Goal: Task Accomplishment & Management: Manage account settings

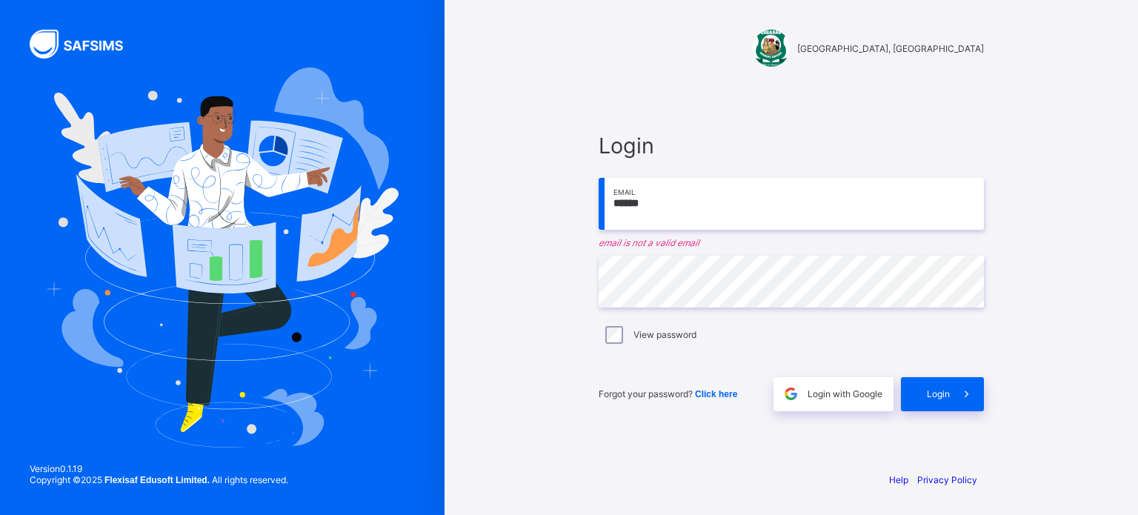
type input "**********"
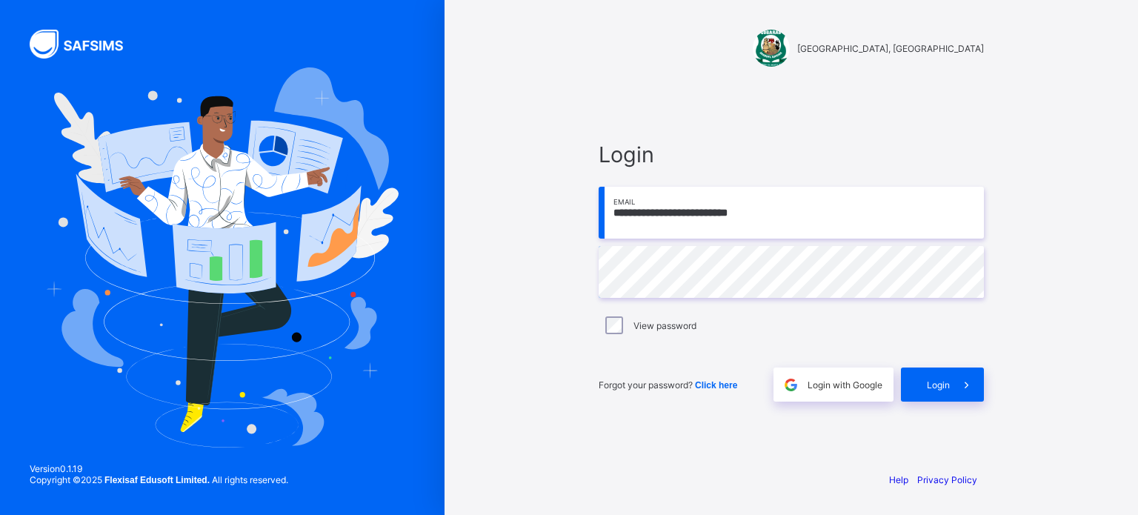
click at [598, 249] on div "**********" at bounding box center [791, 272] width 415 height 376
click at [951, 394] on span at bounding box center [967, 385] width 34 height 34
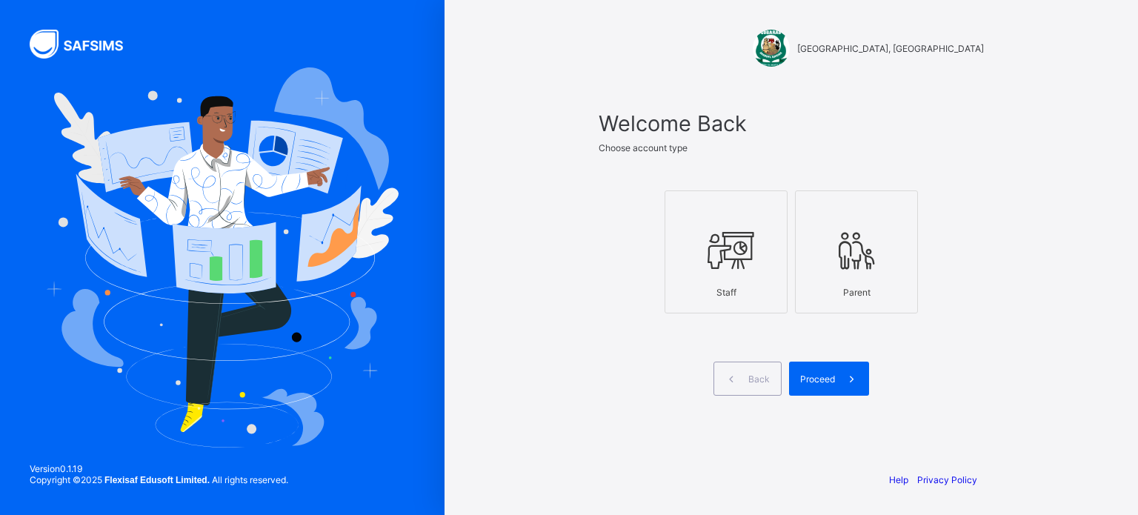
click at [731, 245] on icon at bounding box center [726, 250] width 52 height 44
click at [817, 385] on div "Proceed" at bounding box center [829, 379] width 80 height 34
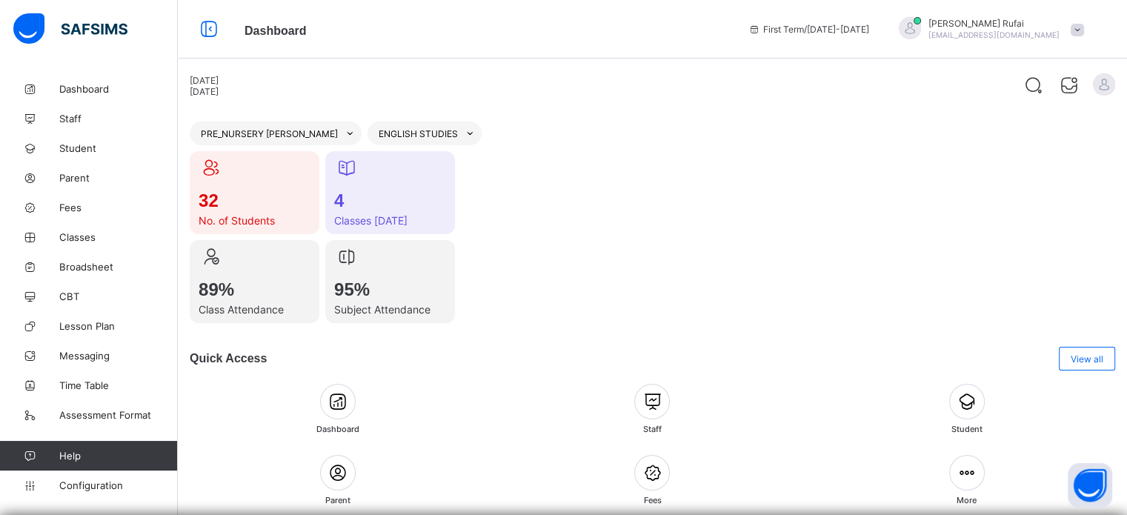
scroll to position [96, 0]
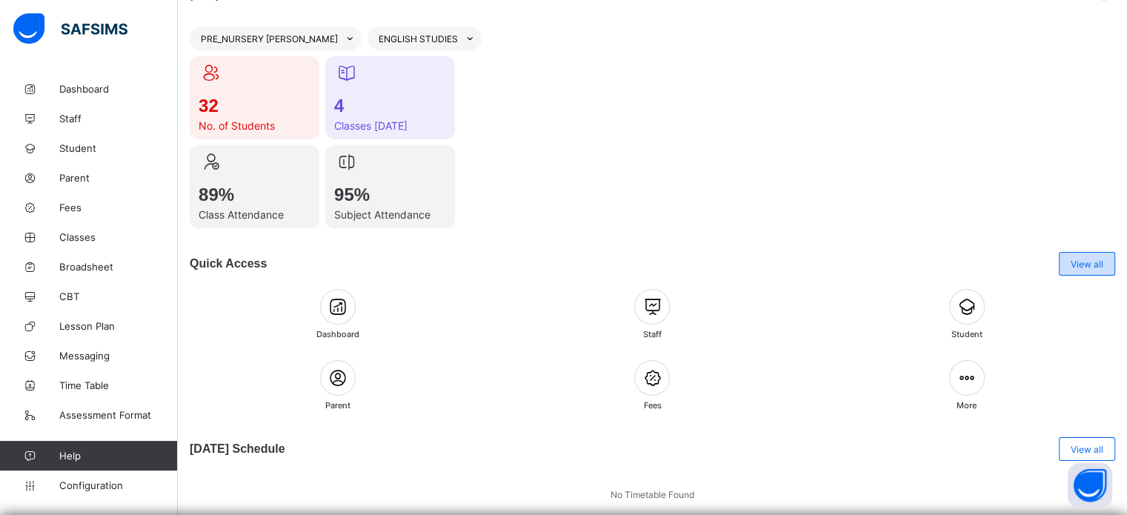
click at [1097, 265] on span "View all" at bounding box center [1087, 264] width 33 height 11
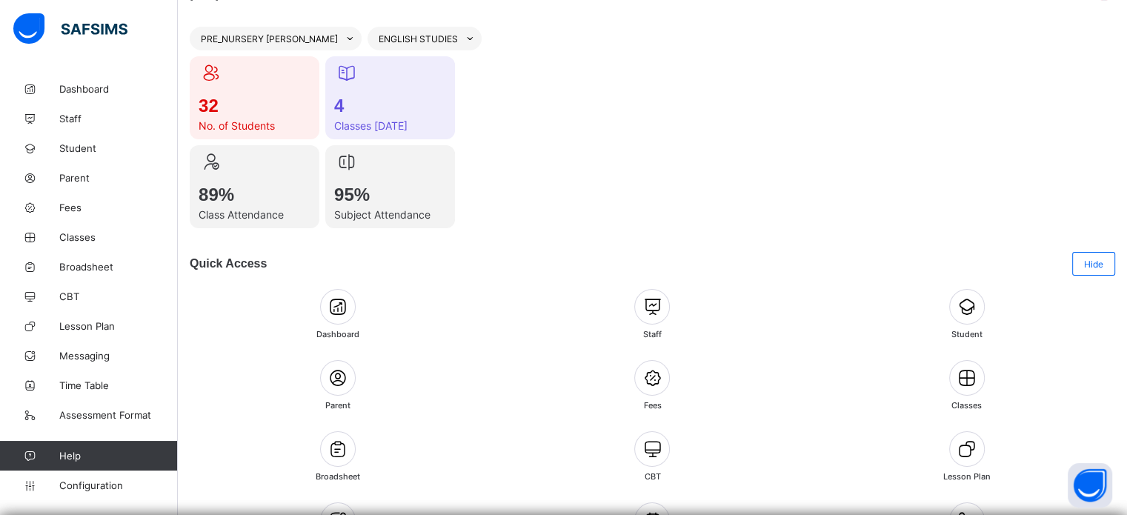
scroll to position [238, 0]
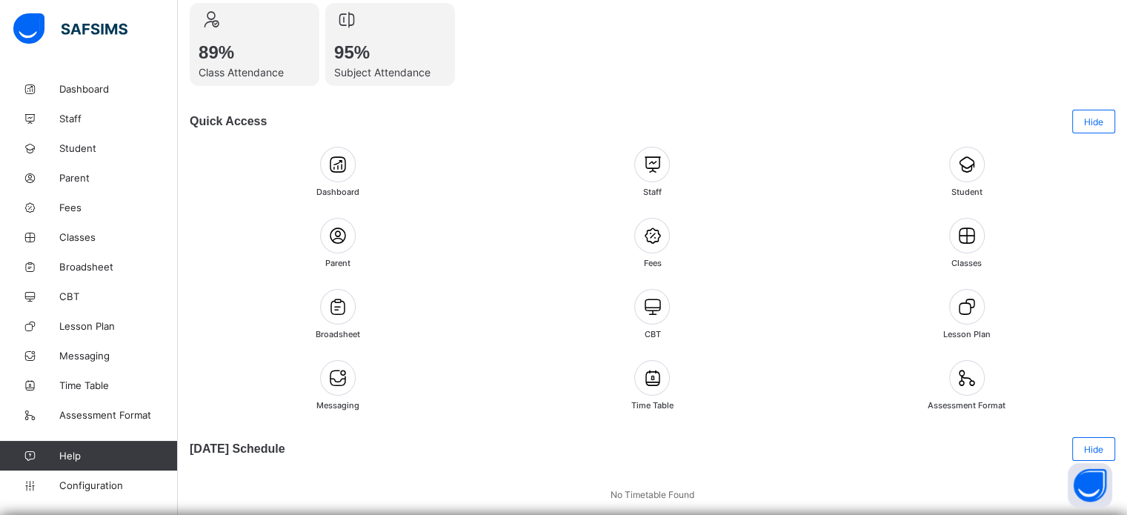
click at [658, 299] on icon at bounding box center [652, 306] width 25 height 21
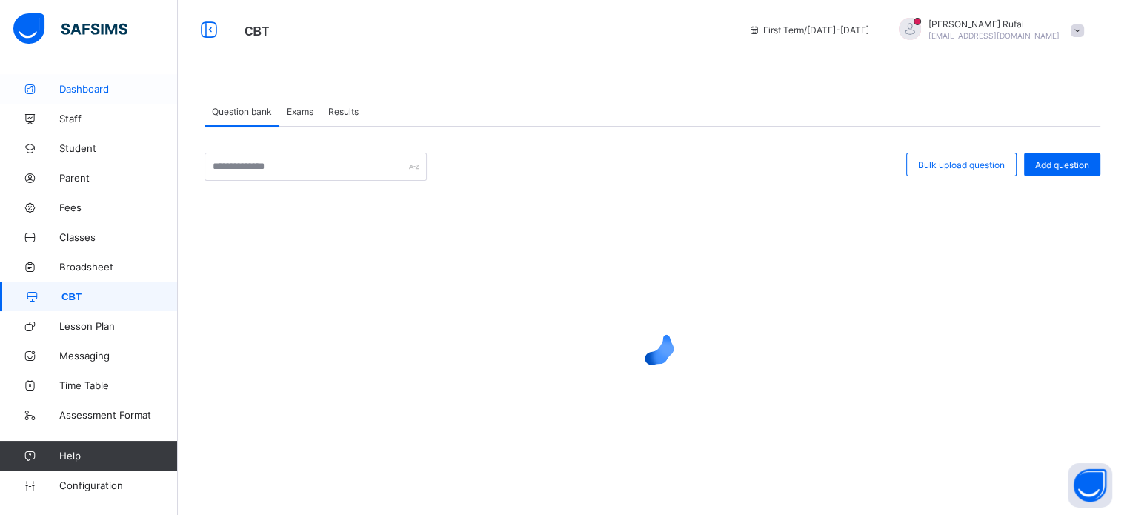
click at [93, 88] on span "Dashboard" at bounding box center [118, 89] width 119 height 12
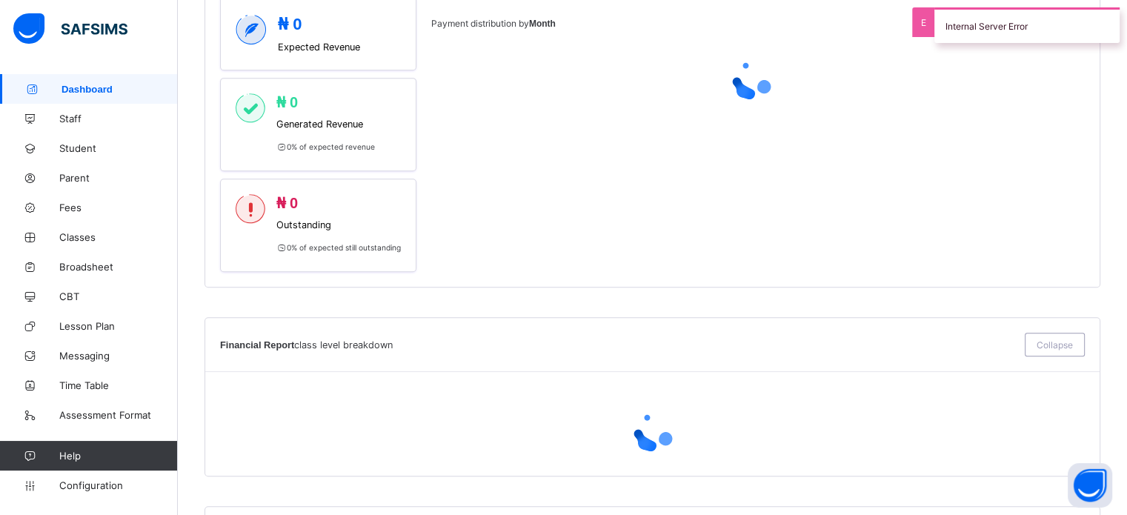
scroll to position [741, 0]
click at [59, 113] on icon at bounding box center [29, 118] width 59 height 11
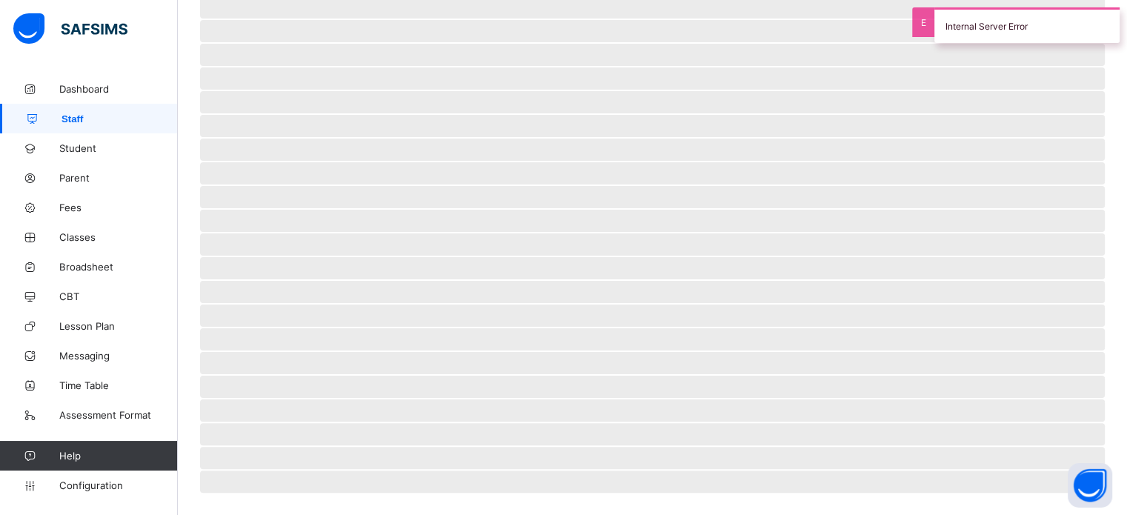
scroll to position [286, 0]
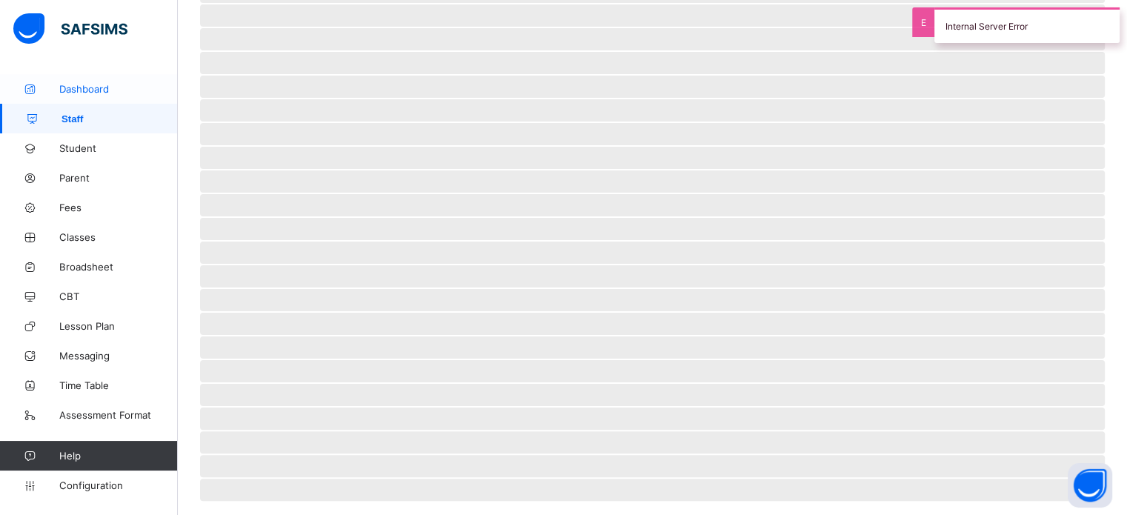
click at [72, 94] on span "Dashboard" at bounding box center [118, 89] width 119 height 12
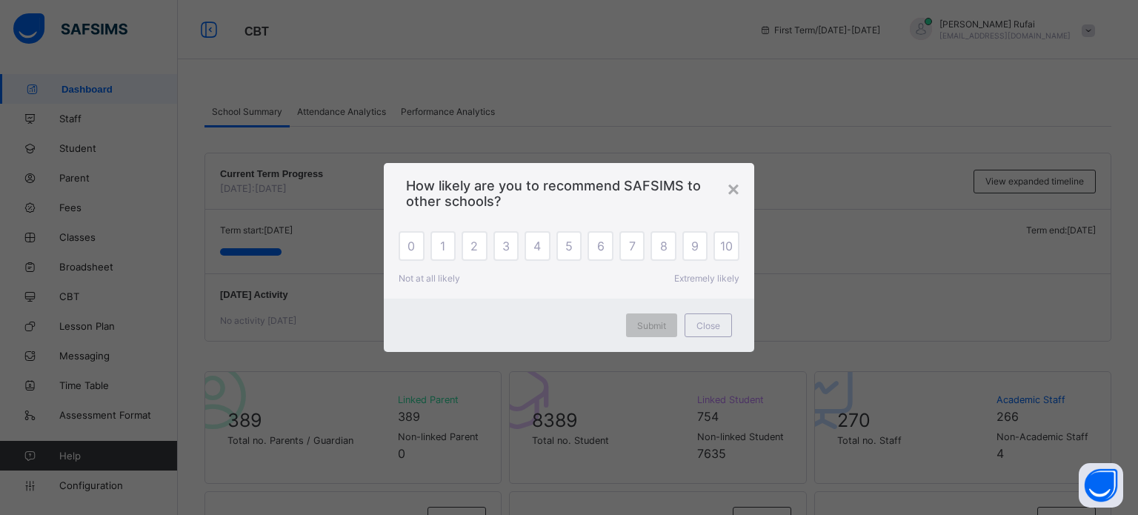
drag, startPoint x: 709, startPoint y: 325, endPoint x: 741, endPoint y: 306, distance: 37.2
click at [711, 325] on span "Close" at bounding box center [709, 325] width 24 height 11
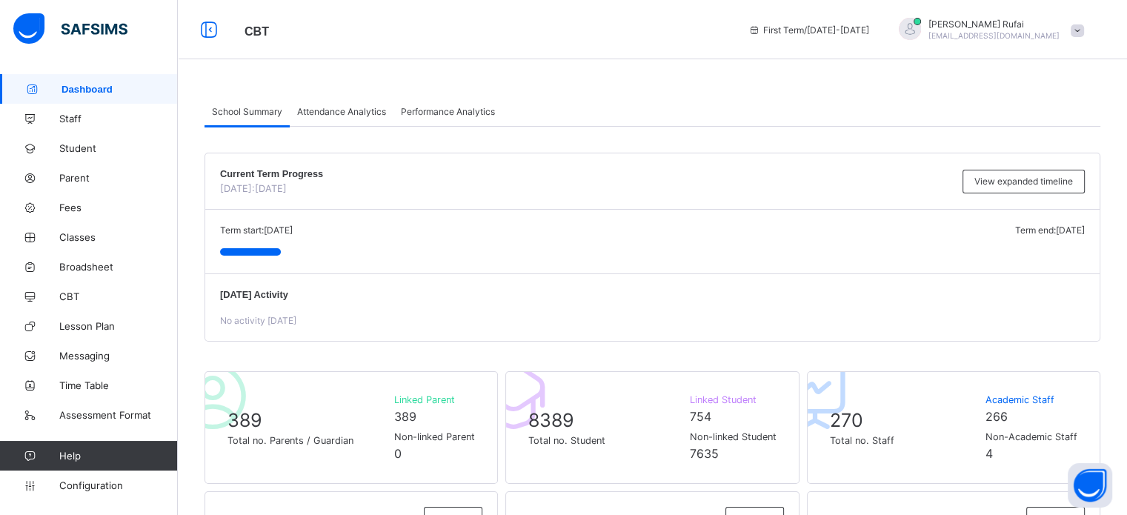
click at [984, 36] on span "musbahu.rufai@flexisaf.com" at bounding box center [994, 35] width 131 height 9
click at [1051, 234] on span "Logout" at bounding box center [1036, 229] width 98 height 17
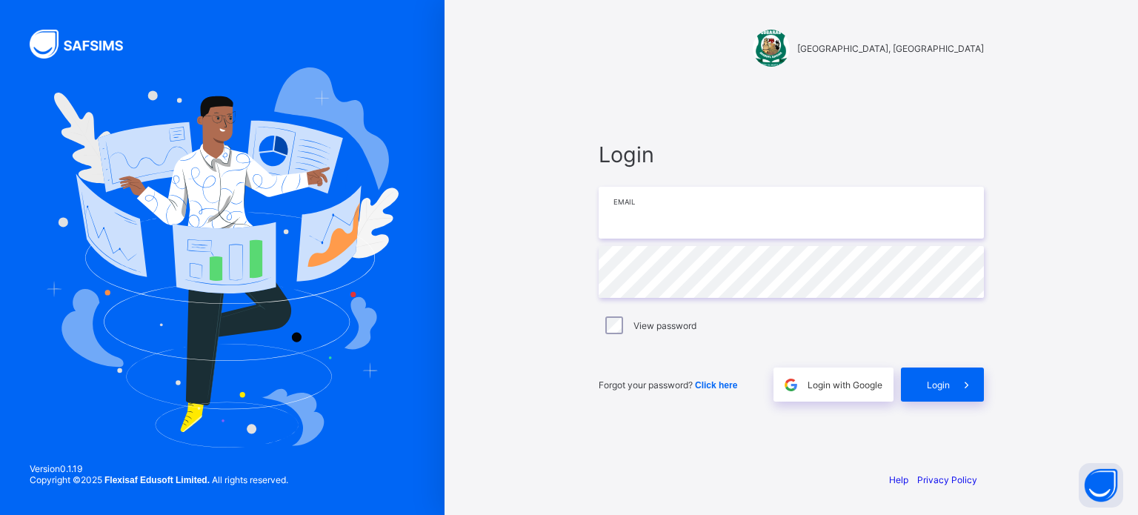
click at [648, 219] on input "email" at bounding box center [791, 213] width 385 height 52
type input "**********"
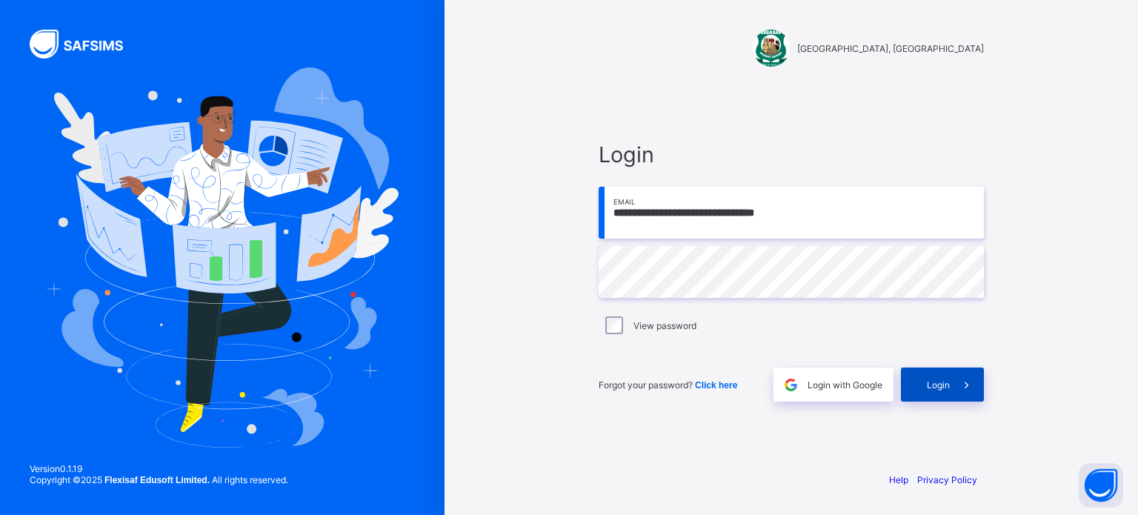
click at [940, 388] on span "Login" at bounding box center [938, 384] width 23 height 11
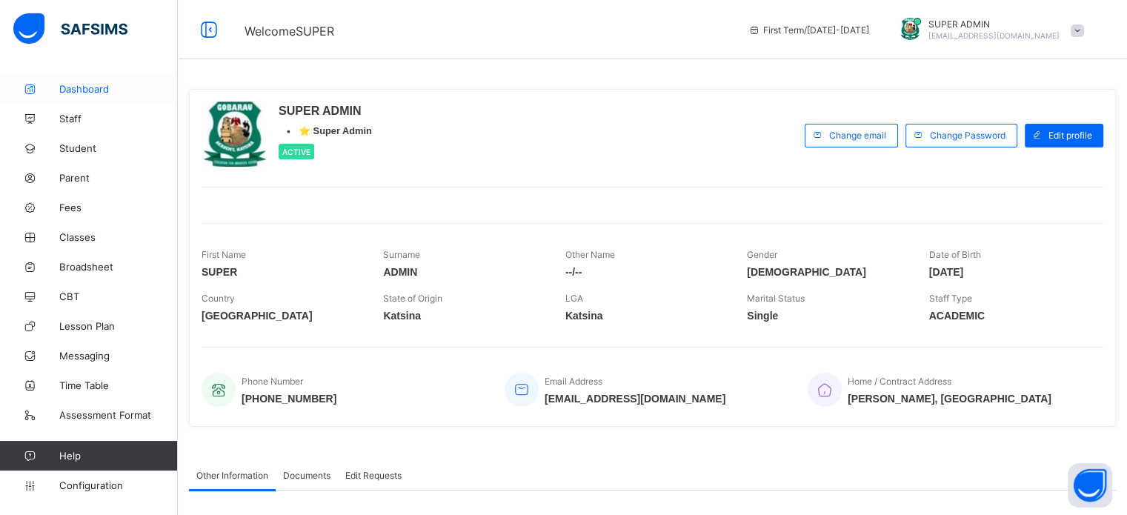
click at [90, 90] on span "Dashboard" at bounding box center [118, 89] width 119 height 12
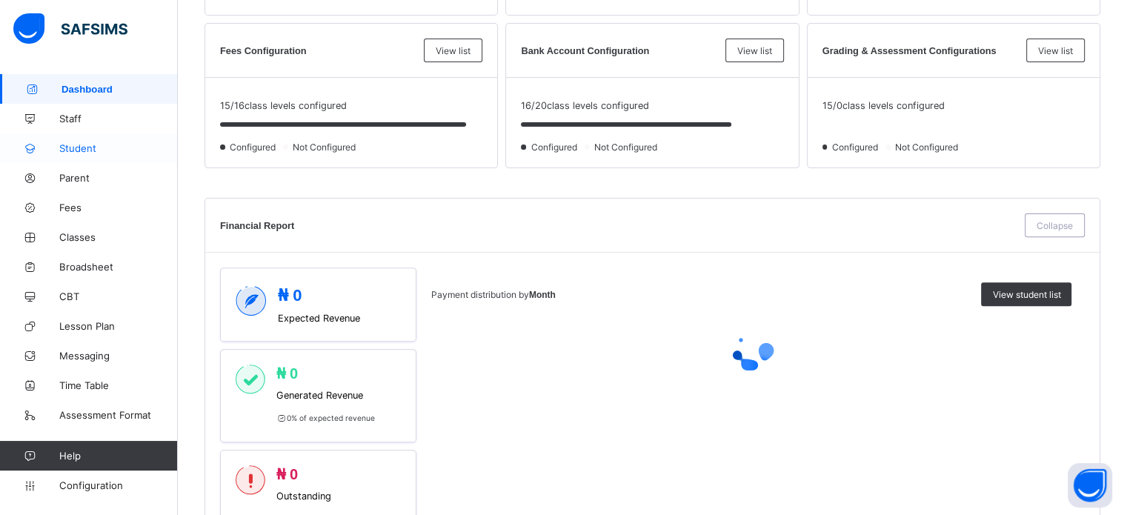
scroll to position [452, 0]
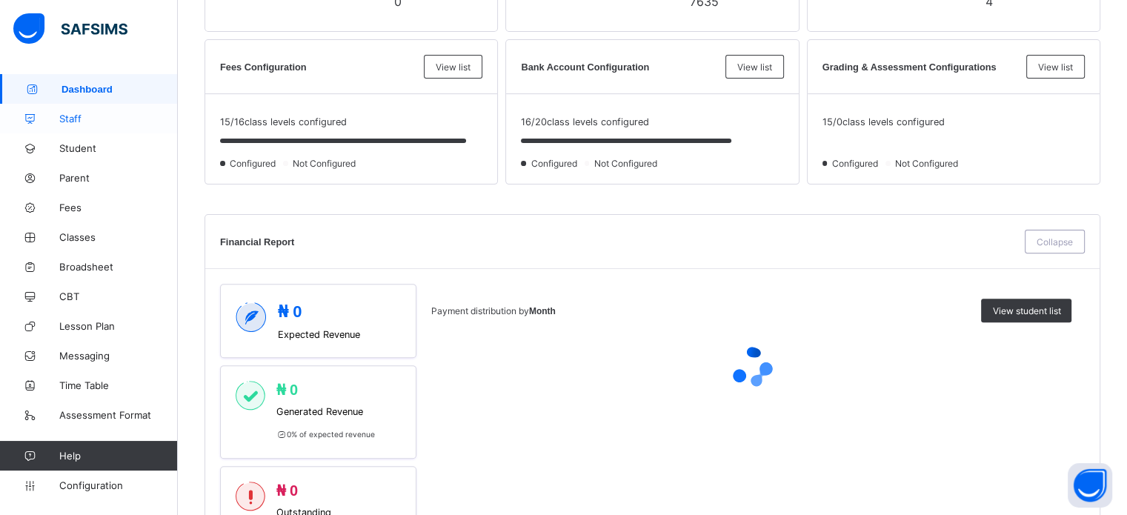
click at [80, 109] on link "Staff" at bounding box center [89, 119] width 178 height 30
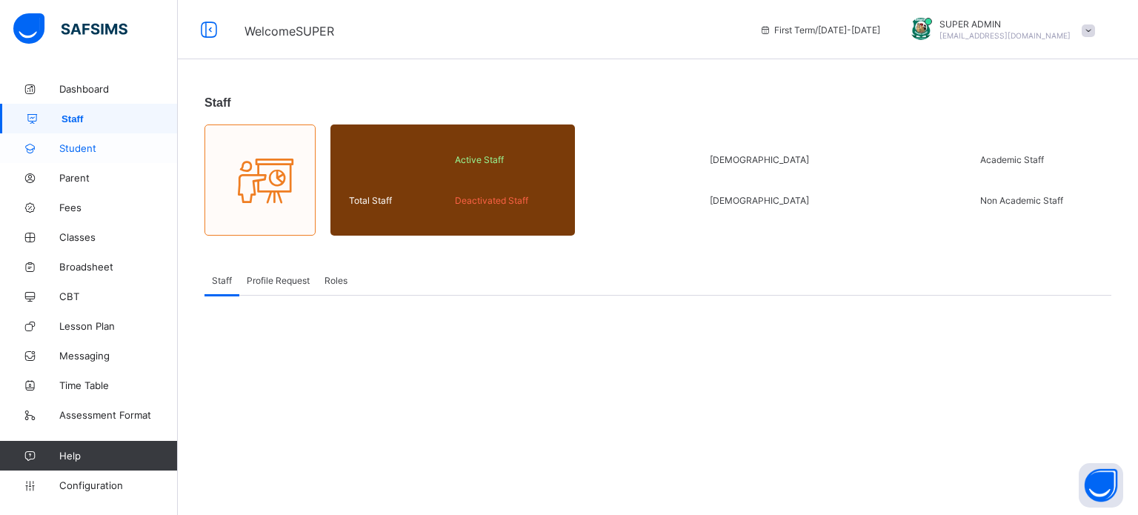
click at [85, 144] on span "Student" at bounding box center [118, 148] width 119 height 12
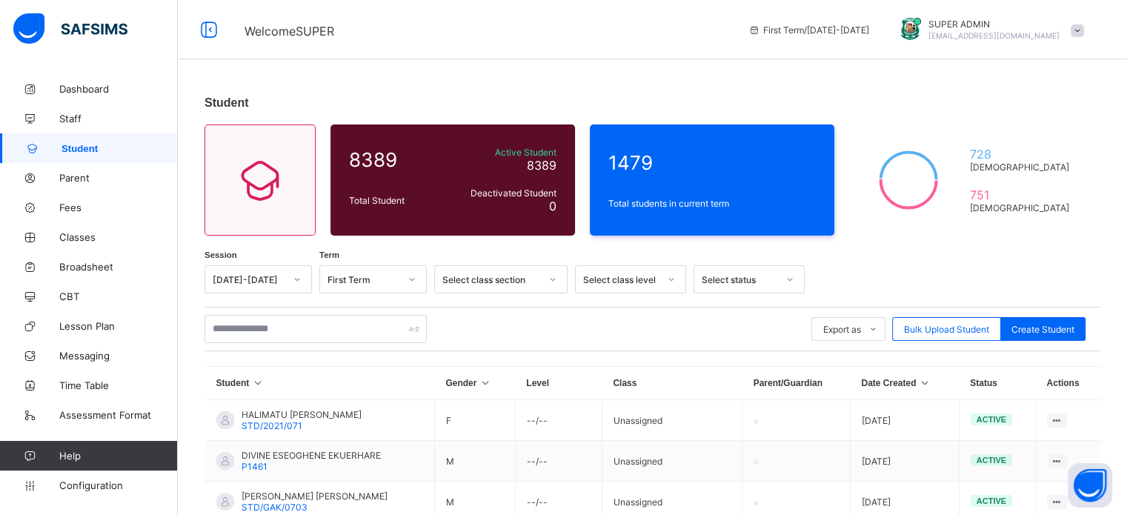
click at [995, 32] on span "gobarau.academysafsims@gmail.com" at bounding box center [994, 35] width 131 height 9
click at [1039, 170] on span "Logout" at bounding box center [1036, 170] width 98 height 17
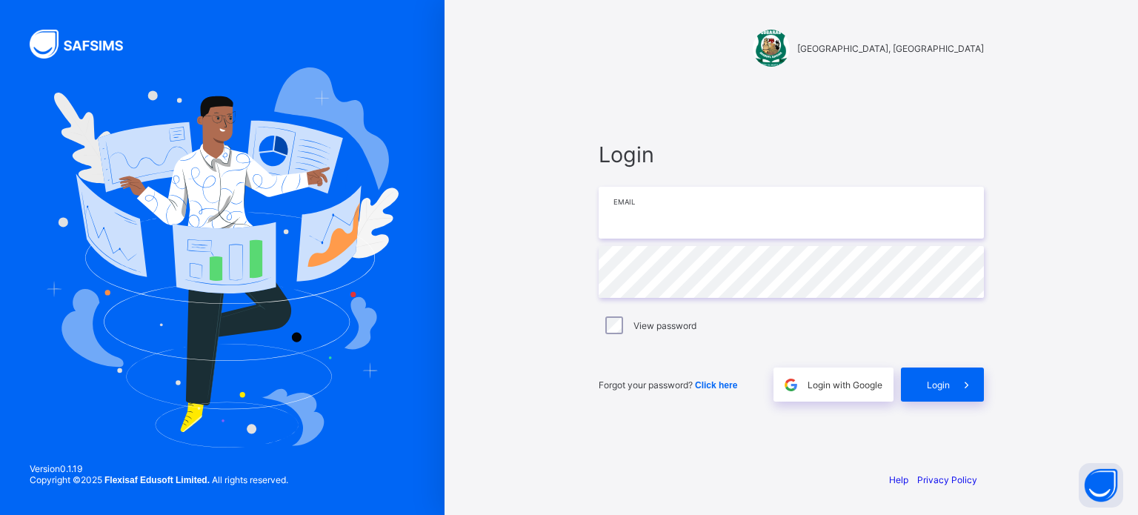
click at [656, 216] on input "email" at bounding box center [791, 213] width 385 height 52
type input "**********"
click at [961, 394] on span at bounding box center [967, 385] width 34 height 34
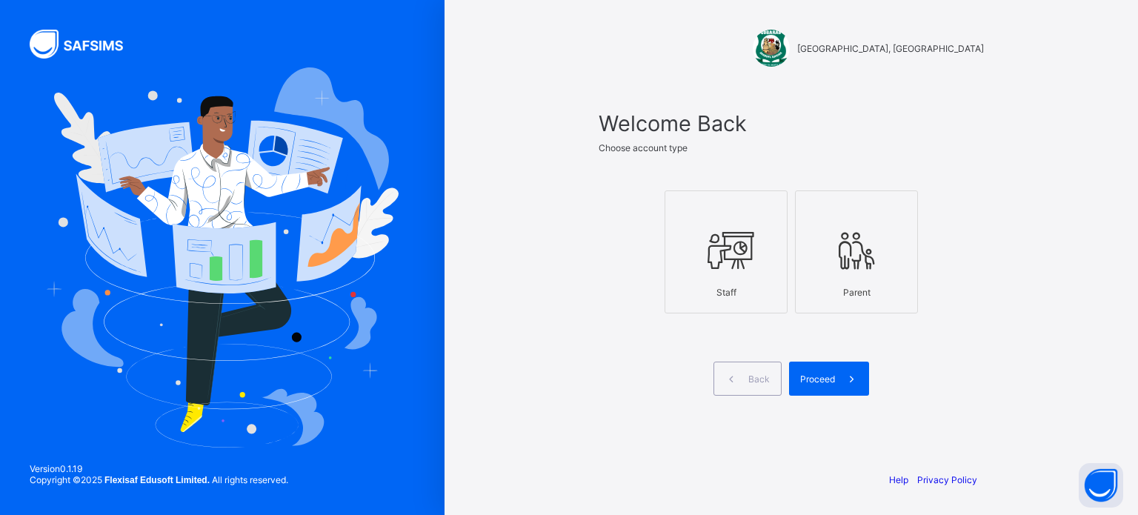
click at [754, 245] on div at bounding box center [726, 250] width 107 height 59
click at [811, 382] on span "Proceed" at bounding box center [817, 379] width 35 height 11
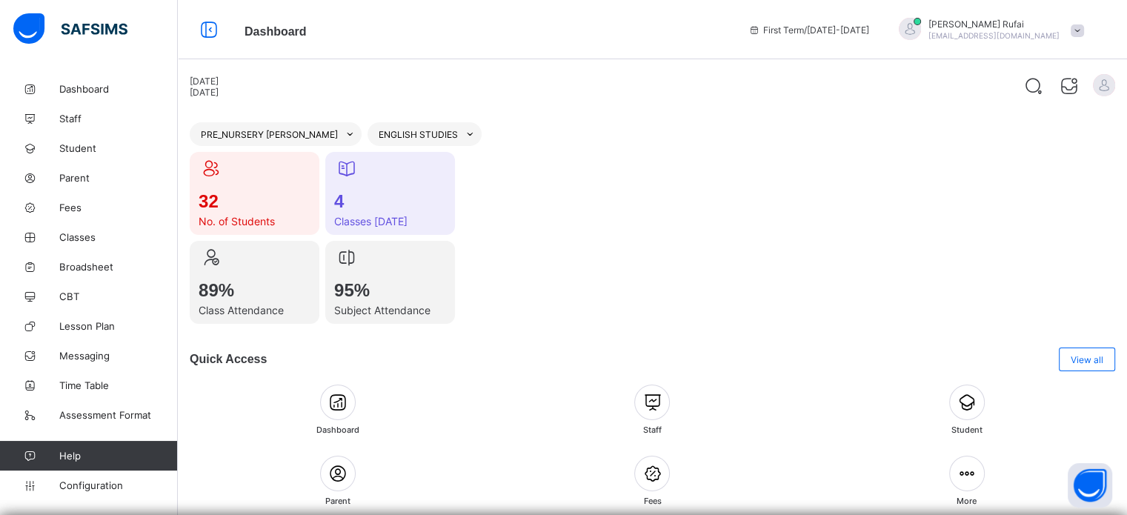
click at [465, 133] on icon at bounding box center [470, 135] width 11 height 10
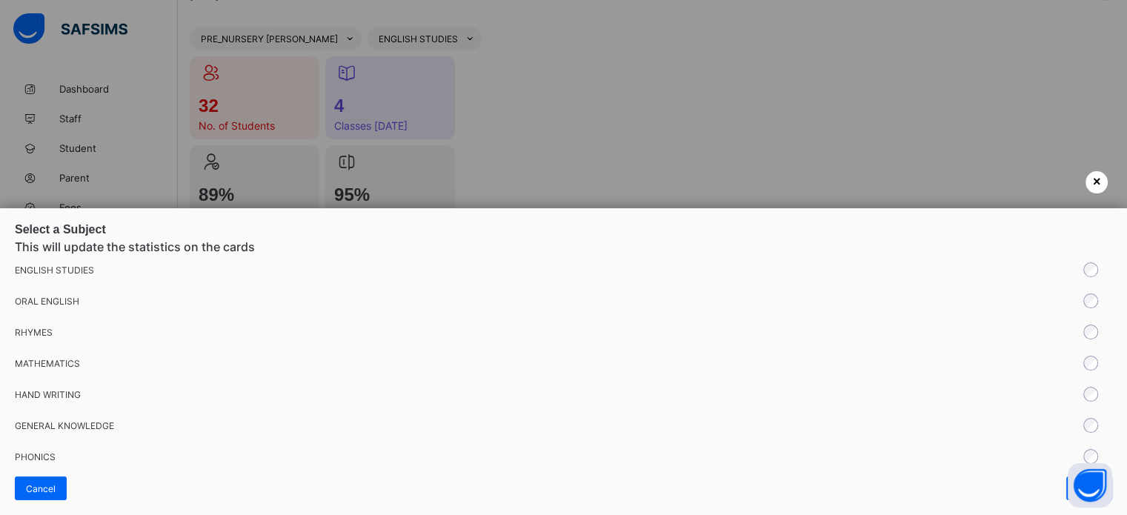
click at [1093, 177] on span "×" at bounding box center [1097, 182] width 8 height 16
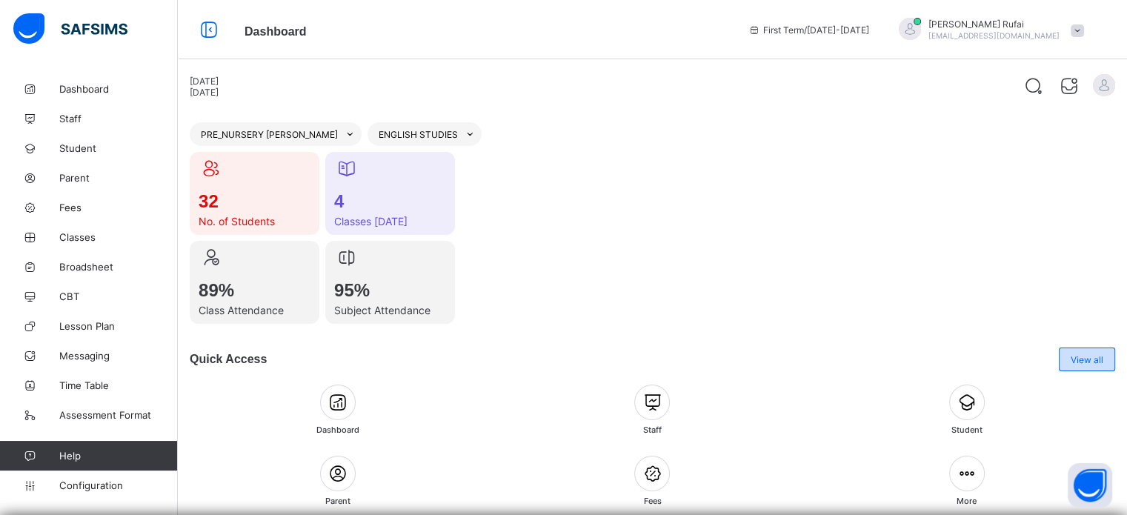
click at [1103, 358] on span "View all" at bounding box center [1087, 359] width 33 height 11
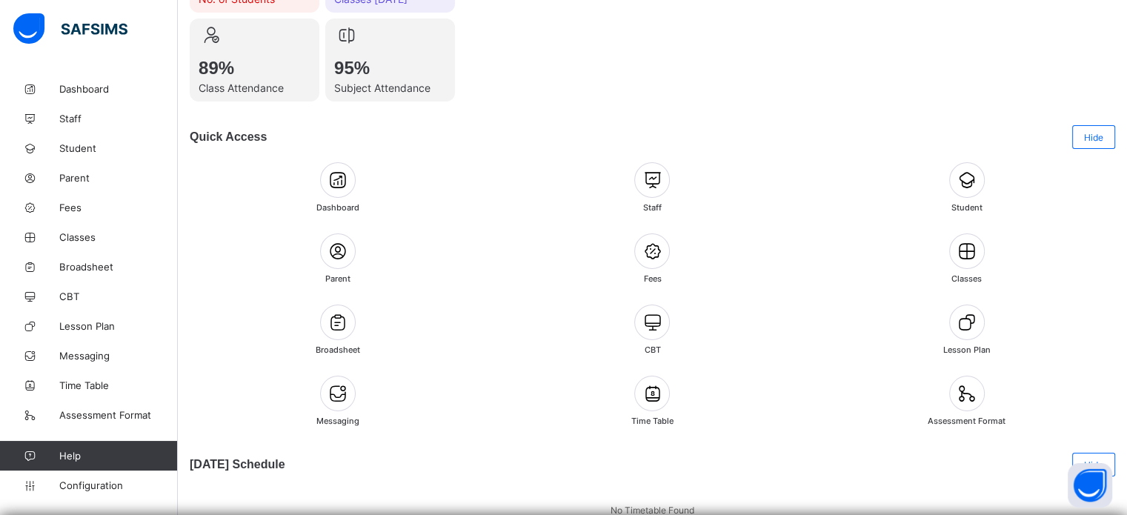
scroll to position [238, 0]
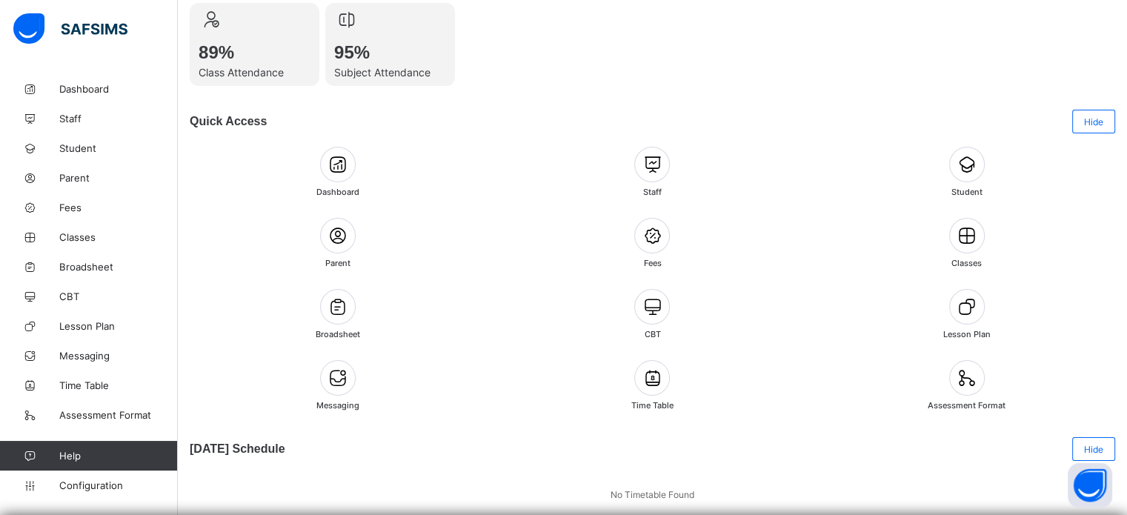
click at [969, 247] on div at bounding box center [967, 236] width 36 height 36
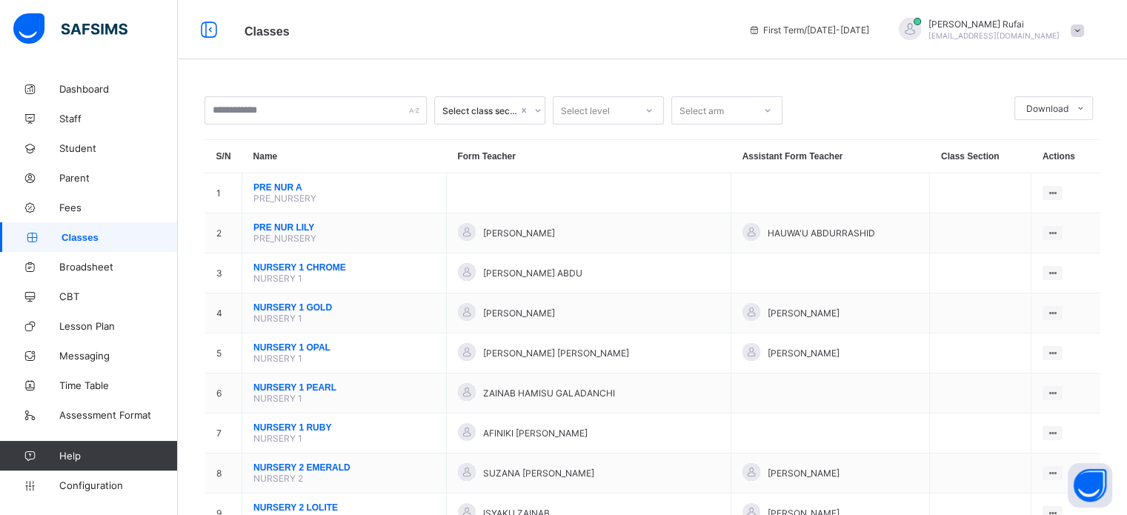
click at [103, 235] on span "Classes" at bounding box center [120, 237] width 116 height 11
click at [111, 328] on span "Lesson Plan" at bounding box center [118, 326] width 119 height 12
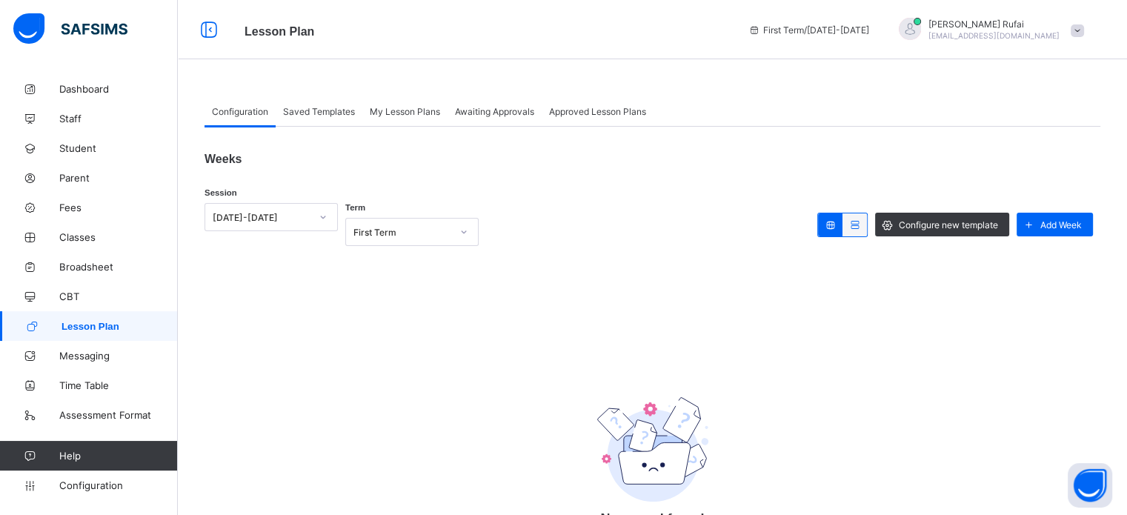
click at [326, 109] on span "Saved Templates" at bounding box center [319, 111] width 72 height 11
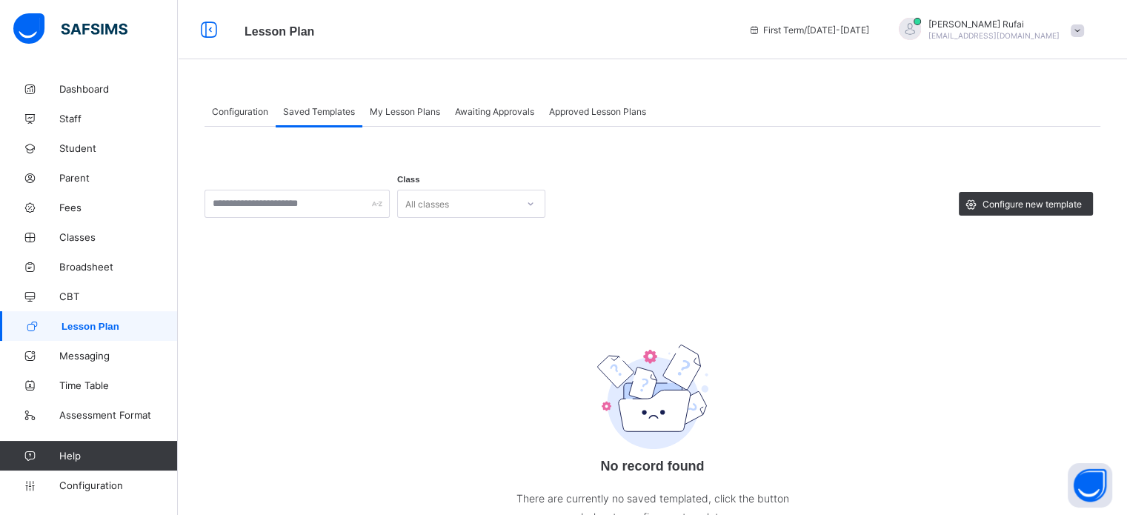
click at [393, 108] on span "My Lesson Plans" at bounding box center [405, 111] width 70 height 11
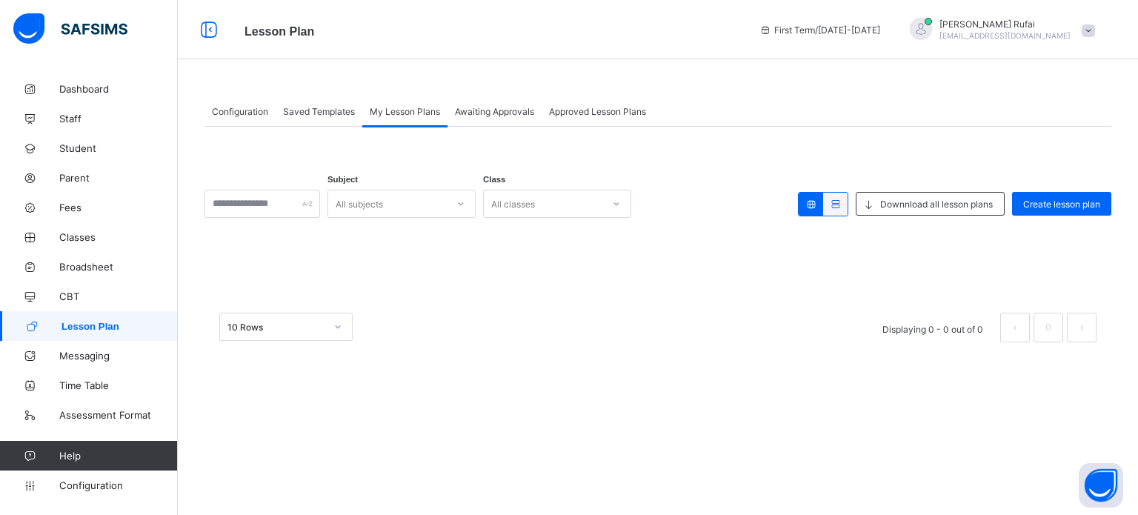
click at [499, 109] on span "Awaiting Approvals" at bounding box center [494, 111] width 79 height 11
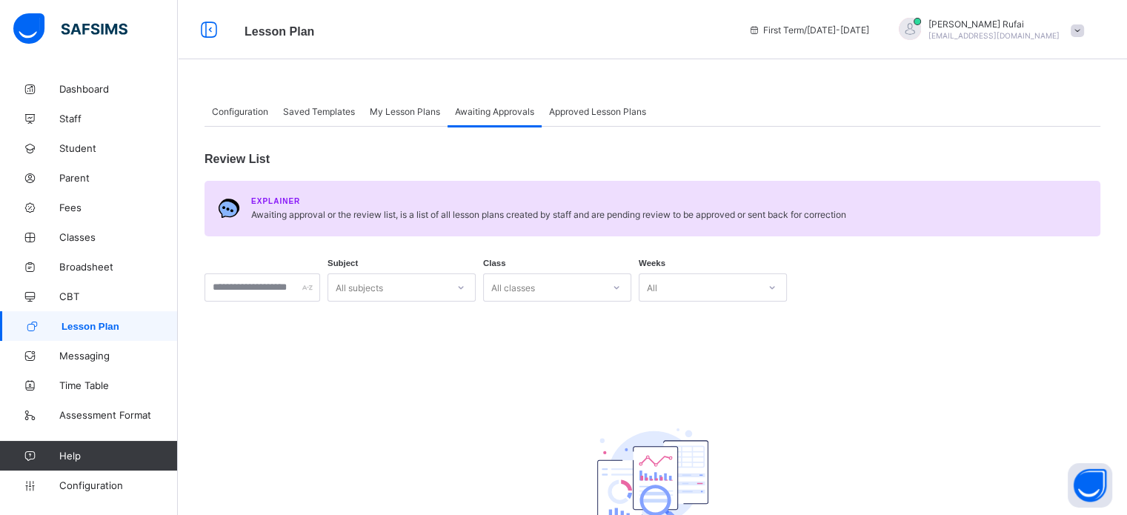
drag, startPoint x: 354, startPoint y: 114, endPoint x: 368, endPoint y: 115, distance: 14.1
click at [358, 115] on div "Saved Templates" at bounding box center [319, 111] width 87 height 30
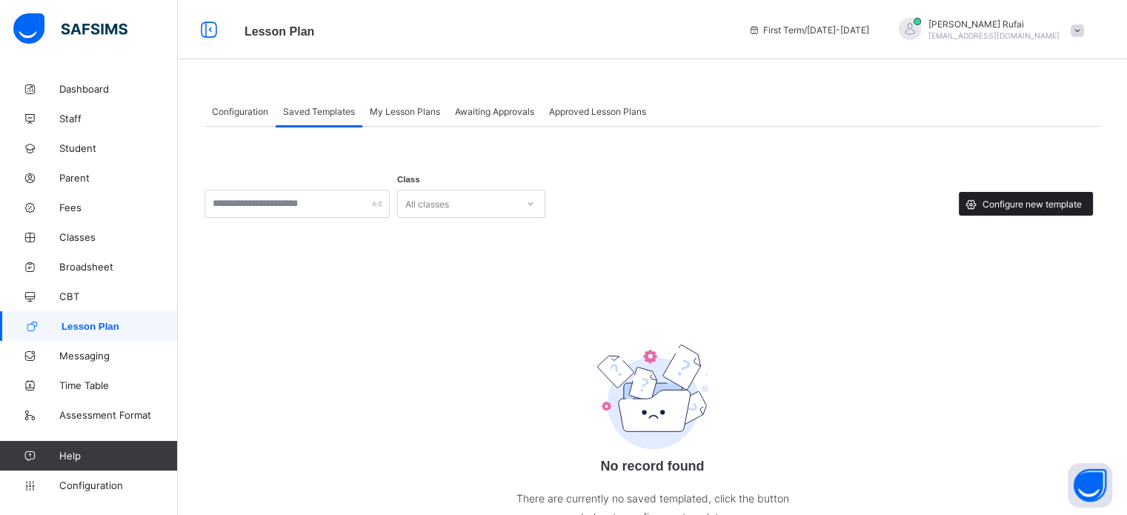
click at [1044, 204] on span "Configure new template" at bounding box center [1032, 204] width 99 height 11
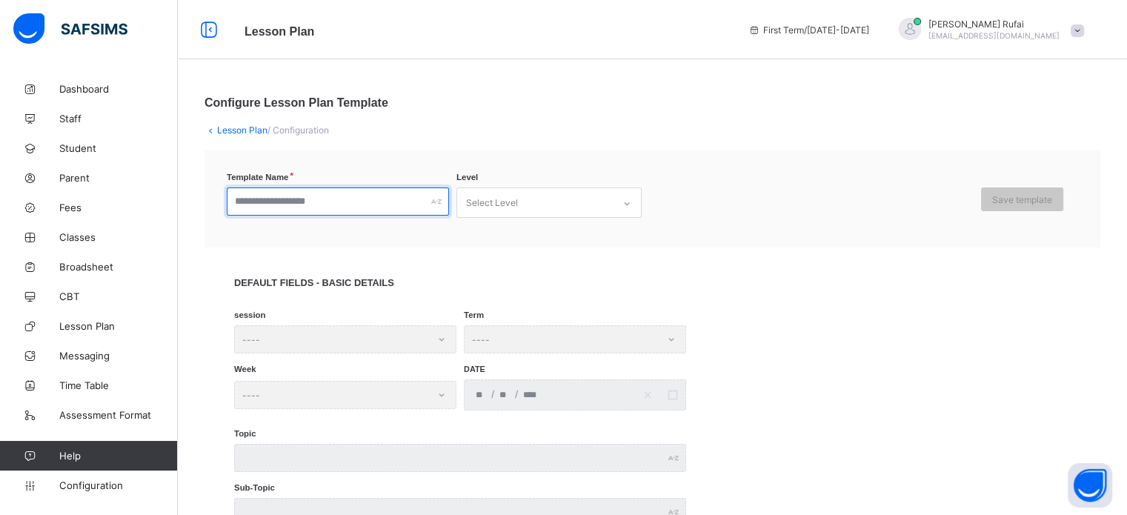
click at [393, 198] on input "text" at bounding box center [338, 201] width 222 height 28
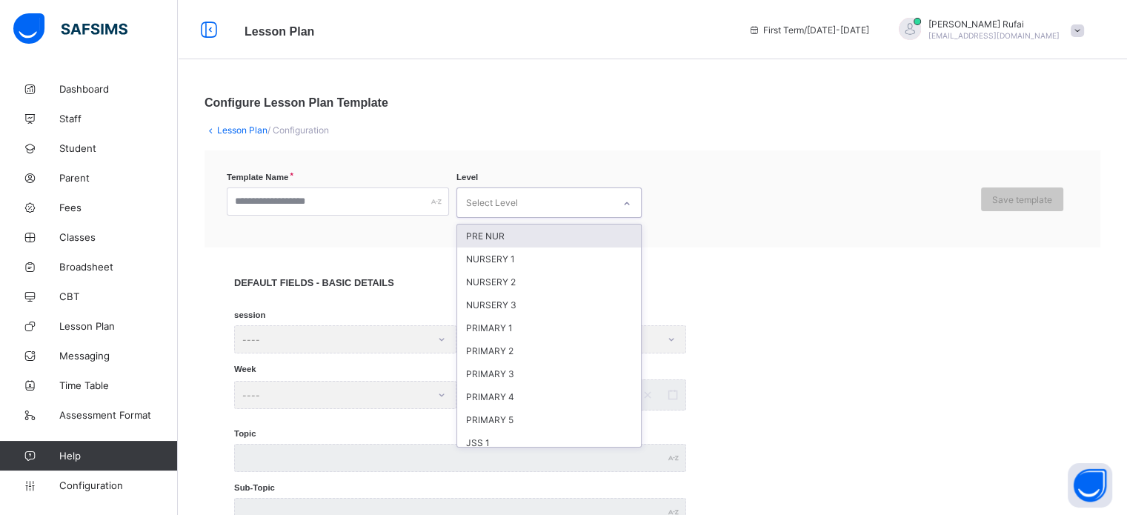
click at [504, 209] on div "Select Level" at bounding box center [492, 203] width 52 height 28
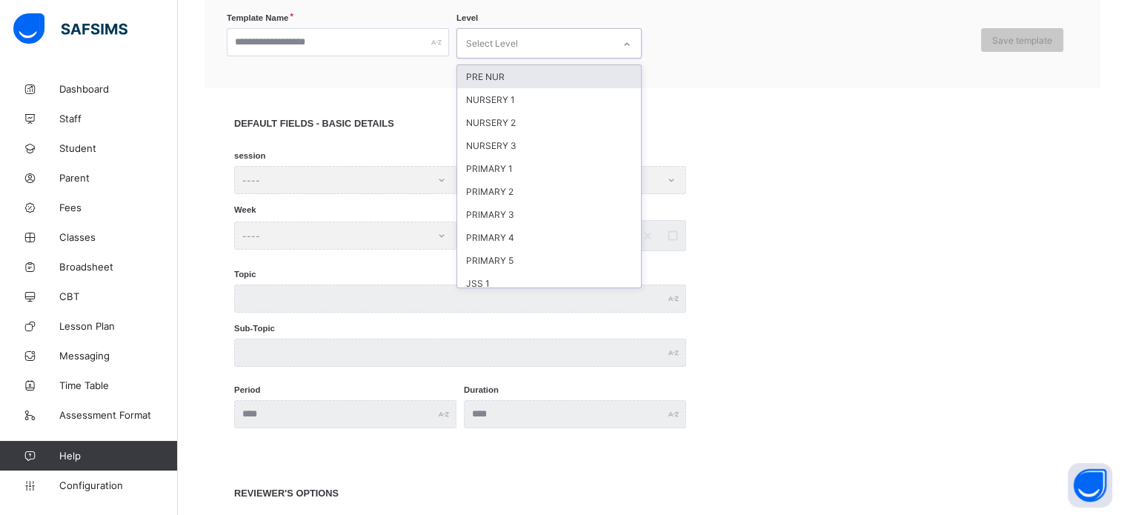
scroll to position [66, 0]
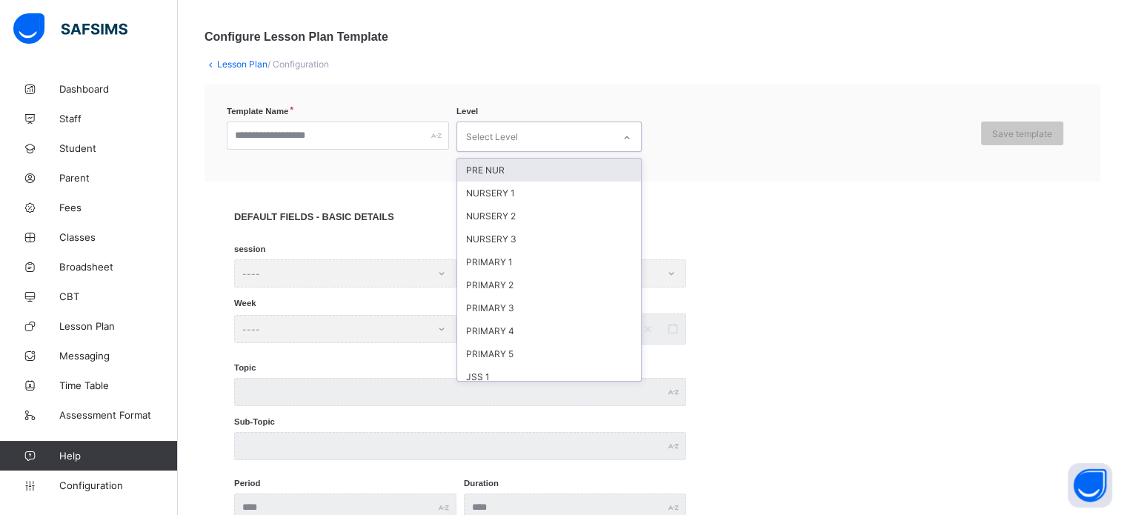
drag, startPoint x: 323, startPoint y: 23, endPoint x: 343, endPoint y: 44, distance: 28.8
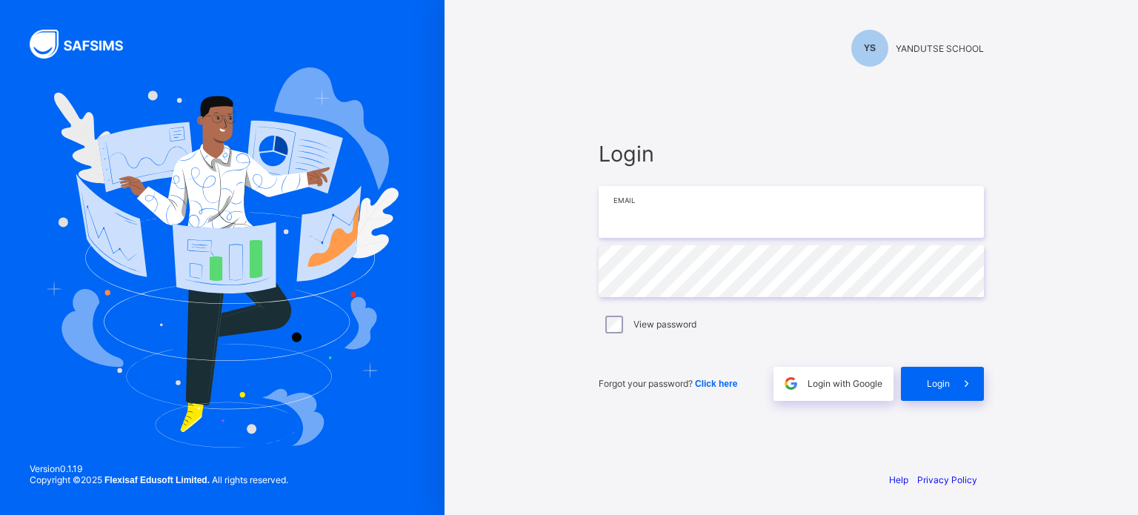
type input "**********"
click at [945, 391] on div "Login" at bounding box center [942, 384] width 83 height 34
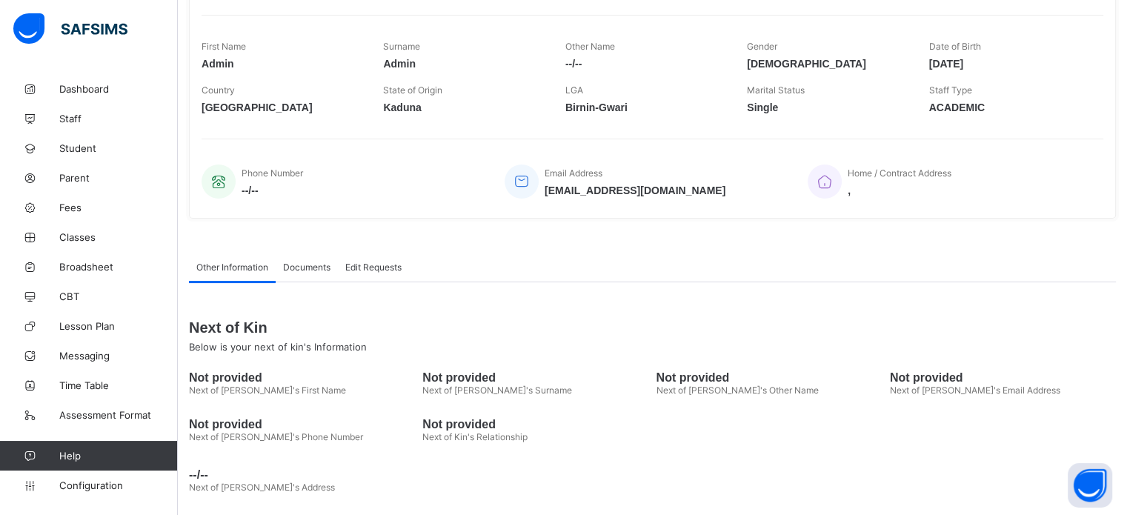
scroll to position [224, 0]
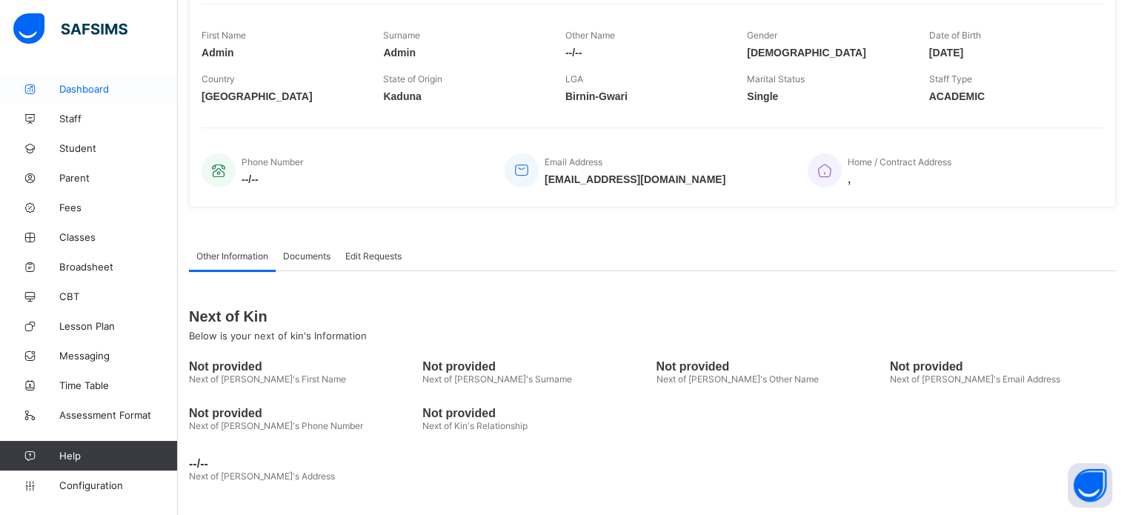
click at [81, 86] on span "Dashboard" at bounding box center [118, 89] width 119 height 12
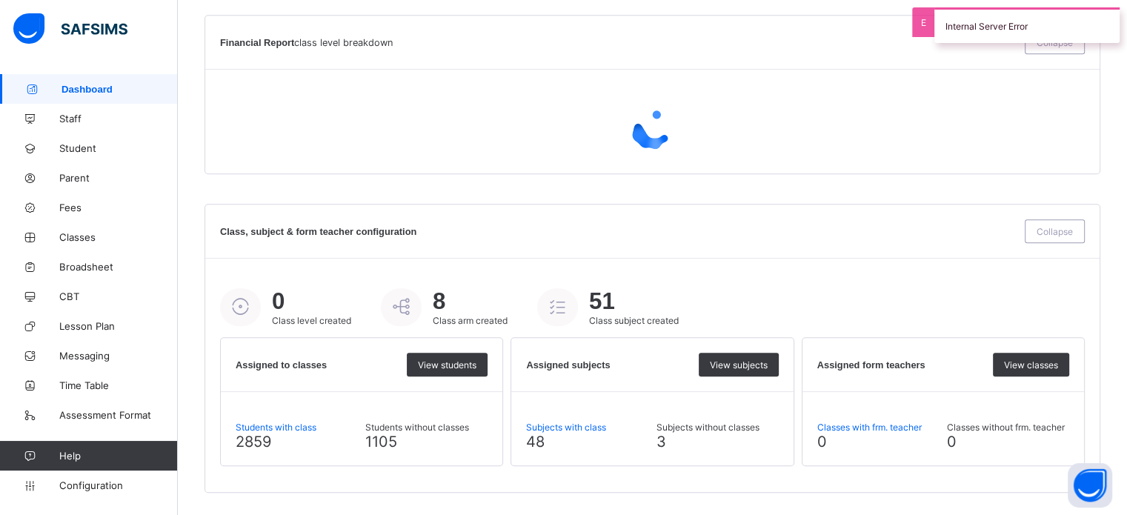
scroll to position [1045, 0]
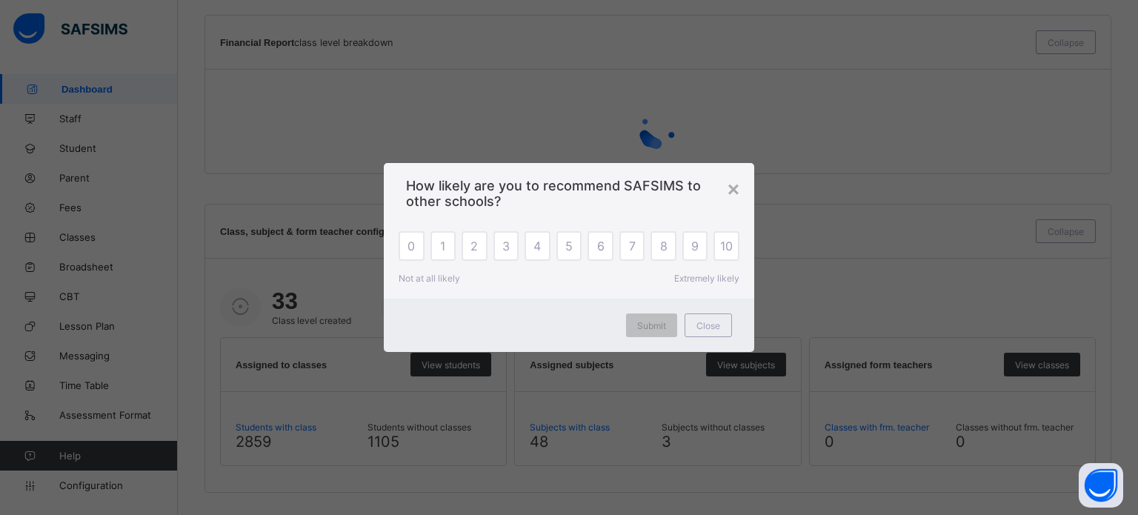
click at [741, 196] on div "How likely are you to recommend SAFSIMS to other schools?" at bounding box center [569, 189] width 371 height 53
click at [730, 190] on div "×" at bounding box center [734, 190] width 12 height 24
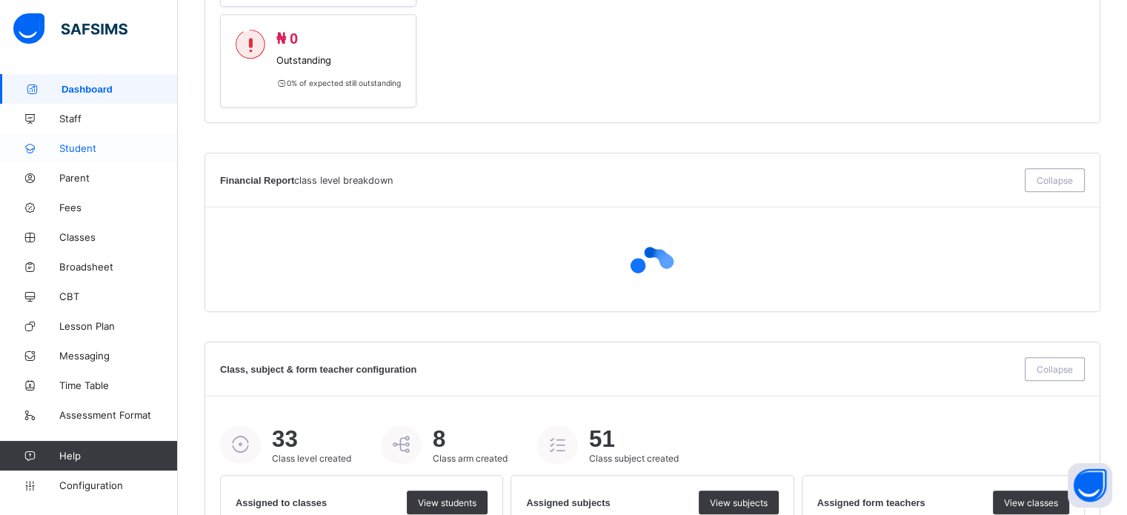
scroll to position [749, 0]
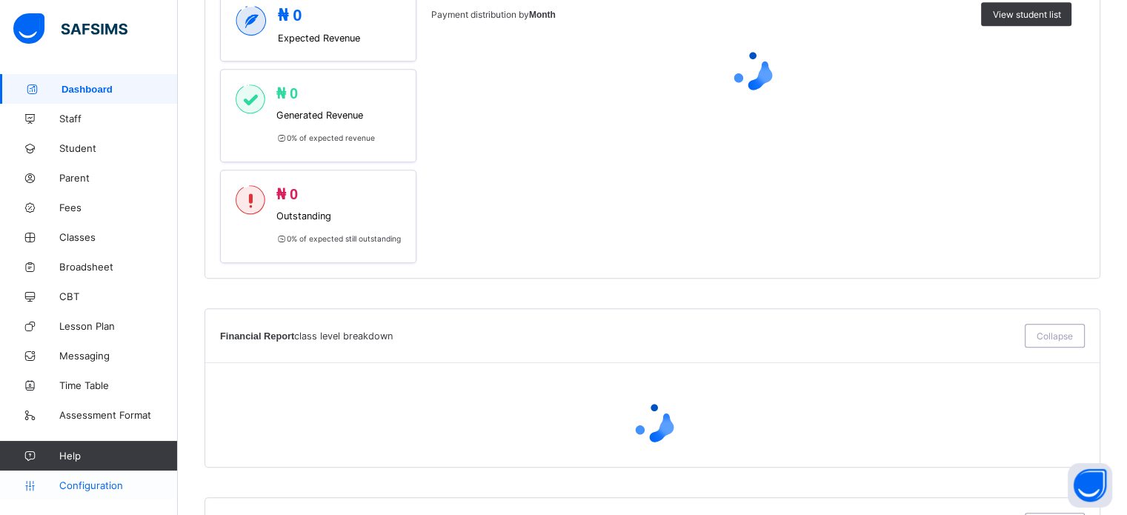
drag, startPoint x: 98, startPoint y: 485, endPoint x: 99, endPoint y: 476, distance: 9.7
click at [97, 485] on span "Configuration" at bounding box center [118, 485] width 118 height 12
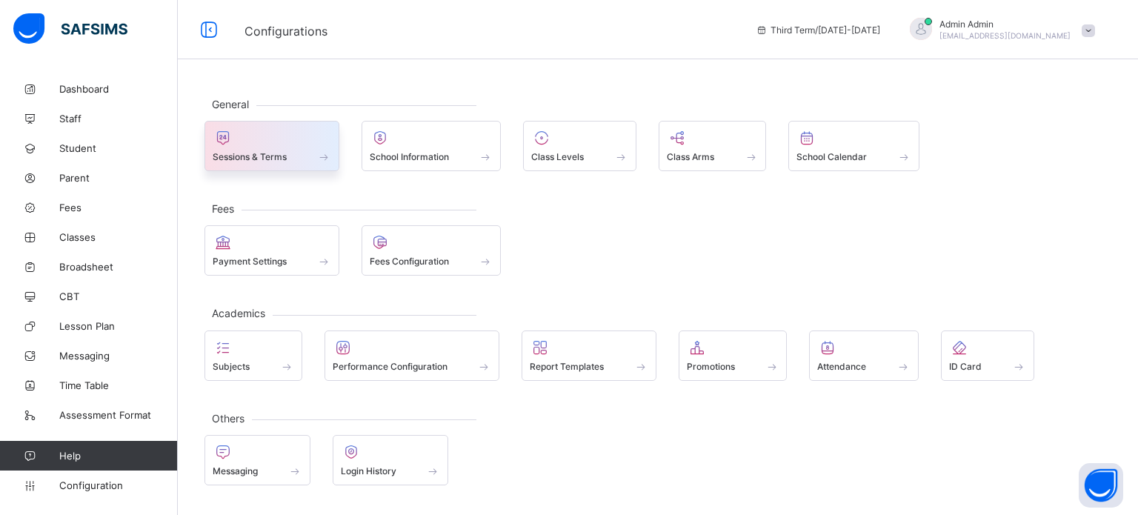
click at [272, 144] on div at bounding box center [272, 138] width 119 height 18
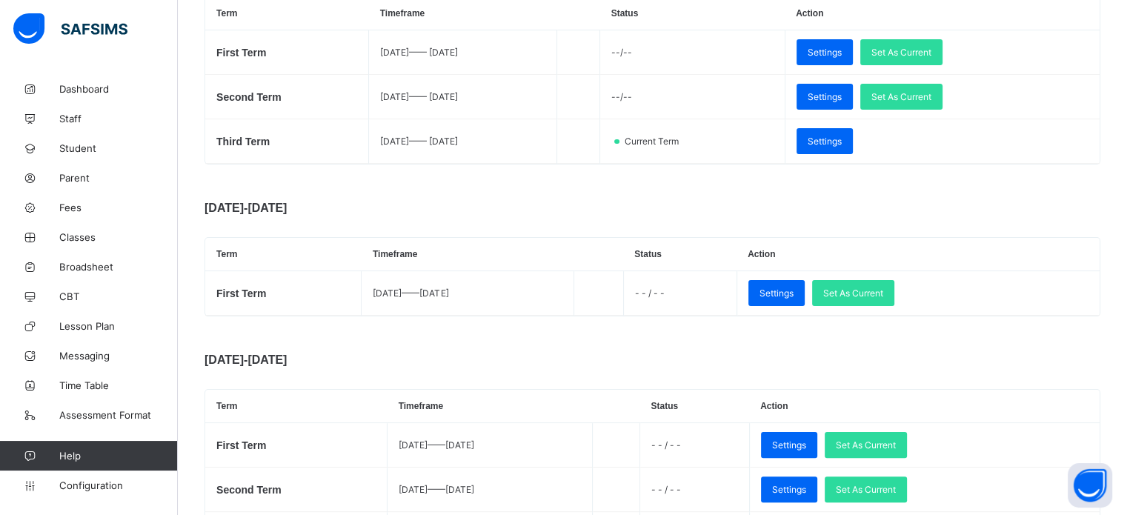
scroll to position [296, 0]
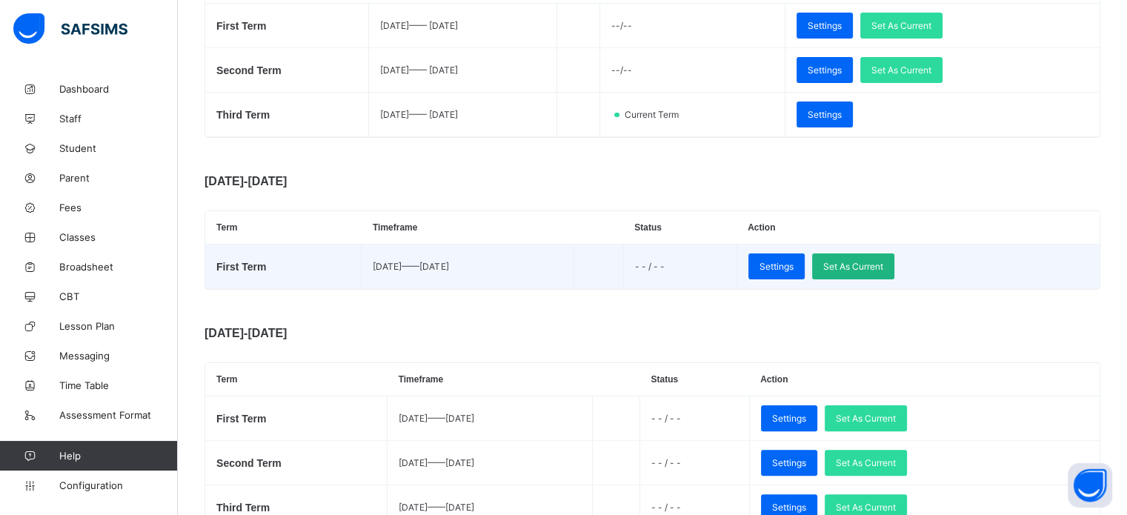
click at [883, 266] on span "Set As Current" at bounding box center [853, 266] width 60 height 11
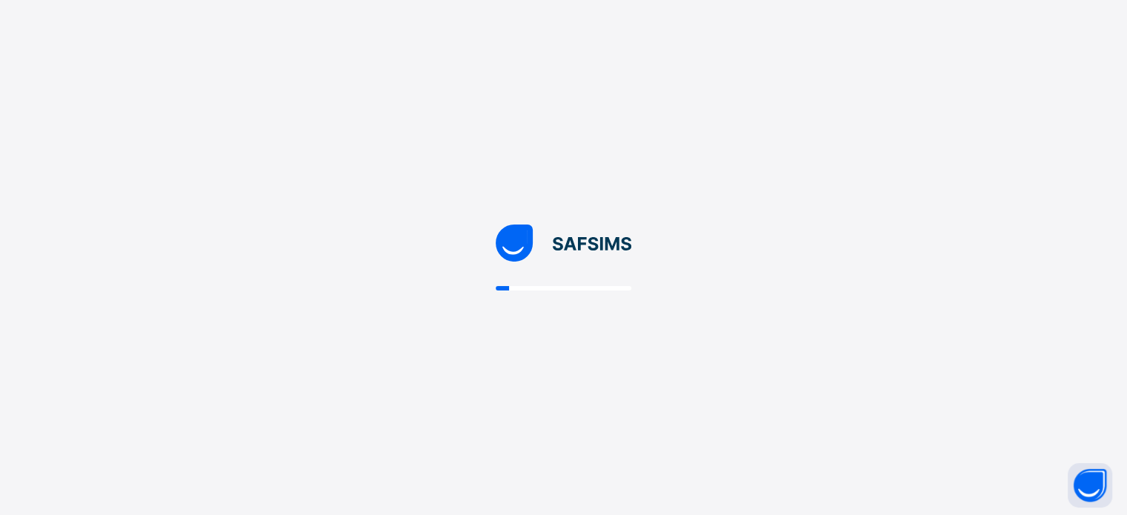
scroll to position [0, 0]
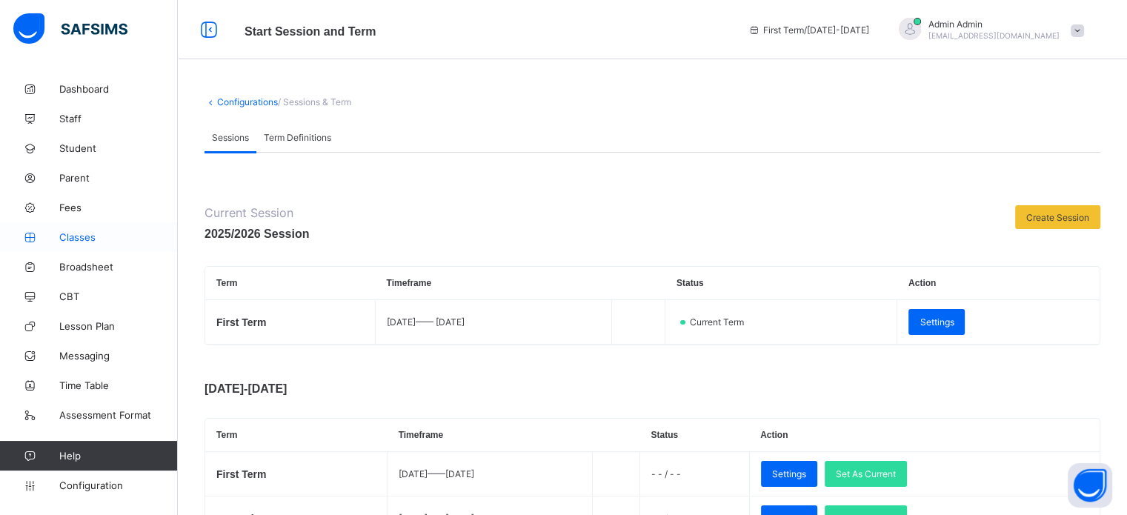
click at [80, 245] on link "Classes" at bounding box center [89, 237] width 178 height 30
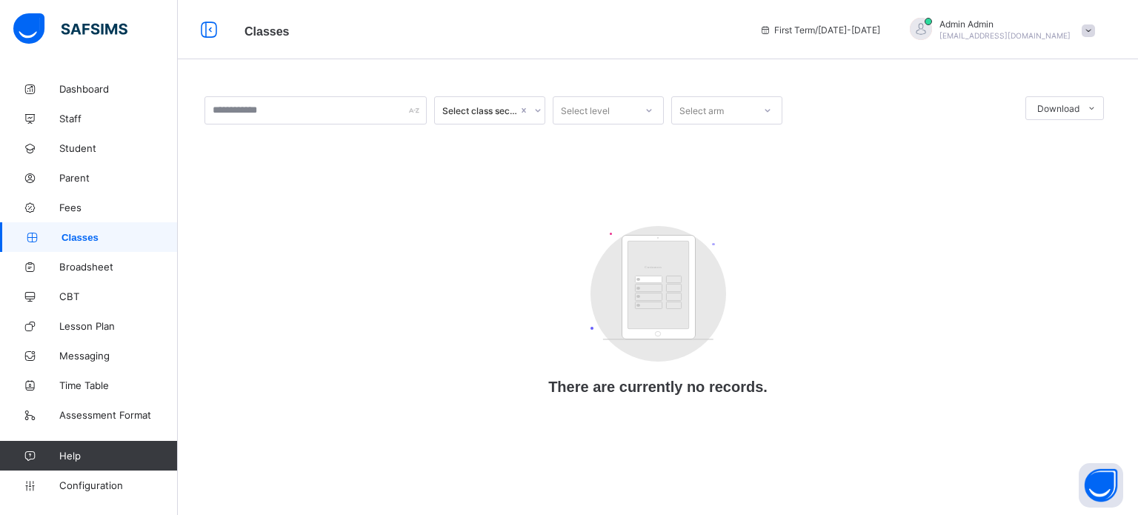
click at [611, 113] on div "Select level" at bounding box center [595, 110] width 82 height 21
click at [402, 119] on input "text" at bounding box center [316, 110] width 222 height 28
click at [79, 268] on span "Broadsheet" at bounding box center [118, 267] width 119 height 12
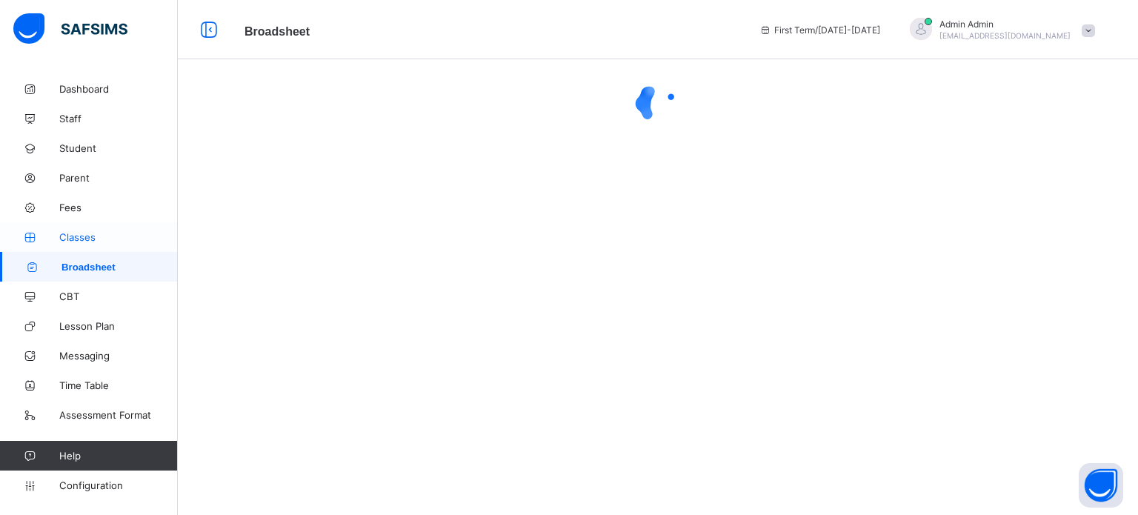
click at [80, 234] on span "Classes" at bounding box center [118, 237] width 119 height 12
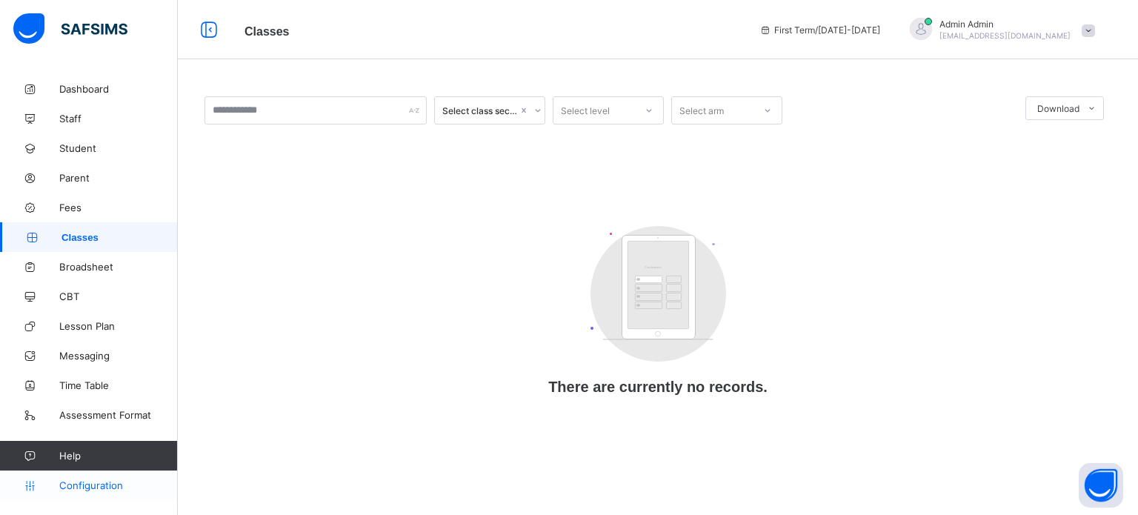
click at [95, 485] on span "Configuration" at bounding box center [118, 485] width 118 height 12
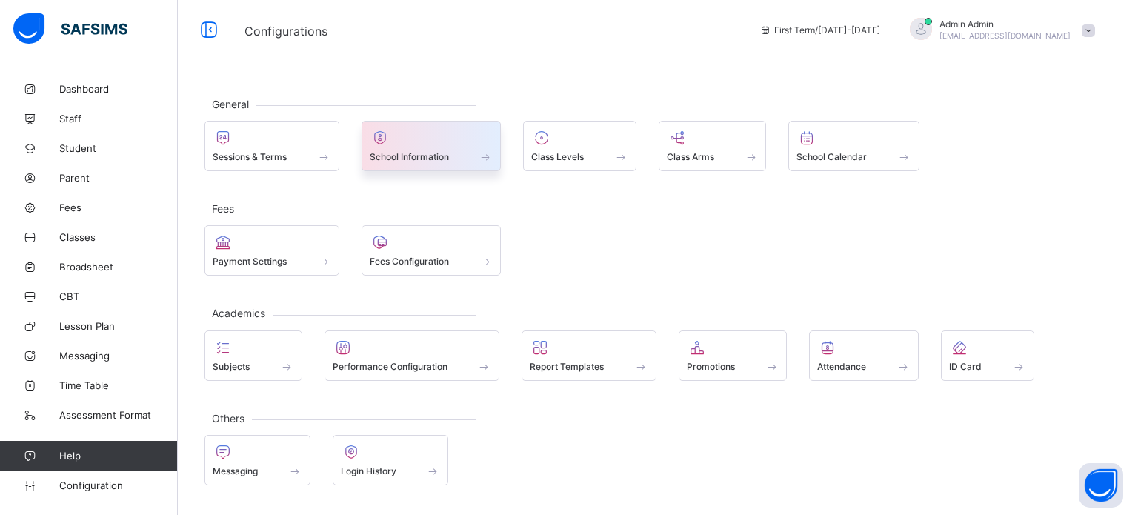
click at [408, 148] on span at bounding box center [432, 149] width 124 height 4
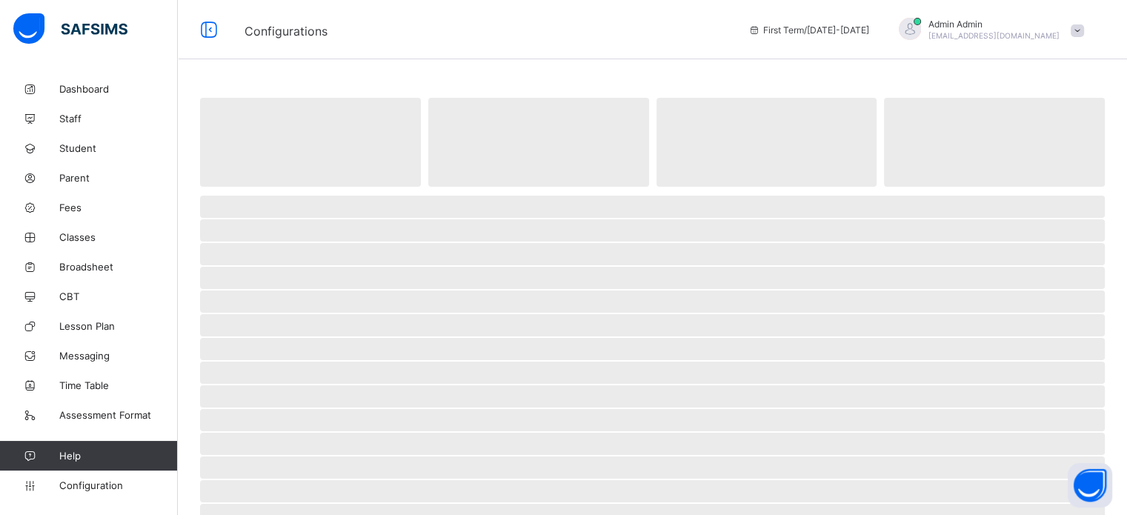
select select "**"
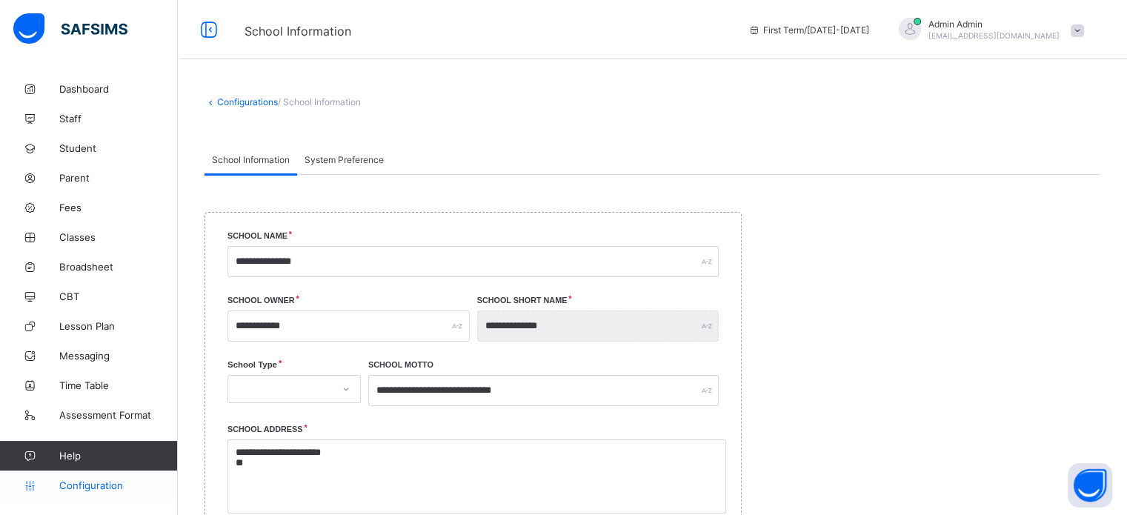
click at [88, 491] on span "Configuration" at bounding box center [118, 485] width 118 height 12
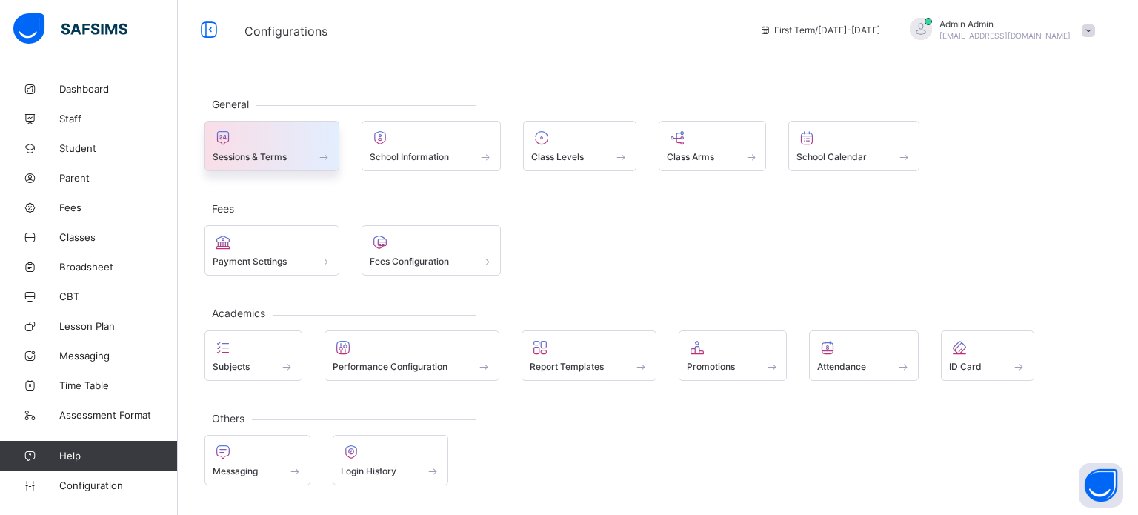
click at [263, 170] on div "General Sessions & Terms School Information Class Levels Class Arms School Cale…" at bounding box center [658, 291] width 960 height 434
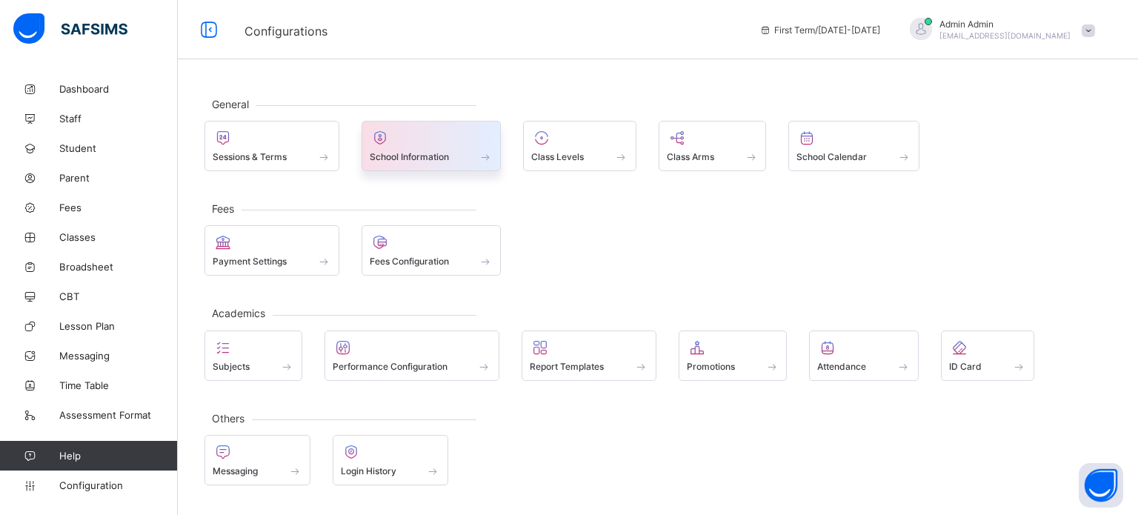
click at [394, 148] on span at bounding box center [432, 149] width 124 height 4
select select "**"
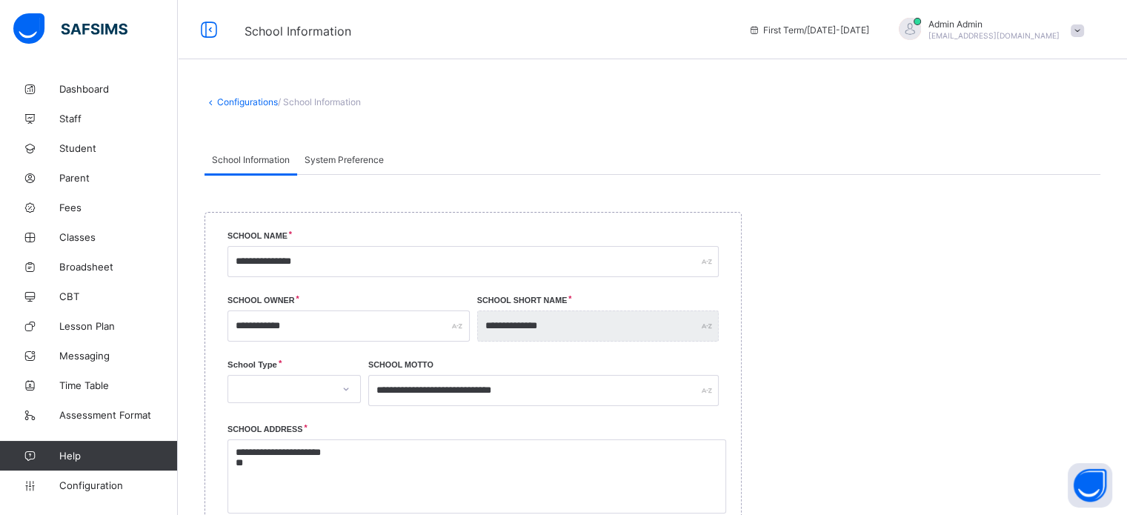
click at [227, 102] on link "Configurations" at bounding box center [247, 101] width 61 height 11
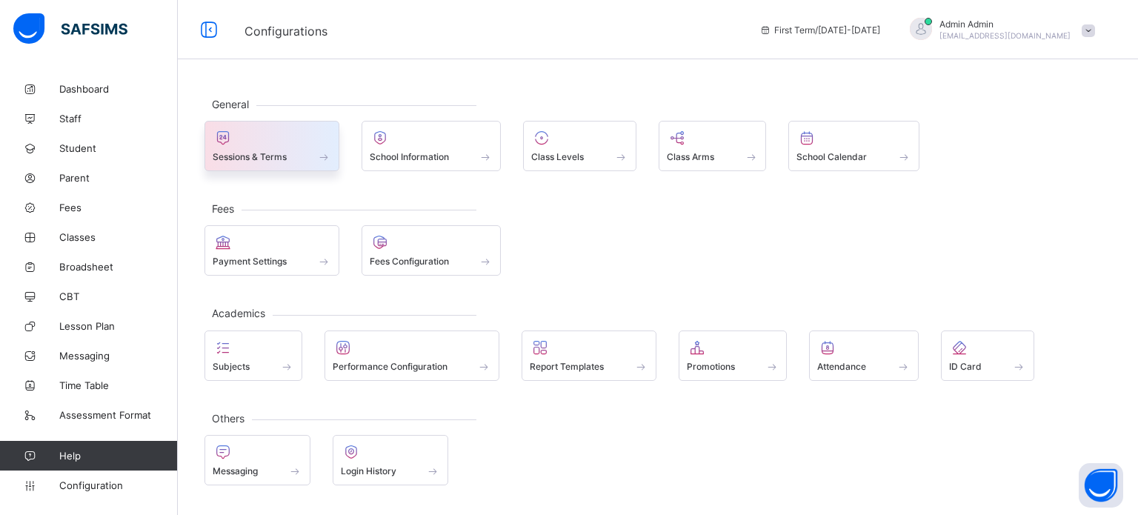
click at [284, 161] on span "Sessions & Terms" at bounding box center [250, 156] width 74 height 11
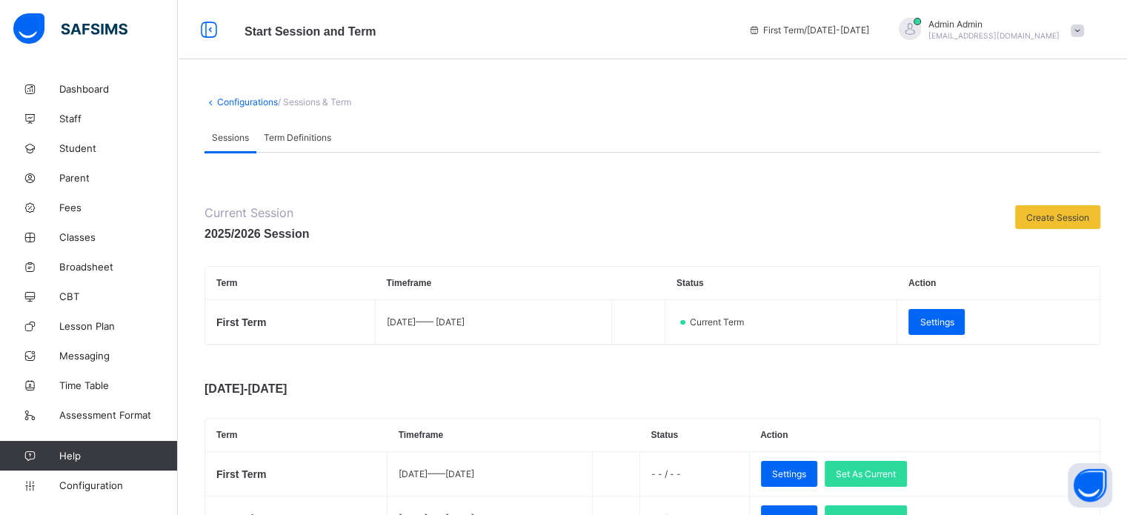
scroll to position [74, 0]
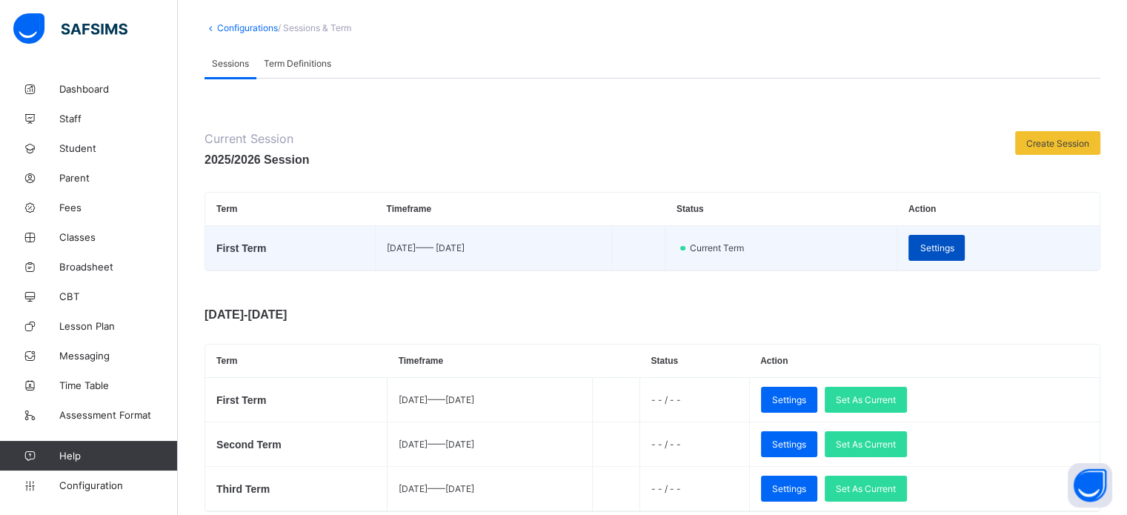
click at [954, 242] on span "Settings" at bounding box center [937, 247] width 34 height 11
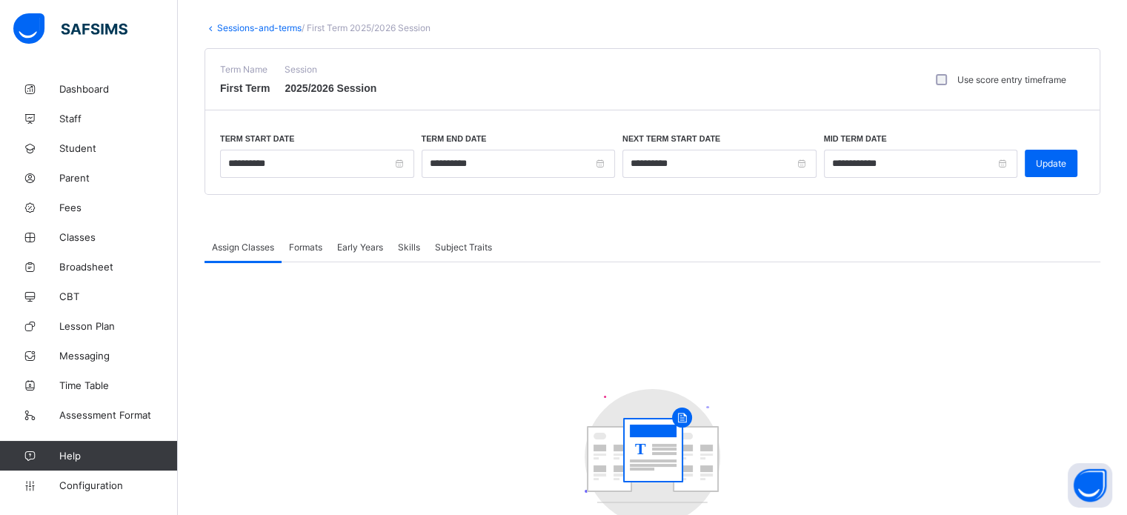
click at [307, 248] on span "Formats" at bounding box center [305, 247] width 33 height 11
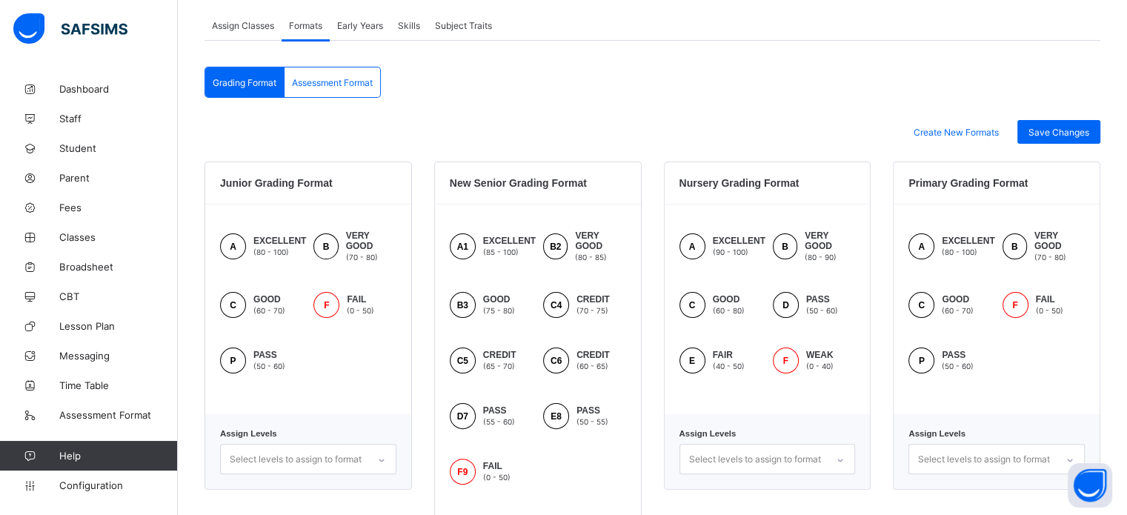
scroll to position [142, 0]
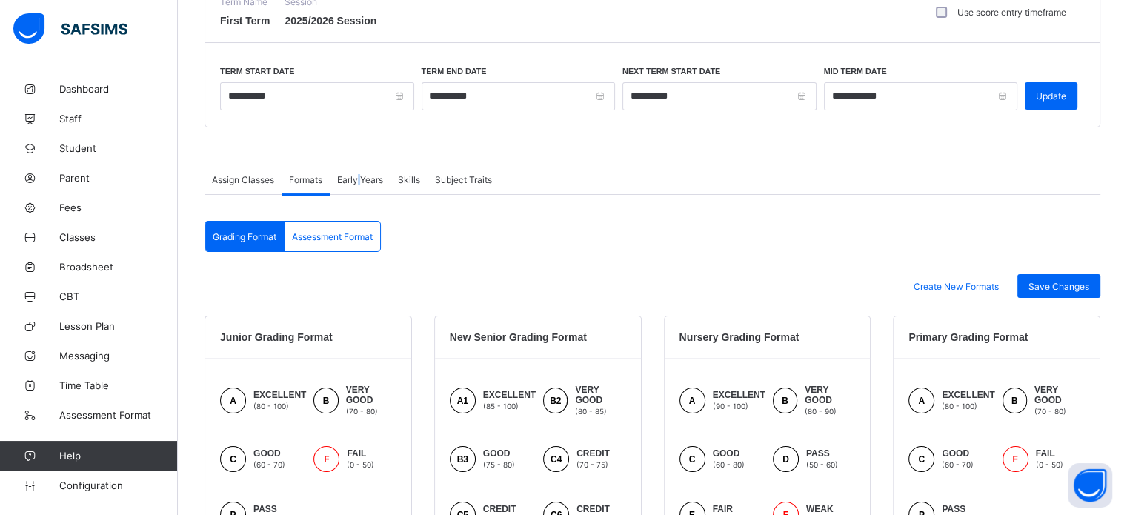
click at [359, 186] on div "Early Years" at bounding box center [360, 180] width 61 height 30
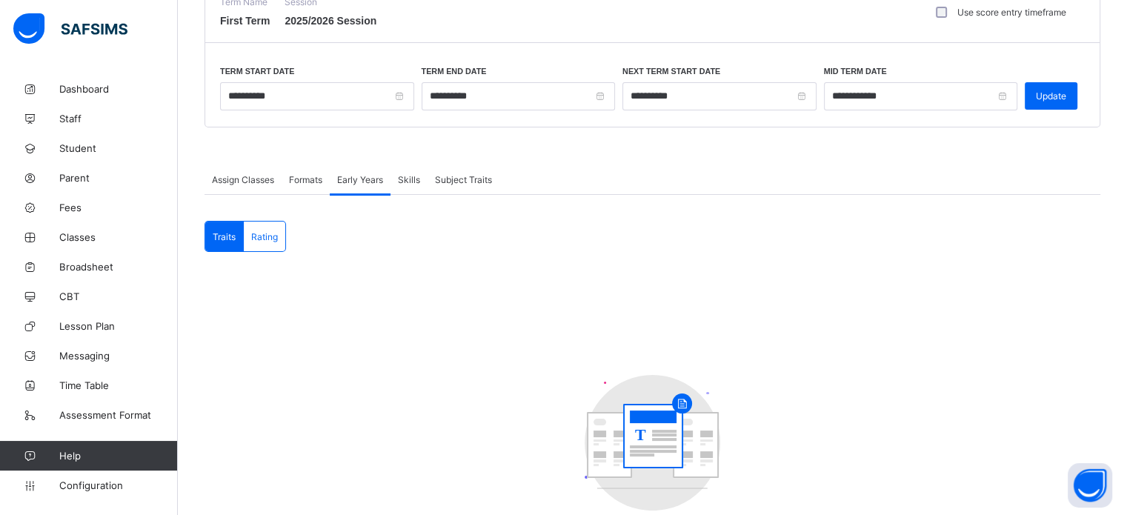
click at [402, 184] on span "Skills" at bounding box center [409, 179] width 22 height 11
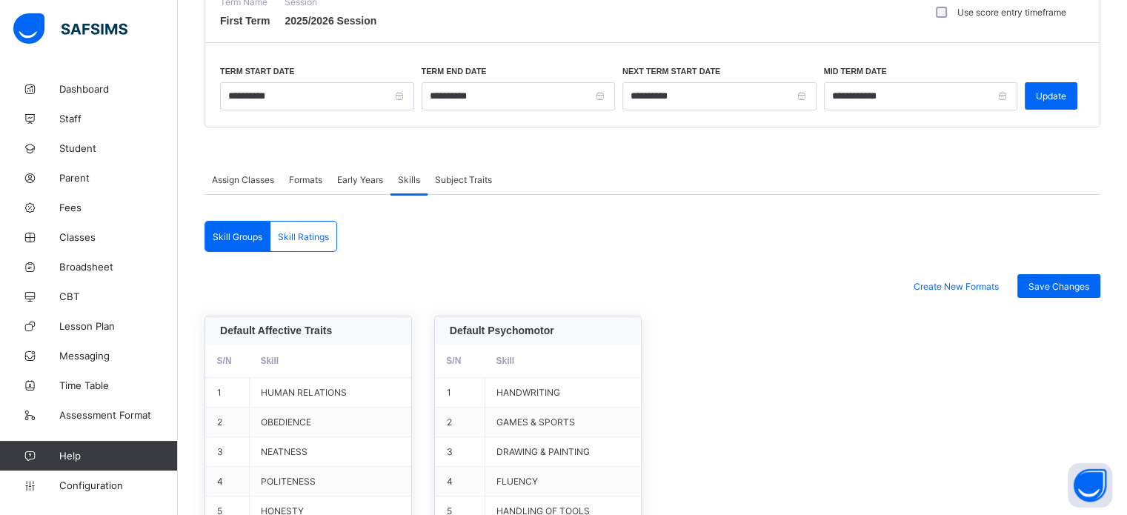
click at [465, 186] on div "Subject Traits" at bounding box center [464, 180] width 72 height 30
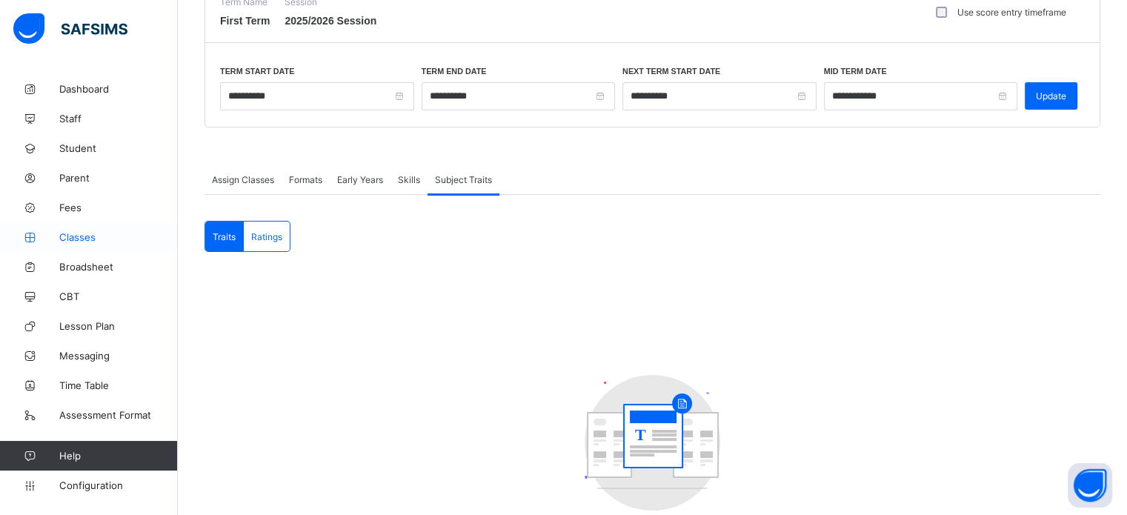
click at [86, 238] on span "Classes" at bounding box center [118, 237] width 119 height 12
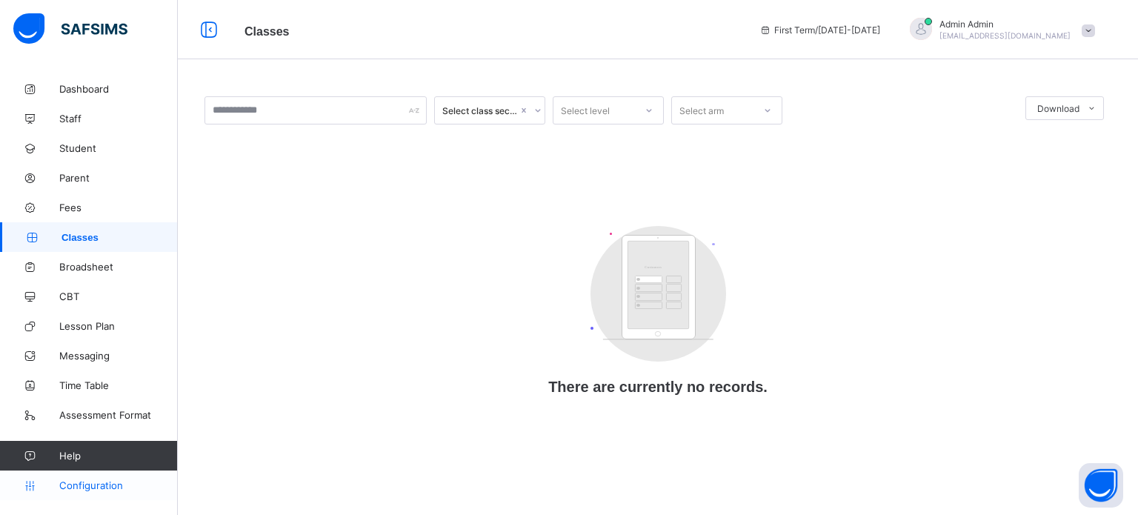
click at [70, 479] on link "Configuration" at bounding box center [88, 486] width 177 height 30
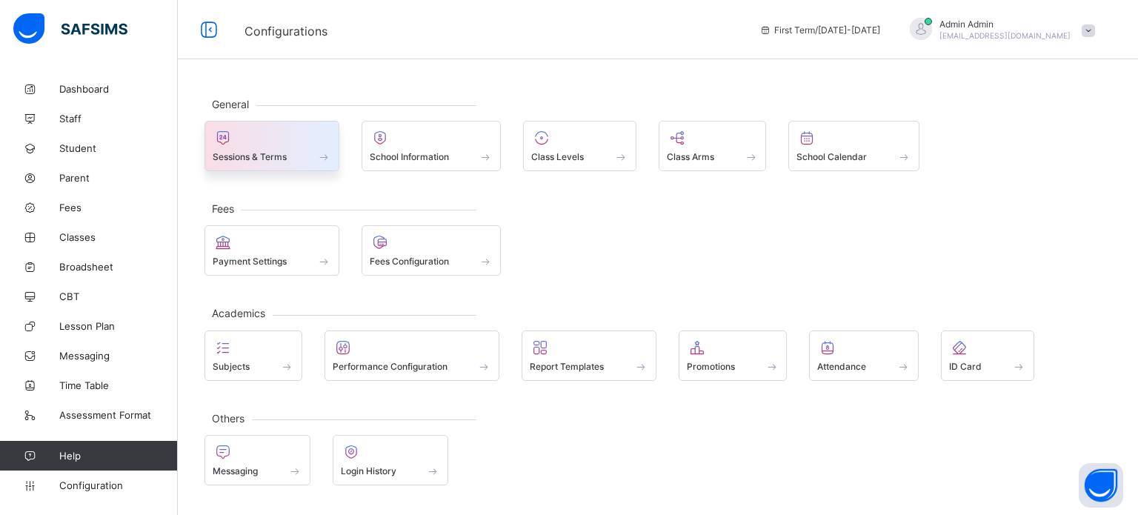
click at [283, 139] on div at bounding box center [272, 138] width 119 height 18
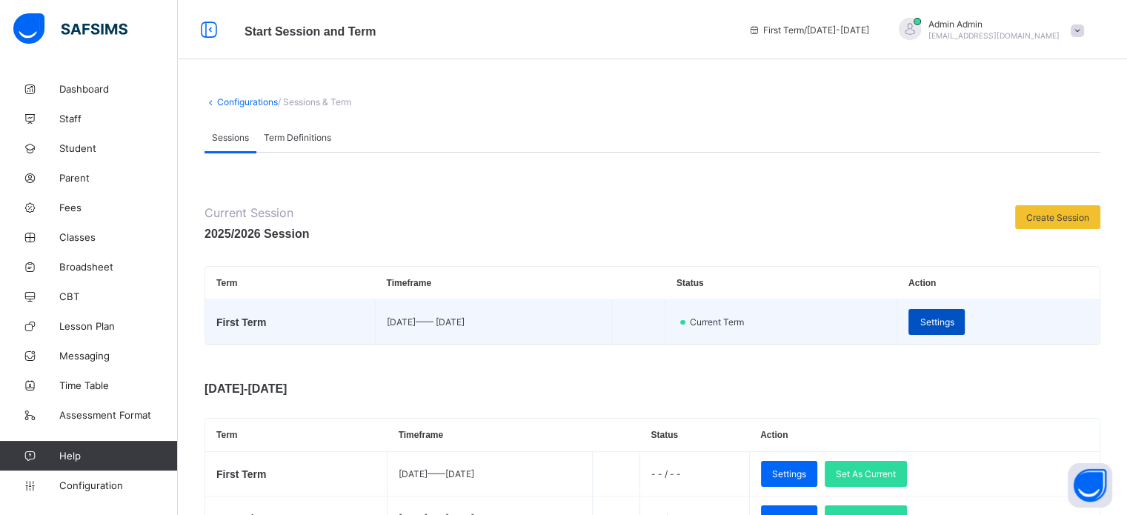
click at [954, 319] on span "Settings" at bounding box center [937, 321] width 34 height 11
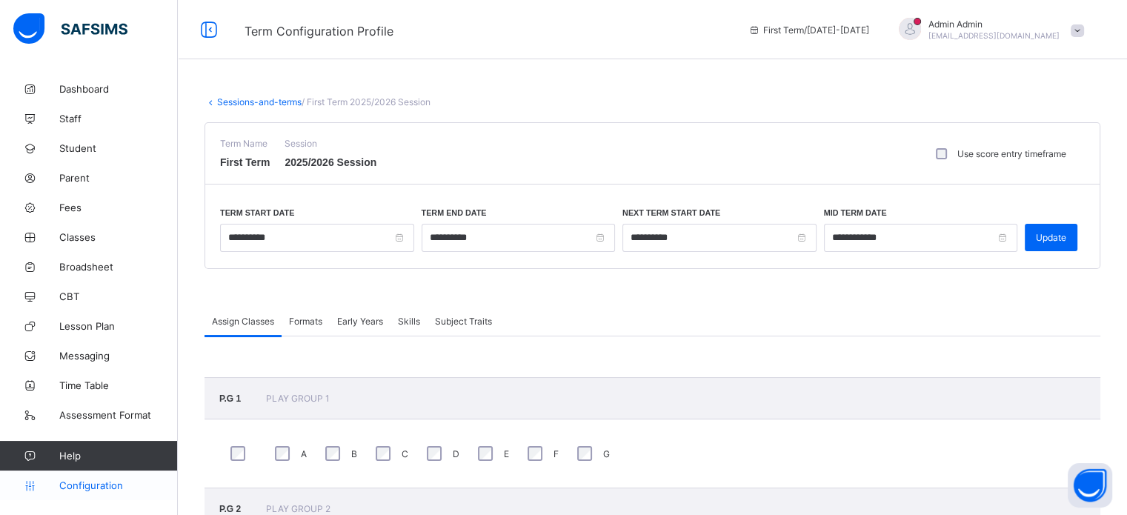
drag, startPoint x: 92, startPoint y: 485, endPoint x: 99, endPoint y: 477, distance: 11.0
click at [93, 480] on span "Configuration" at bounding box center [118, 485] width 118 height 12
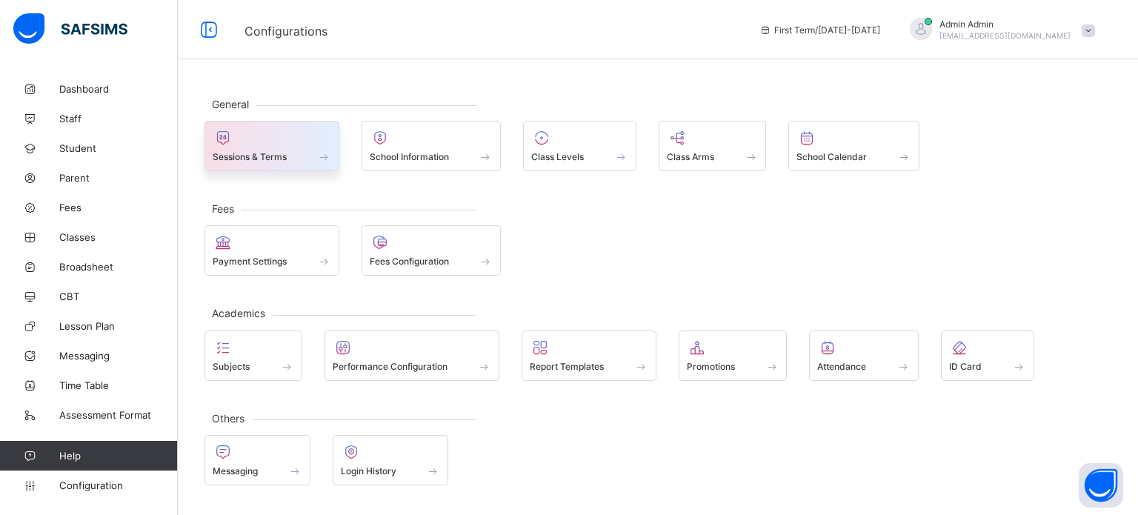
click at [260, 136] on div at bounding box center [272, 138] width 119 height 18
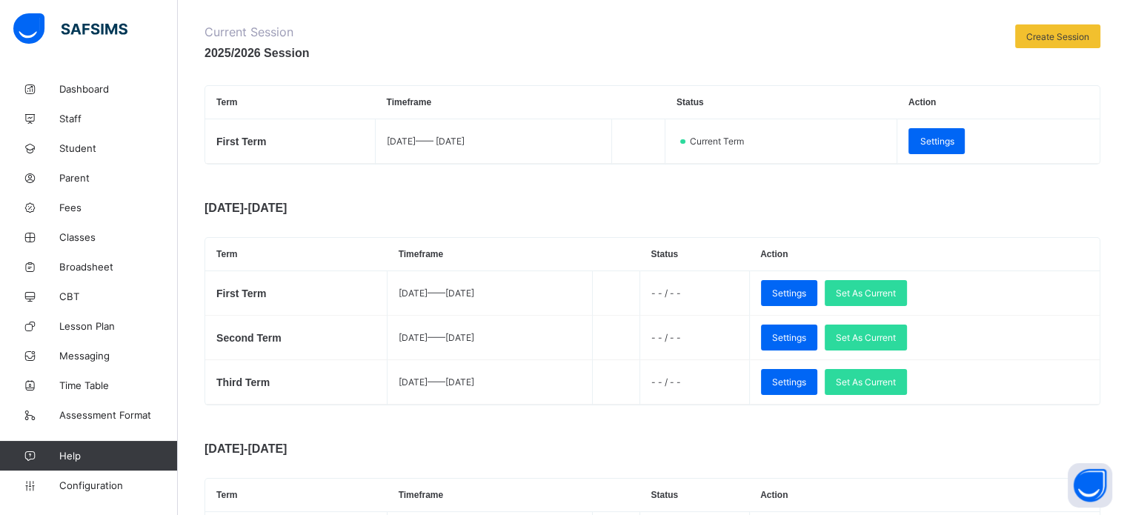
scroll to position [371, 0]
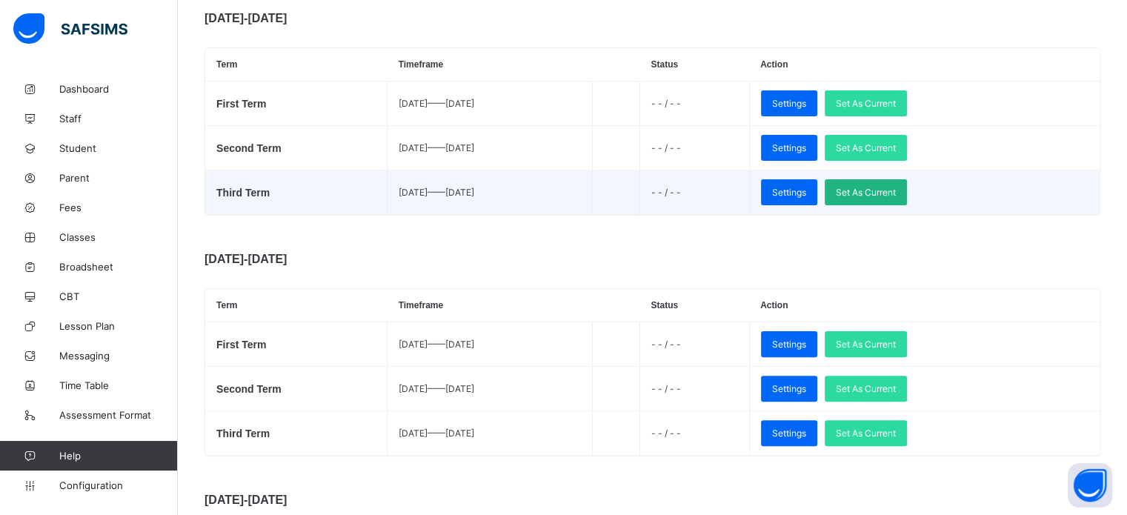
click at [896, 195] on span "Set As Current" at bounding box center [866, 192] width 60 height 11
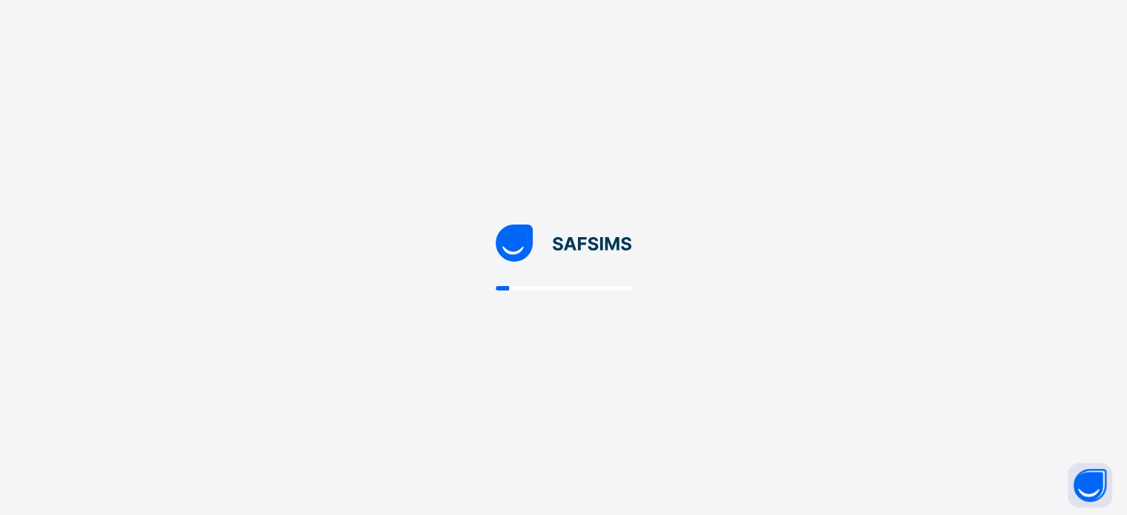
scroll to position [0, 0]
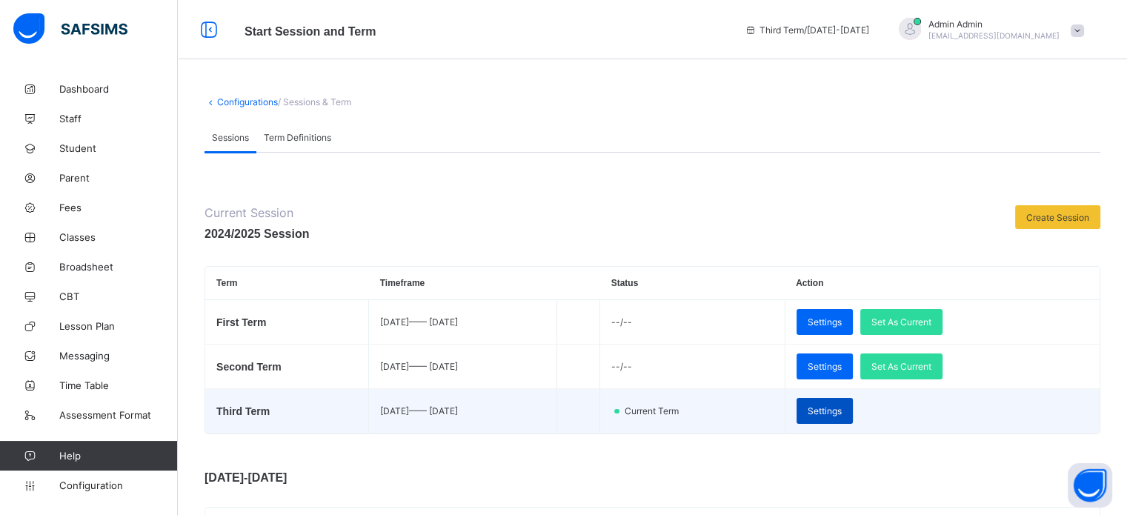
click at [842, 409] on span "Settings" at bounding box center [825, 410] width 34 height 11
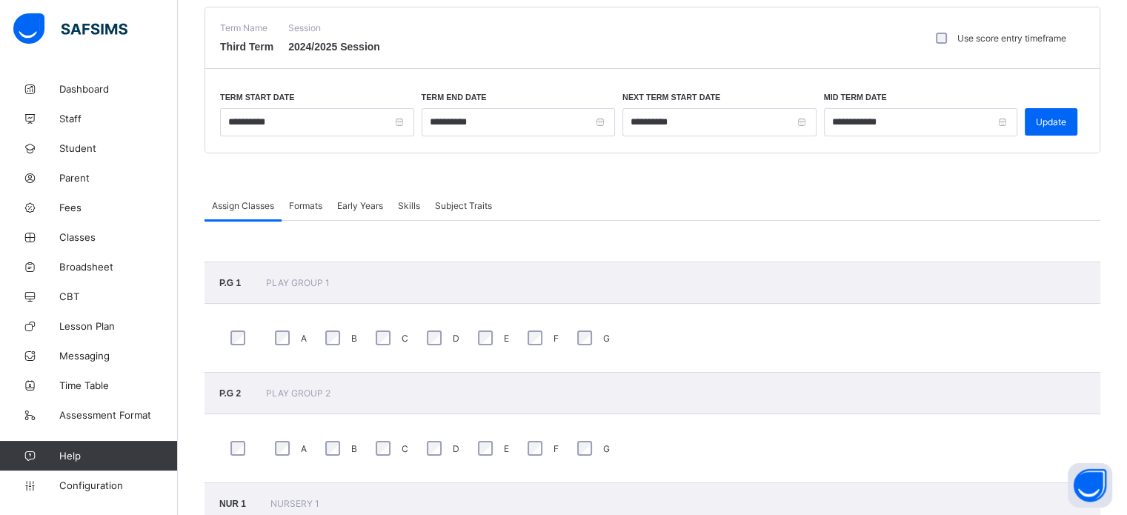
scroll to position [113, 0]
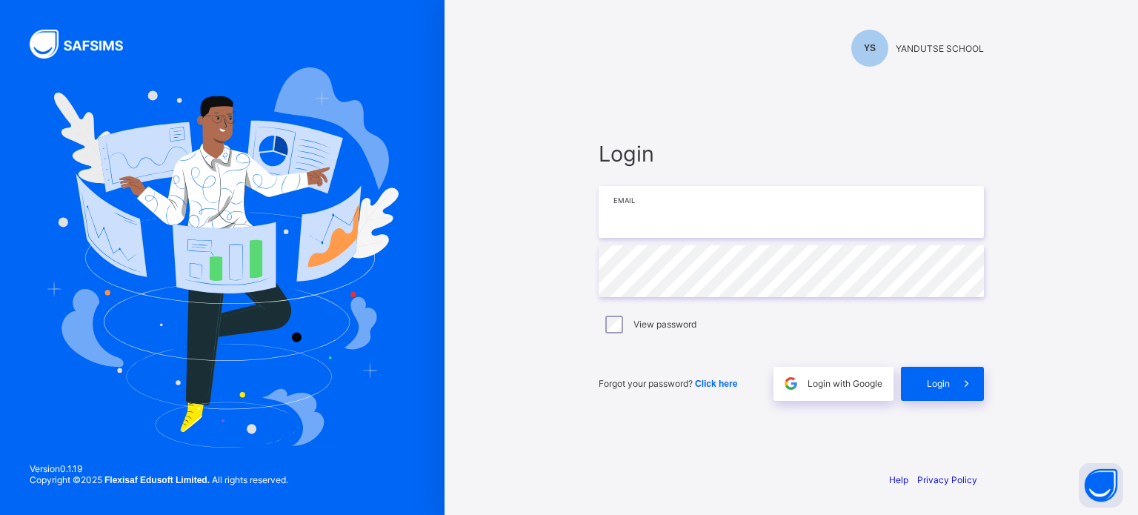
click at [673, 216] on input "email" at bounding box center [791, 212] width 385 height 52
type input "**********"
click at [946, 388] on div "Login" at bounding box center [942, 384] width 83 height 34
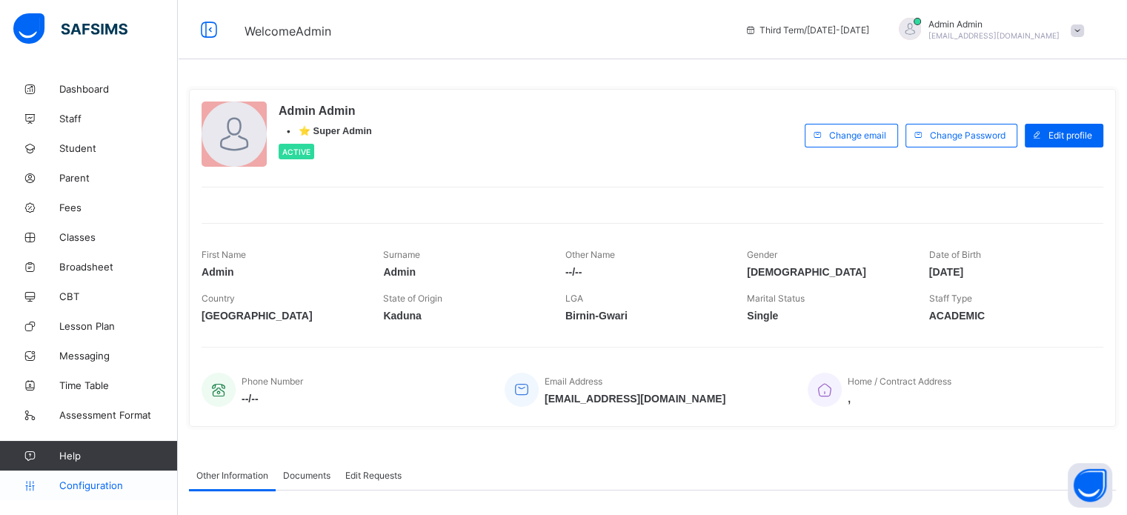
click at [88, 488] on span "Configuration" at bounding box center [118, 485] width 118 height 12
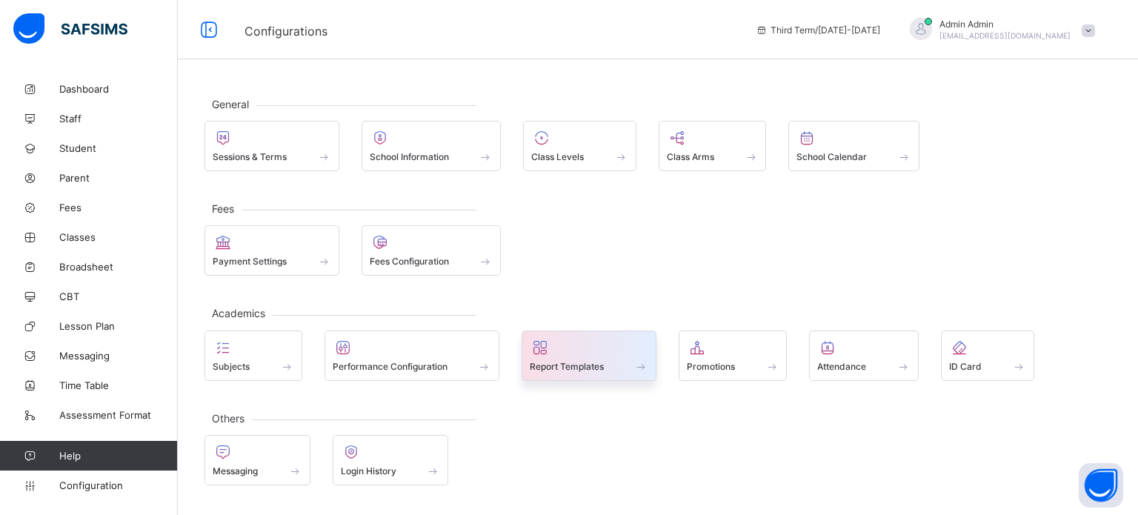
click at [596, 348] on div at bounding box center [589, 348] width 119 height 18
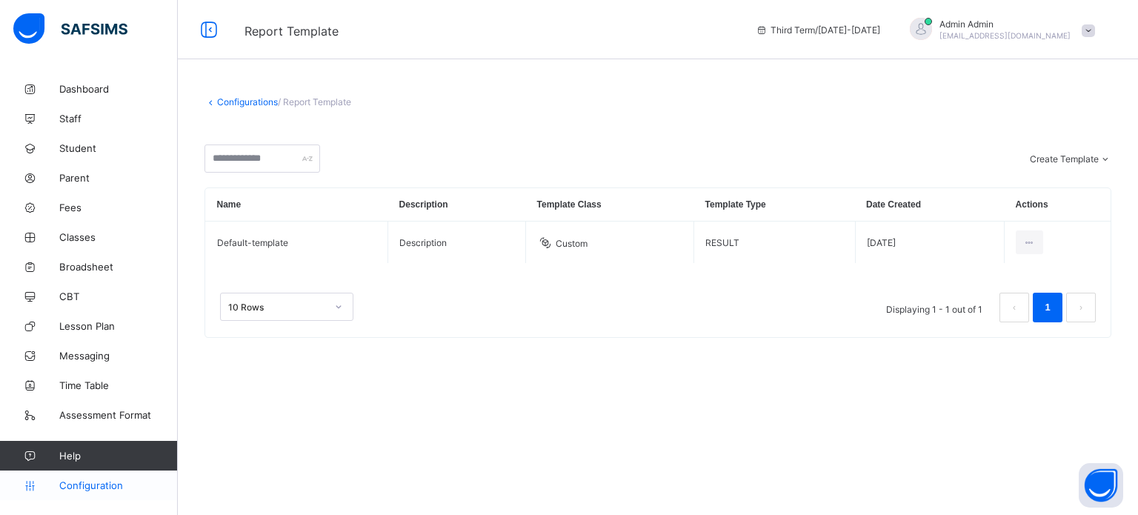
click at [108, 472] on link "Configuration" at bounding box center [88, 486] width 177 height 30
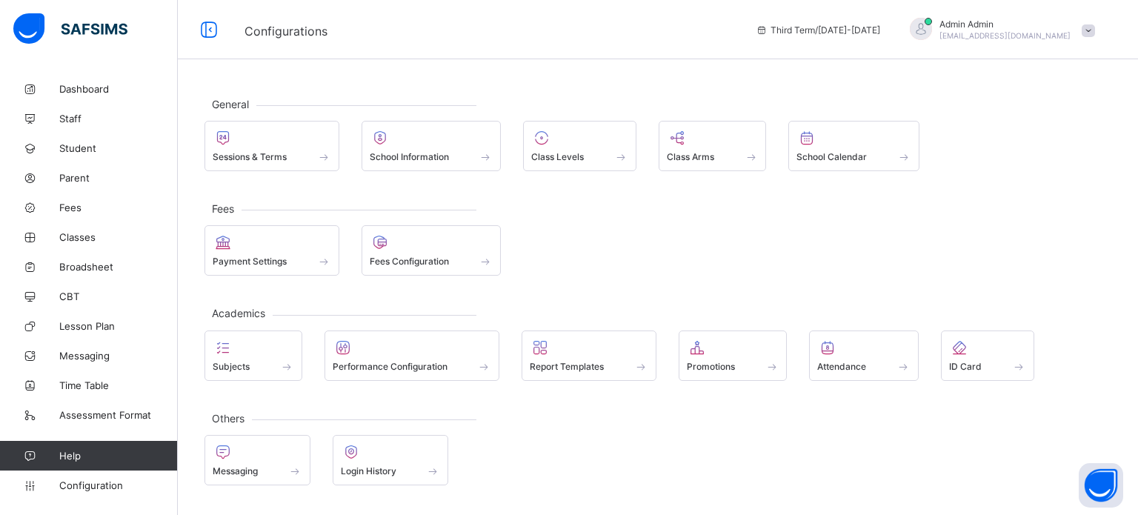
click at [518, 135] on div "Sessions & Terms School Information Class Levels Class Arms School Calendar" at bounding box center [658, 146] width 907 height 50
click at [249, 159] on span "Sessions & Terms" at bounding box center [250, 156] width 74 height 11
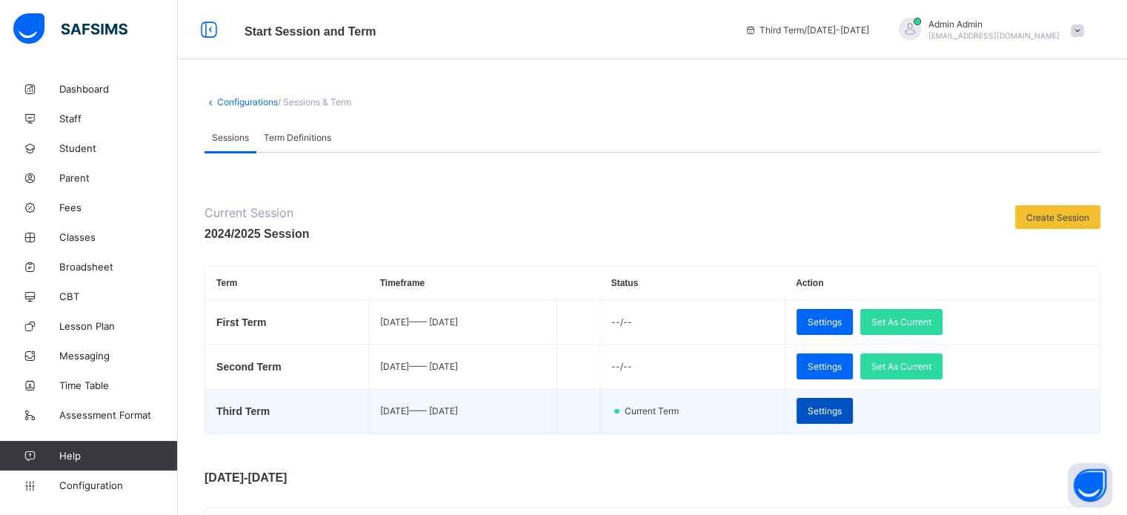
click at [842, 414] on span "Settings" at bounding box center [825, 410] width 34 height 11
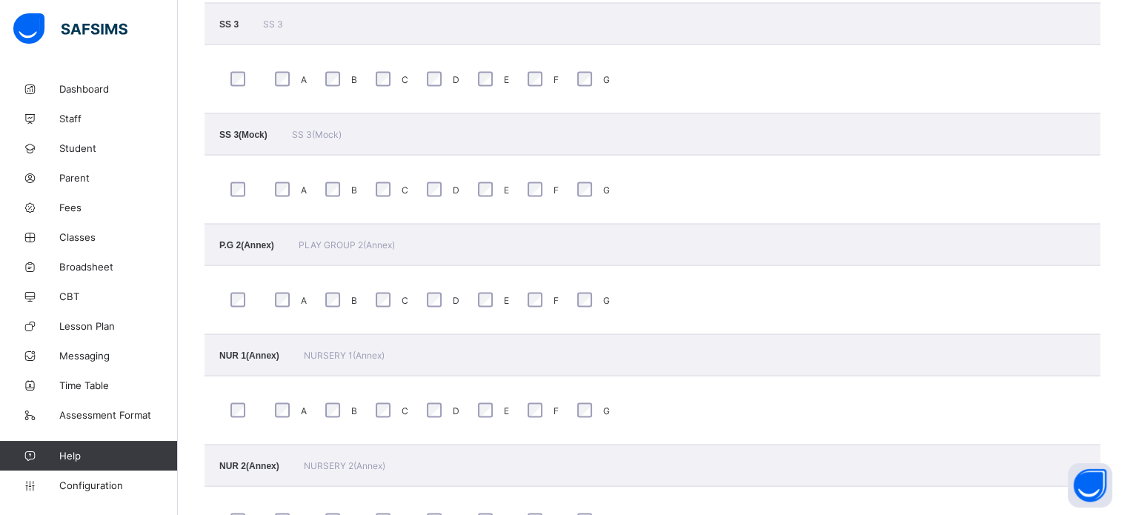
scroll to position [2781, 0]
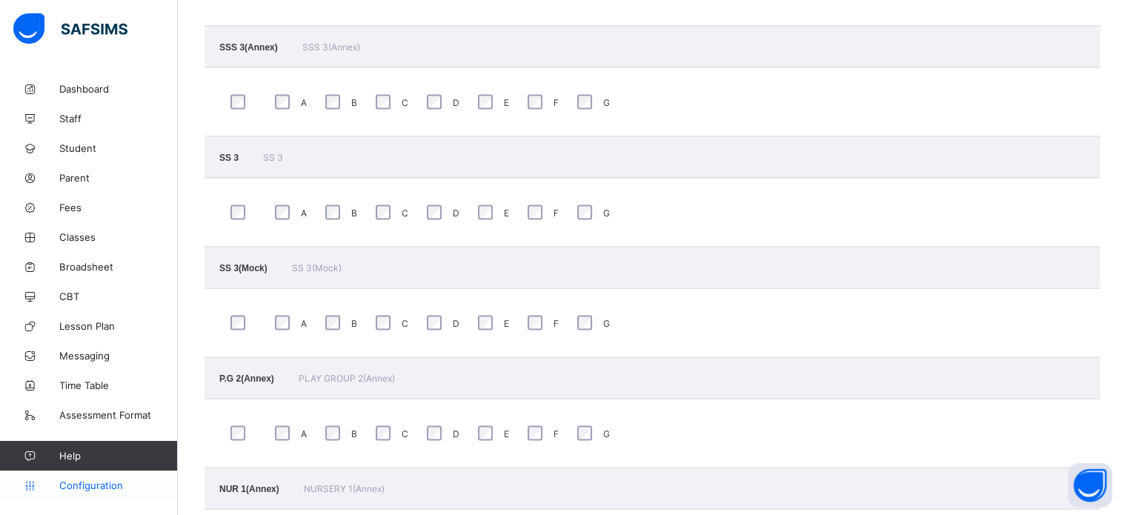
click at [104, 488] on span "Configuration" at bounding box center [118, 485] width 118 height 12
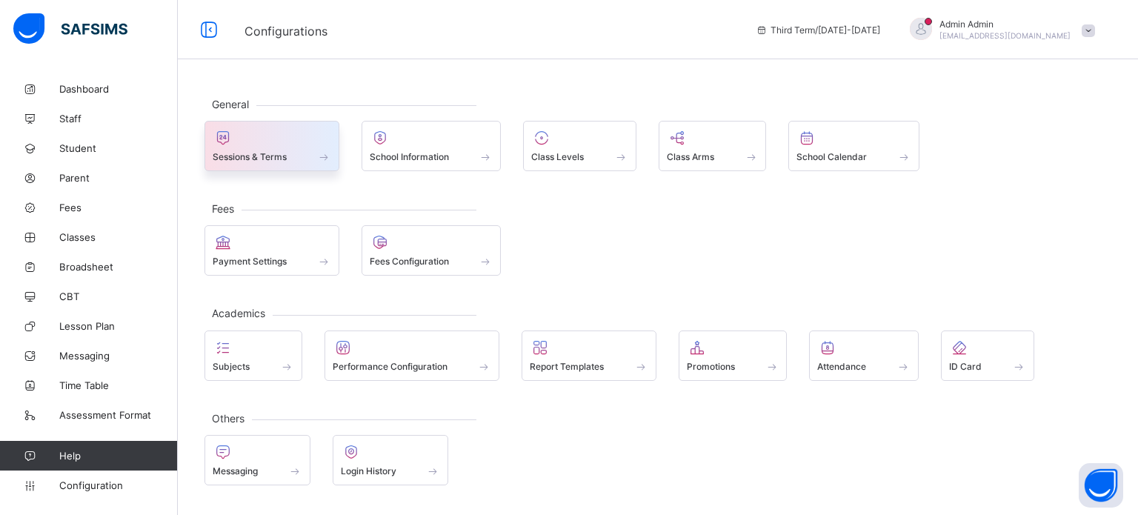
click at [237, 153] on span "Sessions & Terms" at bounding box center [250, 156] width 74 height 11
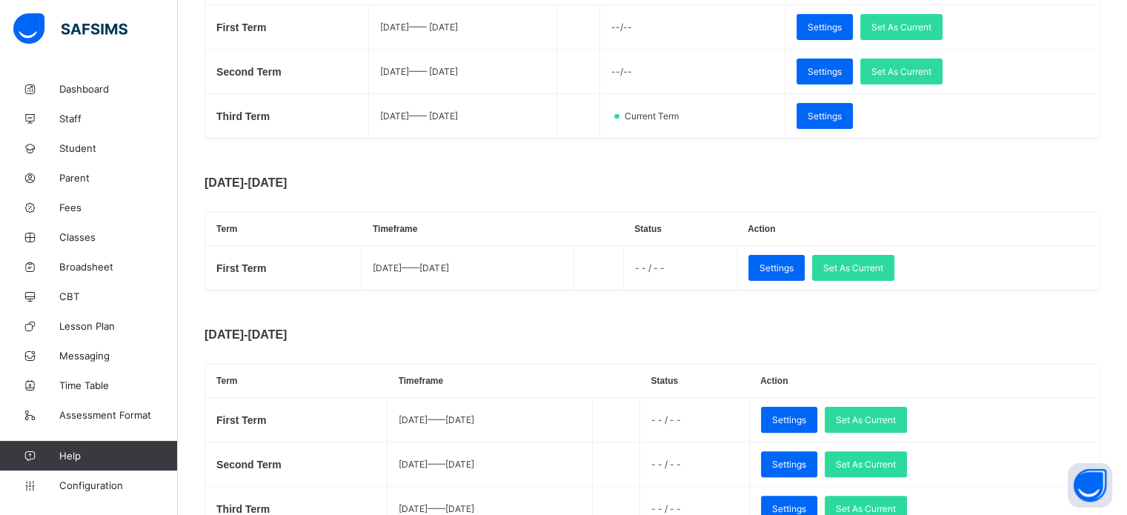
scroll to position [296, 0]
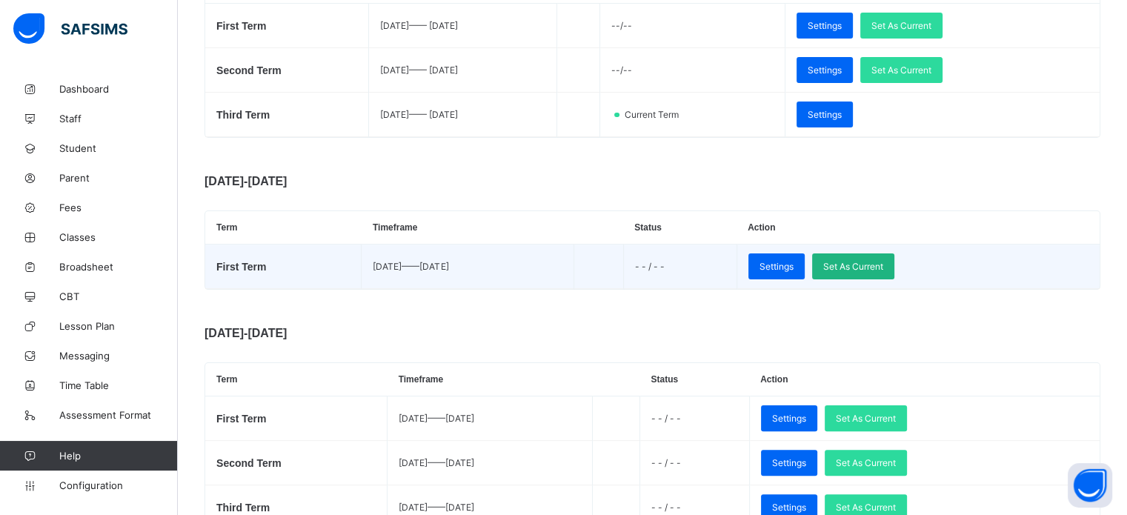
click at [883, 269] on span "Set As Current" at bounding box center [853, 266] width 60 height 11
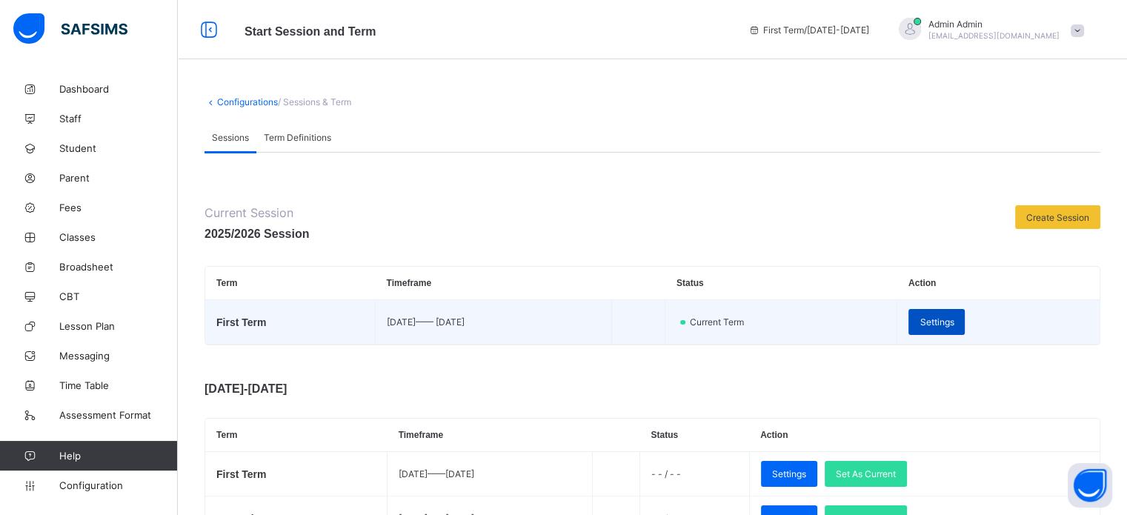
click at [954, 323] on span "Settings" at bounding box center [937, 321] width 34 height 11
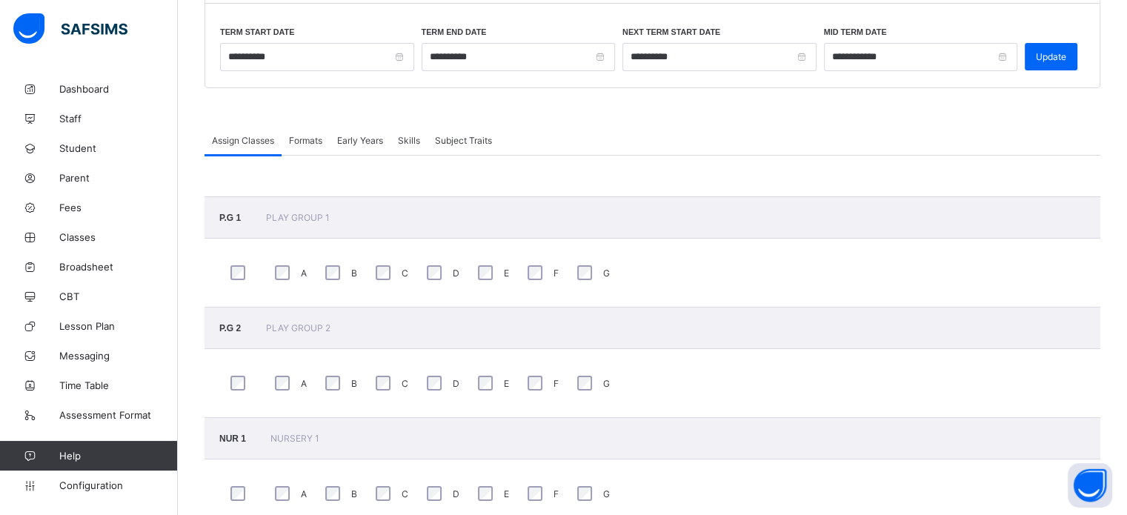
scroll to position [245, 0]
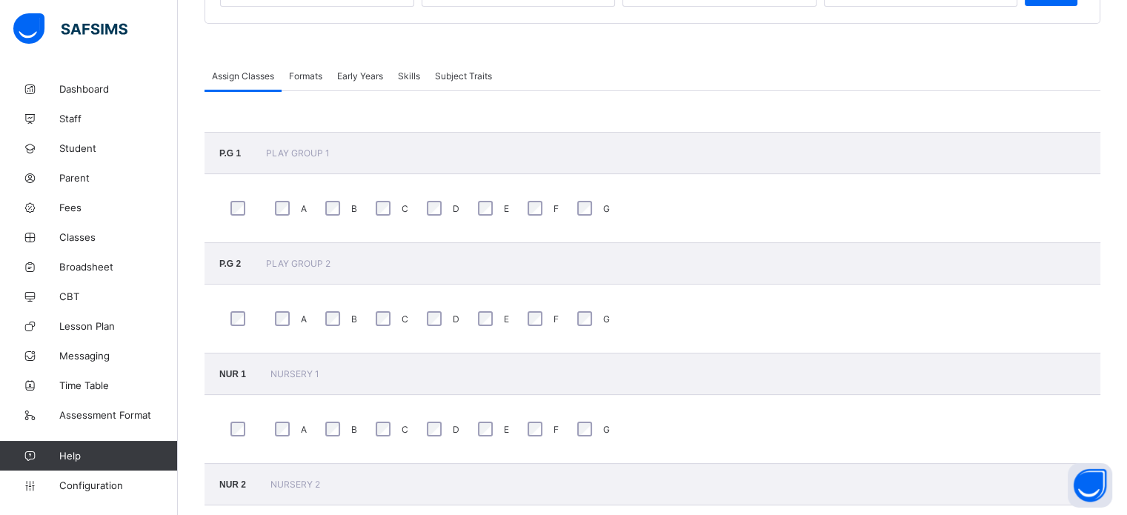
click at [231, 216] on div at bounding box center [242, 208] width 30 height 22
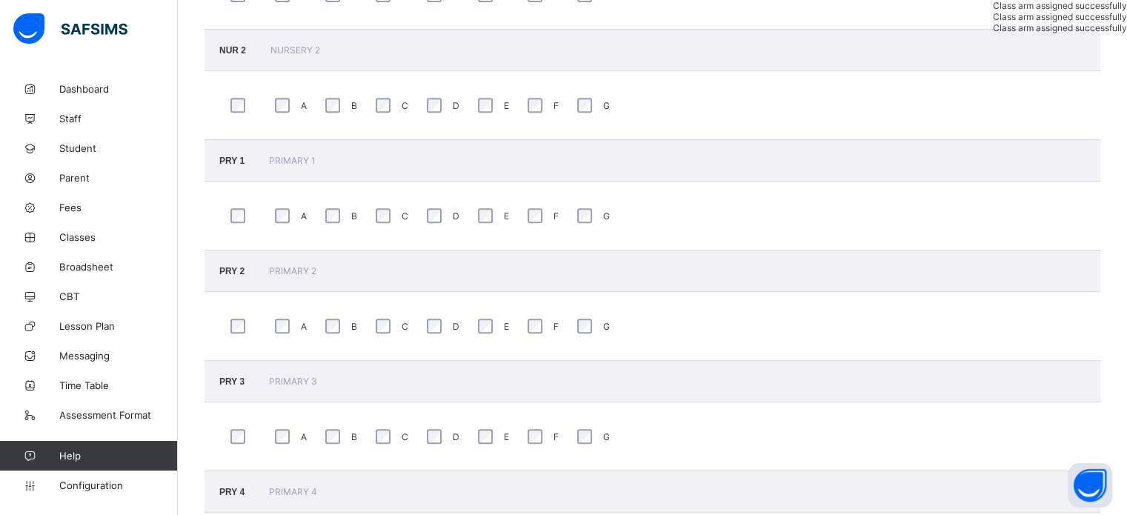
scroll to position [690, 0]
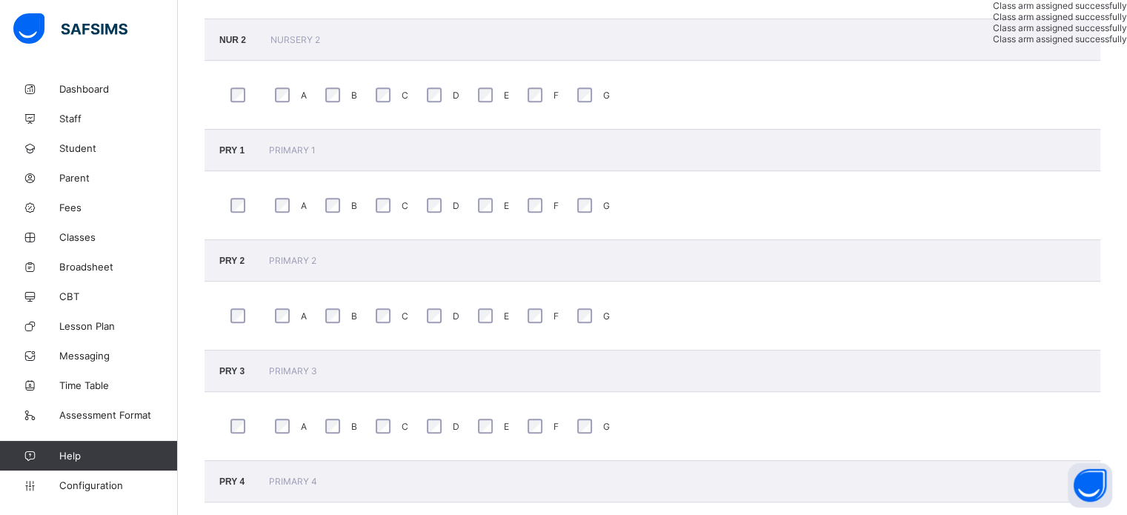
click at [476, 315] on div "E" at bounding box center [491, 316] width 35 height 22
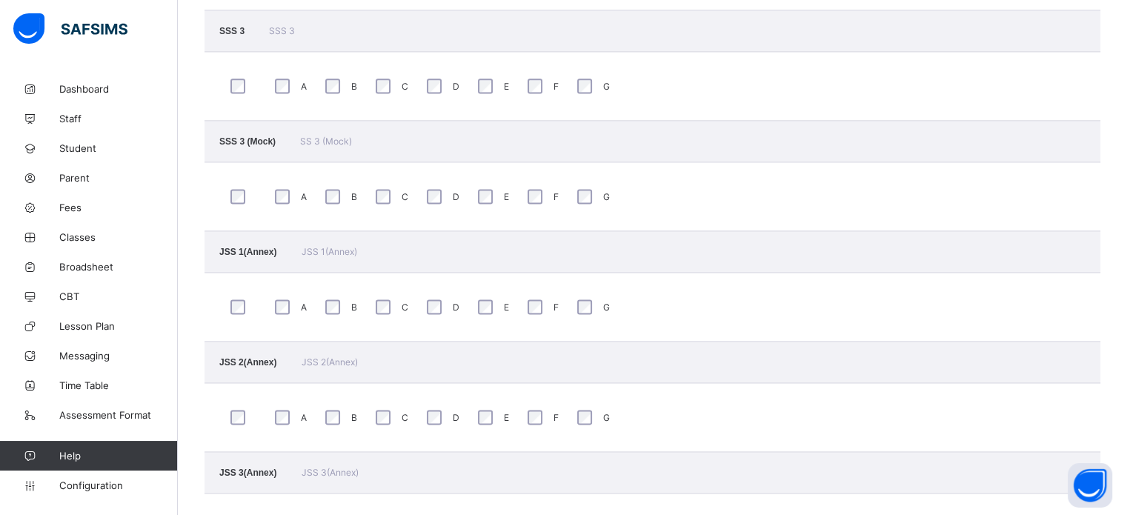
scroll to position [2098, 0]
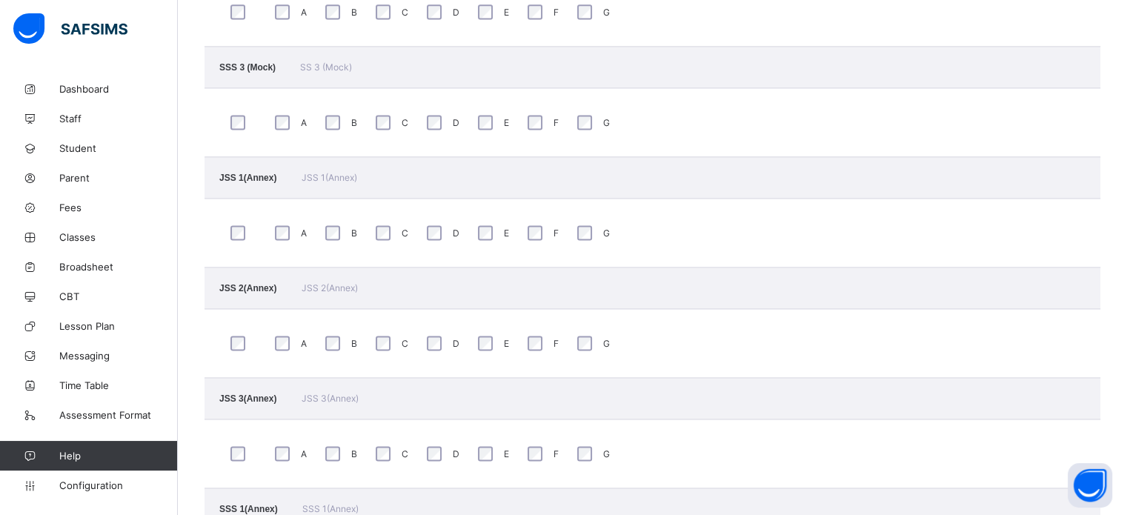
click at [293, 341] on div "A" at bounding box center [289, 343] width 36 height 22
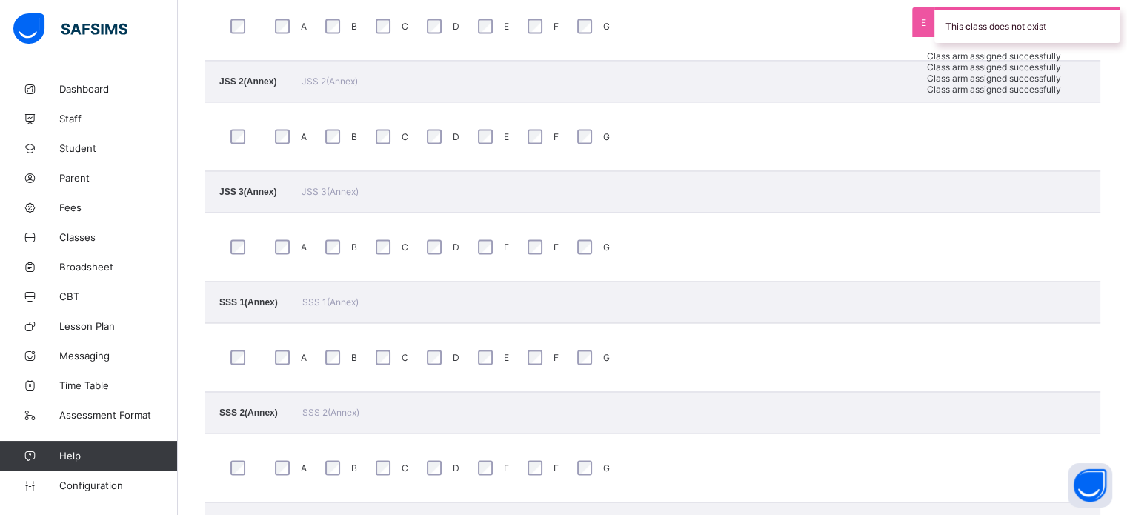
scroll to position [2320, 0]
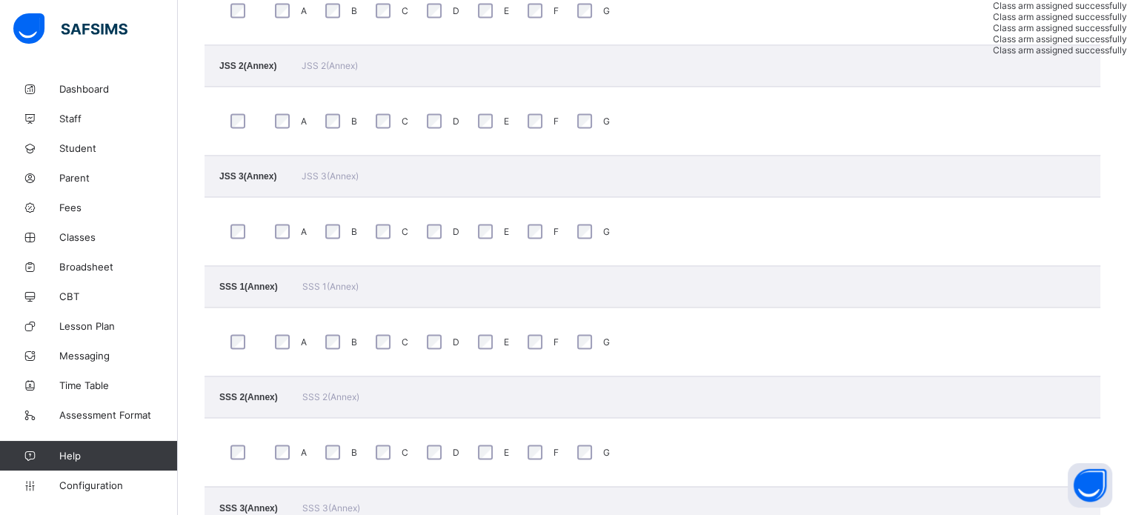
click at [289, 442] on div "A" at bounding box center [289, 452] width 36 height 22
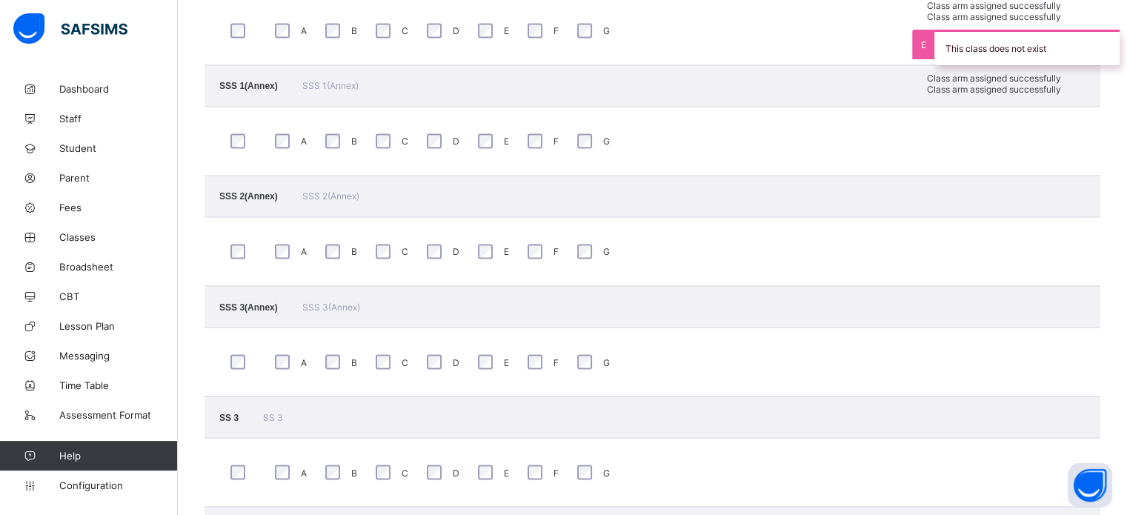
scroll to position [2543, 0]
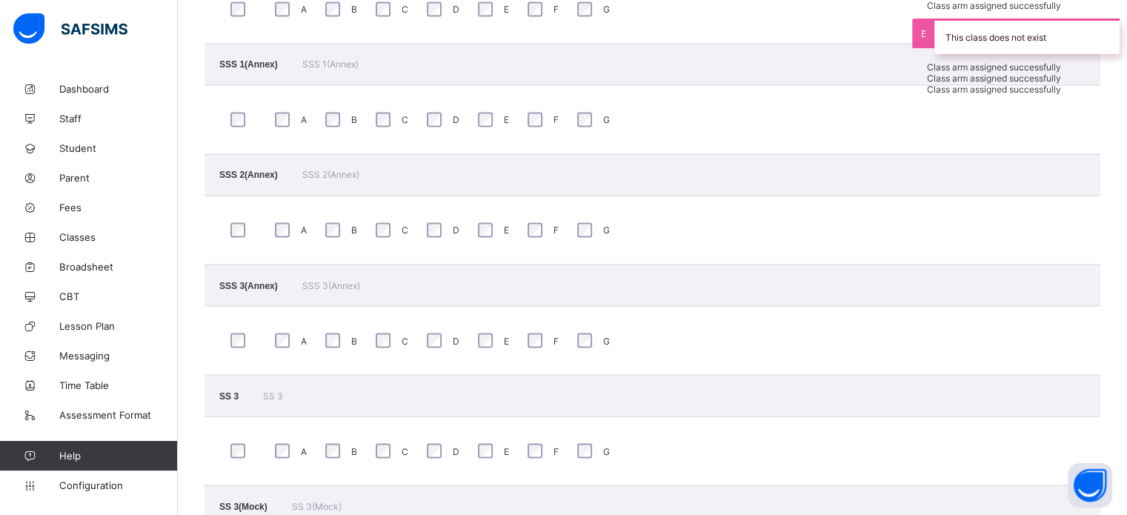
click at [335, 345] on div "B" at bounding box center [340, 340] width 36 height 22
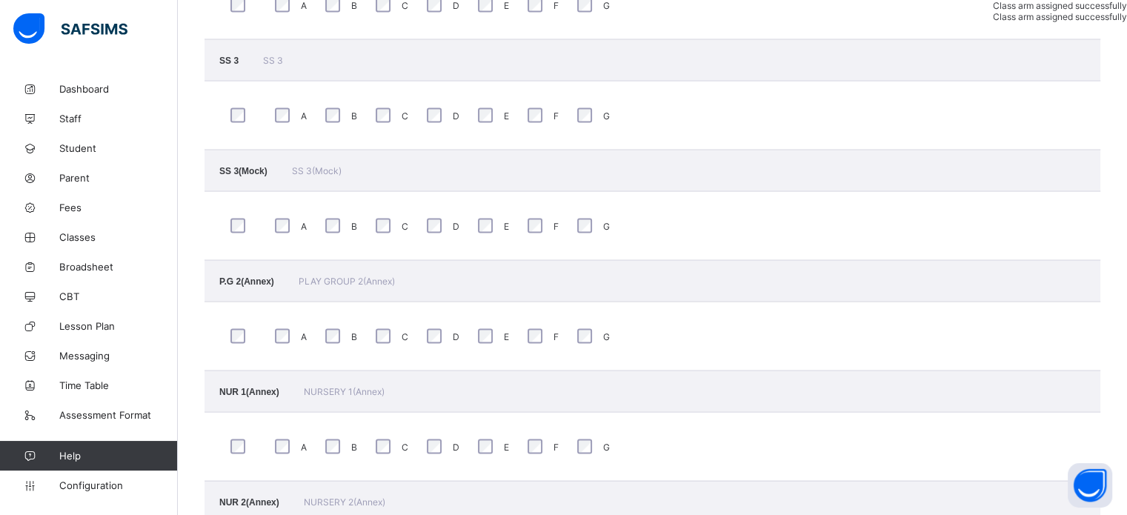
scroll to position [2913, 0]
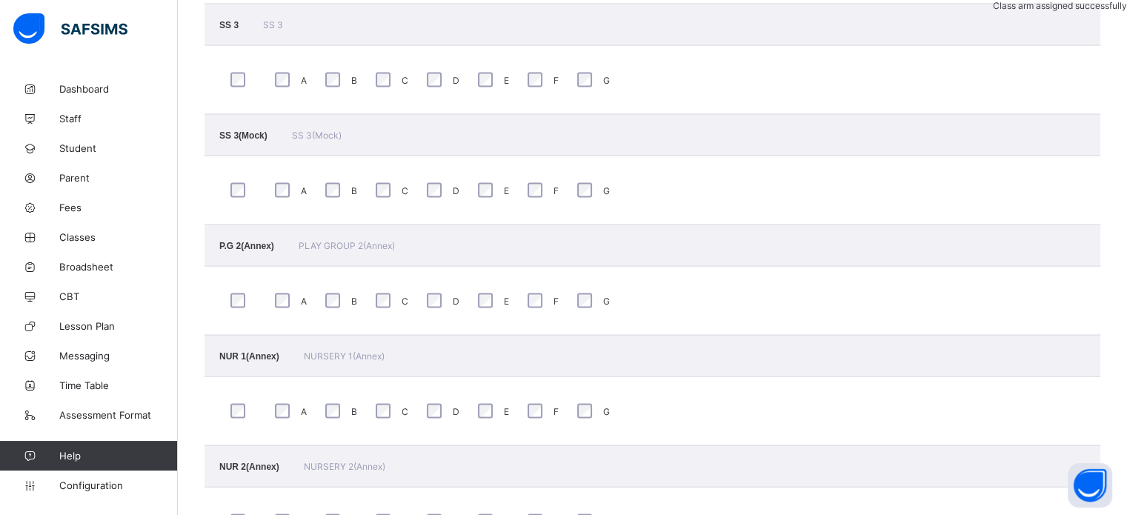
click at [279, 414] on div "A" at bounding box center [289, 411] width 36 height 22
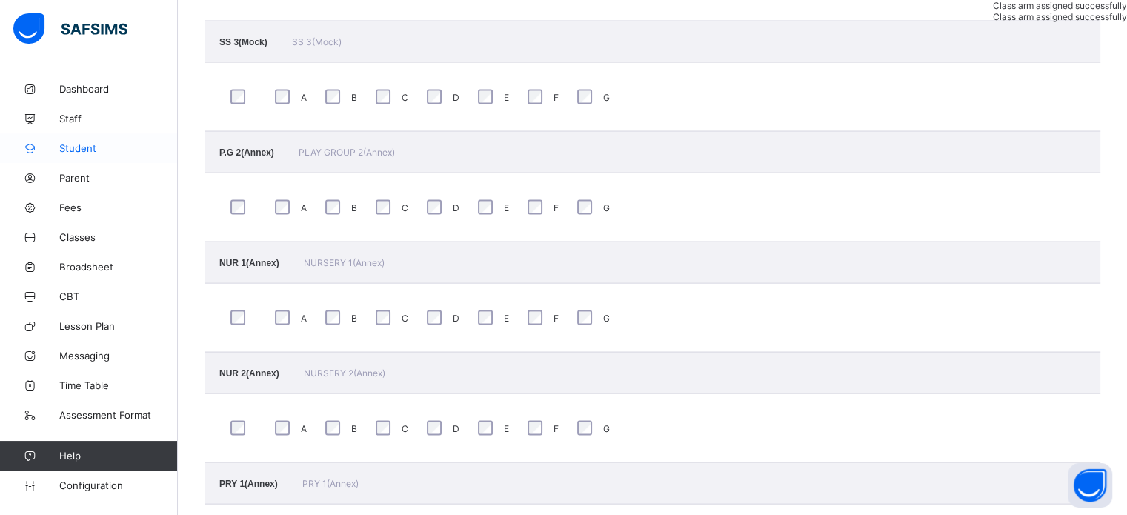
scroll to position [3004, 0]
drag, startPoint x: 97, startPoint y: 240, endPoint x: 154, endPoint y: 236, distance: 57.2
click at [95, 240] on span "Classes" at bounding box center [118, 237] width 119 height 12
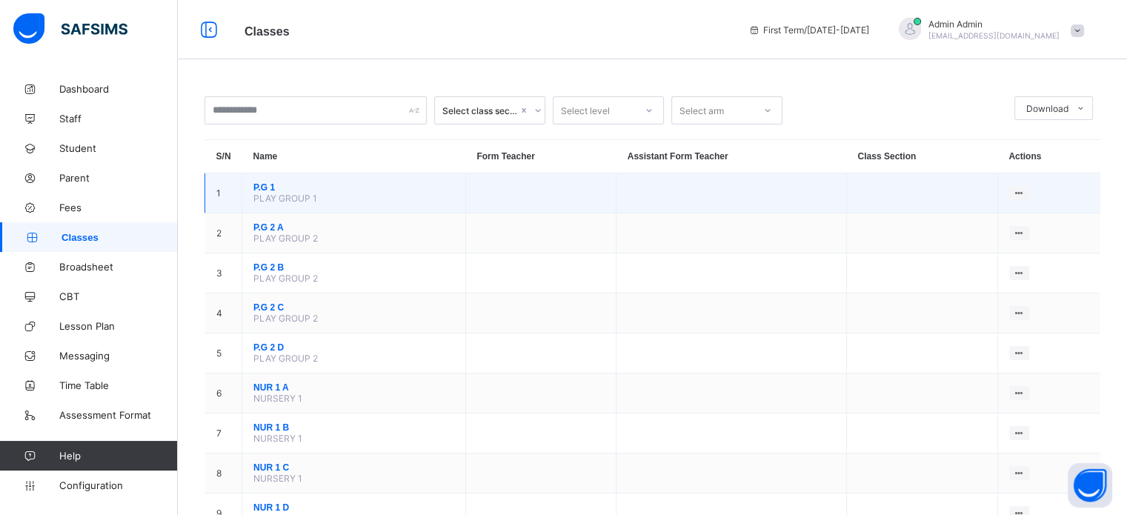
click at [277, 185] on span "P.G 1" at bounding box center [353, 187] width 201 height 10
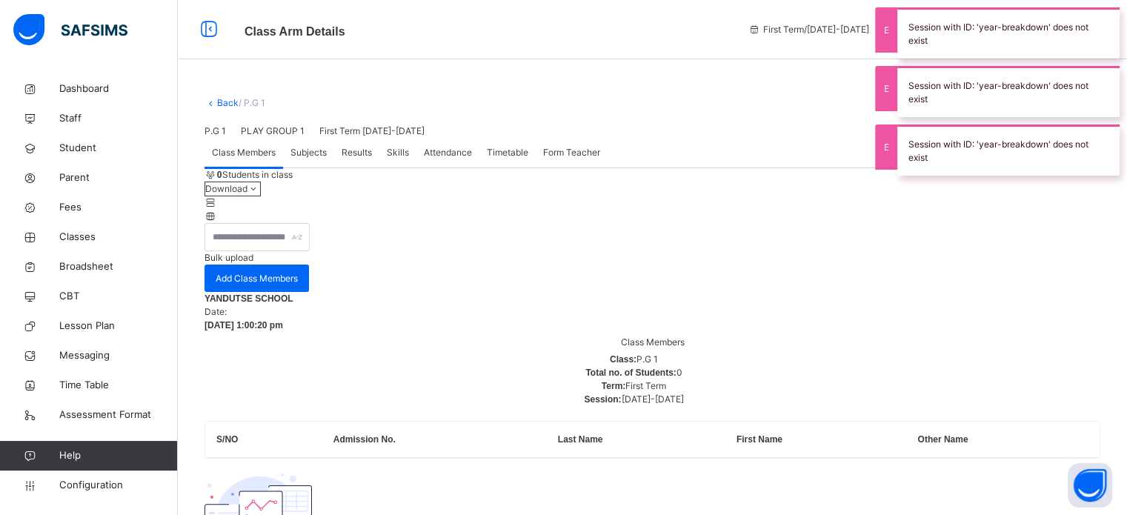
click at [316, 159] on span "Subjects" at bounding box center [309, 152] width 36 height 13
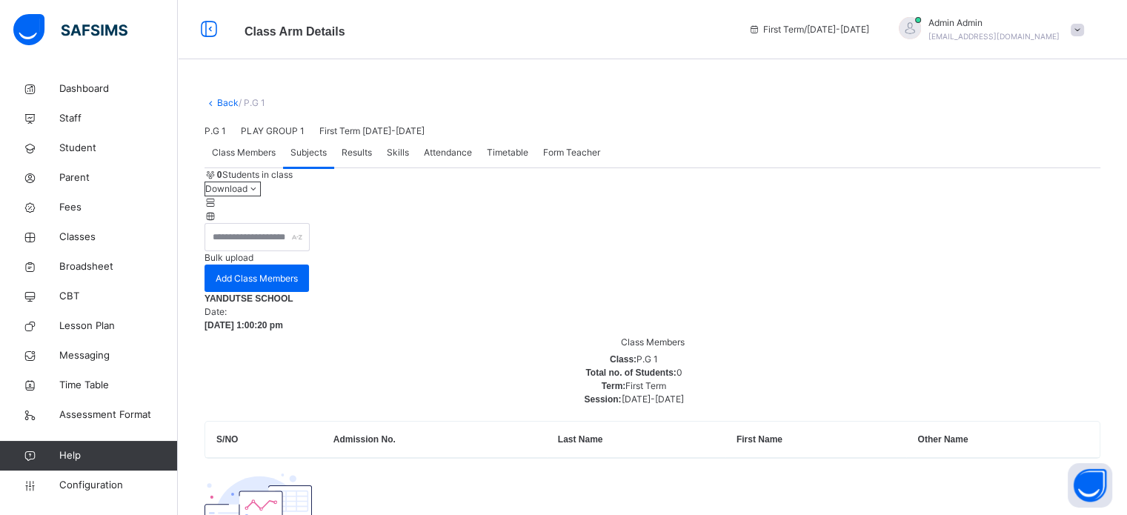
click at [563, 159] on span "Form Teacher" at bounding box center [571, 152] width 57 height 13
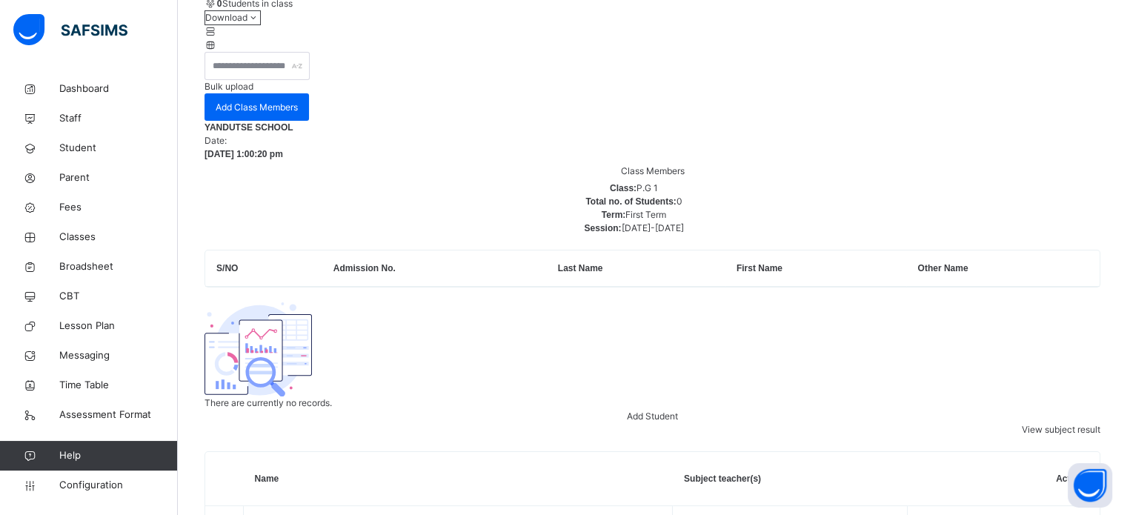
scroll to position [97, 0]
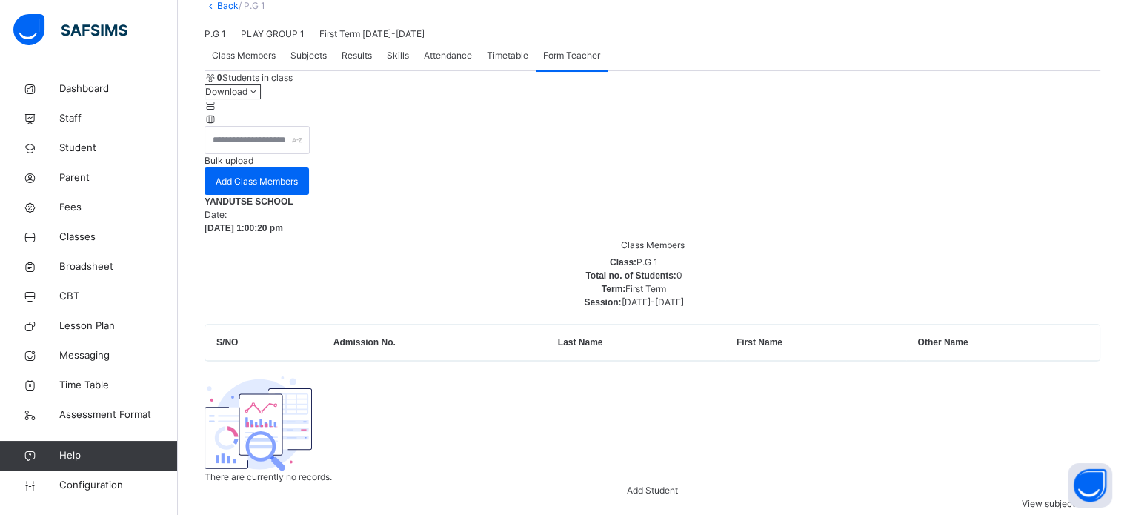
click at [311, 62] on span "Subjects" at bounding box center [309, 55] width 36 height 13
click at [554, 62] on span "Form Teacher" at bounding box center [571, 55] width 57 height 13
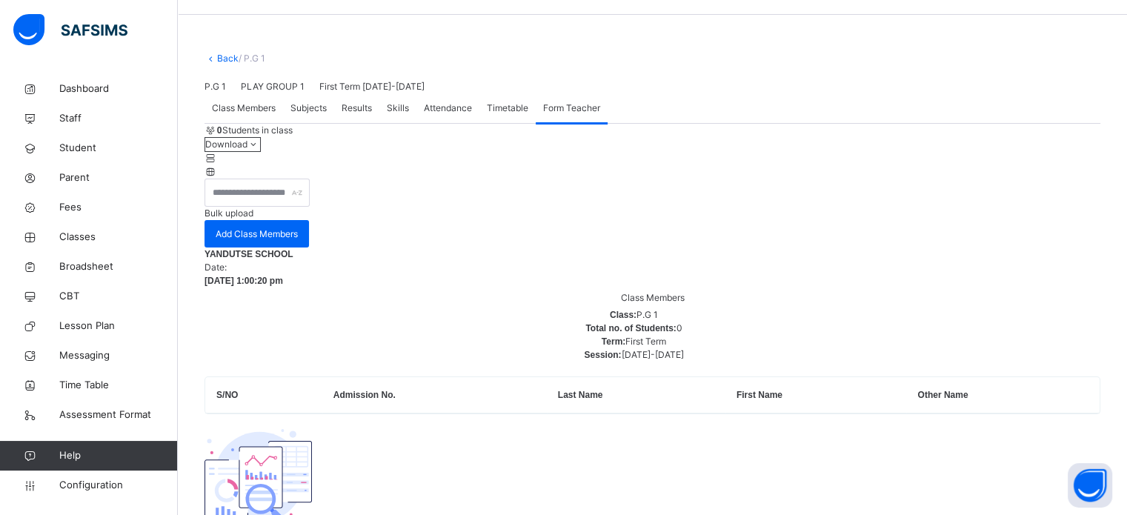
scroll to position [0, 0]
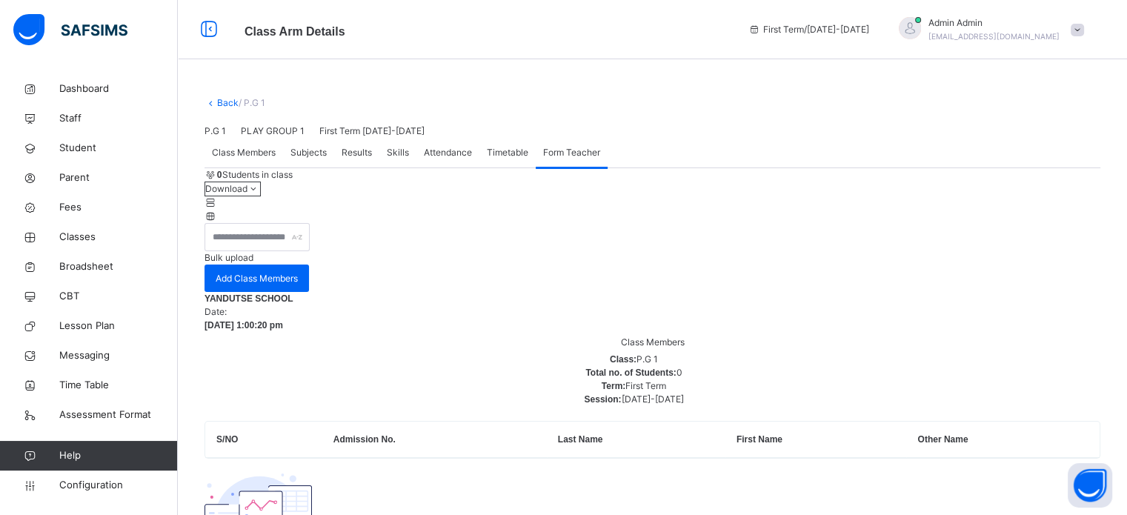
click at [225, 102] on link "Back" at bounding box center [227, 102] width 21 height 11
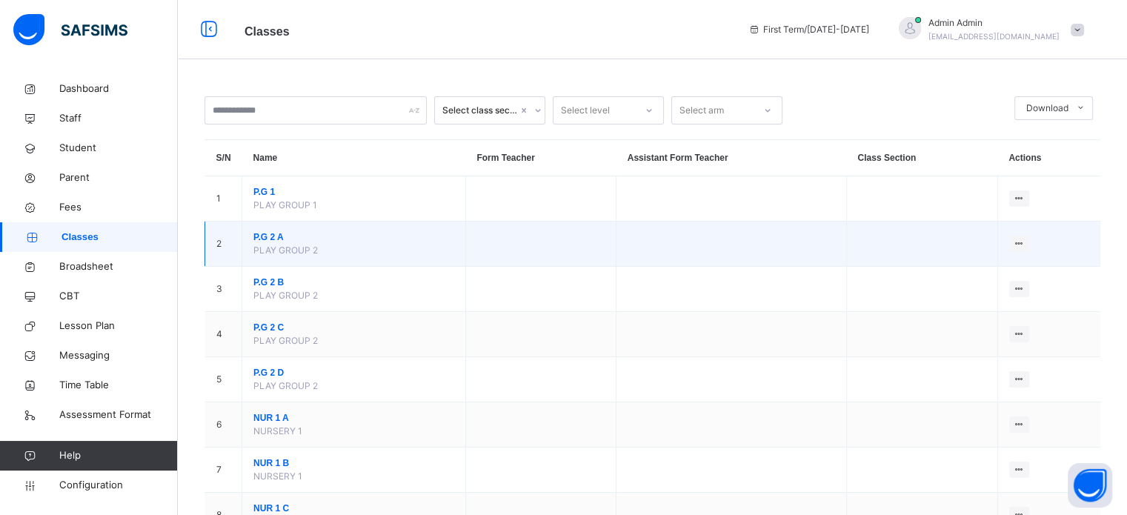
click at [267, 236] on span "P.G 2 A" at bounding box center [353, 236] width 201 height 13
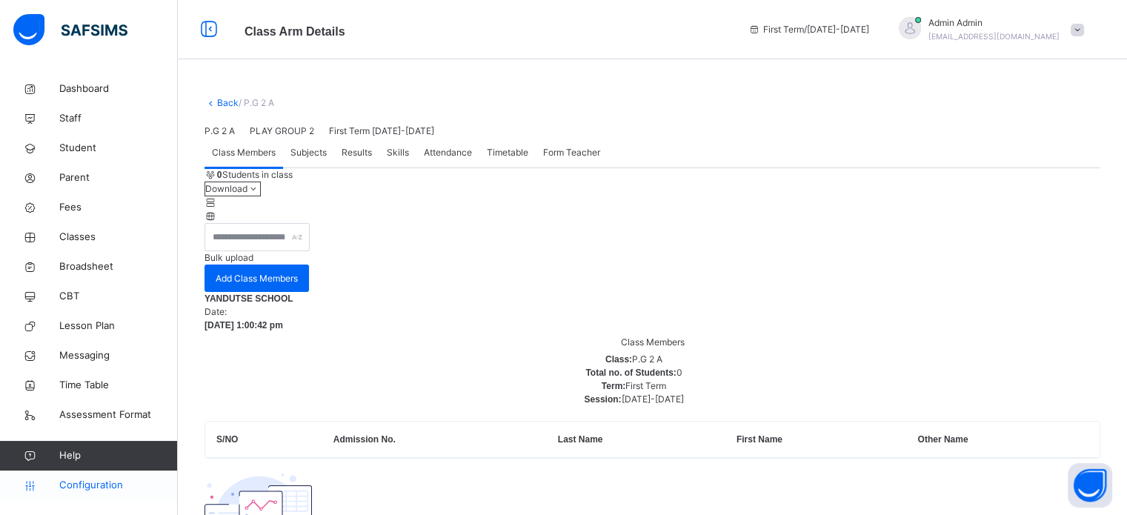
click at [104, 484] on span "Configuration" at bounding box center [118, 485] width 118 height 15
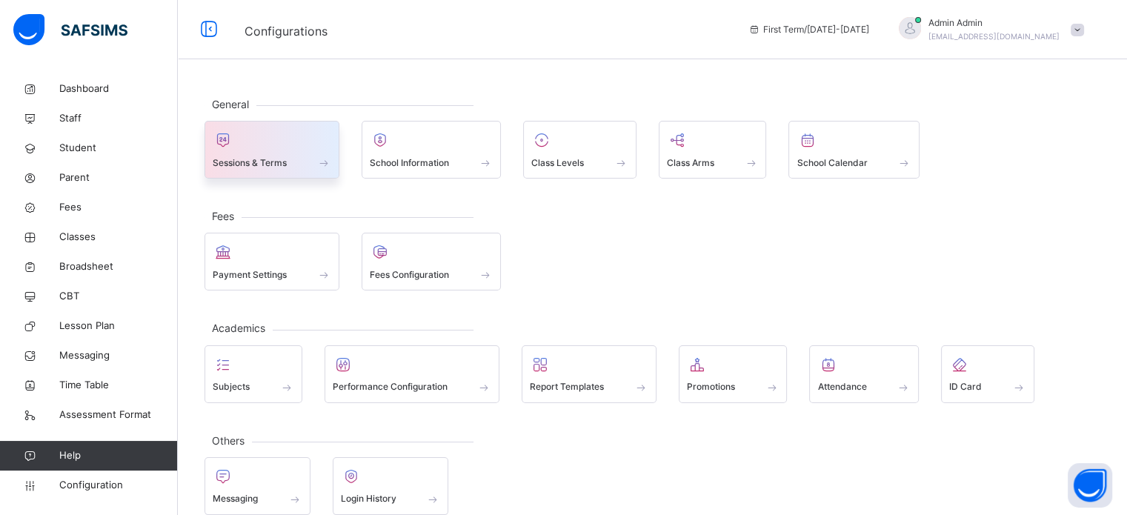
click at [209, 161] on div "Sessions & Terms" at bounding box center [272, 150] width 135 height 58
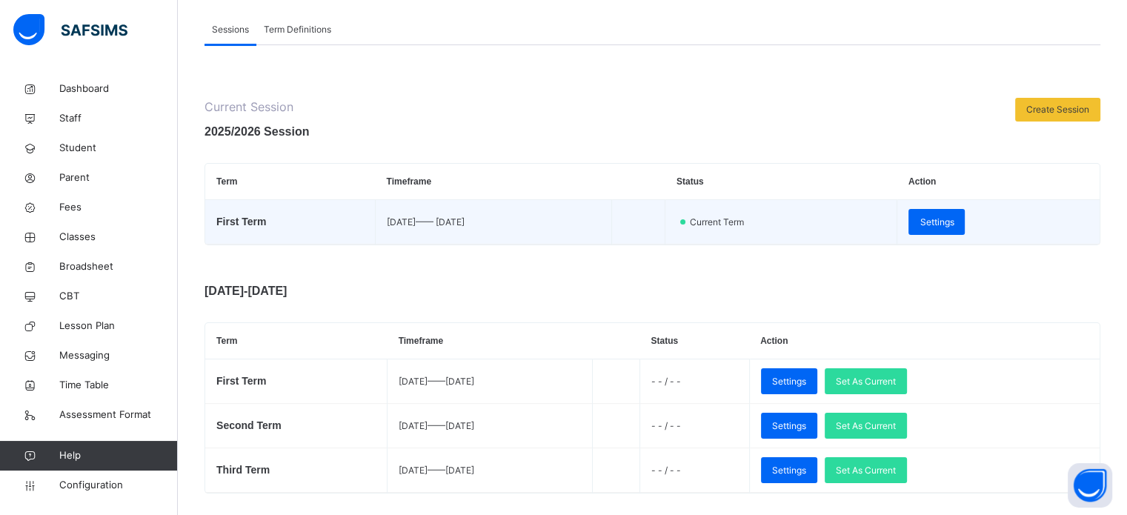
scroll to position [74, 0]
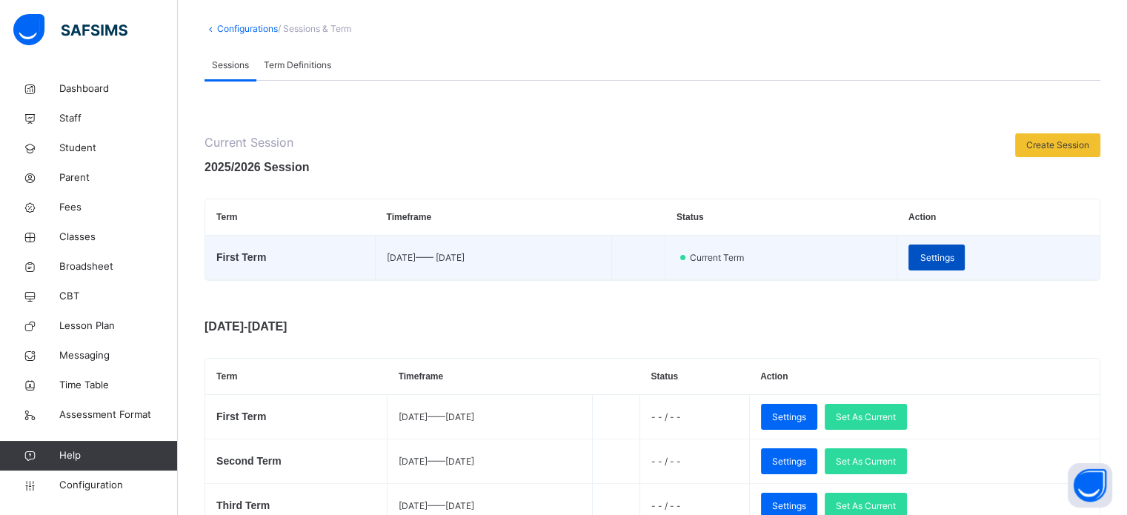
click at [954, 256] on span "Settings" at bounding box center [937, 257] width 34 height 13
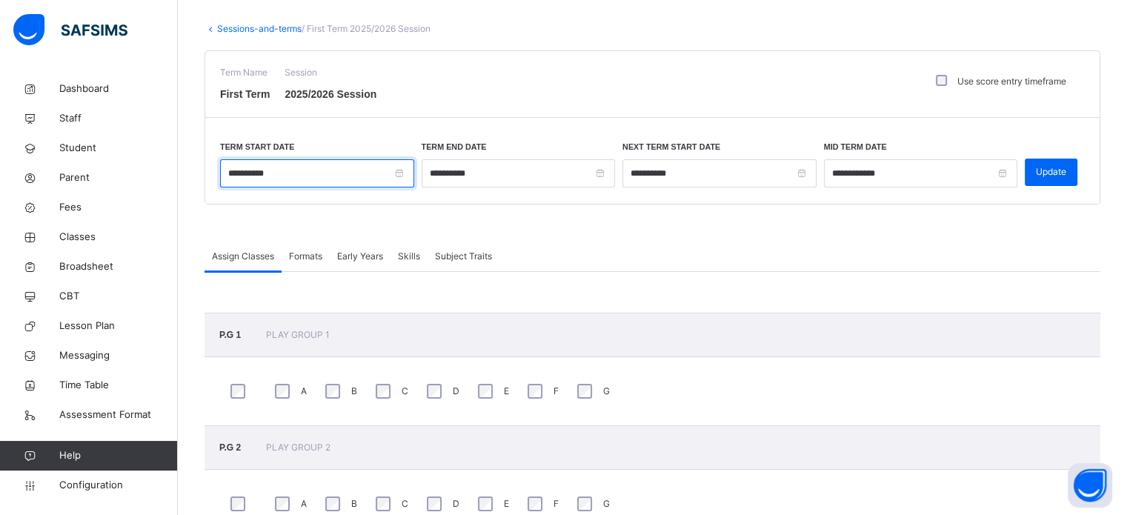
click at [268, 184] on input "**********" at bounding box center [317, 173] width 194 height 28
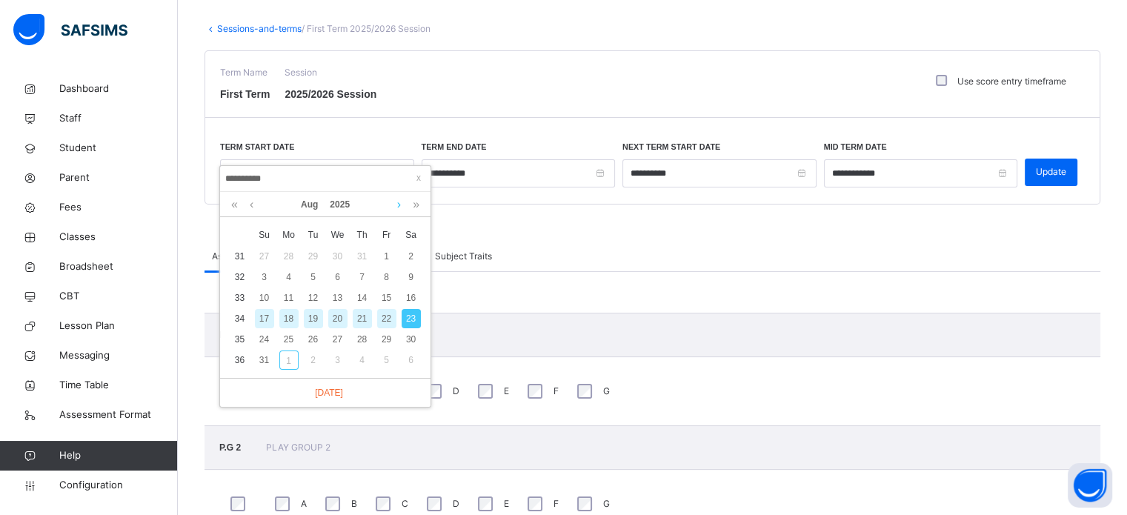
click at [396, 205] on link at bounding box center [399, 204] width 11 height 25
click at [289, 277] on div "8" at bounding box center [288, 277] width 19 height 19
type input "**********"
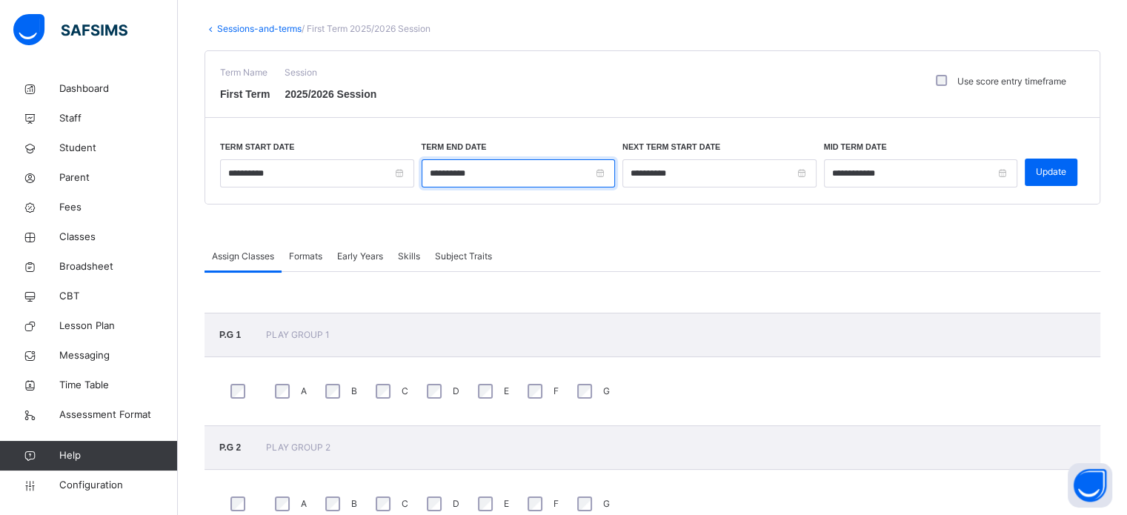
click at [492, 173] on input "**********" at bounding box center [519, 173] width 194 height 28
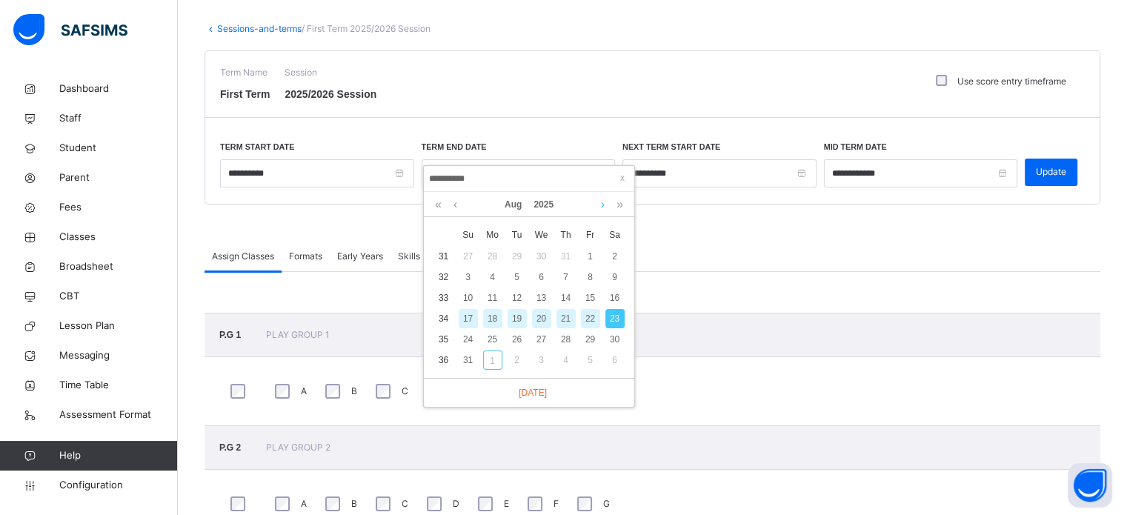
click at [602, 208] on link at bounding box center [602, 204] width 11 height 25
click at [600, 208] on link at bounding box center [602, 204] width 11 height 25
click at [591, 304] on div "19" at bounding box center [590, 297] width 19 height 19
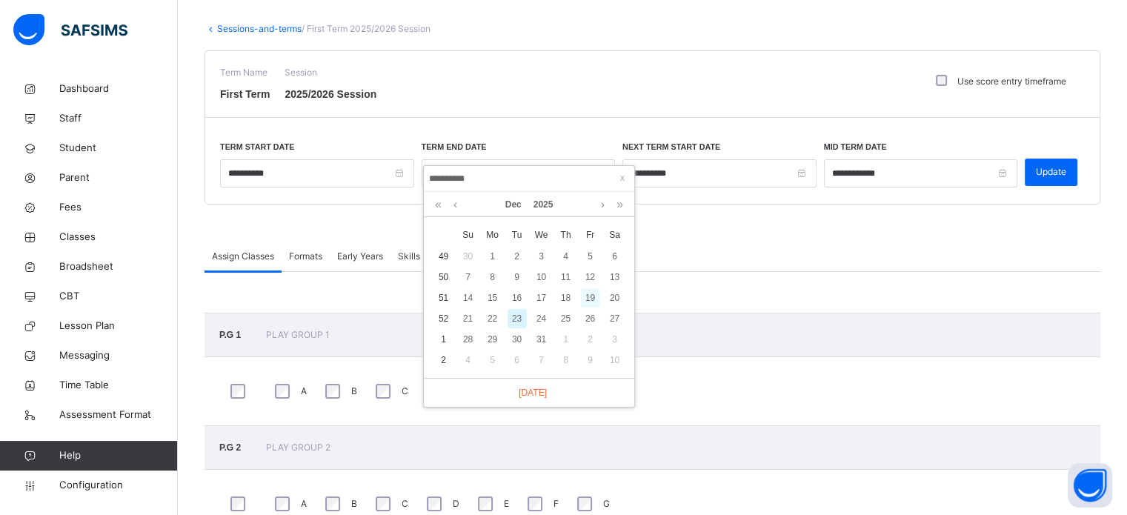
type input "**********"
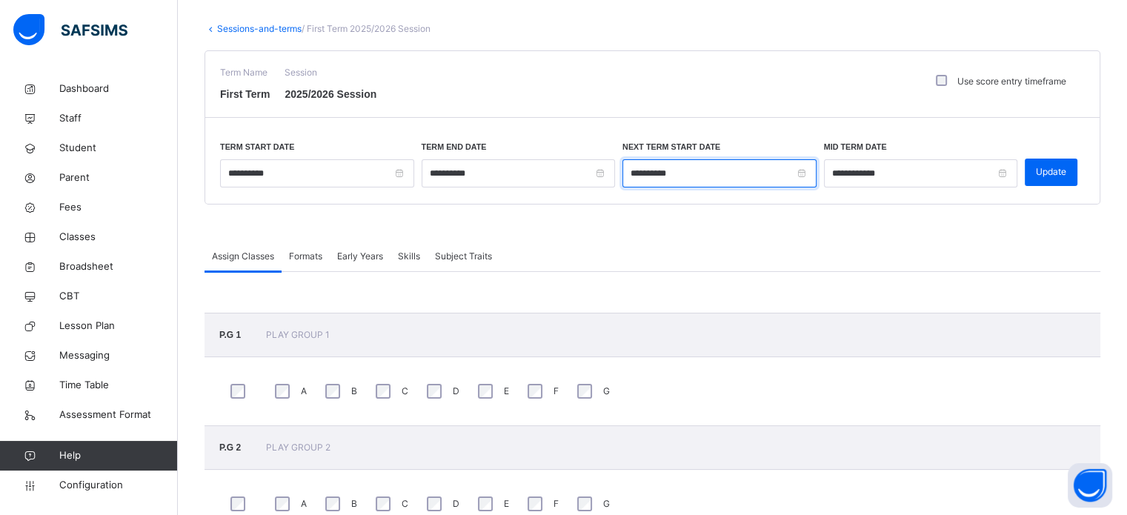
click at [654, 176] on input "**********" at bounding box center [720, 173] width 194 height 28
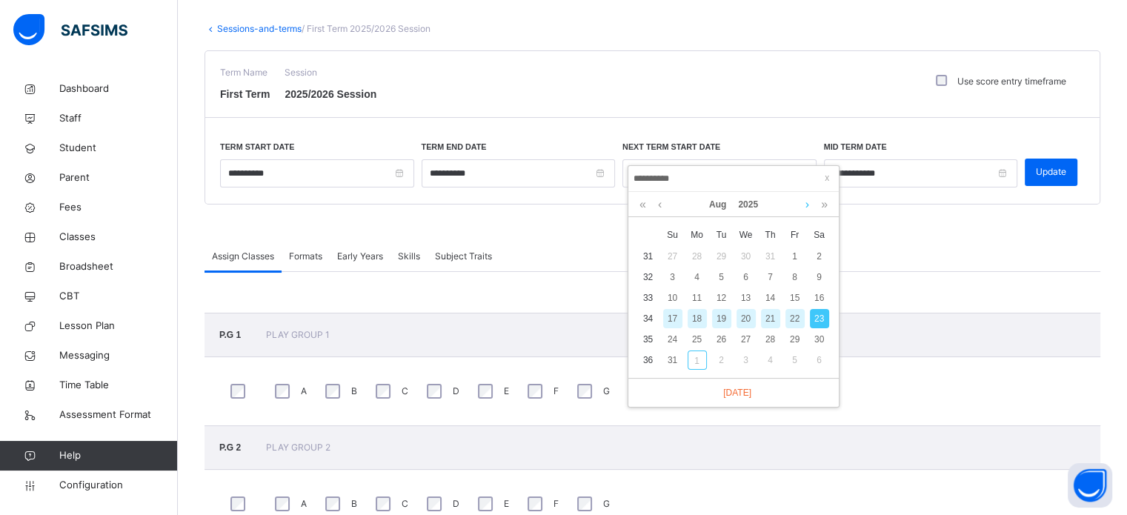
click at [806, 201] on link at bounding box center [807, 204] width 11 height 25
click at [806, 202] on link at bounding box center [807, 204] width 11 height 25
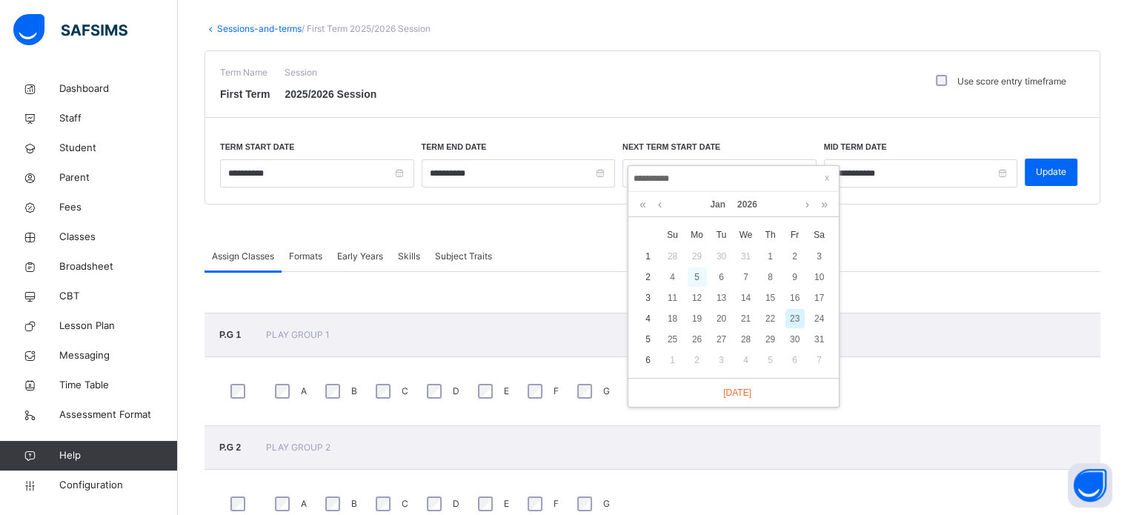
click at [694, 277] on div "5" at bounding box center [697, 277] width 19 height 19
type input "**********"
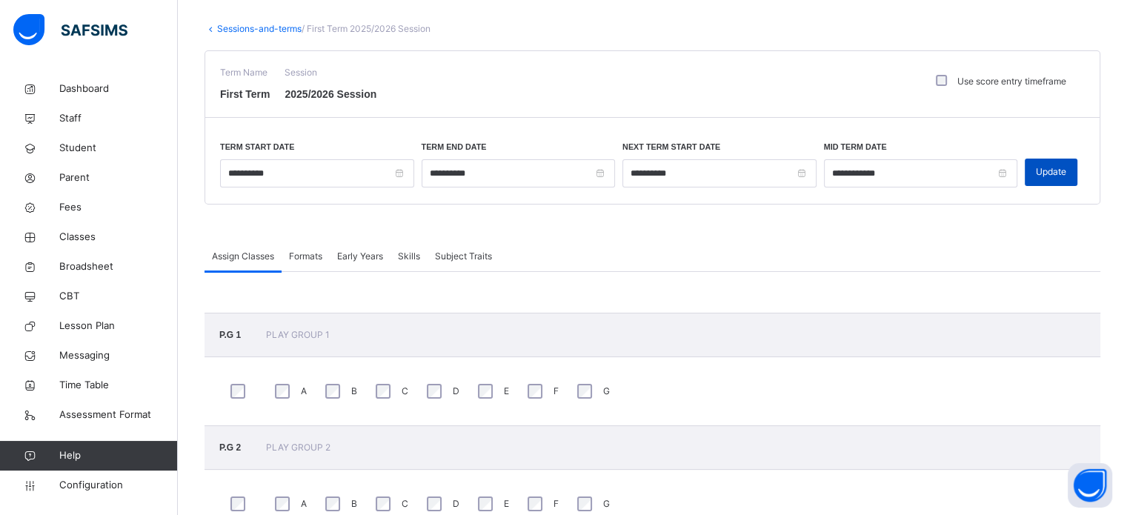
click at [1065, 173] on span "Update" at bounding box center [1051, 171] width 30 height 13
drag, startPoint x: 77, startPoint y: 236, endPoint x: 151, endPoint y: 236, distance: 74.1
click at [78, 236] on span "Classes" at bounding box center [118, 237] width 119 height 15
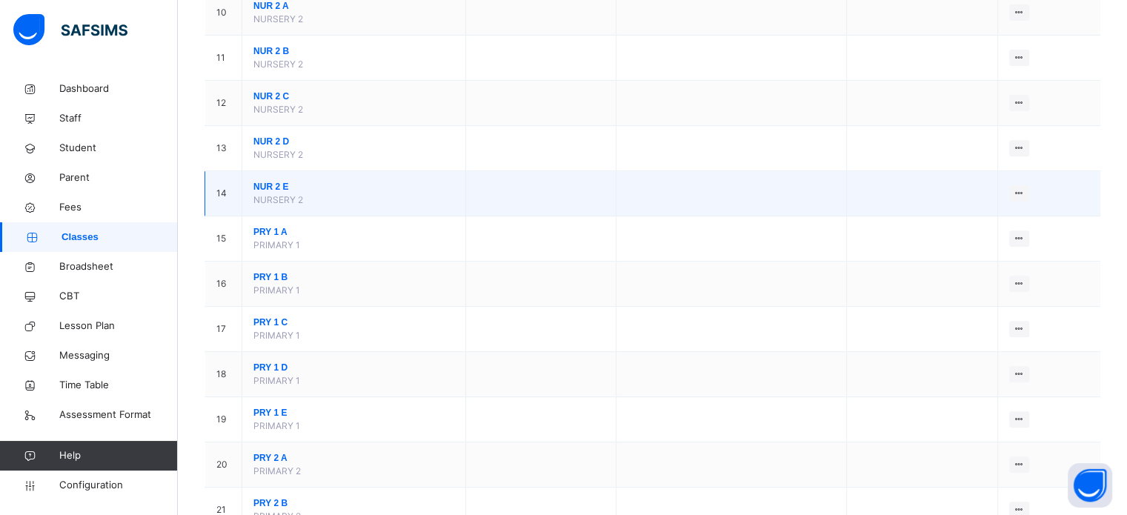
scroll to position [593, 0]
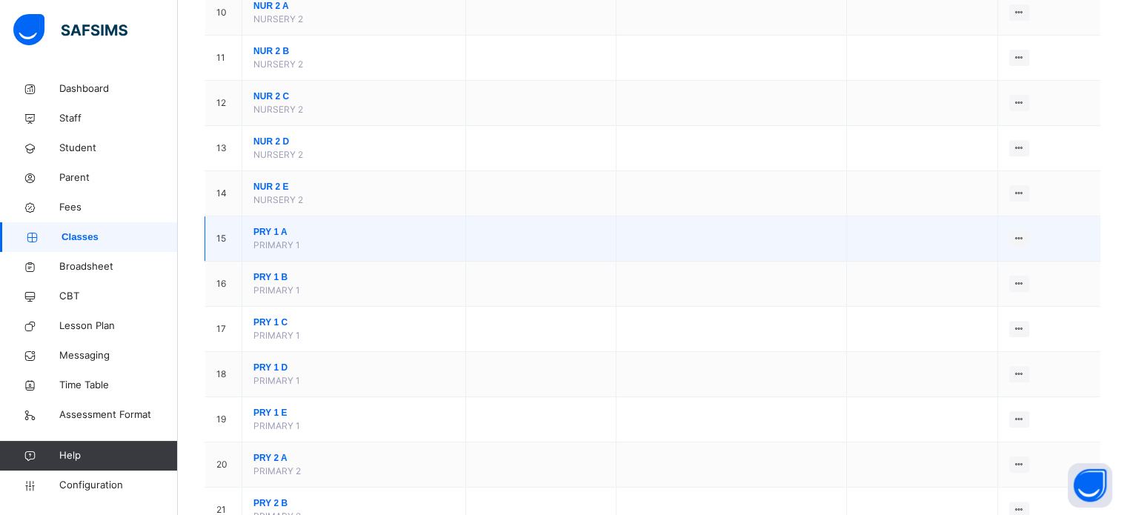
click at [266, 226] on span "PRY 1 A" at bounding box center [353, 231] width 201 height 13
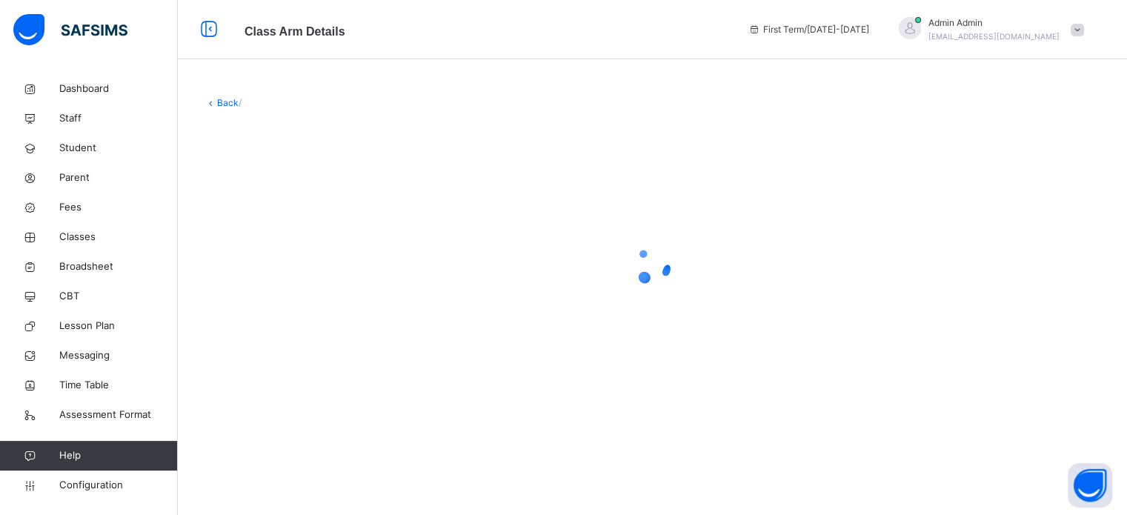
click at [266, 226] on div at bounding box center [653, 266] width 896 height 282
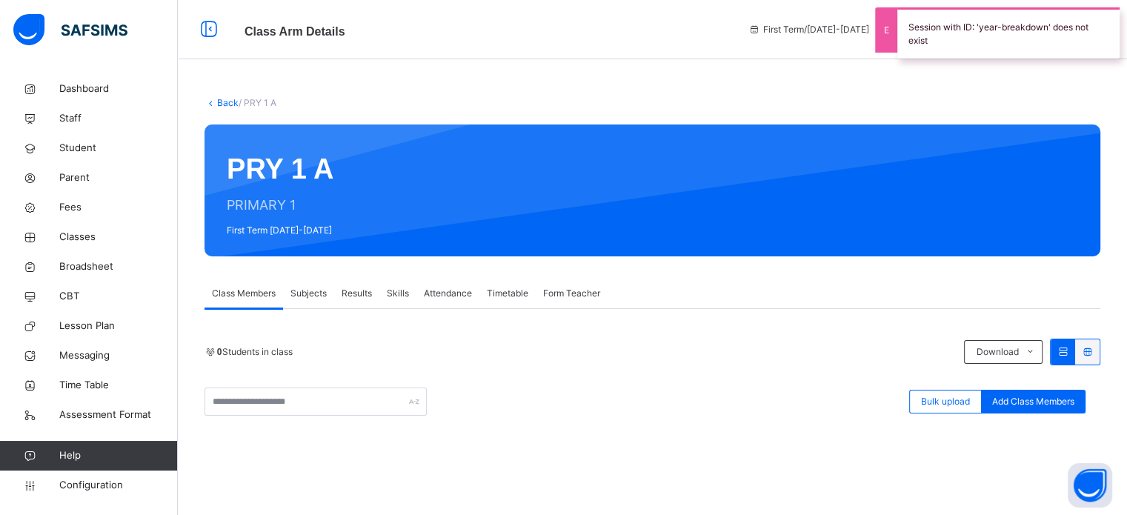
click at [322, 292] on span "Subjects" at bounding box center [309, 293] width 36 height 13
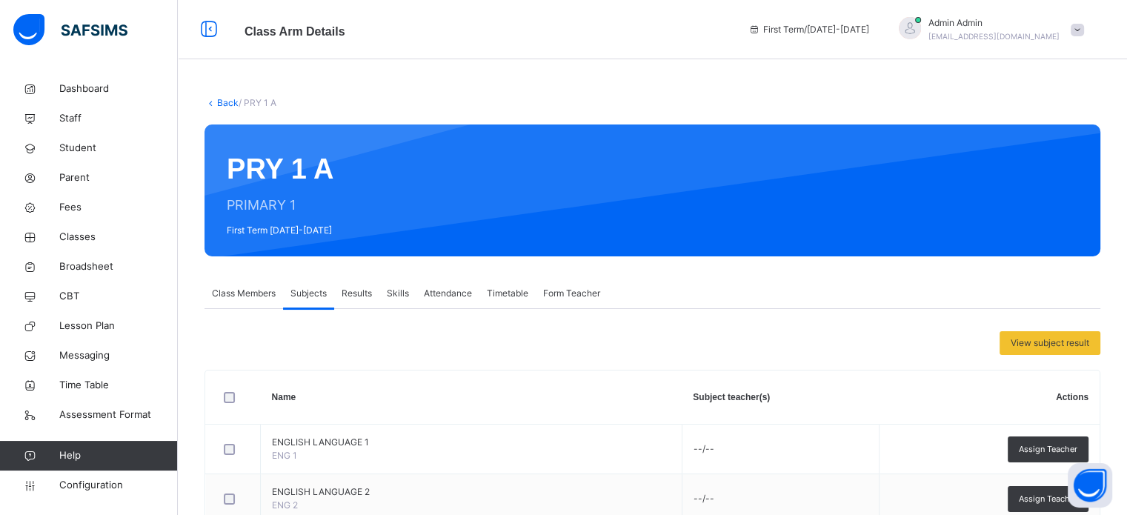
click at [354, 293] on span "Results" at bounding box center [357, 293] width 30 height 13
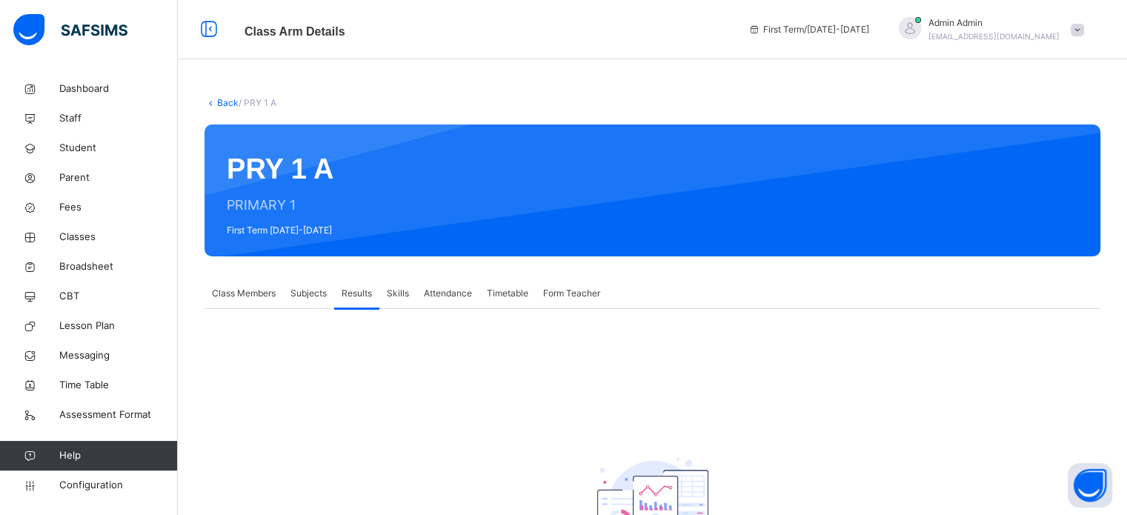
click at [416, 286] on div "Skills" at bounding box center [397, 294] width 37 height 30
click at [459, 293] on span "Attendance" at bounding box center [448, 293] width 48 height 13
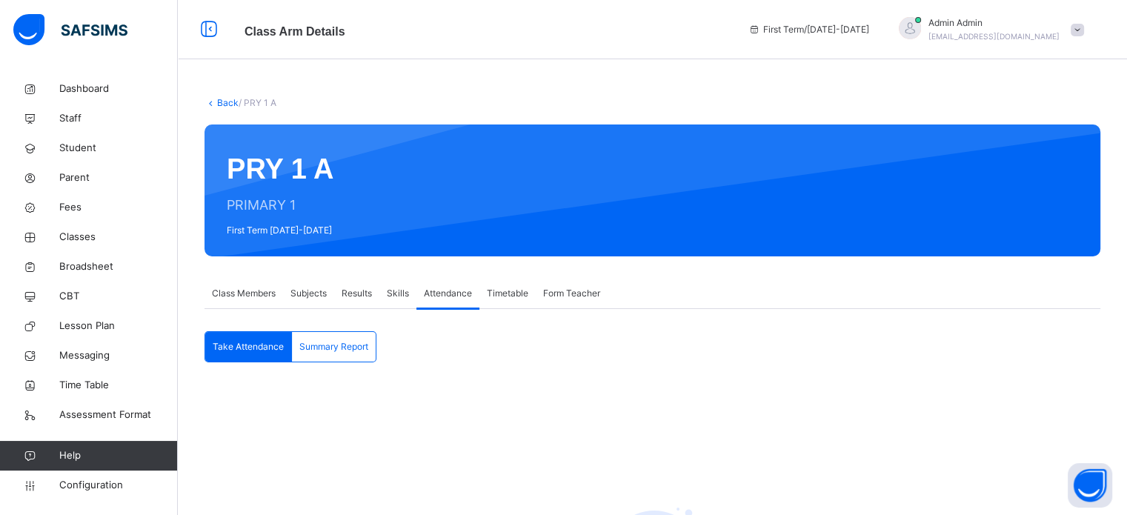
drag, startPoint x: 498, startPoint y: 289, endPoint x: 519, endPoint y: 289, distance: 20.8
click at [502, 289] on span "Timetable" at bounding box center [508, 293] width 42 height 13
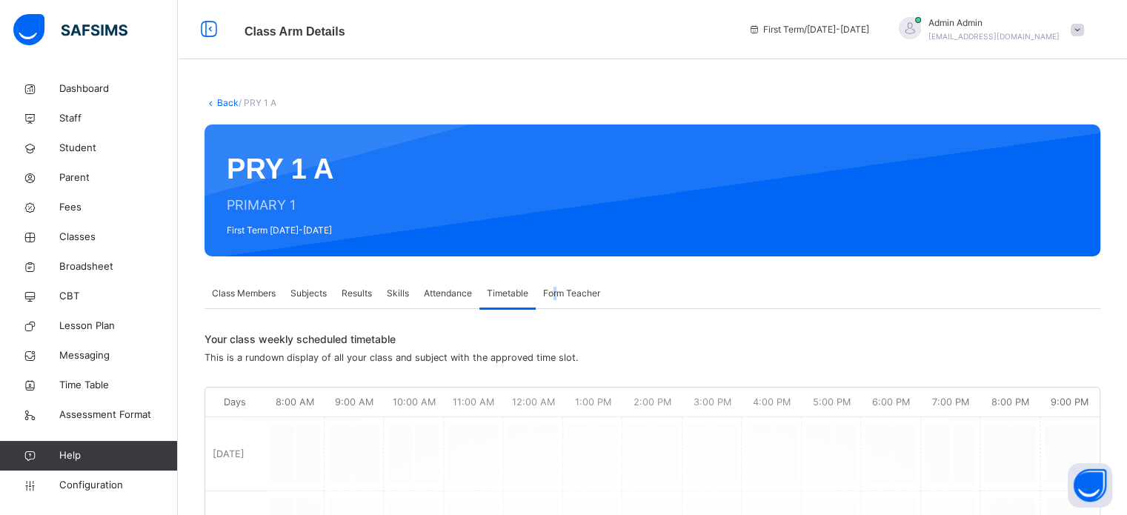
click at [557, 289] on span "Form Teacher" at bounding box center [571, 293] width 57 height 13
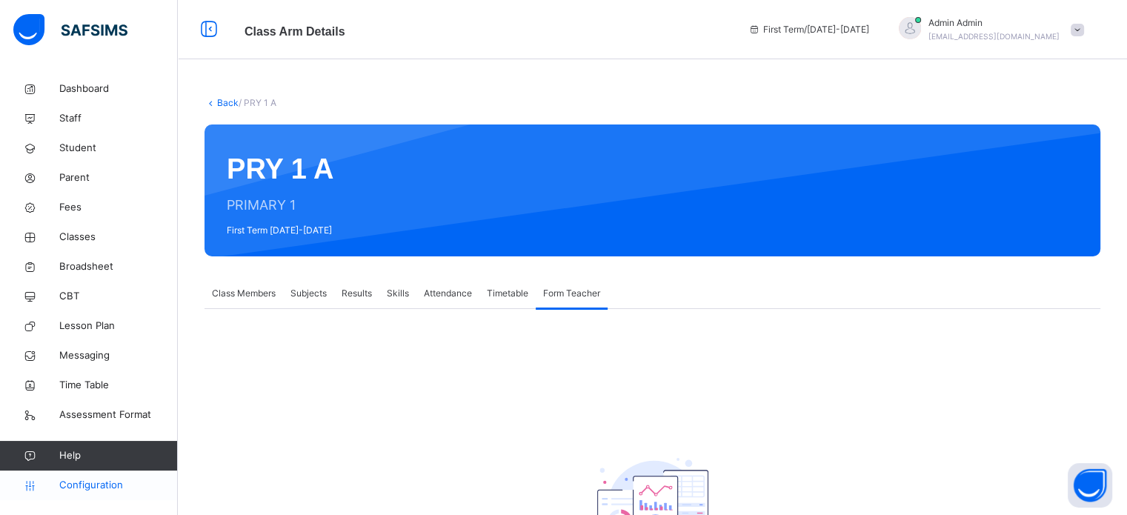
click at [102, 494] on link "Configuration" at bounding box center [88, 486] width 177 height 30
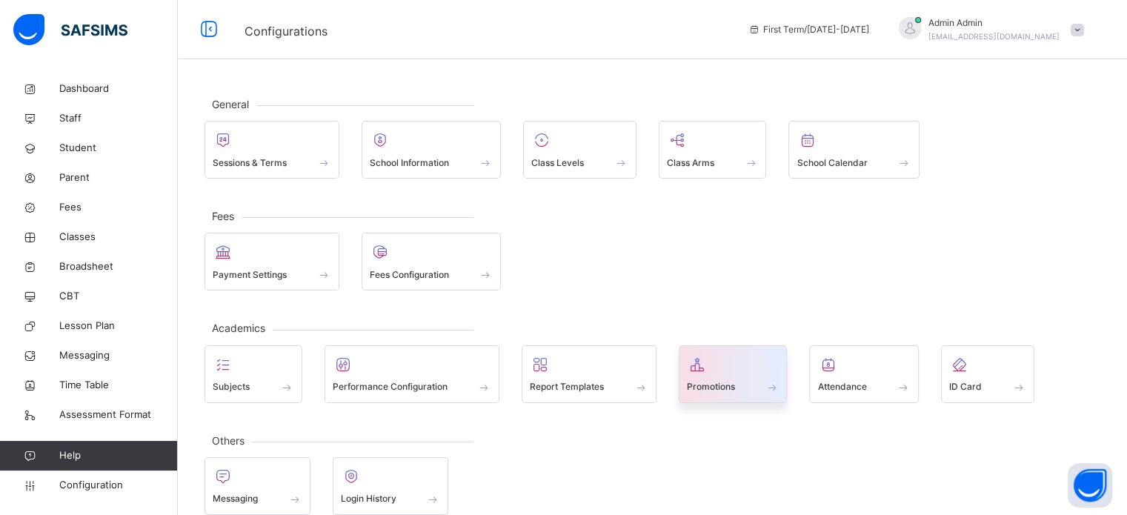
click at [702, 385] on span "Promotions" at bounding box center [711, 386] width 48 height 13
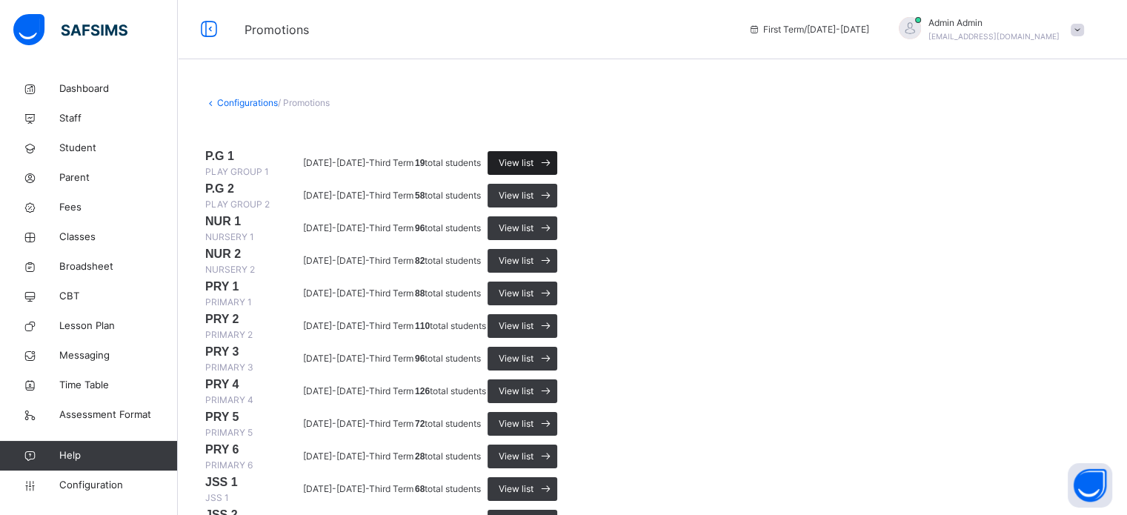
click at [534, 170] on span "View list" at bounding box center [516, 162] width 35 height 13
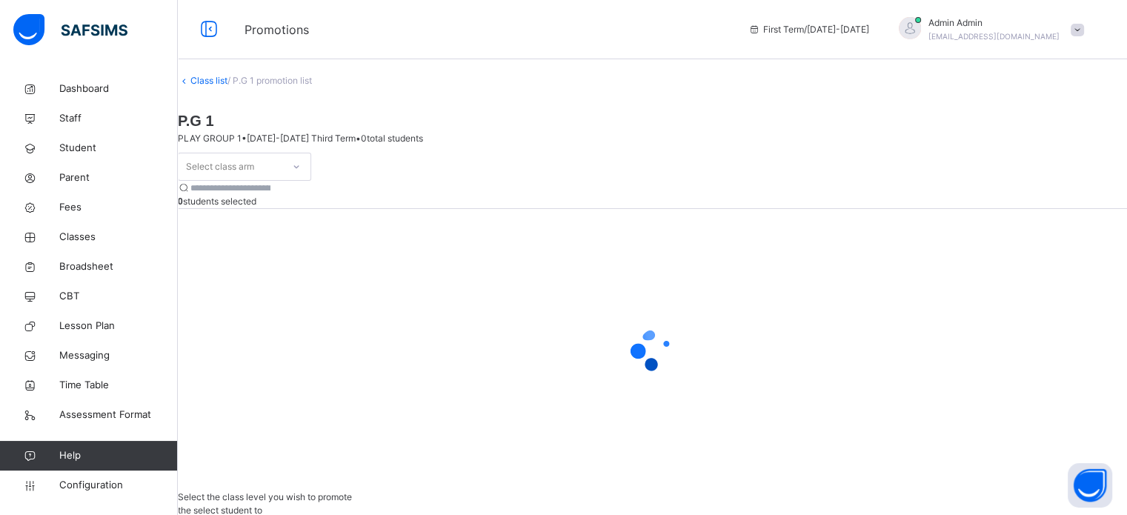
click at [282, 158] on div "Select class arm" at bounding box center [231, 167] width 104 height 23
drag, startPoint x: 270, startPoint y: 190, endPoint x: 287, endPoint y: 190, distance: 16.3
click at [270, 190] on div at bounding box center [245, 198] width 132 height 22
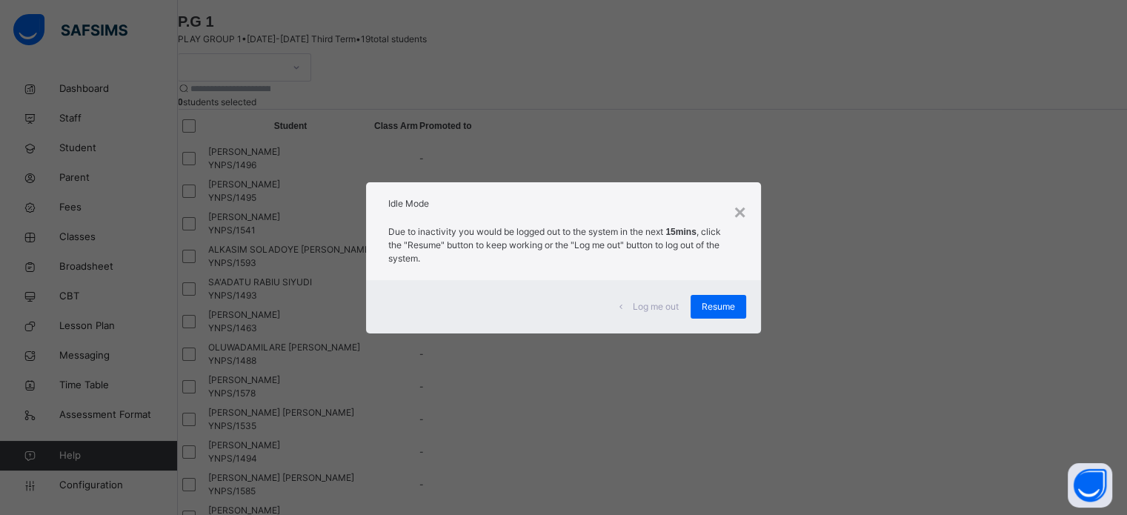
scroll to position [148, 0]
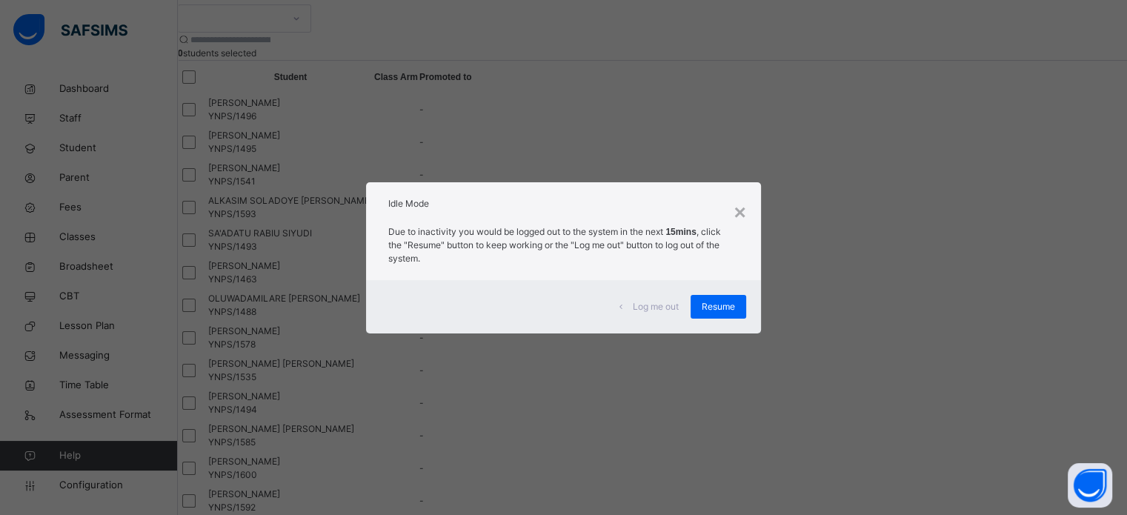
click at [730, 305] on span "Resume" at bounding box center [718, 306] width 33 height 13
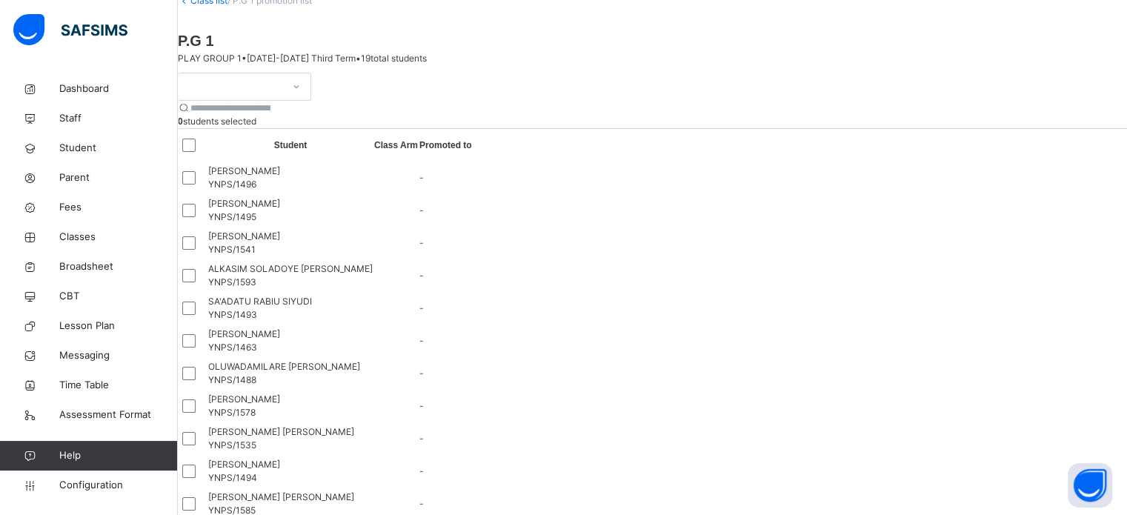
scroll to position [0, 0]
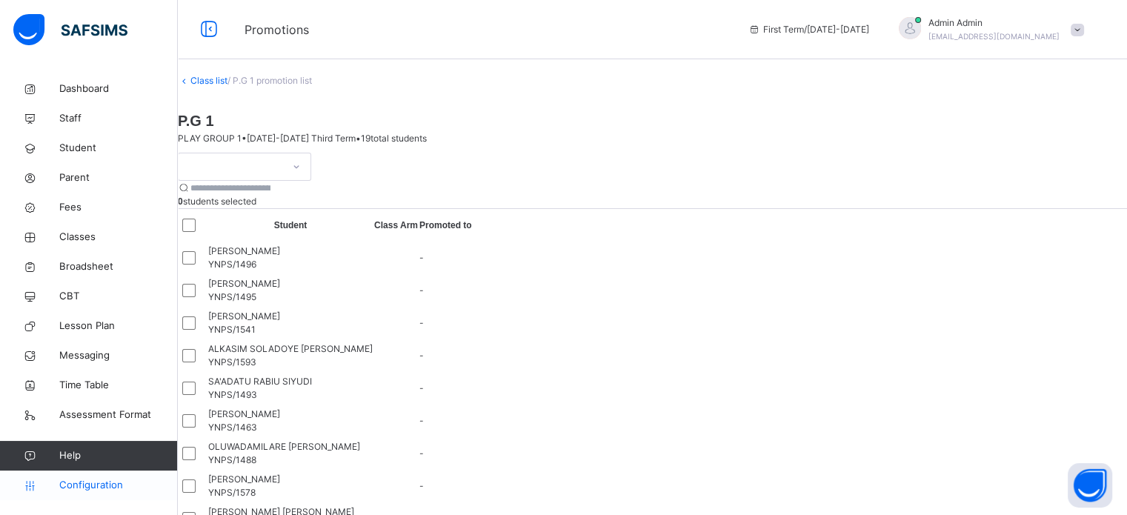
click at [80, 491] on span "Configuration" at bounding box center [118, 485] width 118 height 15
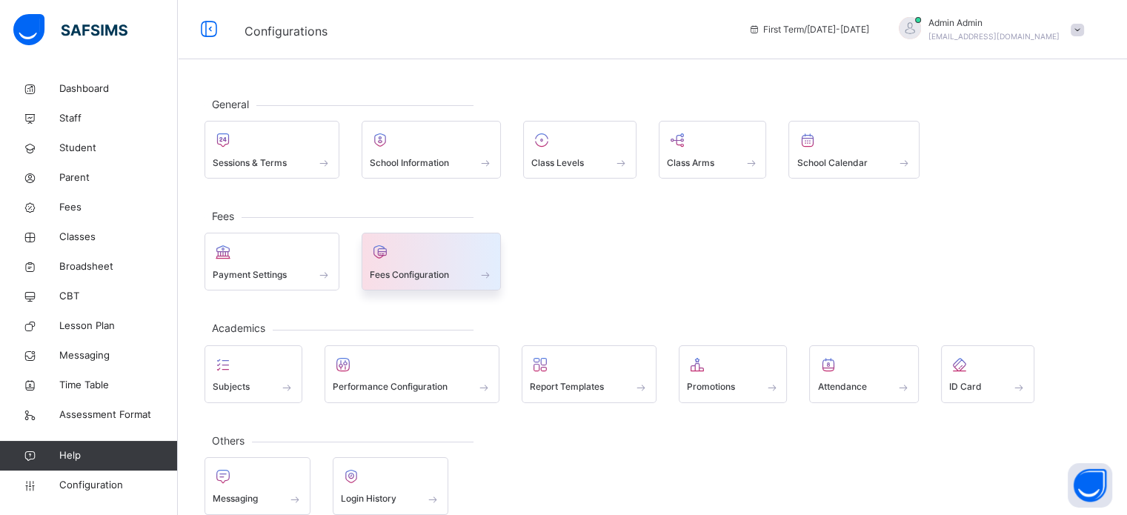
click at [391, 262] on div "Fees Configuration" at bounding box center [432, 262] width 140 height 58
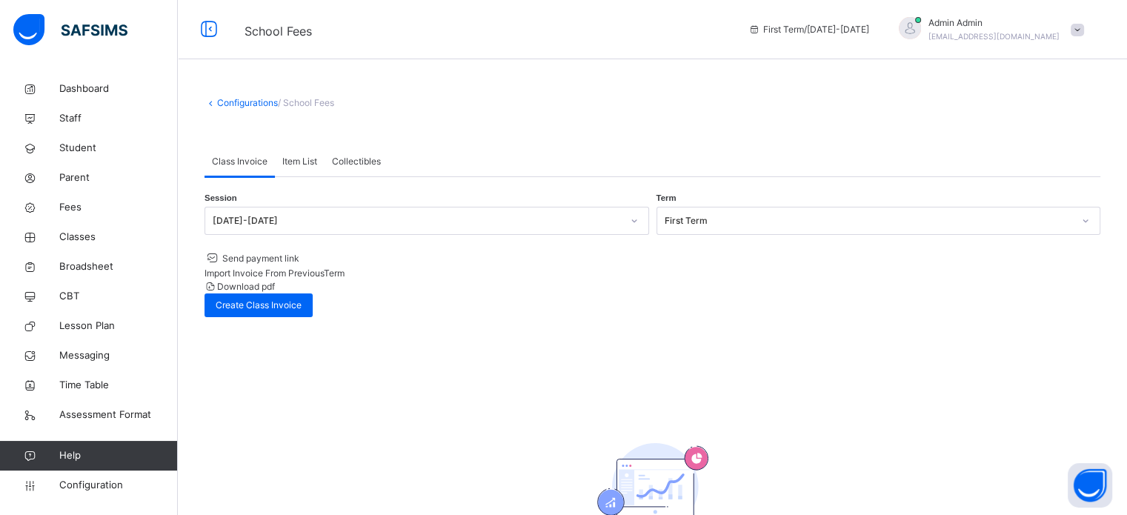
click at [355, 164] on span "Collectibles" at bounding box center [356, 161] width 49 height 13
click at [311, 153] on div "Item List" at bounding box center [300, 162] width 50 height 30
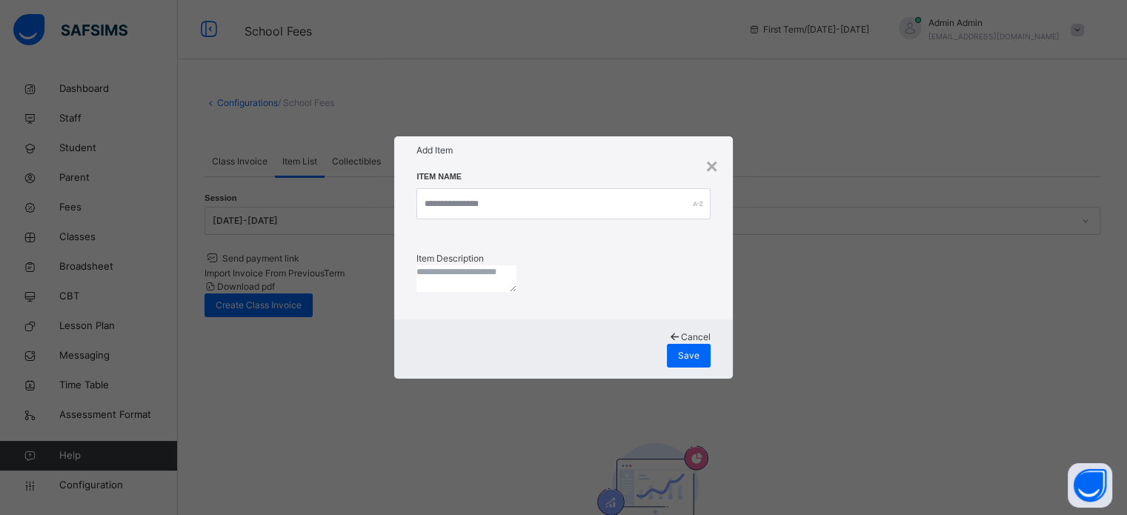
click at [581, 189] on div "Item Name" at bounding box center [562, 204] width 293 height 64
click at [578, 196] on input "text" at bounding box center [562, 203] width 293 height 31
click at [577, 196] on input "text" at bounding box center [562, 203] width 293 height 31
click at [517, 279] on textarea at bounding box center [466, 278] width 100 height 27
click at [637, 344] on div "Cancel" at bounding box center [562, 337] width 293 height 13
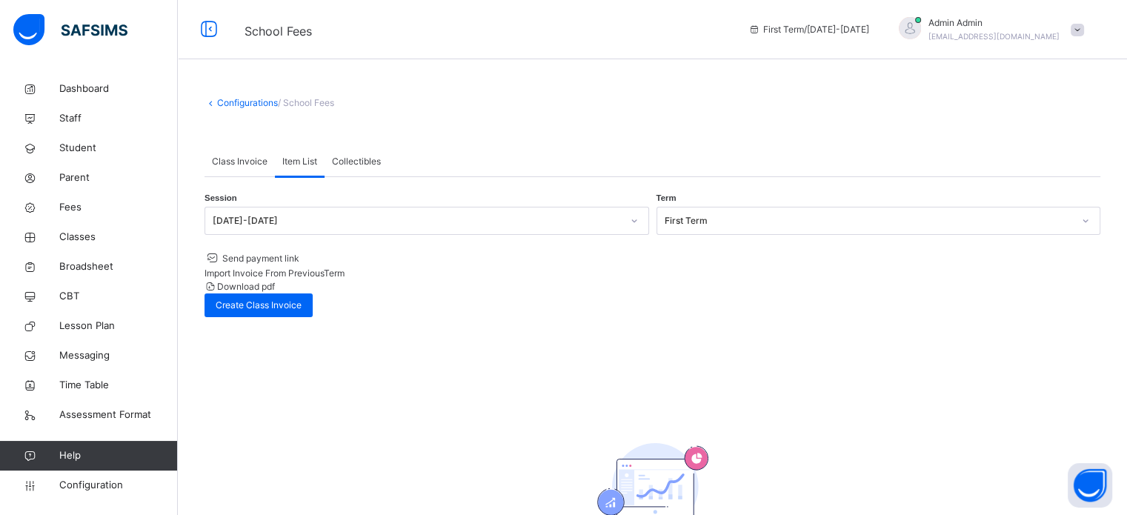
click at [367, 162] on span "Collectibles" at bounding box center [356, 161] width 49 height 13
click at [248, 97] on link "Configurations" at bounding box center [247, 102] width 61 height 11
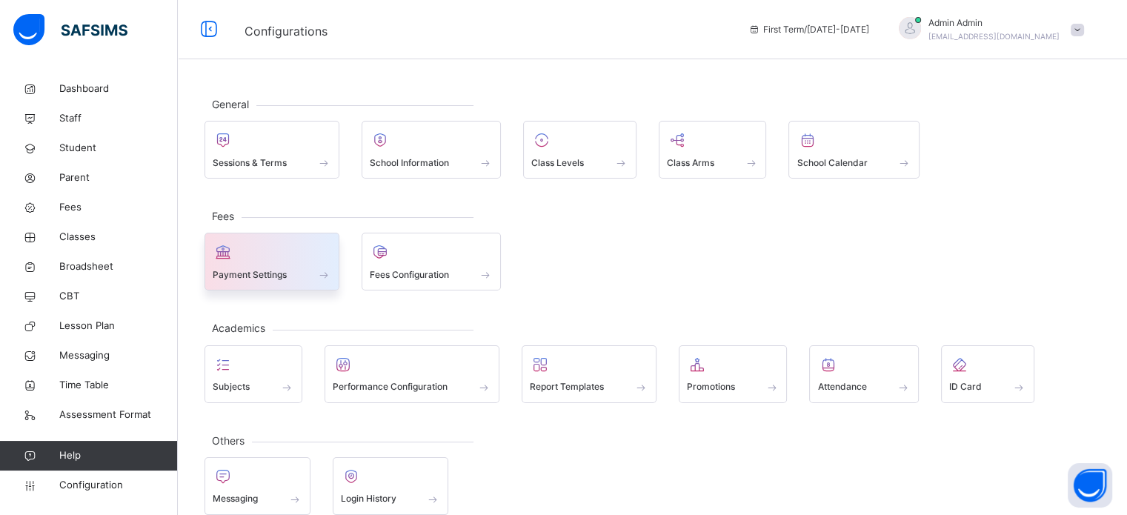
click at [279, 275] on span "Payment Settings" at bounding box center [250, 274] width 74 height 13
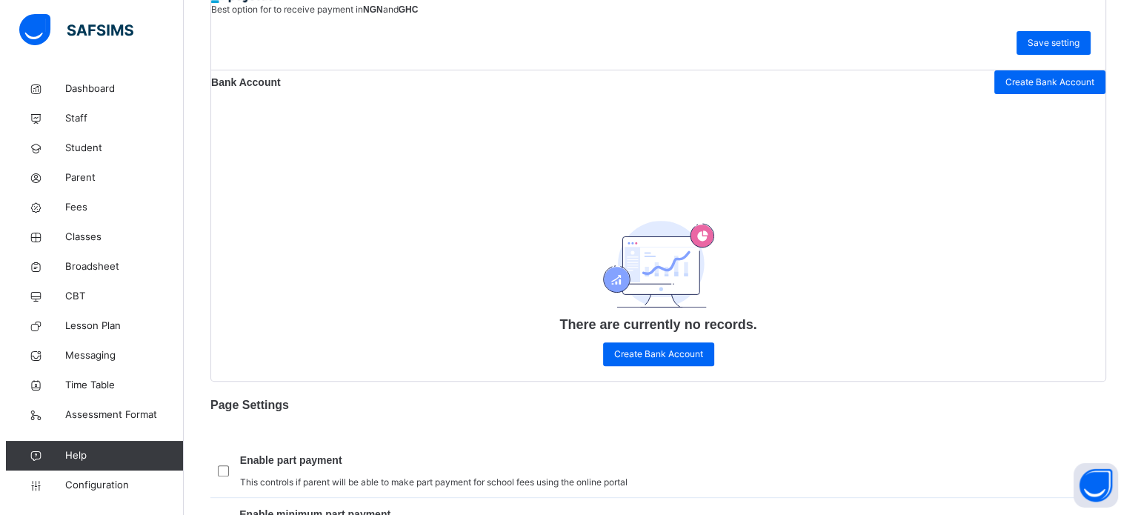
scroll to position [519, 0]
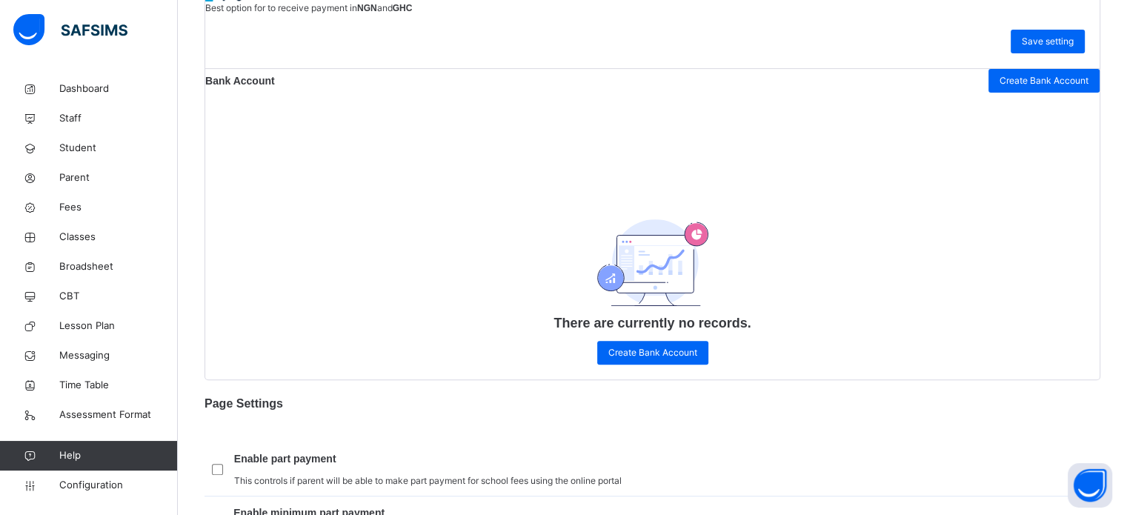
click at [975, 93] on div "Bank Account Create Bank Account" at bounding box center [652, 81] width 895 height 24
click at [1009, 87] on span "Create Bank Account" at bounding box center [1044, 80] width 89 height 13
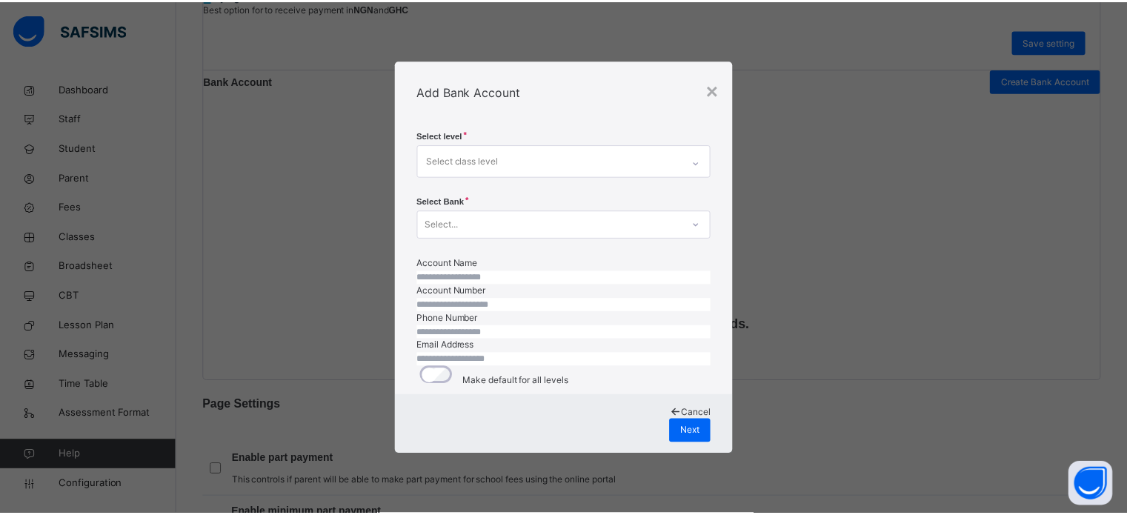
scroll to position [98, 0]
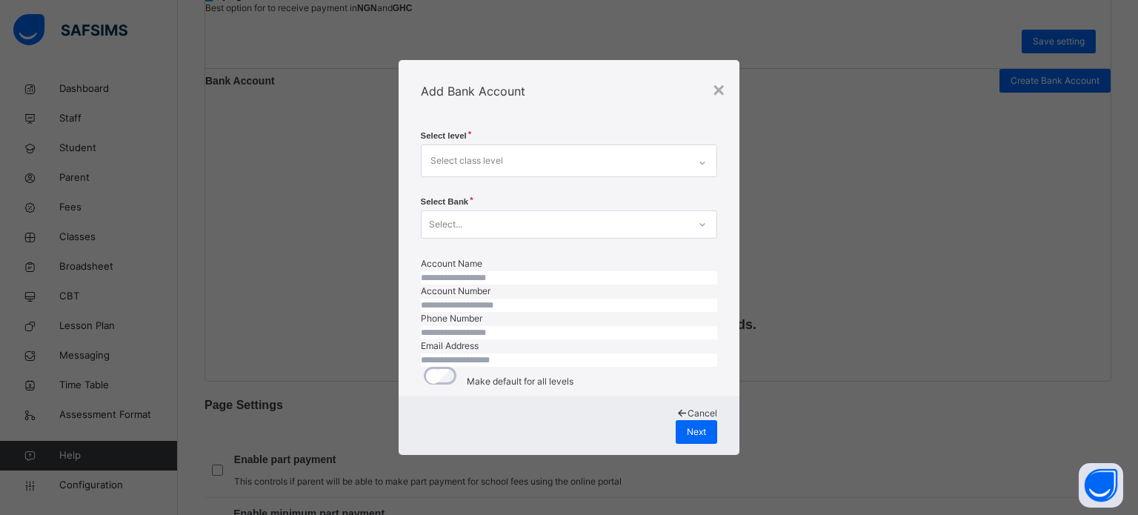
click at [676, 419] on icon at bounding box center [682, 413] width 13 height 11
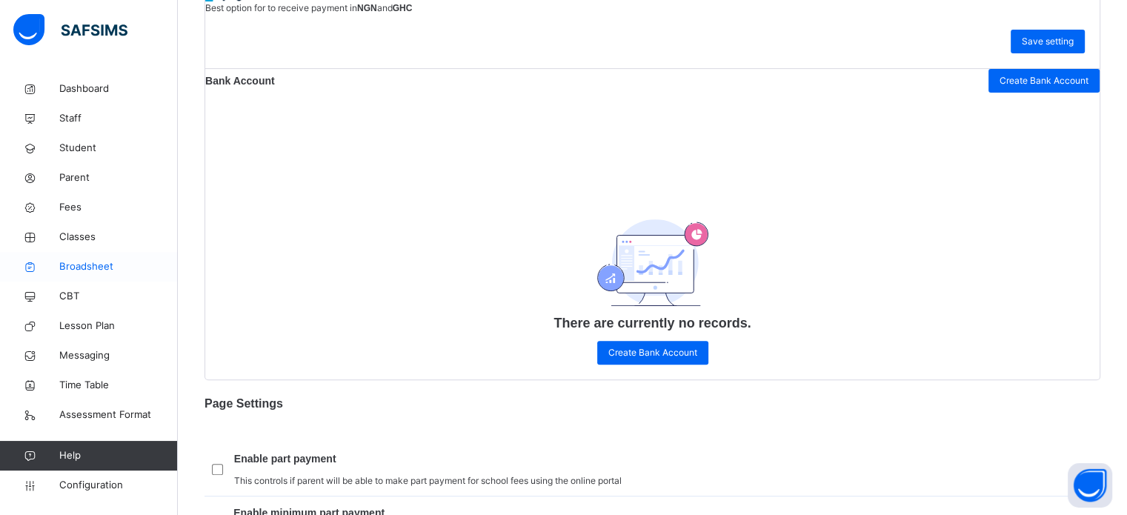
click at [98, 267] on span "Broadsheet" at bounding box center [118, 266] width 119 height 15
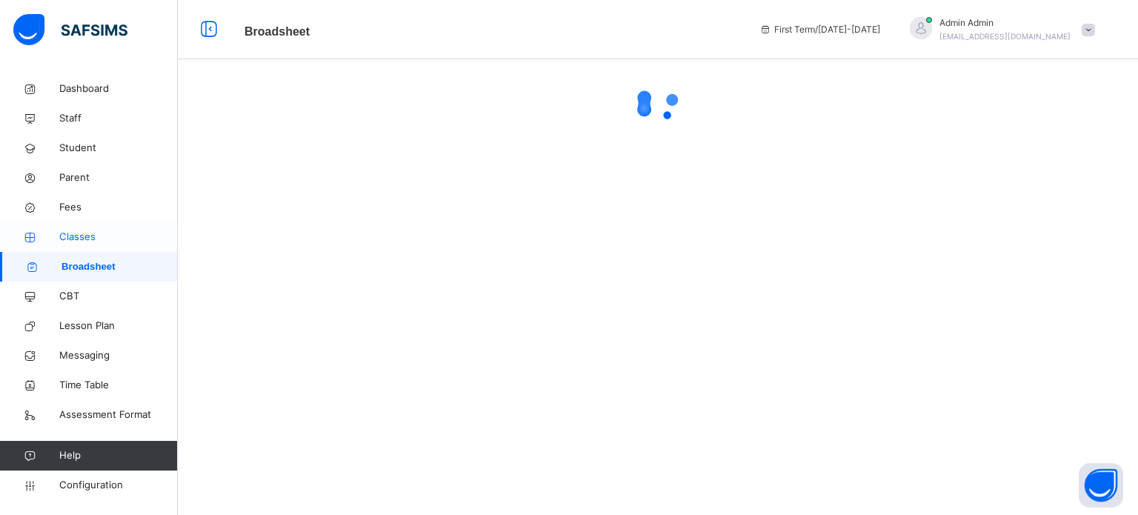
click at [78, 239] on span "Classes" at bounding box center [118, 237] width 119 height 15
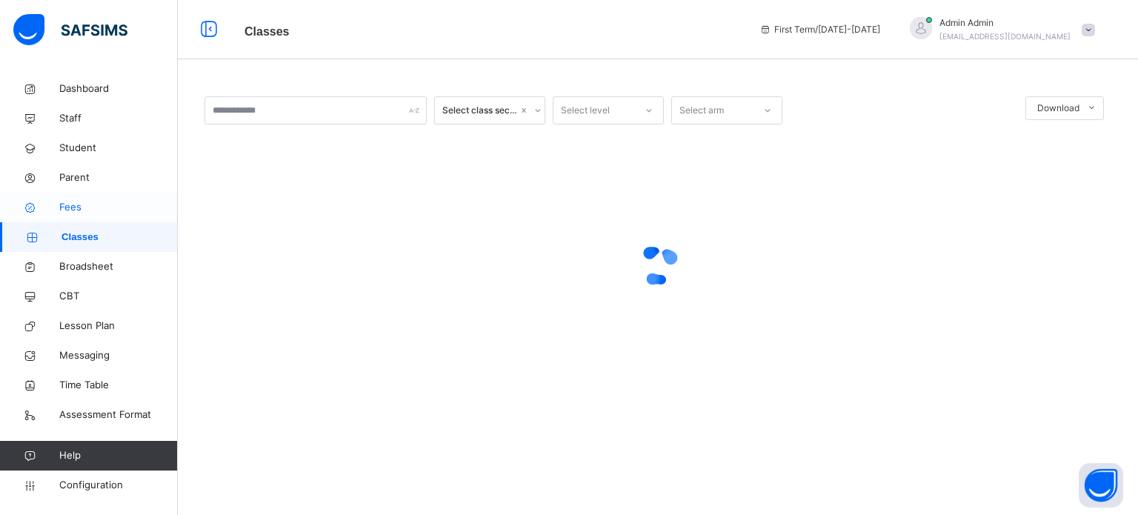
click at [87, 214] on span "Fees" at bounding box center [118, 207] width 119 height 15
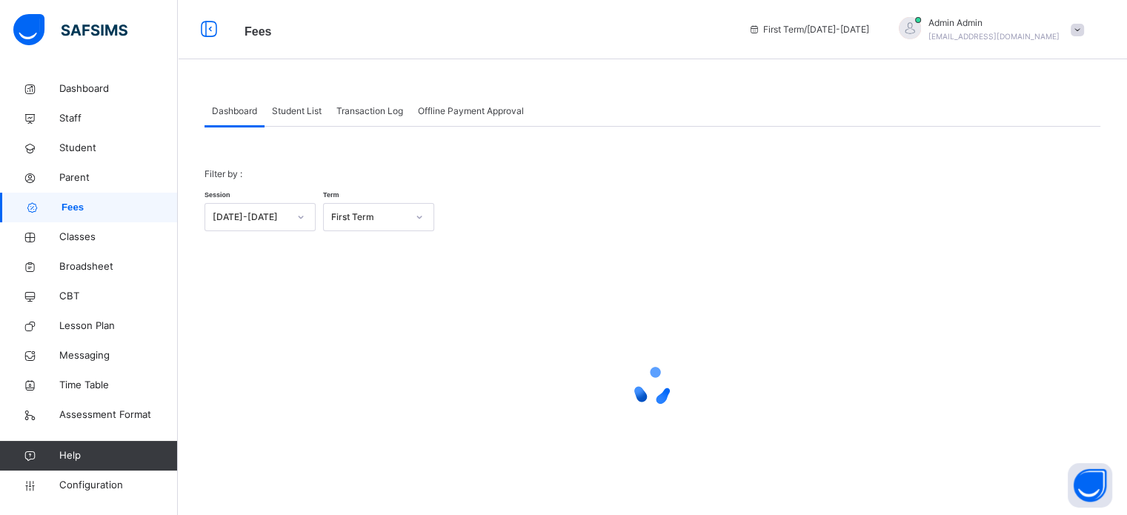
click at [281, 107] on span "Student List" at bounding box center [297, 110] width 50 height 13
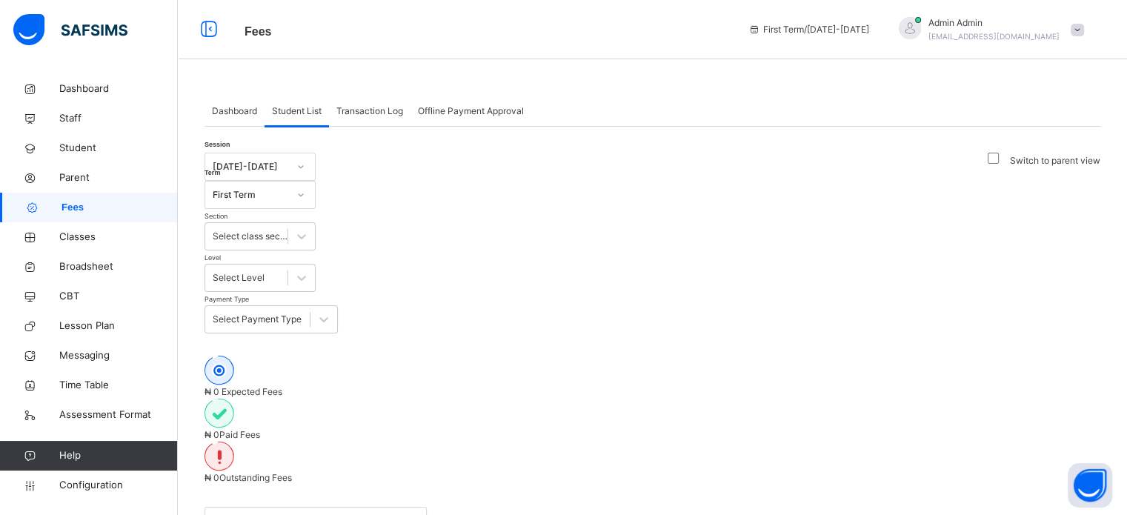
click at [377, 118] on div "Transaction Log" at bounding box center [370, 111] width 82 height 30
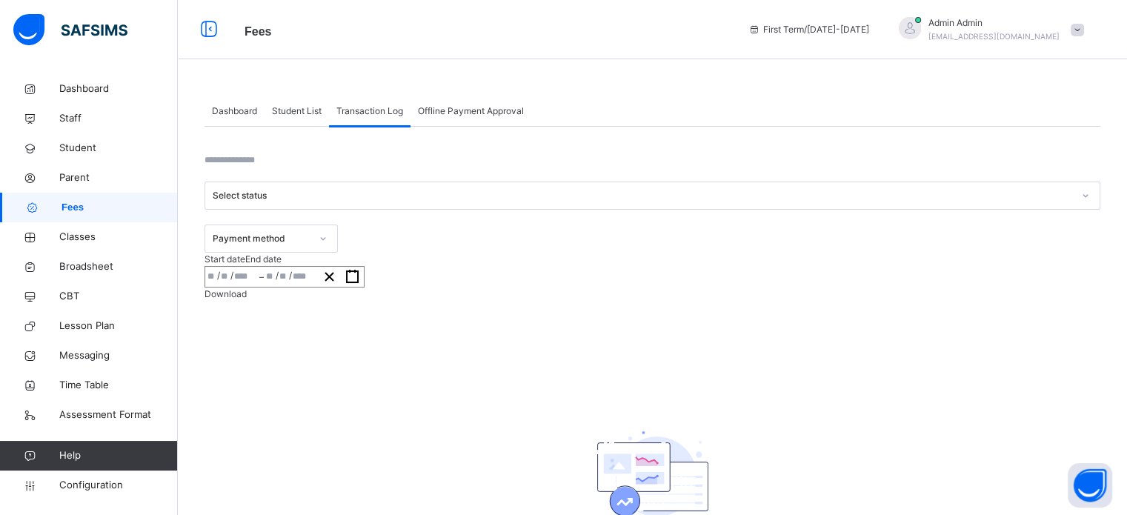
click at [477, 125] on div "Offline Payment Approval" at bounding box center [471, 111] width 121 height 30
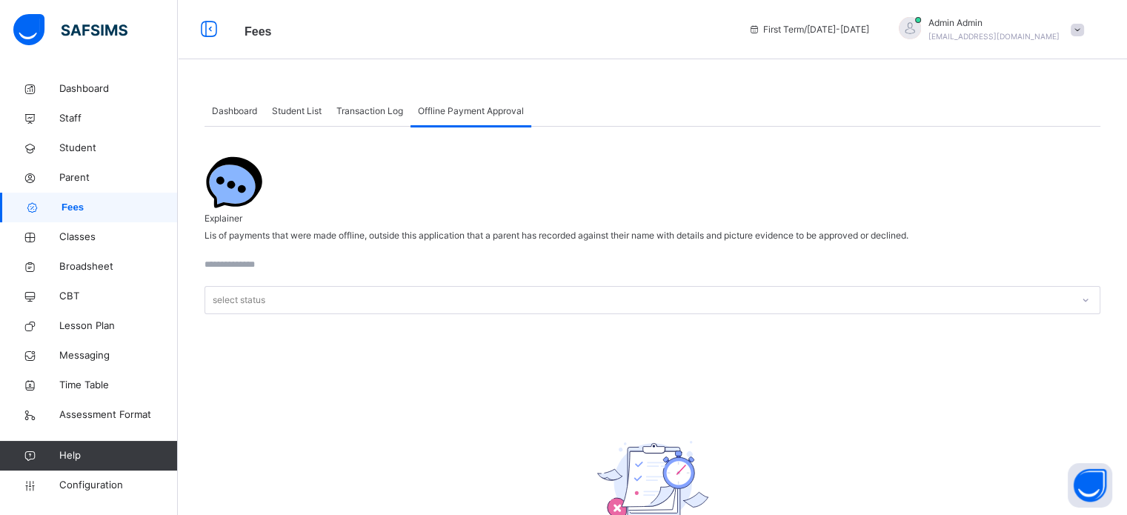
click at [365, 113] on span "Transaction Log" at bounding box center [369, 110] width 67 height 13
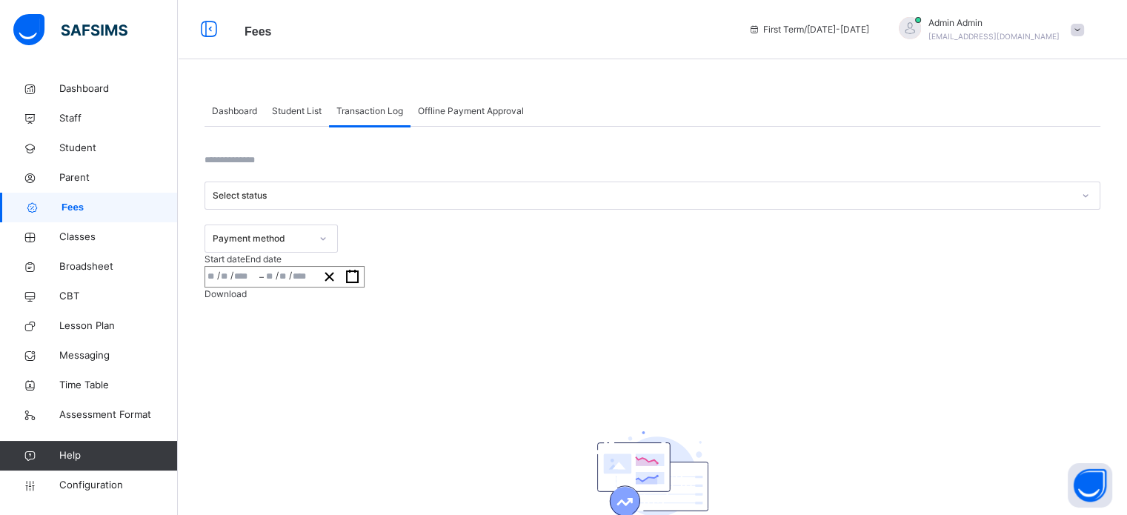
drag, startPoint x: 305, startPoint y: 113, endPoint x: 270, endPoint y: 118, distance: 35.1
click at [305, 113] on span "Student List" at bounding box center [297, 110] width 50 height 13
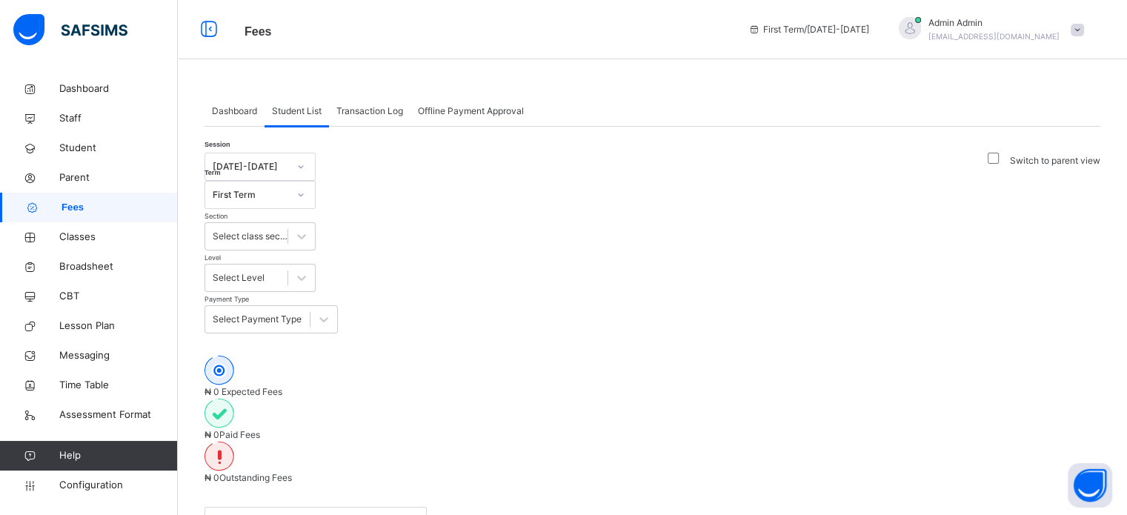
click at [248, 111] on span "Dashboard" at bounding box center [234, 110] width 45 height 13
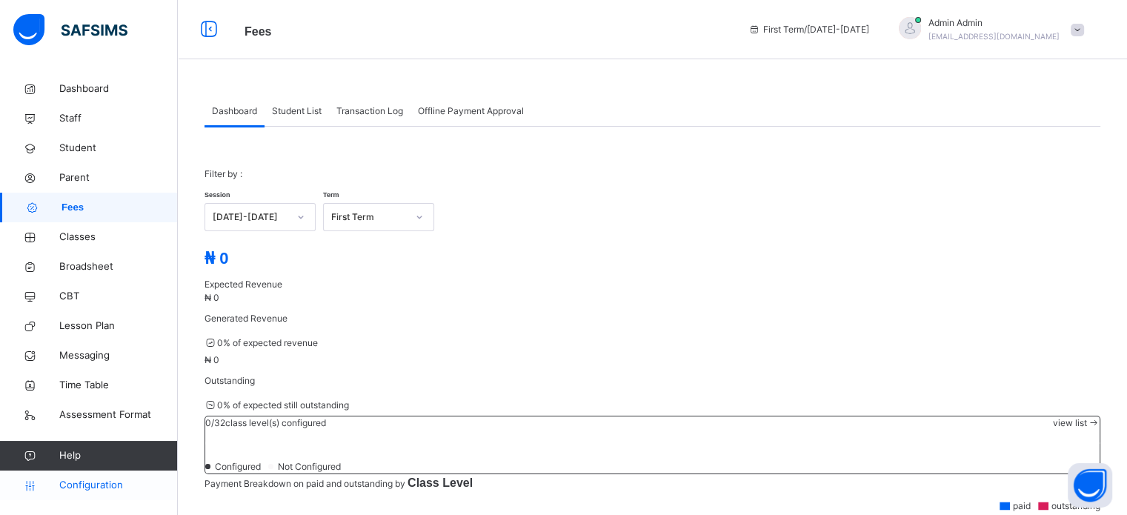
drag, startPoint x: 96, startPoint y: 491, endPoint x: 96, endPoint y: 482, distance: 8.9
click at [96, 490] on span "Configuration" at bounding box center [118, 485] width 118 height 15
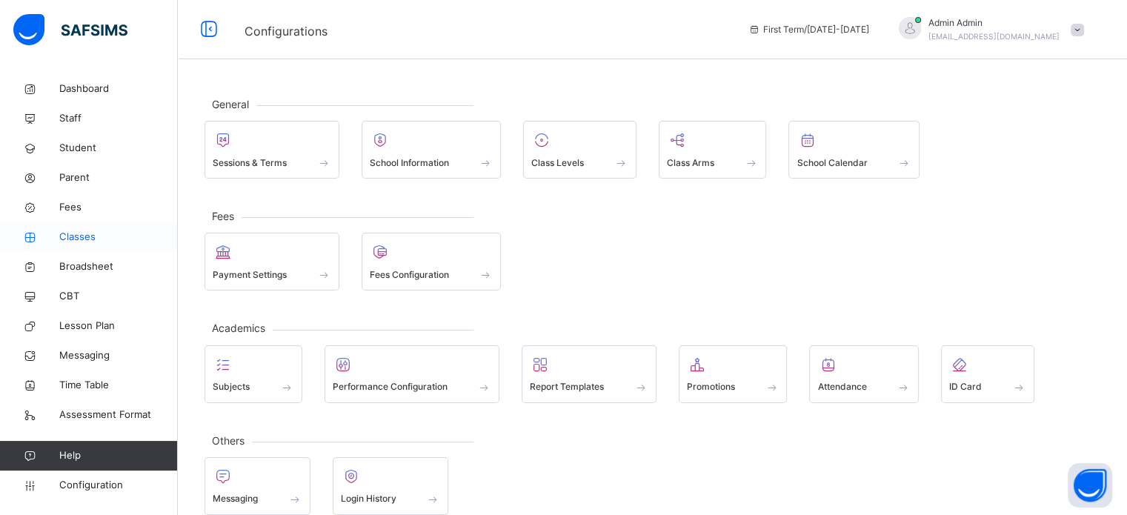
click at [68, 241] on span "Classes" at bounding box center [118, 237] width 119 height 15
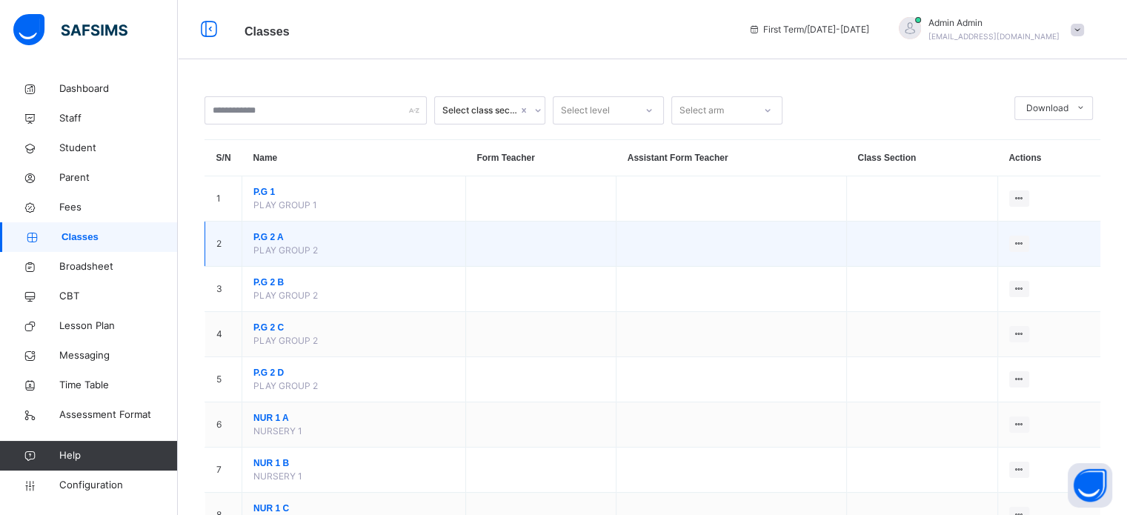
scroll to position [74, 0]
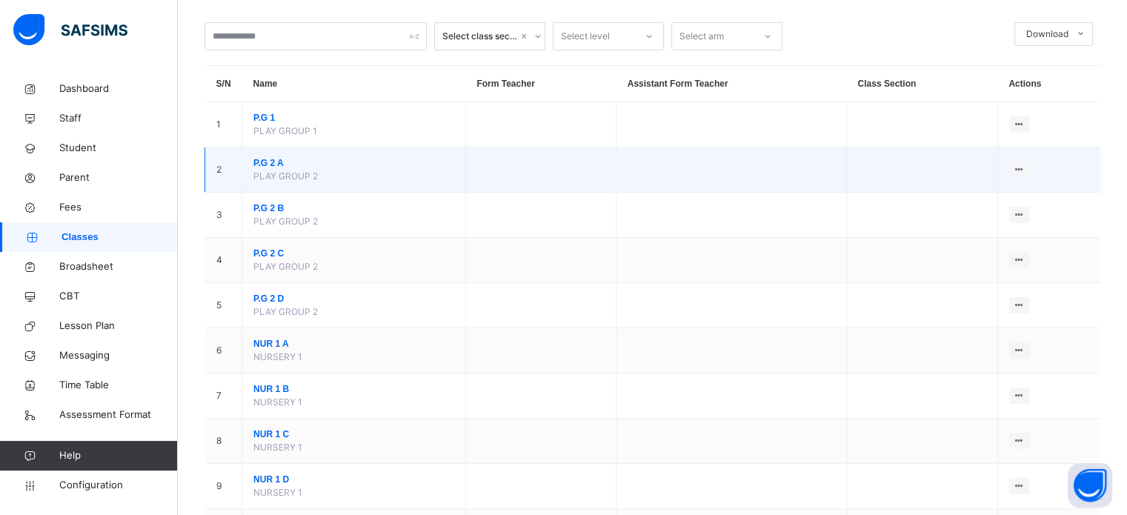
click at [276, 162] on span "P.G 2 A" at bounding box center [353, 162] width 201 height 13
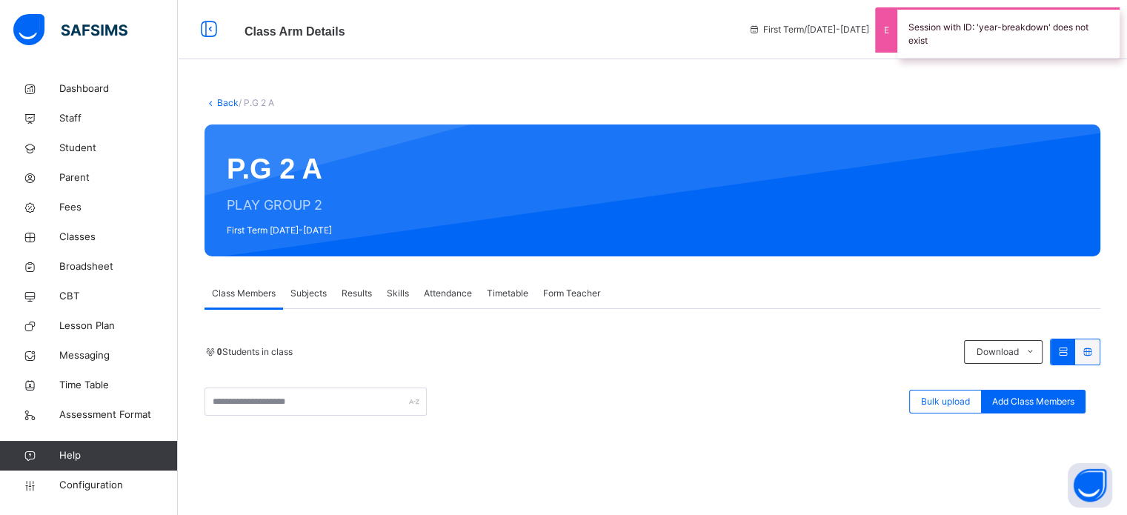
click at [313, 296] on span "Subjects" at bounding box center [309, 293] width 36 height 13
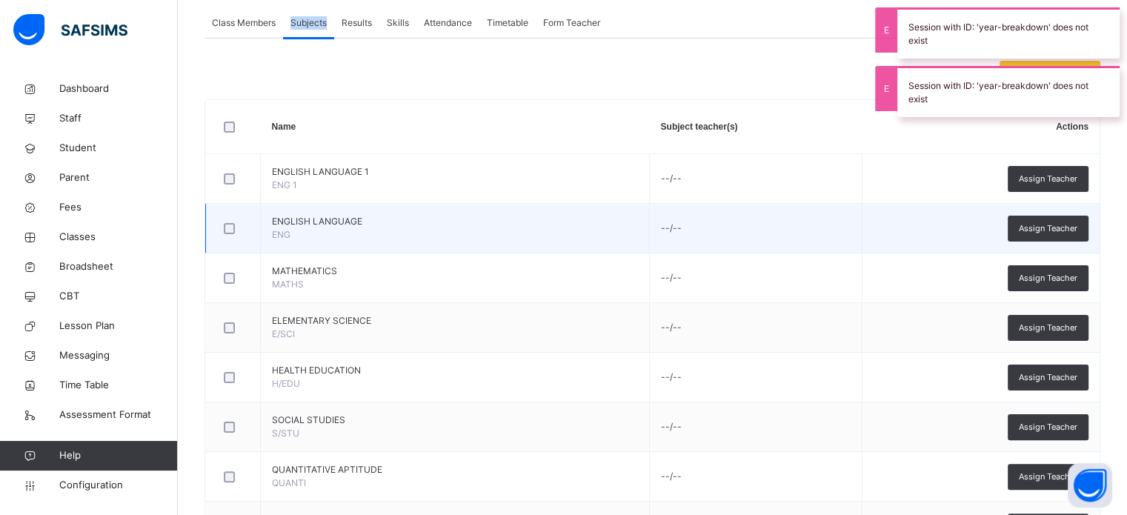
scroll to position [170, 0]
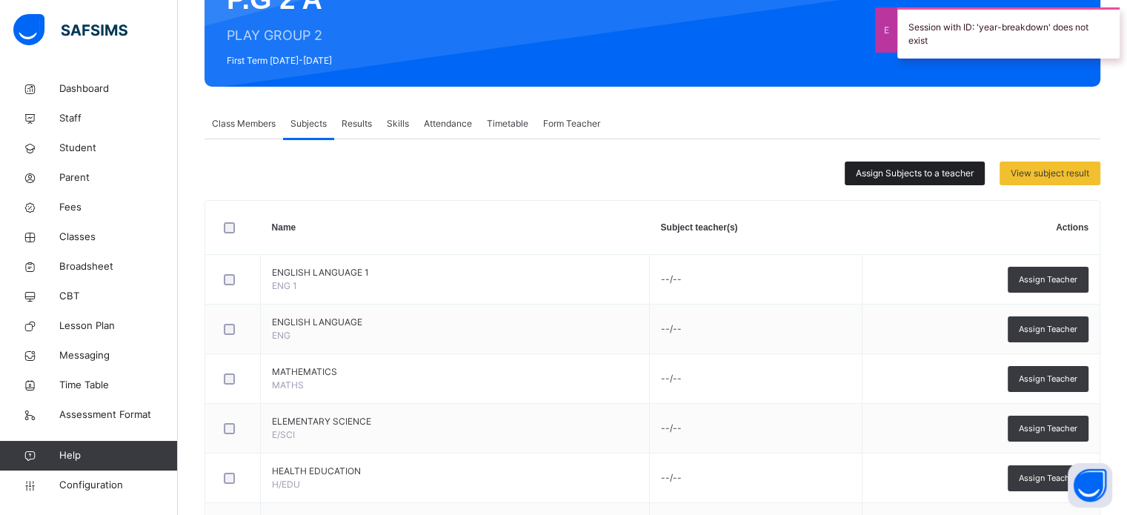
click at [900, 168] on span "Assign Subjects to a teacher" at bounding box center [915, 173] width 118 height 13
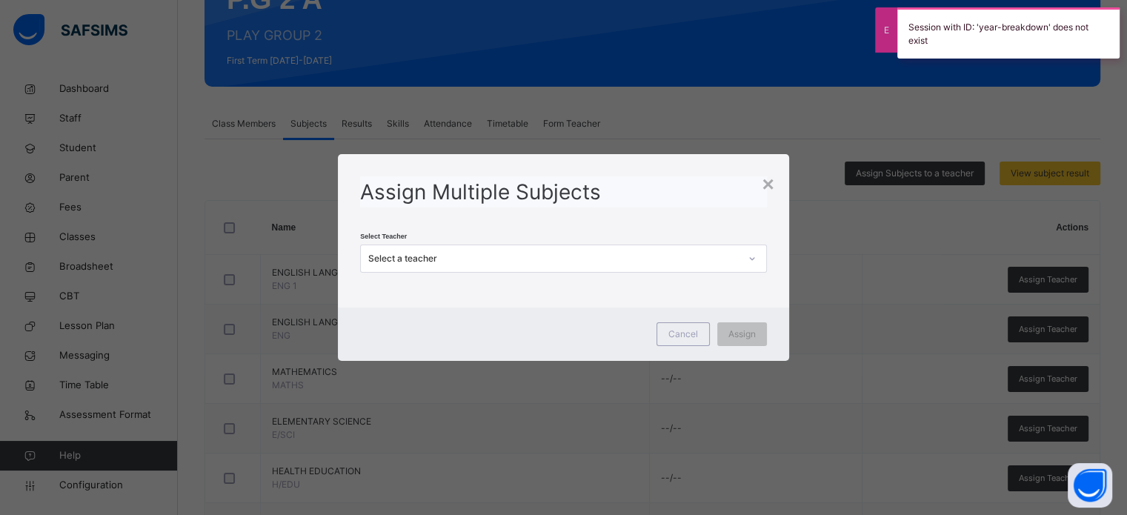
click at [573, 243] on div "Select Teacher Select a teacher" at bounding box center [563, 251] width 406 height 43
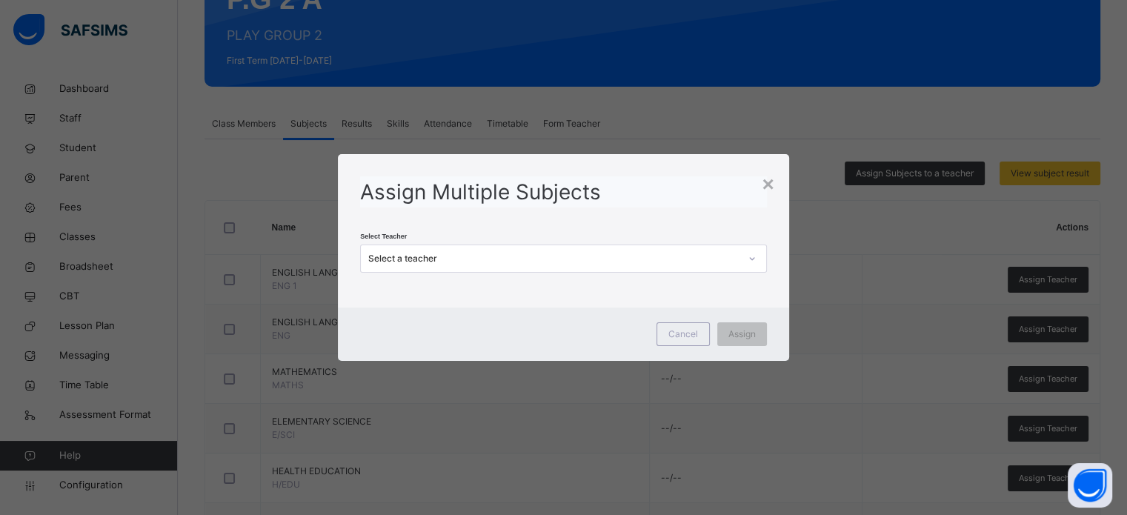
click at [575, 248] on div "Select a teacher" at bounding box center [549, 259] width 376 height 23
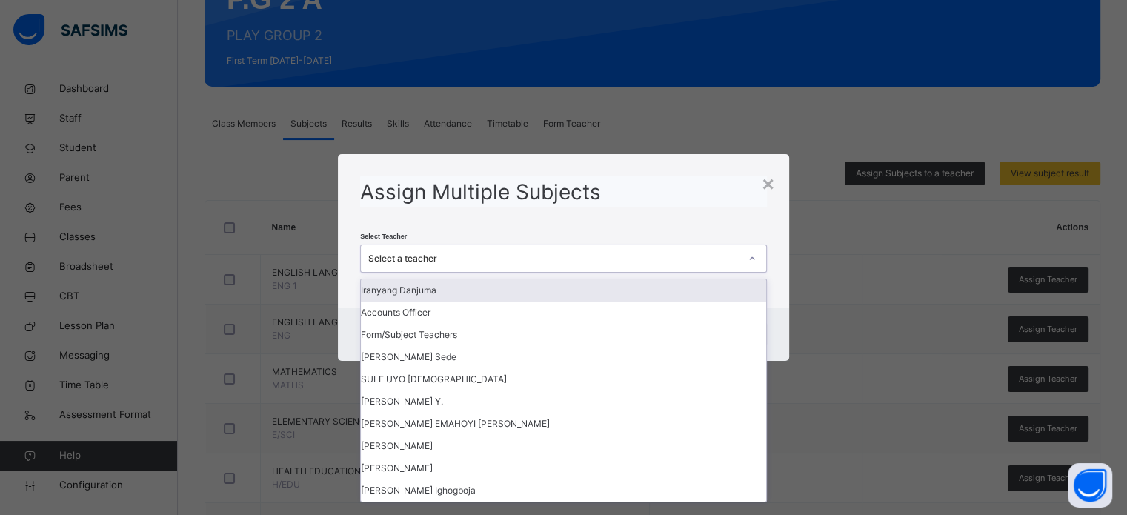
click at [594, 230] on div "Select Teacher option Iranyang Danjuma focused, 1 of 369. 369 results available…" at bounding box center [563, 251] width 406 height 43
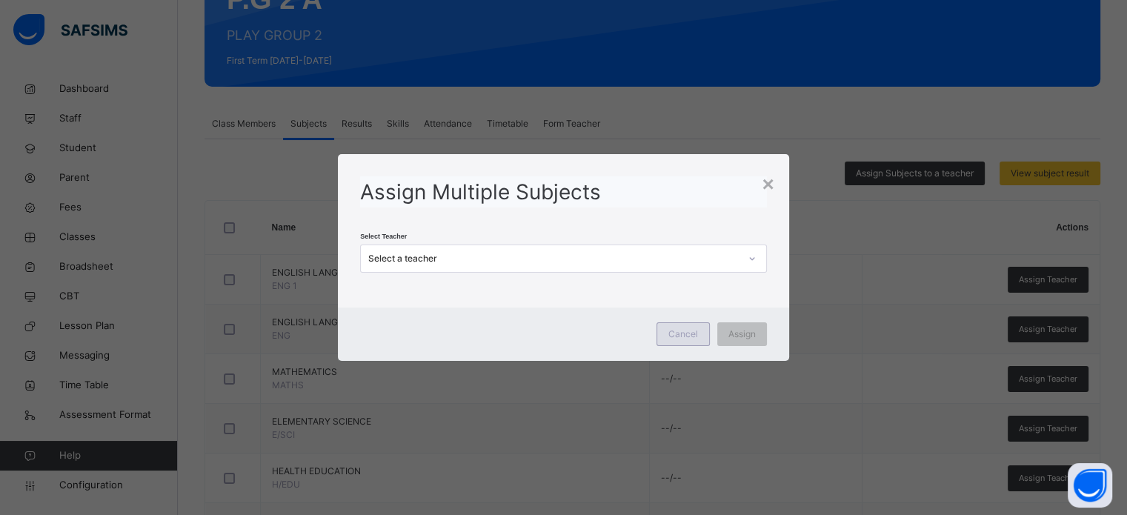
click at [680, 346] on div "Cancel Assign" at bounding box center [563, 334] width 451 height 53
click at [674, 332] on span "Cancel" at bounding box center [683, 334] width 30 height 13
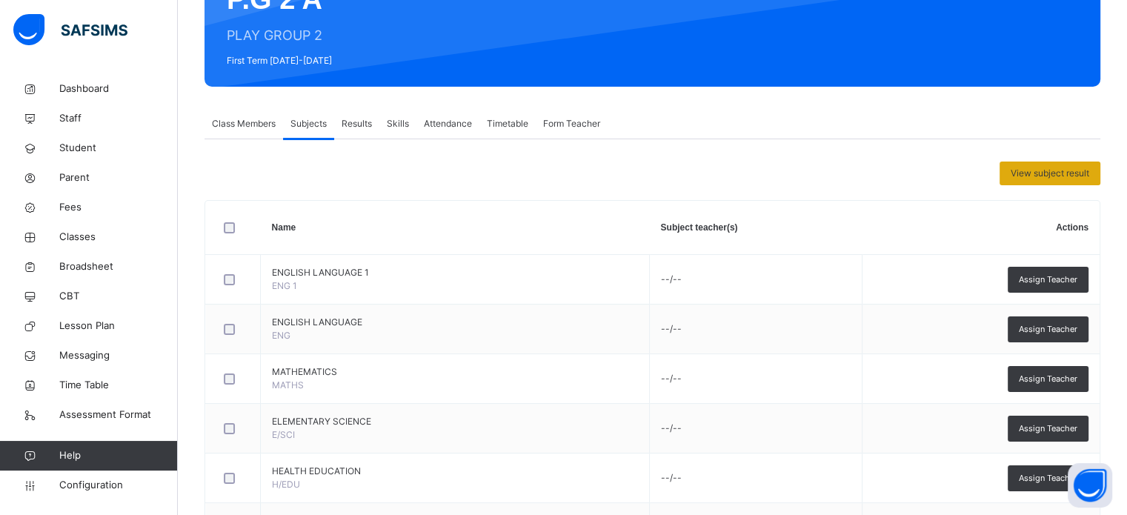
click at [1049, 176] on span "View subject result" at bounding box center [1050, 173] width 79 height 13
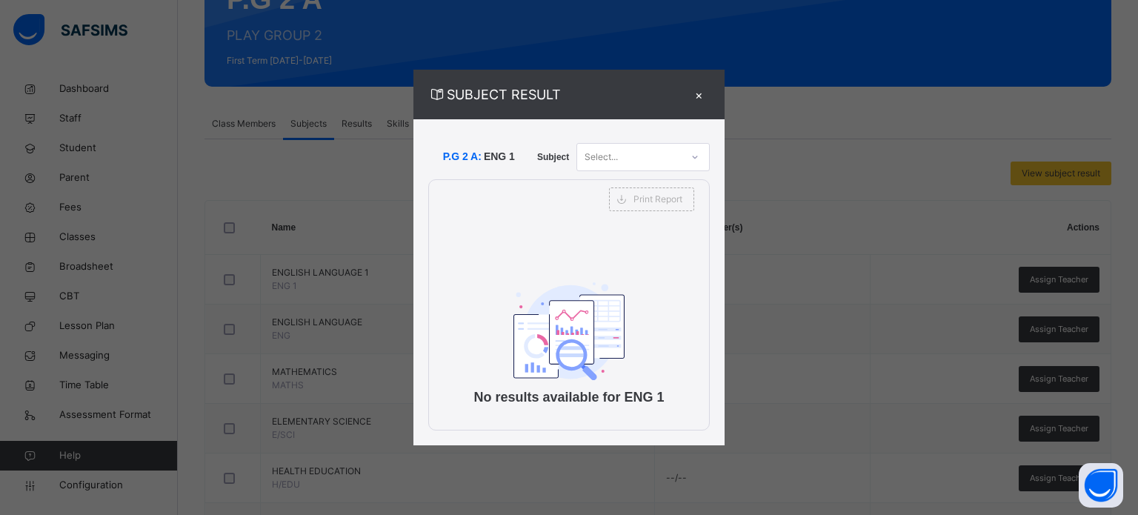
click at [697, 90] on div "×" at bounding box center [699, 94] width 22 height 20
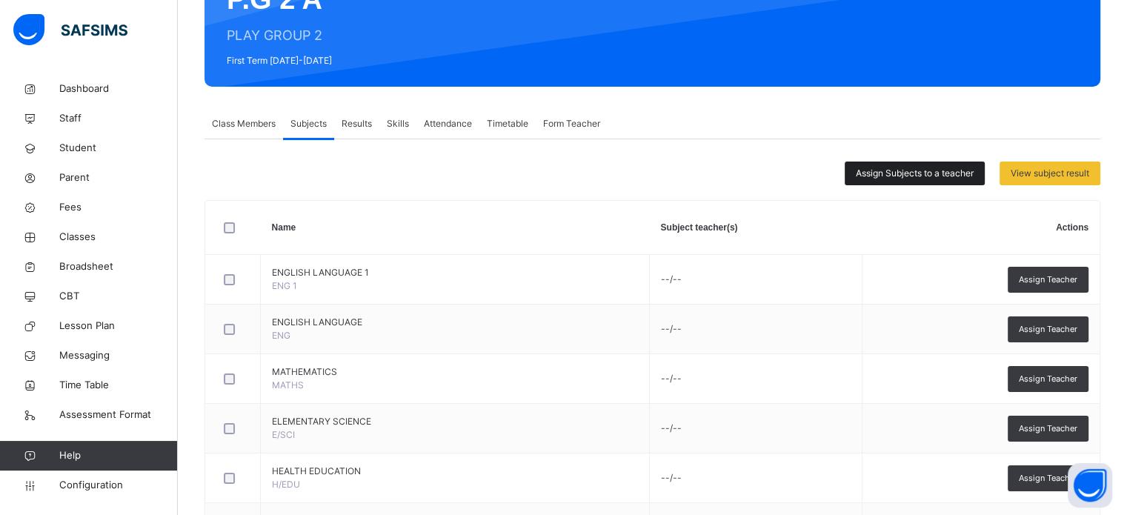
click at [888, 179] on span "Assign Subjects to a teacher" at bounding box center [915, 173] width 118 height 13
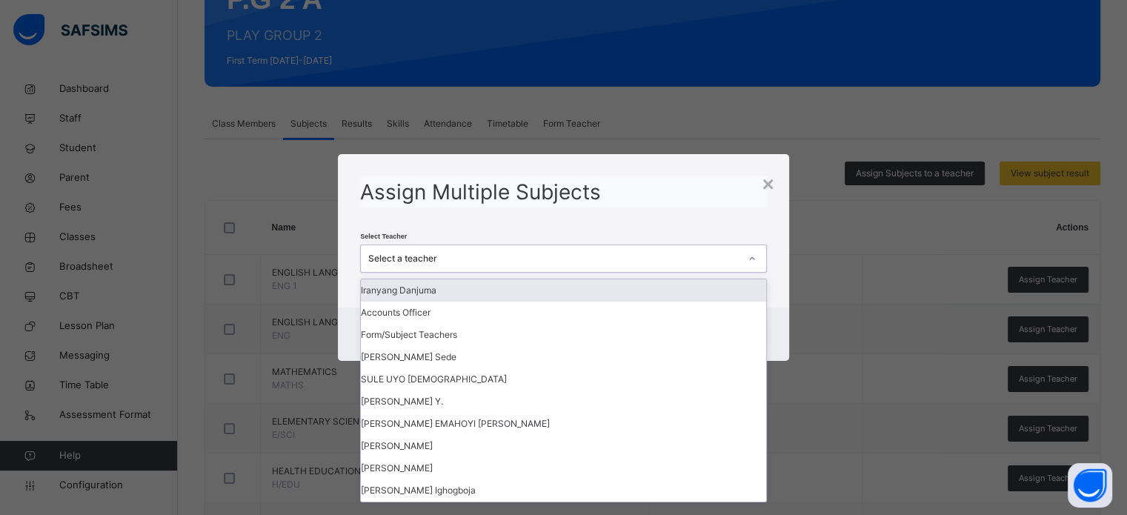
click at [554, 248] on div "Select a teacher" at bounding box center [549, 259] width 376 height 23
click at [617, 210] on div "Select Teacher option Iranyang Danjuma focused, 1 of 369. 369 results available…" at bounding box center [563, 240] width 406 height 65
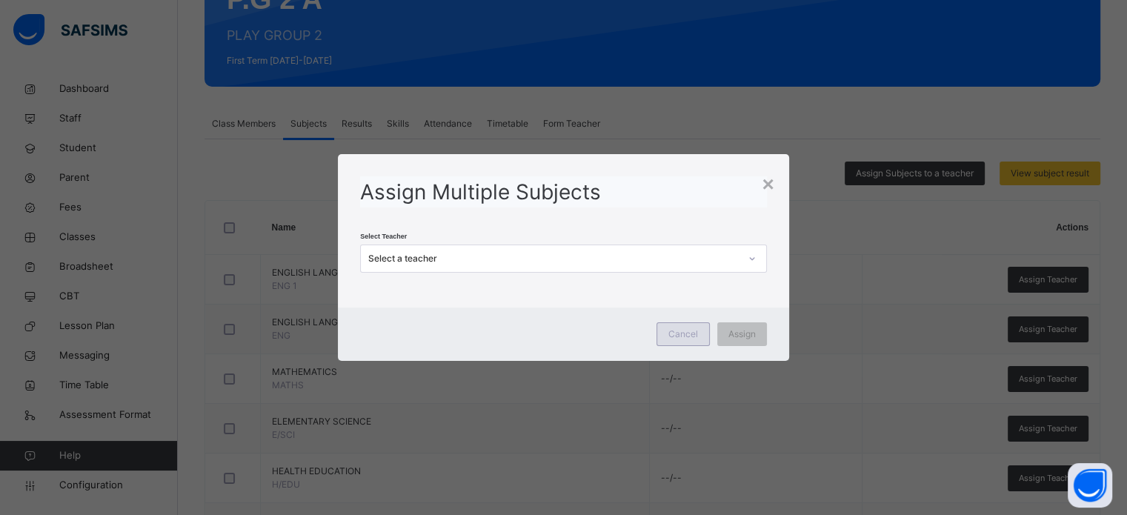
click at [678, 337] on span "Cancel" at bounding box center [683, 334] width 30 height 13
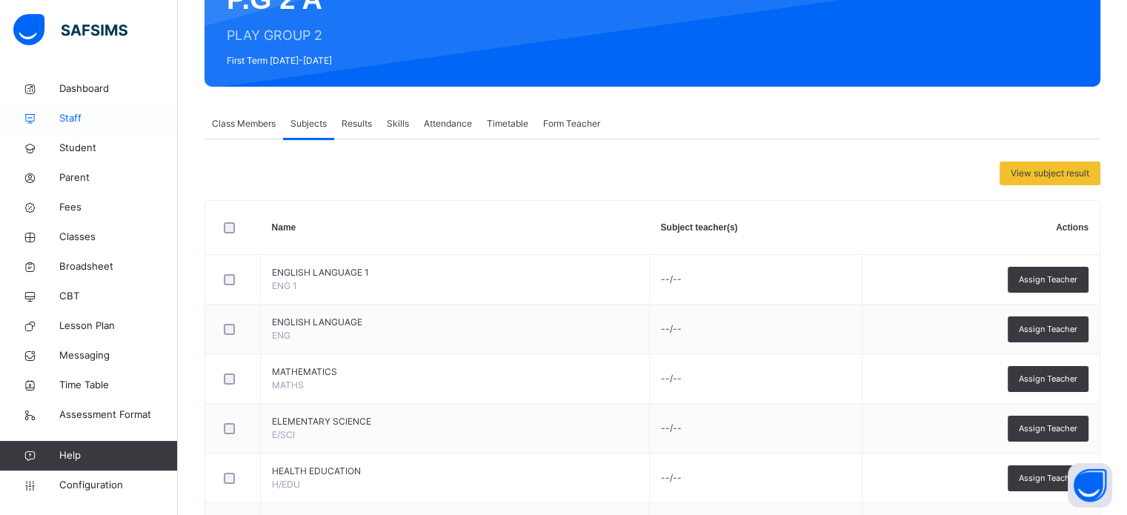
click at [73, 119] on span "Staff" at bounding box center [118, 118] width 119 height 15
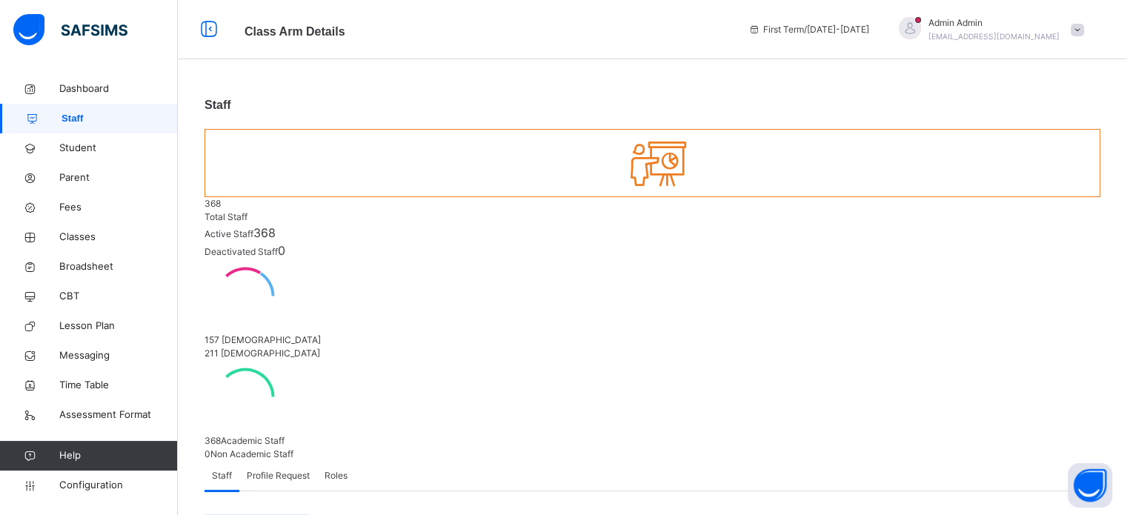
type input "*"
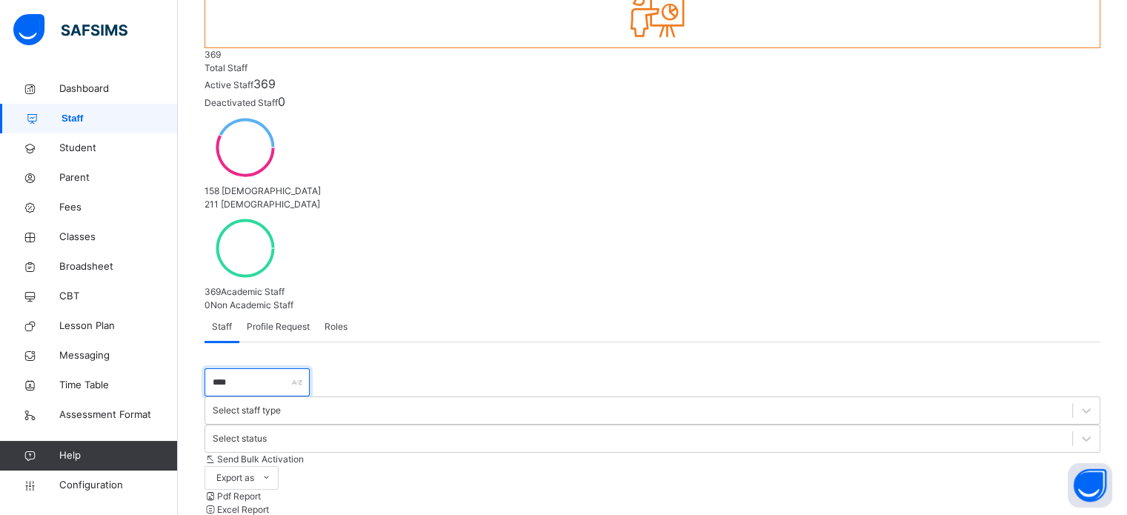
scroll to position [166, 0]
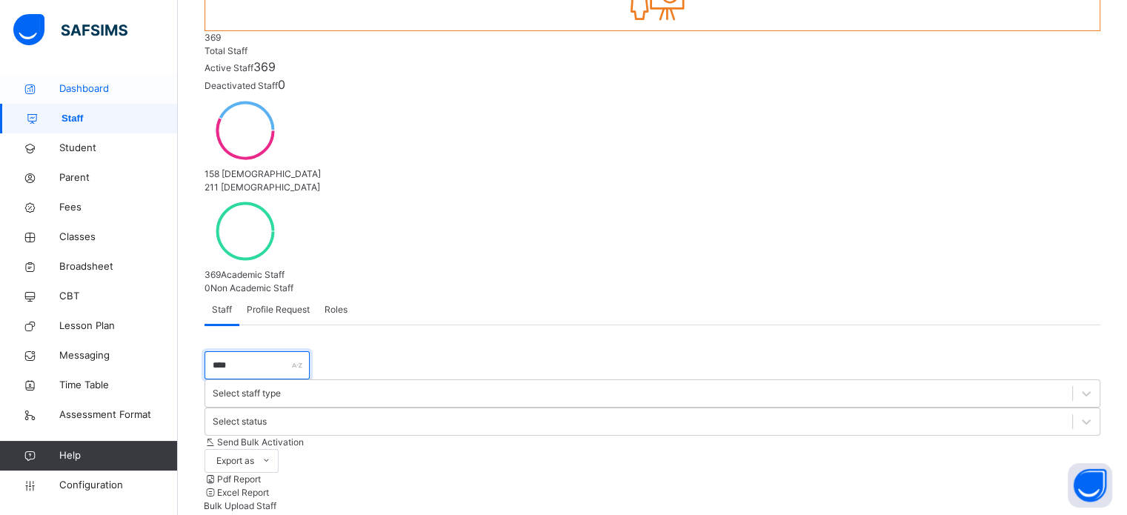
type input "****"
click at [75, 90] on span "Dashboard" at bounding box center [118, 89] width 119 height 15
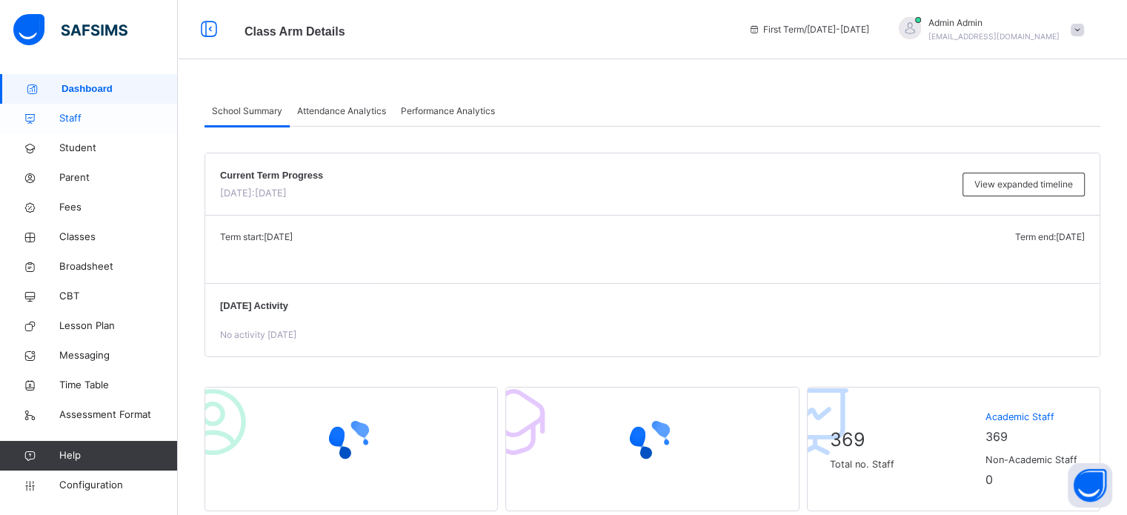
click at [67, 123] on span "Staff" at bounding box center [118, 118] width 119 height 15
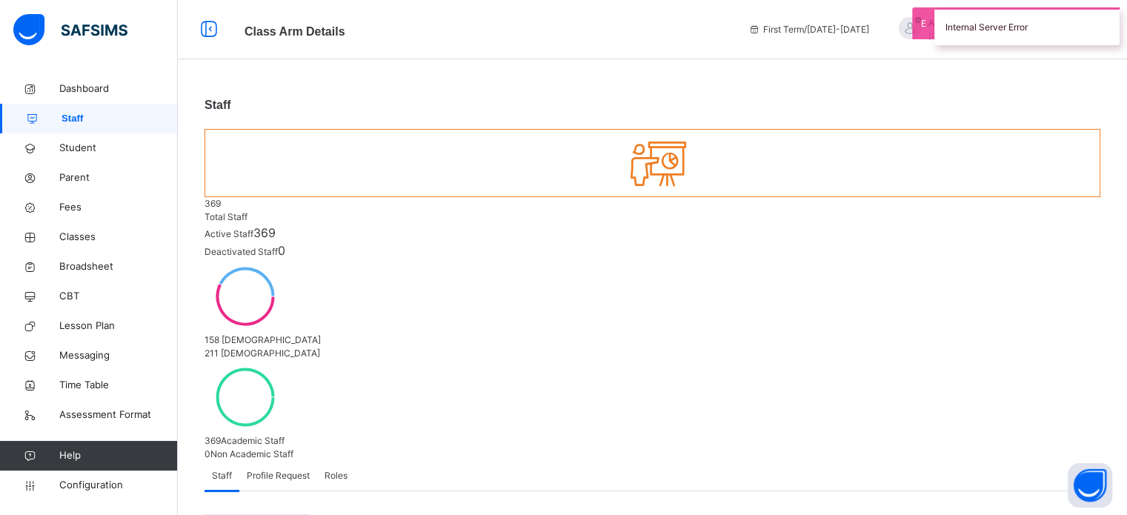
type input "*"
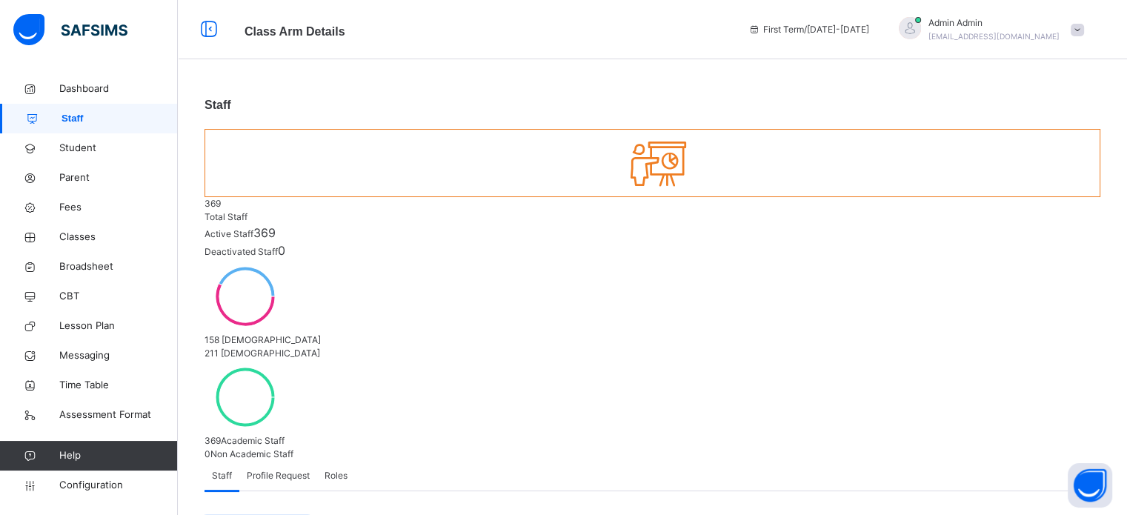
type input "*"
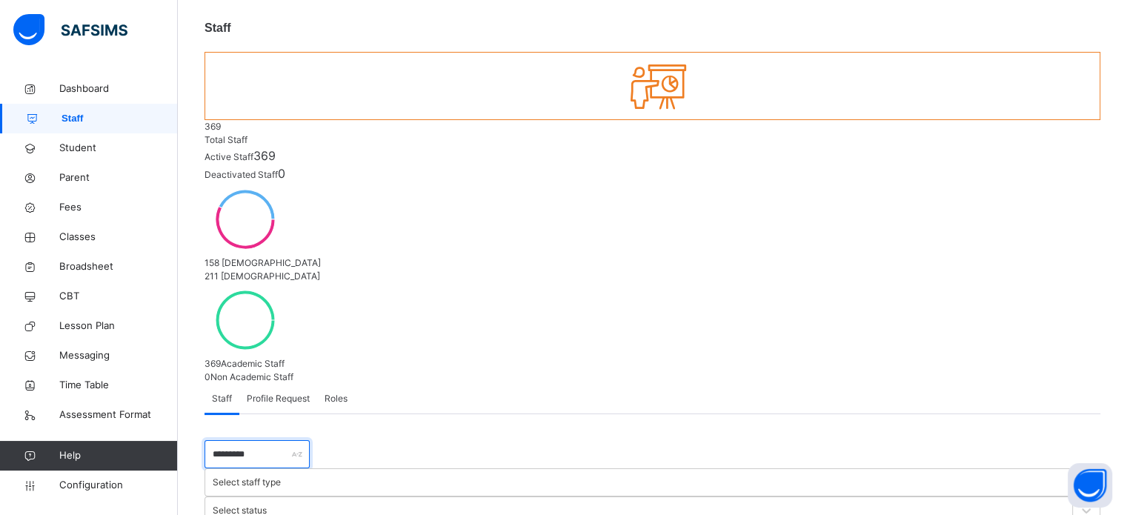
scroll to position [166, 0]
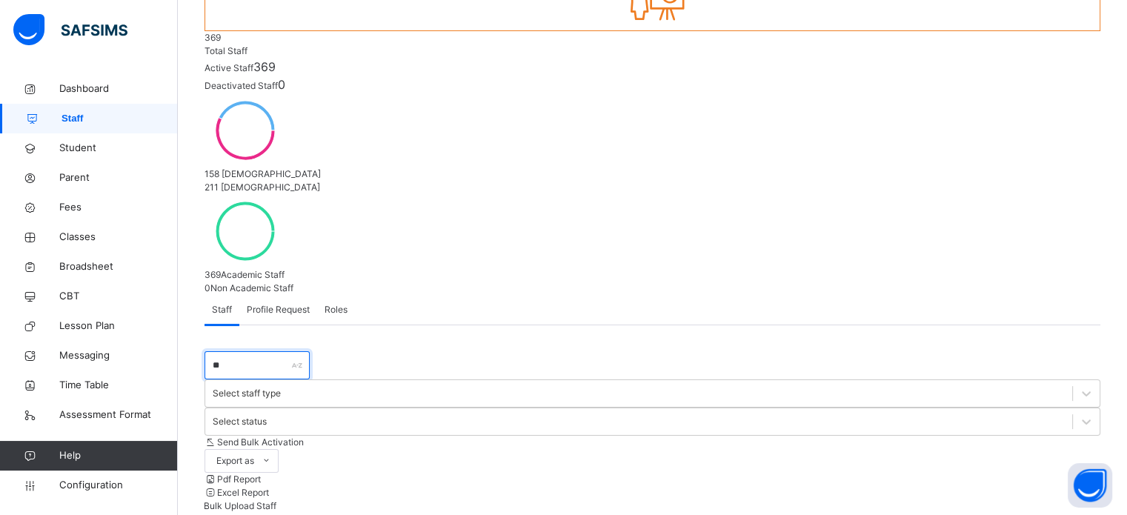
type input "*"
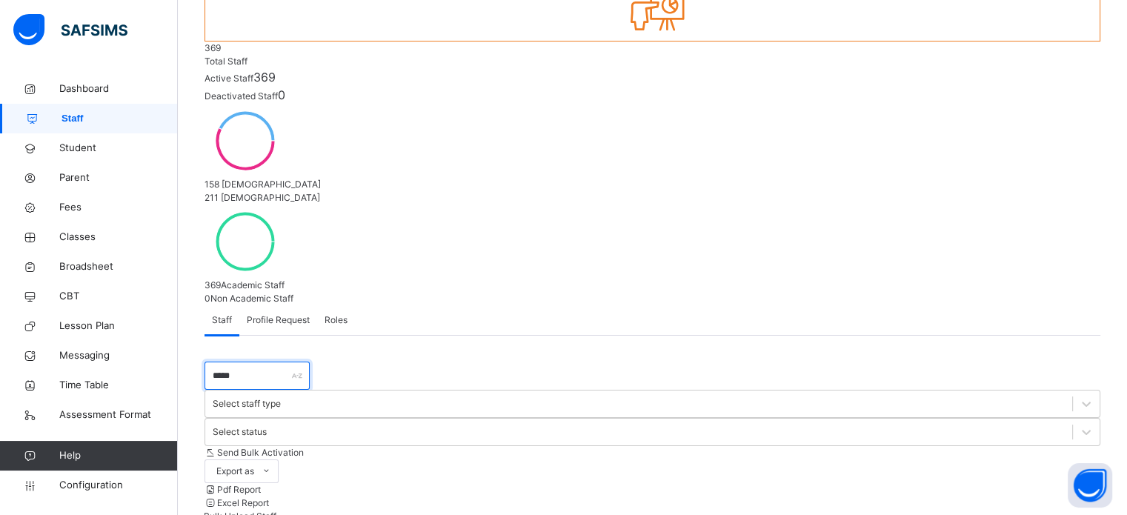
scroll to position [159, 0]
type input "*****"
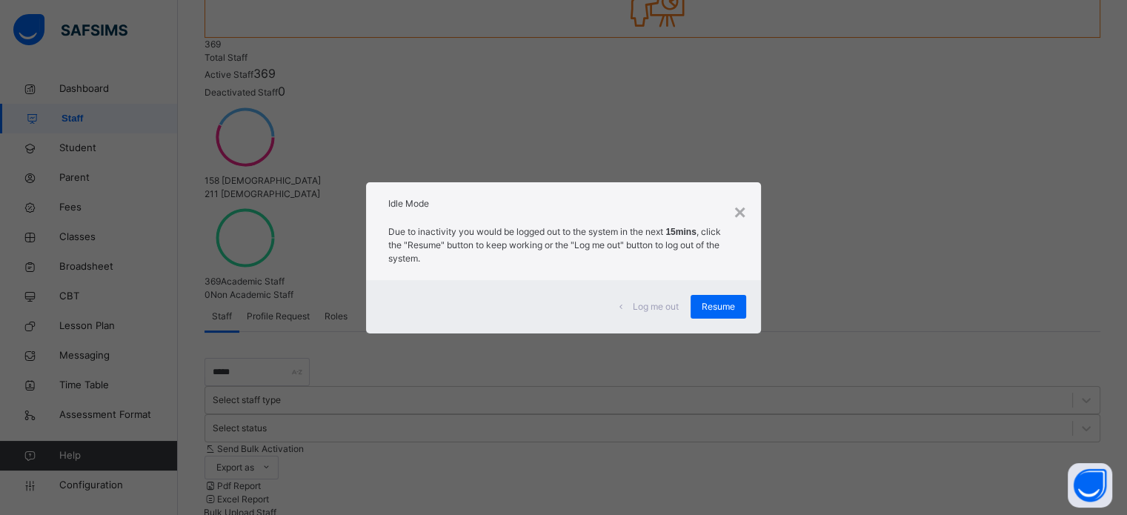
drag, startPoint x: 717, startPoint y: 305, endPoint x: 713, endPoint y: 296, distance: 9.9
click at [717, 301] on span "Resume" at bounding box center [718, 306] width 33 height 13
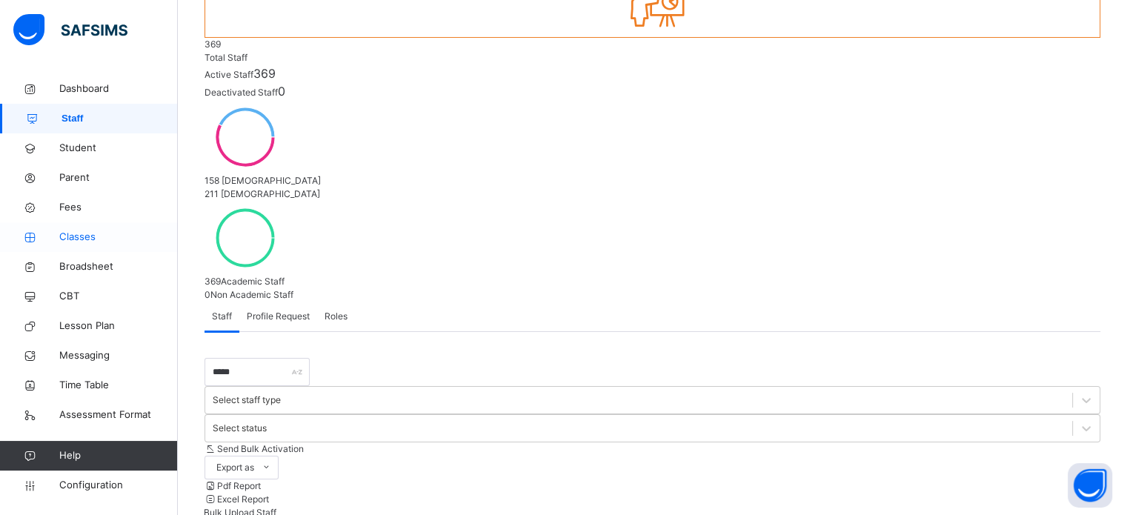
click at [82, 236] on span "Classes" at bounding box center [118, 237] width 119 height 15
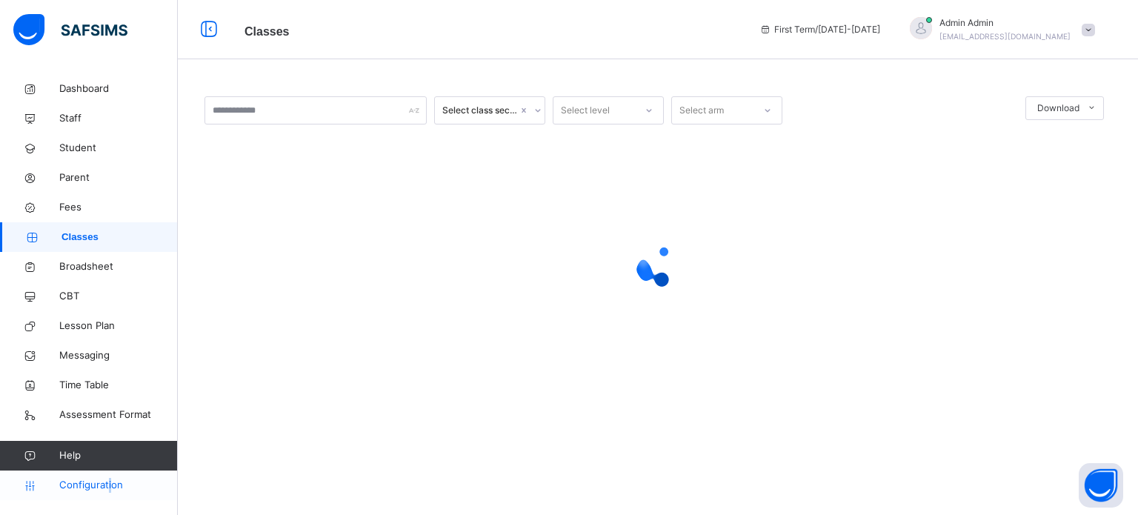
click at [107, 484] on span "Configuration" at bounding box center [118, 485] width 118 height 15
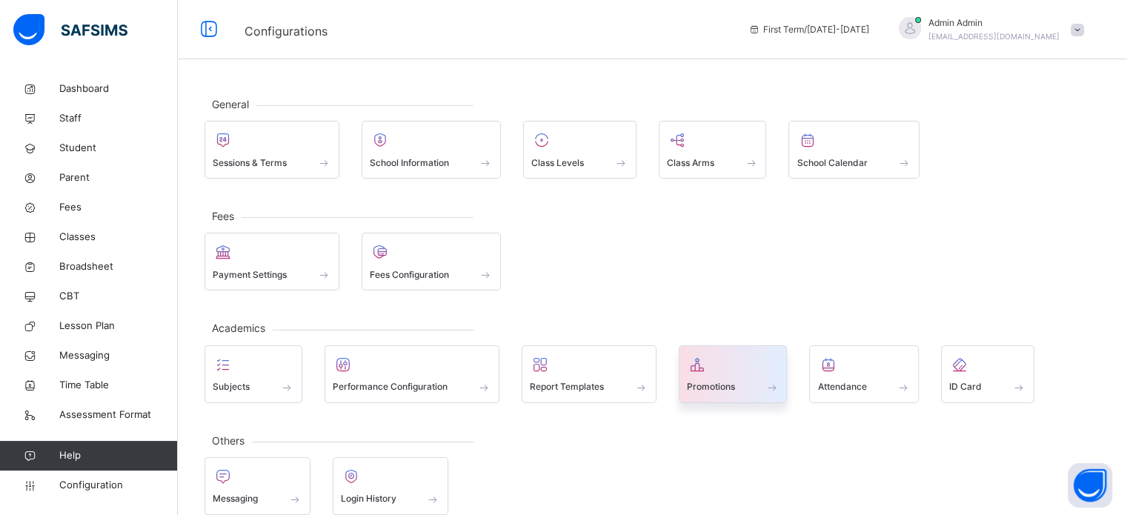
click at [719, 388] on span "Promotions" at bounding box center [711, 386] width 48 height 13
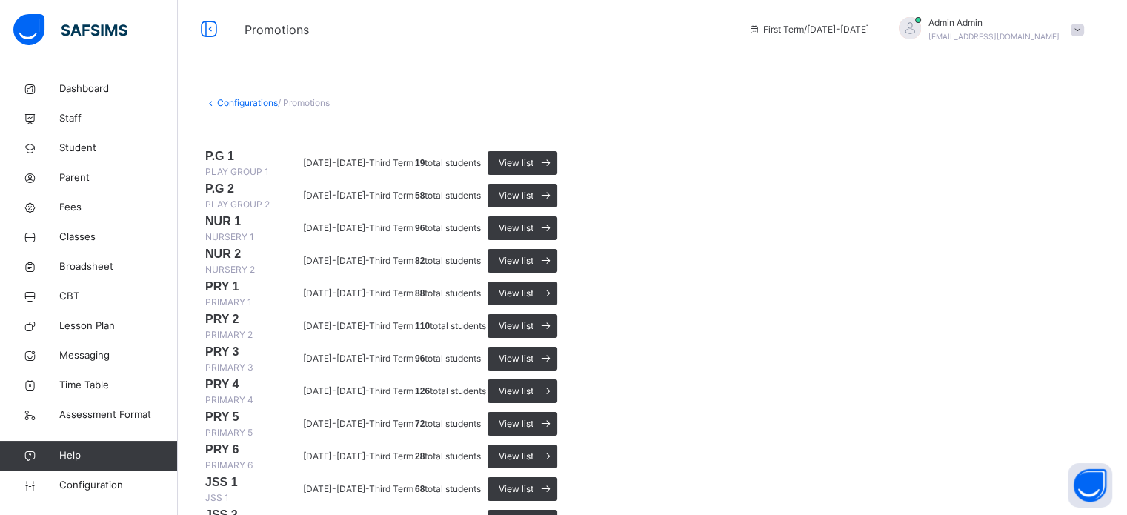
click at [611, 139] on span at bounding box center [653, 136] width 896 height 22
click at [95, 491] on span "Configuration" at bounding box center [118, 485] width 118 height 15
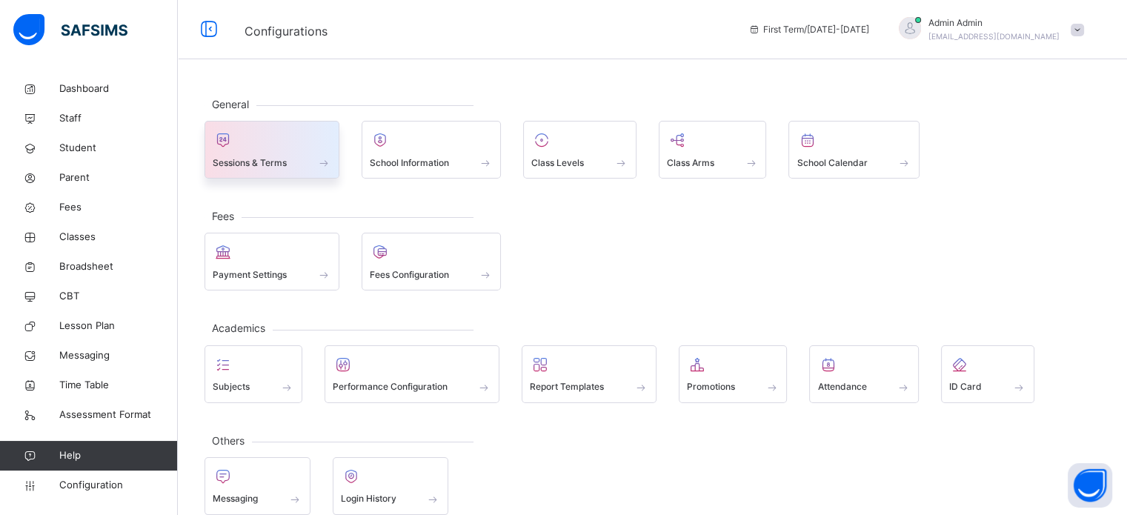
click at [251, 152] on span at bounding box center [272, 153] width 119 height 4
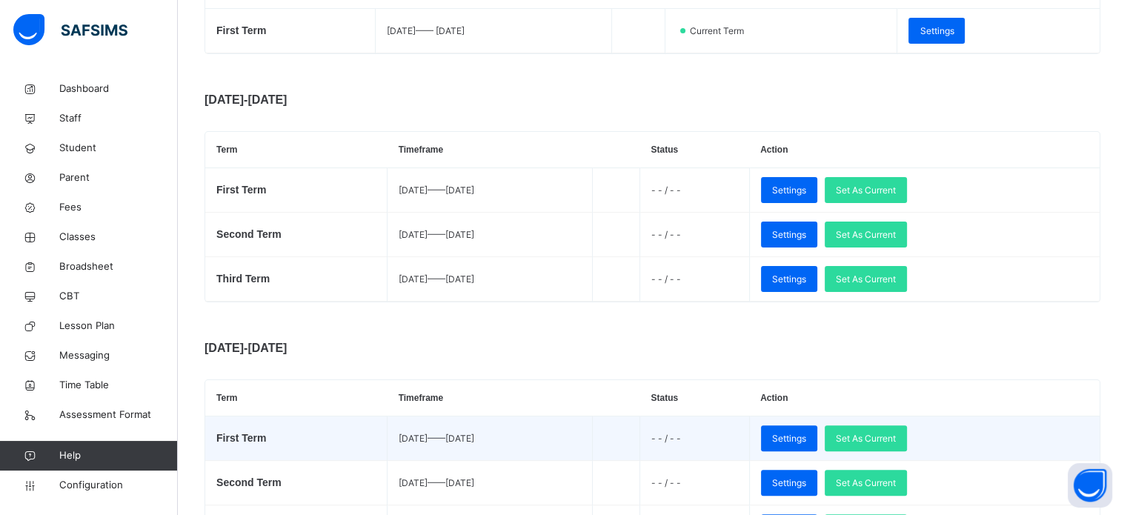
scroll to position [371, 0]
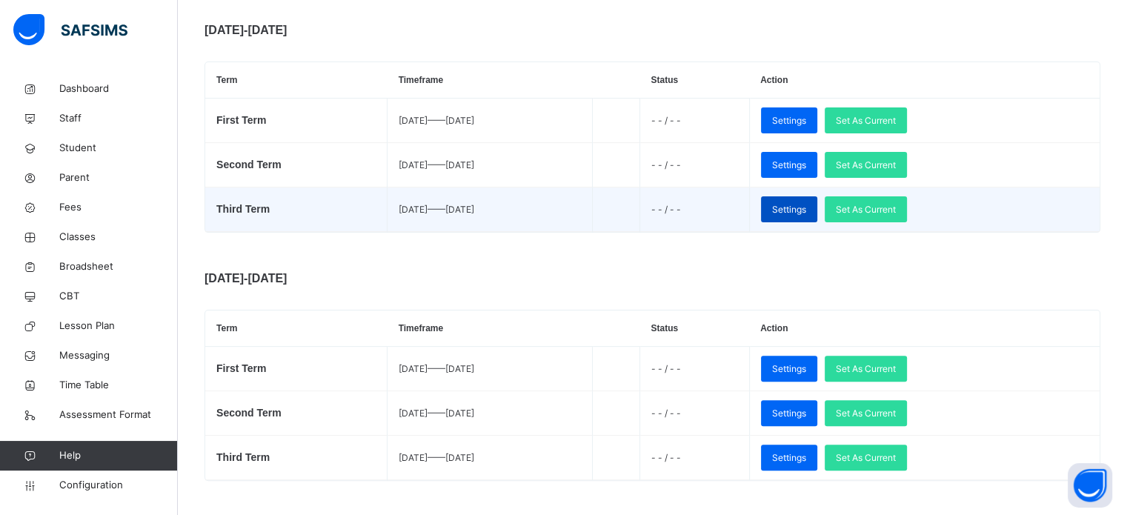
click at [806, 210] on span "Settings" at bounding box center [789, 209] width 34 height 13
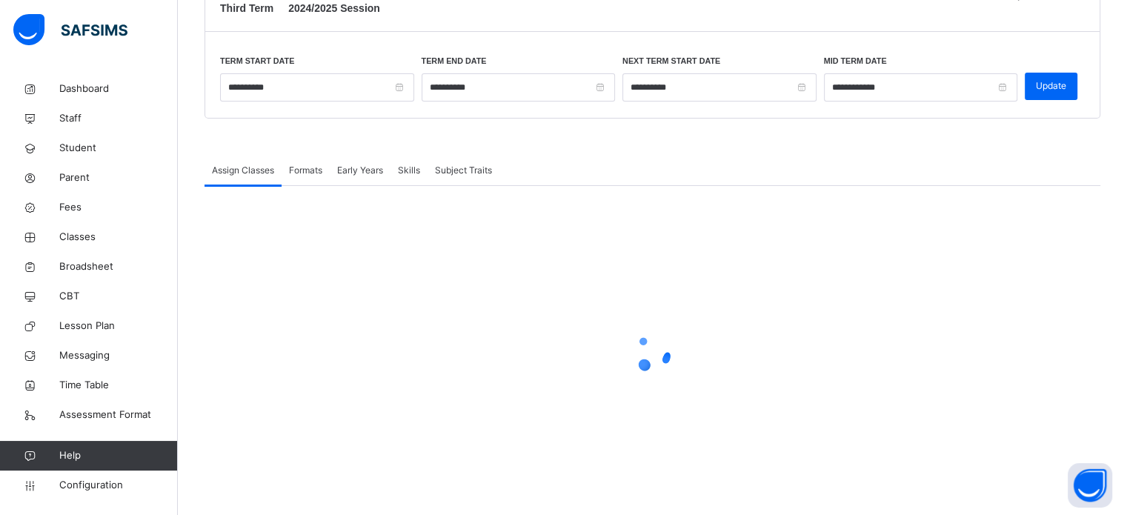
scroll to position [153, 0]
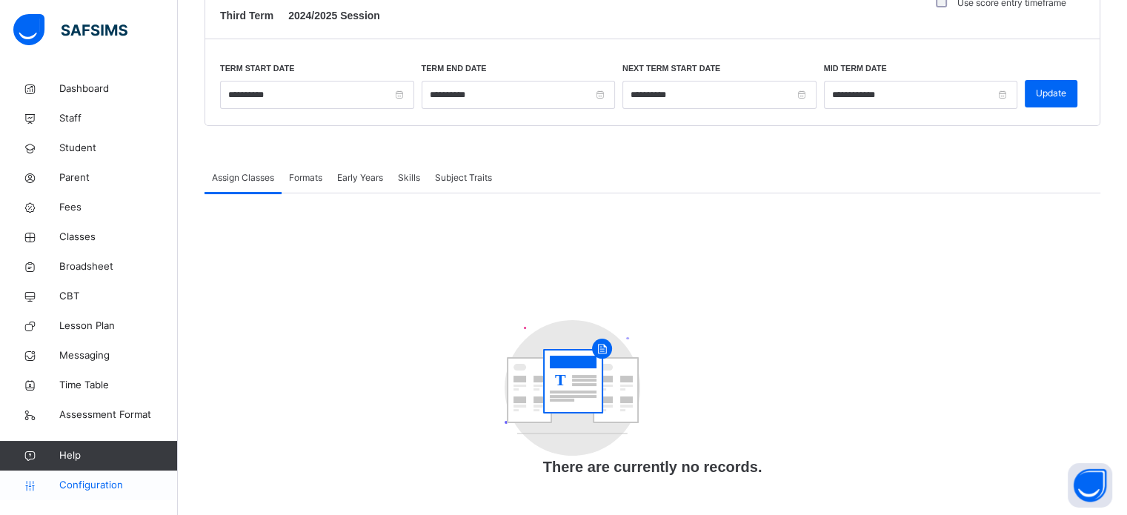
click at [101, 488] on span "Configuration" at bounding box center [118, 485] width 118 height 15
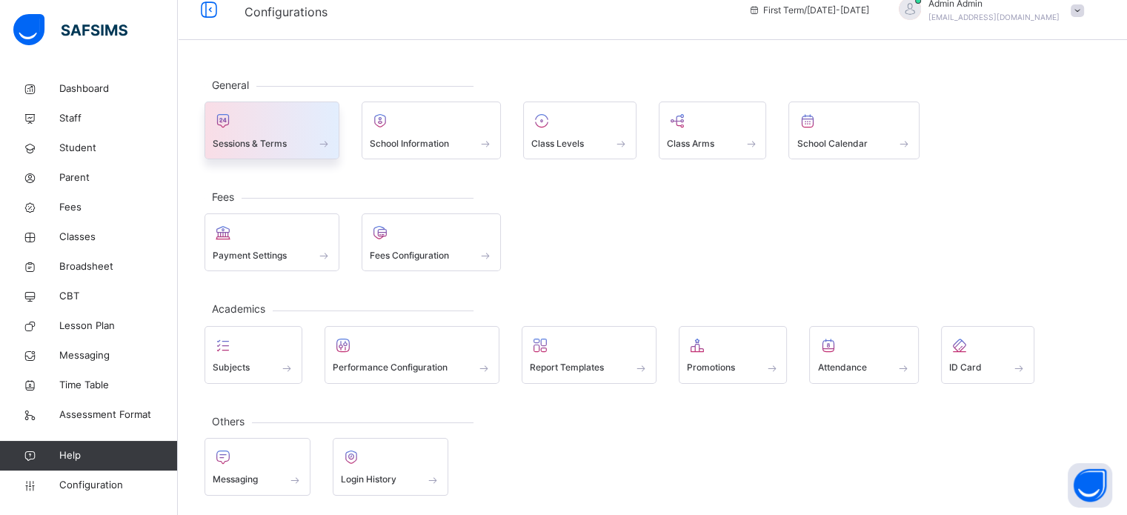
click at [302, 139] on div "Sessions & Terms" at bounding box center [272, 144] width 119 height 16
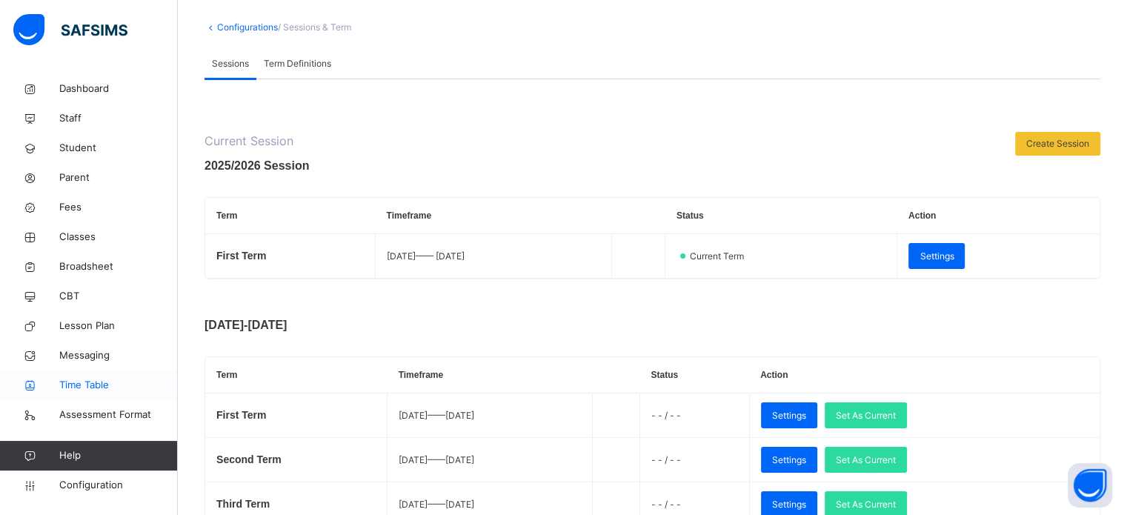
scroll to position [74, 0]
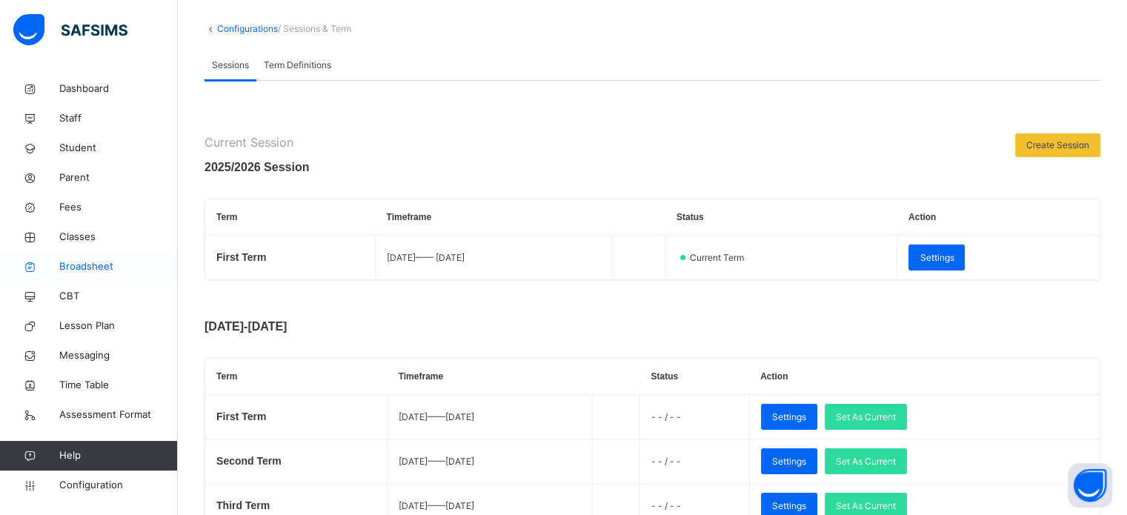
click at [95, 272] on span "Broadsheet" at bounding box center [118, 266] width 119 height 15
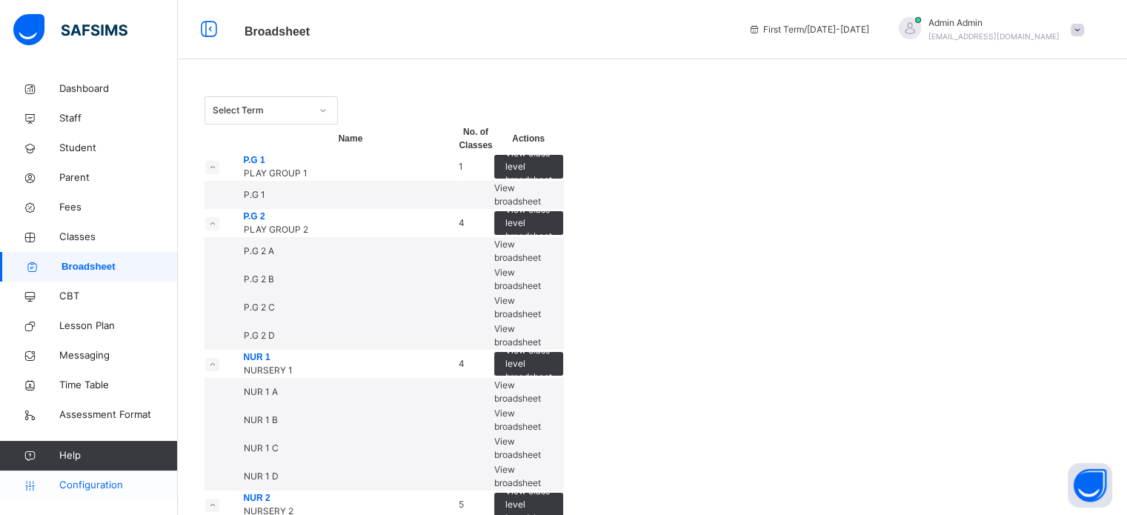
click at [80, 494] on link "Configuration" at bounding box center [88, 486] width 177 height 30
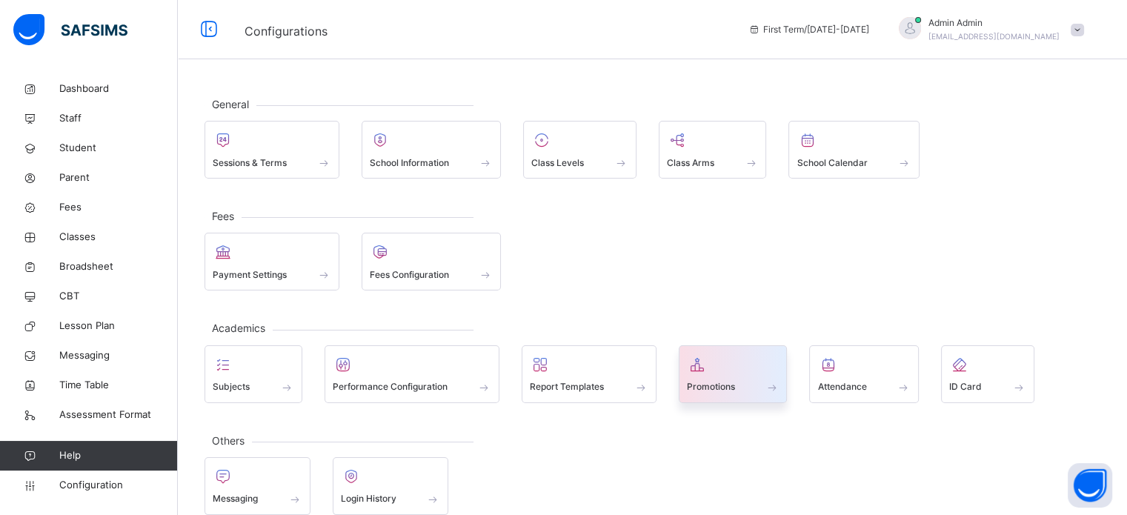
click at [719, 376] on span at bounding box center [733, 378] width 93 height 4
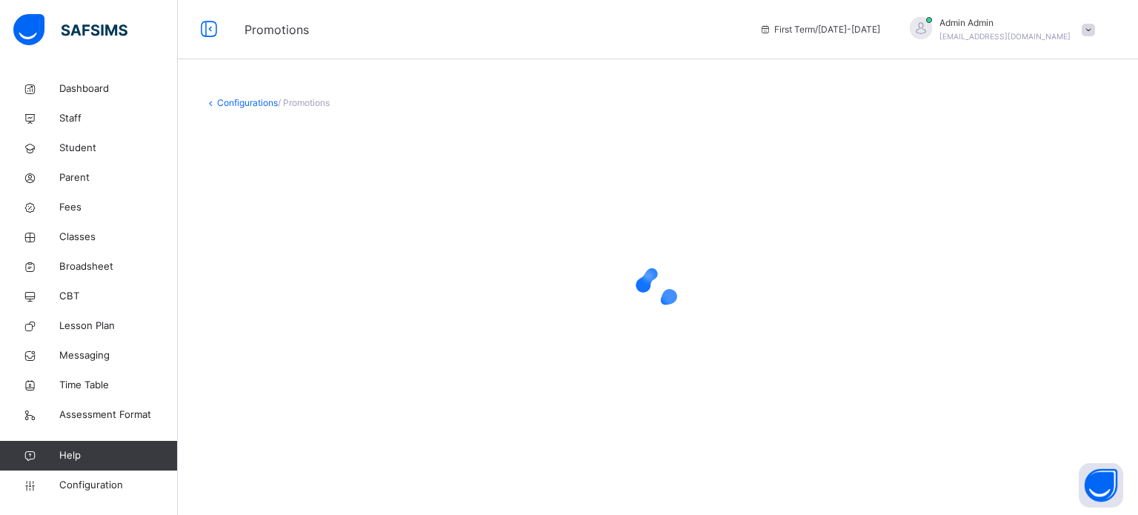
click at [719, 375] on div at bounding box center [658, 288] width 907 height 282
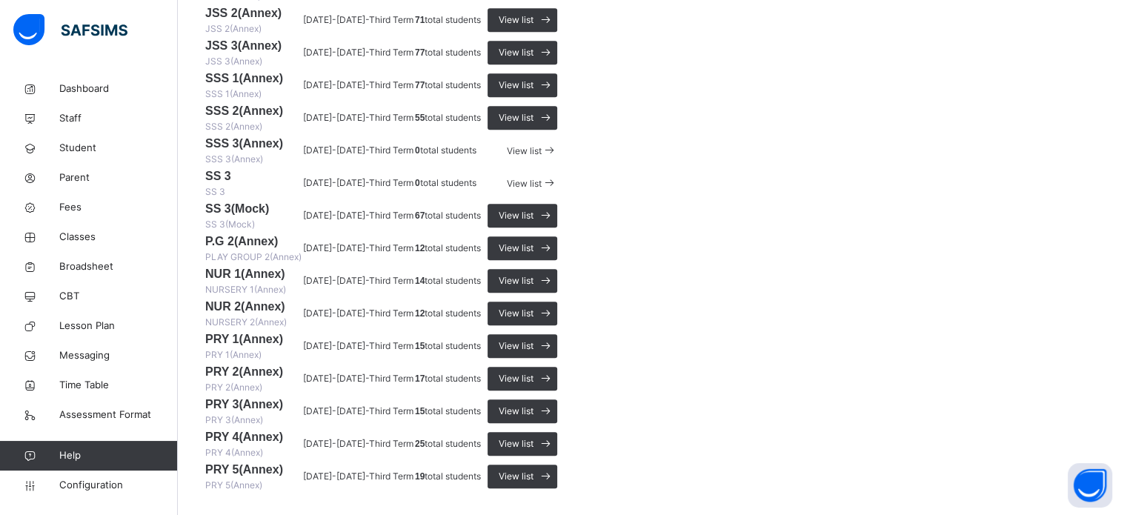
scroll to position [1186, 0]
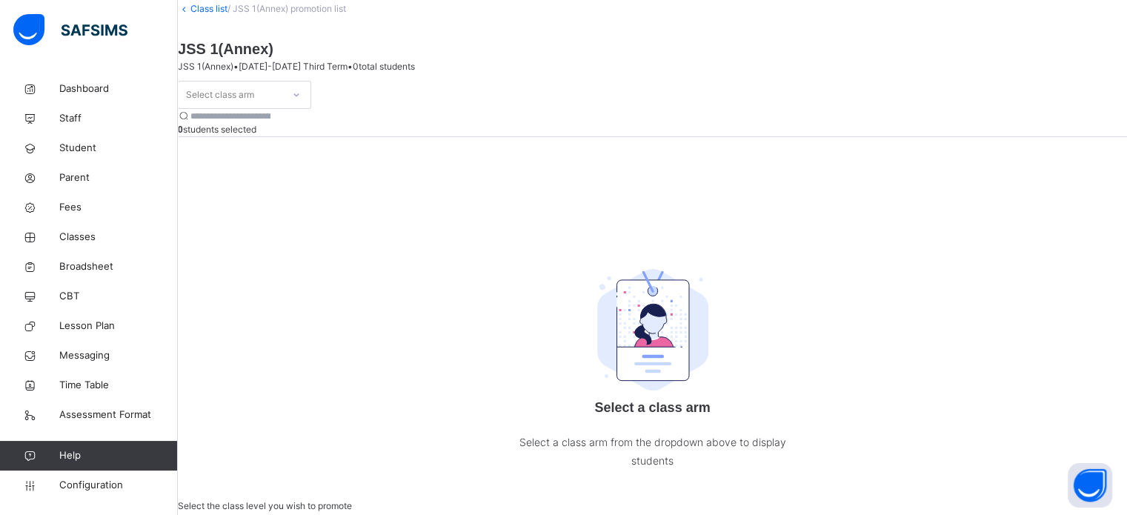
scroll to position [116, 0]
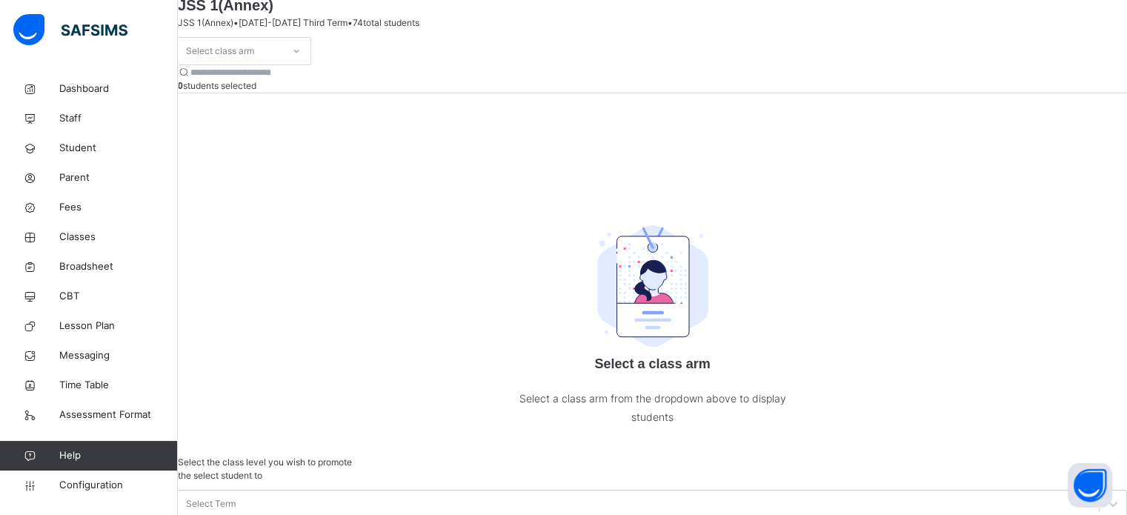
click at [302, 65] on div "Select class arm" at bounding box center [244, 51] width 133 height 28
click at [301, 59] on icon at bounding box center [296, 51] width 9 height 15
click at [278, 94] on div "A" at bounding box center [245, 83] width 132 height 22
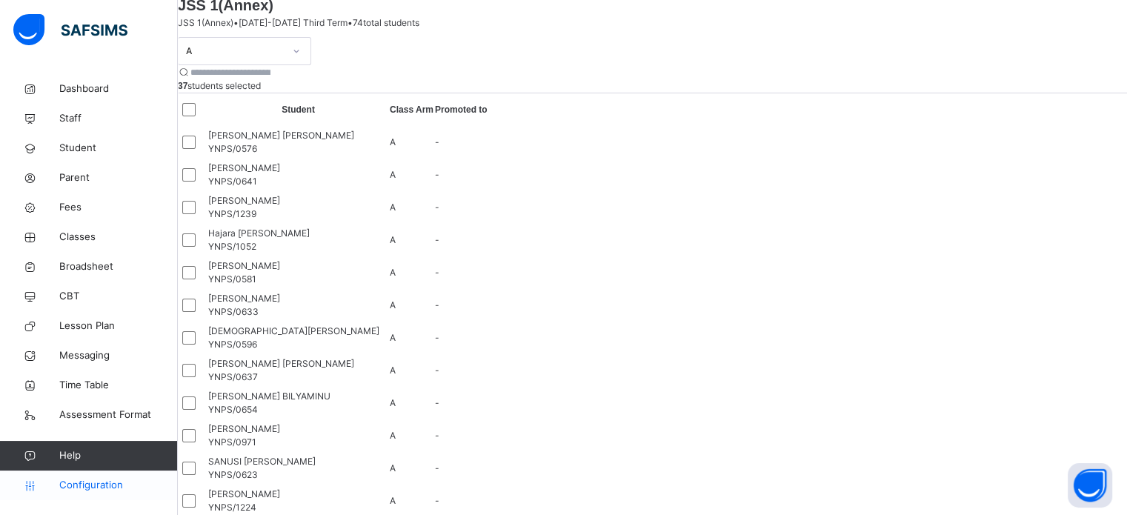
click at [102, 486] on span "Configuration" at bounding box center [118, 485] width 118 height 15
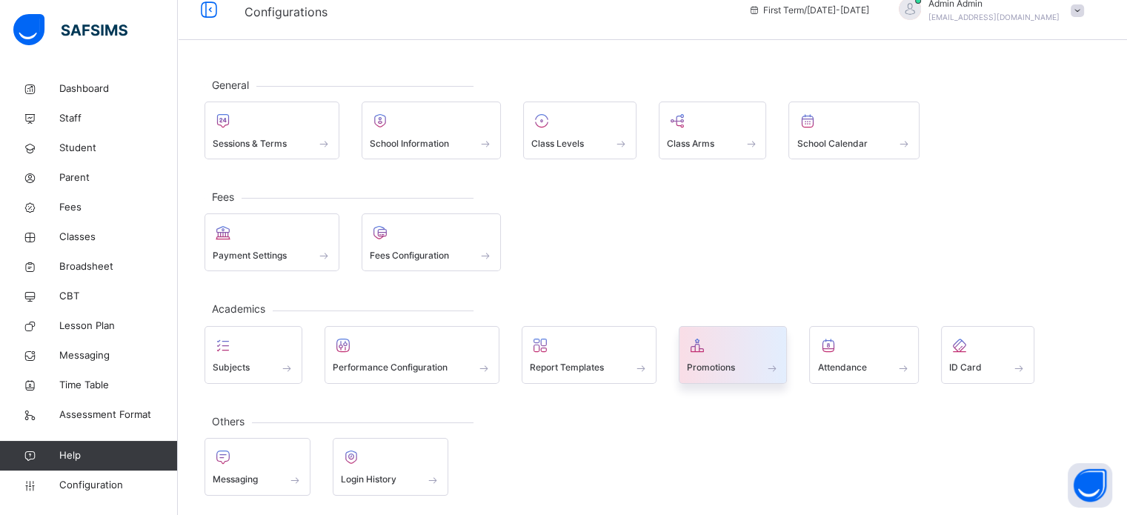
click at [735, 360] on div "Promotions" at bounding box center [733, 368] width 93 height 16
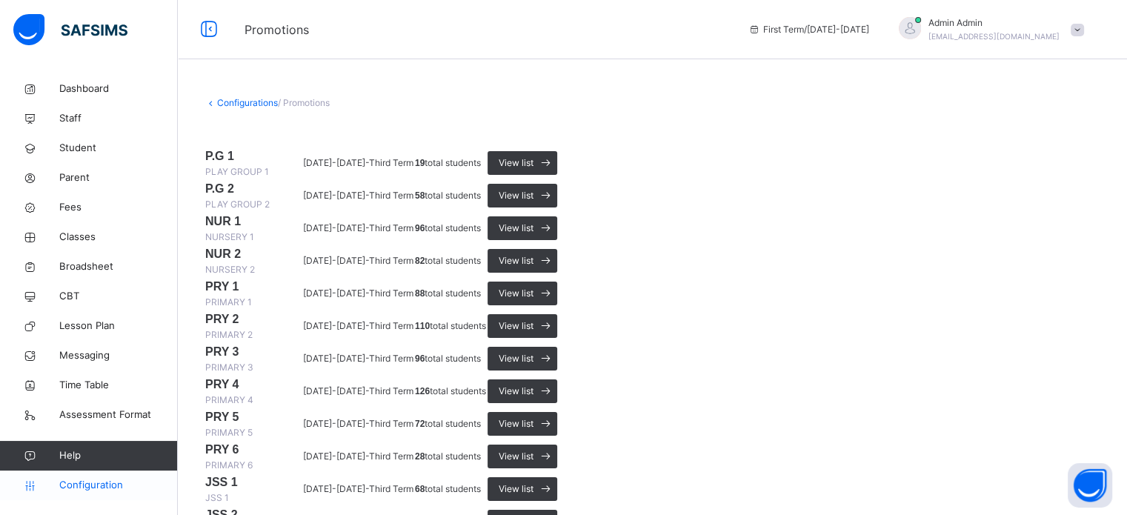
click at [103, 499] on link "Configuration" at bounding box center [88, 486] width 177 height 30
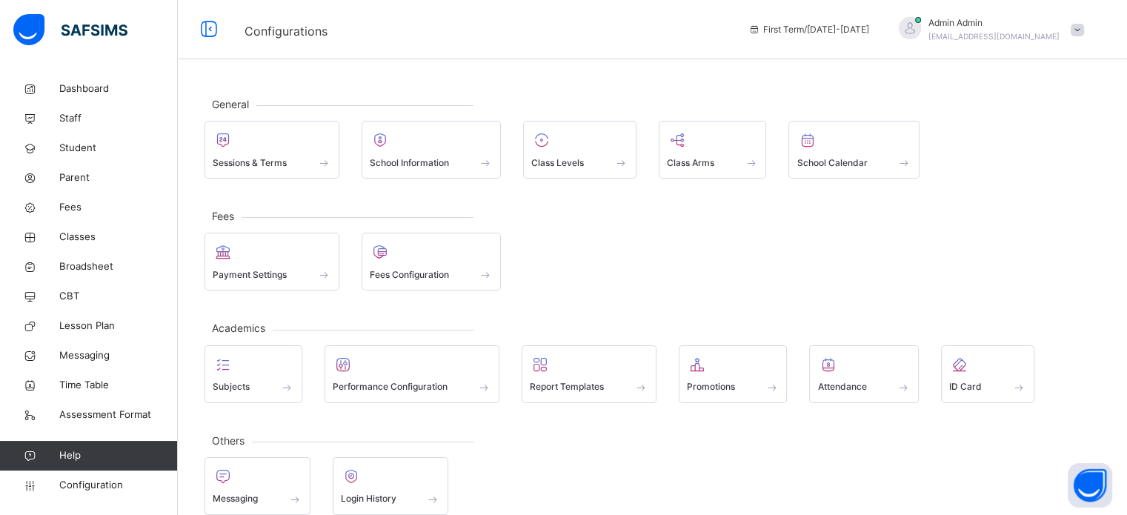
click at [723, 373] on div "Promotions" at bounding box center [733, 374] width 109 height 58
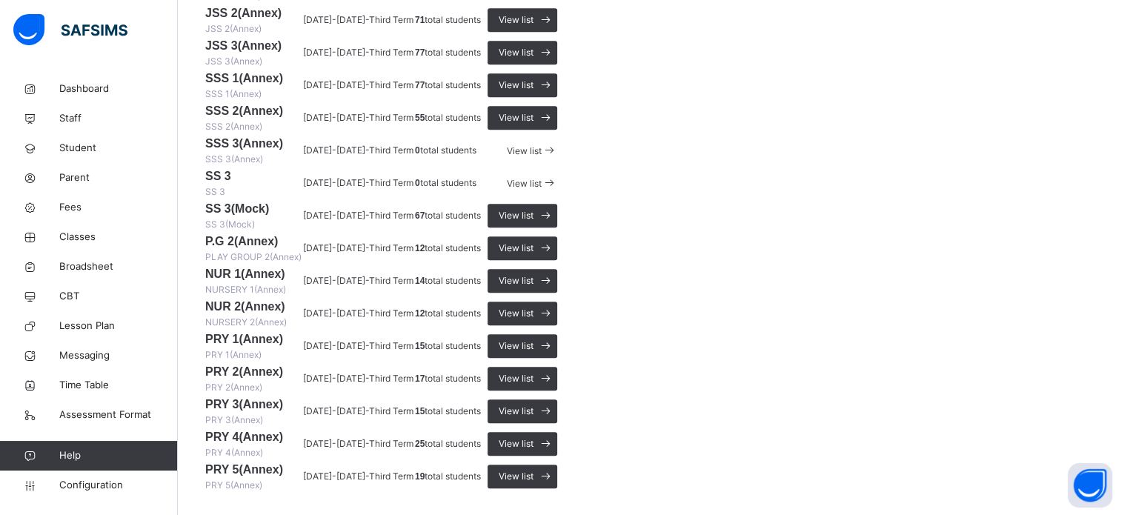
scroll to position [1186, 0]
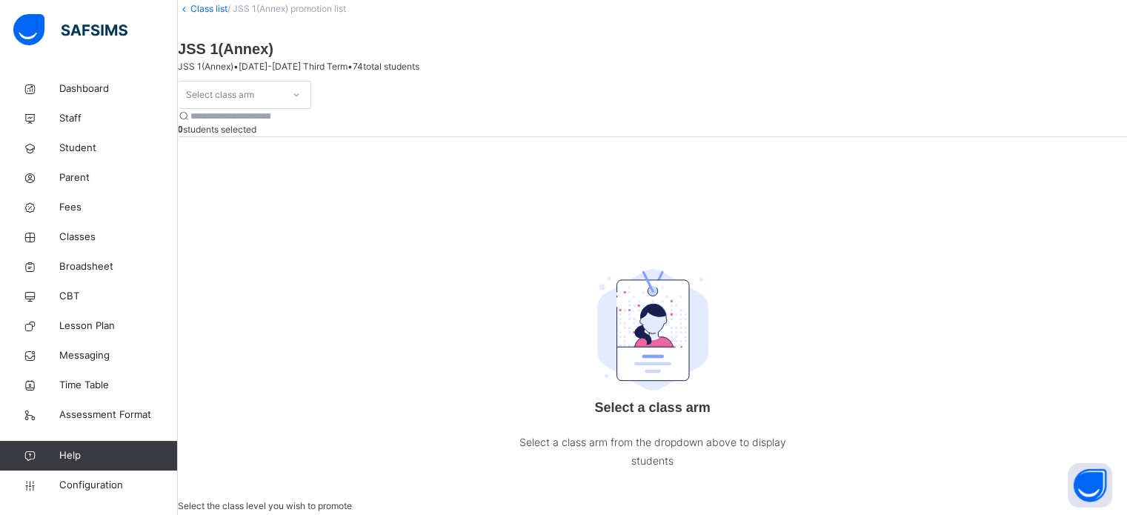
scroll to position [116, 0]
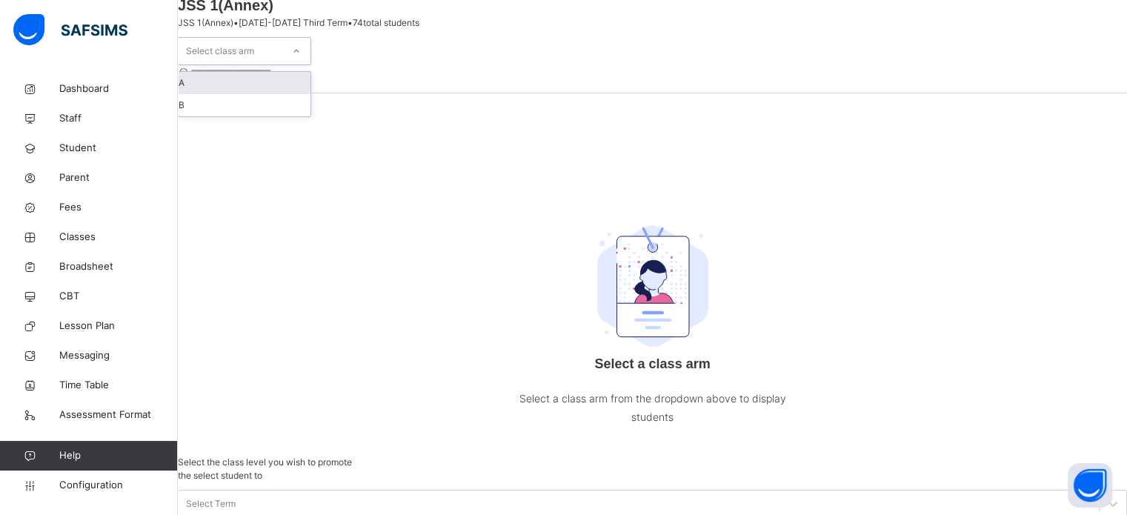
click at [282, 63] on div "Select class arm" at bounding box center [231, 51] width 104 height 23
click at [260, 94] on div "A" at bounding box center [245, 83] width 132 height 22
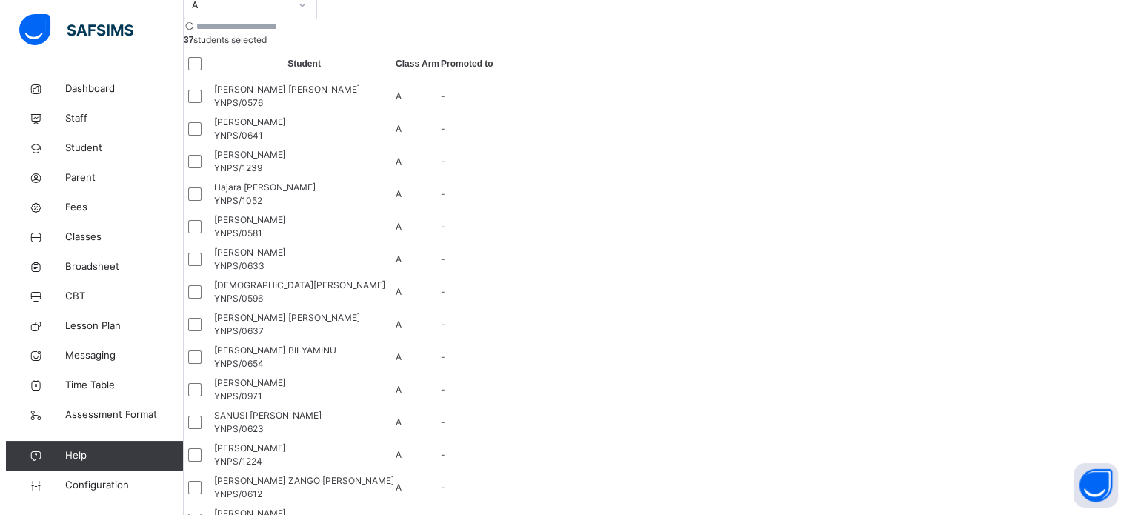
scroll to position [0, 0]
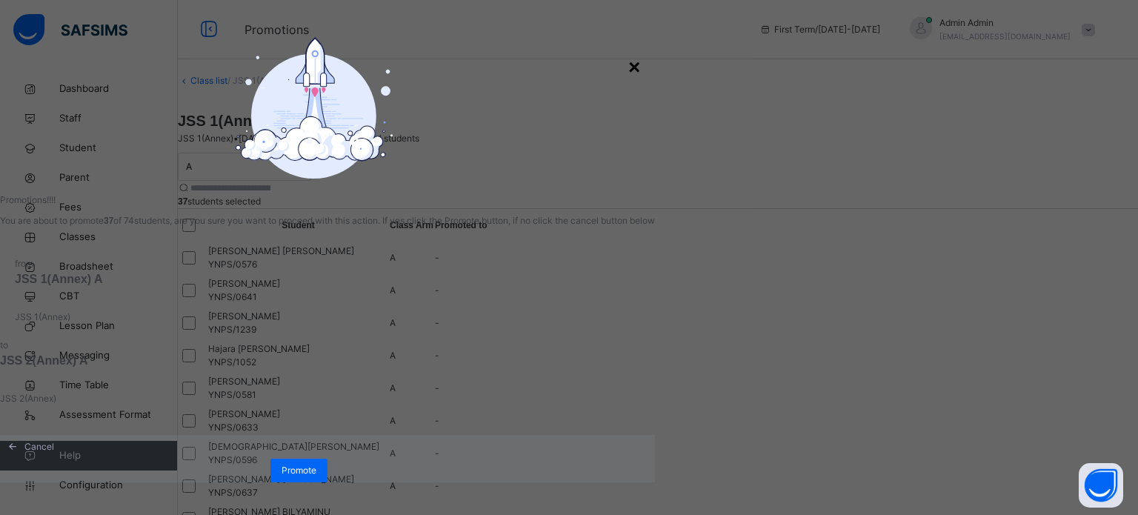
click at [640, 70] on div "×" at bounding box center [634, 67] width 12 height 31
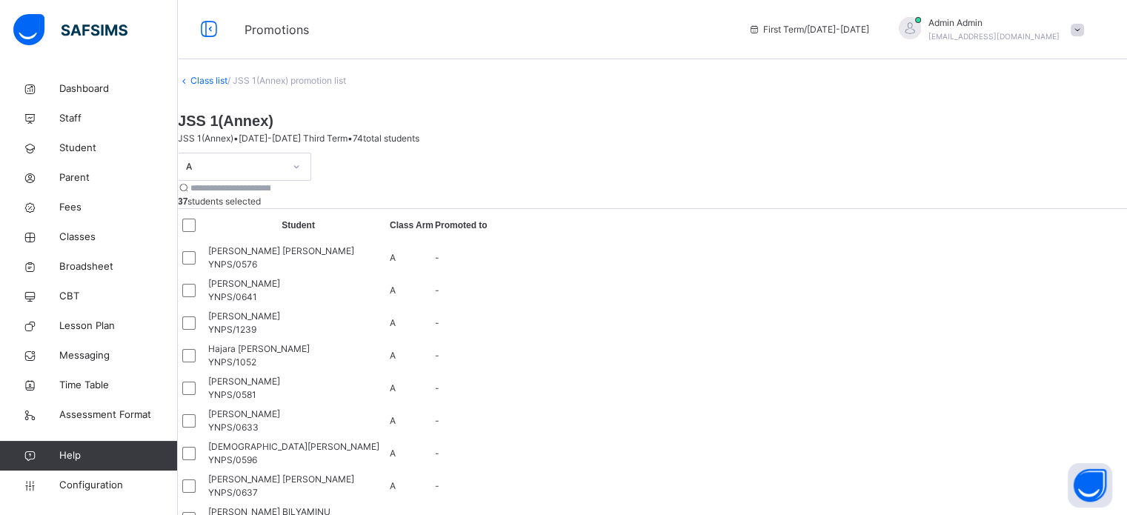
click at [284, 161] on div "A" at bounding box center [235, 166] width 98 height 13
click at [82, 156] on link "Student" at bounding box center [89, 148] width 178 height 30
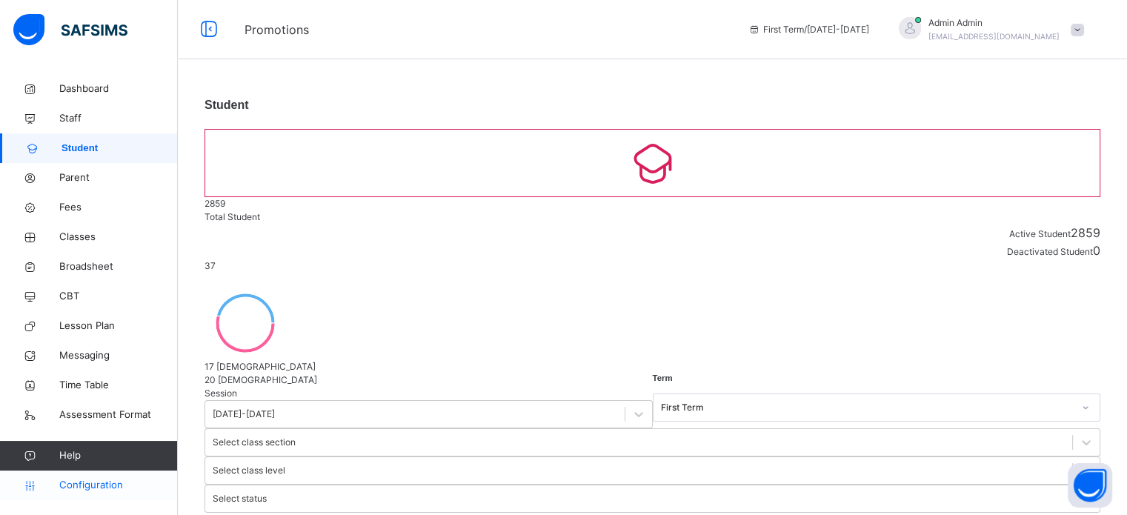
click at [88, 488] on span "Configuration" at bounding box center [118, 485] width 118 height 15
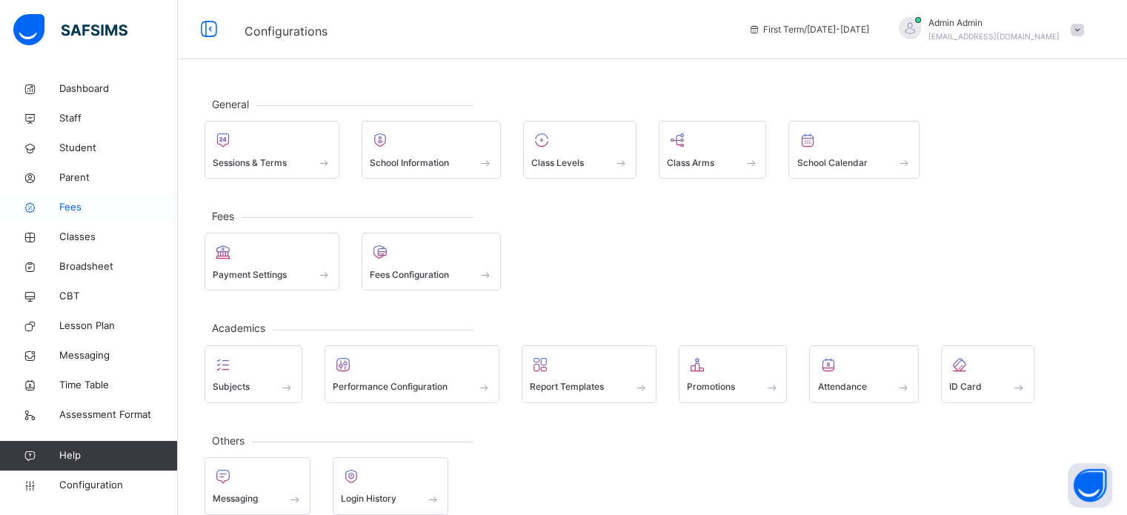
click at [71, 210] on span "Fees" at bounding box center [118, 207] width 119 height 15
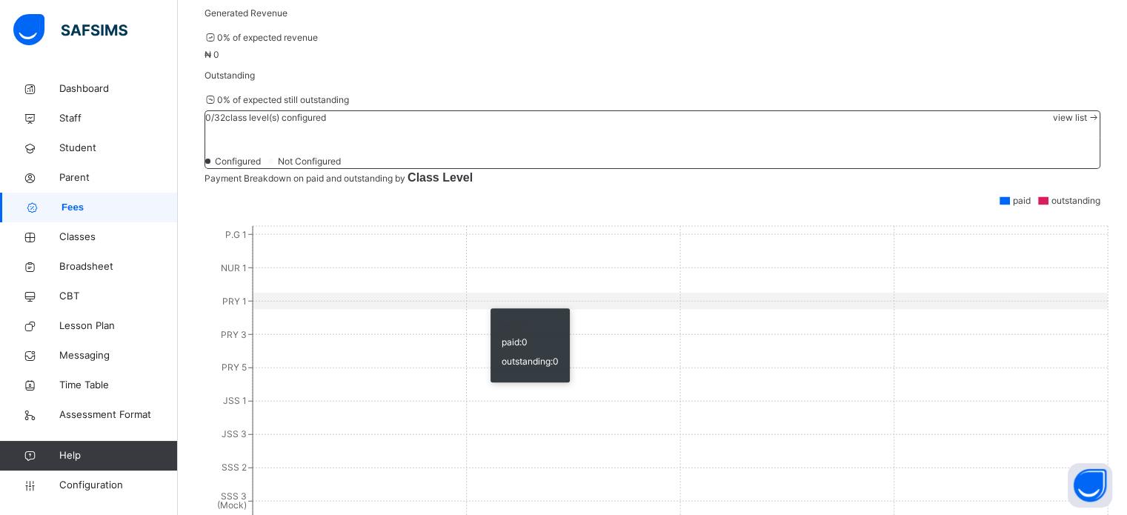
scroll to position [405, 0]
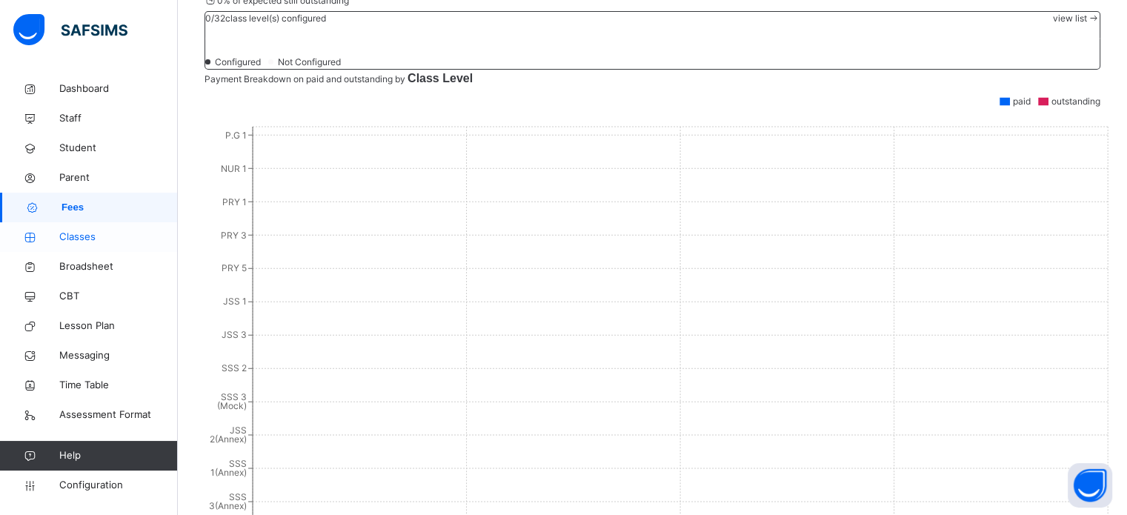
click at [75, 230] on span "Classes" at bounding box center [118, 237] width 119 height 15
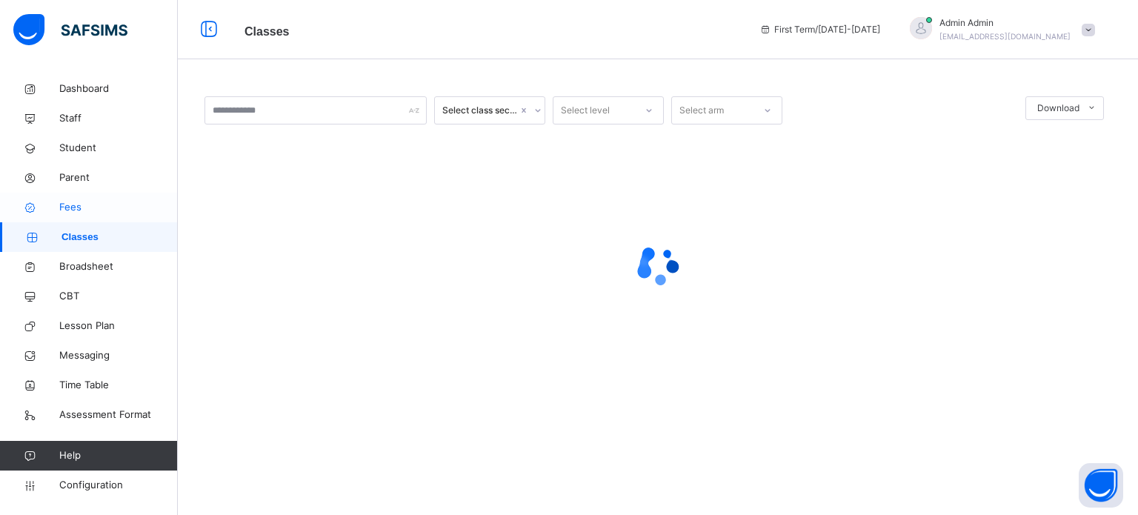
click at [74, 213] on span "Fees" at bounding box center [118, 207] width 119 height 15
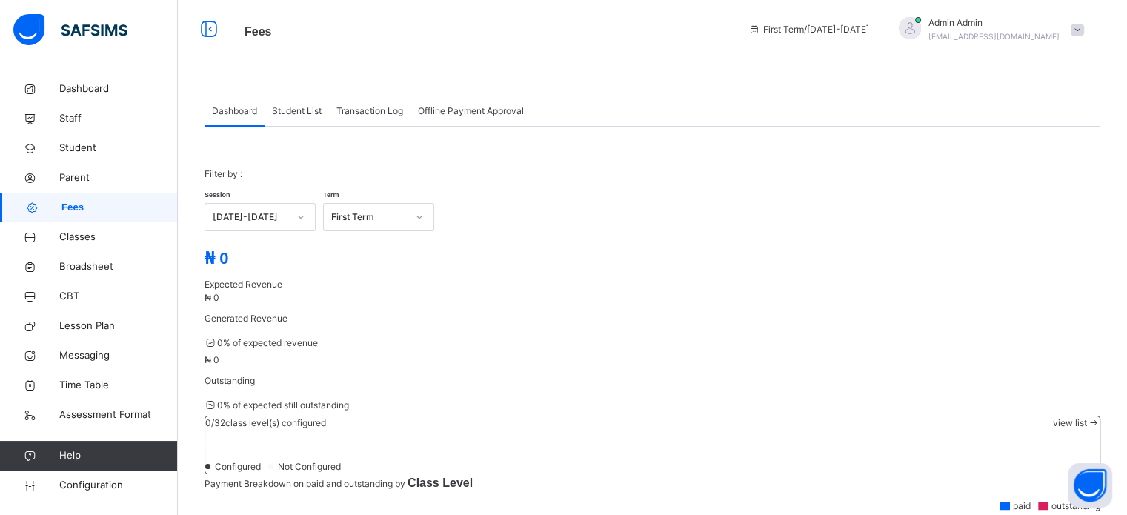
click at [787, 39] on div "First Term / 2025-2026" at bounding box center [809, 29] width 136 height 59
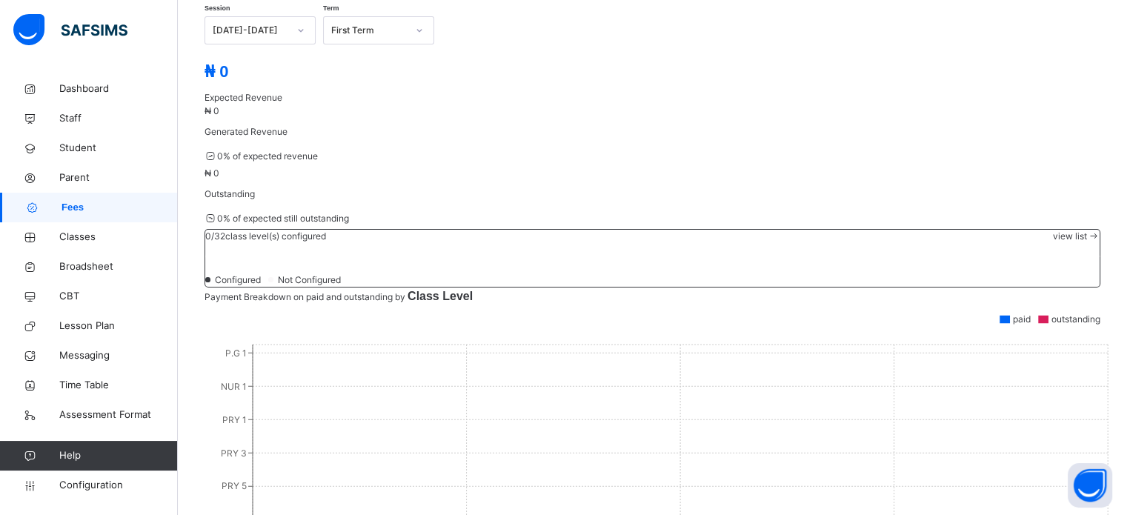
scroll to position [222, 0]
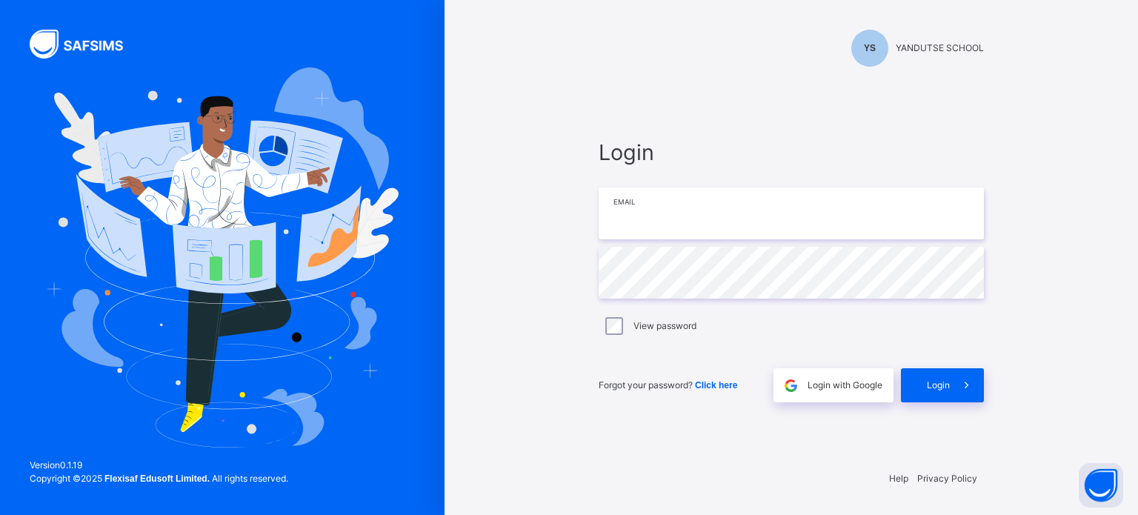
click at [664, 199] on input "email" at bounding box center [791, 213] width 385 height 52
type input "**********"
click at [935, 387] on span "Login" at bounding box center [938, 385] width 23 height 13
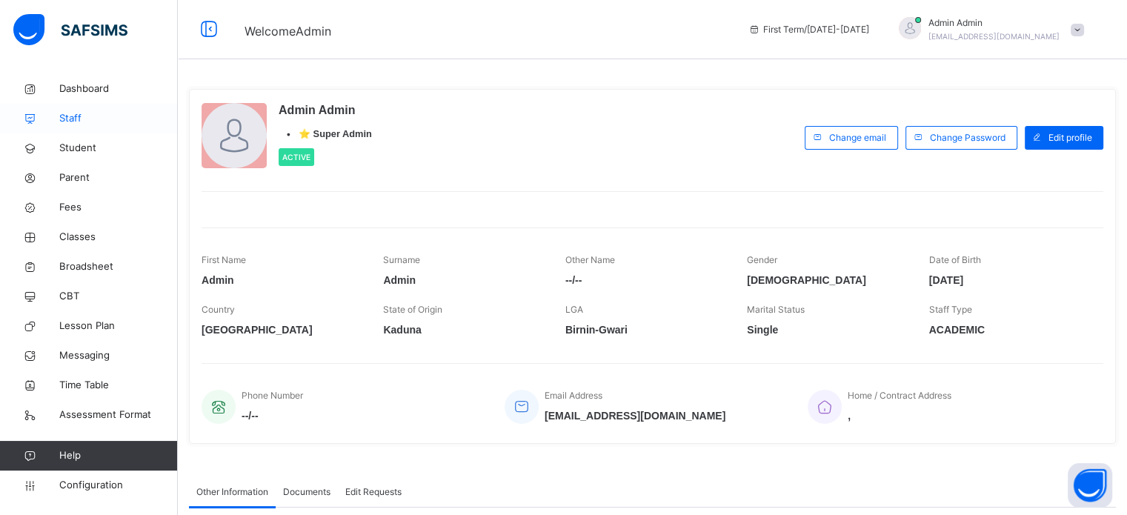
click at [71, 121] on span "Staff" at bounding box center [118, 118] width 119 height 15
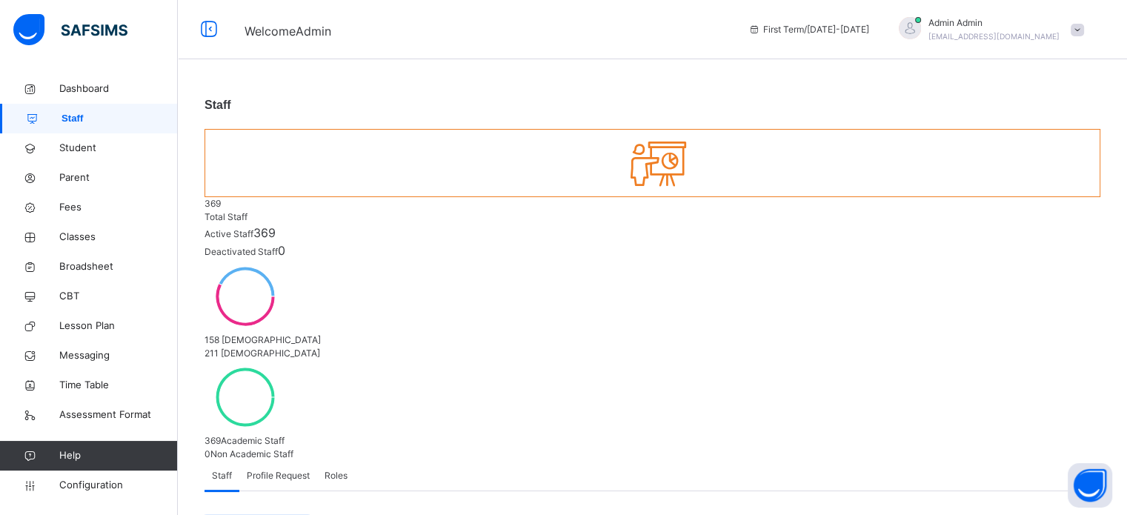
type input "*"
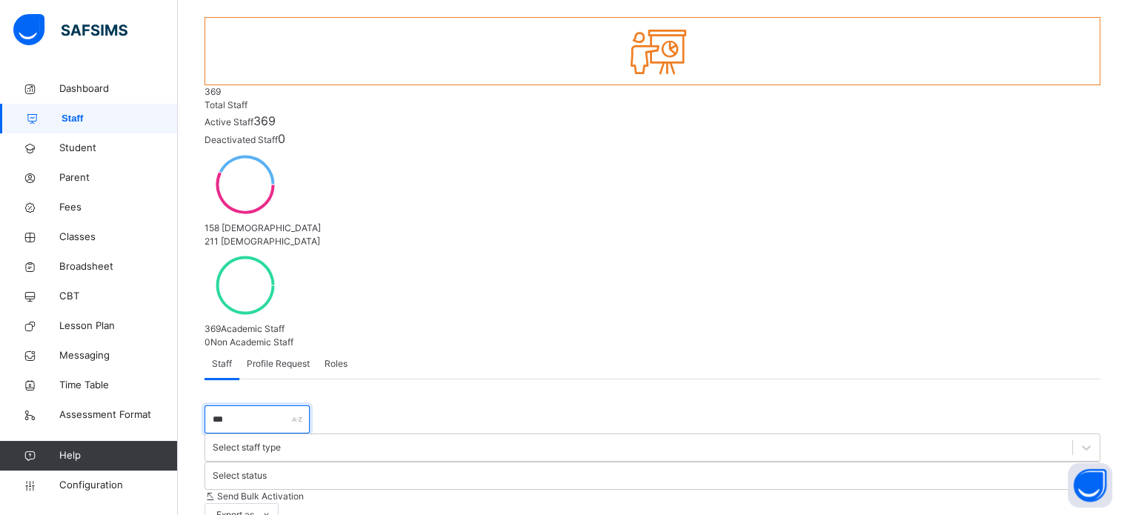
scroll to position [114, 0]
type input "***"
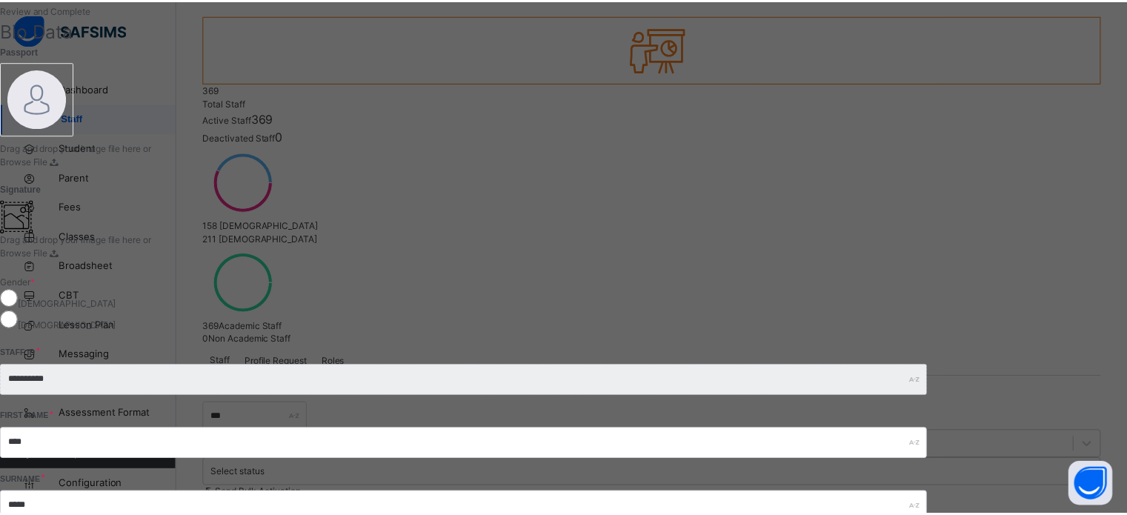
scroll to position [0, 0]
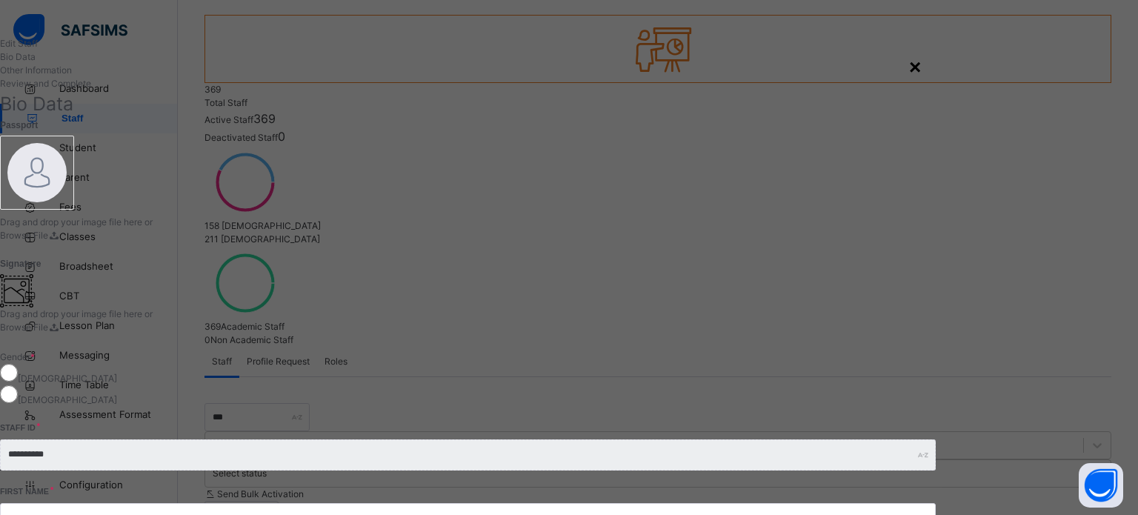
click at [921, 67] on div "×" at bounding box center [915, 67] width 12 height 31
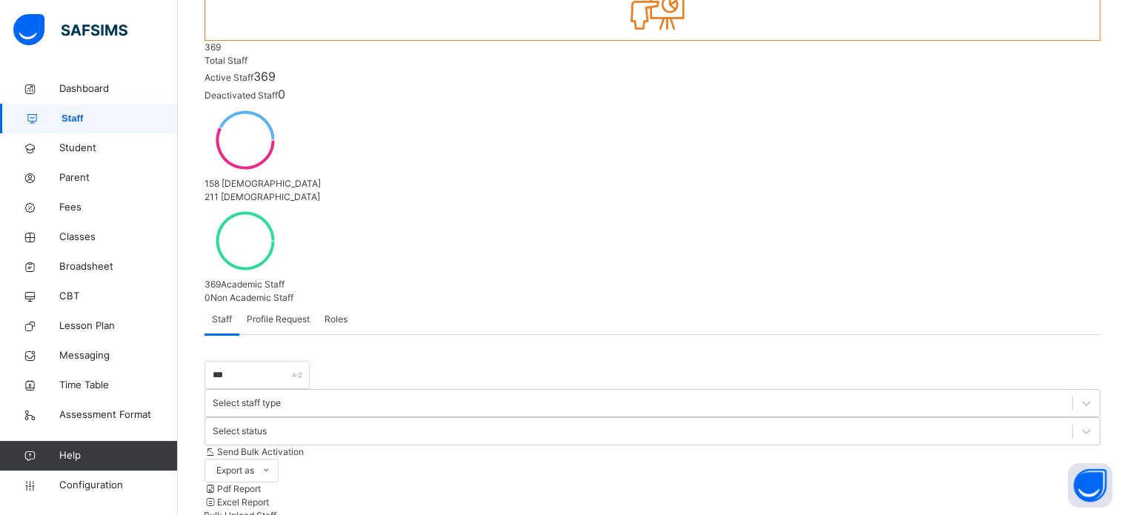
scroll to position [179, 0]
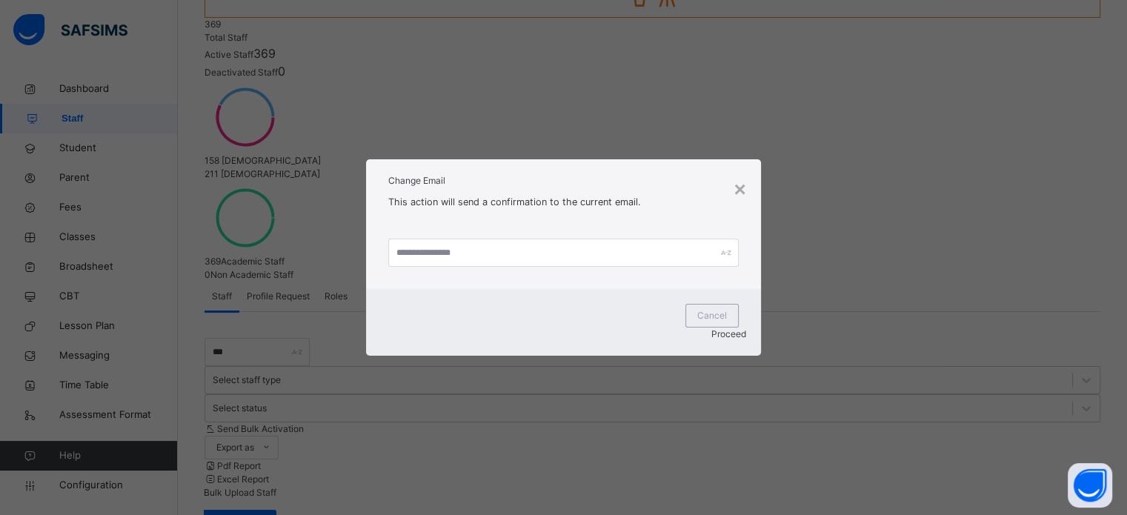
scroll to position [114, 0]
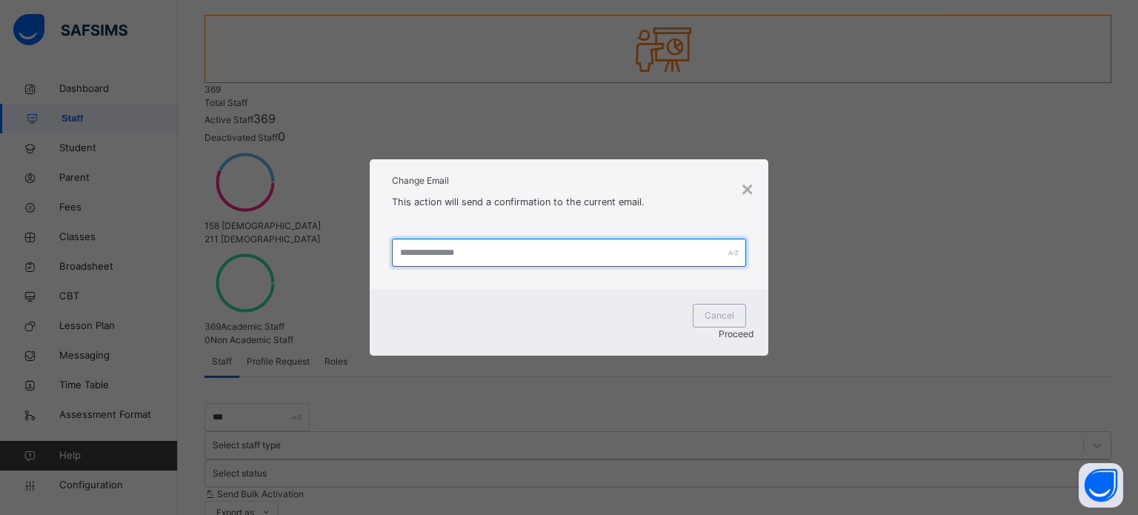
click at [528, 265] on input "text" at bounding box center [569, 253] width 354 height 28
type input "**********"
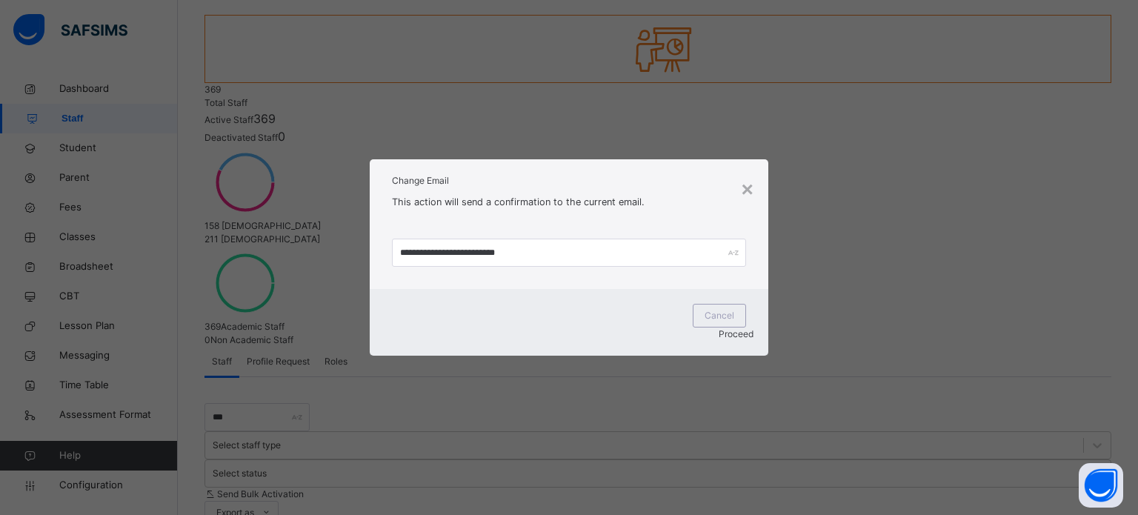
click at [728, 328] on span "Proceed" at bounding box center [736, 333] width 35 height 11
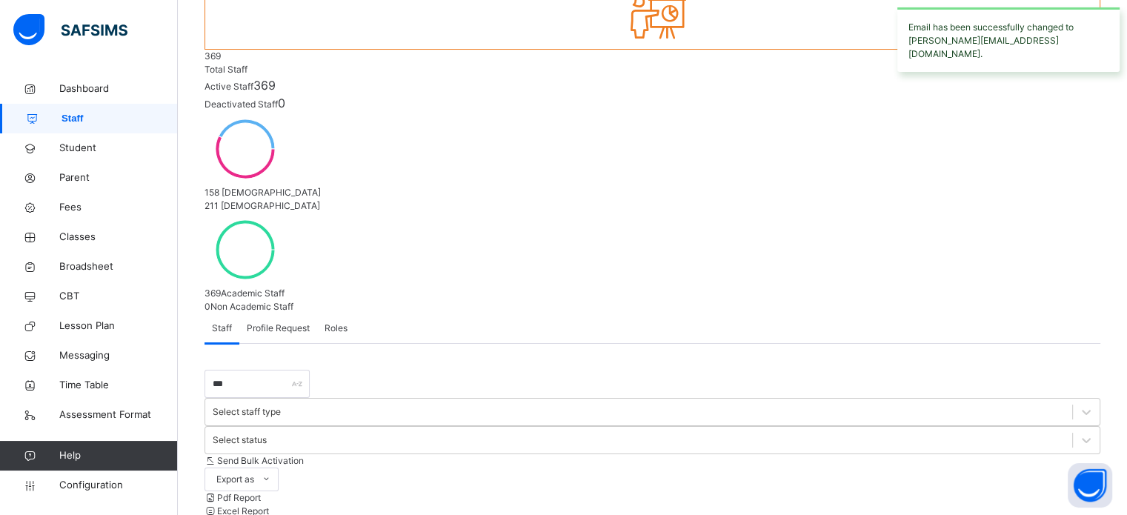
scroll to position [179, 0]
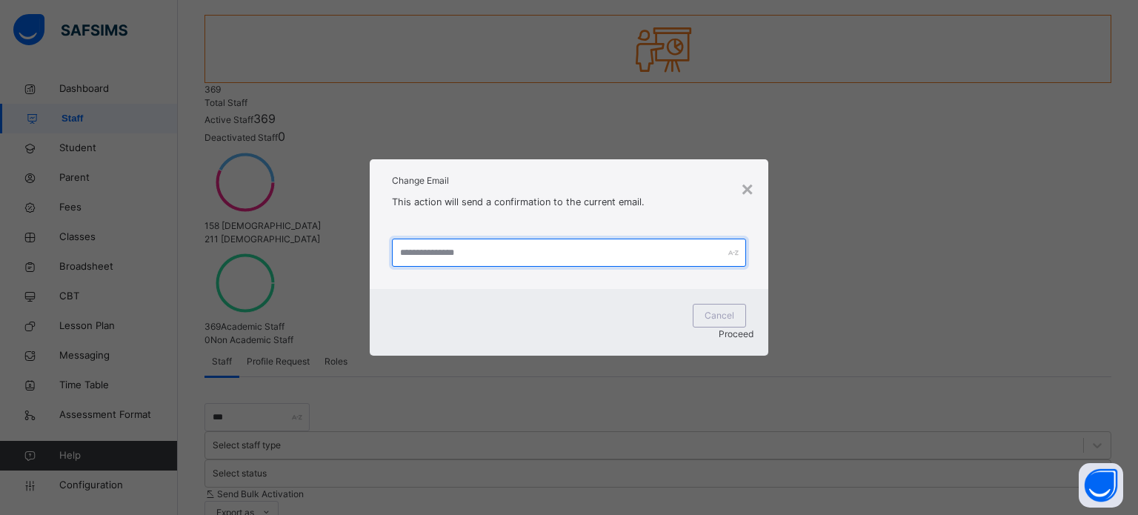
click at [604, 267] on input "text" at bounding box center [569, 253] width 354 height 28
paste input "**********"
type input "**********"
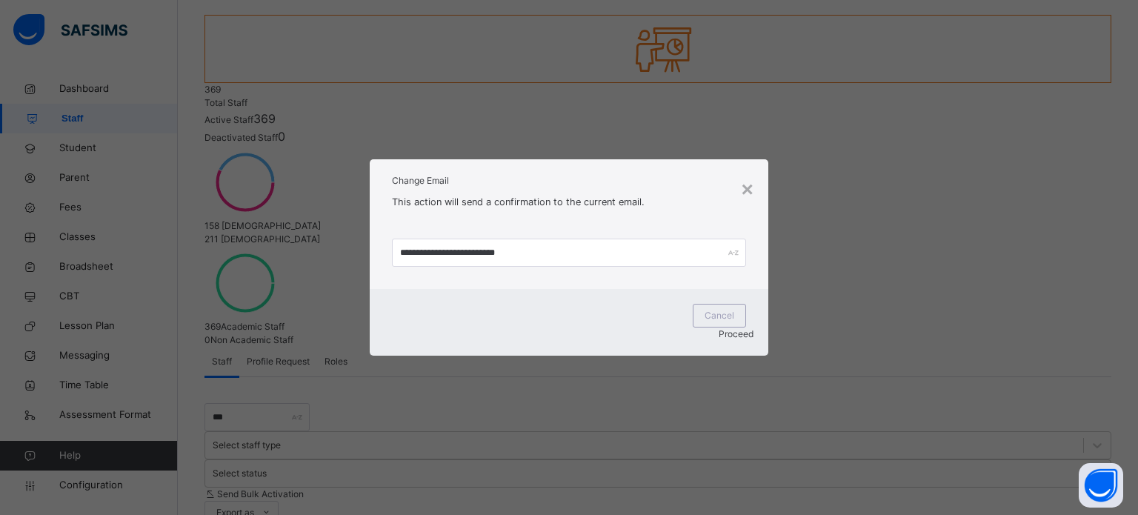
click at [720, 328] on span "Proceed" at bounding box center [736, 333] width 35 height 11
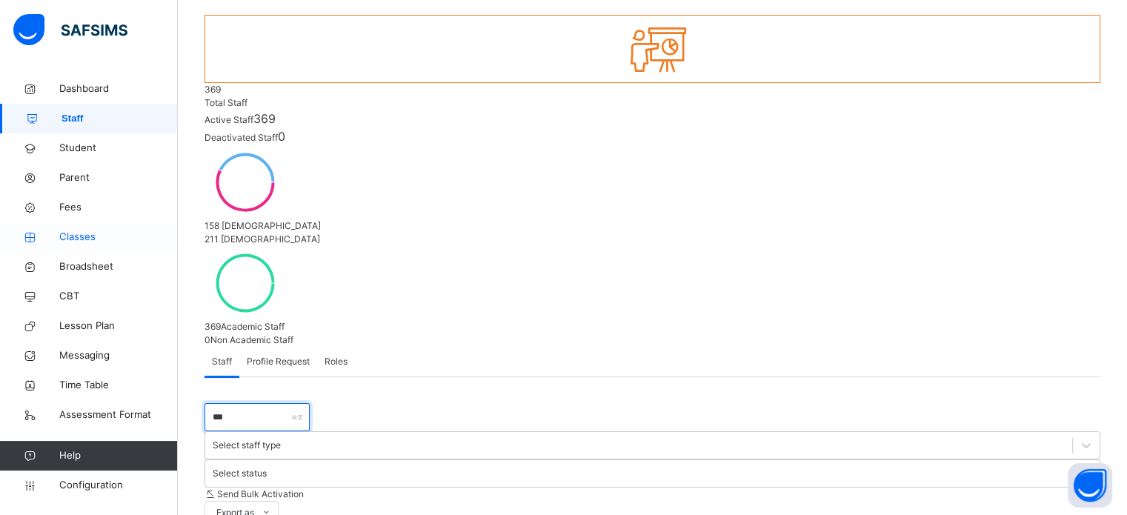
drag, startPoint x: 234, startPoint y: 229, endPoint x: 170, endPoint y: 231, distance: 64.5
click at [171, 232] on div "Welcome Admin First Term / 2025-2026 Admin Admin nelu.akejellu+378@flexisaf.com…" at bounding box center [563, 351] width 1127 height 930
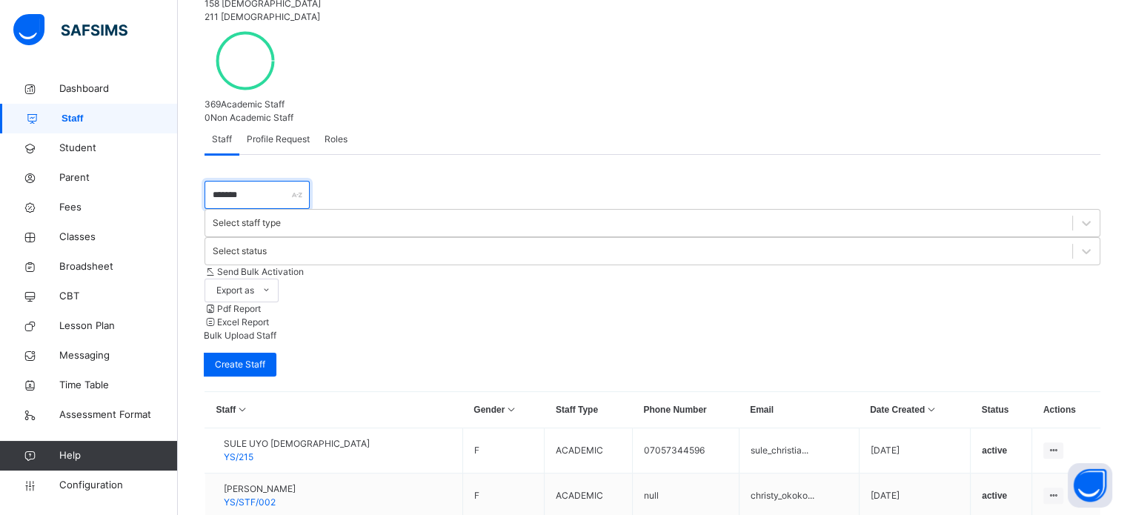
scroll to position [430, 0]
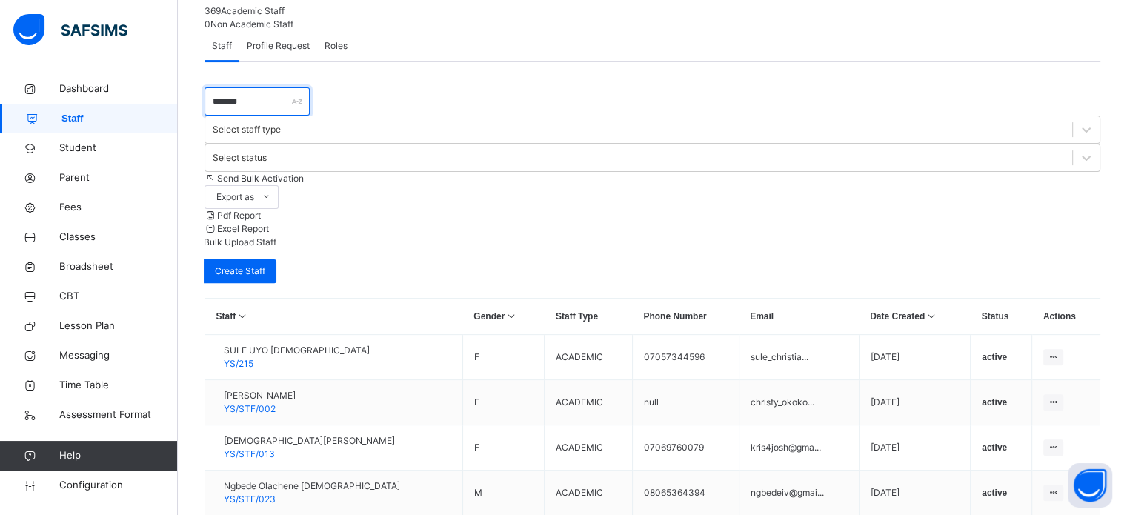
type input "*******"
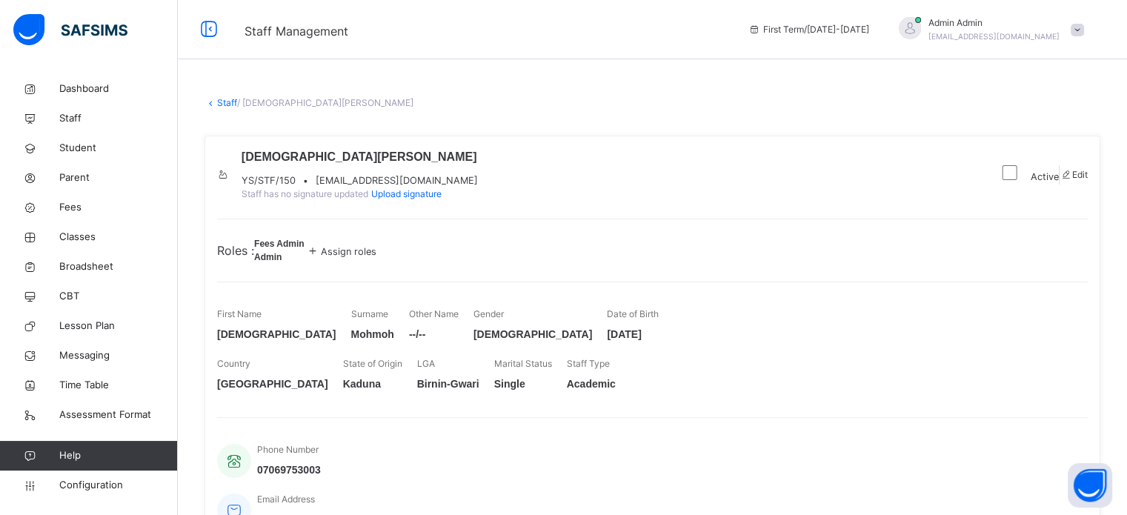
click at [452, 180] on span "brillchris18@yahoo.com" at bounding box center [397, 180] width 162 height 14
click at [1072, 180] on span "Edit" at bounding box center [1080, 174] width 16 height 11
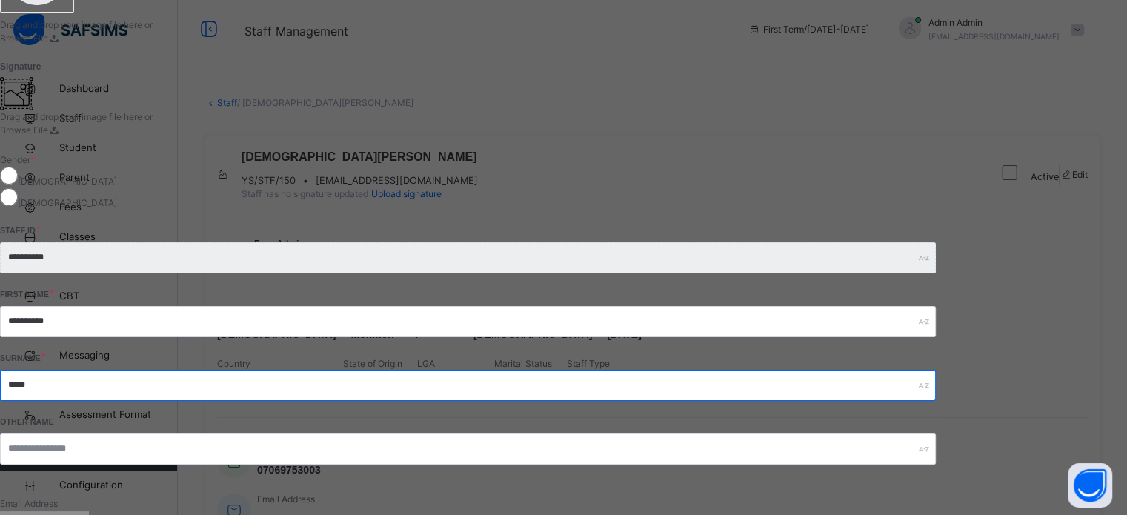
scroll to position [222, 0]
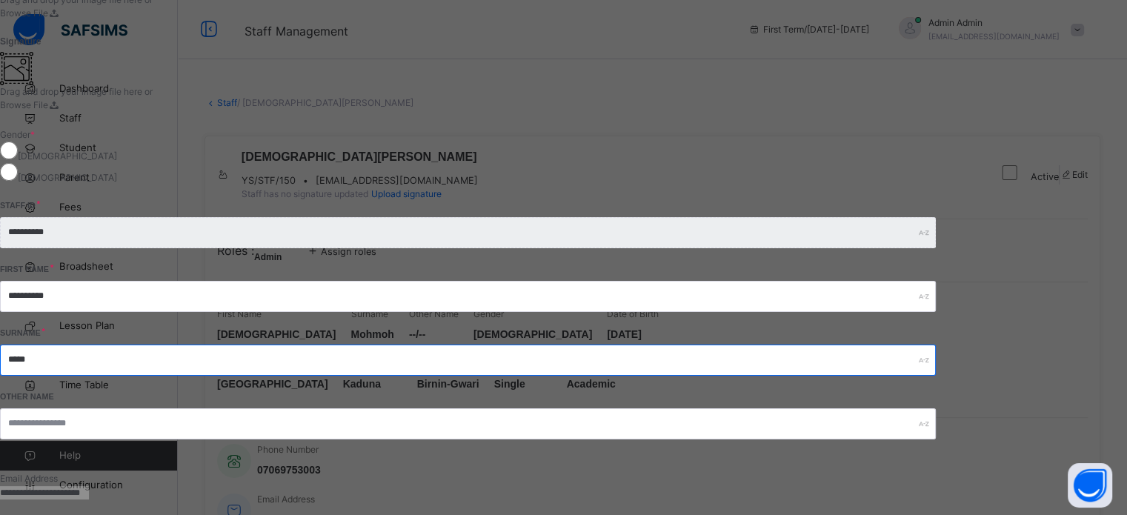
type input "*****"
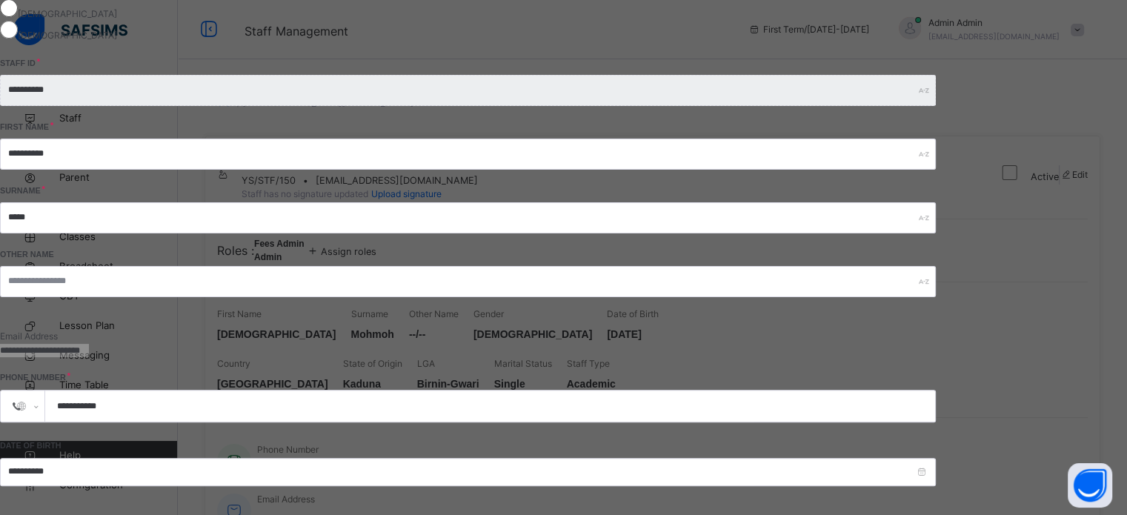
type input "**"
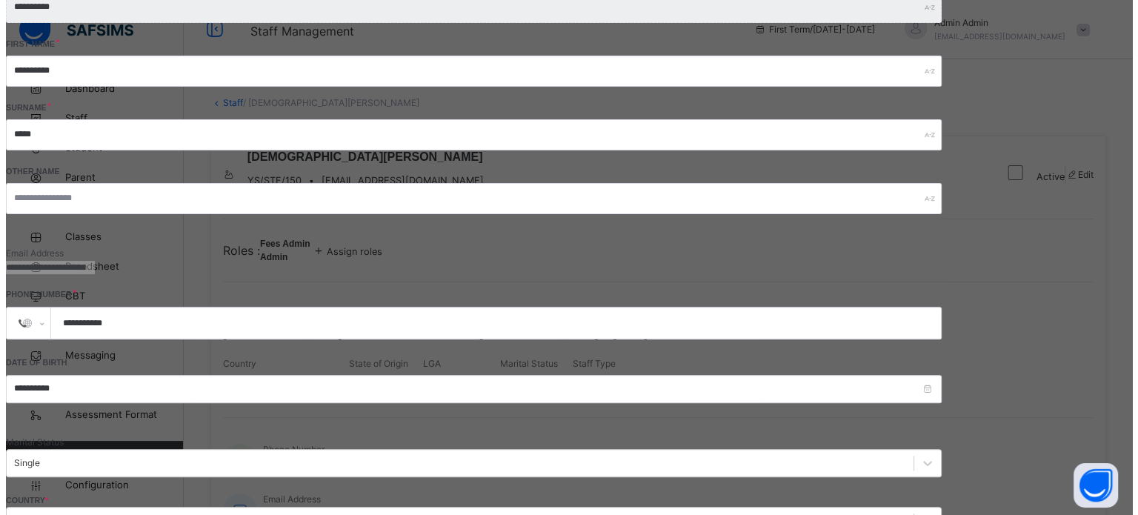
scroll to position [539, 0]
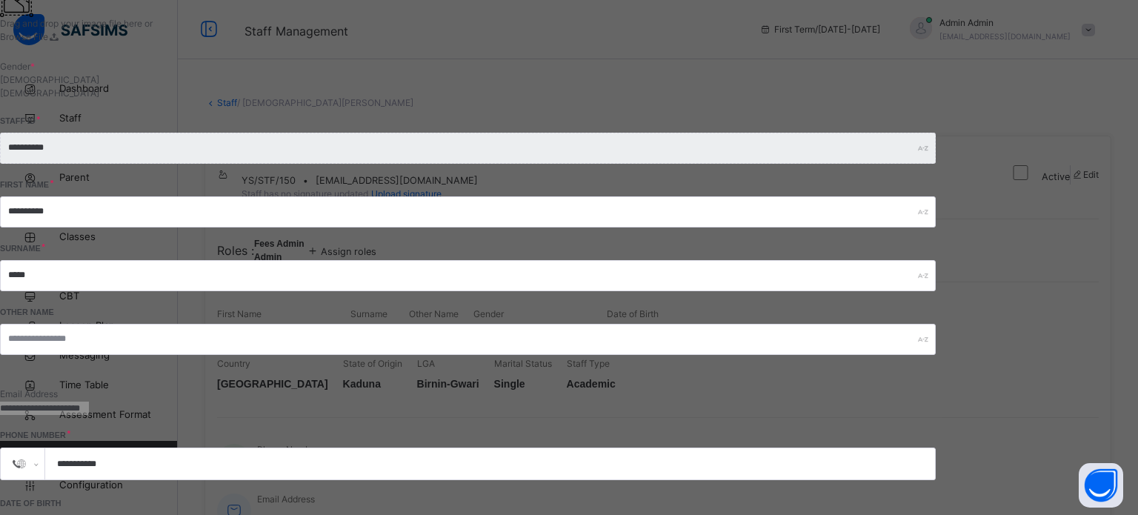
scroll to position [68, 0]
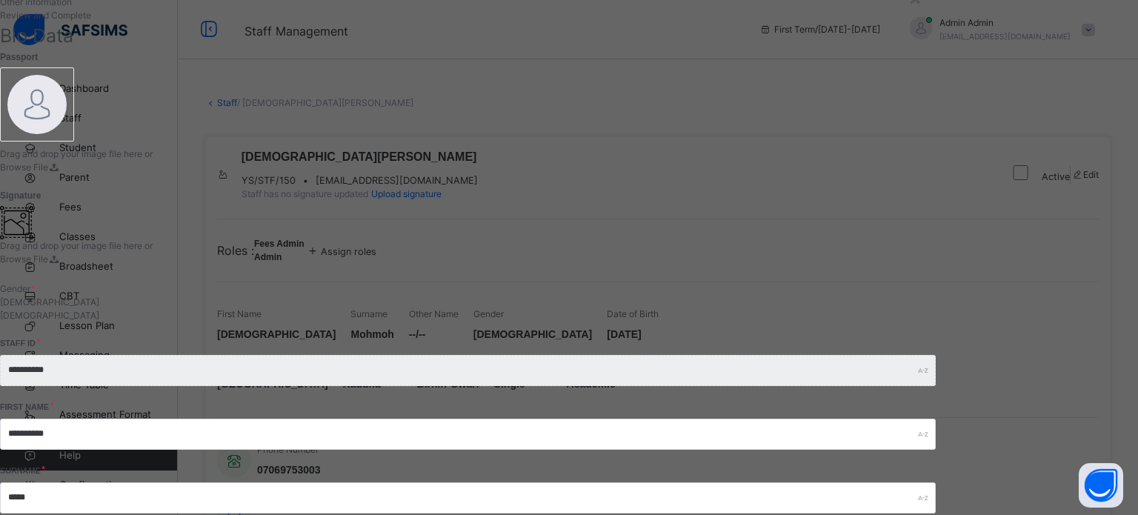
type input "**********"
type input "*********"
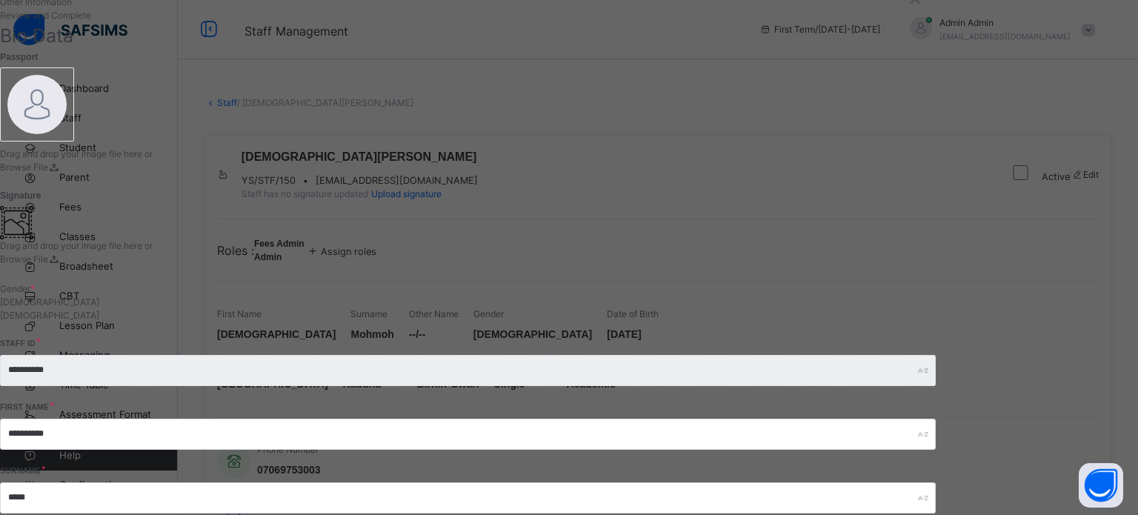
type input "********"
type input "*******"
type input "******"
type input "*****"
type input "***"
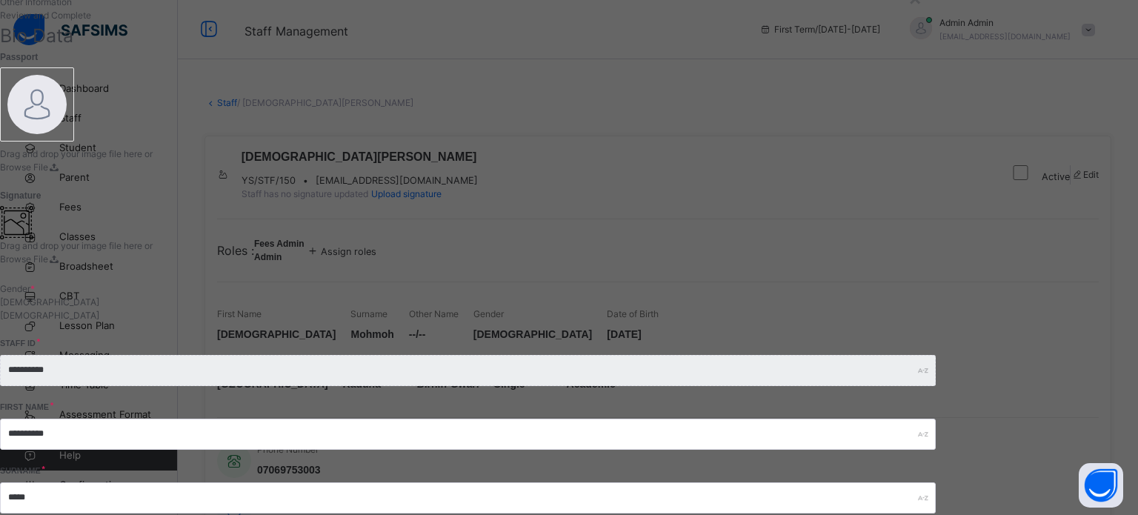
type input "**"
type input "*"
type input "**"
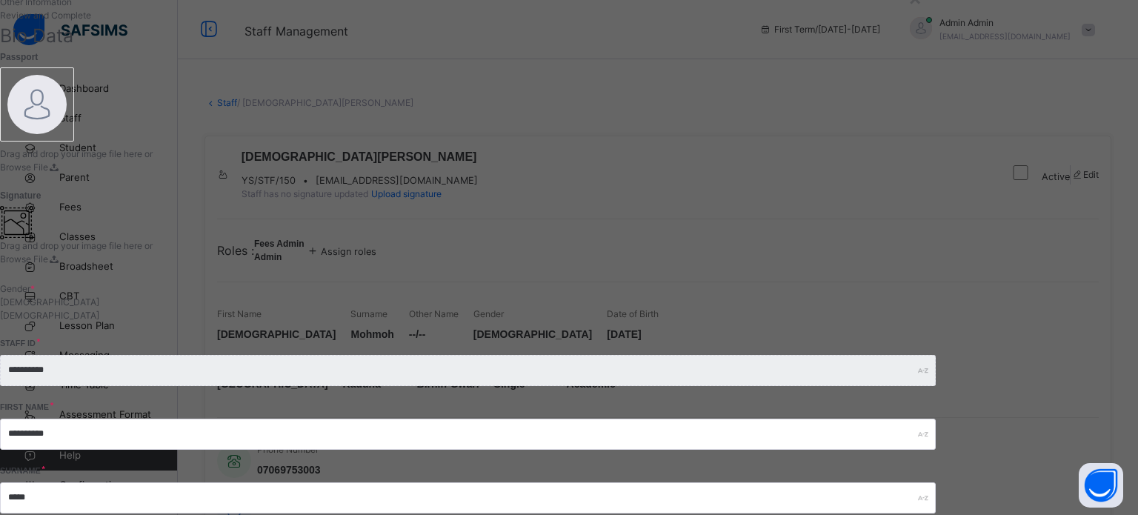
type input "***"
type input "**"
type input "*"
paste input "**********"
type input "**********"
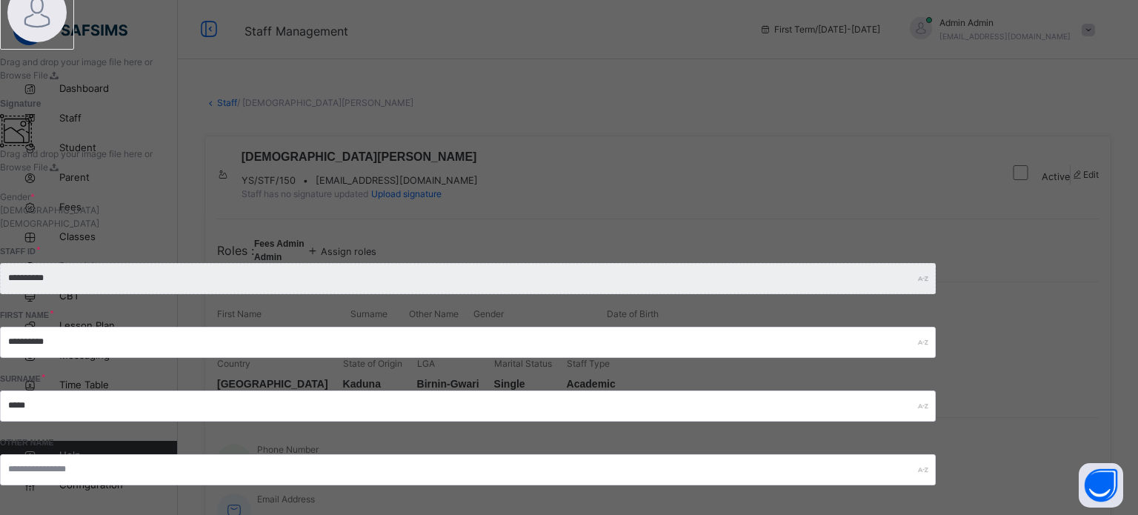
scroll to position [275, 0]
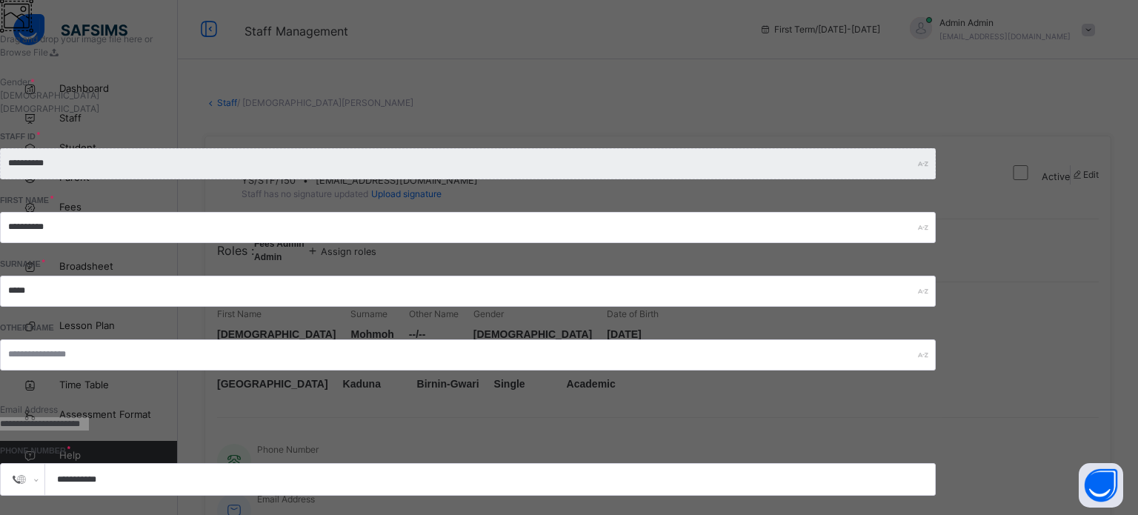
type input "**********"
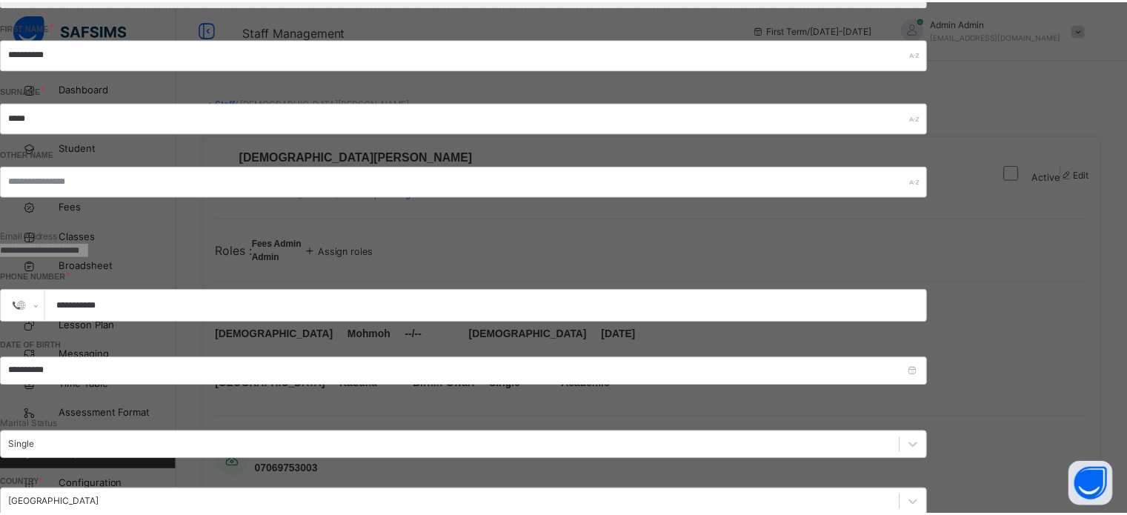
scroll to position [535, 0]
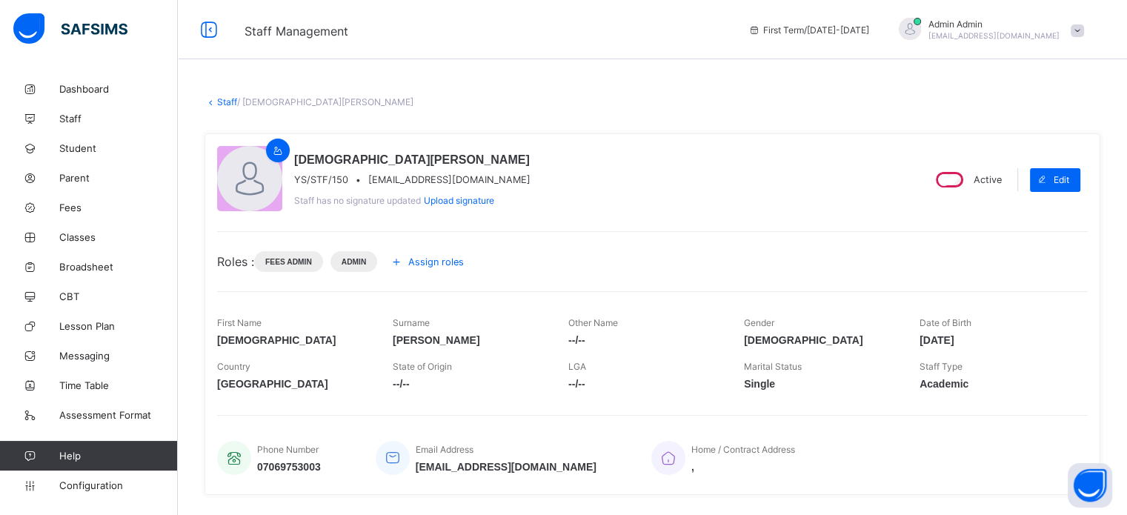
click at [220, 100] on link "Staff" at bounding box center [227, 101] width 20 height 11
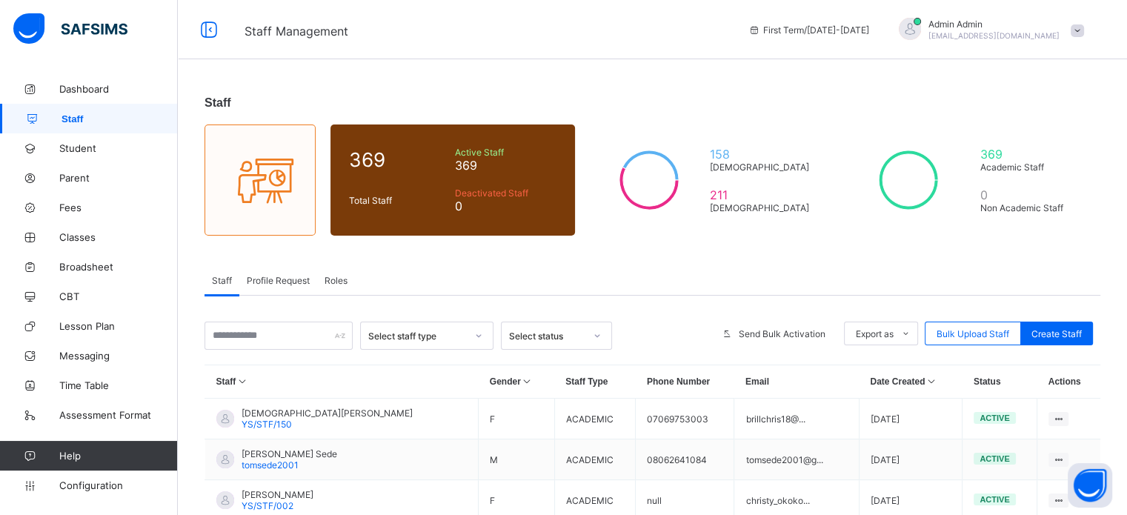
click at [338, 278] on span "Roles" at bounding box center [336, 280] width 23 height 11
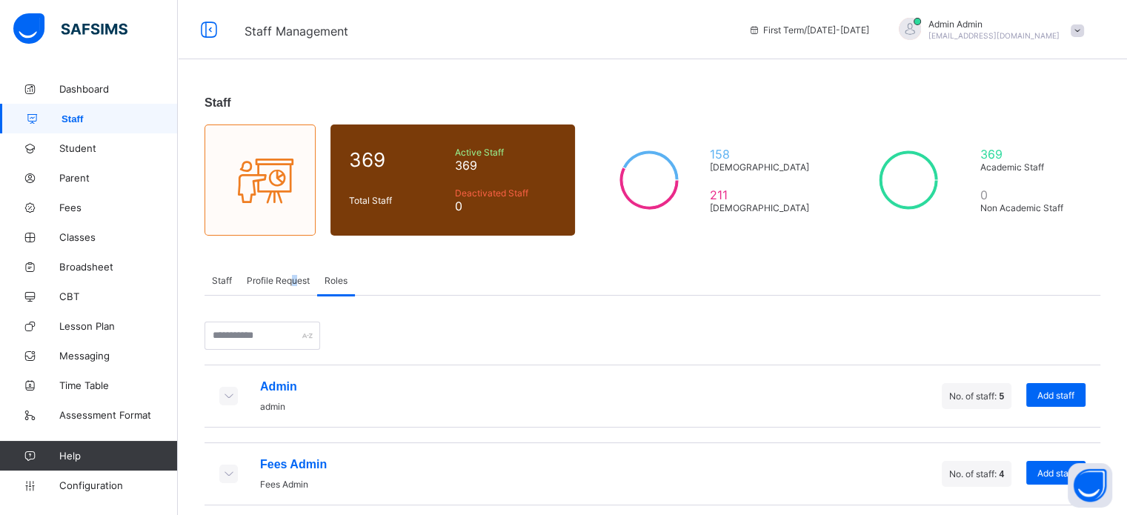
click at [294, 273] on div "Profile Request" at bounding box center [278, 280] width 78 height 30
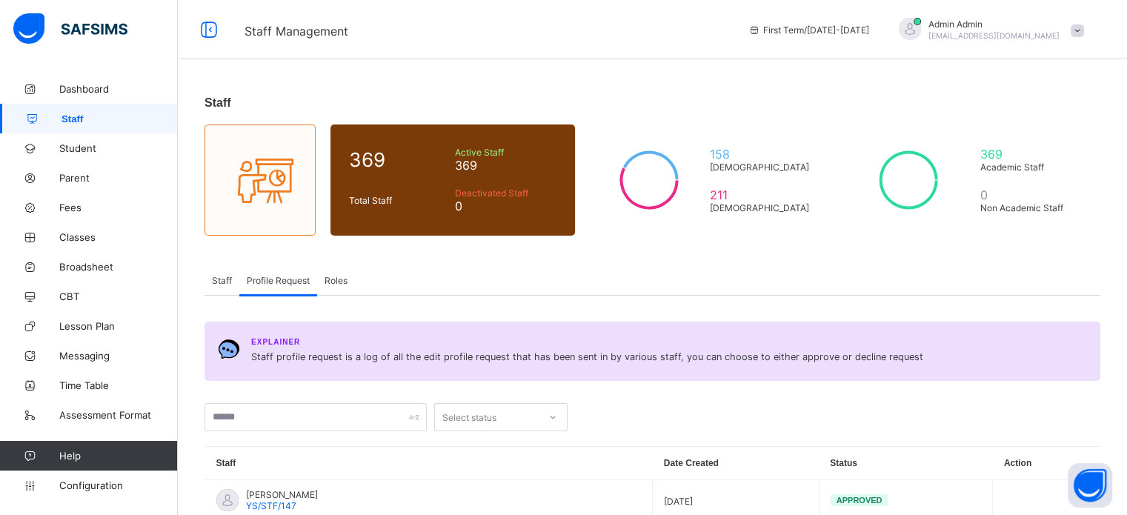
click at [339, 280] on span "Roles" at bounding box center [336, 280] width 23 height 11
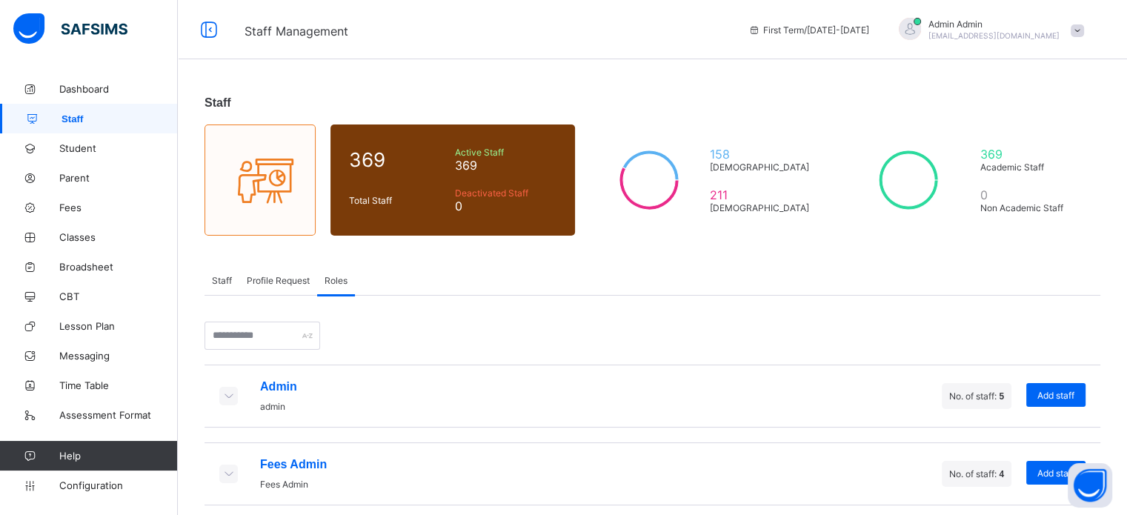
drag, startPoint x: 285, startPoint y: 283, endPoint x: 305, endPoint y: 281, distance: 20.9
click at [285, 282] on span "Profile Request" at bounding box center [278, 280] width 63 height 11
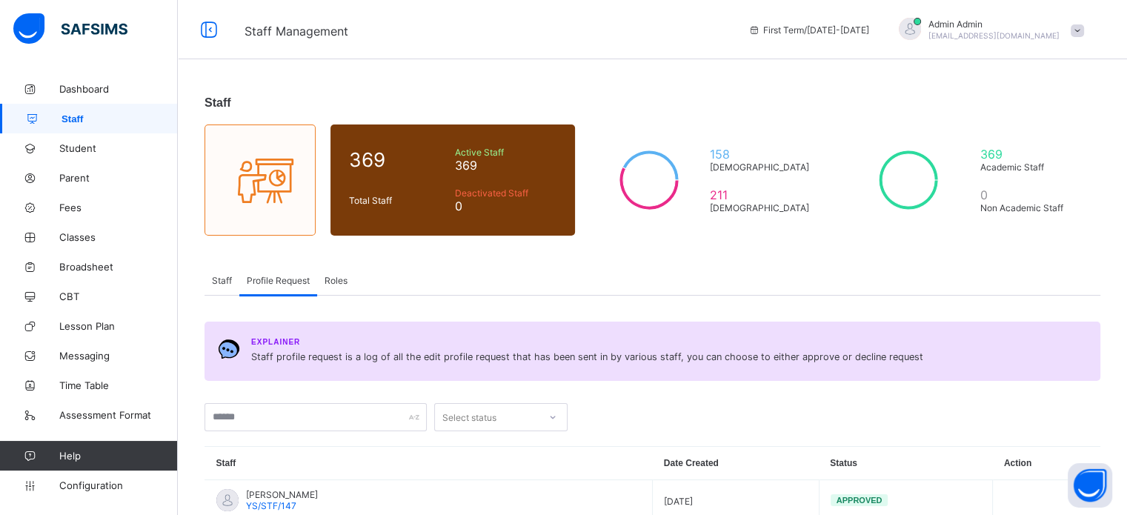
scroll to position [99, 0]
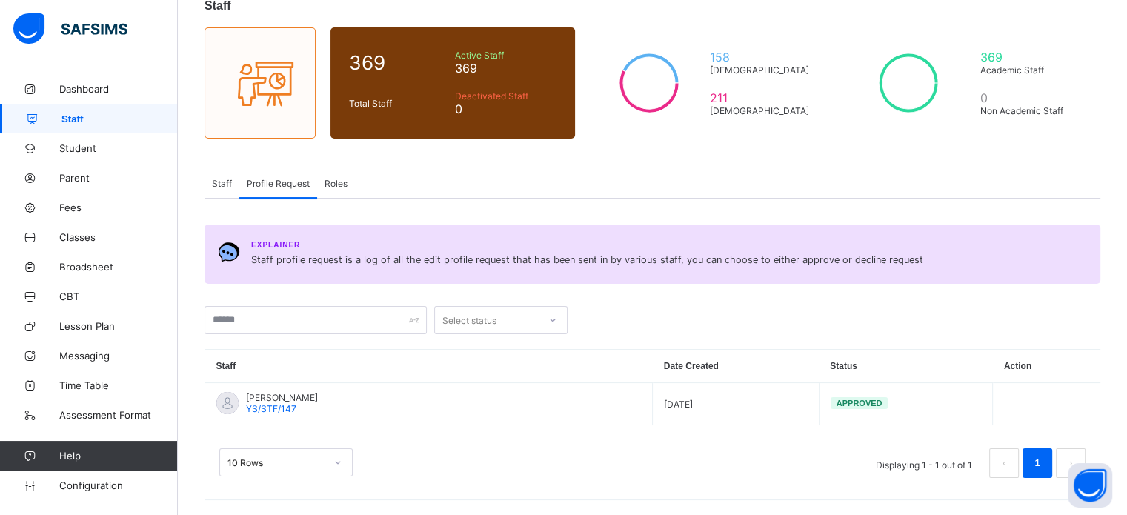
click at [216, 183] on span "Staff" at bounding box center [222, 183] width 20 height 11
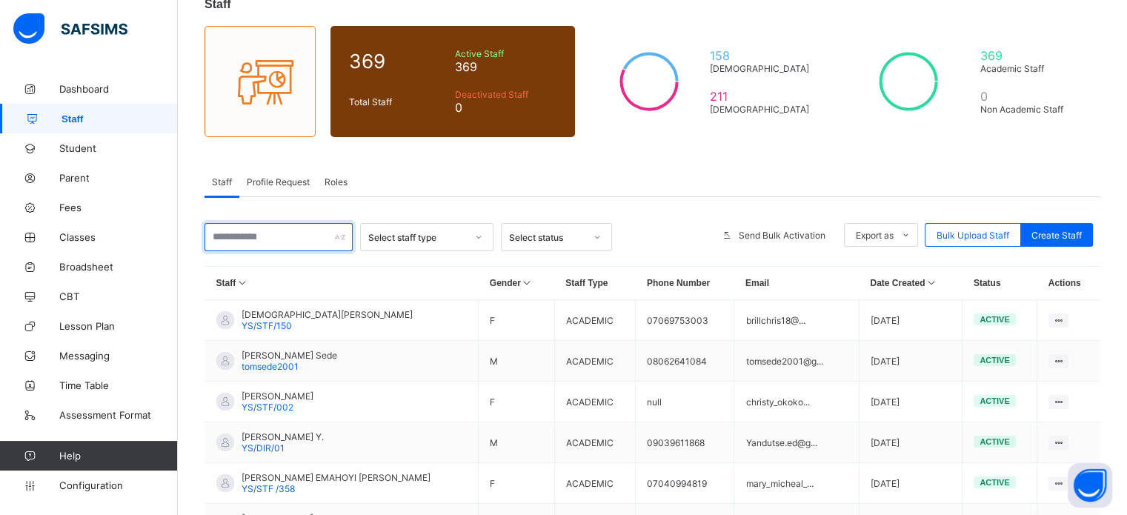
click at [262, 245] on input "text" at bounding box center [279, 237] width 148 height 28
type input "*"
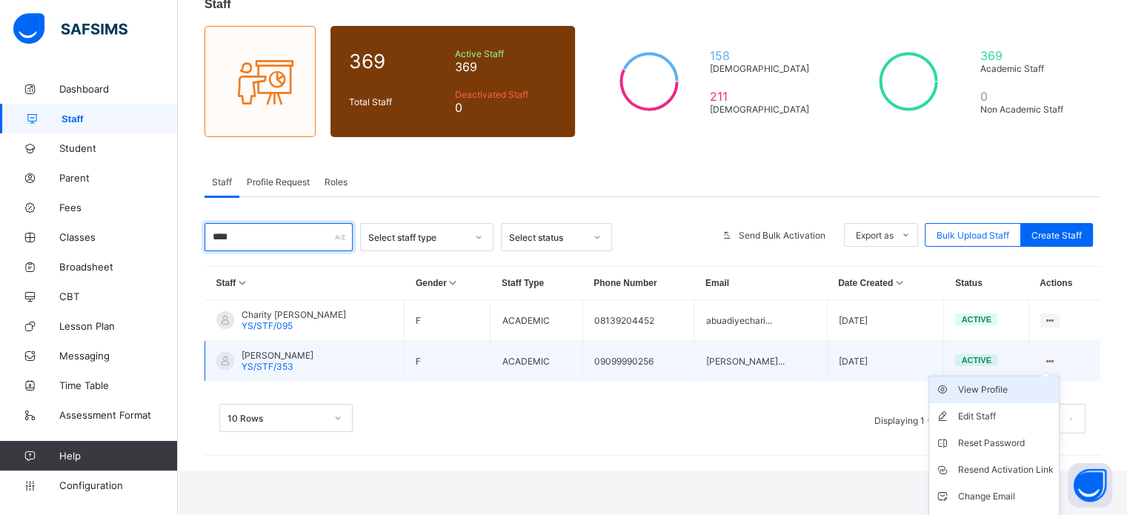
type input "****"
click at [998, 398] on li "View Profile" at bounding box center [994, 389] width 130 height 27
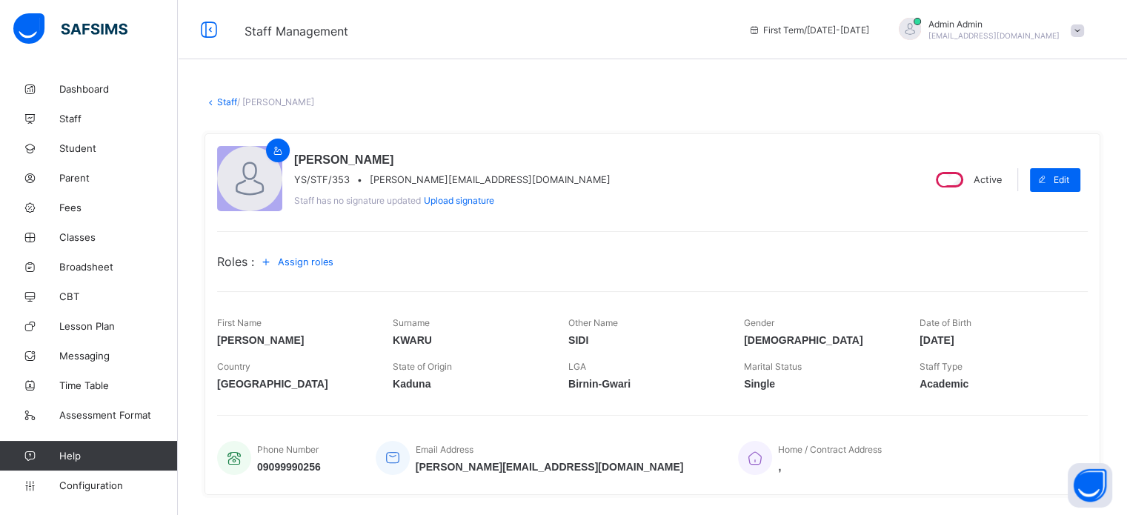
click at [318, 265] on span "Assign roles" at bounding box center [306, 261] width 56 height 11
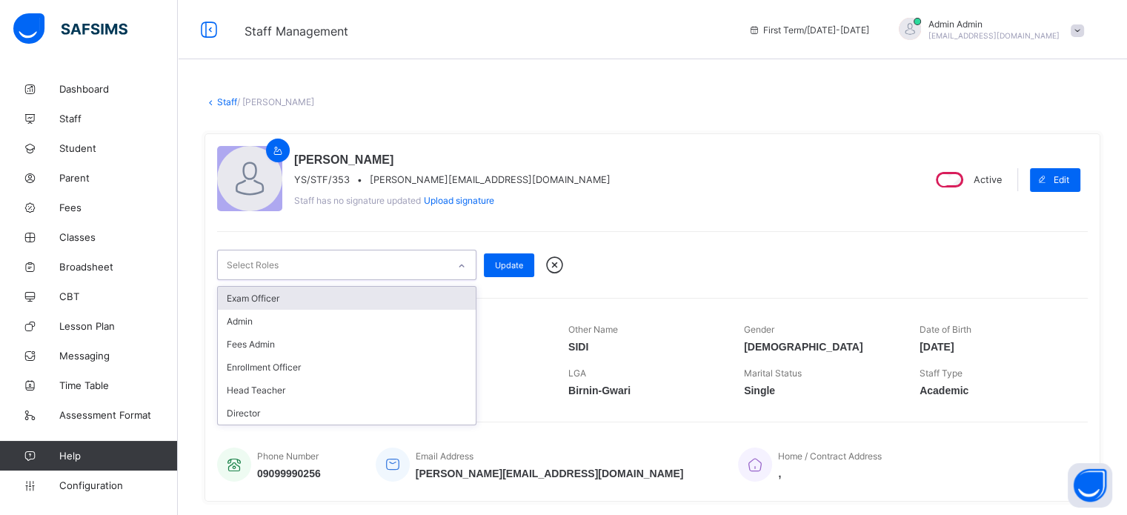
click at [432, 259] on div "Select Roles" at bounding box center [333, 264] width 230 height 29
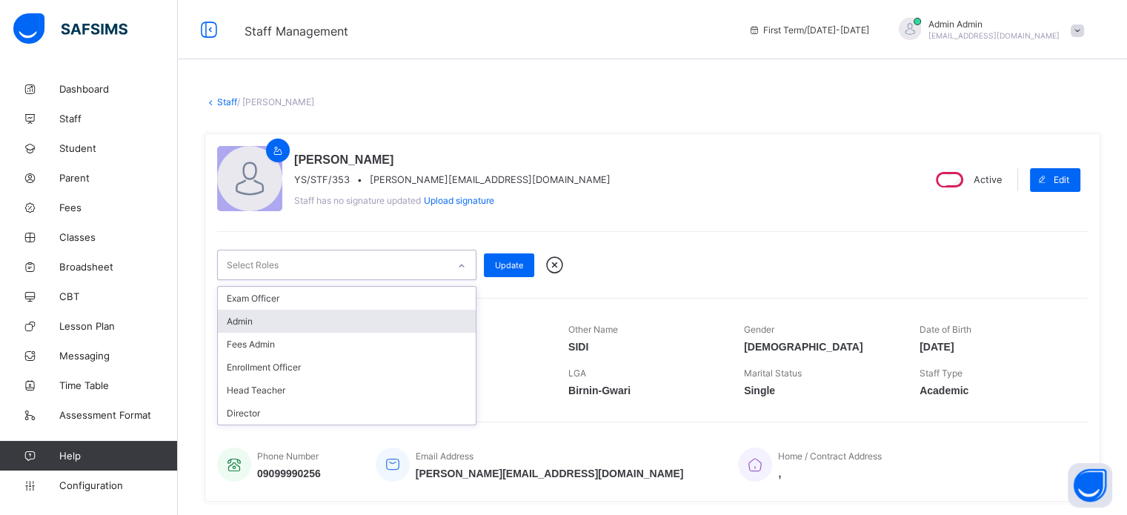
click at [347, 325] on div "Admin" at bounding box center [347, 321] width 258 height 23
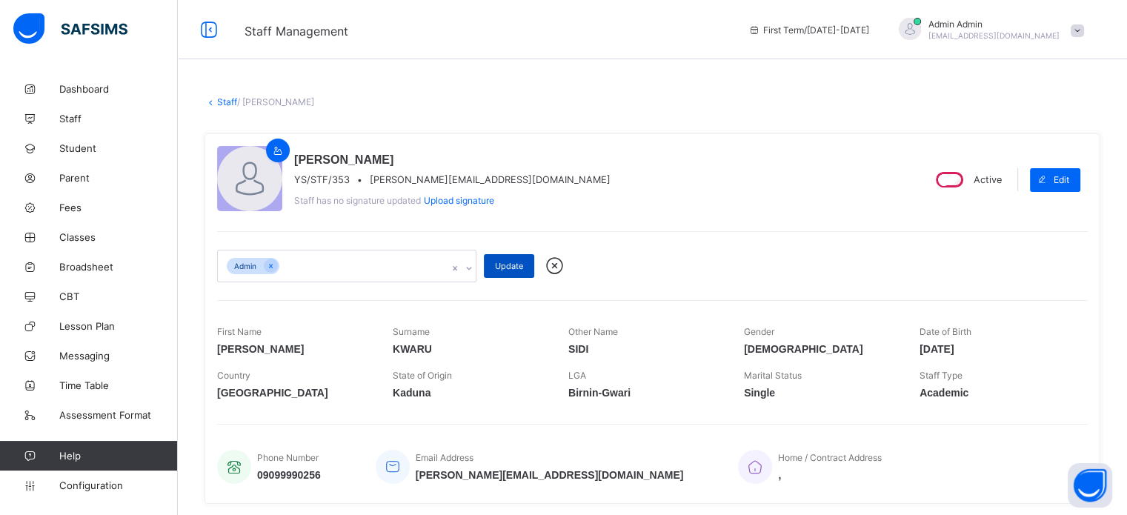
click at [509, 261] on span "Update" at bounding box center [509, 266] width 28 height 10
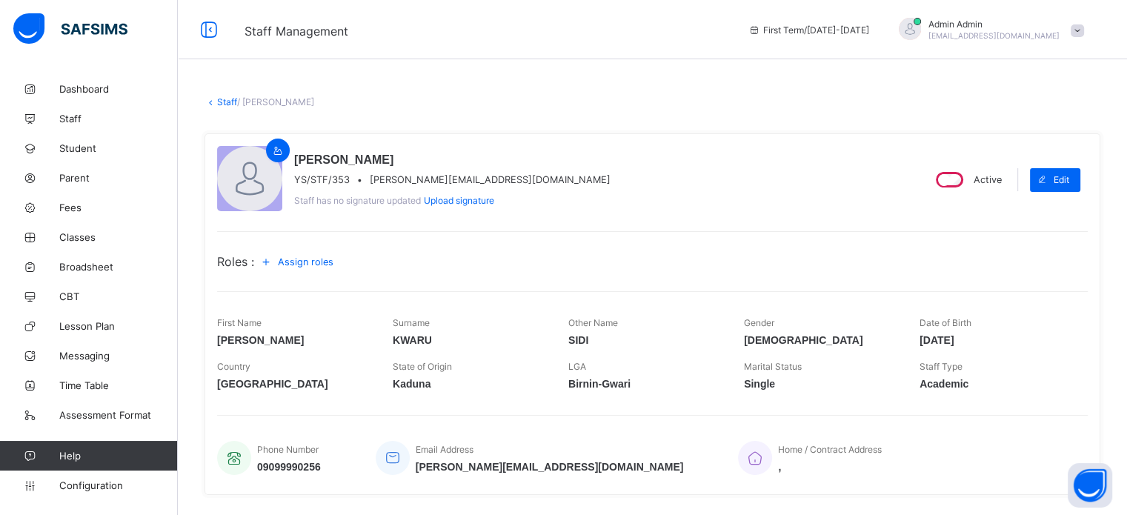
click at [509, 261] on div "Roles : Assign roles" at bounding box center [652, 262] width 871 height 24
click at [71, 150] on span "Student" at bounding box center [118, 148] width 119 height 12
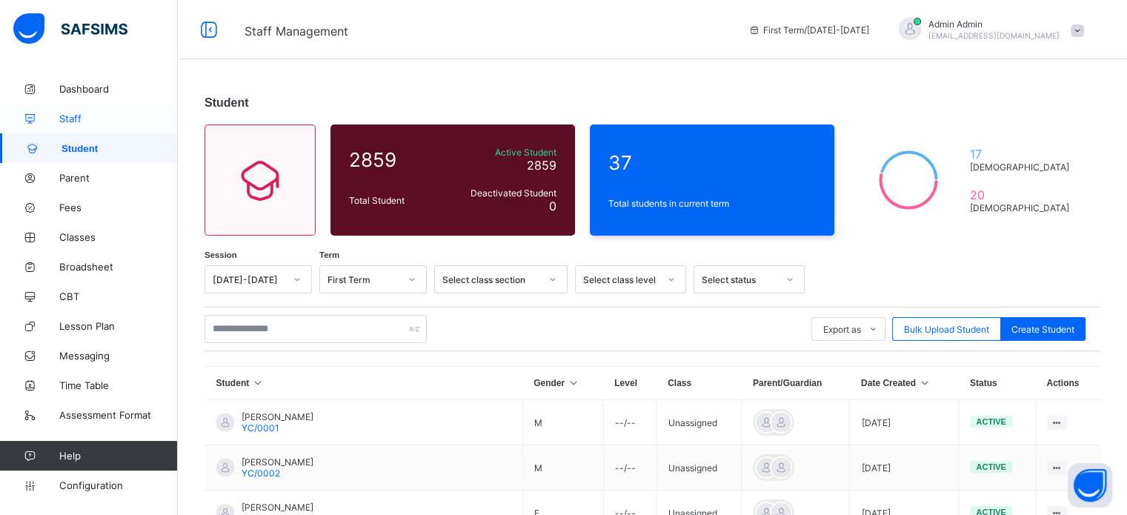
click at [71, 121] on span "Staff" at bounding box center [118, 119] width 119 height 12
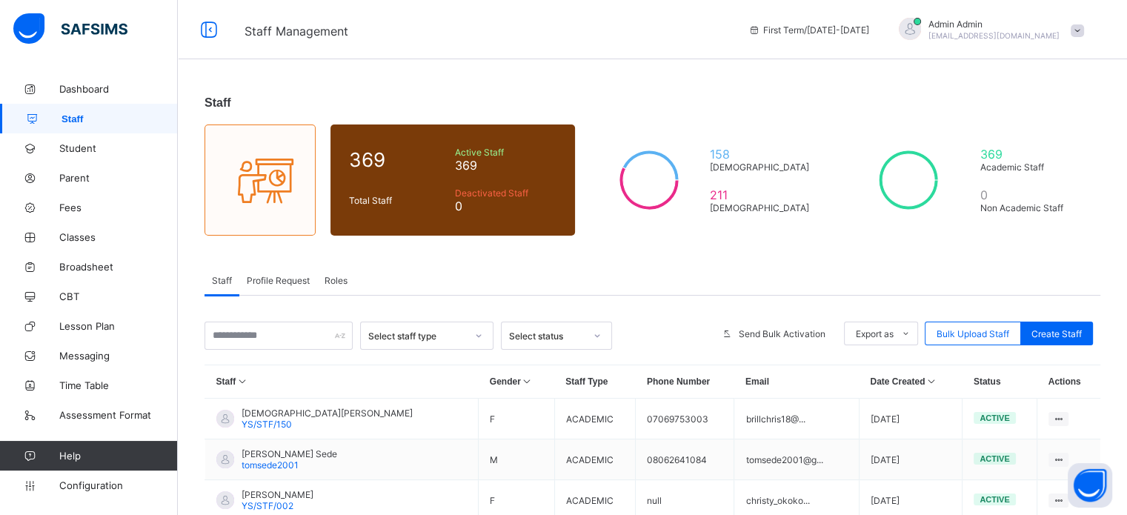
click at [288, 287] on div "Profile Request" at bounding box center [278, 280] width 78 height 30
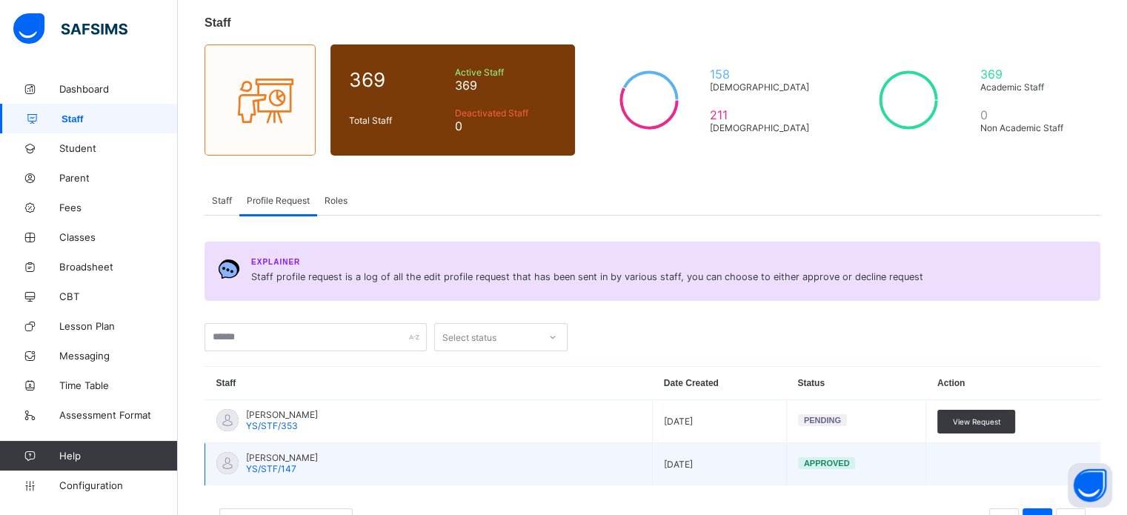
scroll to position [142, 0]
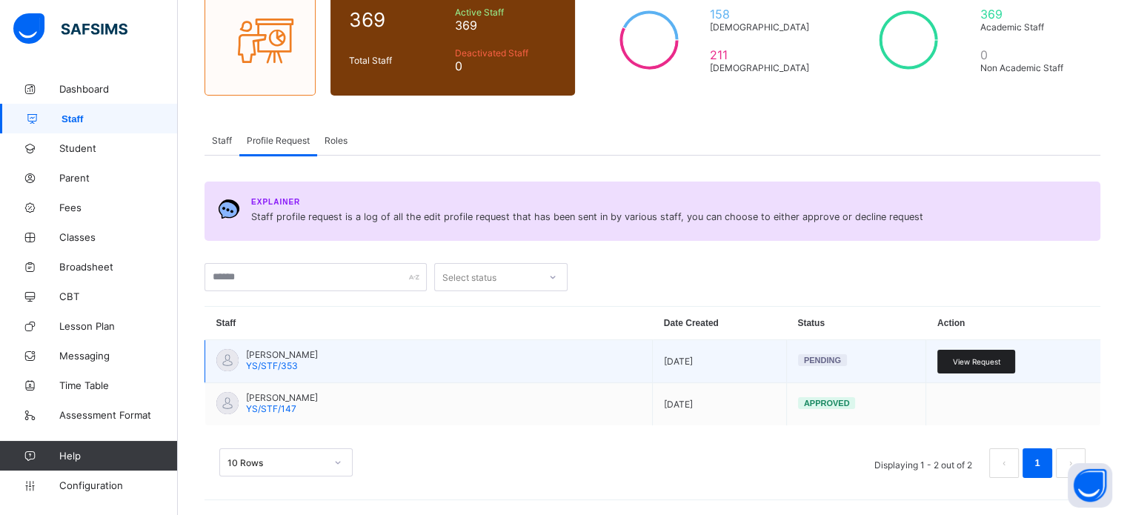
click at [990, 363] on span "View Request" at bounding box center [976, 361] width 48 height 9
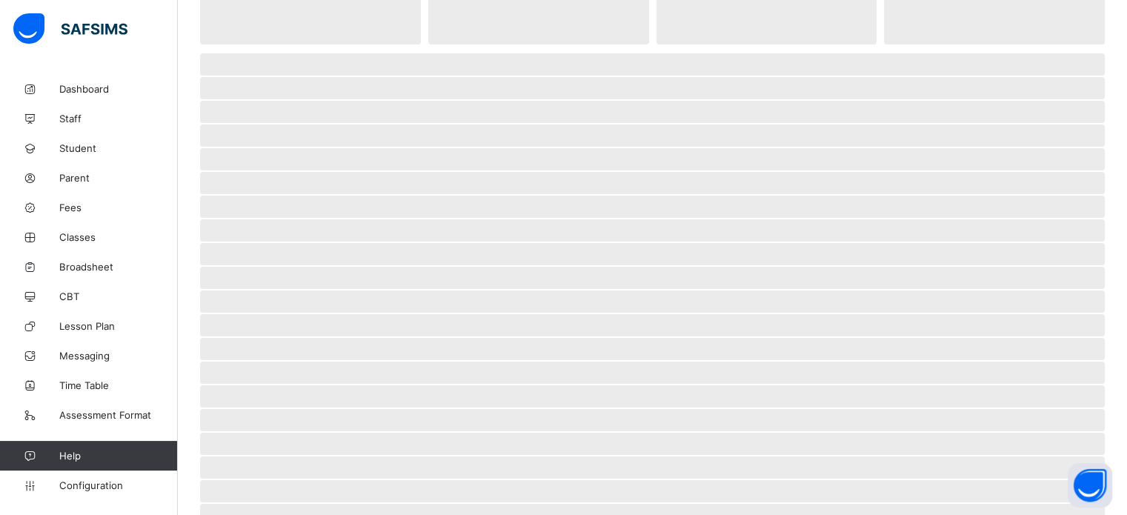
scroll to position [115, 0]
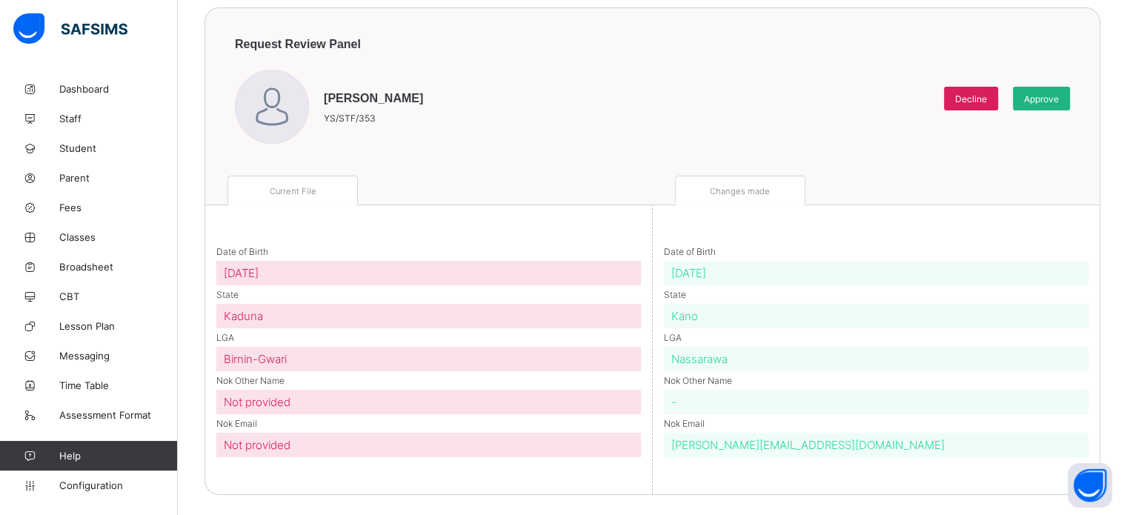
click at [1054, 97] on span "Approve" at bounding box center [1041, 98] width 35 height 11
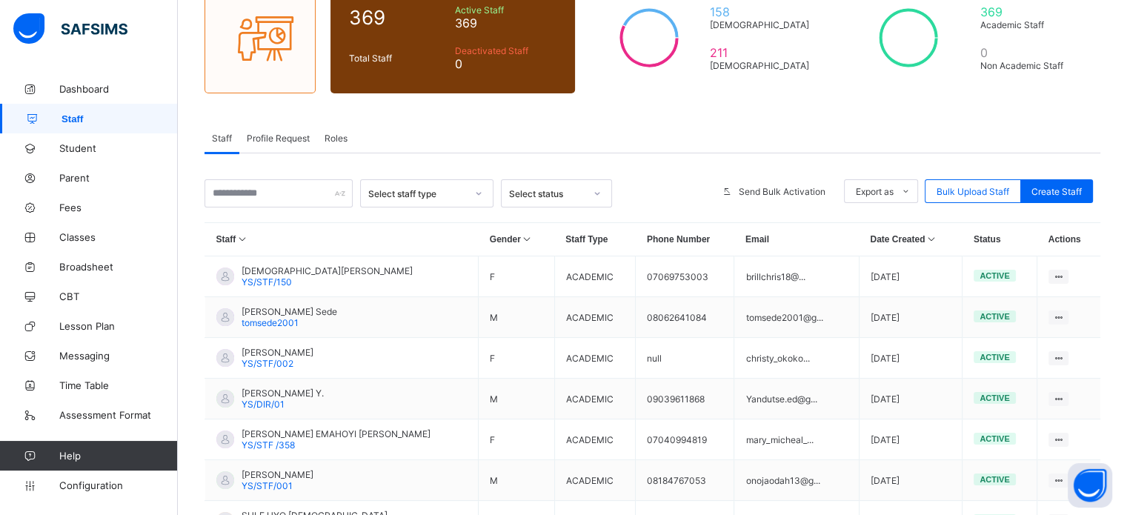
click at [773, 101] on div "Staff 369 Total Staff Active Staff 369 Deactivated Staff 0 158 [DEMOGRAPHIC_DAT…" at bounding box center [652, 342] width 949 height 821
click at [700, 119] on div "Staff 369 Total Staff Active Staff 369 Deactivated Staff 0 158 [DEMOGRAPHIC_DAT…" at bounding box center [652, 342] width 949 height 821
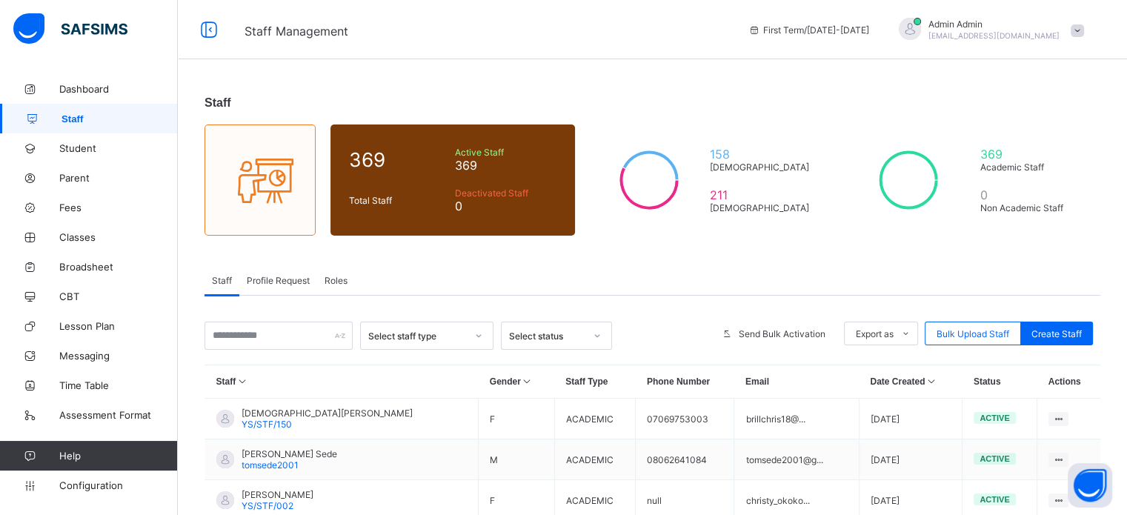
scroll to position [148, 0]
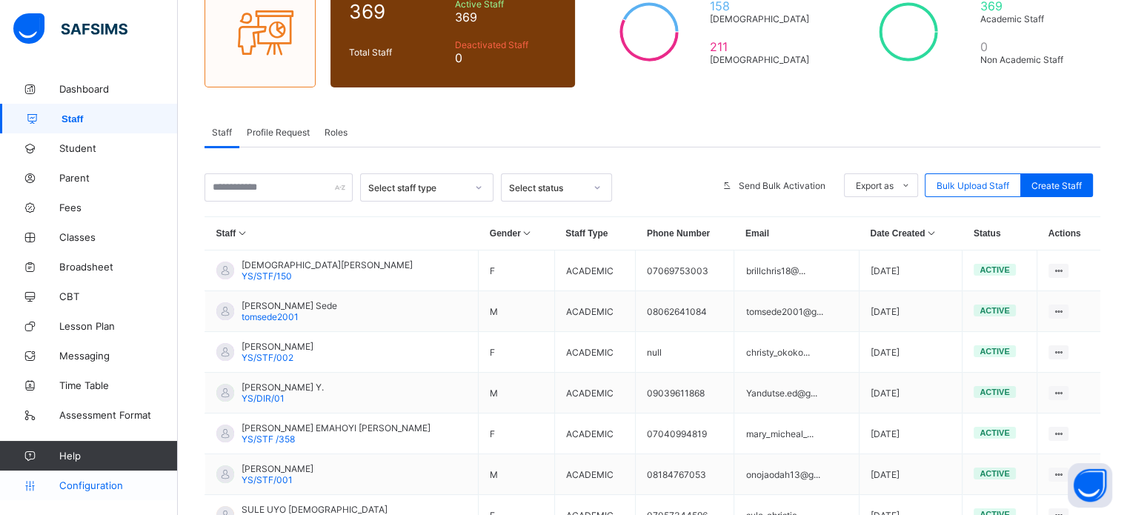
click at [88, 487] on span "Configuration" at bounding box center [118, 485] width 118 height 12
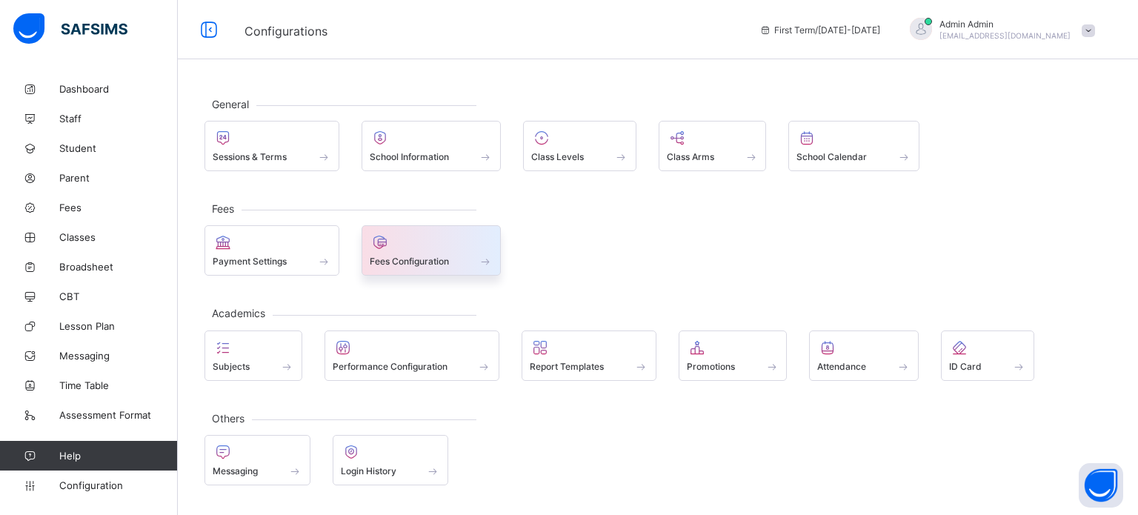
click at [411, 256] on span "Fees Configuration" at bounding box center [409, 261] width 79 height 11
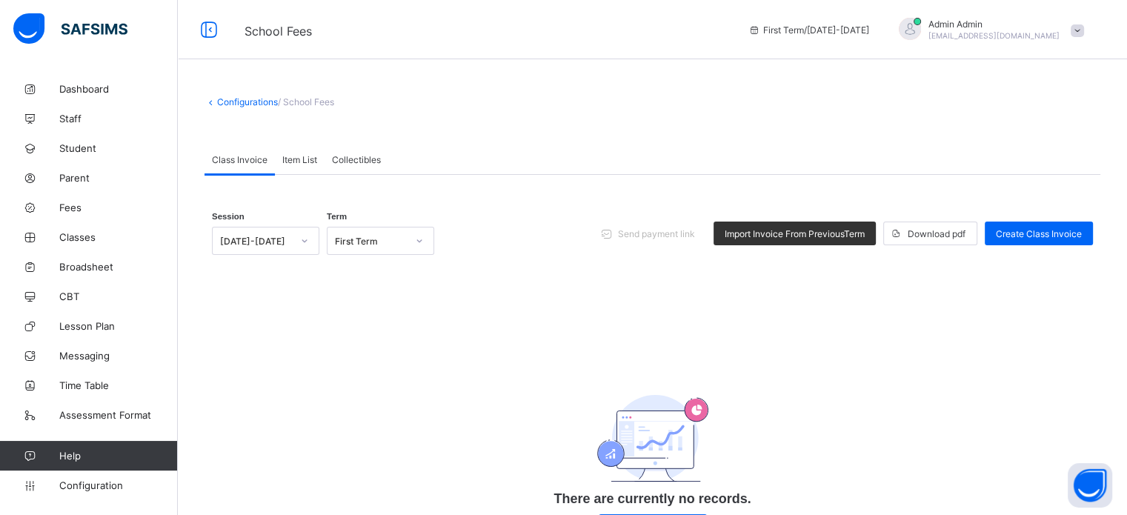
click at [302, 159] on span "Item List" at bounding box center [299, 159] width 35 height 11
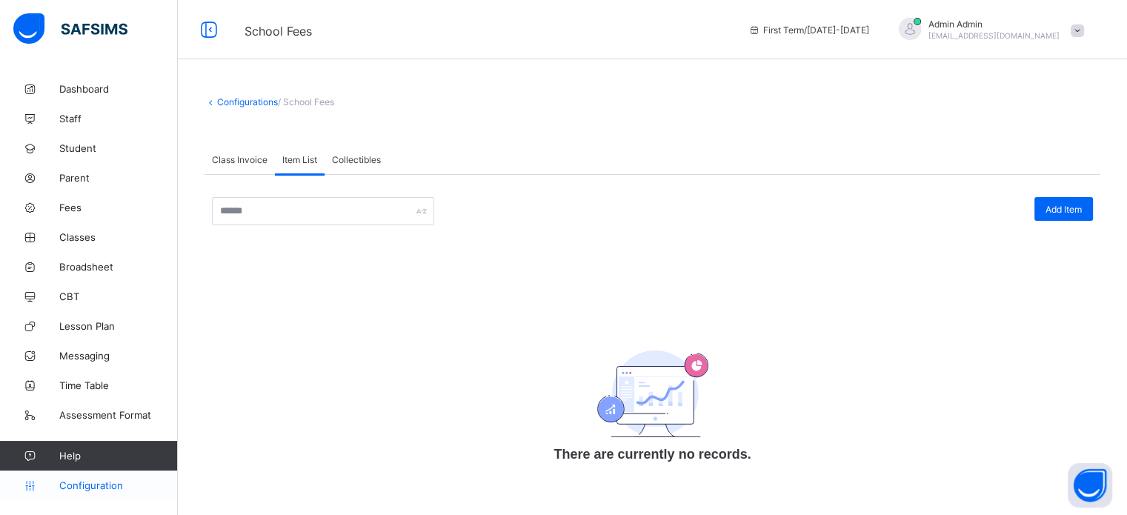
click at [112, 477] on link "Configuration" at bounding box center [88, 486] width 177 height 30
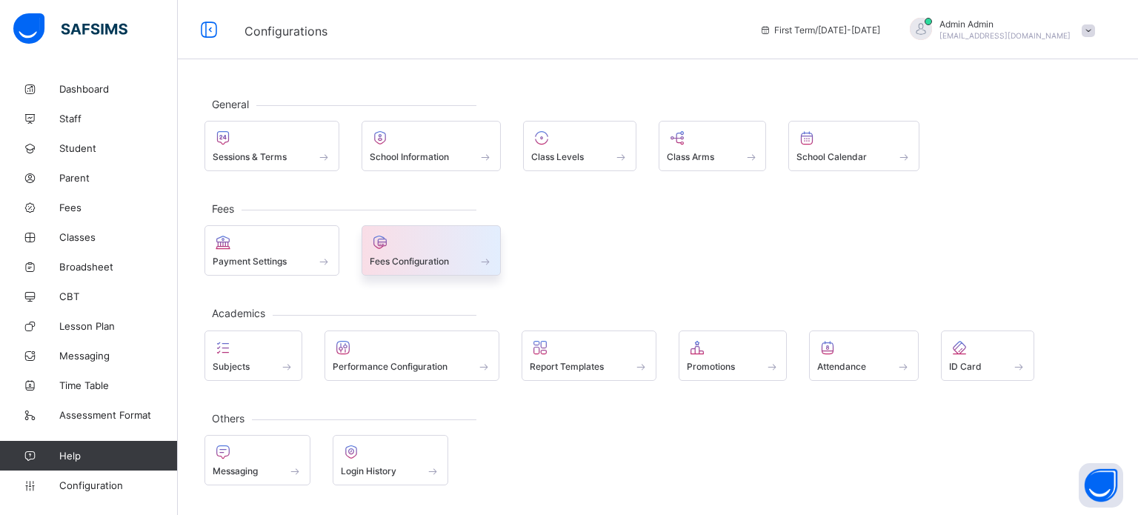
click at [439, 252] on span at bounding box center [432, 253] width 124 height 4
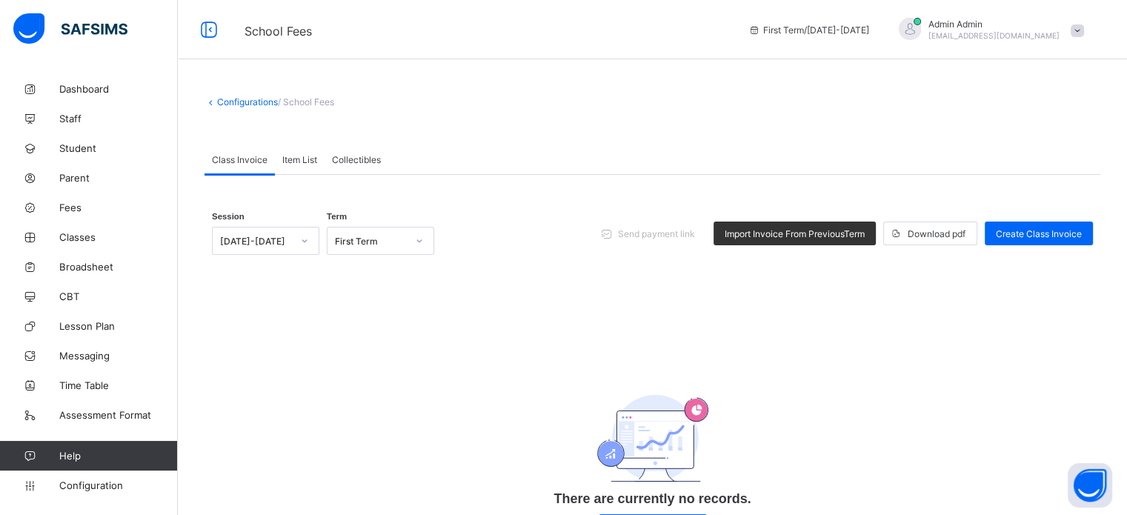
click at [308, 154] on span "Item List" at bounding box center [299, 159] width 35 height 11
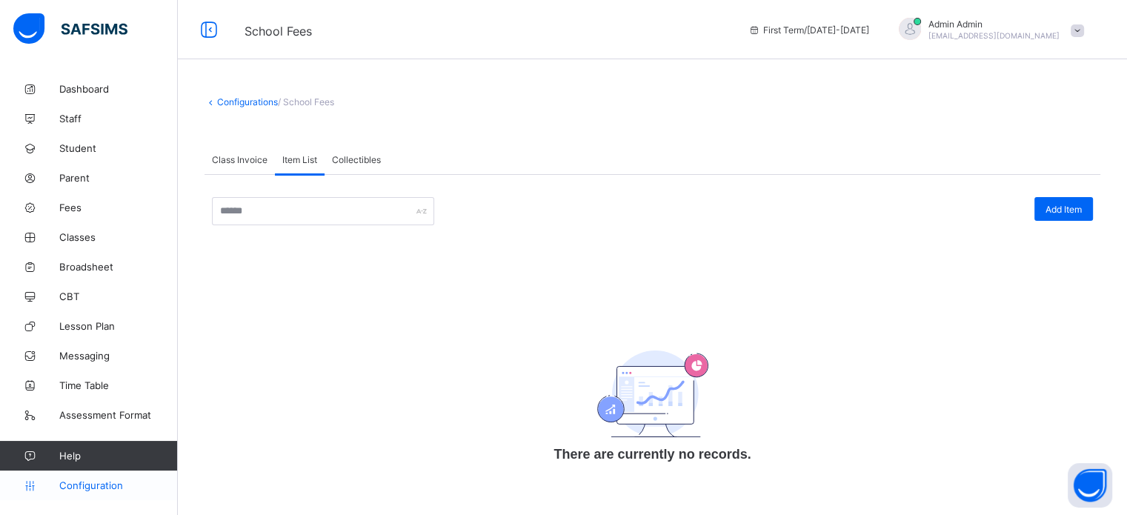
click at [101, 488] on span "Configuration" at bounding box center [118, 485] width 118 height 12
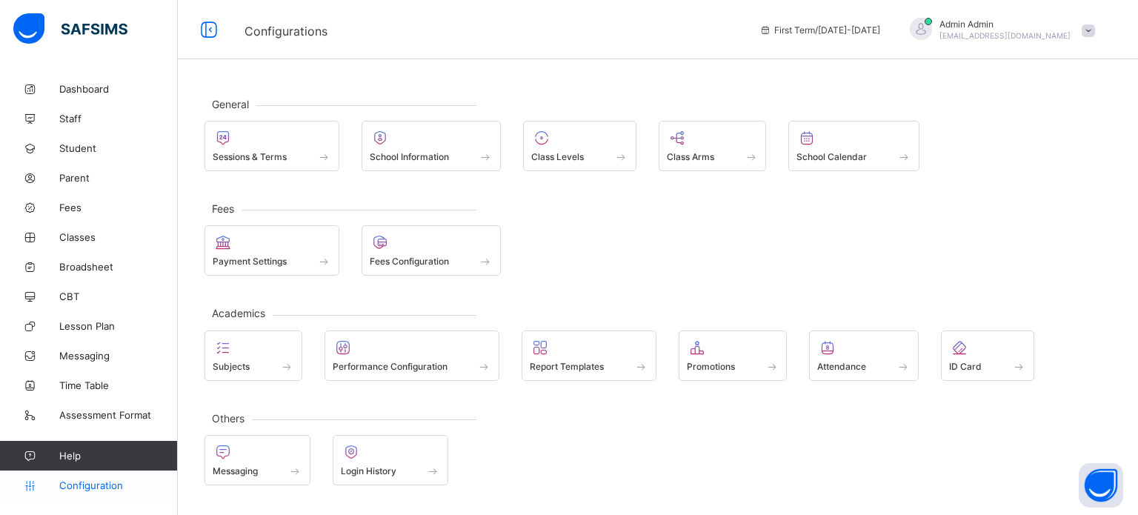
drag, startPoint x: 74, startPoint y: 476, endPoint x: 84, endPoint y: 471, distance: 10.9
click at [73, 475] on link "Configuration" at bounding box center [88, 486] width 177 height 30
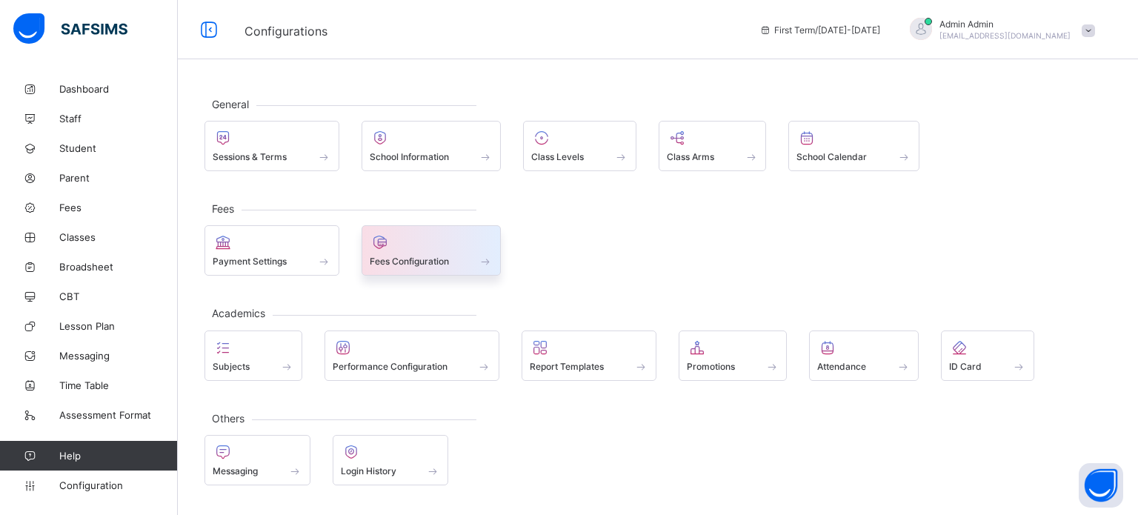
click at [417, 260] on span "Fees Configuration" at bounding box center [409, 261] width 79 height 11
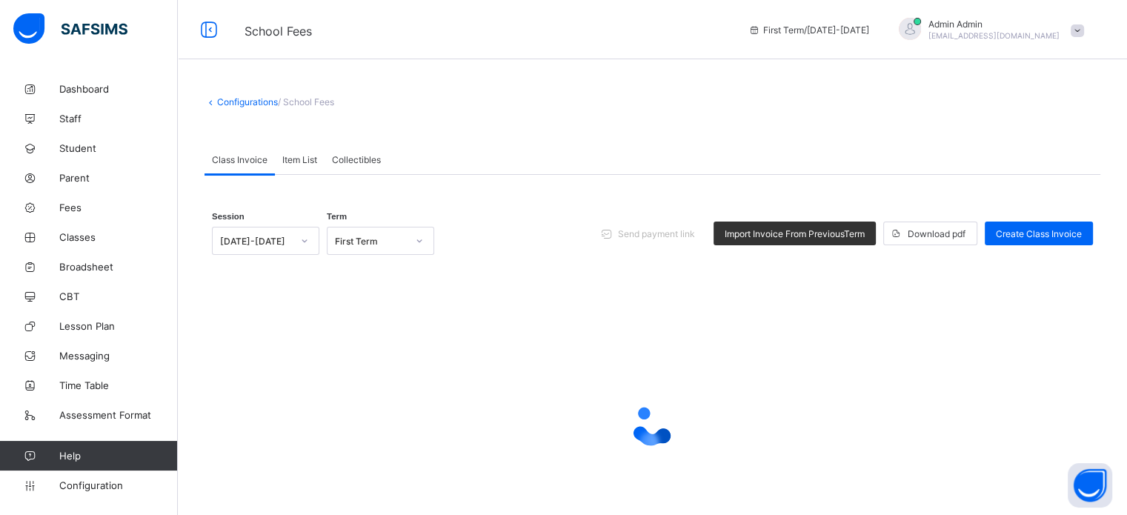
click at [296, 157] on span "Item List" at bounding box center [299, 159] width 35 height 11
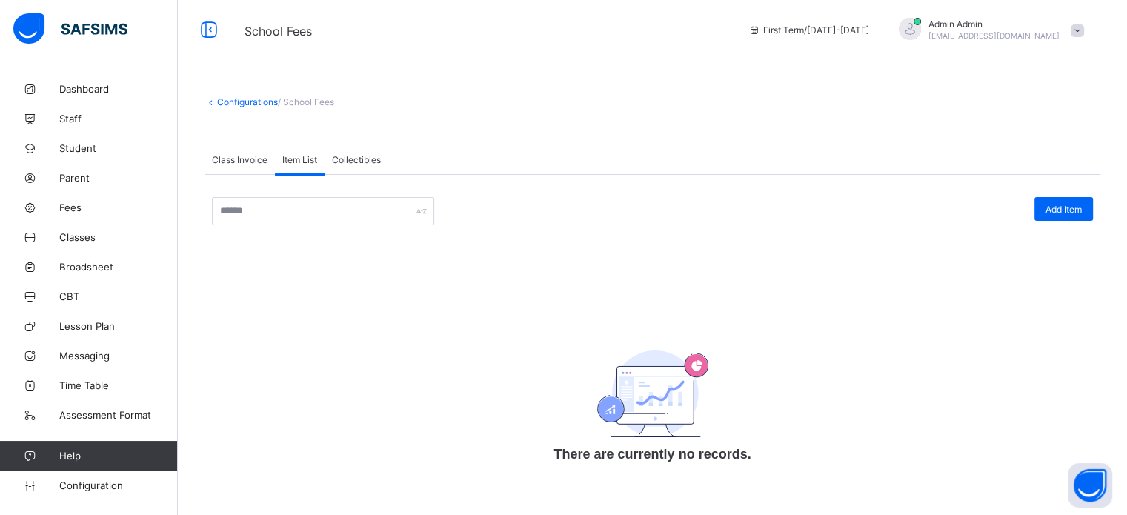
scroll to position [1, 0]
click at [240, 151] on div "Class Invoice" at bounding box center [240, 160] width 70 height 30
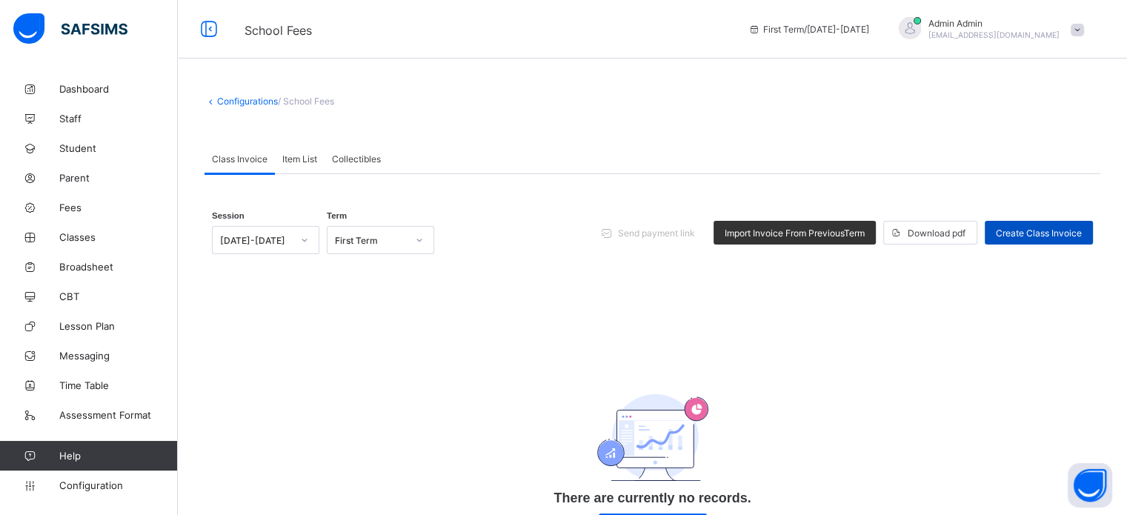
click at [1058, 223] on div "Create Class Invoice" at bounding box center [1039, 233] width 108 height 24
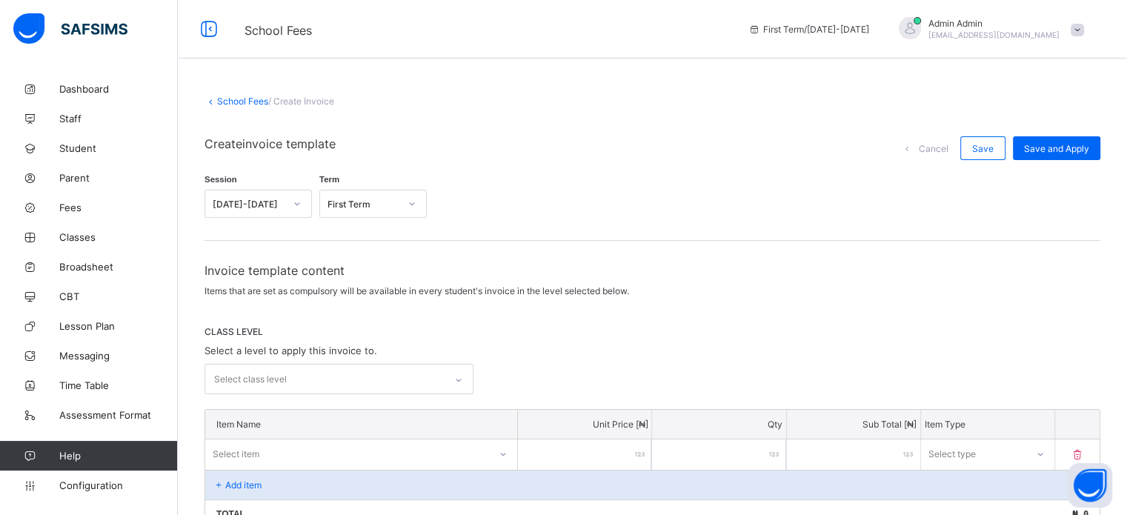
click at [375, 382] on div "Select class level" at bounding box center [324, 379] width 239 height 29
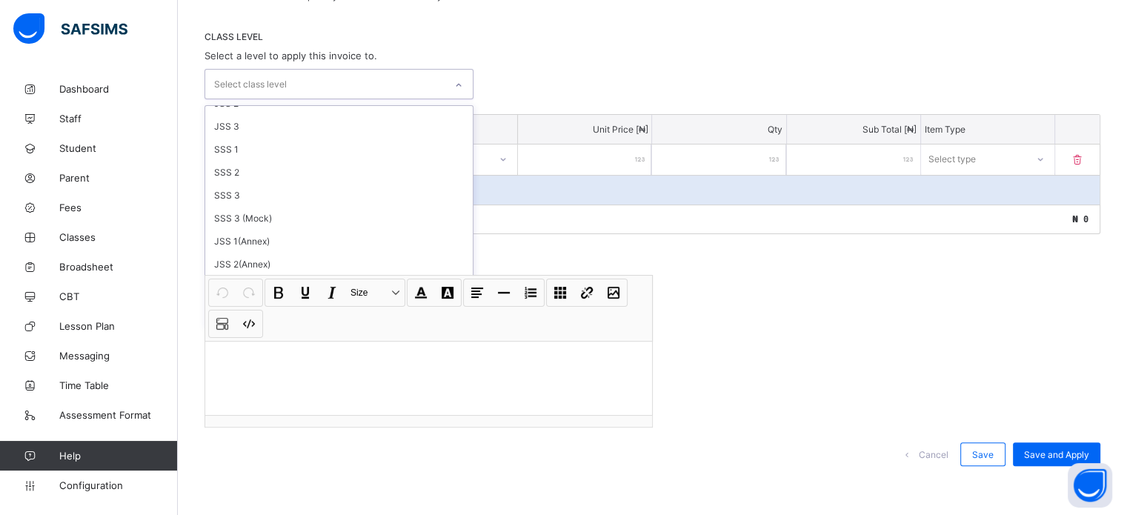
scroll to position [244, 0]
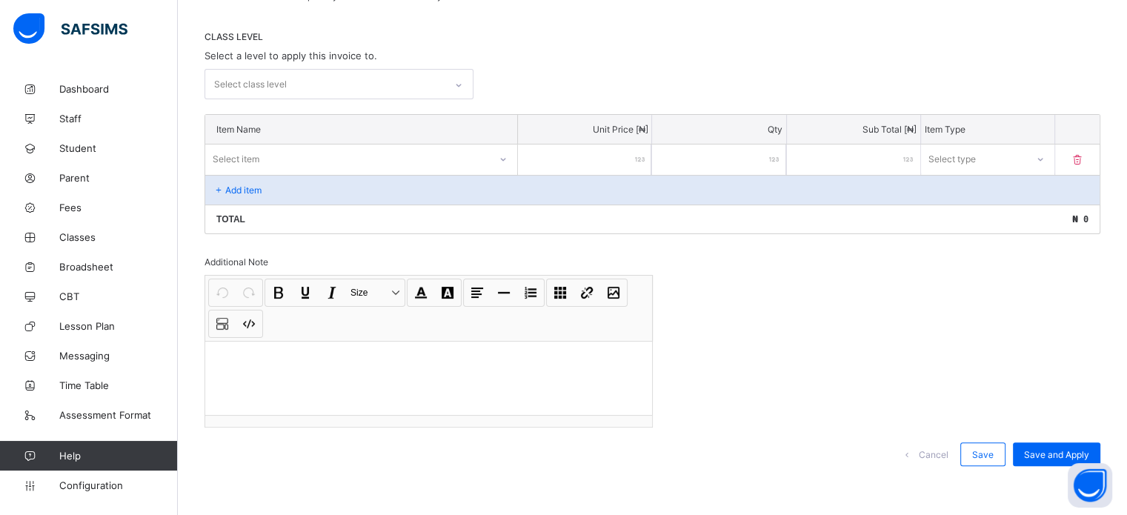
click at [620, 64] on div "CLASS LEVEL Select a level to apply this invoice to. Select class level" at bounding box center [653, 65] width 896 height 68
click at [299, 81] on div "Select class level" at bounding box center [324, 84] width 239 height 29
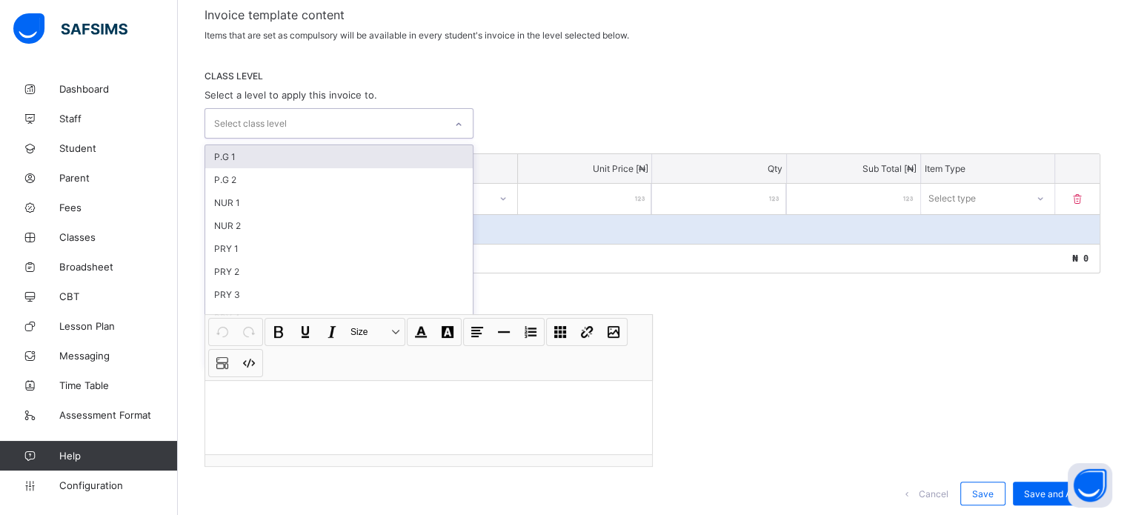
scroll to position [222, 0]
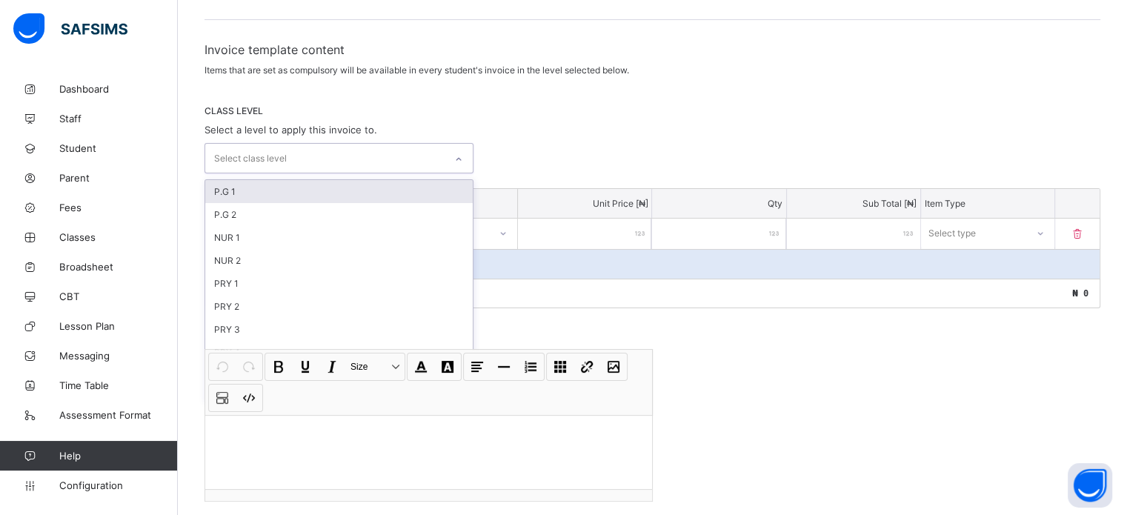
click at [706, 168] on div "option P.G 1 focused, 1 of 33. 33 results available. Use Up and Down to choose …" at bounding box center [653, 158] width 896 height 30
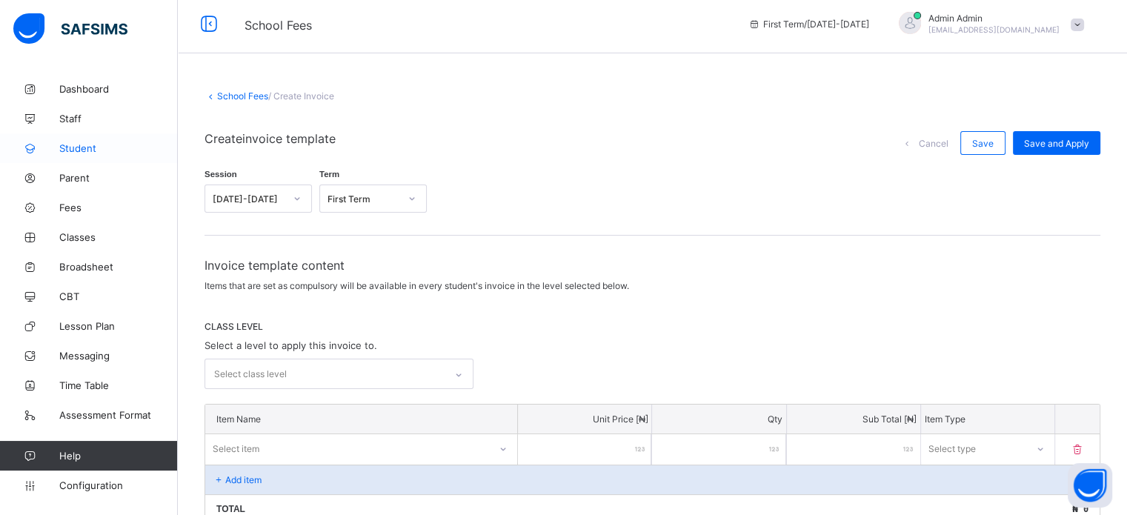
scroll to position [0, 0]
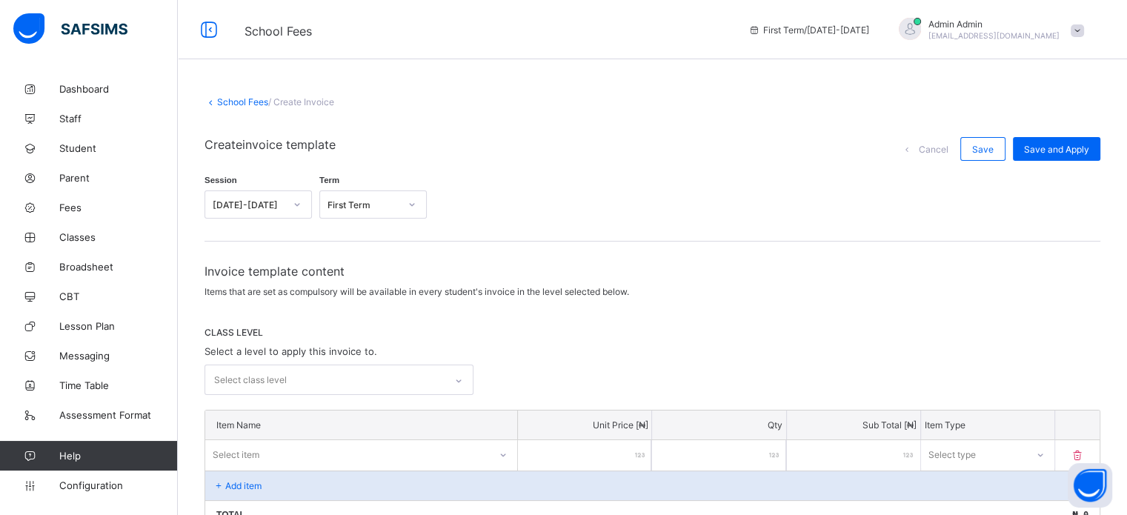
click at [240, 92] on div "School Fees / Create Invoice Create invoice template Cancel Save Save and Apply…" at bounding box center [652, 444] width 949 height 740
click at [241, 97] on link "School Fees" at bounding box center [242, 101] width 51 height 11
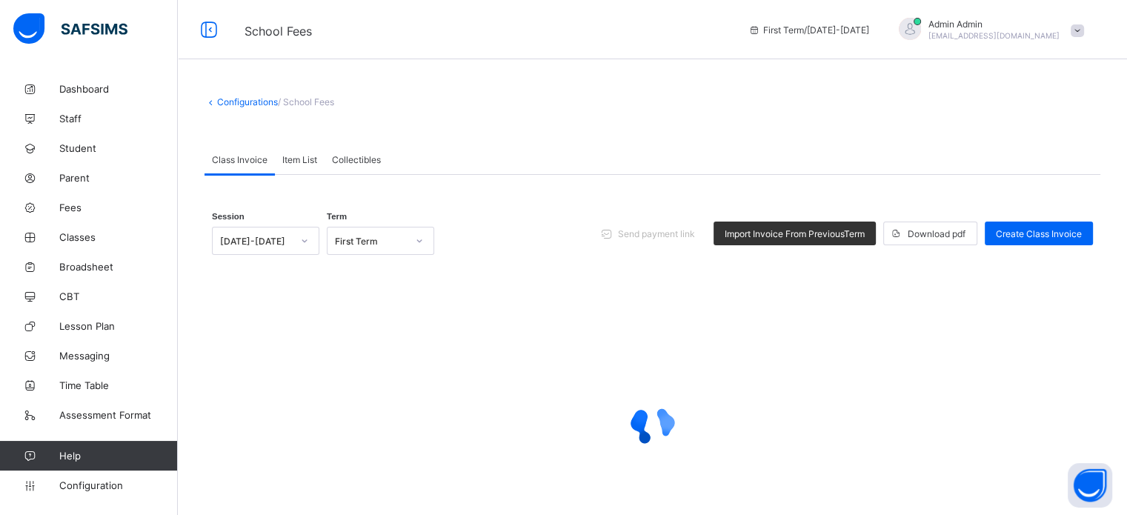
click at [305, 155] on span "Item List" at bounding box center [299, 159] width 35 height 11
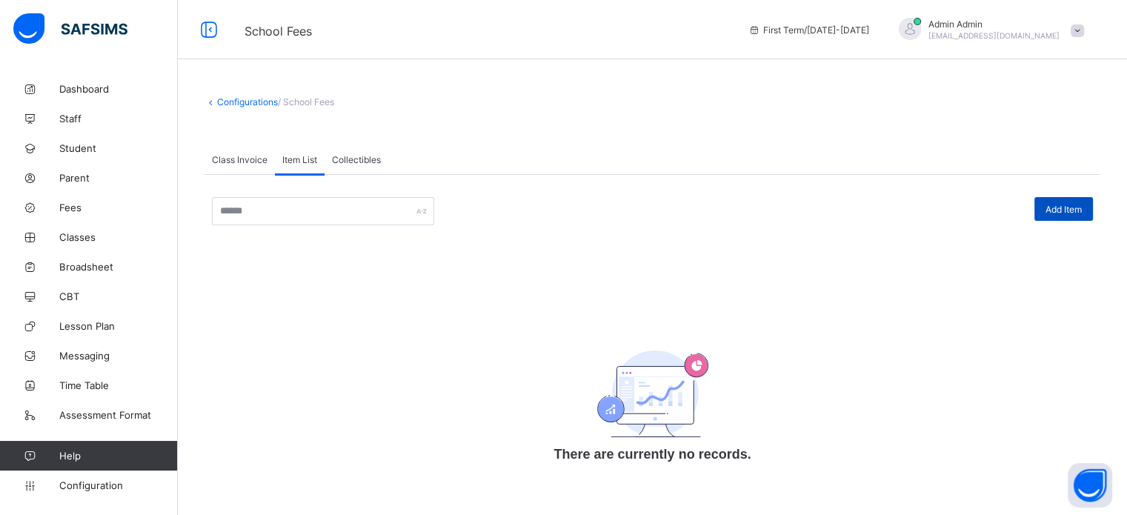
click at [1082, 207] on span "Add Item" at bounding box center [1064, 209] width 36 height 11
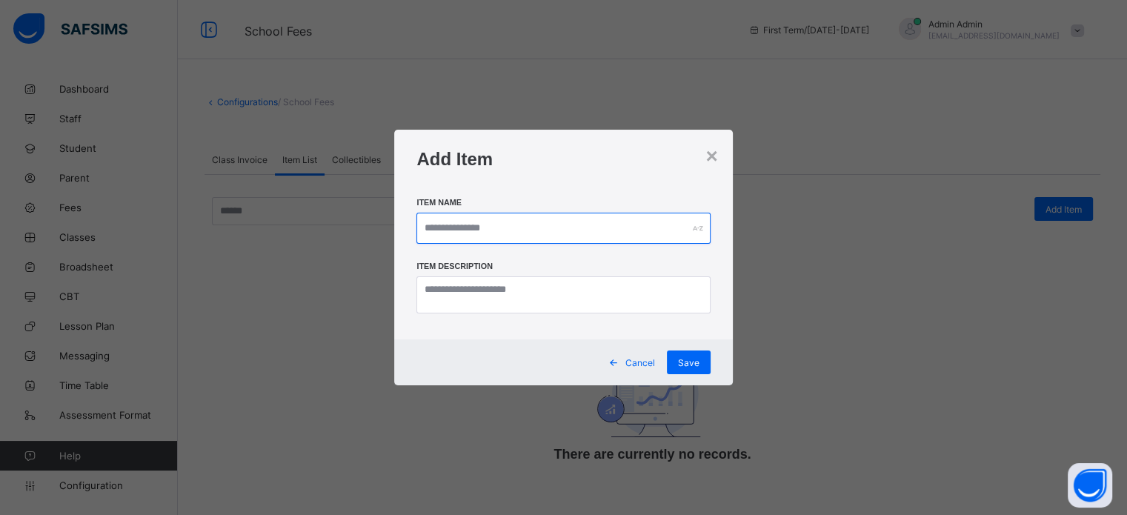
click at [481, 222] on input "text" at bounding box center [562, 228] width 293 height 31
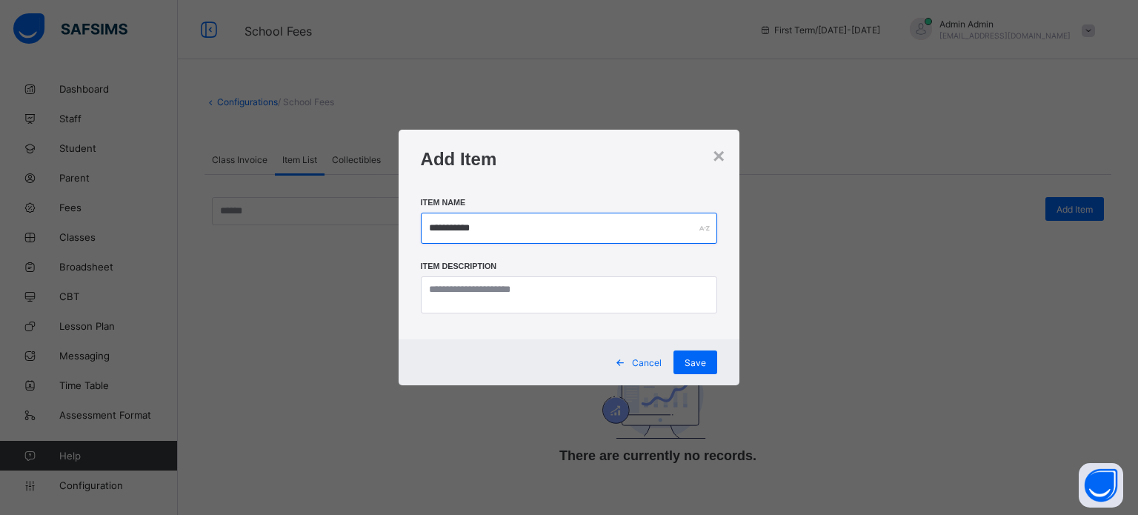
type input "**********"
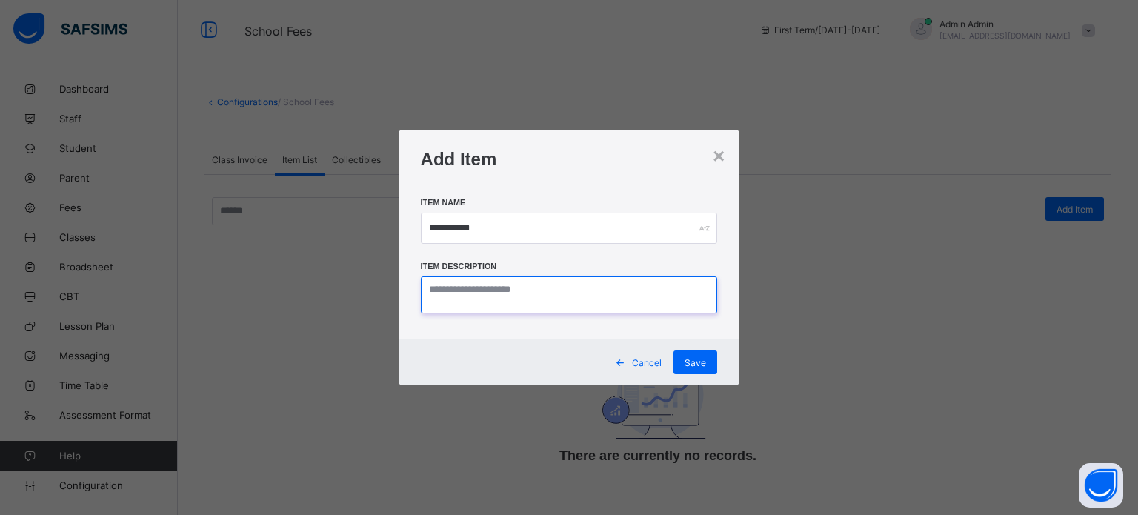
paste textarea "**********"
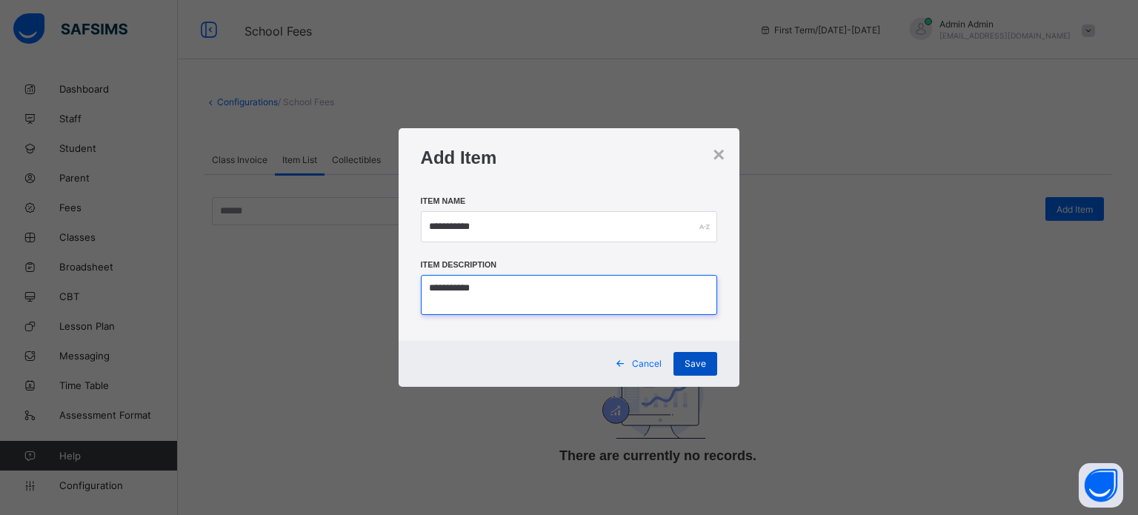
type textarea "**********"
click at [713, 372] on div "Save" at bounding box center [696, 364] width 44 height 24
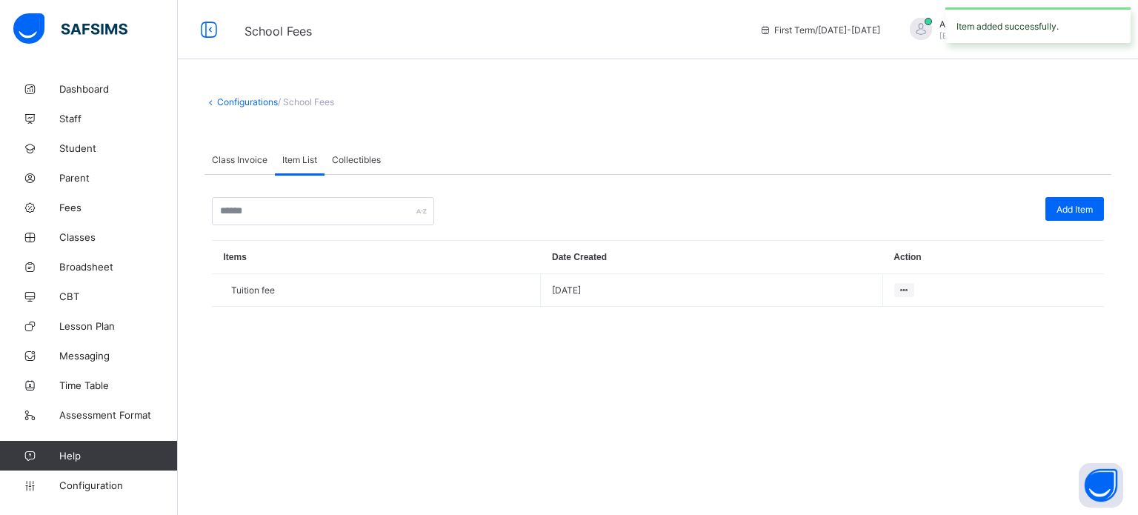
drag, startPoint x: 1071, startPoint y: 210, endPoint x: 1086, endPoint y: 206, distance: 15.3
click at [1073, 207] on span "Add Item" at bounding box center [1075, 209] width 36 height 11
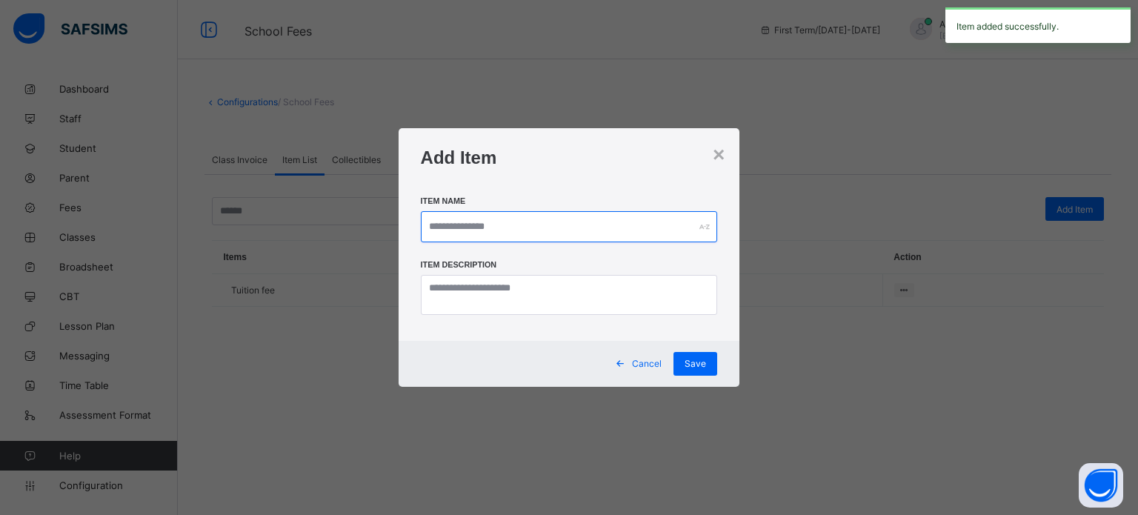
click at [537, 222] on input "text" at bounding box center [569, 226] width 297 height 31
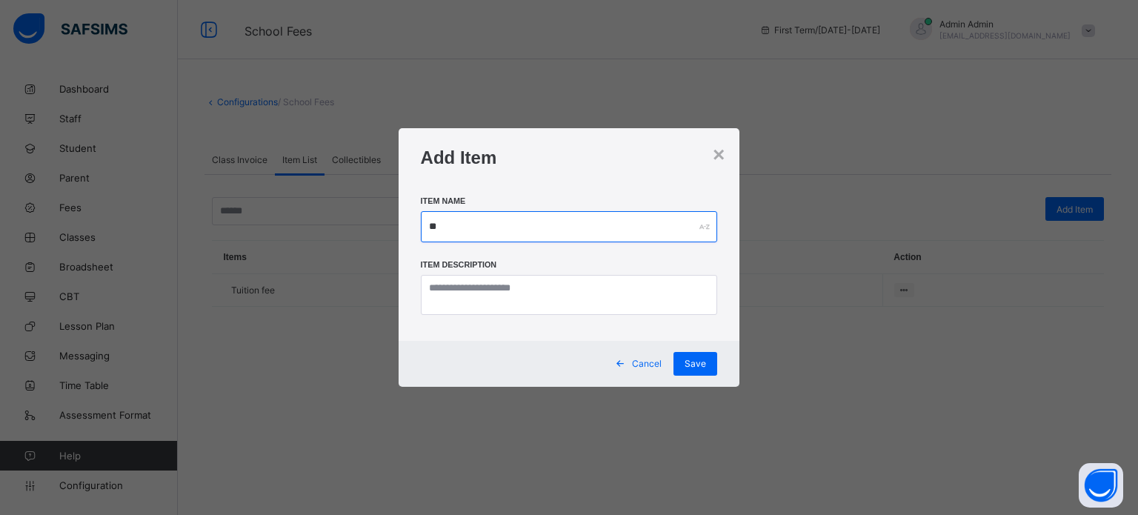
type input "*"
type input "*********"
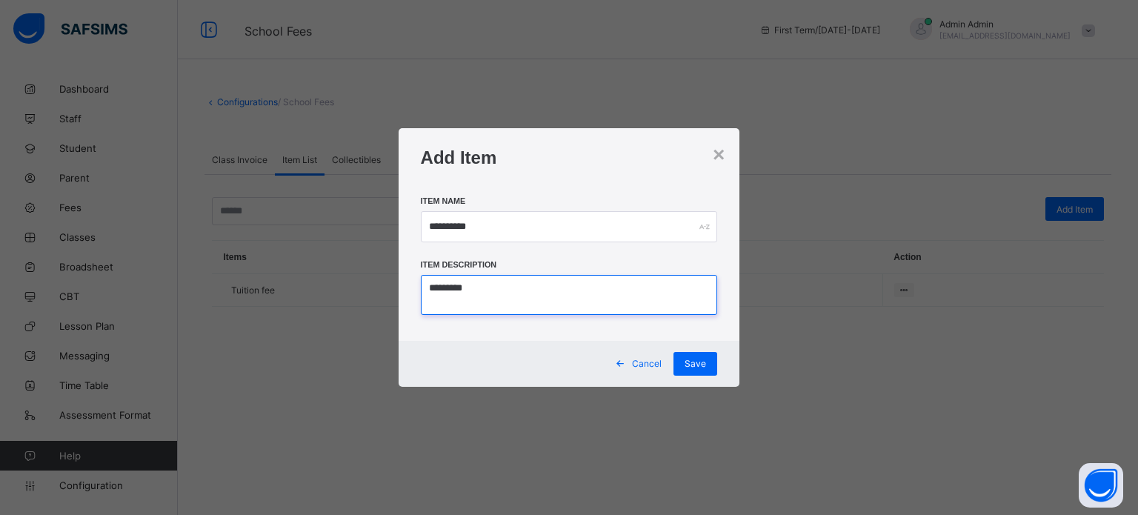
type textarea "*********"
drag, startPoint x: 697, startPoint y: 359, endPoint x: 708, endPoint y: 359, distance: 11.9
click at [698, 359] on span "Save" at bounding box center [695, 363] width 21 height 11
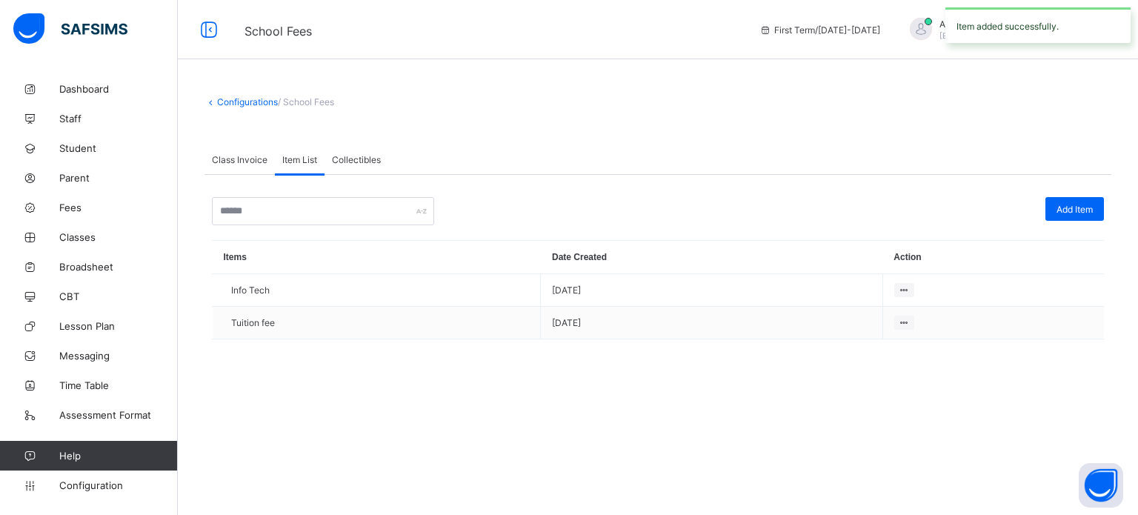
drag, startPoint x: 1070, startPoint y: 199, endPoint x: 1065, endPoint y: 205, distance: 7.9
click at [1072, 199] on div "Add Item" at bounding box center [1075, 209] width 59 height 24
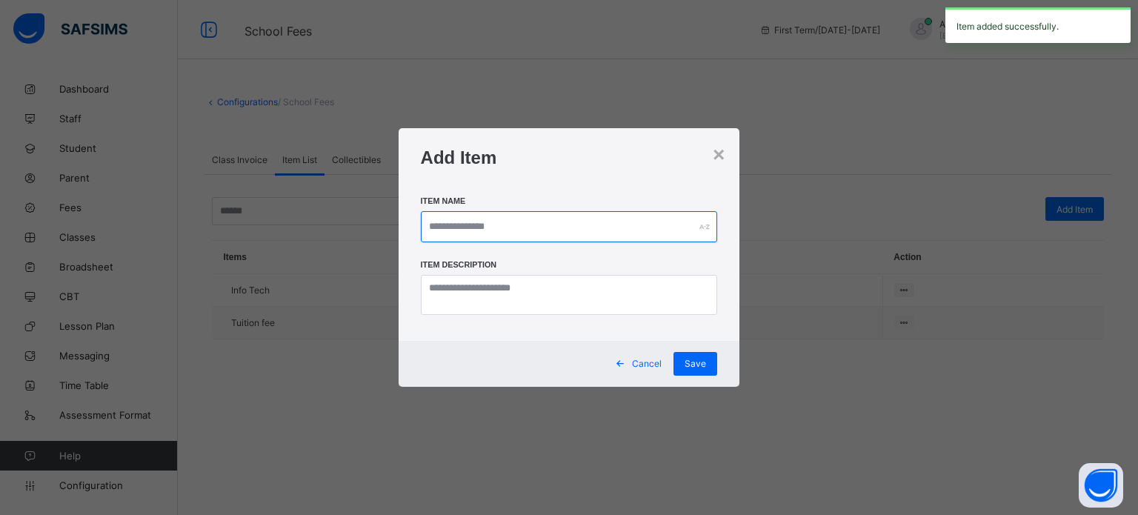
click at [559, 218] on input "text" at bounding box center [569, 226] width 297 height 31
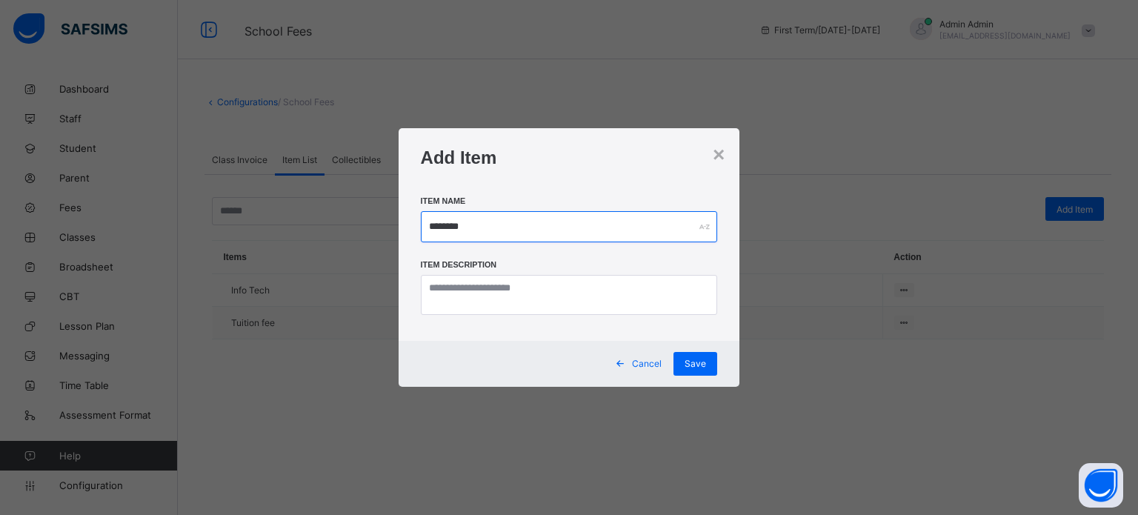
type input "********"
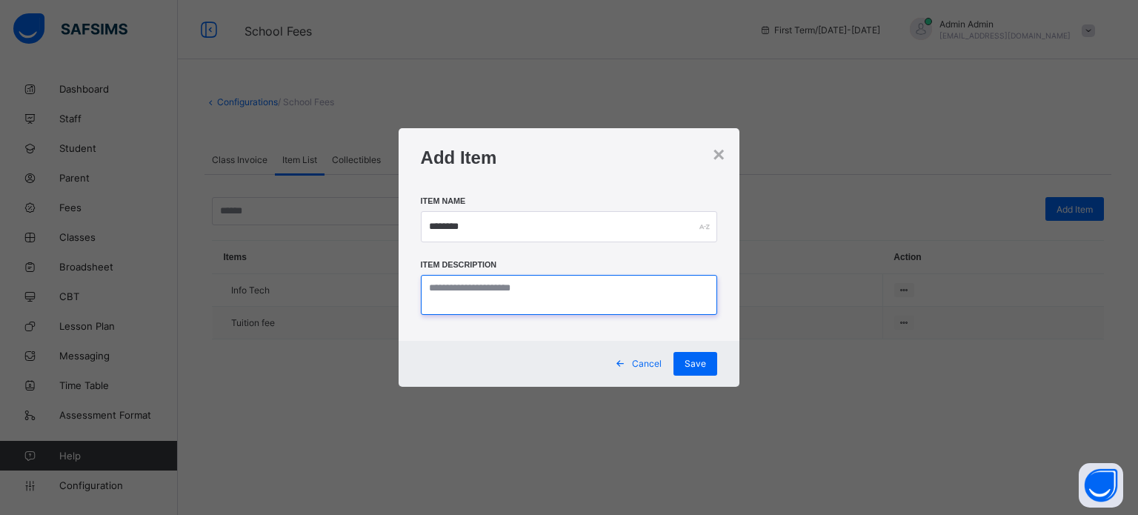
paste textarea "********"
type textarea "********"
drag, startPoint x: 693, startPoint y: 367, endPoint x: 711, endPoint y: 364, distance: 18.8
click at [693, 367] on span "Save" at bounding box center [695, 363] width 21 height 11
click at [1080, 208] on div "× Add Item Item Name Item Description Cancel Save" at bounding box center [569, 257] width 1138 height 515
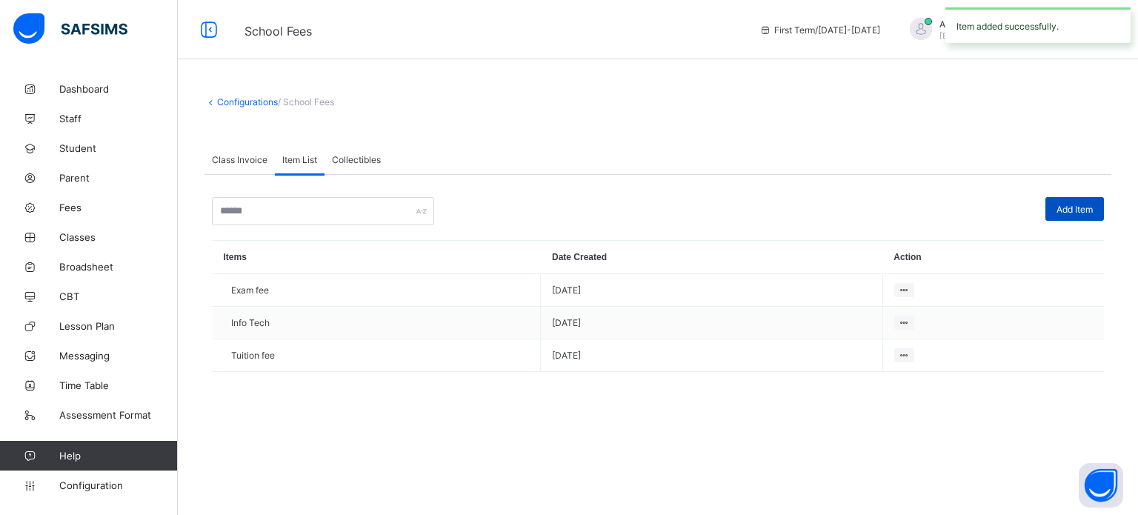
click at [1069, 213] on span "Add Item" at bounding box center [1075, 209] width 36 height 11
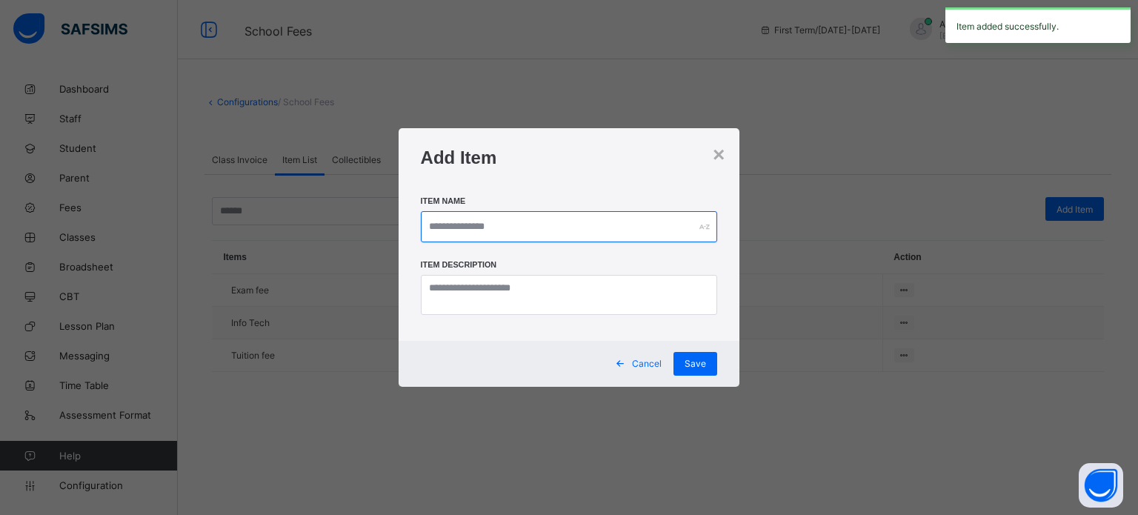
drag, startPoint x: 455, startPoint y: 215, endPoint x: 457, endPoint y: 222, distance: 7.6
click at [457, 215] on input "text" at bounding box center [569, 226] width 297 height 31
type input "*********"
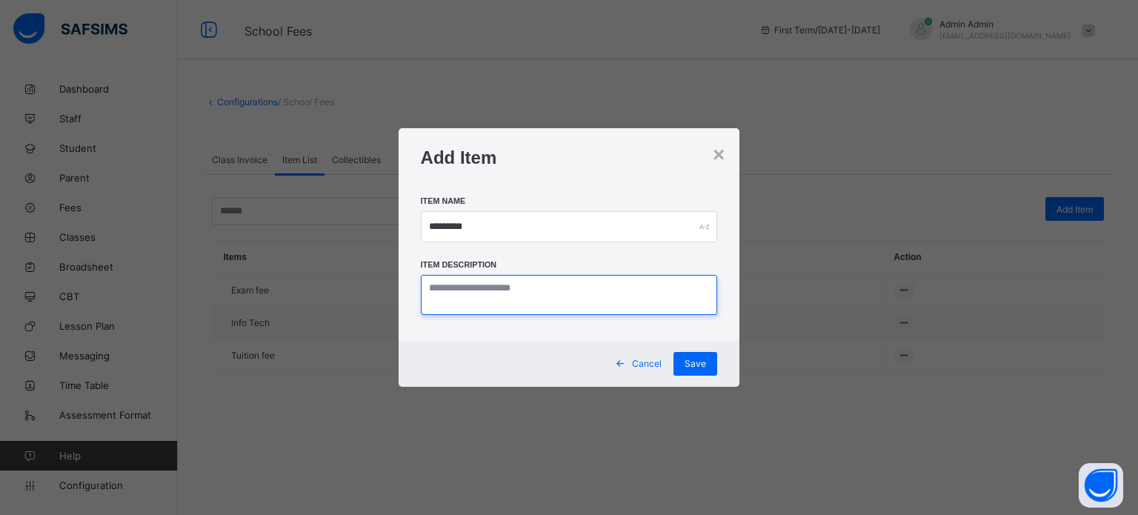
paste textarea "*********"
type textarea "*********"
click at [697, 373] on div "Save" at bounding box center [696, 364] width 44 height 24
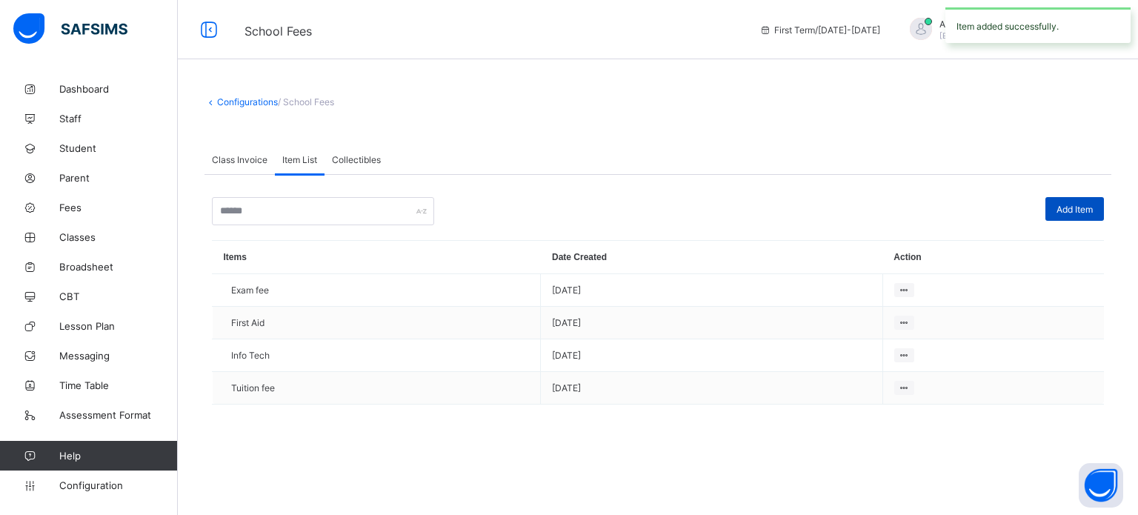
click at [1075, 211] on span "Add Item" at bounding box center [1075, 209] width 36 height 11
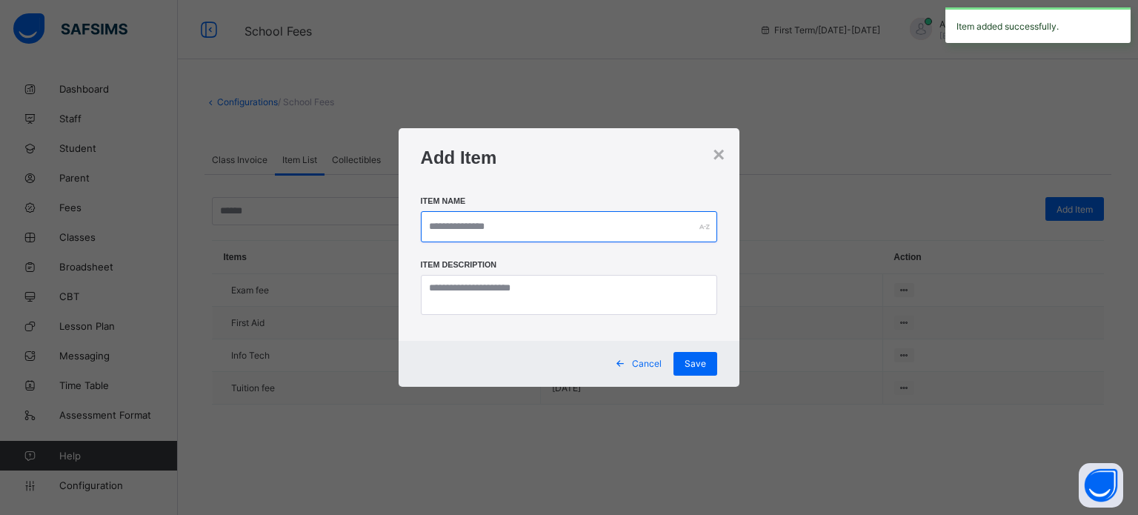
click at [534, 229] on input "text" at bounding box center [569, 226] width 297 height 31
type input "*"
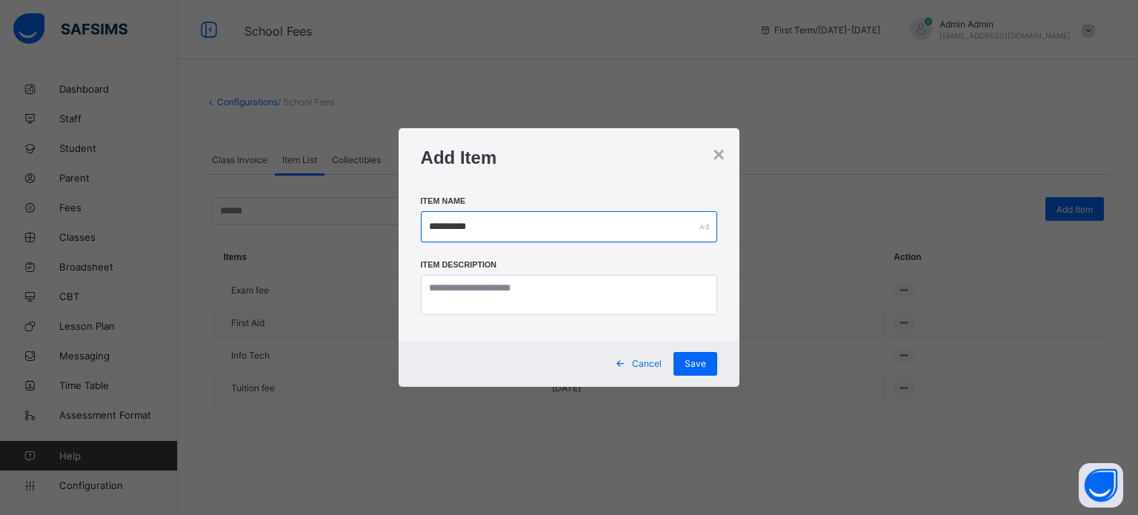
type input "**********"
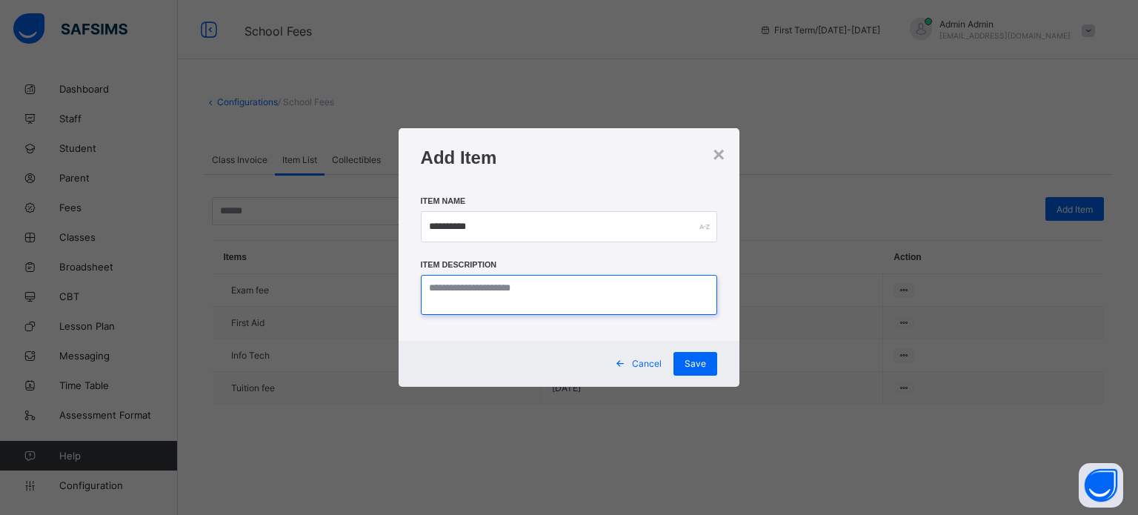
paste textarea "**********"
type textarea "**********"
click at [691, 355] on div "Save" at bounding box center [696, 364] width 44 height 24
click at [1079, 211] on div "× Add Item Item Name Item Description Cancel Save" at bounding box center [569, 257] width 1138 height 515
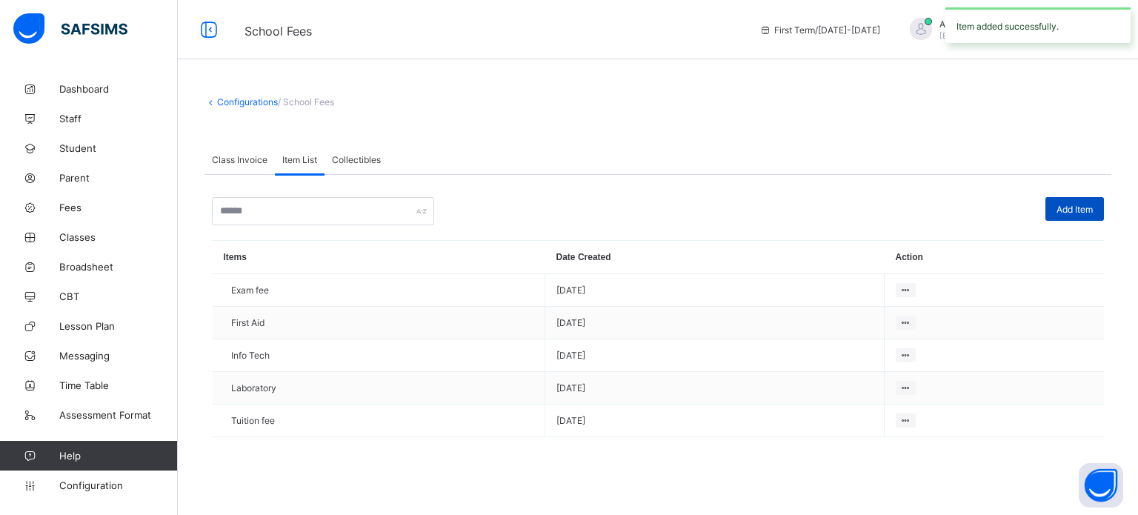
click at [1076, 207] on span "Add Item" at bounding box center [1075, 209] width 36 height 11
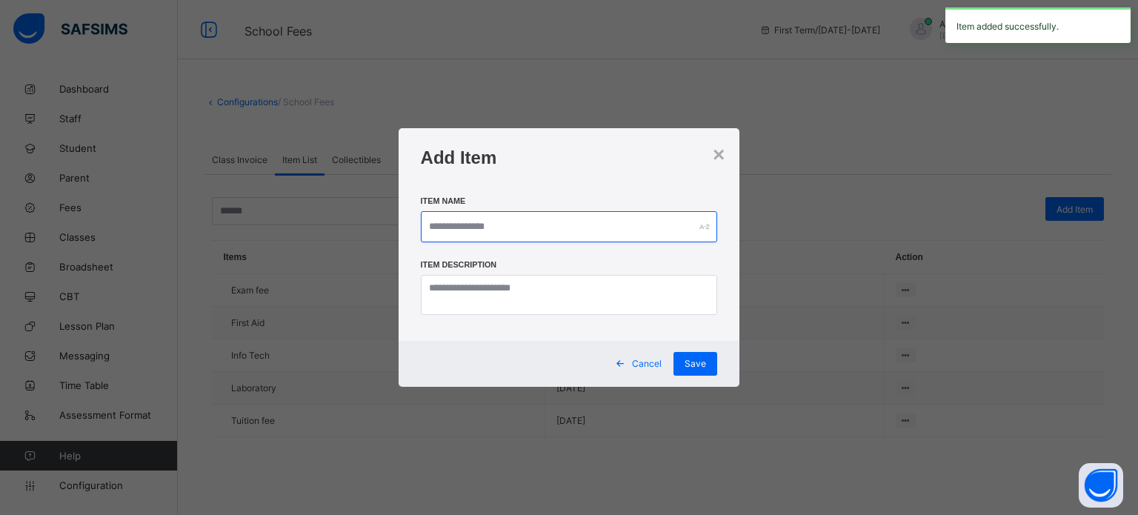
click at [550, 230] on input "text" at bounding box center [569, 226] width 297 height 31
type input "***"
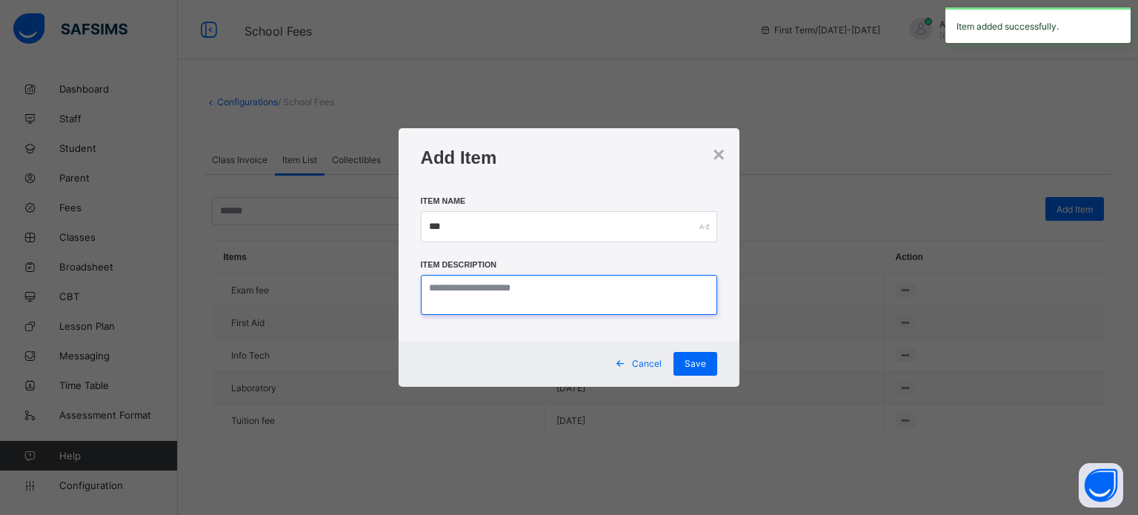
paste textarea "***"
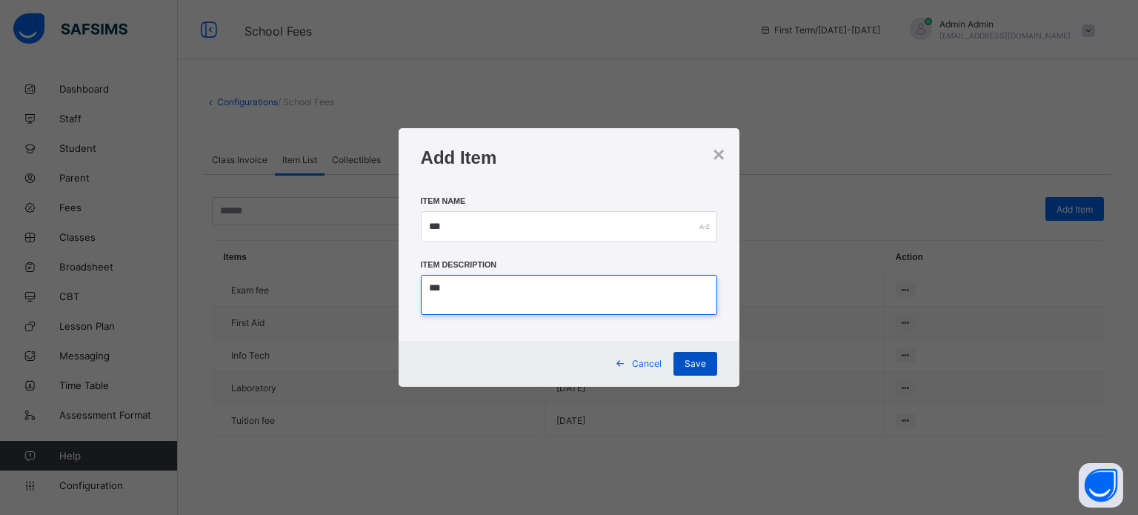
type textarea "***"
drag, startPoint x: 691, startPoint y: 359, endPoint x: 708, endPoint y: 359, distance: 17.8
click at [691, 359] on span "Save" at bounding box center [695, 363] width 21 height 11
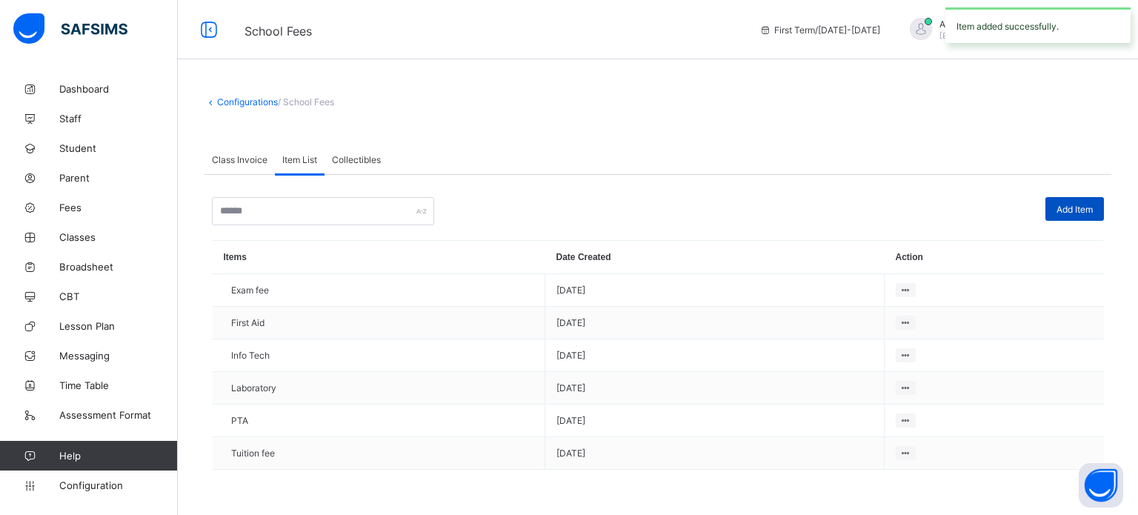
click at [1081, 205] on span "Add Item" at bounding box center [1075, 209] width 36 height 11
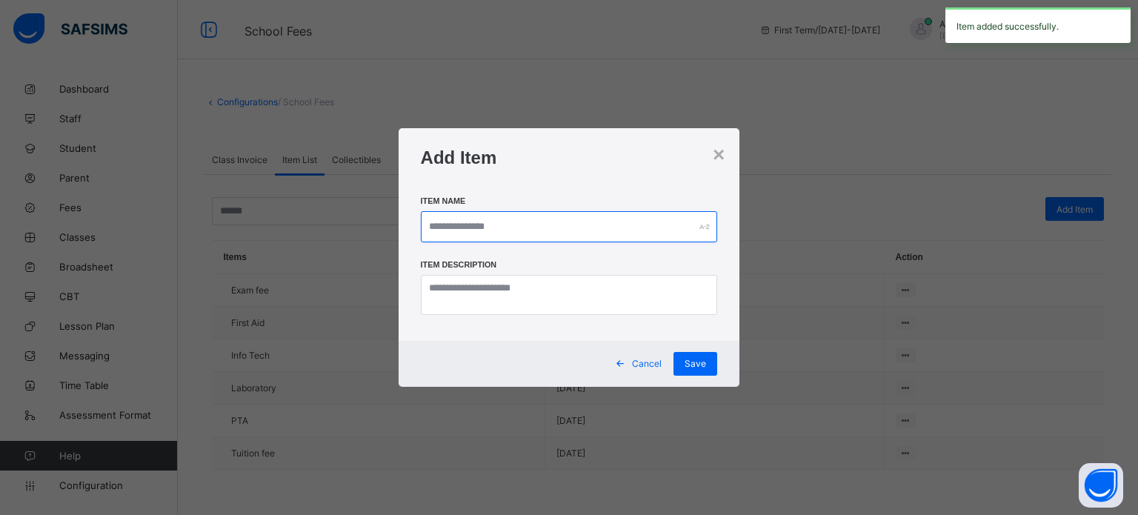
click at [545, 228] on input "text" at bounding box center [569, 226] width 297 height 31
type input "*"
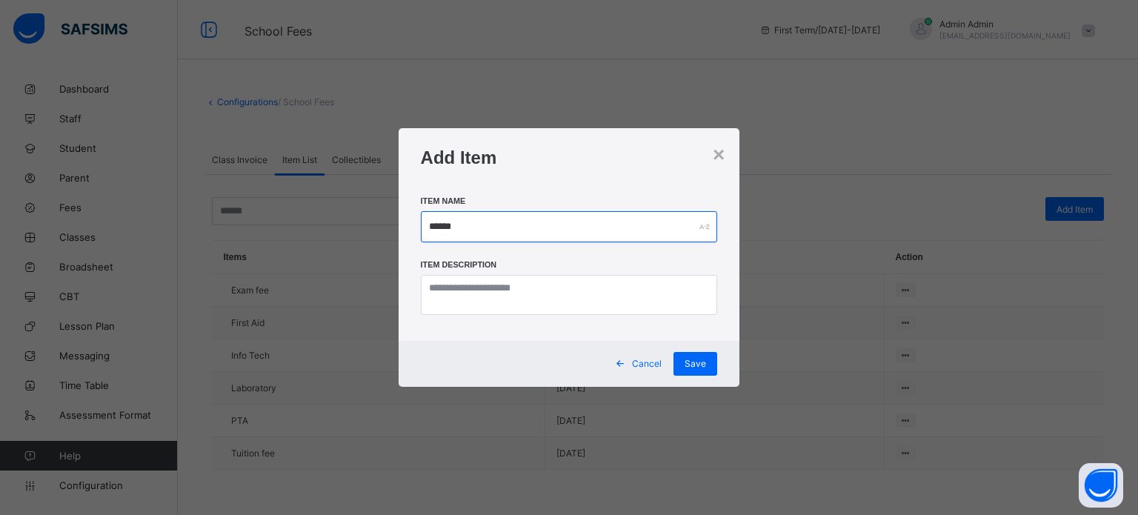
type input "******"
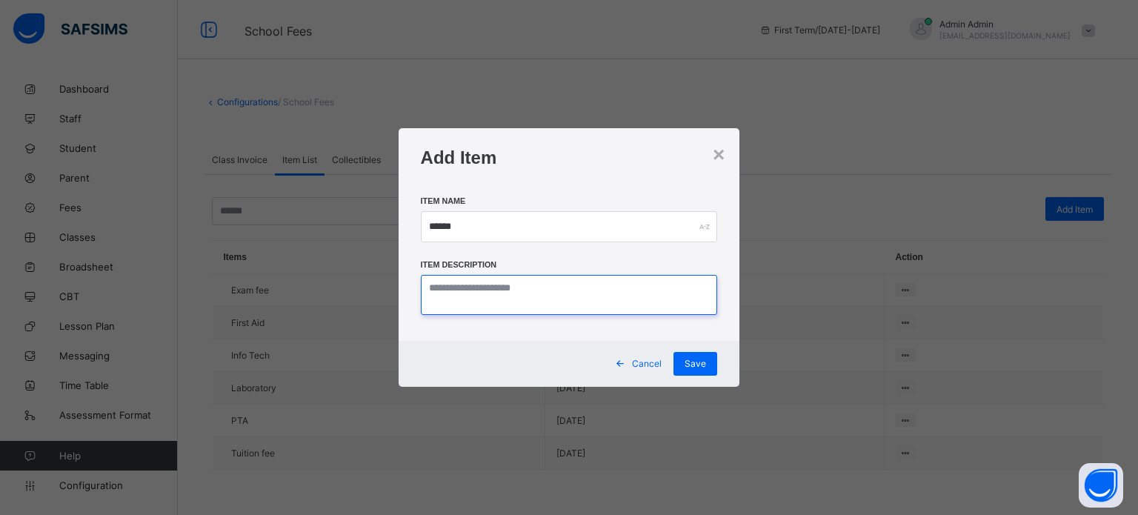
click at [518, 288] on textarea at bounding box center [569, 295] width 297 height 40
type textarea "*"
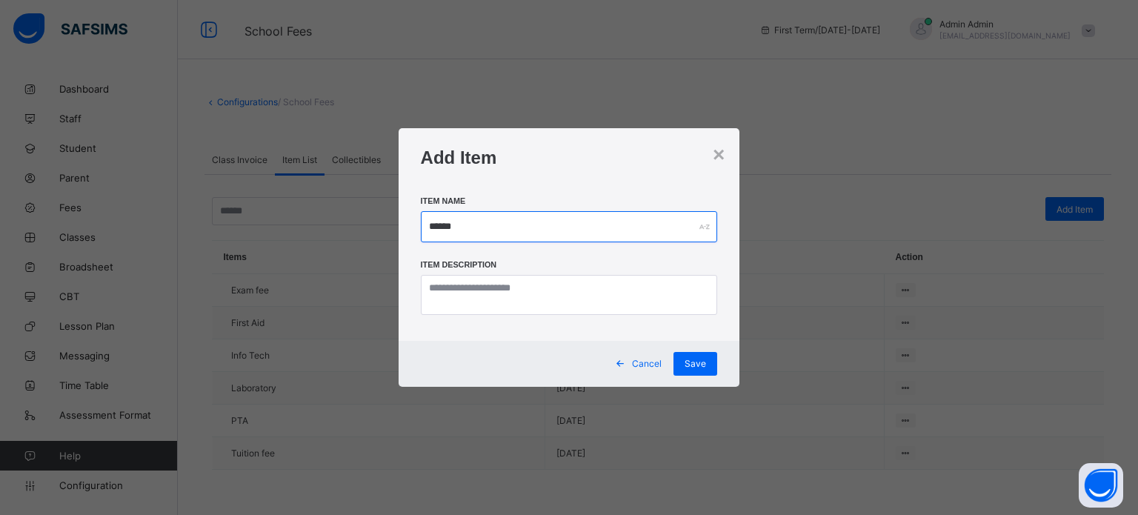
drag, startPoint x: 482, startPoint y: 228, endPoint x: 397, endPoint y: 227, distance: 84.5
click at [397, 227] on div "× Add Item Item Name ****** Item Description Cancel Save" at bounding box center [569, 257] width 1138 height 515
type input "*******"
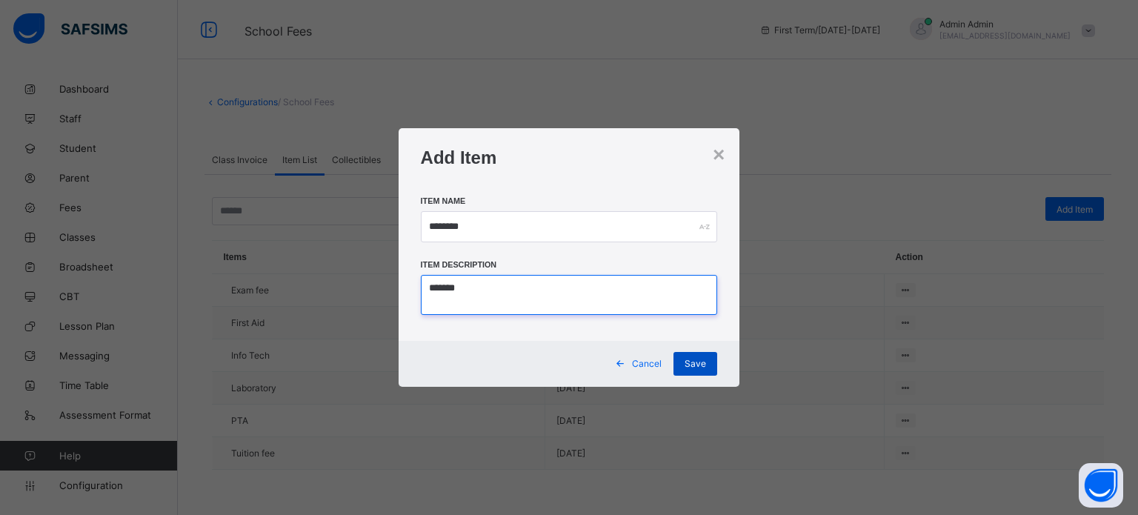
type textarea "*******"
drag, startPoint x: 700, startPoint y: 361, endPoint x: 771, endPoint y: 336, distance: 75.2
click at [703, 361] on span "Save" at bounding box center [695, 363] width 21 height 11
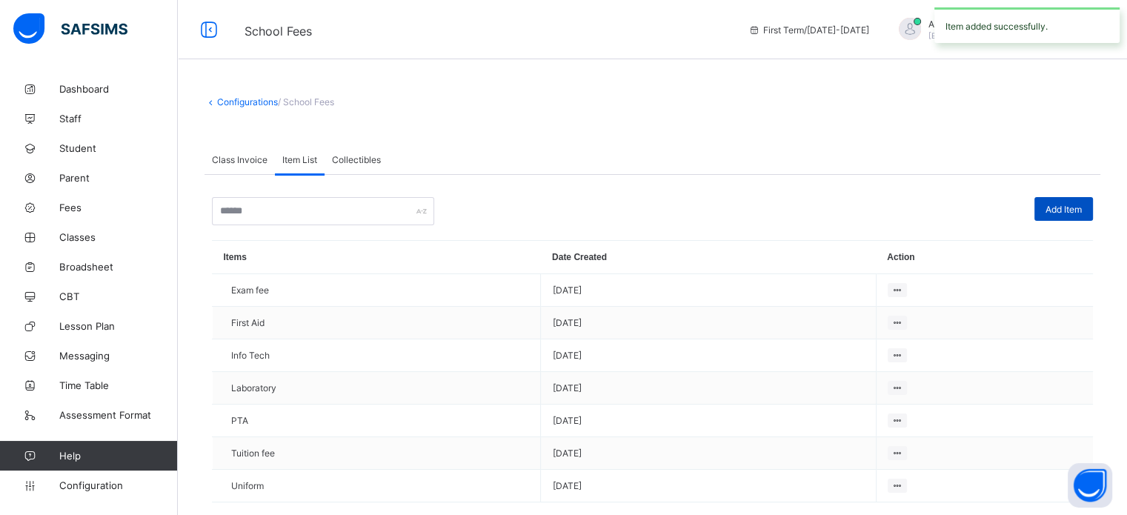
click at [1084, 216] on div "Add Item" at bounding box center [1064, 209] width 59 height 24
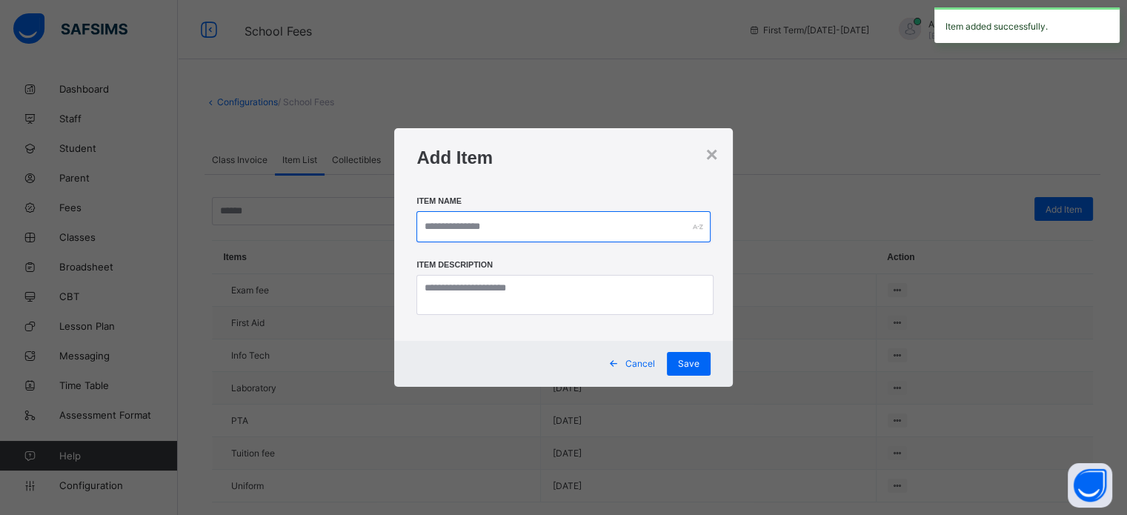
click at [548, 217] on input "text" at bounding box center [562, 226] width 293 height 31
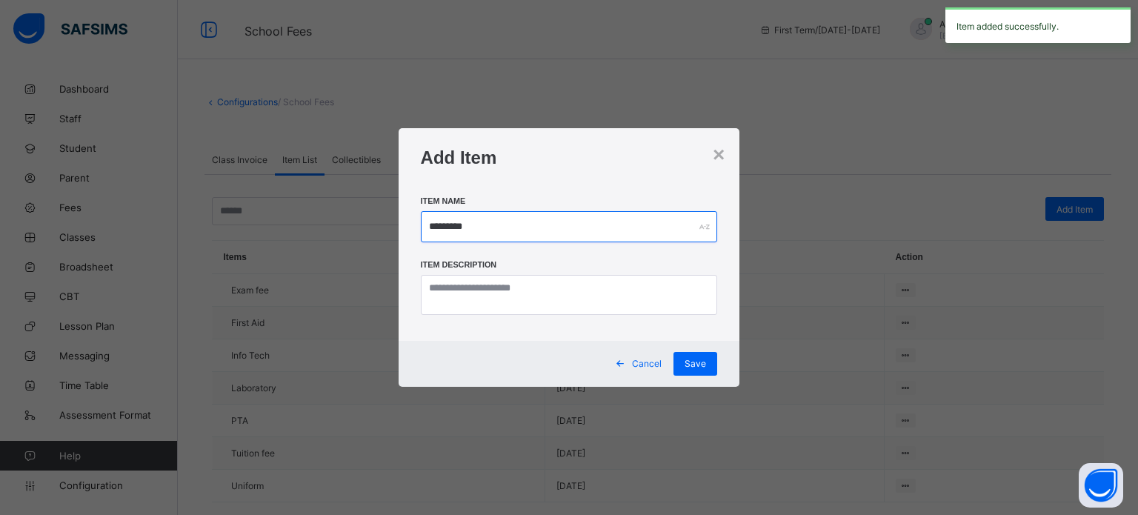
type input "********"
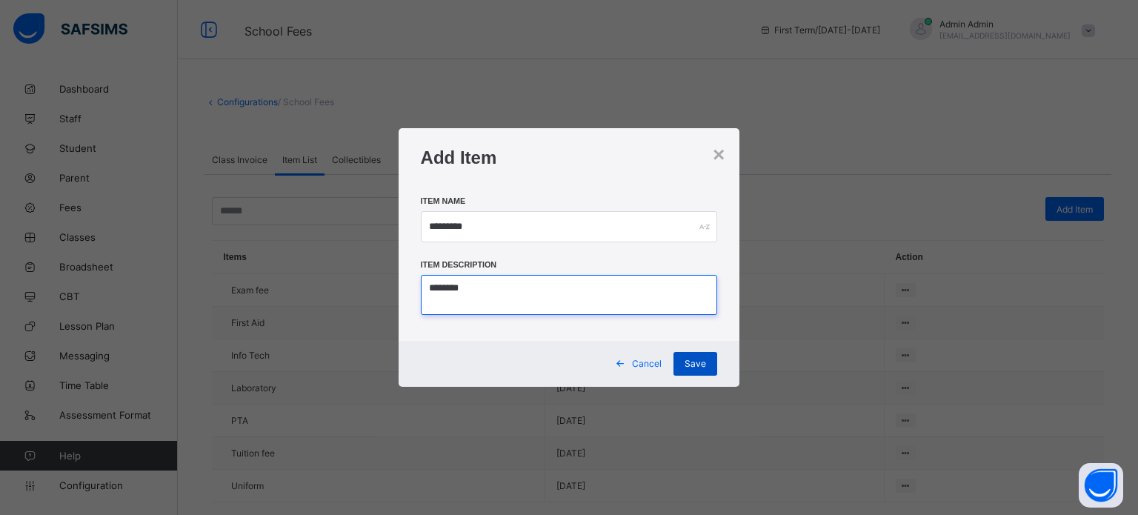
type textarea "********"
click at [713, 355] on div "Save" at bounding box center [696, 364] width 44 height 24
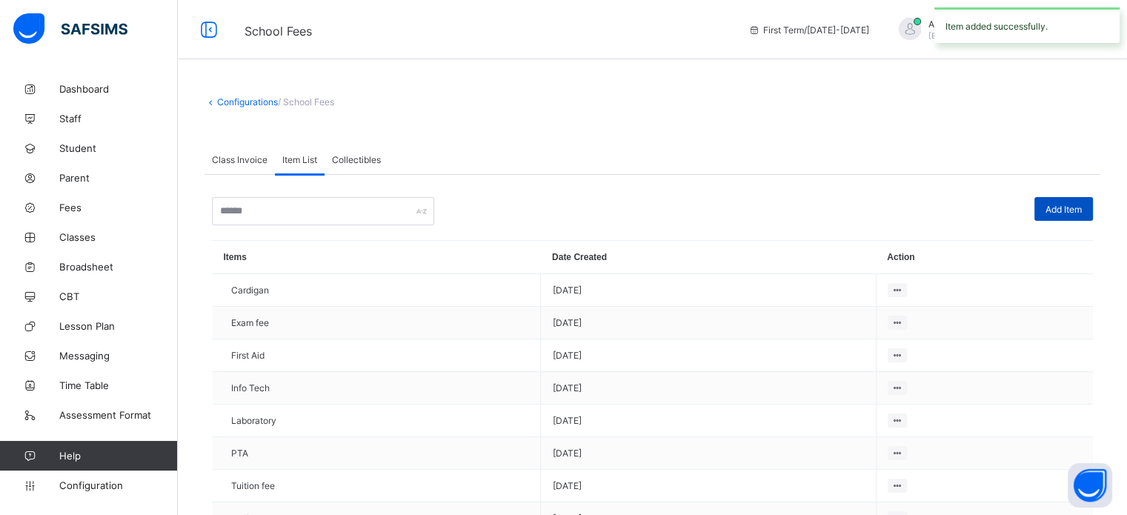
click at [1052, 206] on div "Add Item" at bounding box center [1064, 209] width 59 height 24
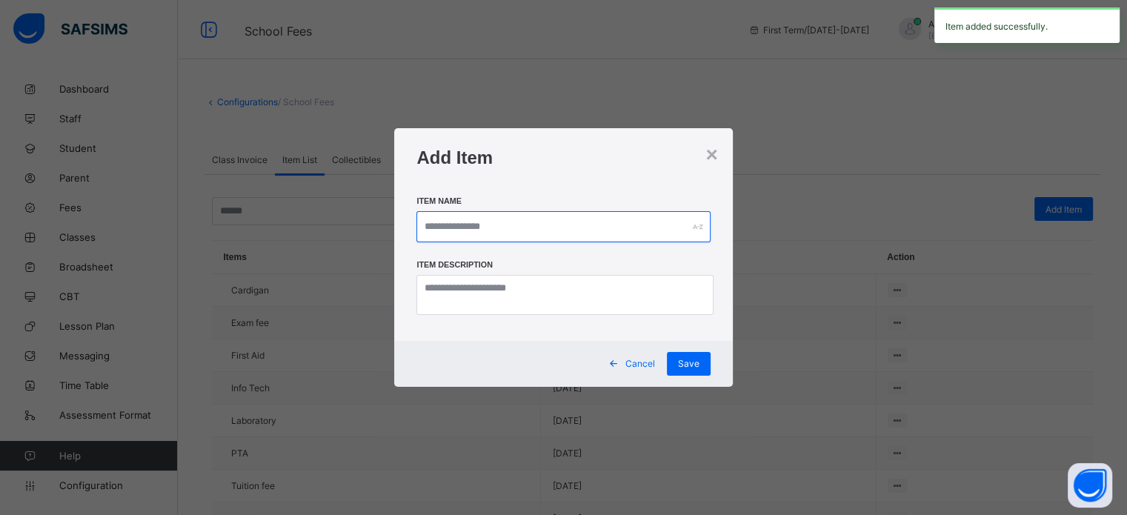
click at [563, 222] on input "text" at bounding box center [562, 226] width 293 height 31
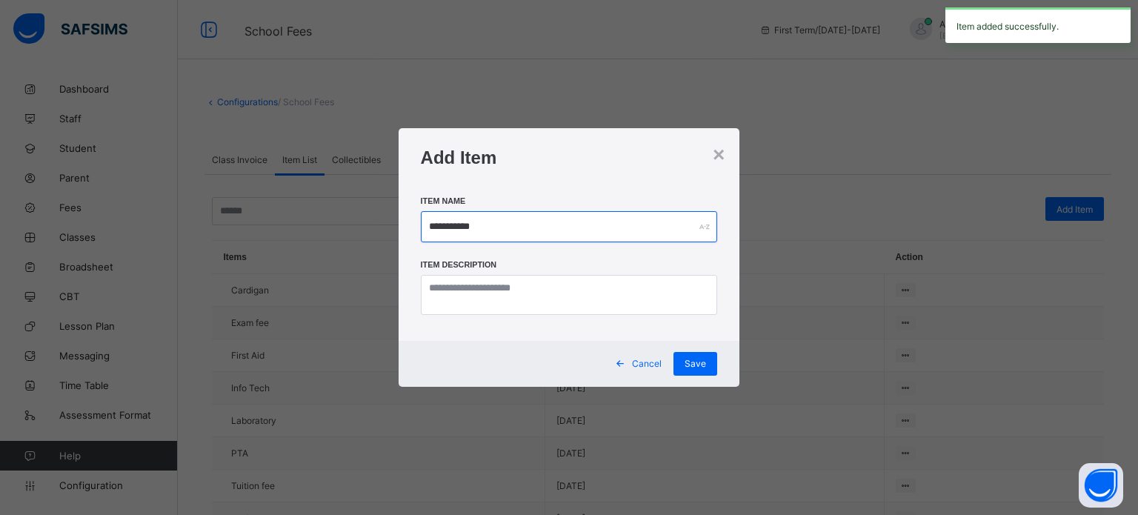
type input "**********"
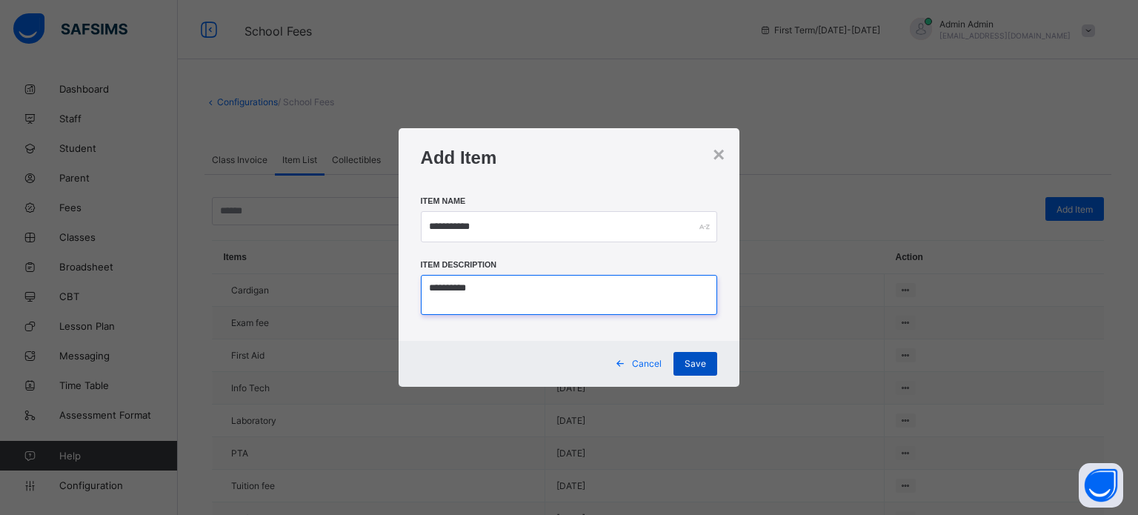
type textarea "**********"
drag, startPoint x: 706, startPoint y: 364, endPoint x: 725, endPoint y: 358, distance: 19.5
click at [706, 364] on div "Save" at bounding box center [696, 364] width 44 height 24
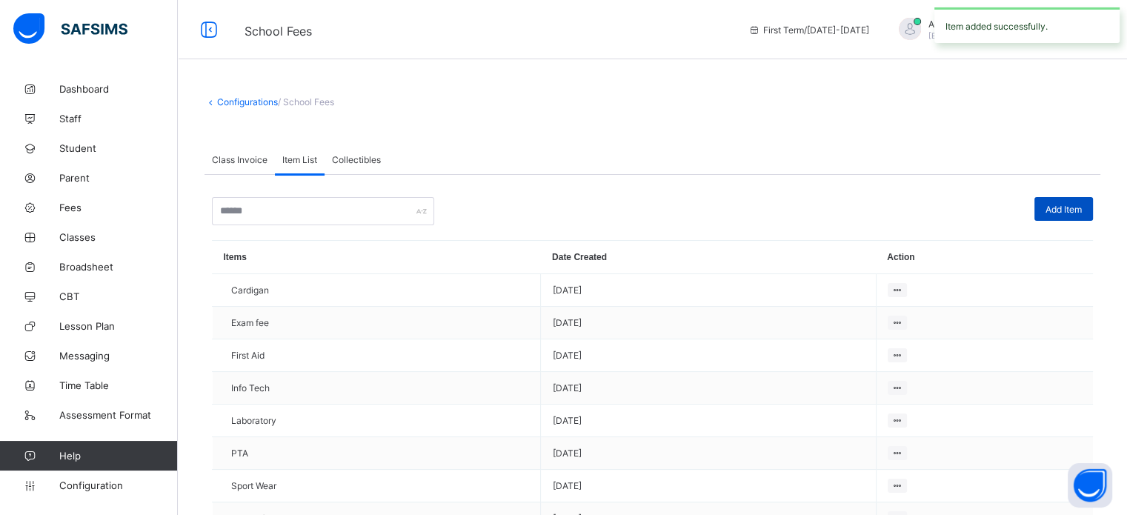
click at [1093, 212] on div "Add Item" at bounding box center [1064, 209] width 59 height 24
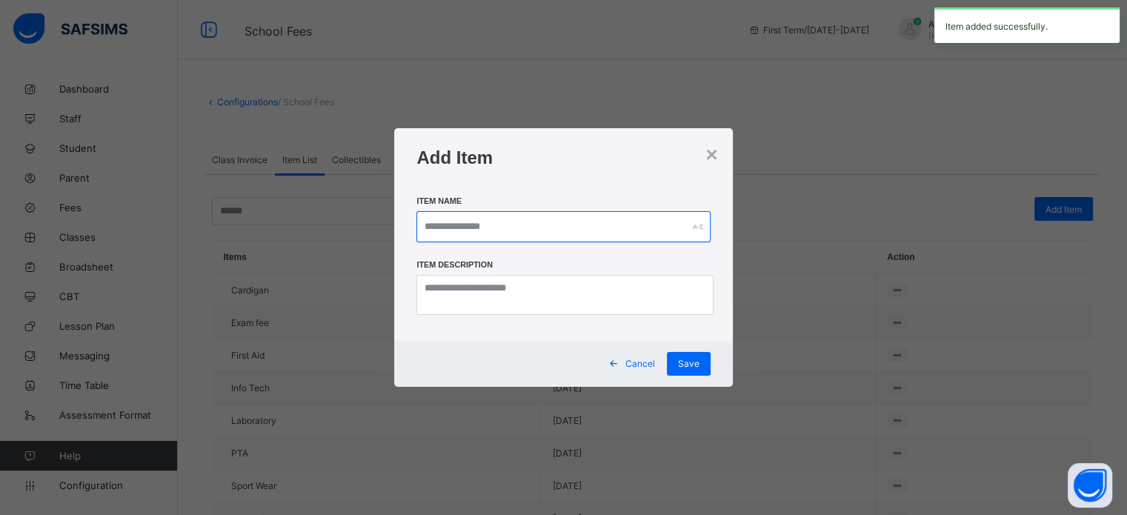
click at [436, 229] on input "text" at bounding box center [562, 226] width 293 height 31
type input "*"
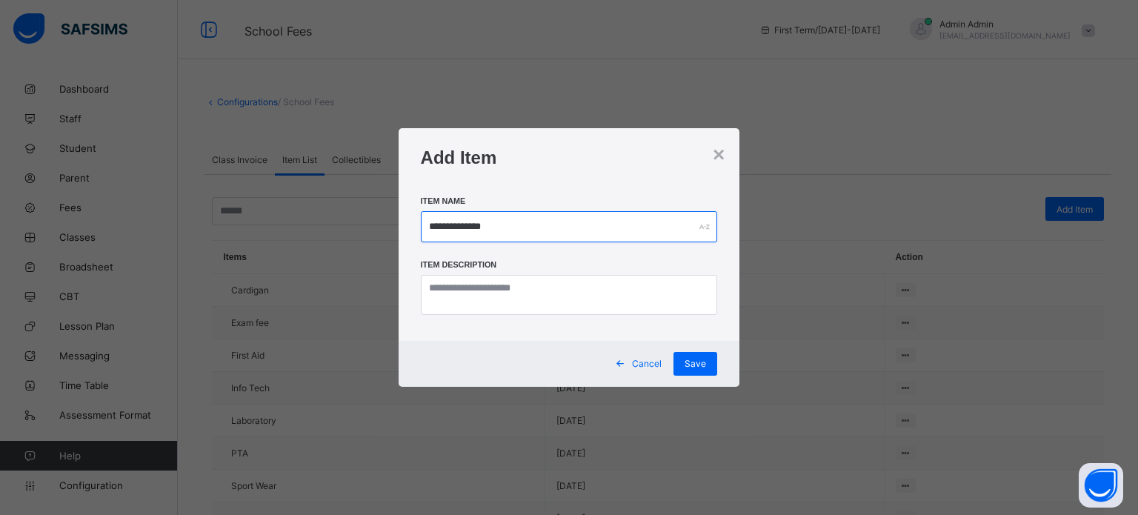
type input "**********"
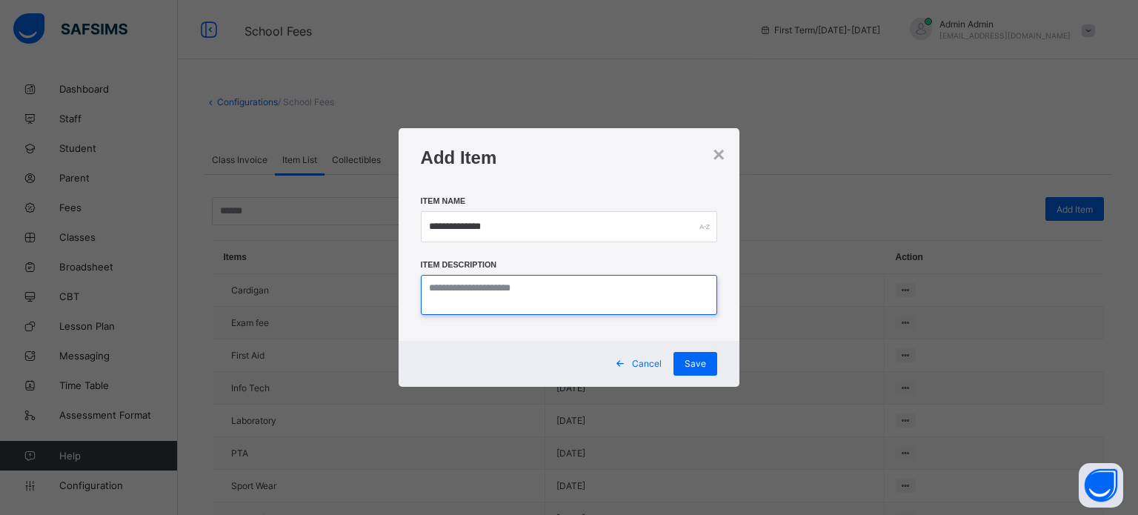
paste textarea "**********"
type textarea "**********"
click at [688, 357] on div "Save" at bounding box center [696, 364] width 44 height 24
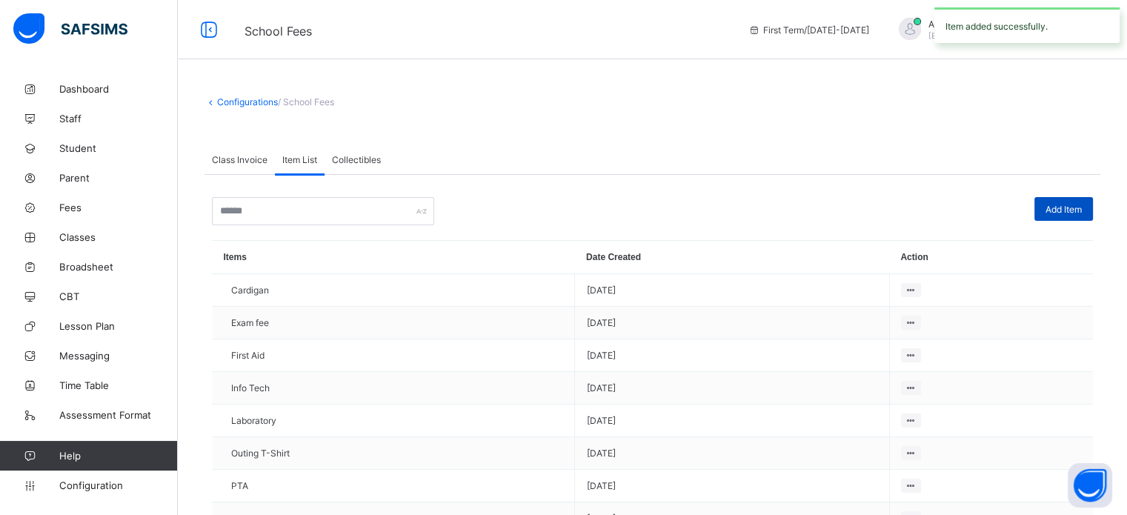
click at [1076, 212] on span "Add Item" at bounding box center [1064, 209] width 36 height 11
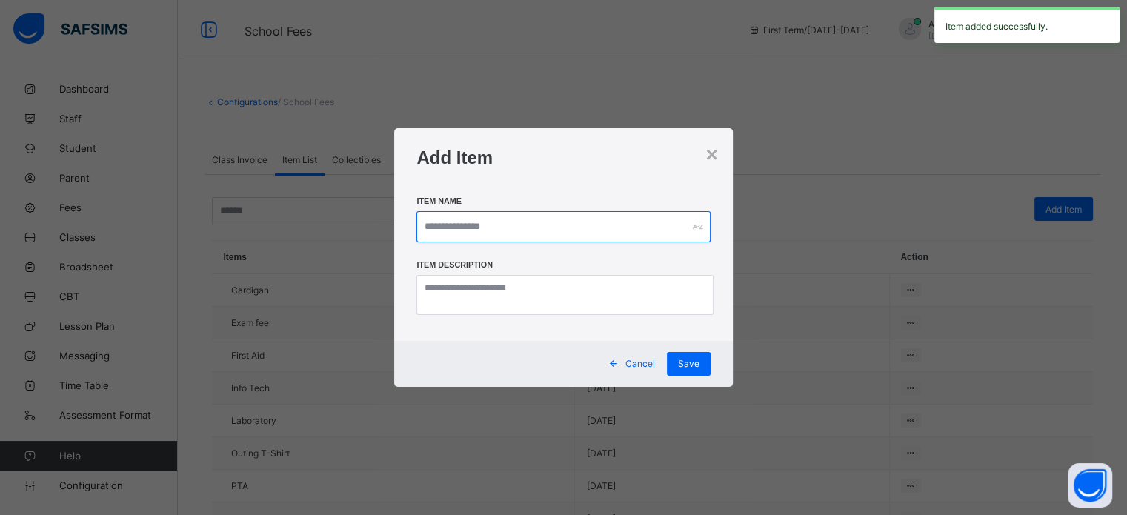
click at [588, 230] on input "text" at bounding box center [562, 226] width 293 height 31
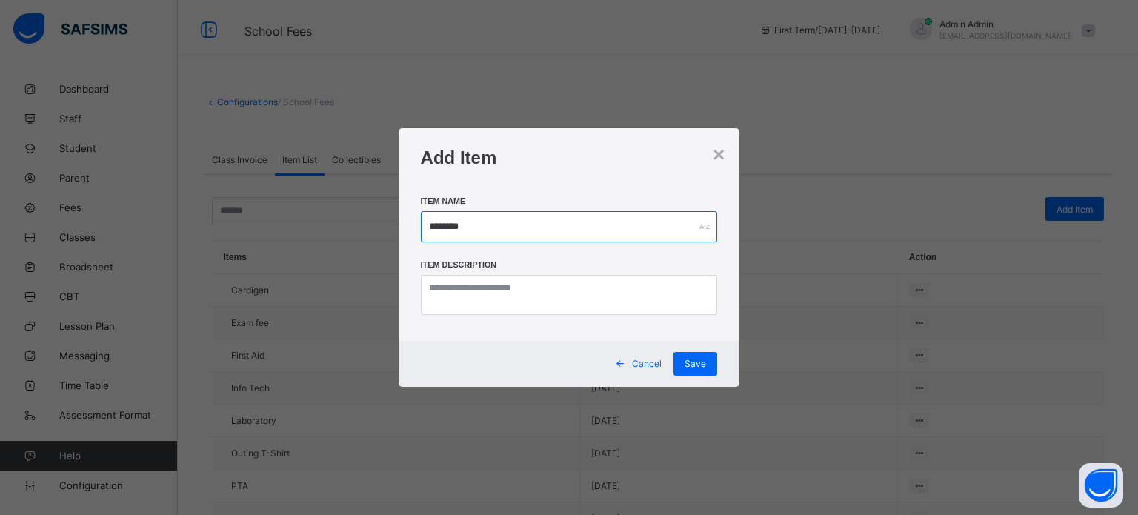
type input "********"
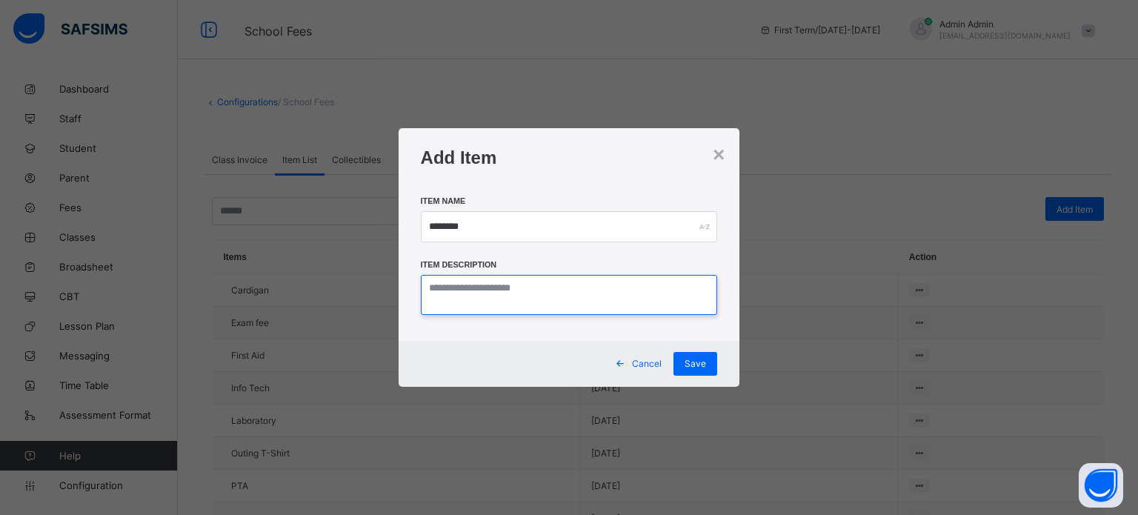
paste textarea "********"
type textarea "********"
click at [687, 365] on span "Save" at bounding box center [695, 363] width 21 height 11
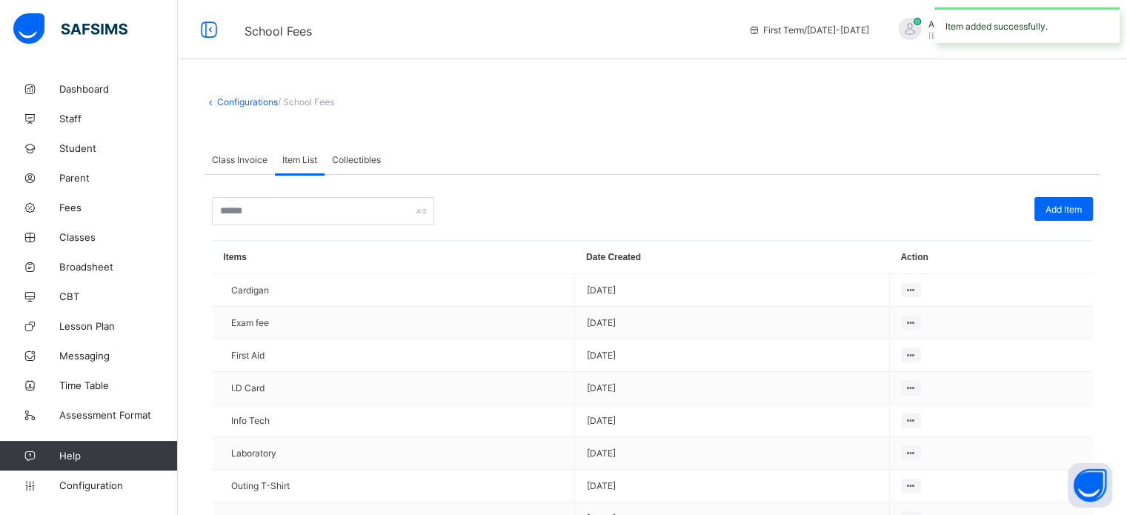
drag, startPoint x: 1083, startPoint y: 214, endPoint x: 968, endPoint y: 222, distance: 115.8
click at [1082, 214] on span "Add Item" at bounding box center [1064, 209] width 36 height 11
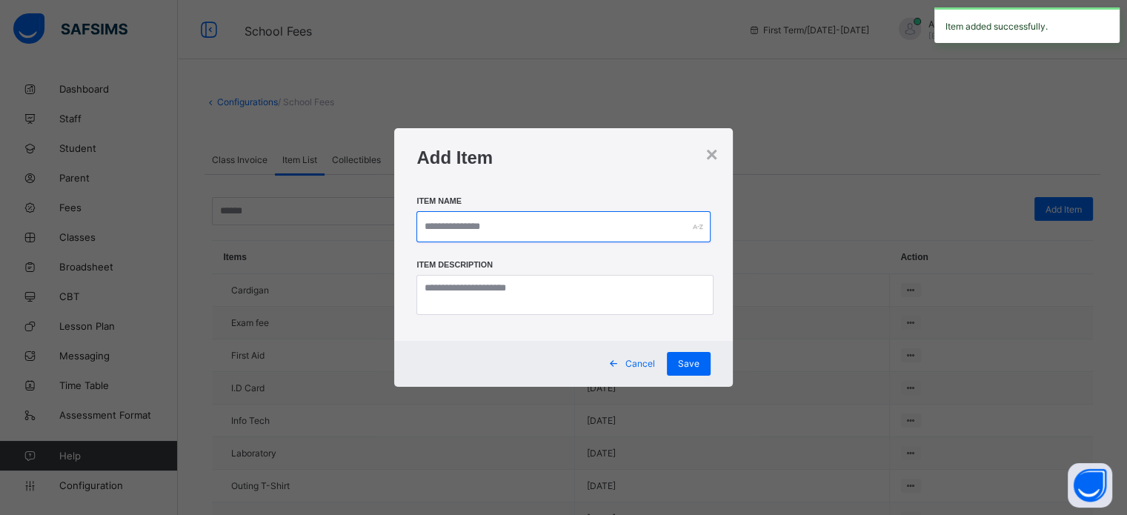
click at [540, 217] on input "text" at bounding box center [562, 226] width 293 height 31
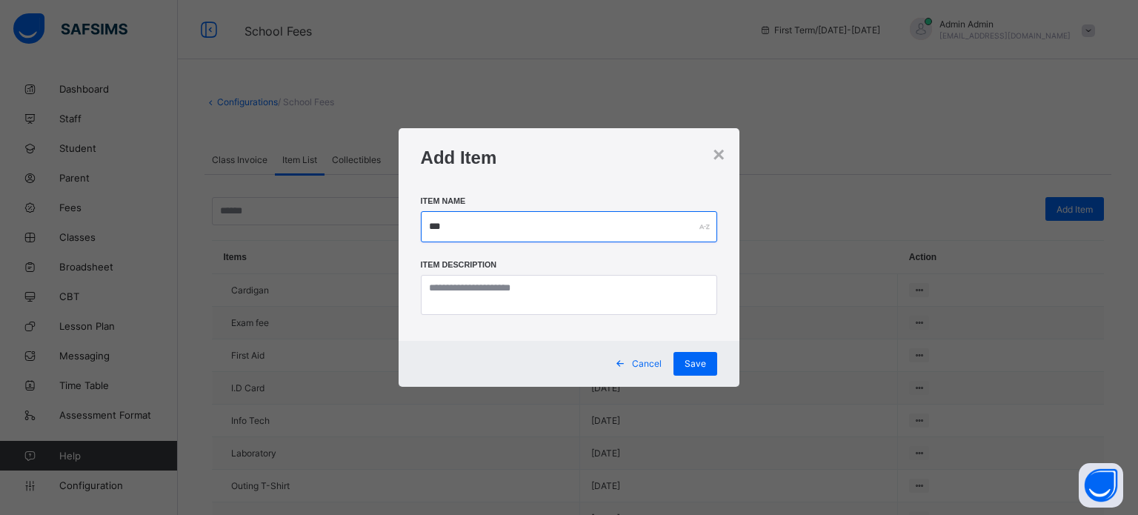
type input "***"
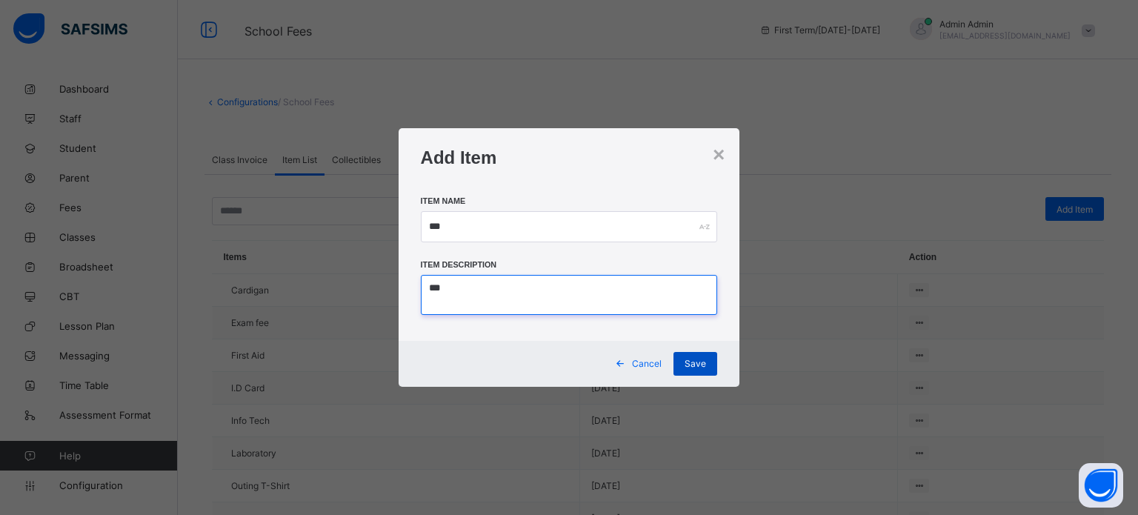
type textarea "***"
click at [706, 364] on div "Save" at bounding box center [696, 364] width 44 height 24
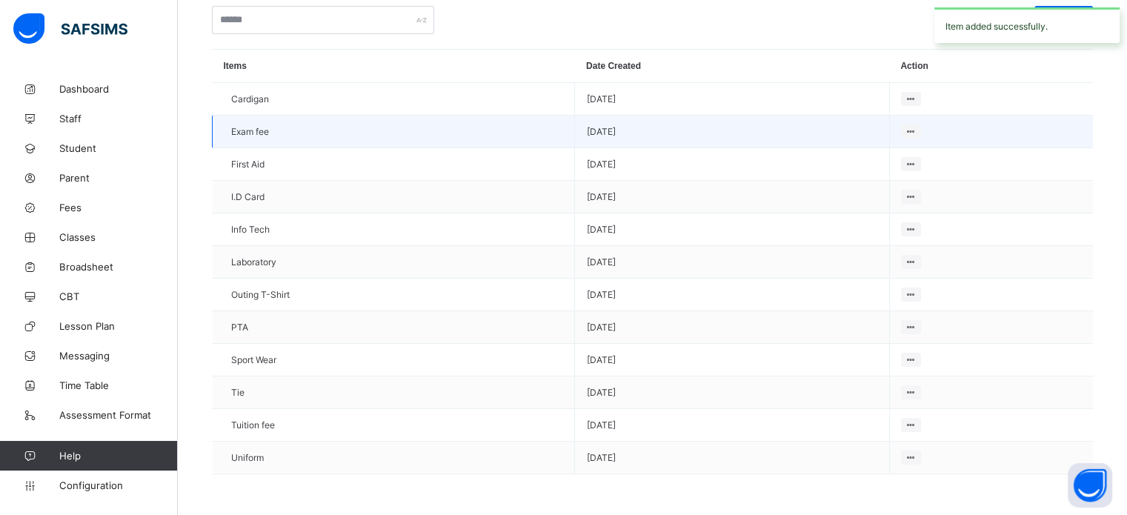
scroll to position [196, 0]
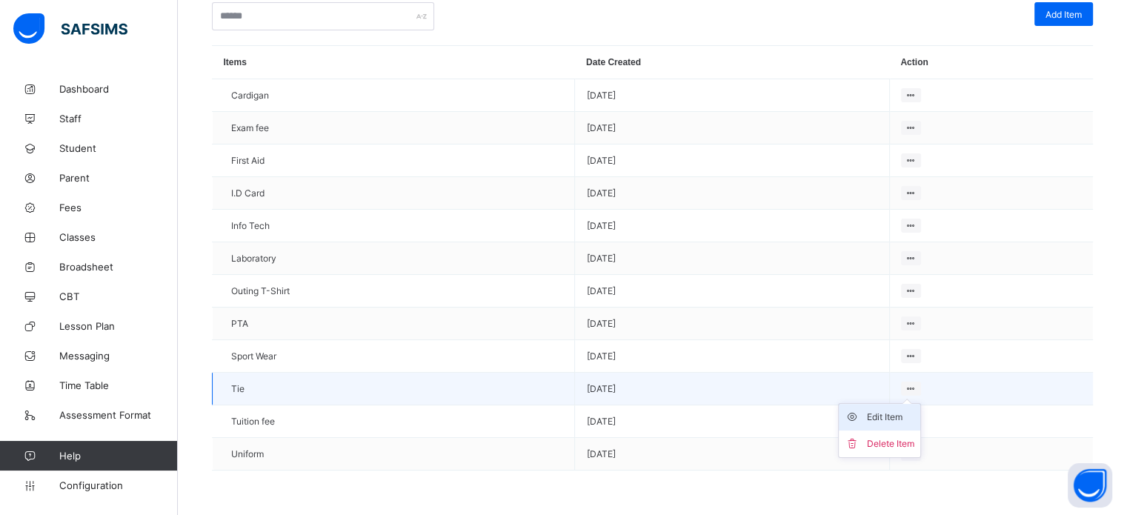
click at [896, 411] on div "Edit Item" at bounding box center [890, 417] width 47 height 15
type input "***"
type textarea "***"
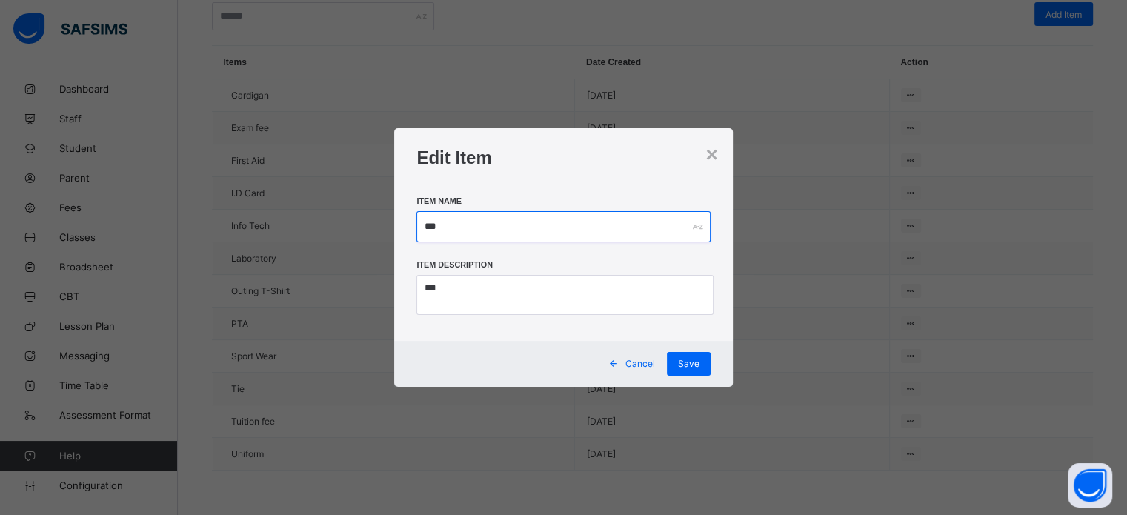
click at [504, 222] on input "***" at bounding box center [562, 226] width 293 height 31
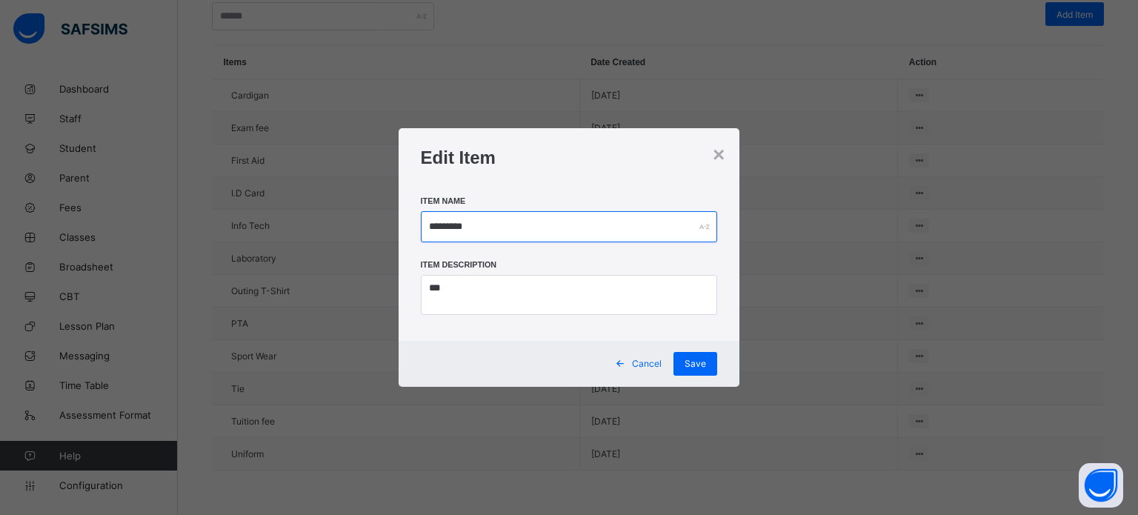
type input "*********"
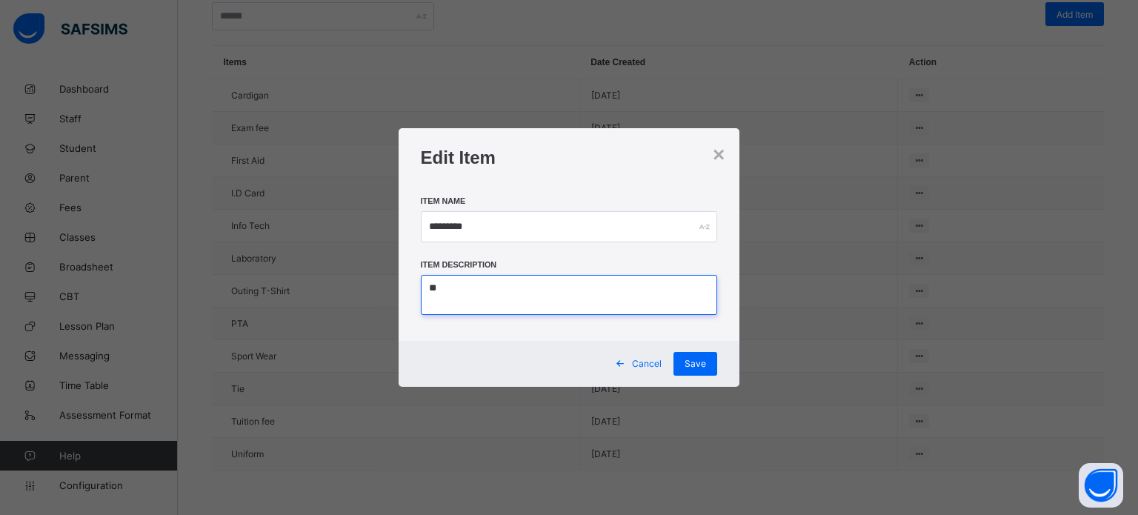
type textarea "*"
type textarea "*********"
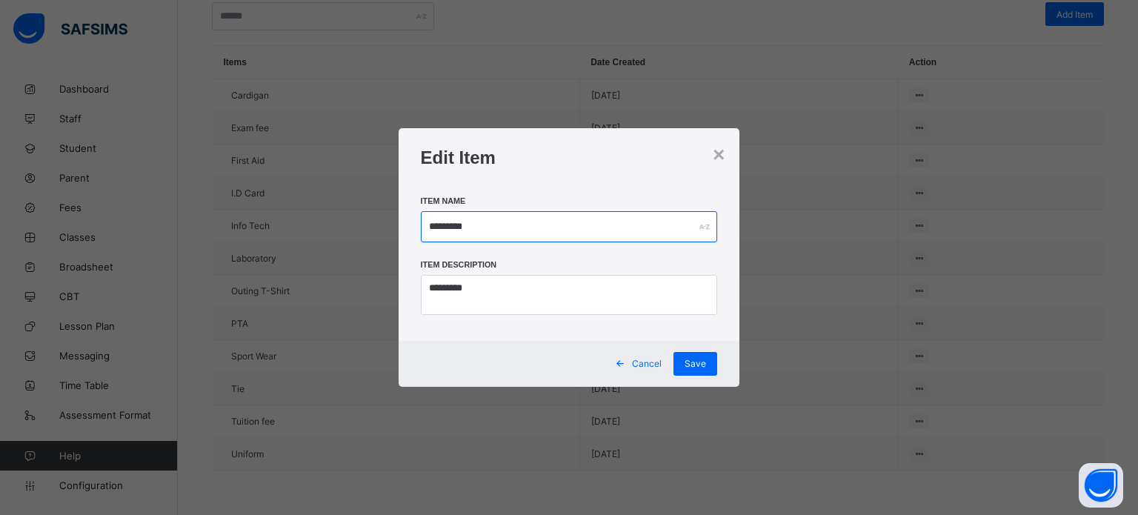
click at [506, 216] on input "*********" at bounding box center [569, 226] width 297 height 31
type input "***"
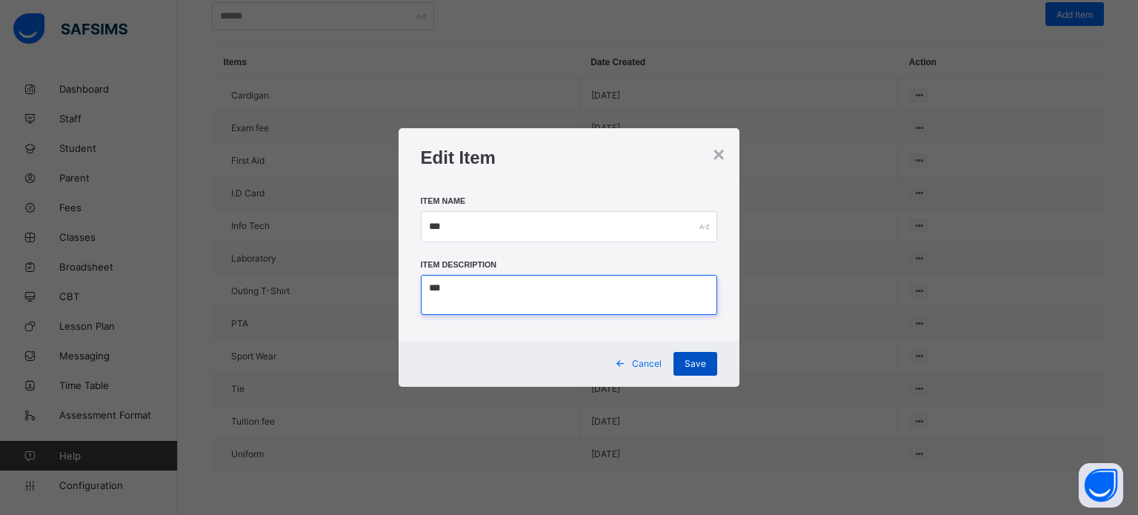
type textarea "***"
drag, startPoint x: 702, startPoint y: 368, endPoint x: 711, endPoint y: 366, distance: 9.9
click at [703, 369] on span "Save" at bounding box center [695, 363] width 21 height 11
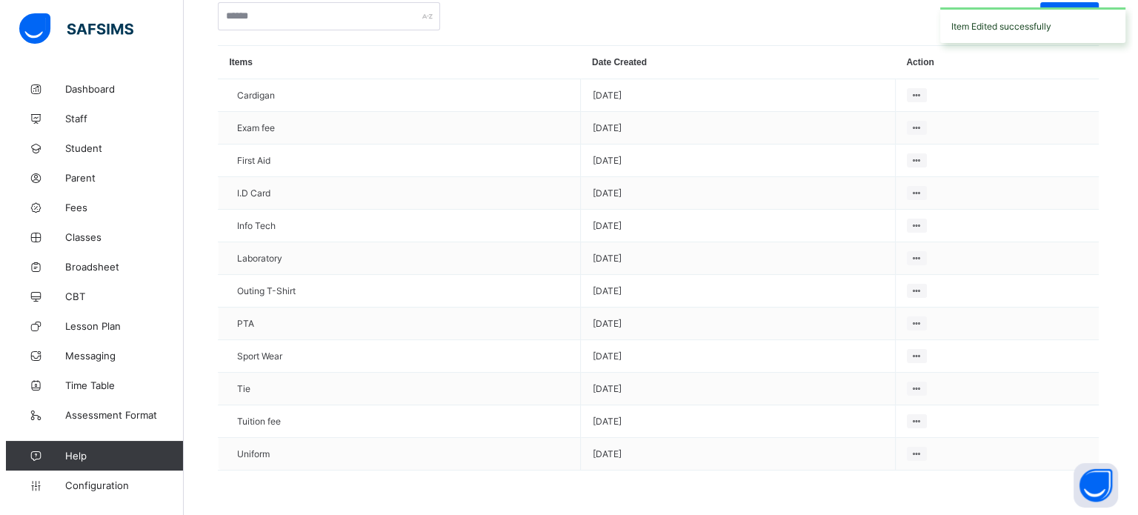
scroll to position [0, 0]
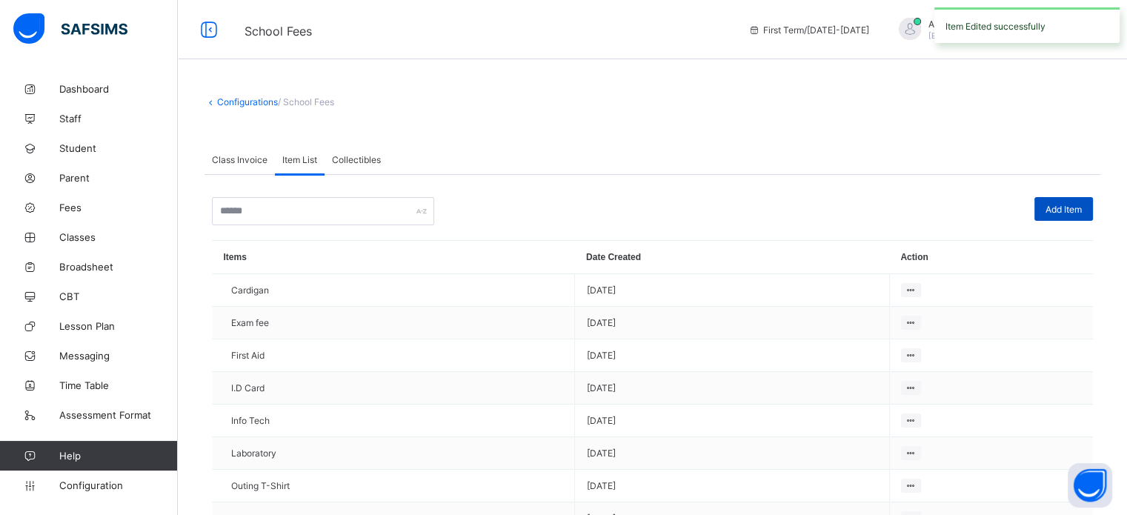
click at [1081, 214] on span "Add Item" at bounding box center [1064, 209] width 36 height 11
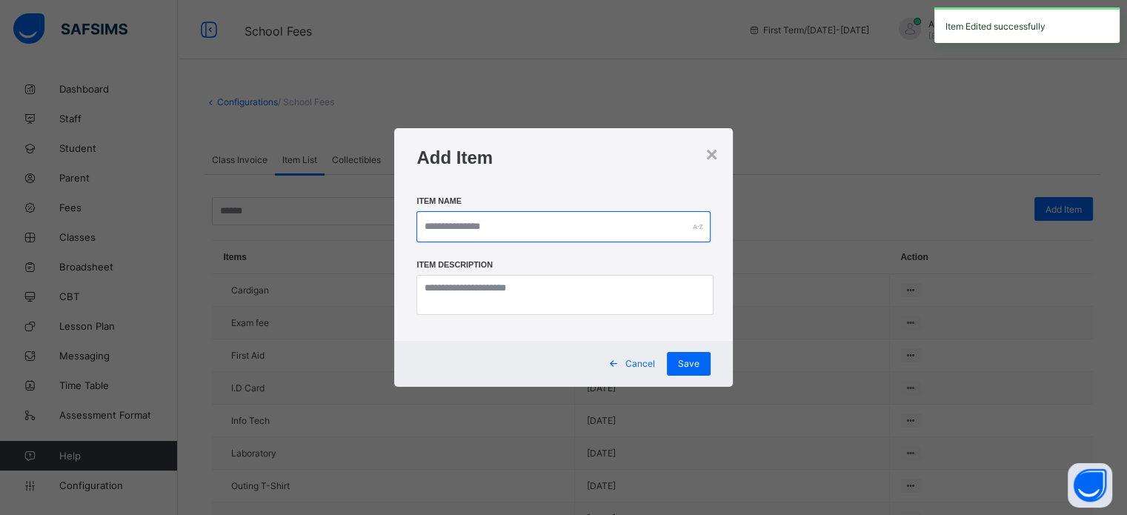
click at [451, 228] on input "text" at bounding box center [562, 226] width 293 height 31
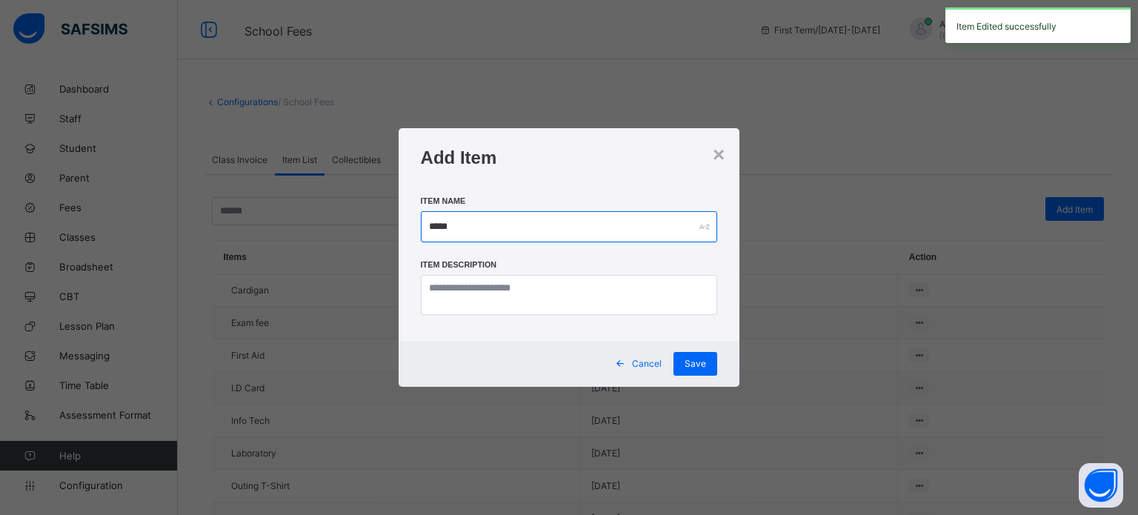
type input "*****"
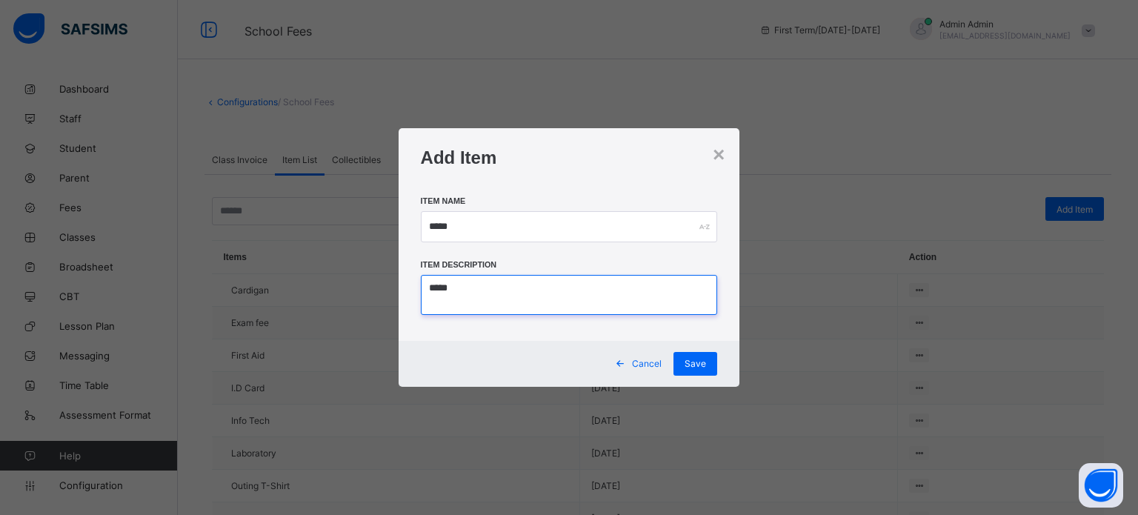
type textarea "*****"
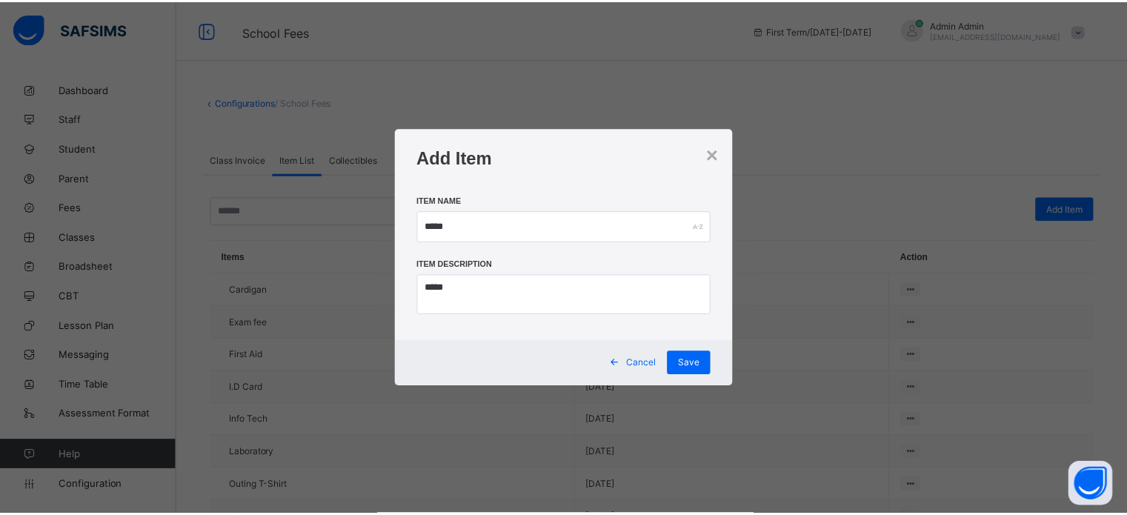
scroll to position [196, 0]
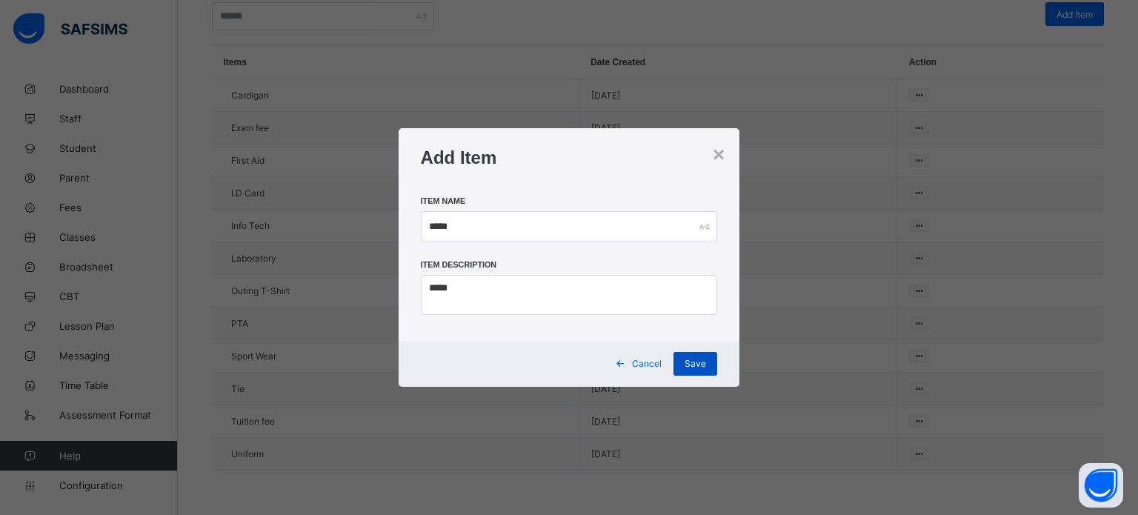
click at [683, 361] on div "Save" at bounding box center [696, 364] width 44 height 24
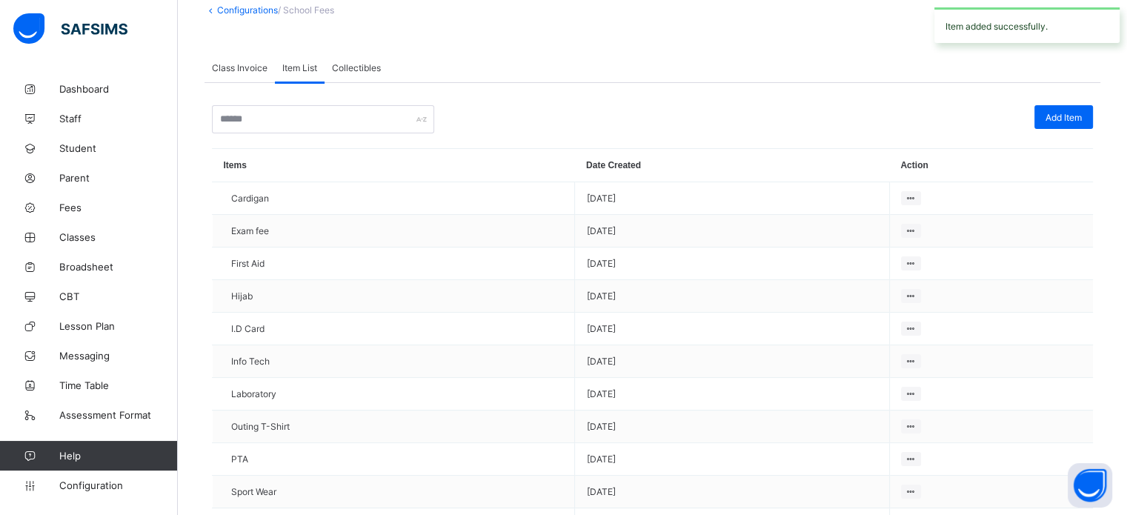
scroll to position [0, 0]
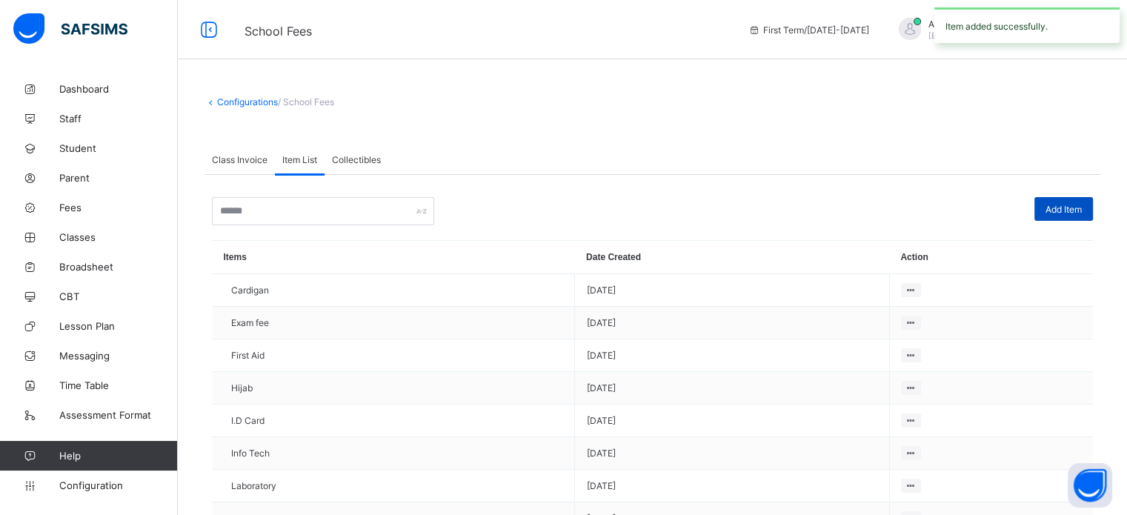
click at [1082, 207] on span "Add Item" at bounding box center [1064, 209] width 36 height 11
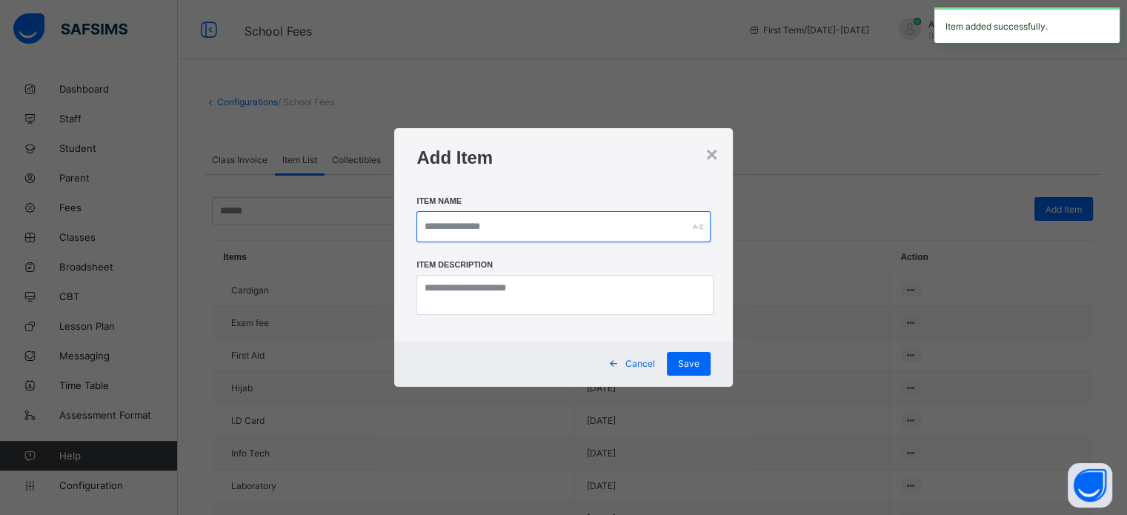
click at [499, 221] on input "text" at bounding box center [562, 226] width 293 height 31
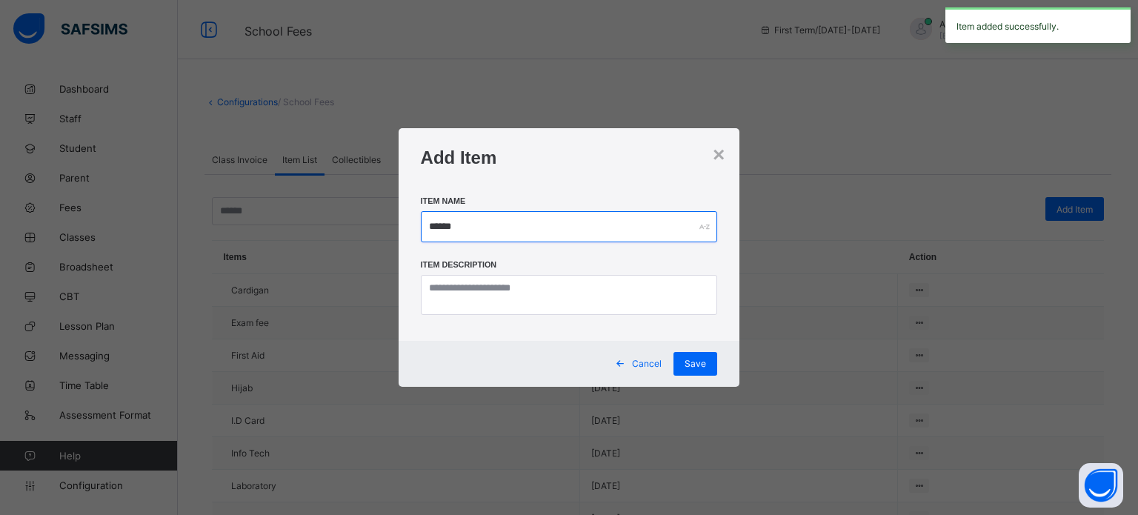
type input "*****"
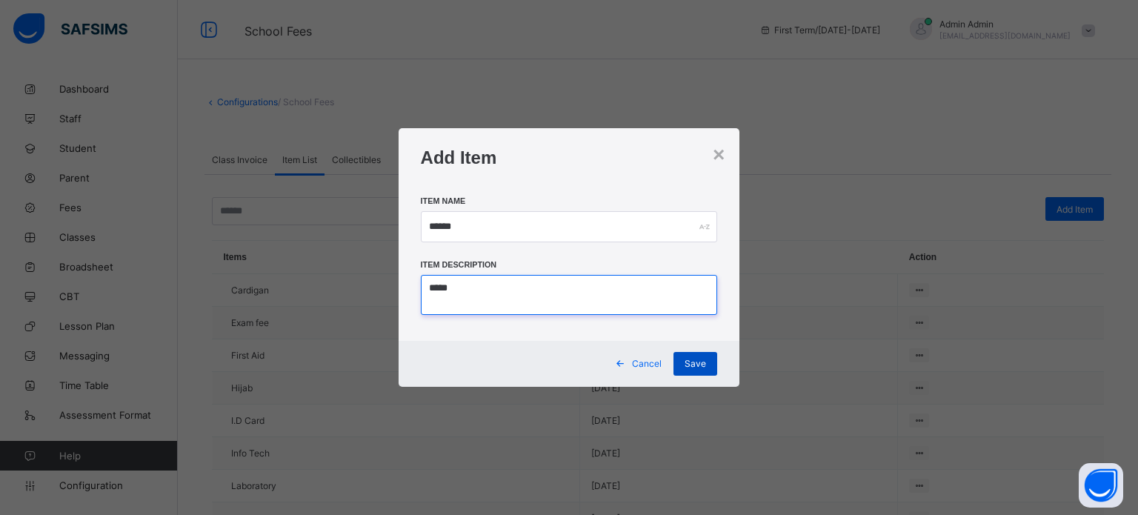
type textarea "*****"
click at [710, 376] on div "Save" at bounding box center [696, 364] width 44 height 24
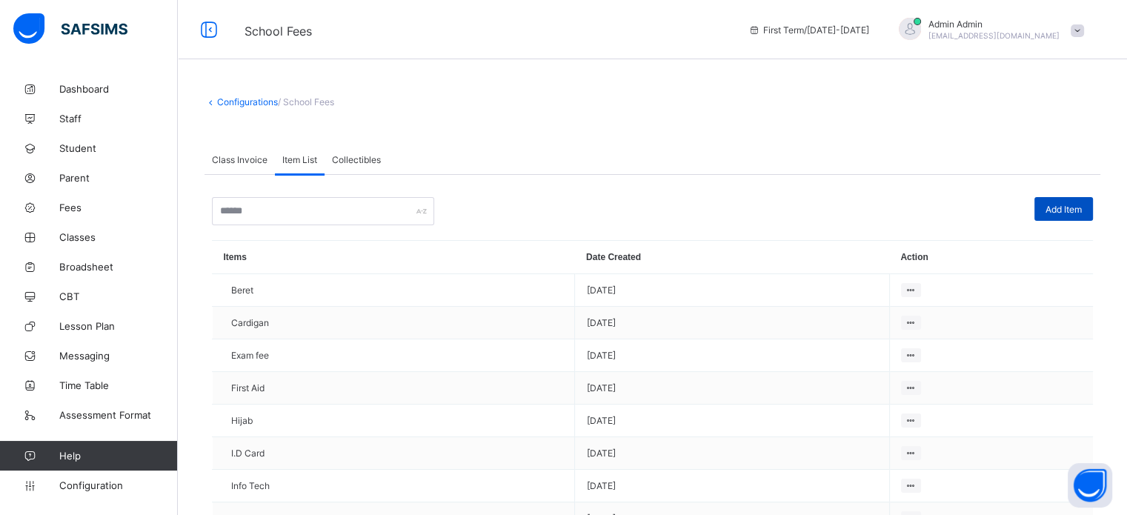
click at [1056, 211] on span "Add Item" at bounding box center [1064, 209] width 36 height 11
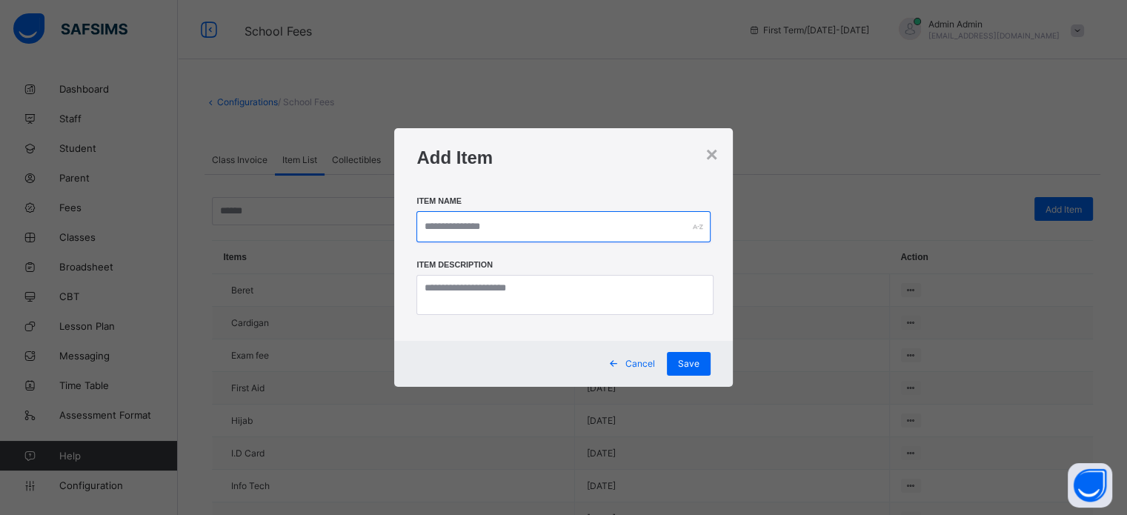
click at [523, 233] on input "text" at bounding box center [562, 226] width 293 height 31
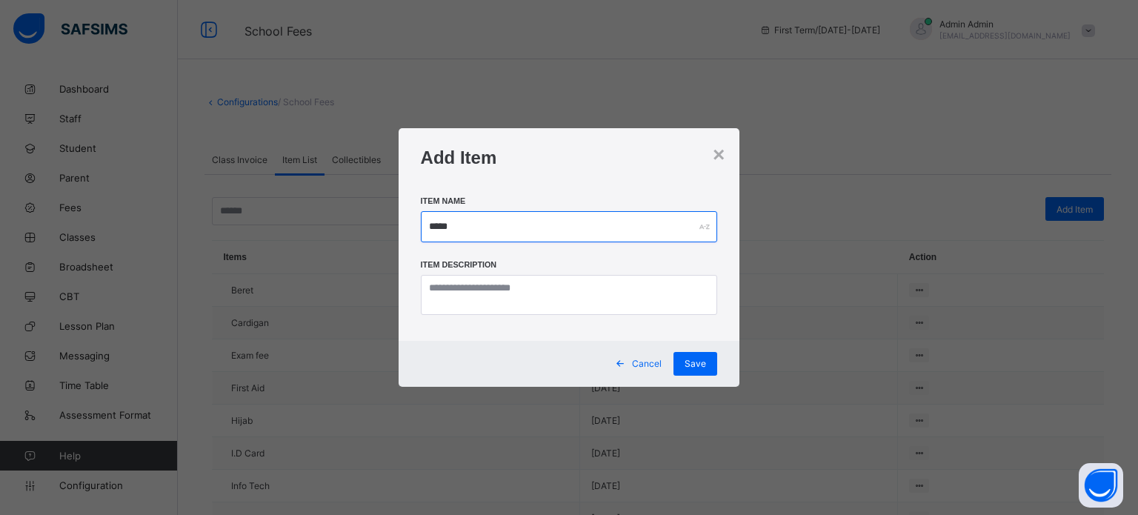
type input "****"
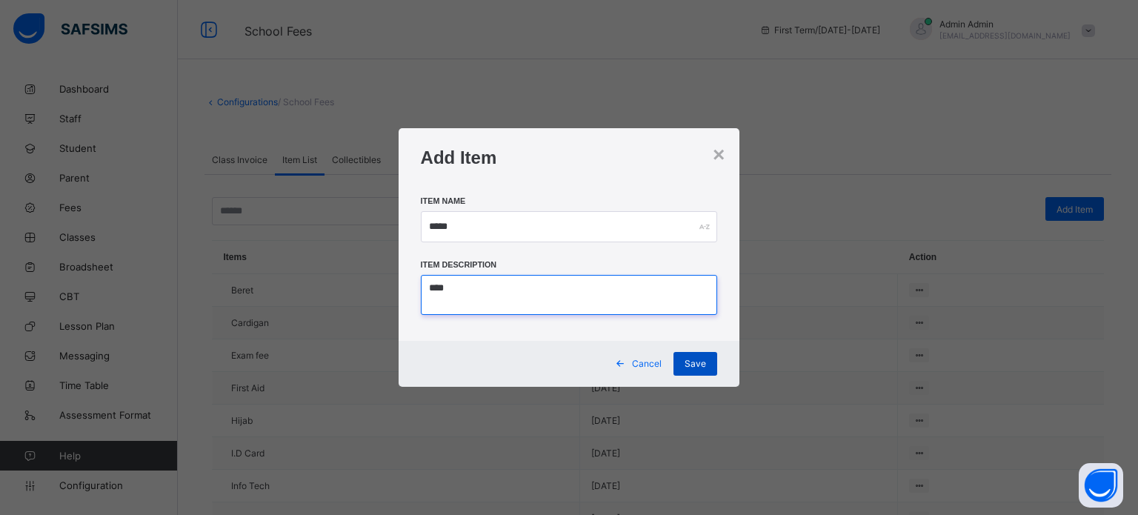
type textarea "****"
drag, startPoint x: 689, startPoint y: 363, endPoint x: 790, endPoint y: 325, distance: 107.6
click at [690, 364] on span "Save" at bounding box center [695, 363] width 21 height 11
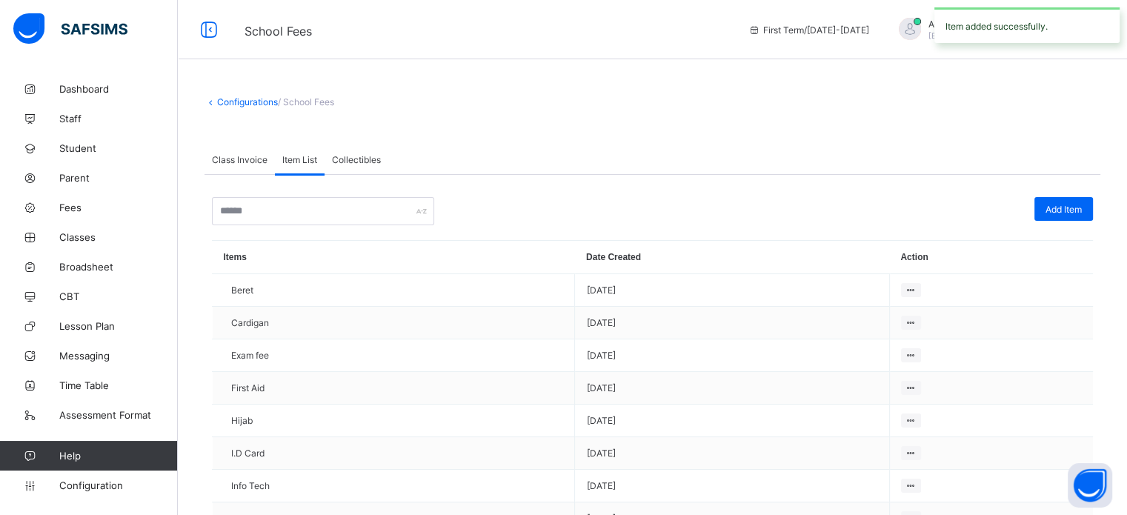
click at [1082, 210] on span "Add Item" at bounding box center [1064, 209] width 36 height 11
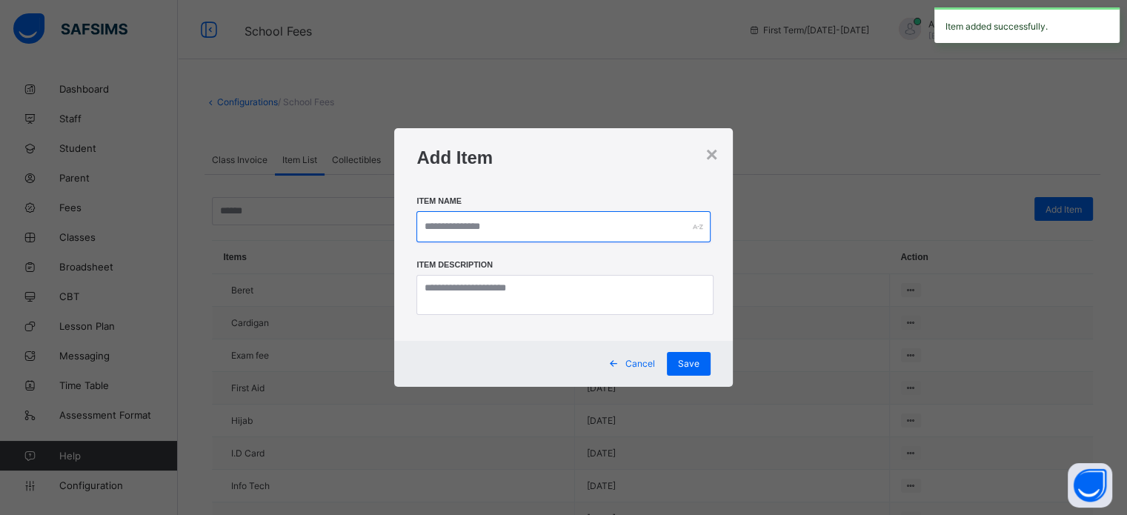
click at [457, 223] on input "text" at bounding box center [562, 226] width 293 height 31
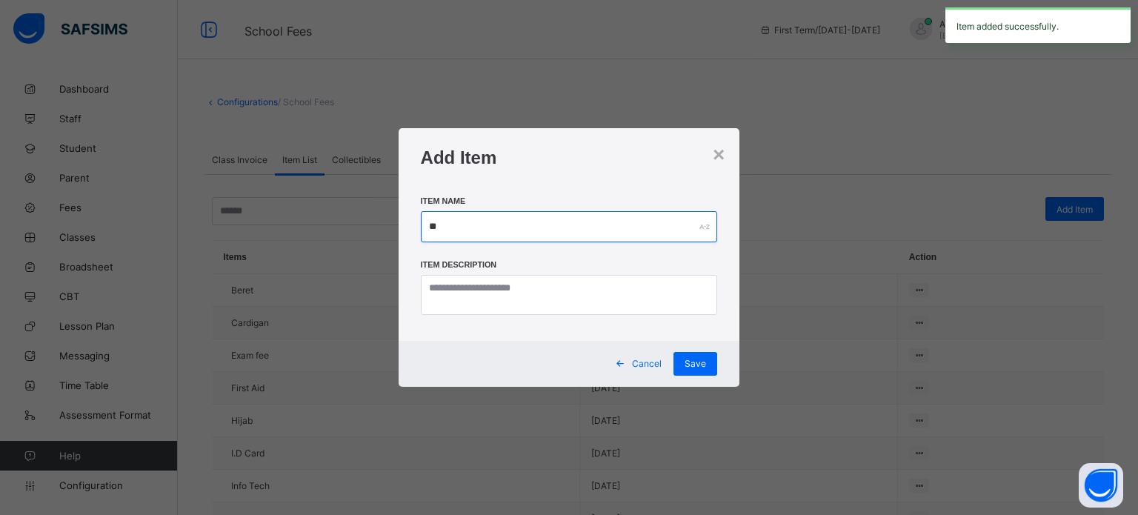
type input "*"
type input "****"
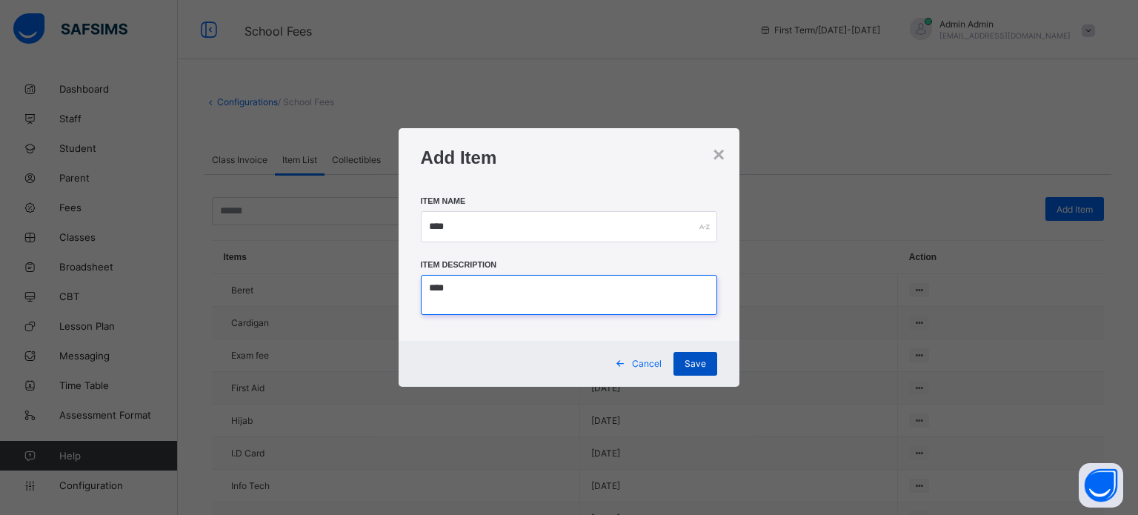
type textarea "****"
drag, startPoint x: 702, startPoint y: 359, endPoint x: 813, endPoint y: 309, distance: 121.7
click at [703, 359] on span "Save" at bounding box center [695, 363] width 21 height 11
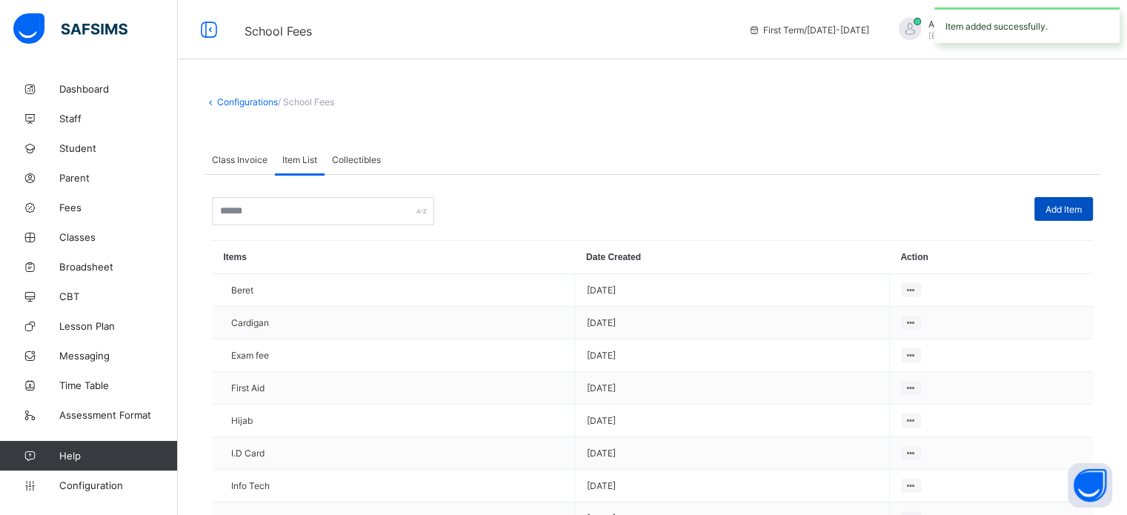
click at [1061, 213] on span "Add Item" at bounding box center [1064, 209] width 36 height 11
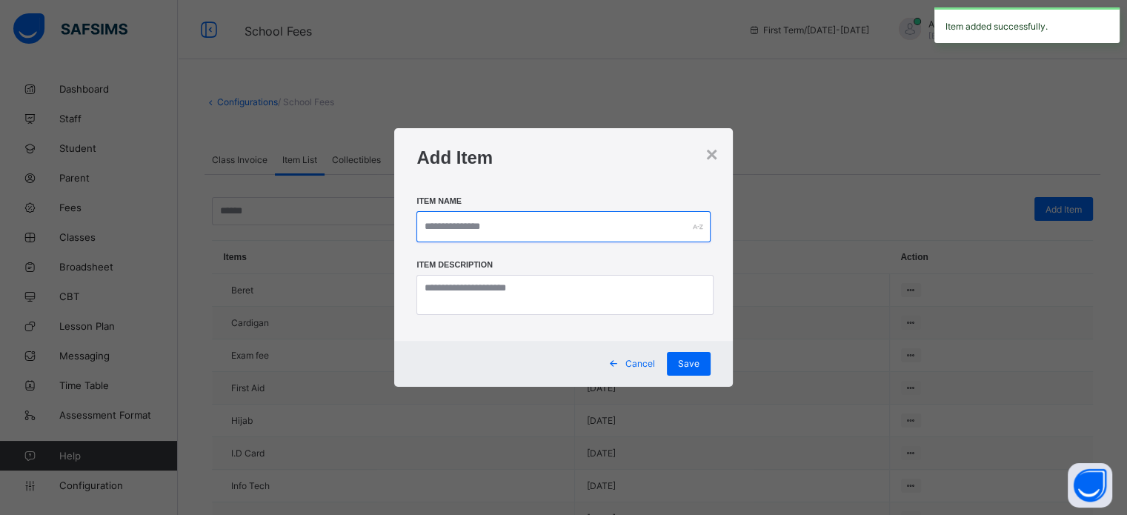
click at [548, 215] on input "text" at bounding box center [562, 226] width 293 height 31
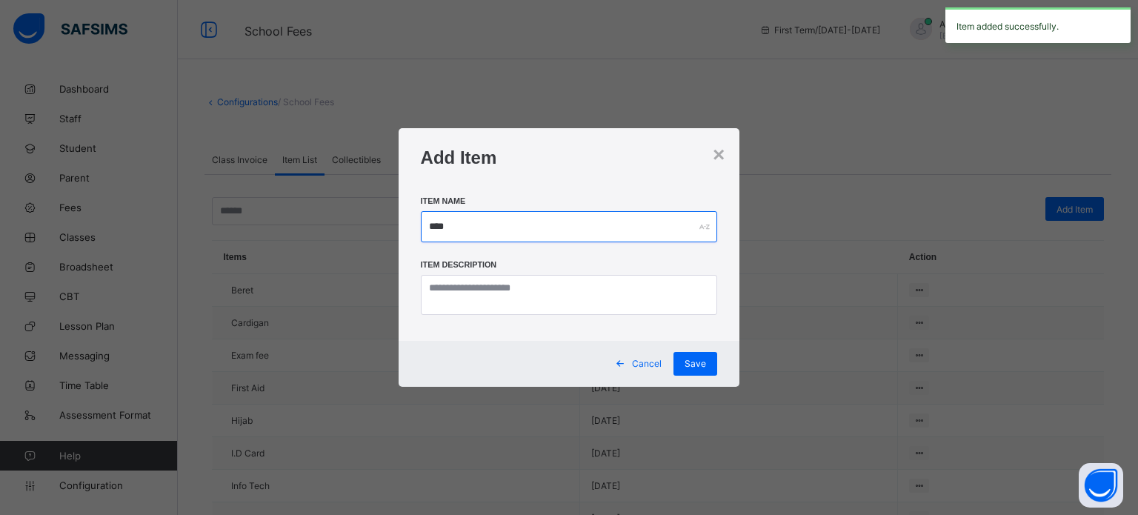
type input "****"
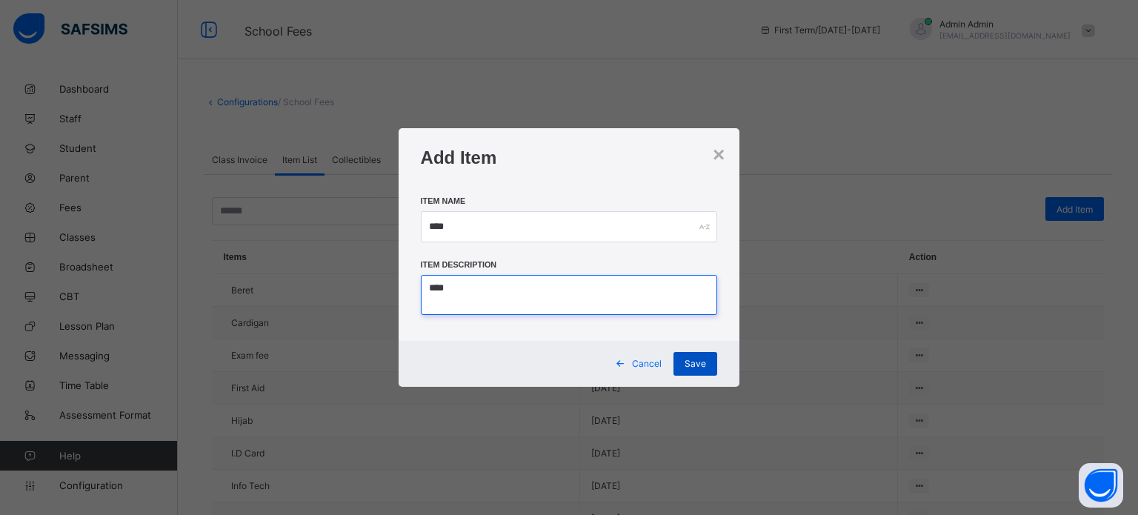
type textarea "****"
click at [708, 361] on div "Save" at bounding box center [696, 364] width 44 height 24
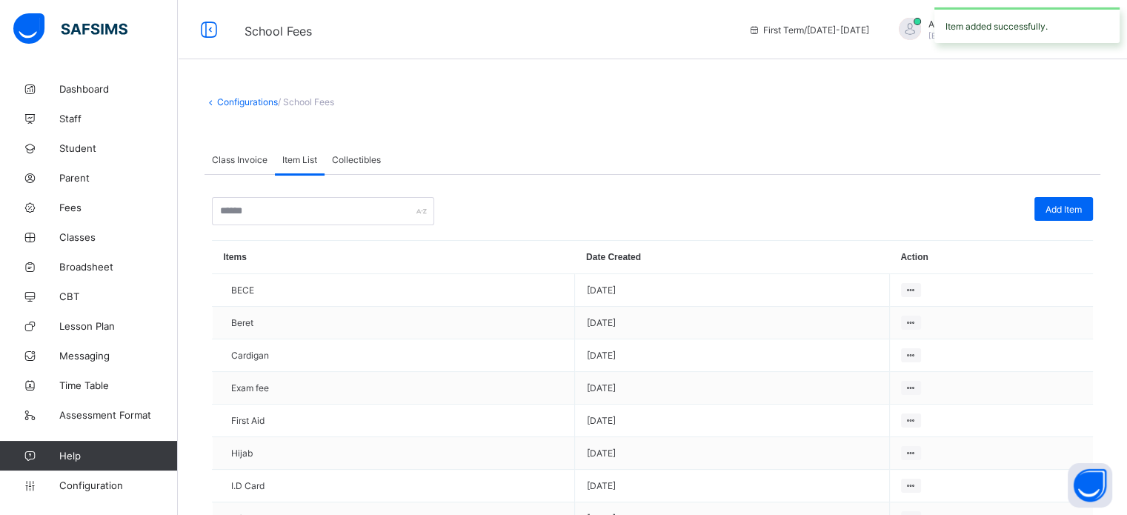
click at [1082, 207] on span "Add Item" at bounding box center [1064, 209] width 36 height 11
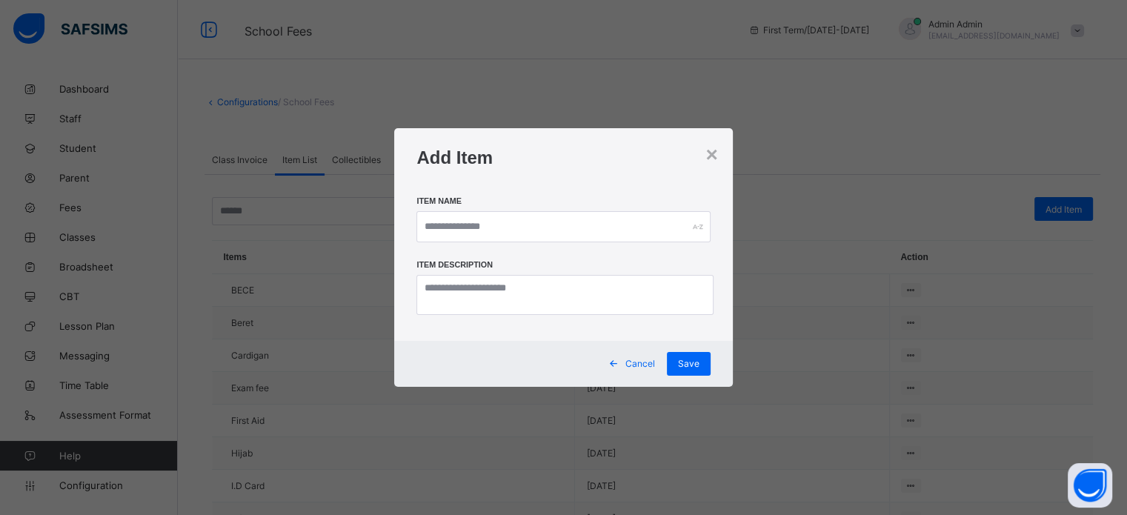
click at [711, 156] on div "×" at bounding box center [712, 155] width 12 height 24
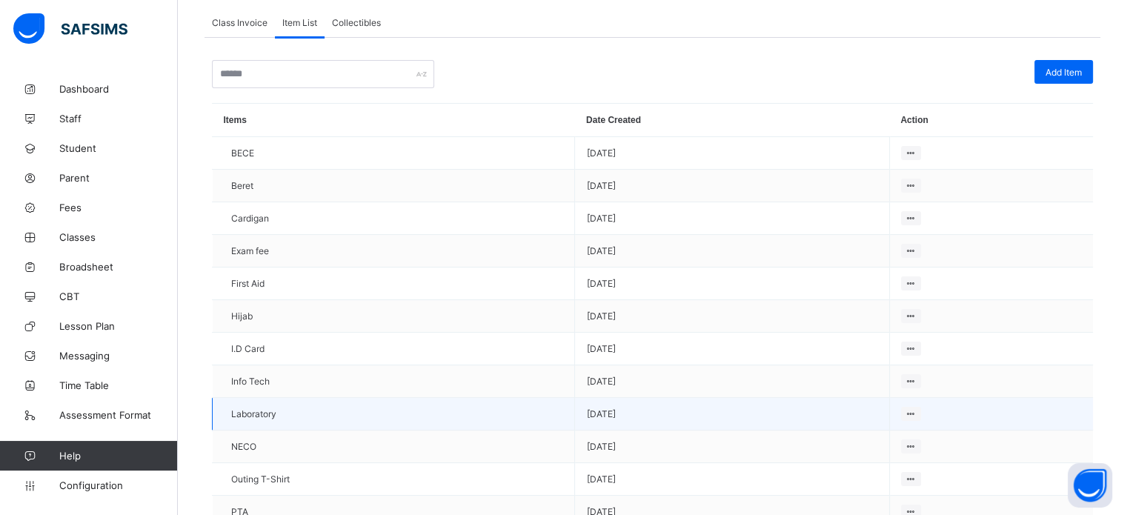
scroll to position [136, 0]
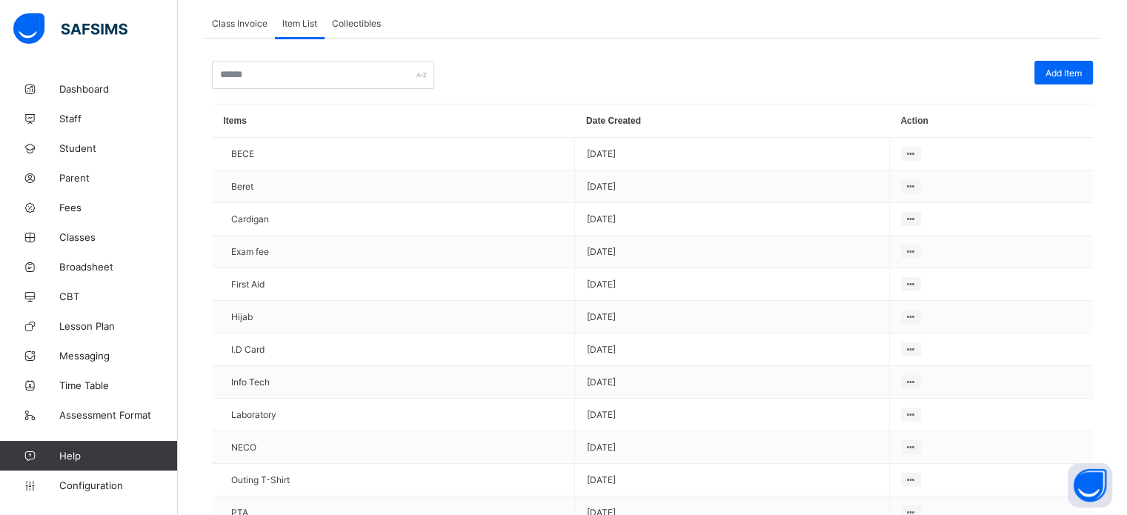
click at [251, 26] on span "Class Invoice" at bounding box center [240, 23] width 56 height 11
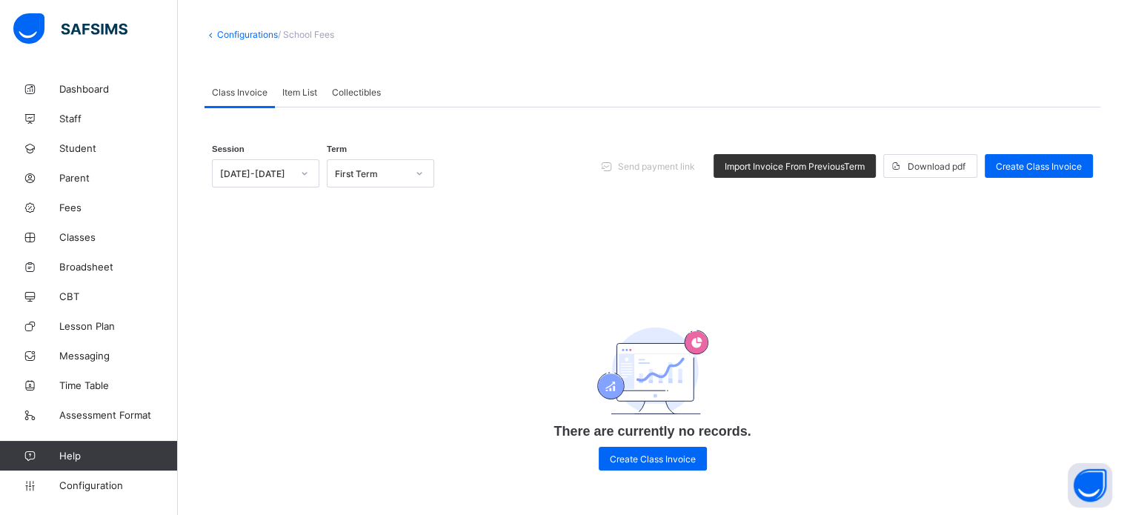
scroll to position [69, 0]
click at [1029, 171] on div "Create Class Invoice" at bounding box center [1039, 166] width 108 height 24
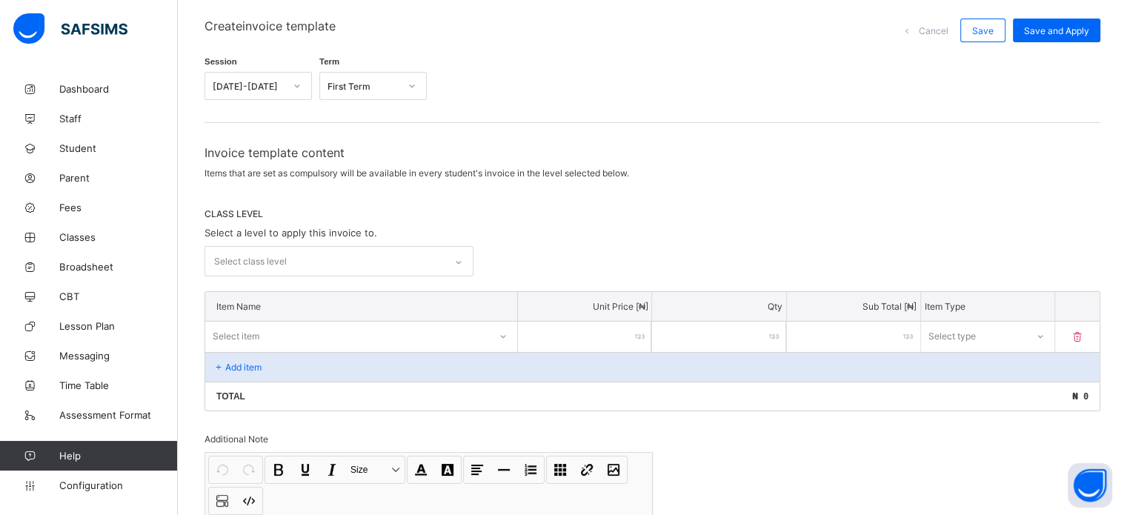
scroll to position [143, 0]
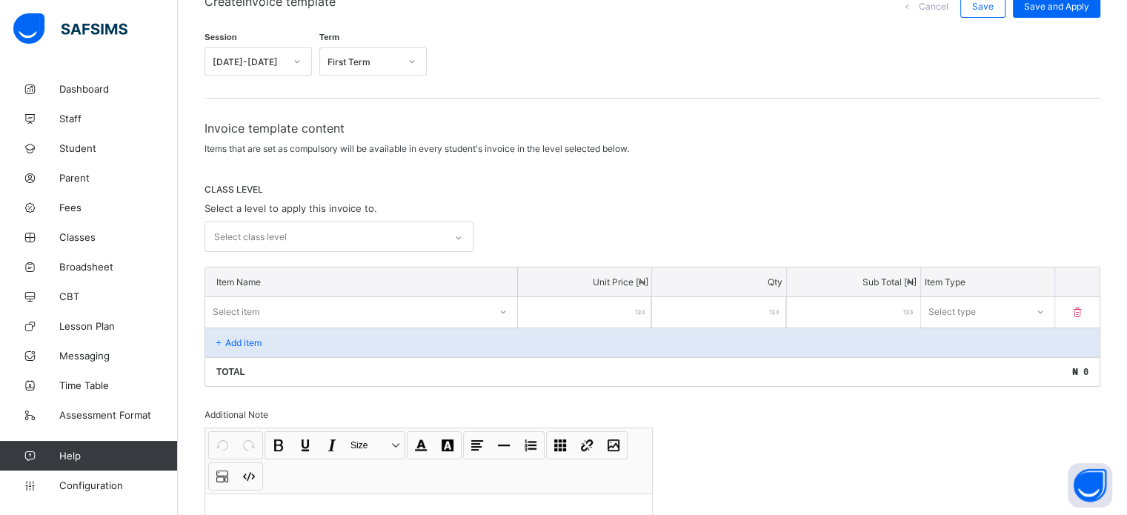
click at [427, 230] on div "Select class level" at bounding box center [324, 236] width 239 height 29
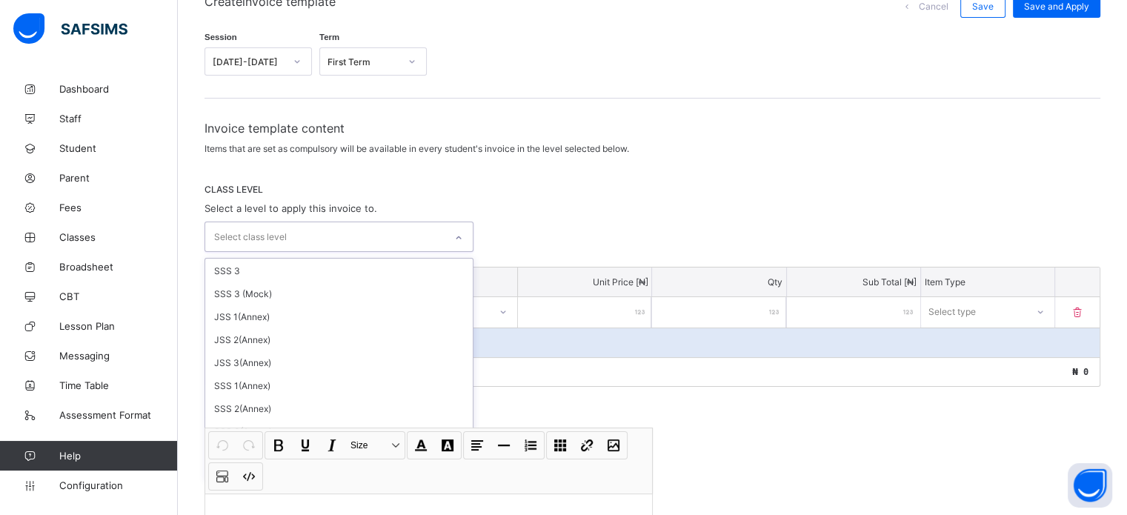
scroll to position [348, 0]
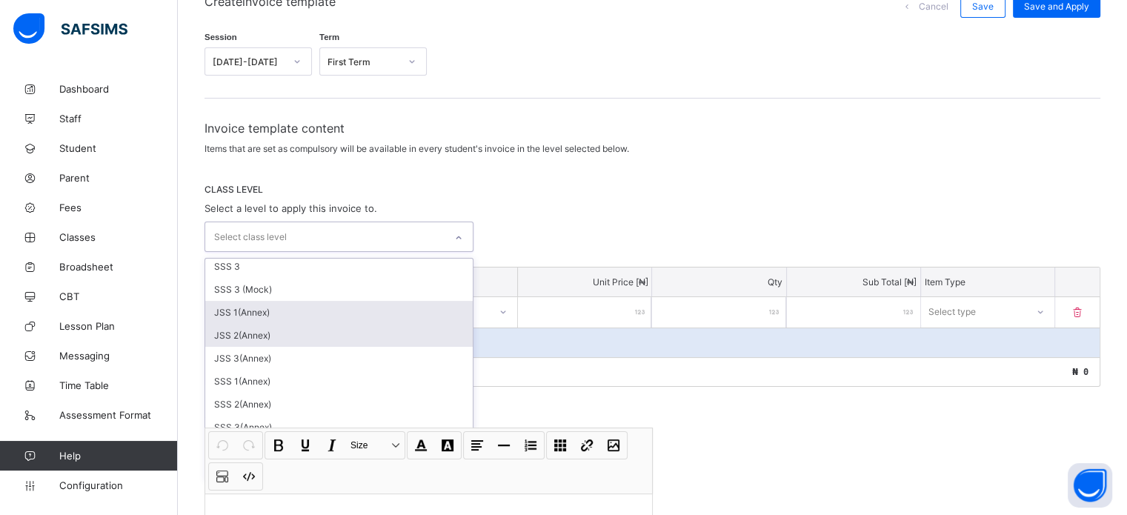
click at [274, 313] on div "JSS 1(Annex)" at bounding box center [339, 312] width 268 height 23
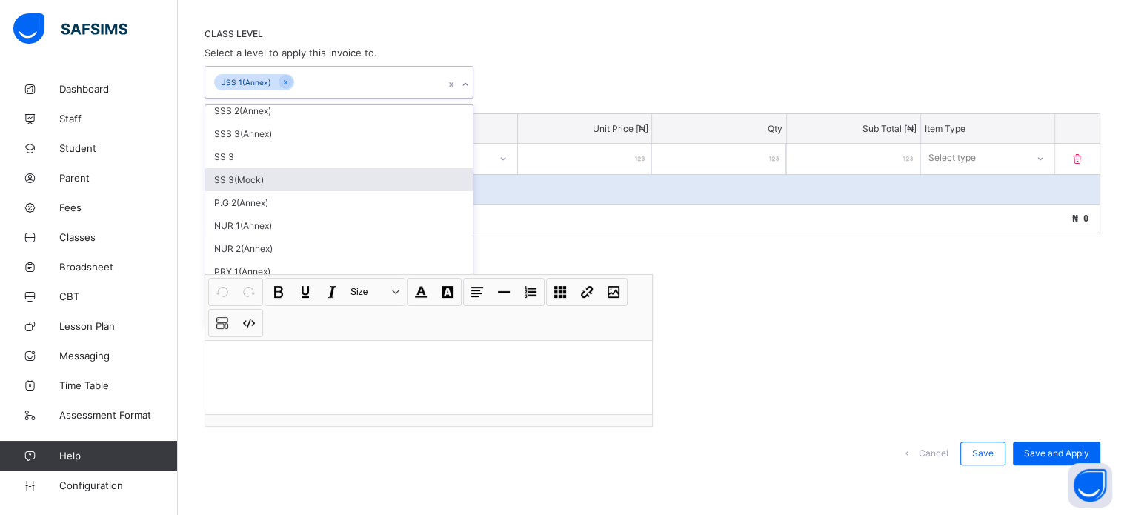
scroll to position [517, 0]
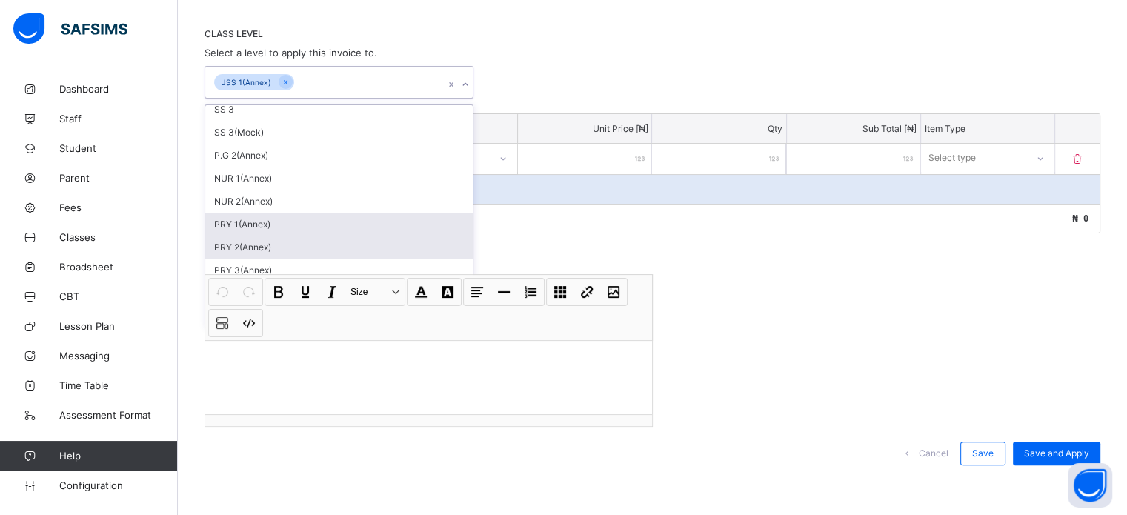
drag, startPoint x: 459, startPoint y: 257, endPoint x: 457, endPoint y: 226, distance: 31.2
click at [457, 226] on div "P.G 1 P.G 2 NUR 1 NUR 2 PRY 1 PRY 2 PRY 3 PRY 4 PRY 5 PRY 6 JSS 1 JSS 2 JSS 3 S…" at bounding box center [339, 216] width 268 height 222
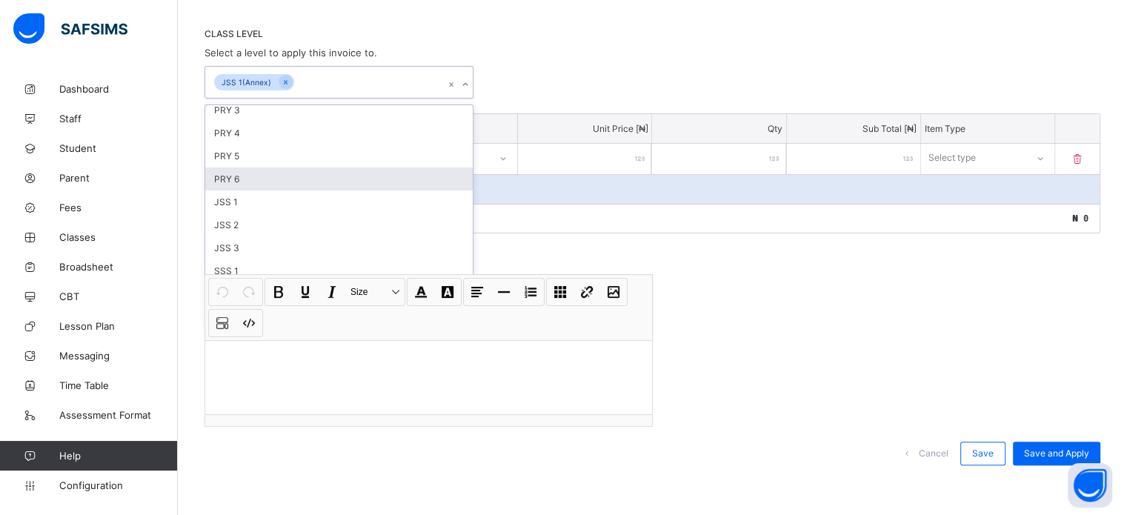
scroll to position [151, 0]
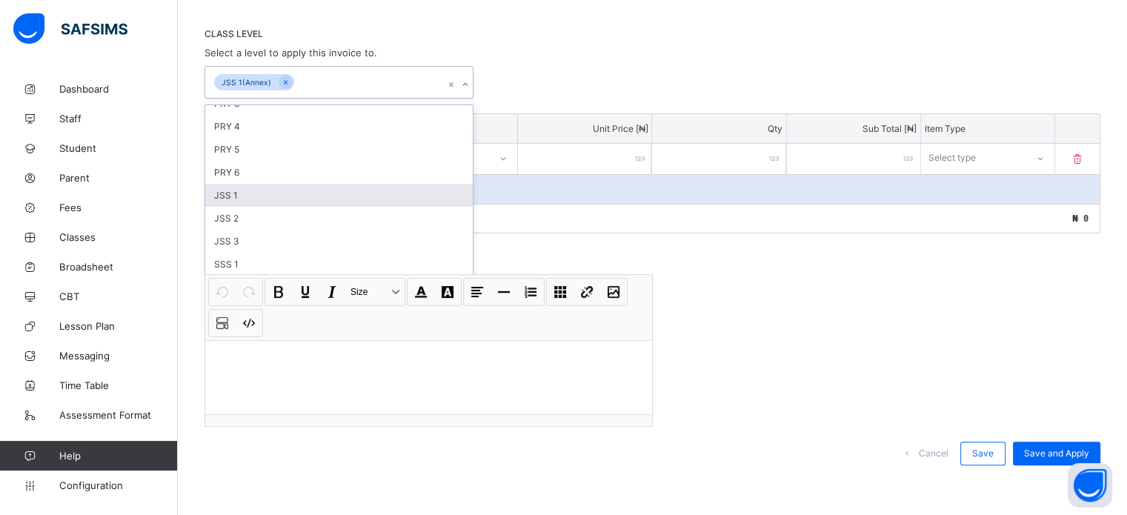
click at [300, 192] on div "JSS 1" at bounding box center [339, 195] width 268 height 23
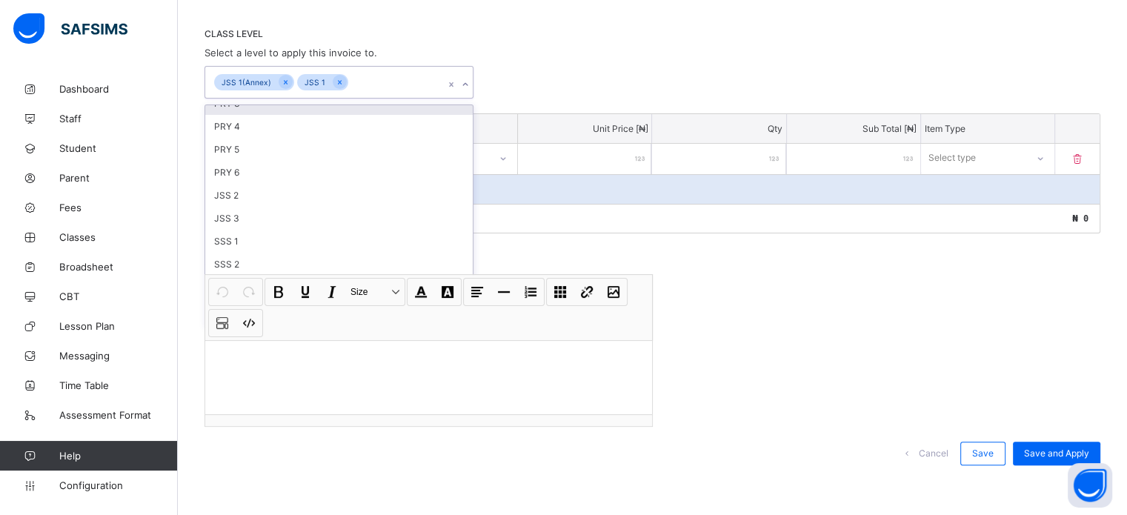
click at [571, 64] on div "CLASS LEVEL Select a level to apply this invoice to. option JSS 1, selected. op…" at bounding box center [653, 63] width 896 height 70
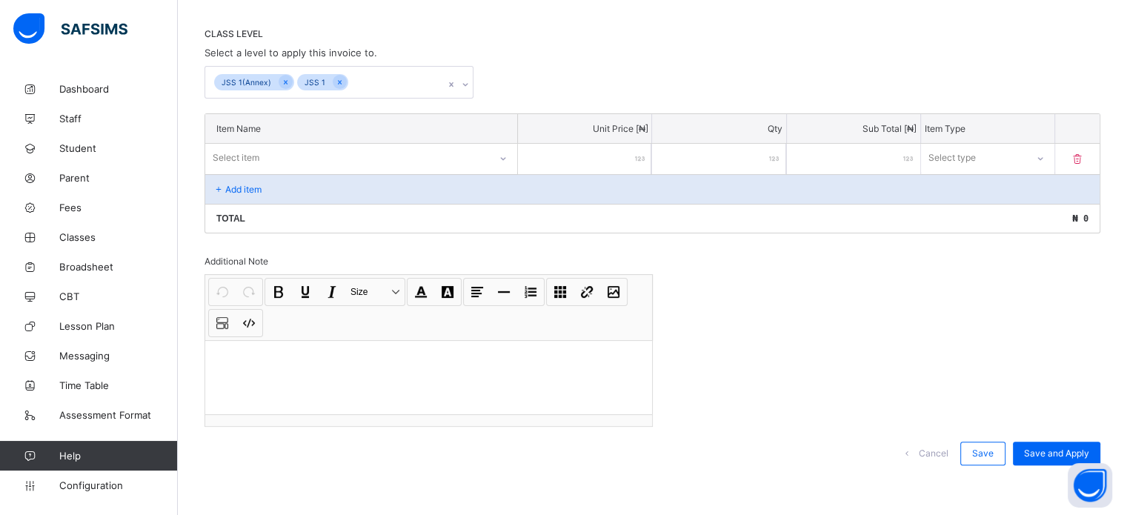
click at [304, 147] on div "Select item" at bounding box center [347, 157] width 284 height 21
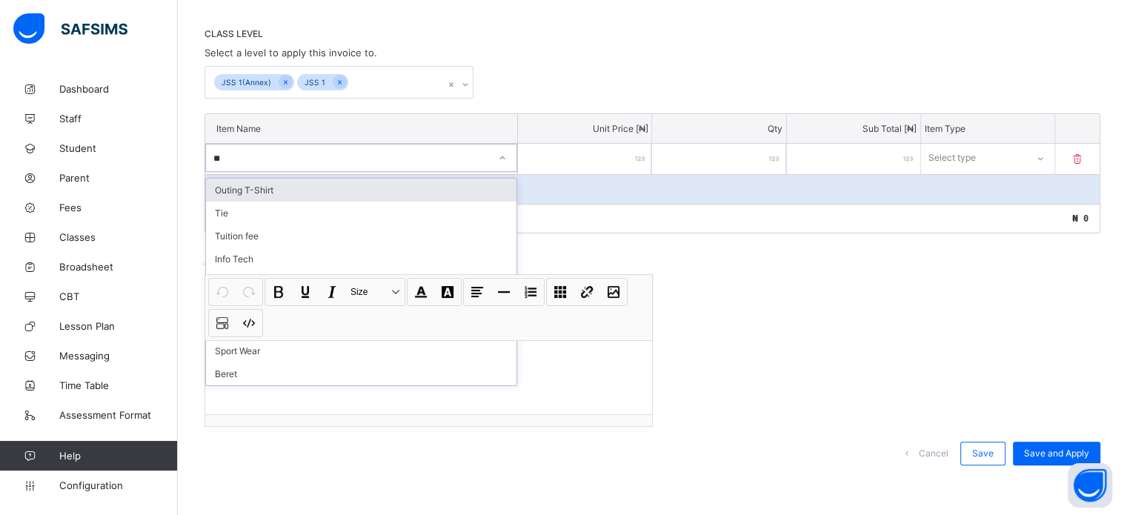
type input "***"
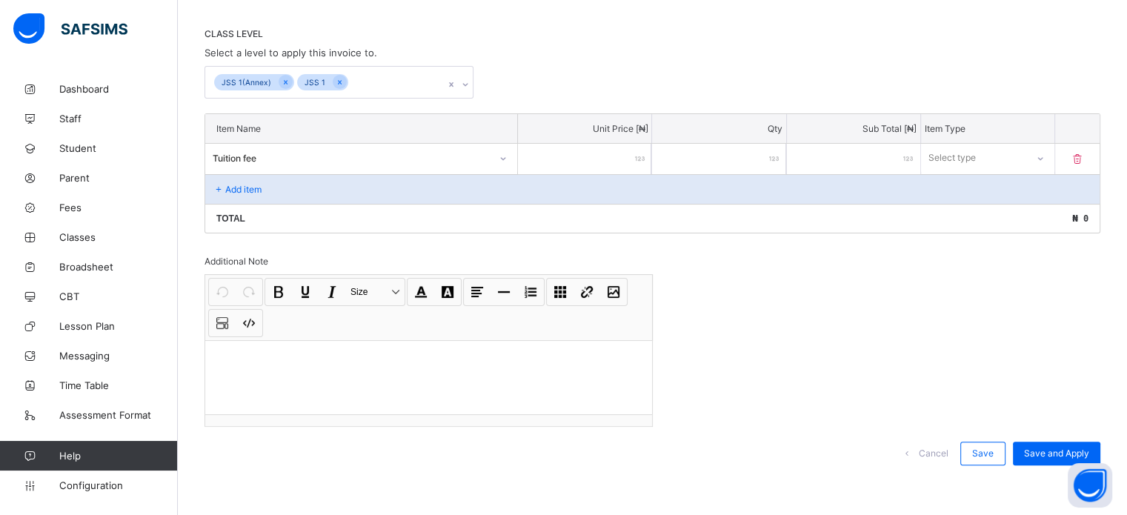
click at [588, 153] on input "number" at bounding box center [584, 159] width 133 height 30
type input "*"
drag, startPoint x: 635, startPoint y: 156, endPoint x: 658, endPoint y: 156, distance: 23.0
click at [651, 156] on input "*" at bounding box center [584, 159] width 133 height 30
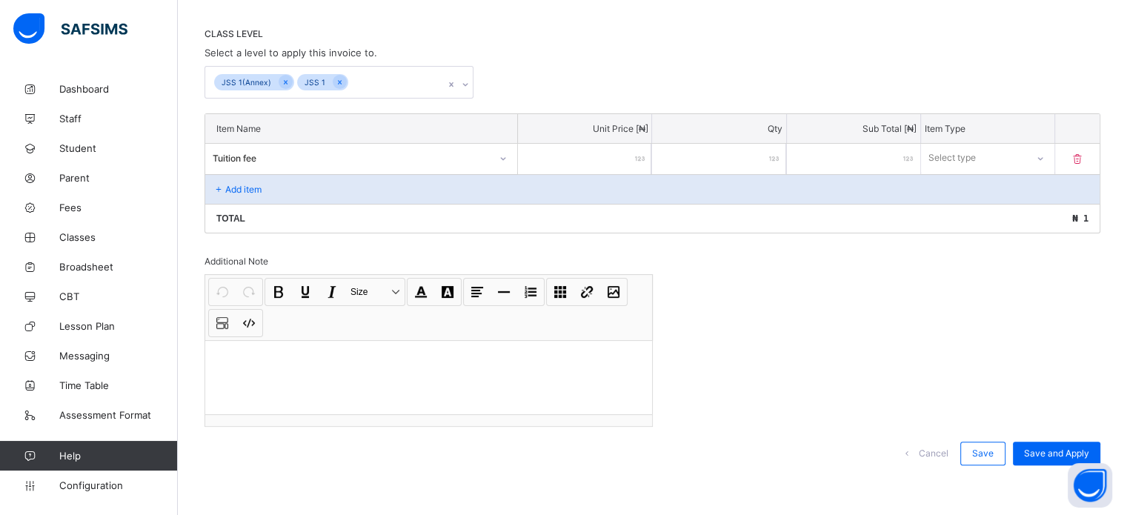
type input "**"
type input "***"
type input "****"
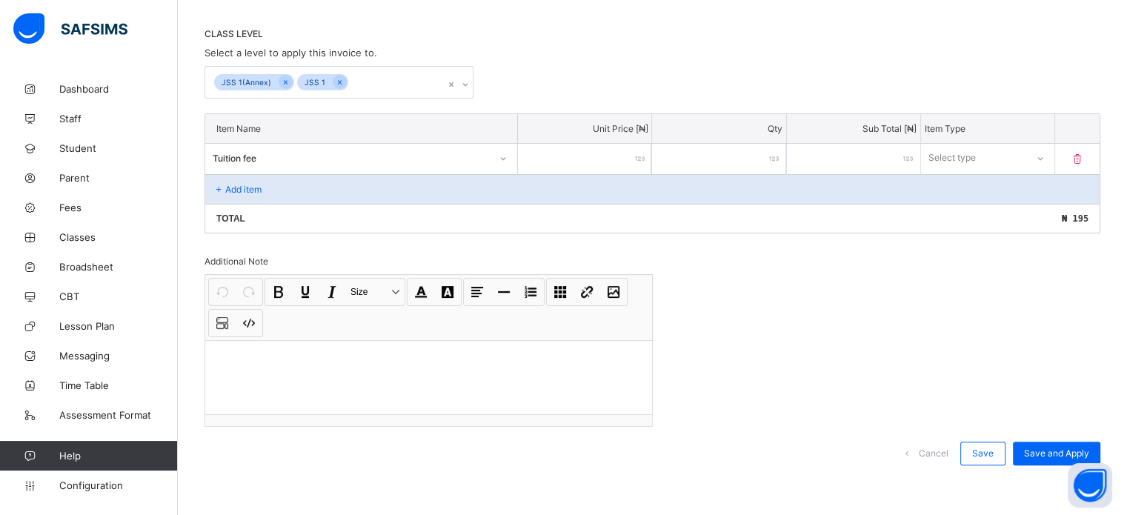
type input "****"
type input "*****"
type input "******"
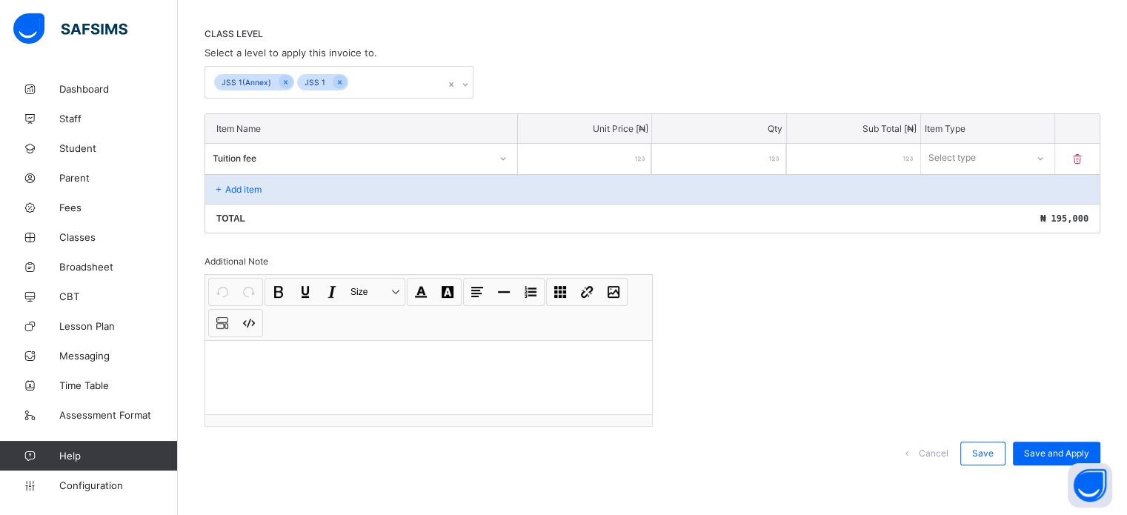
type input "******"
click at [1008, 159] on div "Select type" at bounding box center [974, 157] width 104 height 21
click at [999, 157] on div "Select type" at bounding box center [974, 157] width 104 height 21
click at [986, 187] on div "Compulsory" at bounding box center [988, 190] width 132 height 23
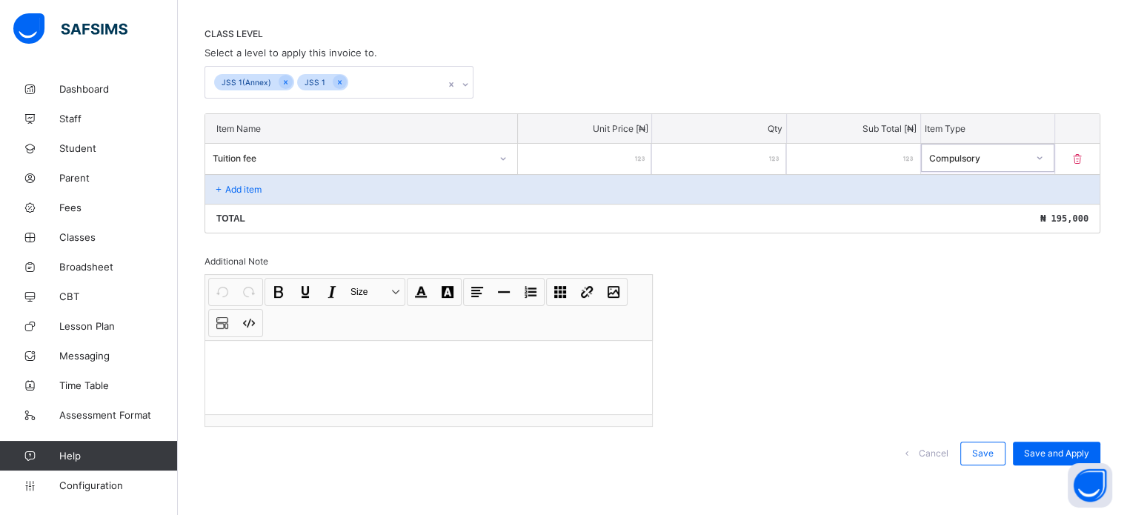
click at [250, 186] on p "Add item" at bounding box center [243, 189] width 36 height 11
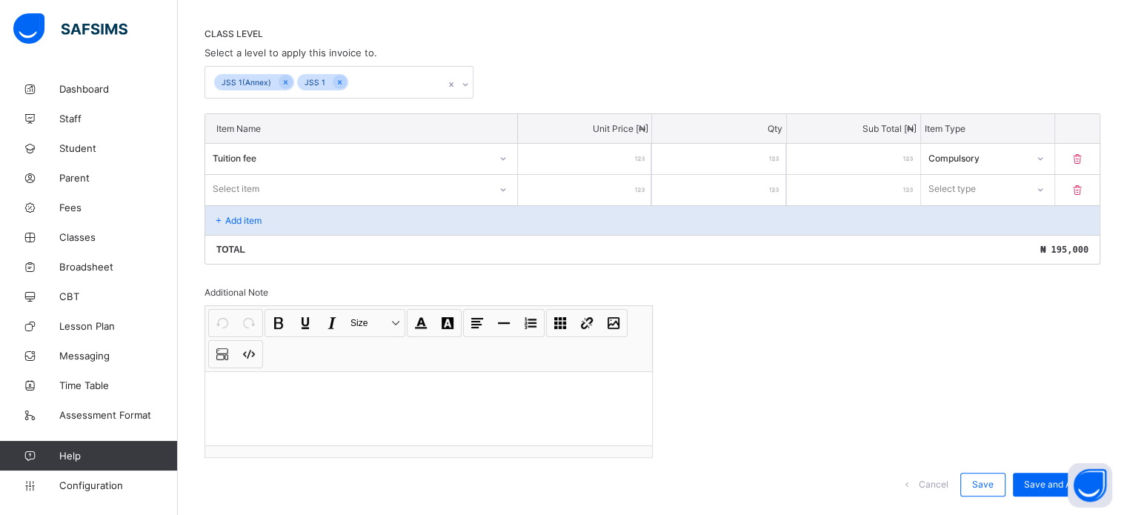
click at [270, 180] on div "Select item" at bounding box center [347, 189] width 284 height 21
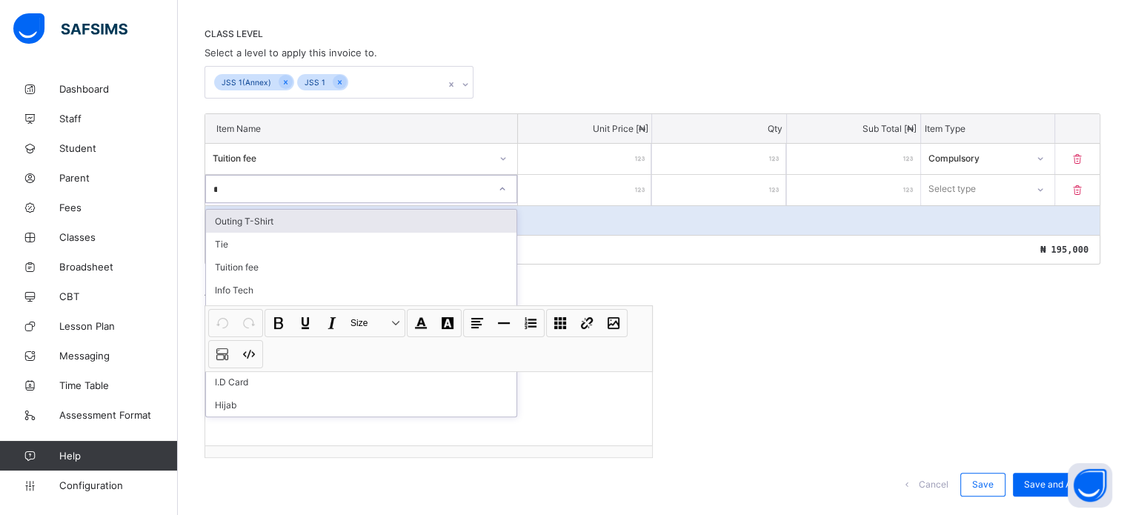
type input "***"
click at [296, 222] on div "Info Tech" at bounding box center [361, 221] width 311 height 23
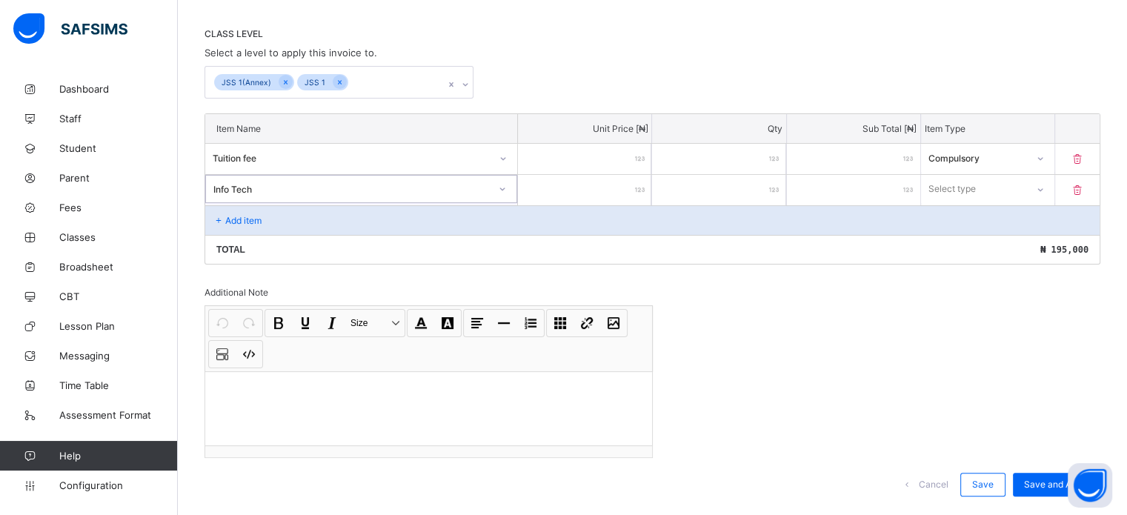
click at [600, 195] on input "number" at bounding box center [584, 190] width 133 height 30
type input "*"
type input "**"
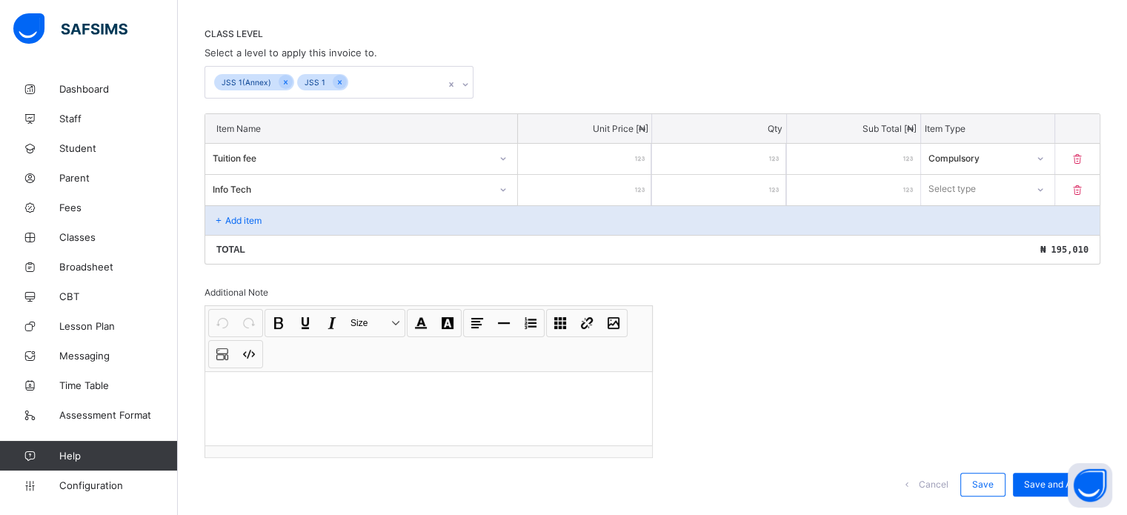
type input "***"
type input "****"
type input "*****"
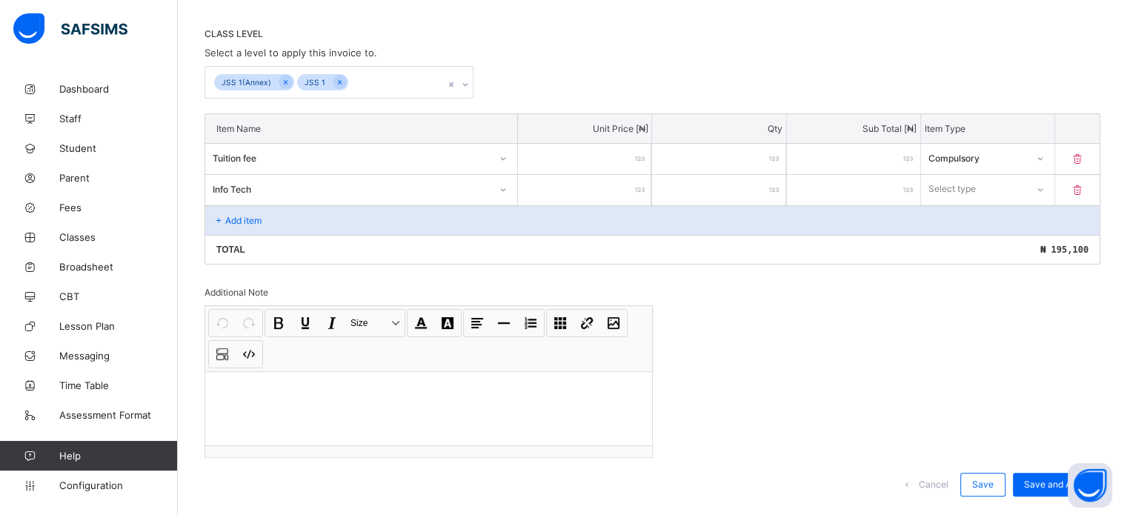
type input "*****"
type input "******"
click at [622, 195] on input "******" at bounding box center [584, 190] width 133 height 30
click at [627, 193] on input "******" at bounding box center [584, 190] width 133 height 30
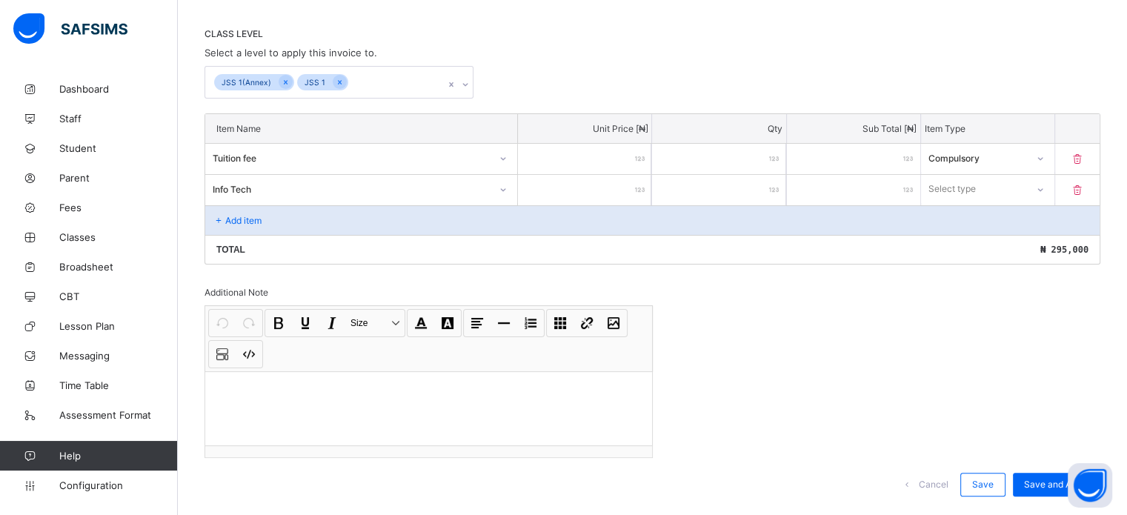
type input "*****"
click at [1040, 193] on div at bounding box center [1039, 189] width 25 height 24
click at [981, 216] on div "Compulsory" at bounding box center [988, 221] width 132 height 23
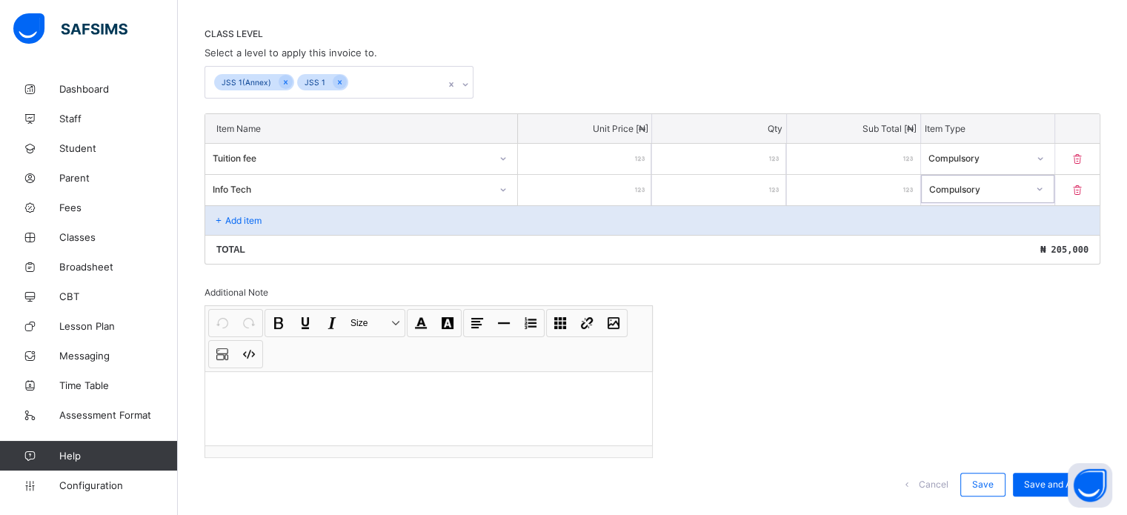
click at [283, 219] on div "Add item" at bounding box center [652, 220] width 895 height 30
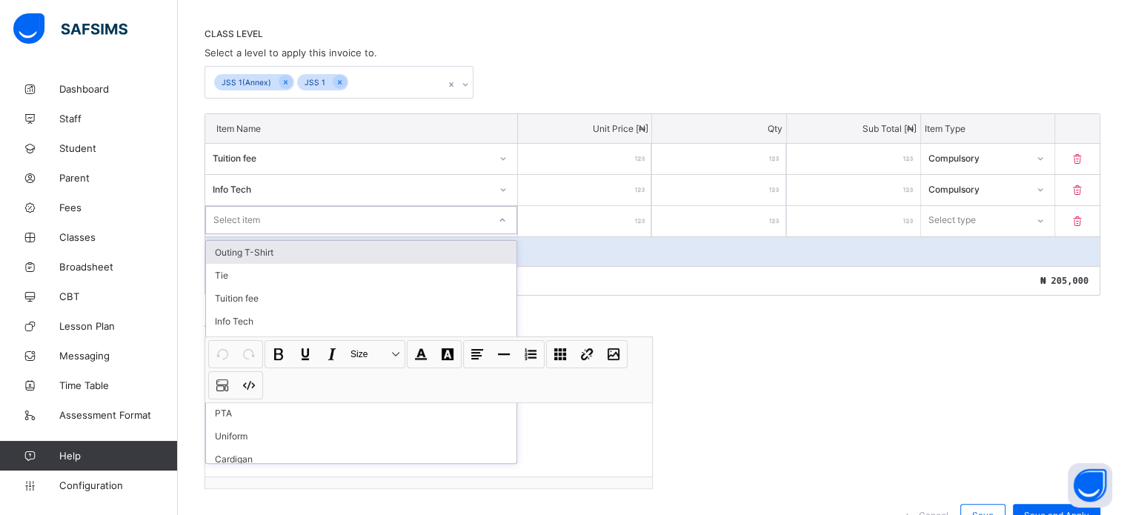
click at [310, 221] on div "Select item" at bounding box center [347, 220] width 282 height 21
type input "*****"
click at [437, 251] on div "First Aid" at bounding box center [361, 252] width 311 height 23
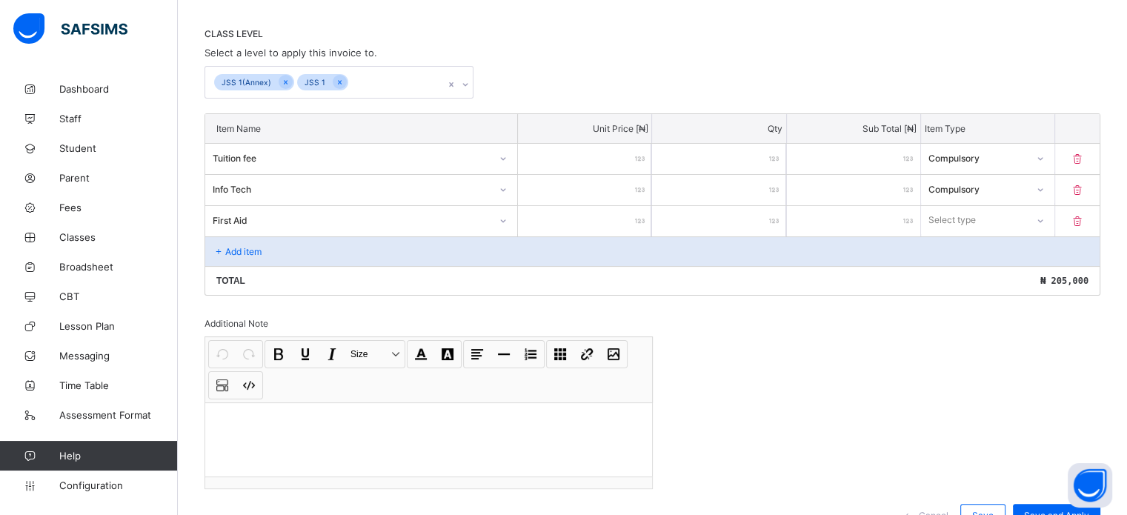
click at [613, 219] on input "number" at bounding box center [584, 221] width 133 height 30
type input "*"
type input "**"
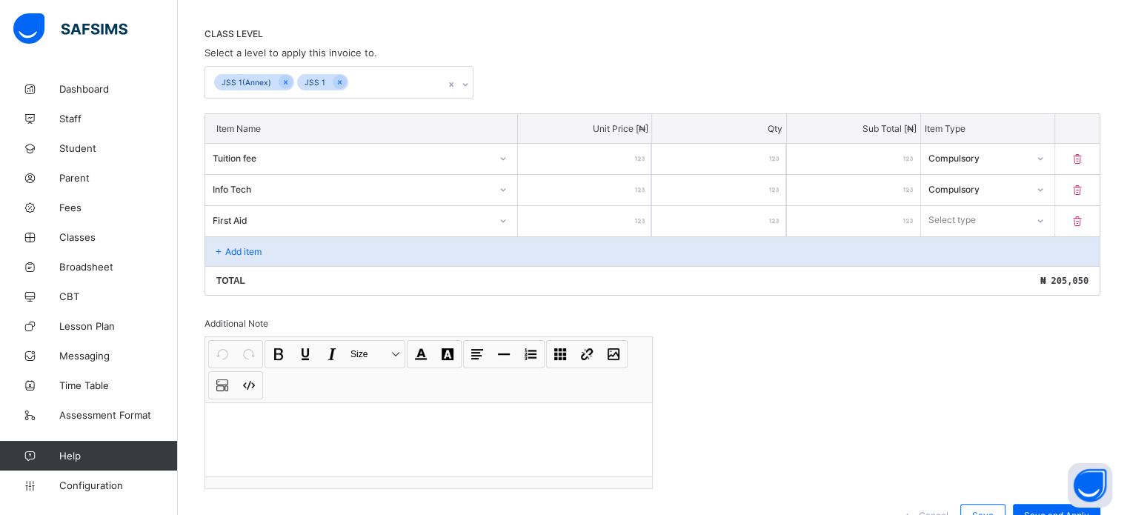
type input "****"
type input "*****"
type input "****"
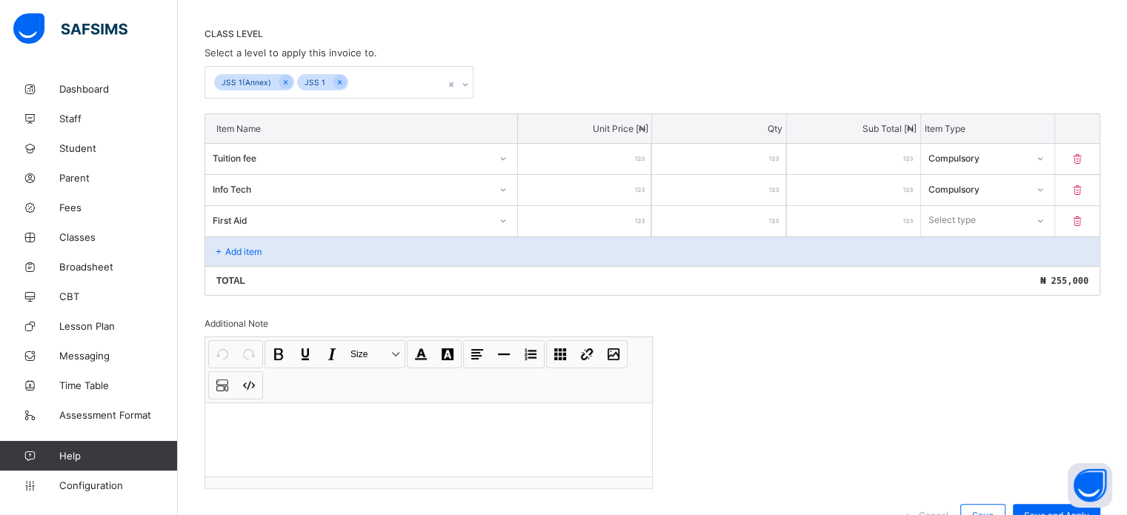
type input "****"
click at [1043, 213] on div at bounding box center [1039, 220] width 25 height 24
click at [972, 278] on div "Optional" at bounding box center [988, 275] width 132 height 23
click at [239, 250] on p "Add item" at bounding box center [243, 251] width 36 height 11
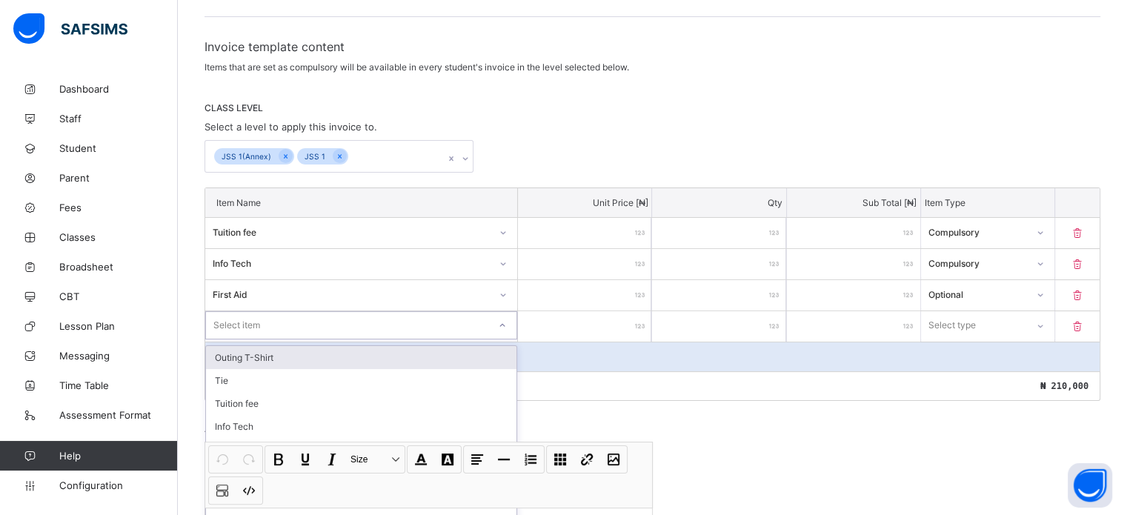
click at [281, 317] on div "option Outing T-Shirt focused, 1 of 17. 17 results available. Use Up and Down t…" at bounding box center [361, 325] width 312 height 28
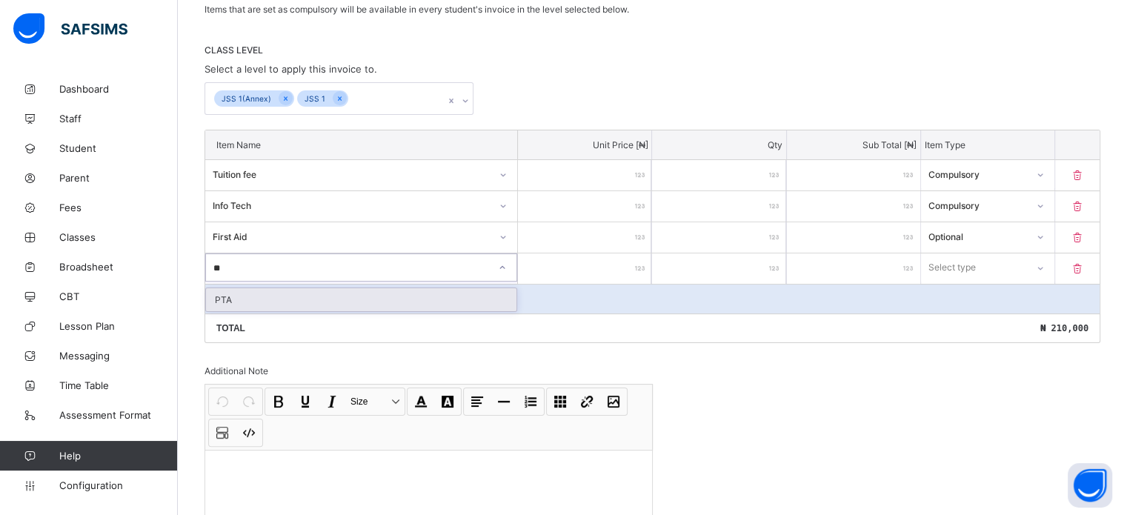
type input "***"
click at [273, 305] on div "PTA" at bounding box center [361, 299] width 311 height 23
click at [605, 268] on input "number" at bounding box center [584, 268] width 133 height 30
type input "*"
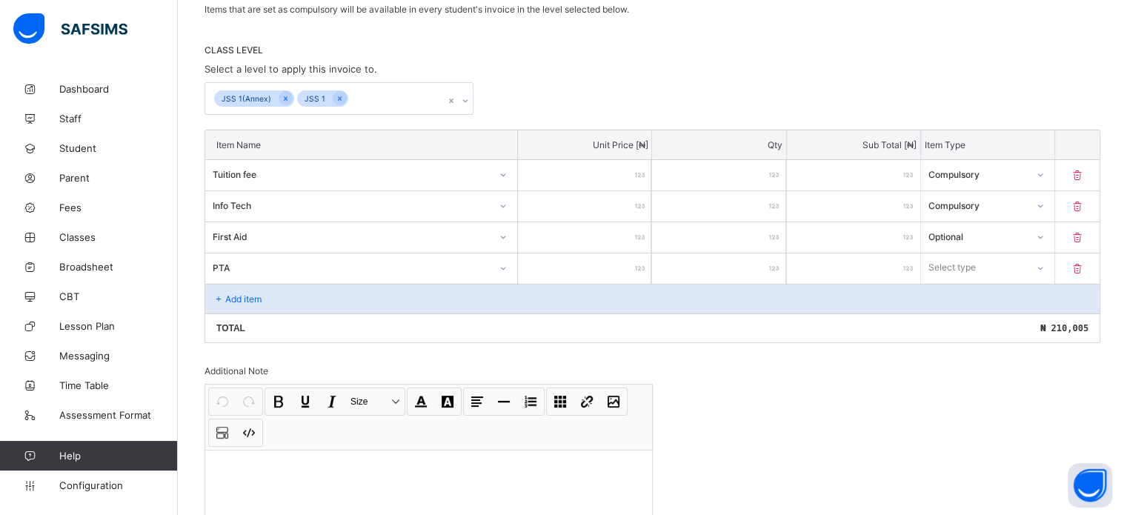
type input "**"
type input "***"
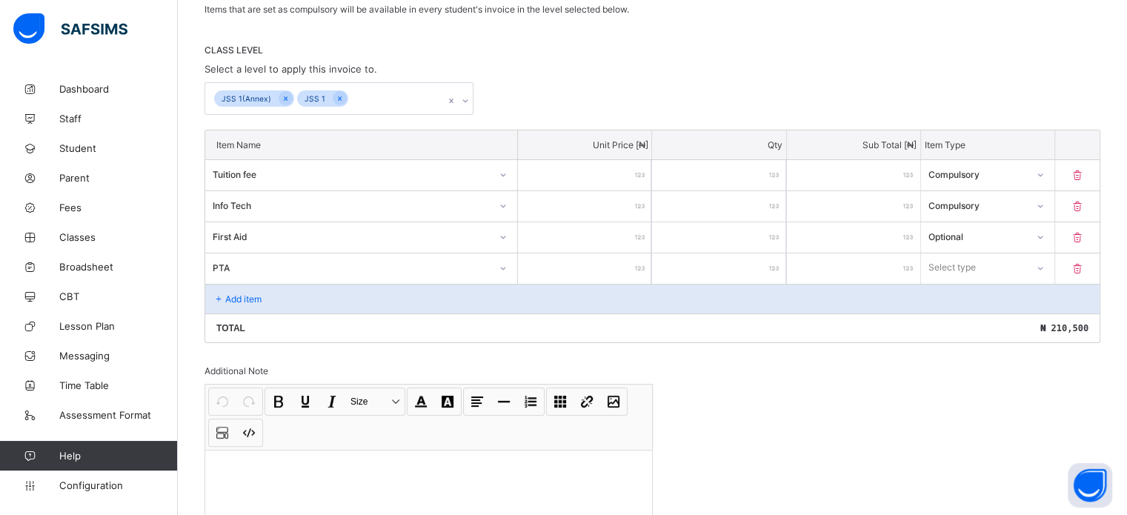
click at [995, 269] on div "Select type" at bounding box center [973, 267] width 105 height 21
click at [976, 321] on div "Optional" at bounding box center [988, 322] width 132 height 23
click at [225, 299] on p "Add item" at bounding box center [243, 298] width 36 height 11
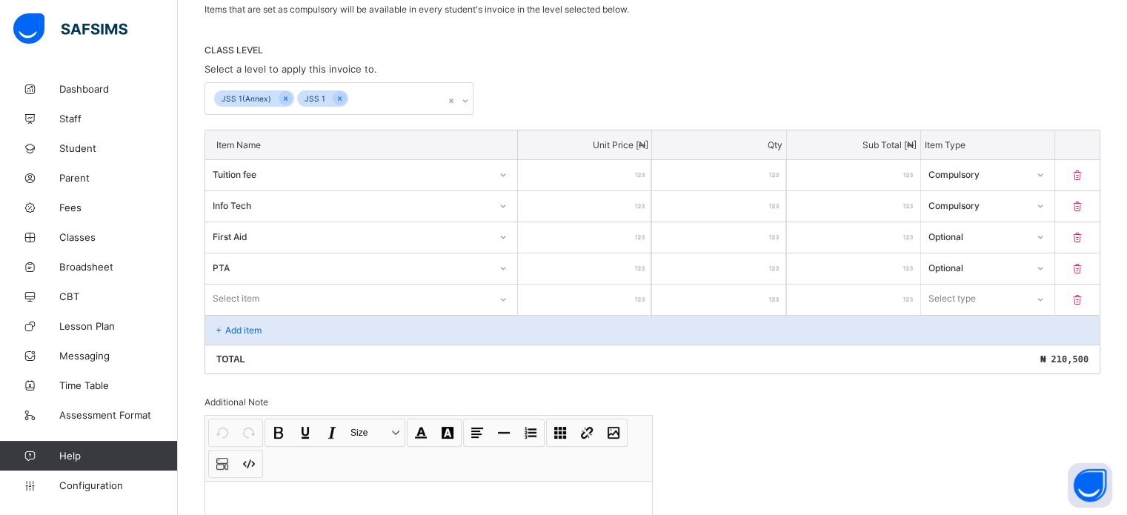
click at [291, 302] on div "Select item" at bounding box center [361, 299] width 312 height 28
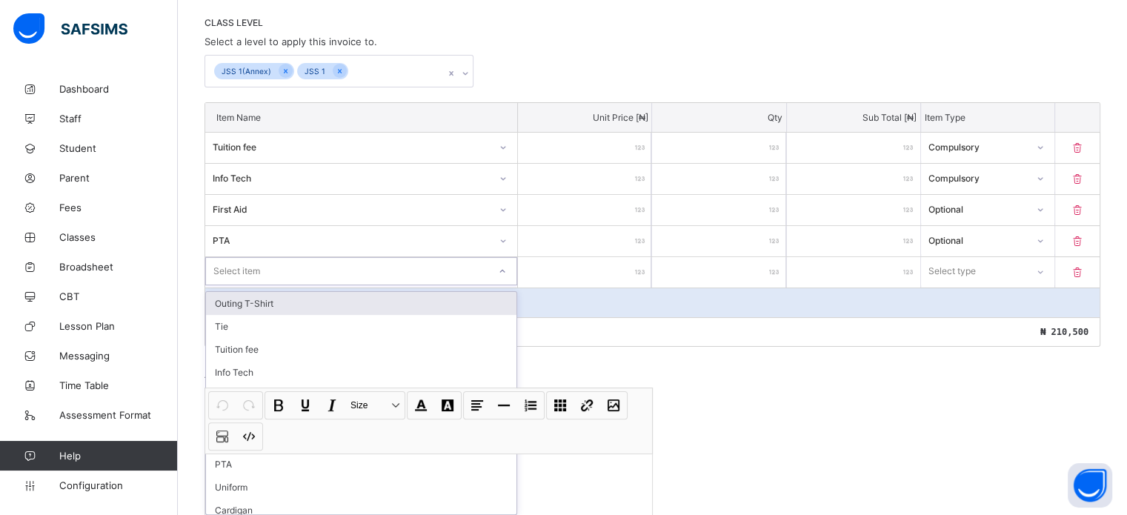
scroll to position [313, 0]
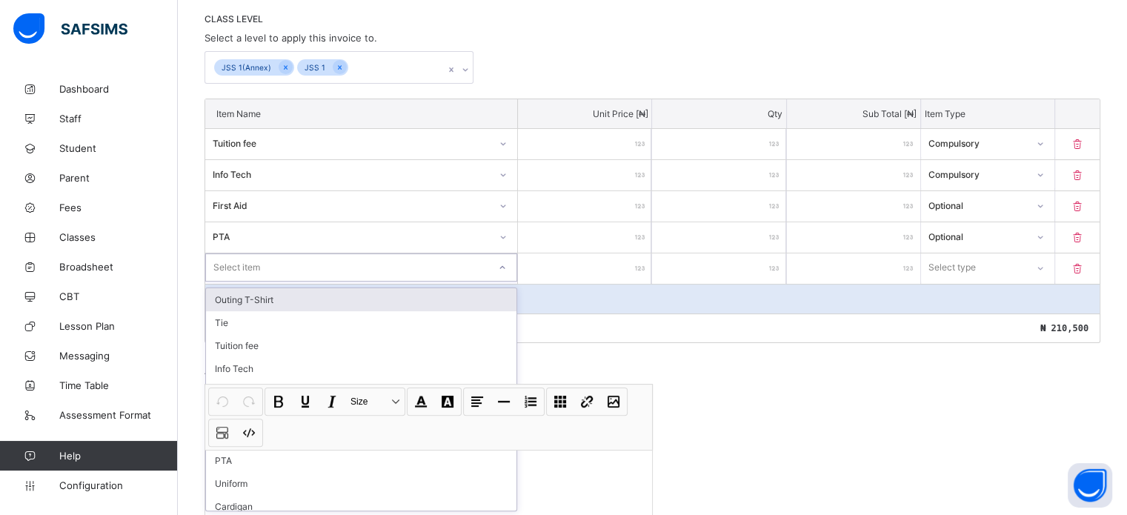
click at [282, 272] on div "Select item" at bounding box center [347, 267] width 282 height 21
type input "***"
click at [331, 305] on div "Laboratory" at bounding box center [361, 299] width 311 height 23
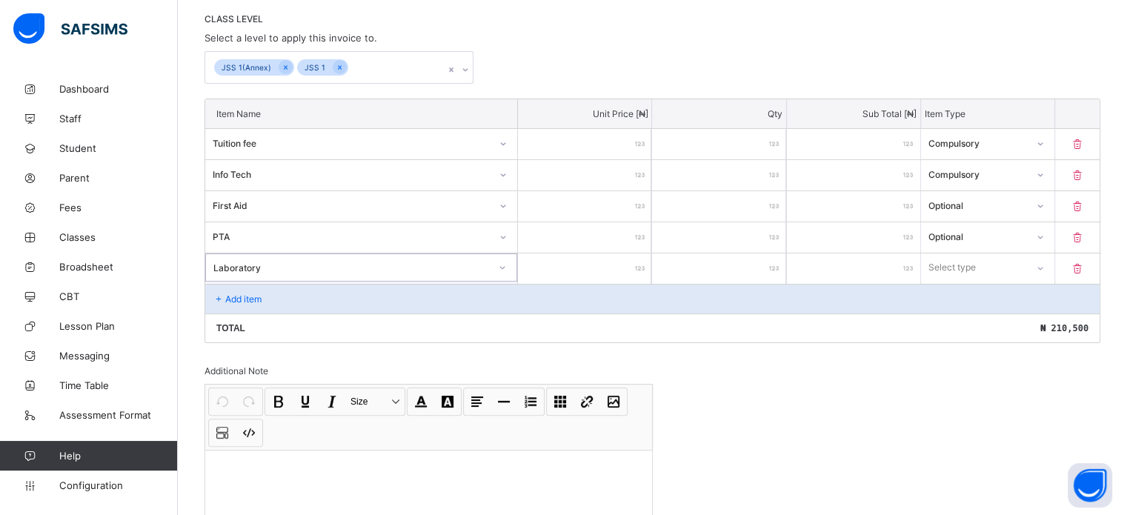
click at [639, 266] on input "number" at bounding box center [584, 268] width 133 height 30
type input "*"
type input "**"
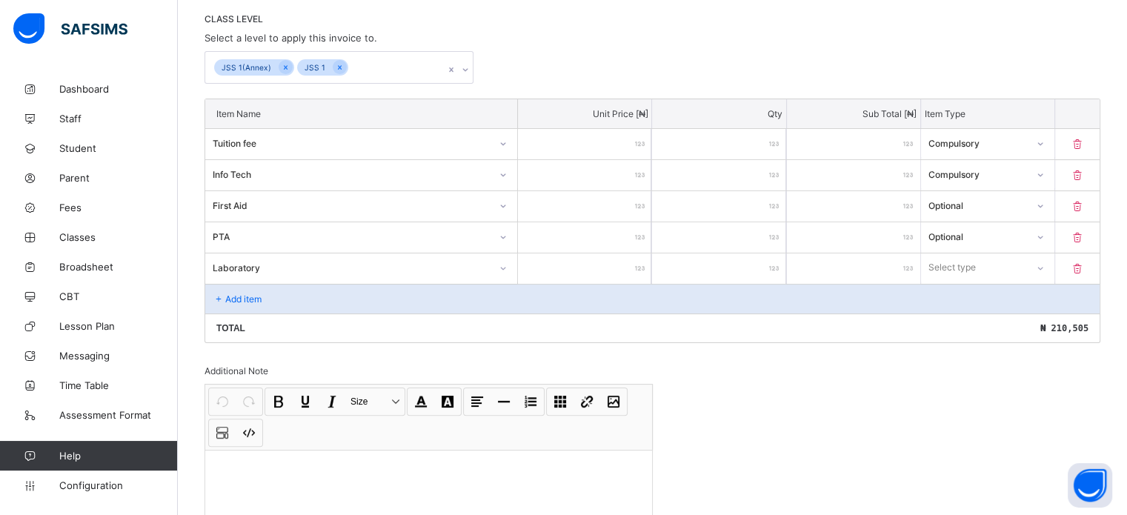
type input "****"
type input "*"
click at [233, 299] on p "Add item" at bounding box center [243, 298] width 36 height 11
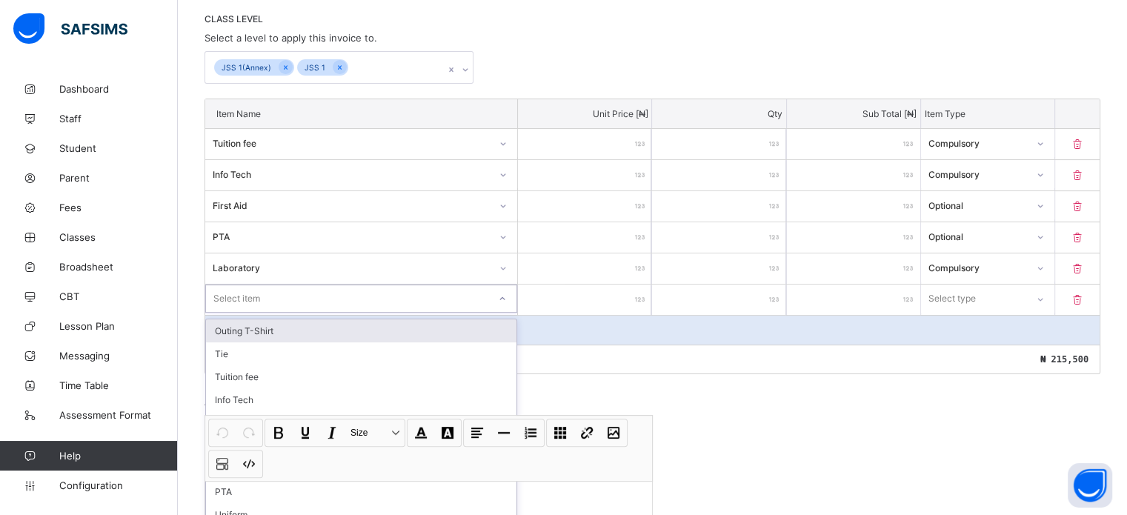
click at [279, 297] on div "option Outing T-Shirt focused, 1 of 17. 17 results available. Use Up and Down t…" at bounding box center [361, 299] width 312 height 28
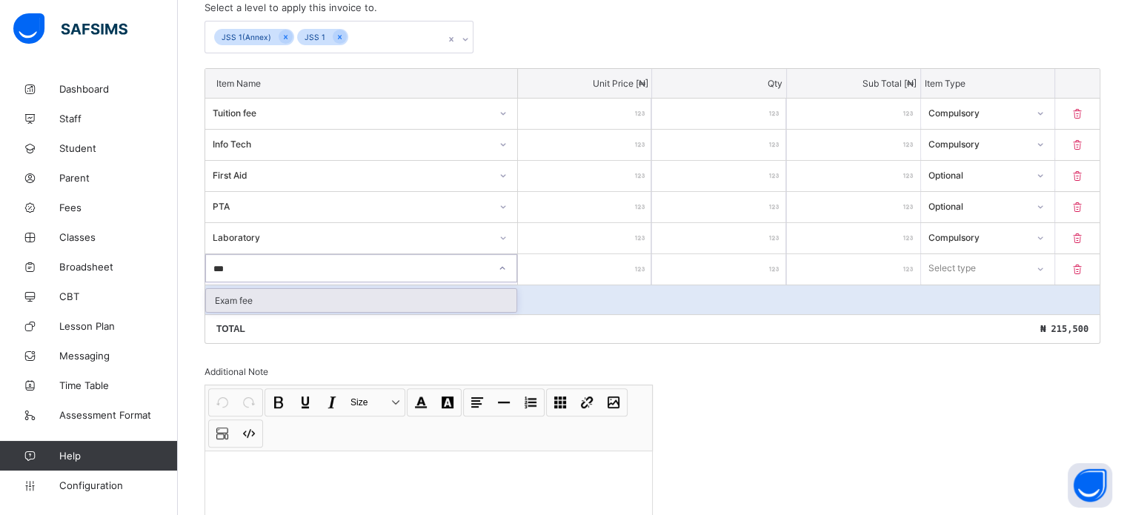
type input "****"
click at [265, 299] on div "Exam fee" at bounding box center [361, 300] width 311 height 23
click at [605, 275] on input "number" at bounding box center [584, 269] width 133 height 30
type input "*"
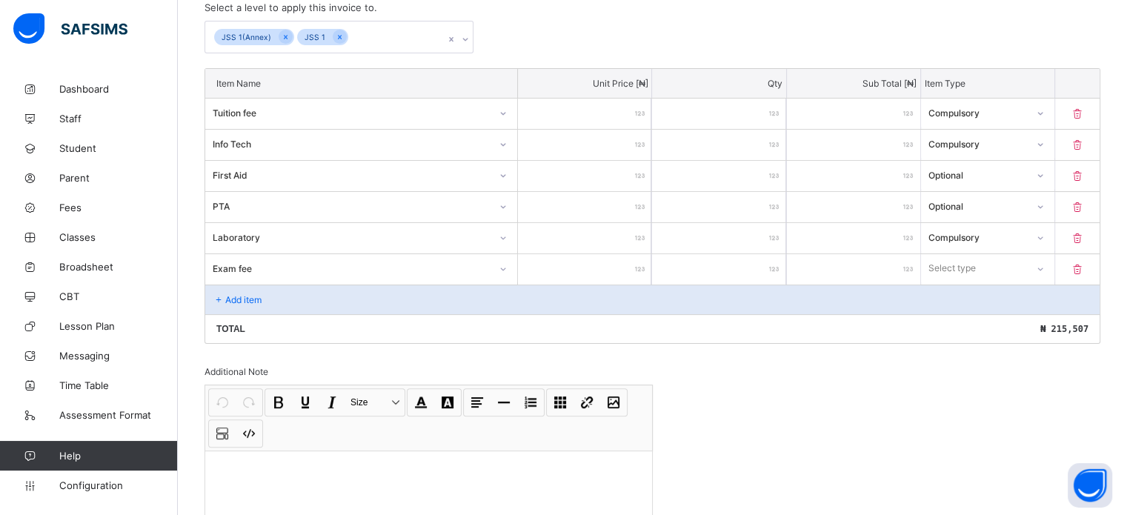
type input "****"
type input "*****"
type input "****"
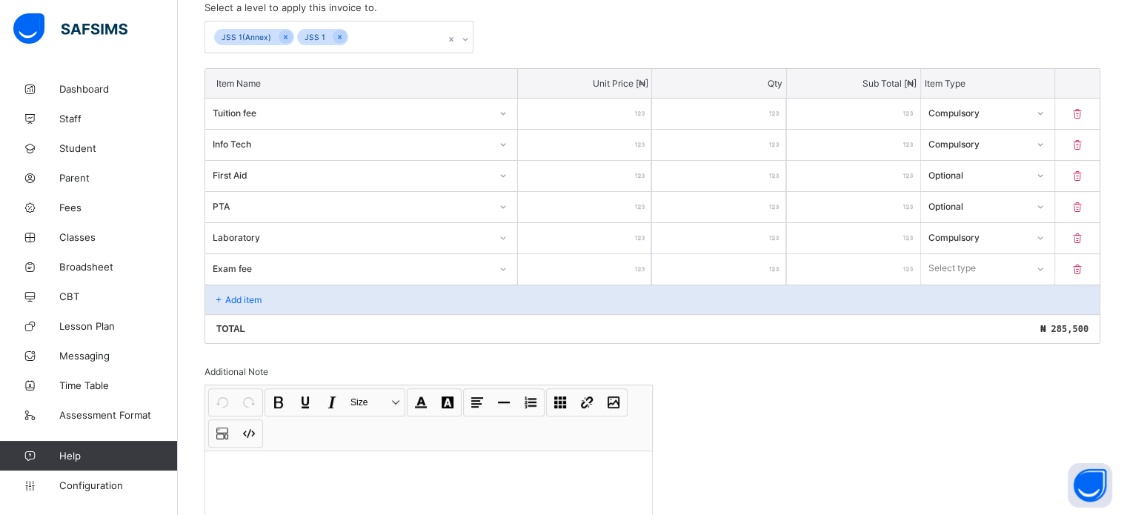
type input "****"
type input "**"
click at [245, 296] on p "Add item" at bounding box center [243, 299] width 36 height 11
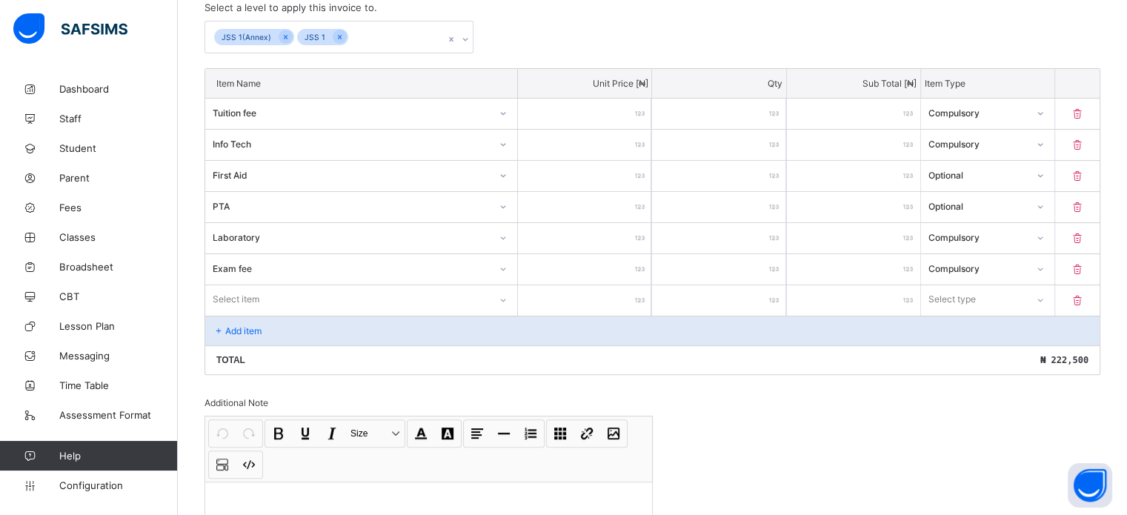
scroll to position [375, 0]
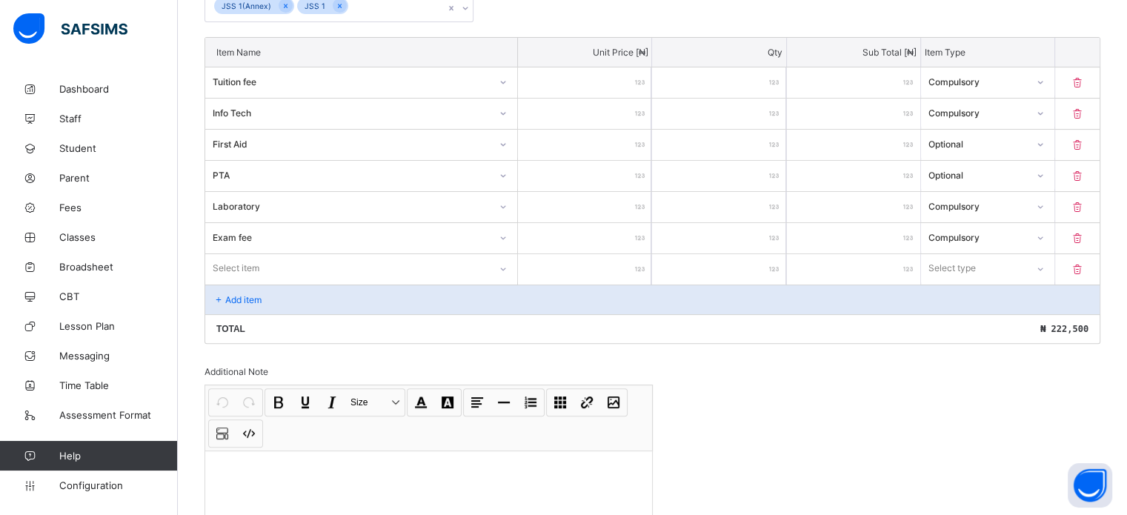
click at [261, 282] on div "Select item" at bounding box center [361, 268] width 312 height 28
type input "***"
click at [262, 293] on div "Uniform" at bounding box center [361, 300] width 311 height 23
click at [588, 269] on input "number" at bounding box center [584, 269] width 133 height 30
type input "*"
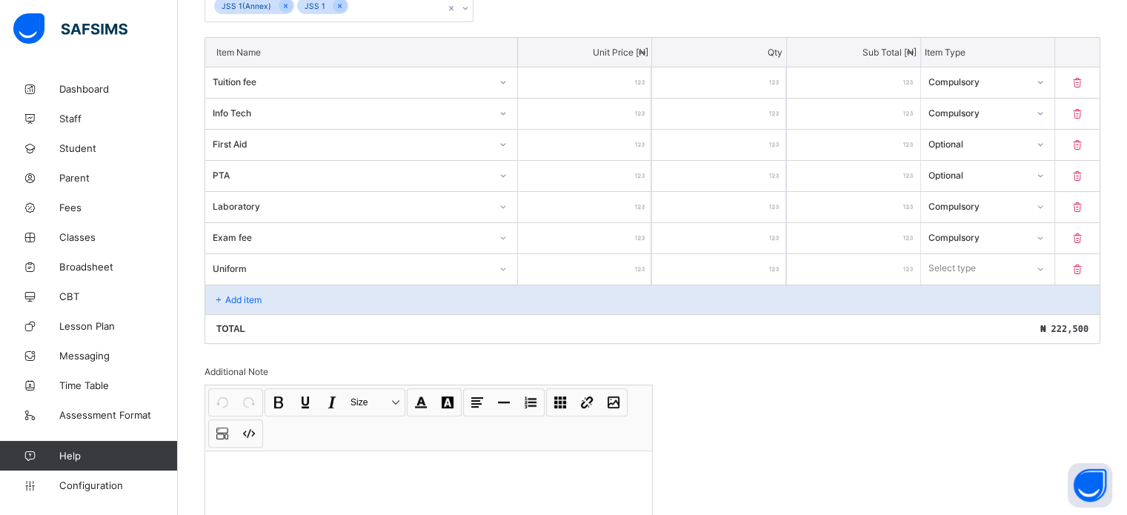
type input "*"
type input "**"
type input "***"
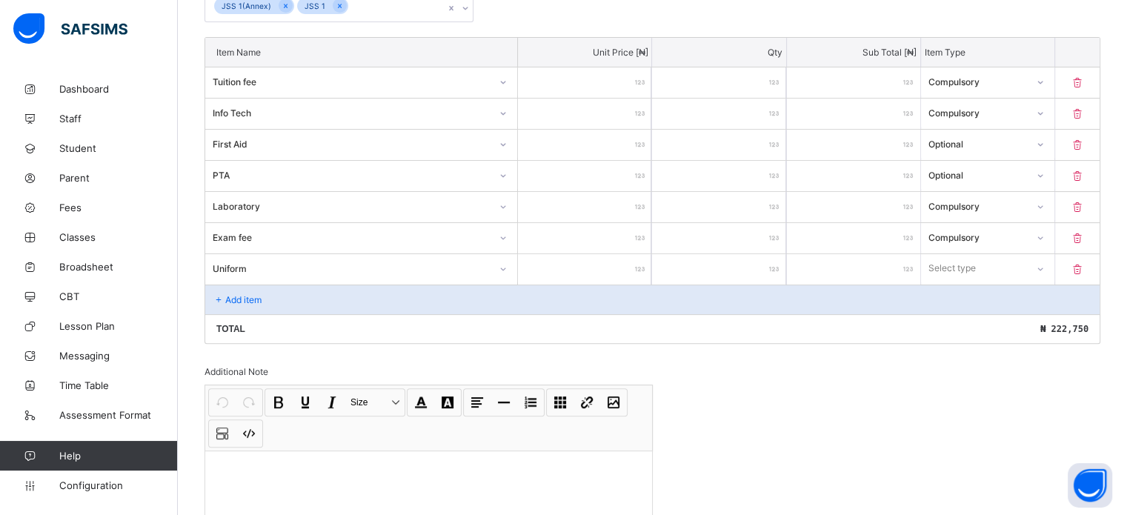
type input "*****"
drag, startPoint x: 616, startPoint y: 264, endPoint x: 682, endPoint y: 263, distance: 66.0
click at [680, 266] on div "Uniform ***** * ***** Select type" at bounding box center [652, 268] width 895 height 31
type input "*"
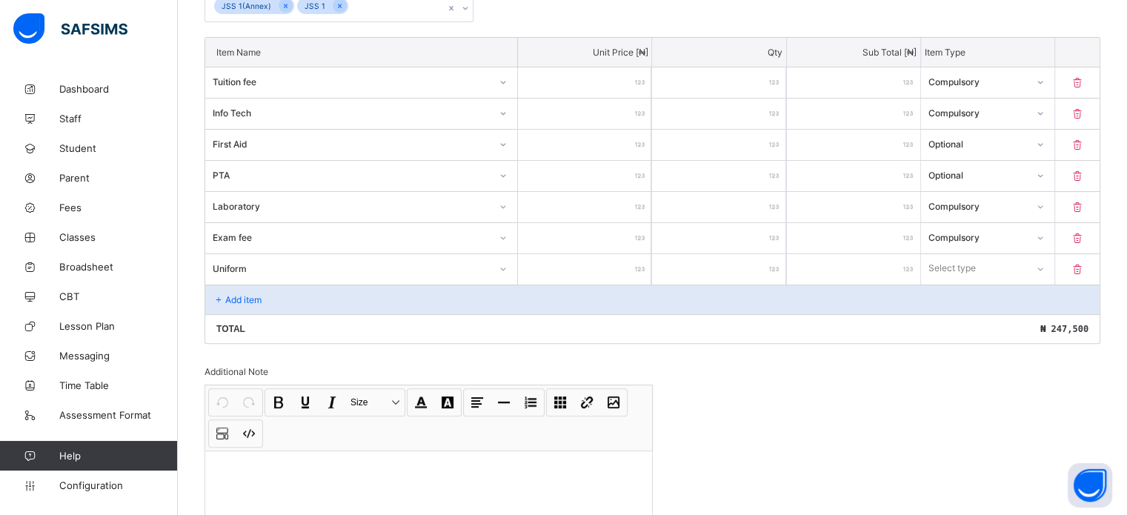
type input "*"
type input "**"
type input "***"
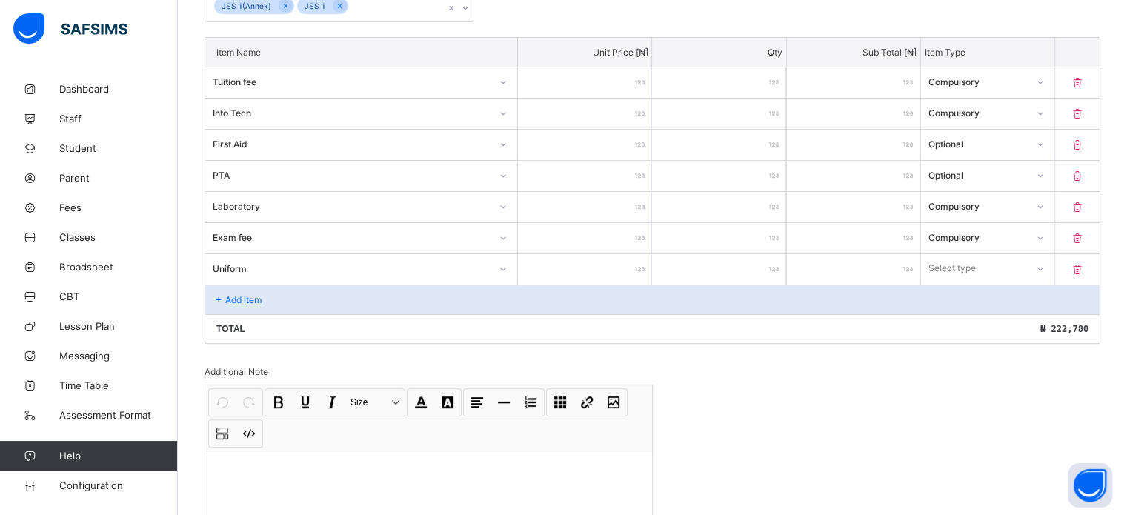
type input "*****"
click at [1004, 260] on div "Select type" at bounding box center [973, 268] width 105 height 21
click at [968, 319] on div "Optional" at bounding box center [988, 323] width 132 height 23
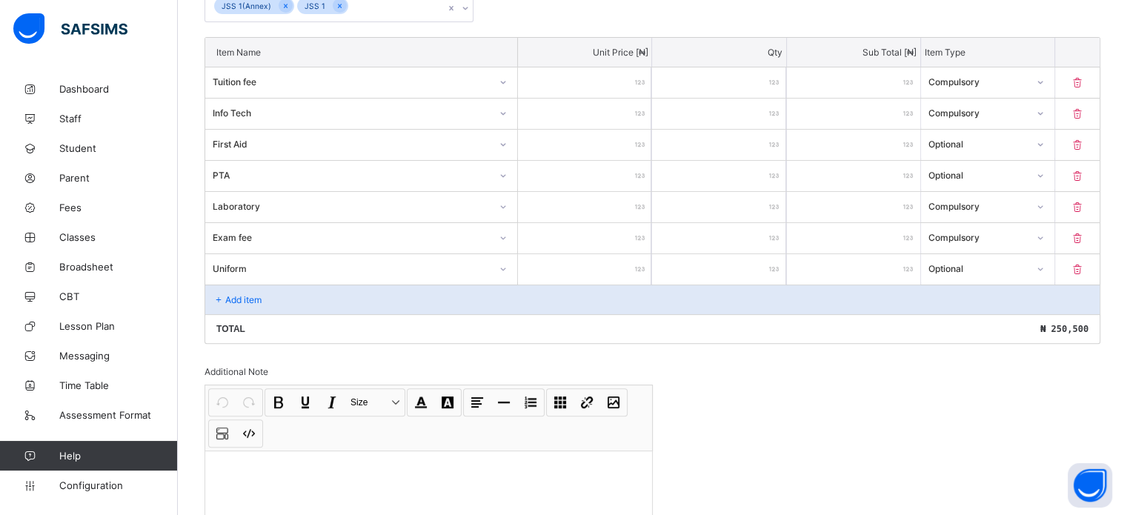
click at [233, 299] on p "Add item" at bounding box center [243, 299] width 36 height 11
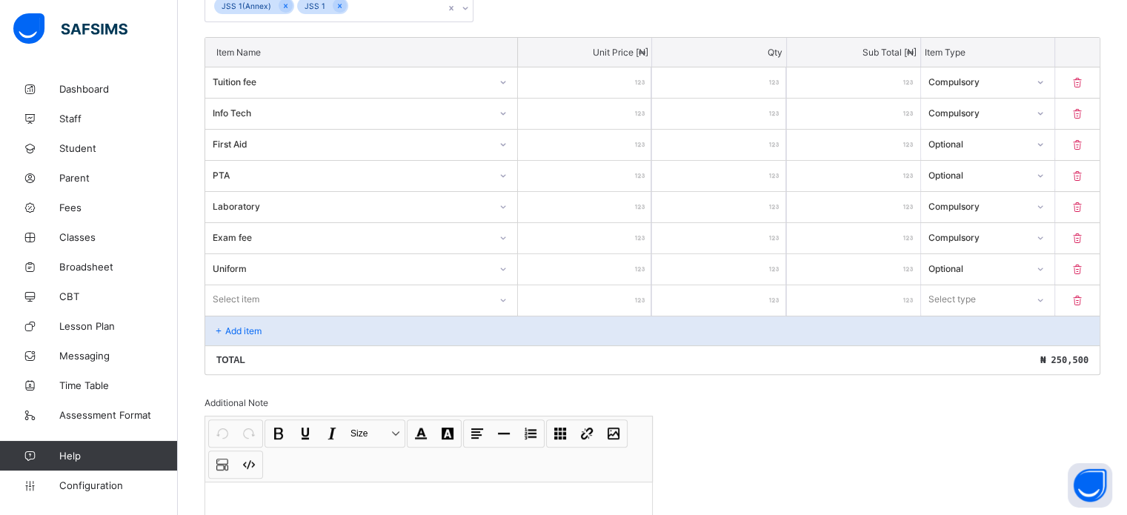
click at [278, 294] on div "Select item" at bounding box center [361, 299] width 312 height 28
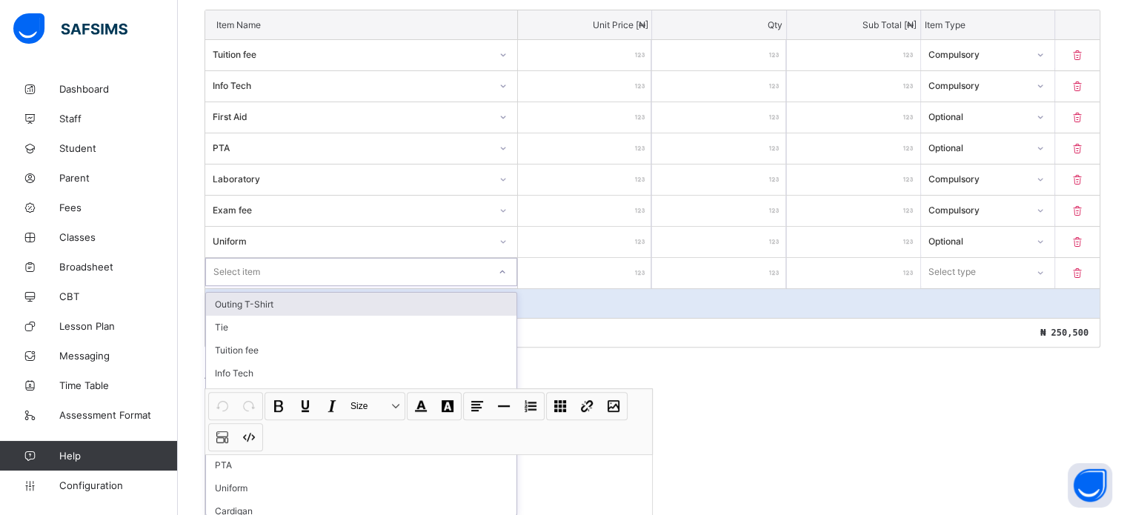
scroll to position [406, 0]
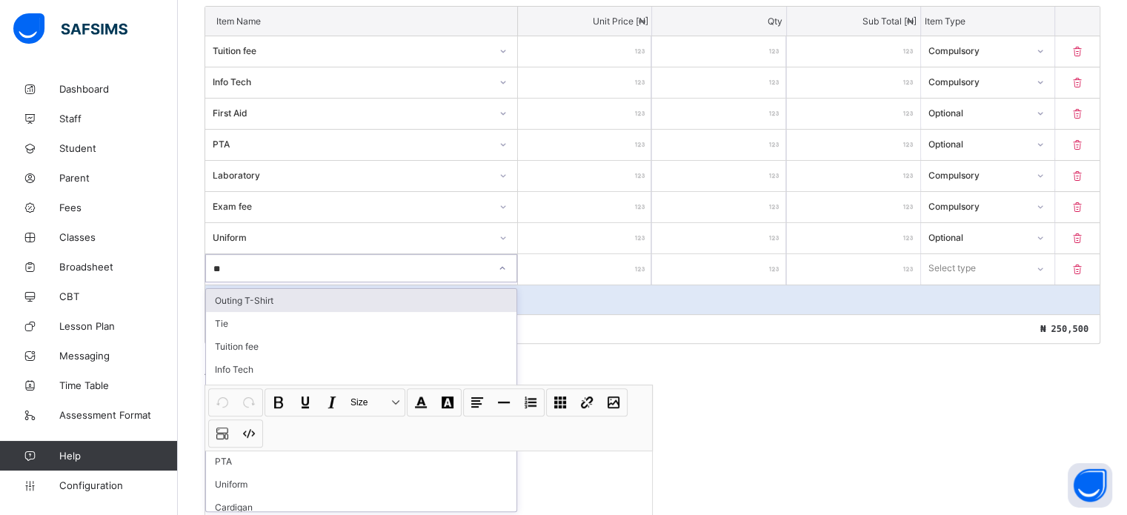
type input "***"
click at [315, 298] on div "Cardigan" at bounding box center [361, 300] width 311 height 23
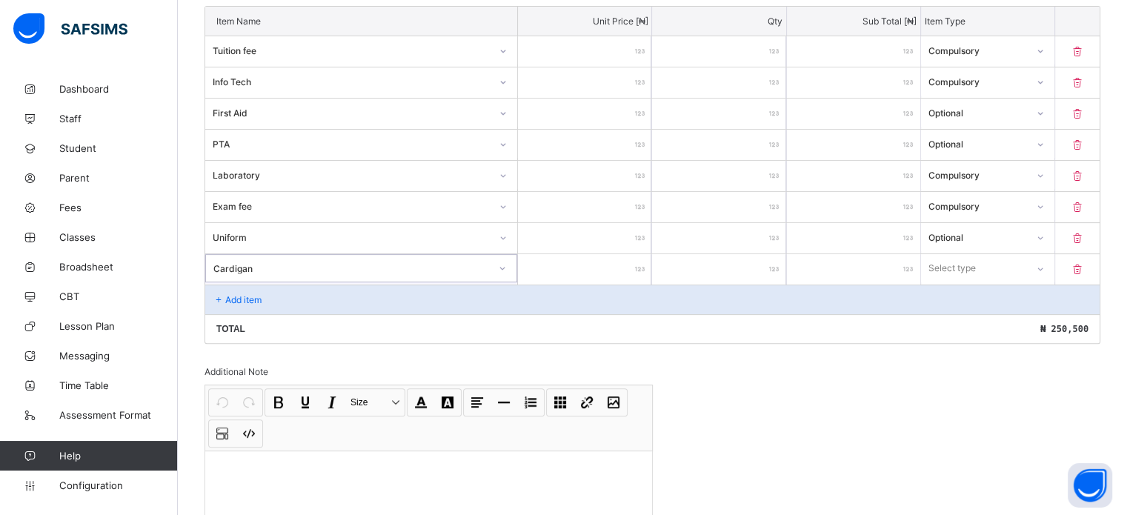
click at [630, 267] on input "number" at bounding box center [584, 269] width 133 height 30
type input "*"
type input "**"
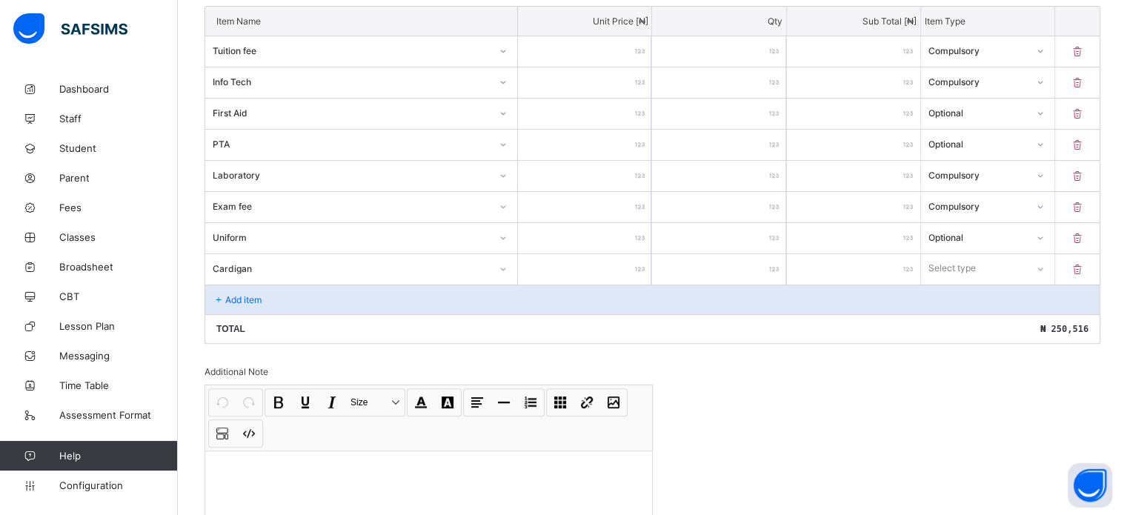
type input "***"
type input "*****"
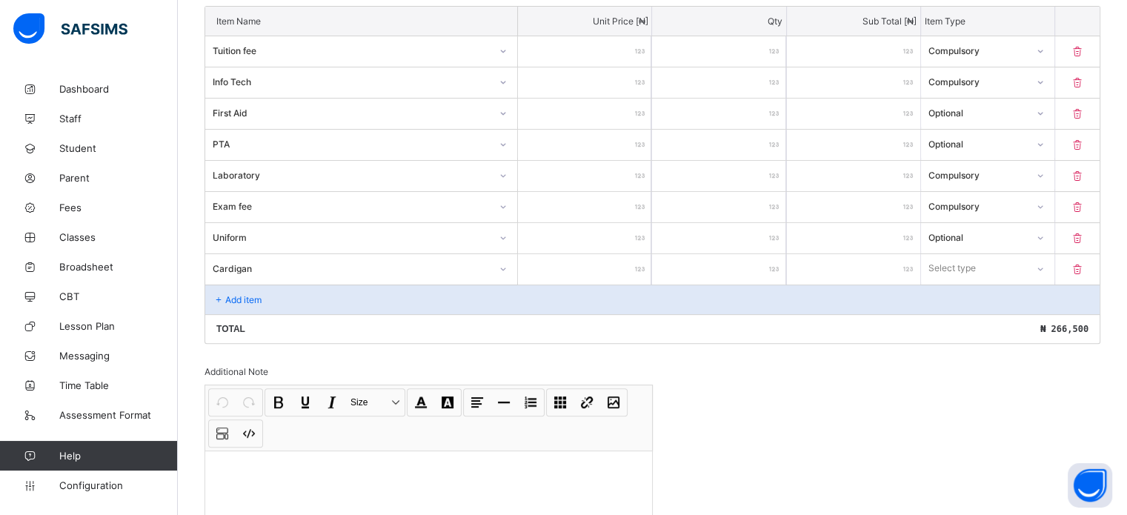
click at [976, 264] on div "Select type" at bounding box center [952, 268] width 47 height 28
click at [971, 322] on div "Optional" at bounding box center [988, 323] width 132 height 23
click at [222, 298] on icon at bounding box center [219, 299] width 13 height 11
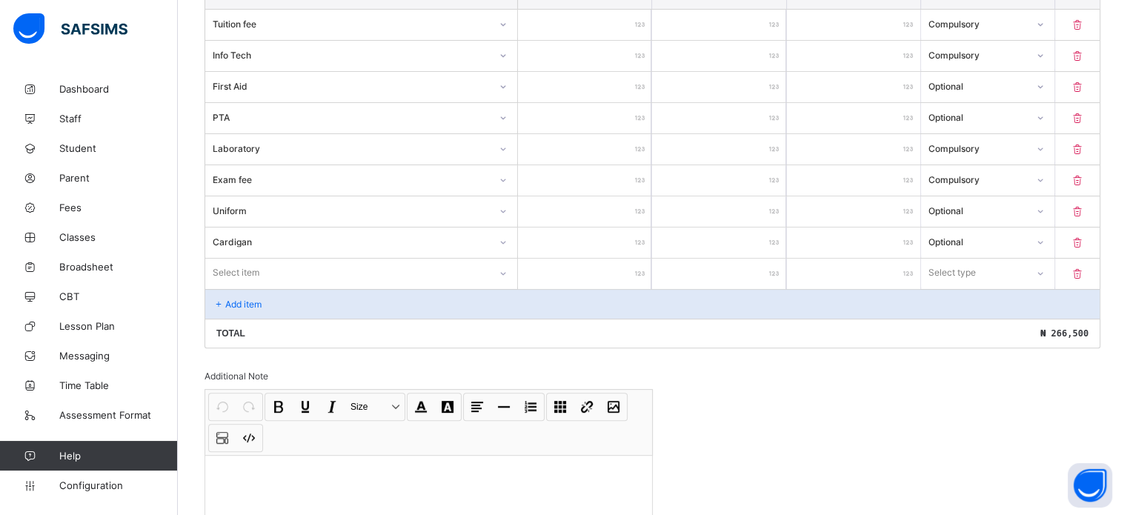
click at [270, 287] on div "Select item" at bounding box center [361, 273] width 312 height 28
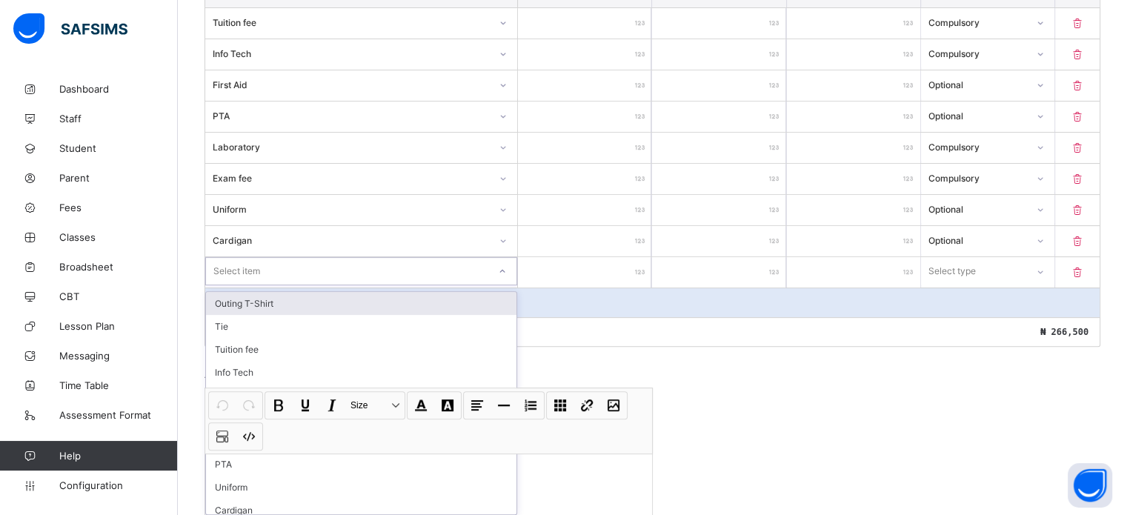
scroll to position [437, 0]
type input "***"
click at [270, 292] on div "Sport Wear" at bounding box center [361, 301] width 311 height 23
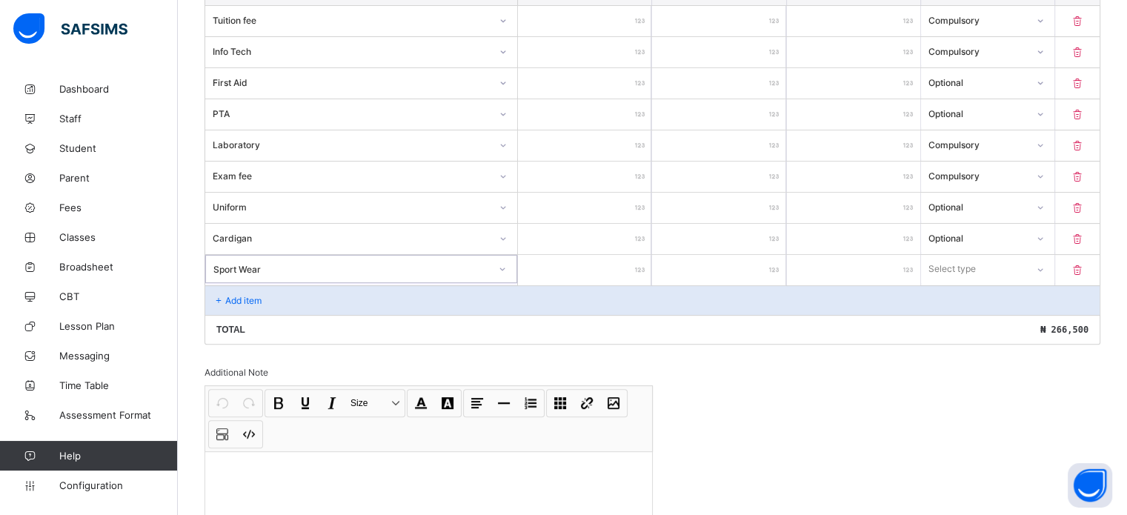
click at [621, 255] on input "number" at bounding box center [584, 270] width 133 height 30
type input "**"
type input "***"
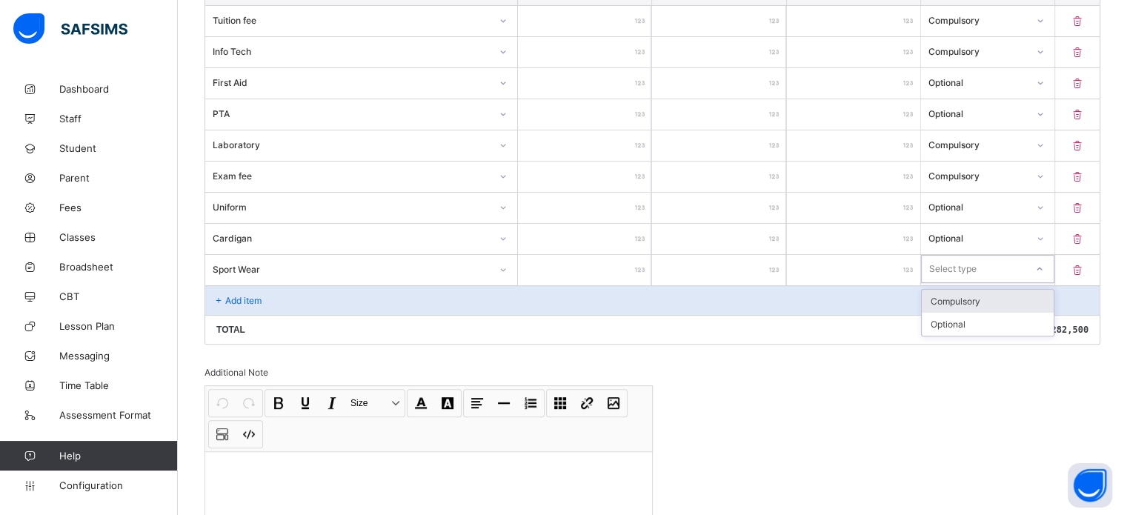
click at [948, 259] on div "Select type" at bounding box center [952, 269] width 47 height 28
drag, startPoint x: 957, startPoint y: 322, endPoint x: 513, endPoint y: 291, distance: 445.7
click at [957, 322] on div "Optional" at bounding box center [988, 324] width 132 height 23
click at [236, 302] on div "Add item" at bounding box center [652, 300] width 895 height 30
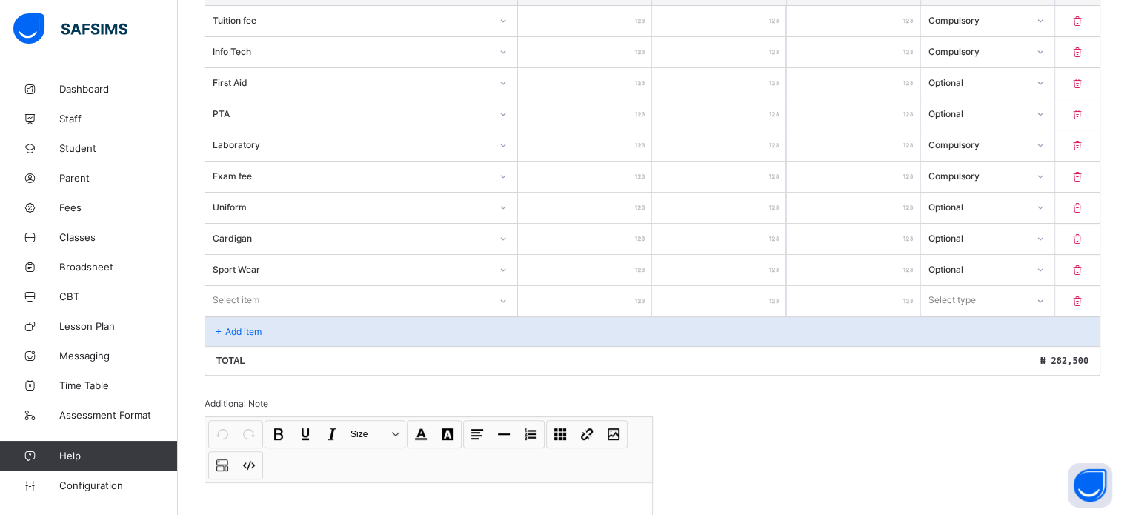
click at [250, 298] on div "Select item" at bounding box center [361, 300] width 312 height 28
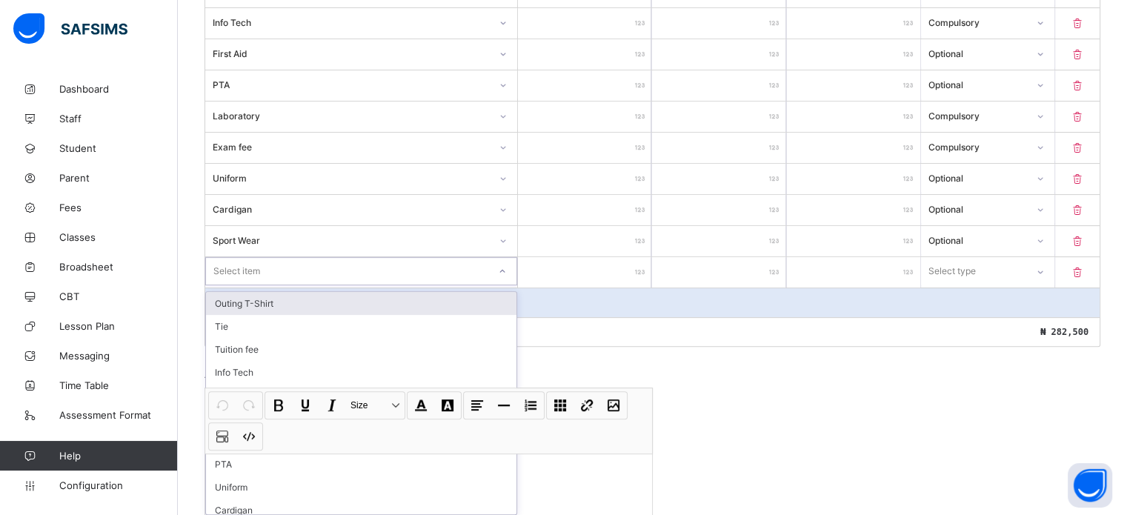
scroll to position [468, 0]
click at [320, 292] on div "Outing T-Shirt" at bounding box center [361, 301] width 311 height 23
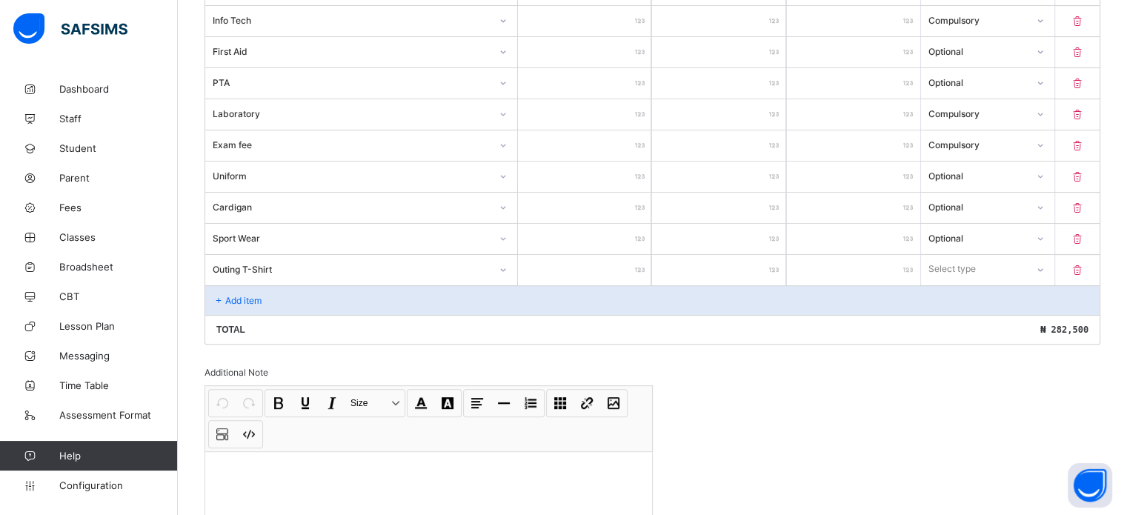
click at [604, 266] on input "number" at bounding box center [584, 270] width 133 height 30
click at [999, 269] on div "Select type" at bounding box center [974, 269] width 104 height 21
click at [980, 319] on div "Optional" at bounding box center [988, 324] width 132 height 23
click at [249, 297] on p "Add item" at bounding box center [243, 300] width 36 height 11
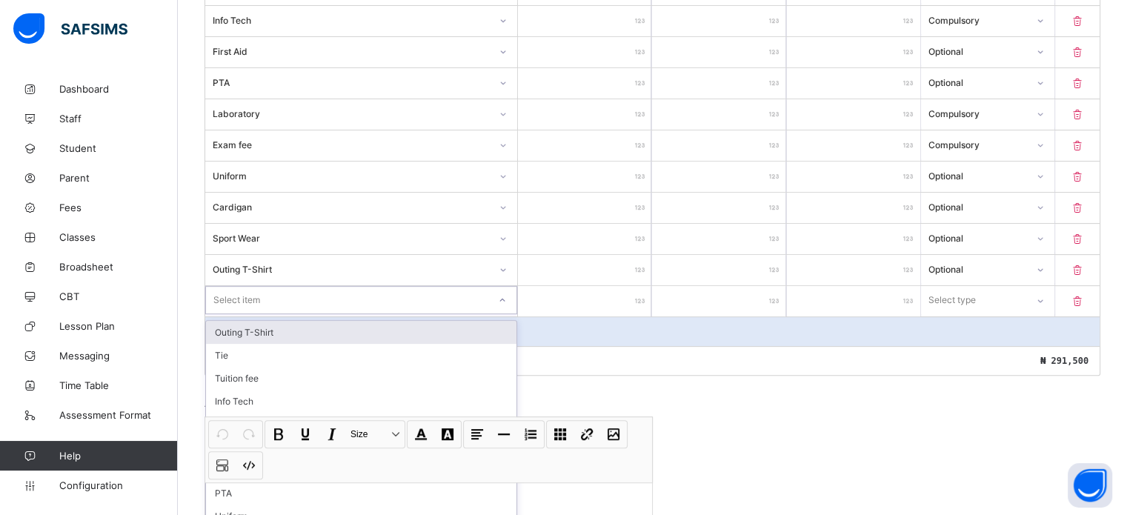
click at [250, 297] on div "option Outing T-Shirt focused, 1 of 17. 17 results available. Use Up and Down t…" at bounding box center [361, 300] width 312 height 28
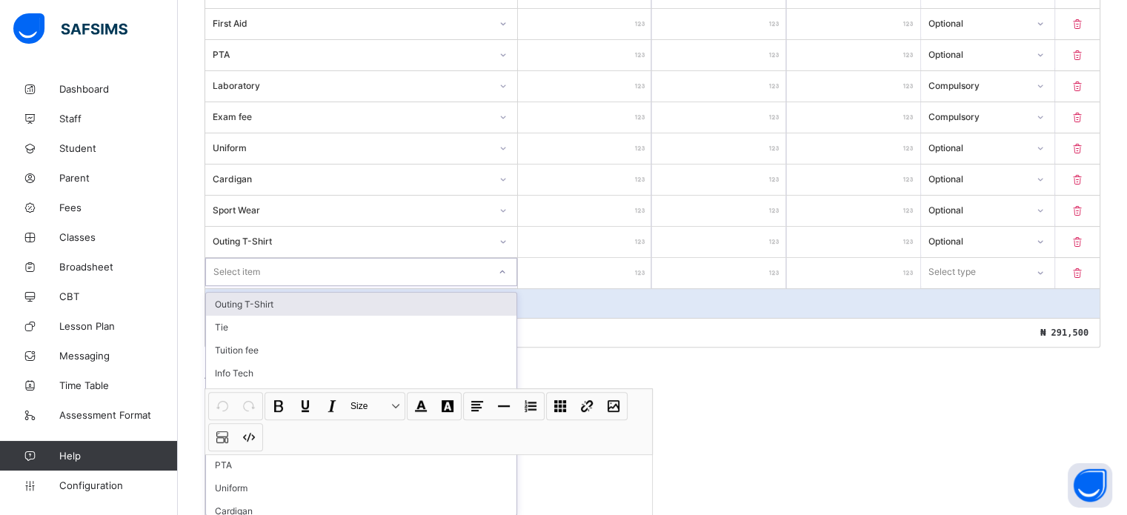
scroll to position [498, 0]
click at [270, 299] on div "Beret" at bounding box center [361, 302] width 311 height 23
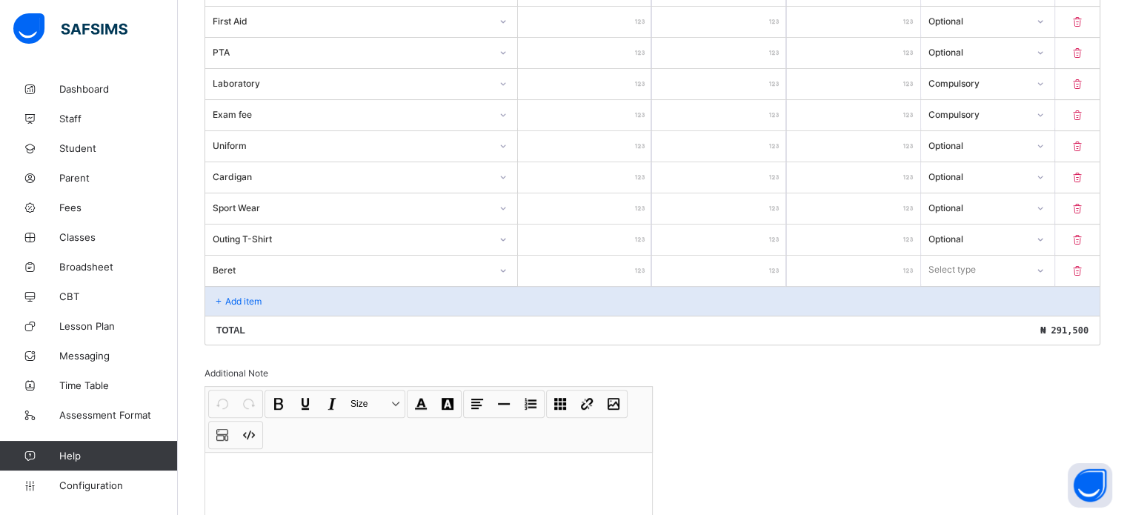
click at [623, 265] on input "number" at bounding box center [584, 271] width 133 height 30
click at [964, 269] on div "Select type" at bounding box center [952, 270] width 47 height 28
click at [966, 316] on div "Optional" at bounding box center [988, 324] width 132 height 23
click at [268, 297] on div "Add item" at bounding box center [652, 301] width 895 height 30
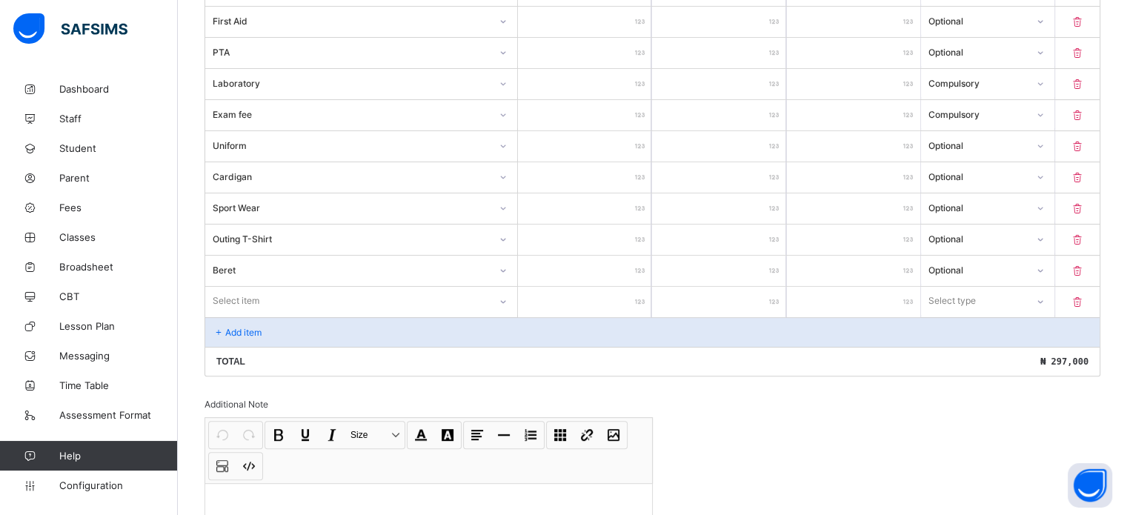
click at [268, 296] on div "Select item" at bounding box center [361, 301] width 312 height 28
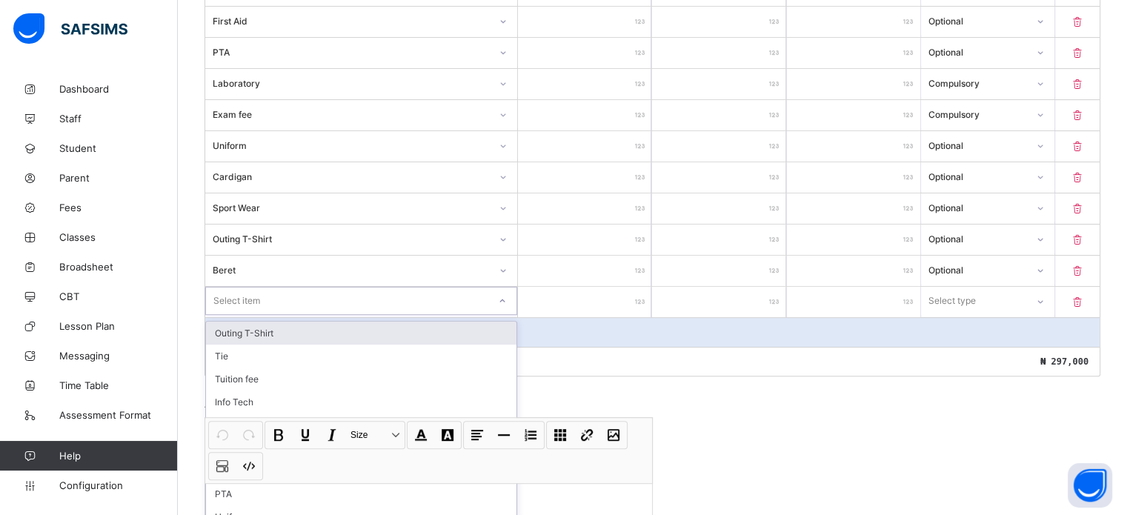
scroll to position [529, 0]
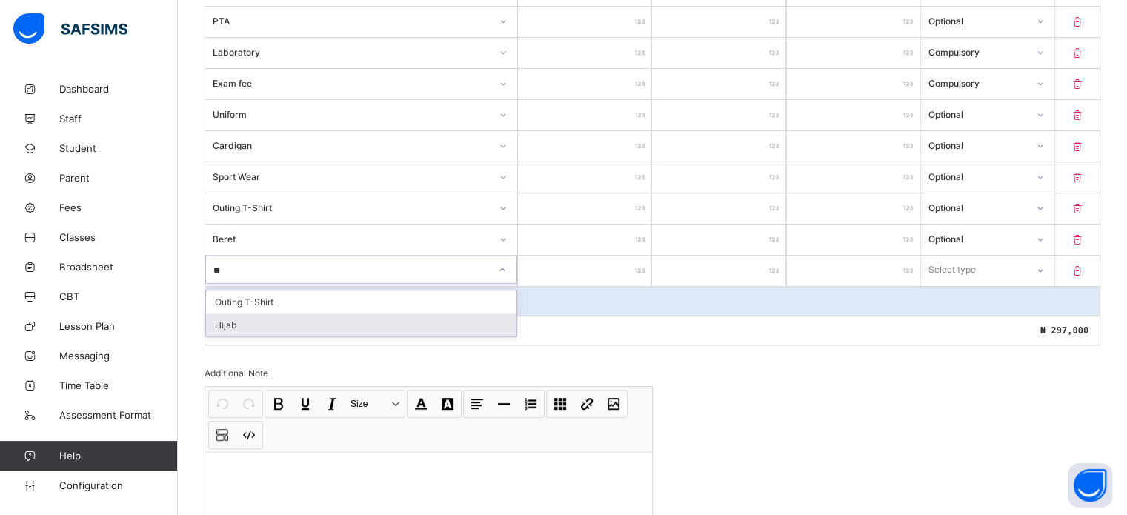
click at [259, 319] on div "Hijab" at bounding box center [361, 324] width 311 height 23
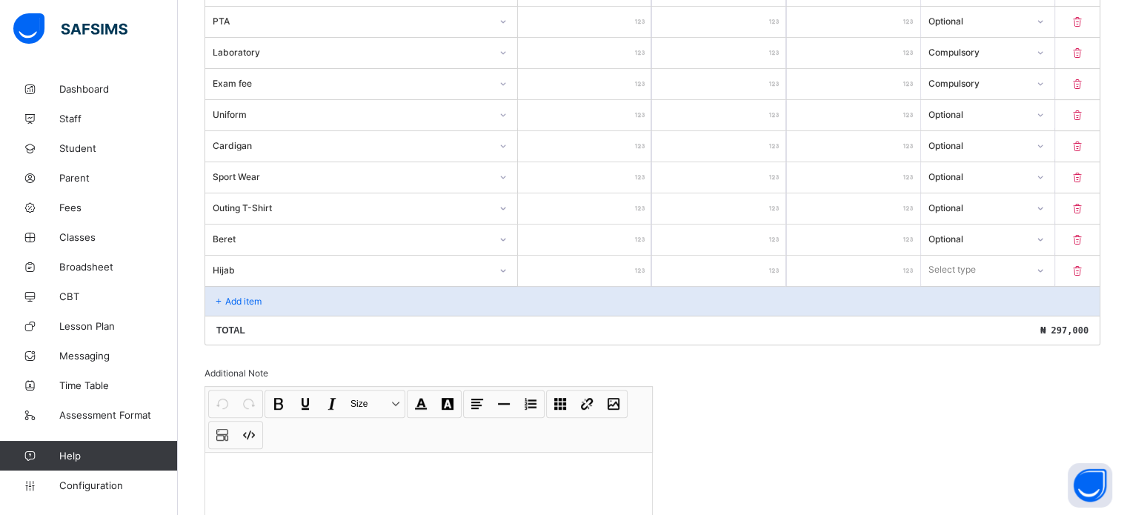
click at [544, 258] on input "number" at bounding box center [584, 271] width 133 height 30
drag, startPoint x: 1026, startPoint y: 264, endPoint x: 998, endPoint y: 291, distance: 39.3
click at [1026, 264] on div "Select type" at bounding box center [974, 269] width 104 height 21
click at [989, 322] on div "Optional" at bounding box center [988, 324] width 132 height 23
click at [275, 299] on div "Add item" at bounding box center [652, 301] width 895 height 30
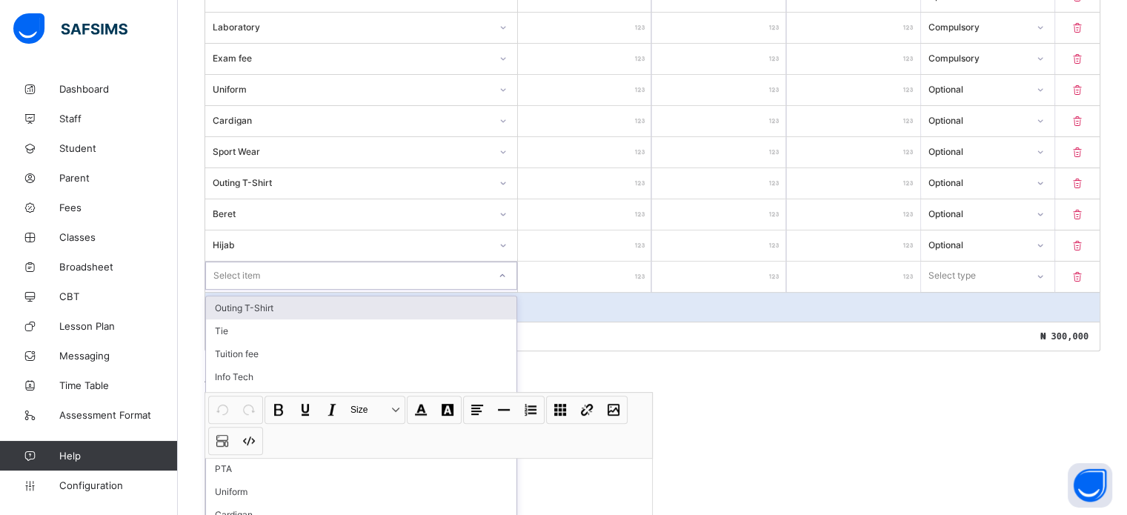
click at [269, 290] on div "option Outing T-Shirt focused, 1 of 17. 17 results available. Use Up and Down t…" at bounding box center [361, 276] width 312 height 28
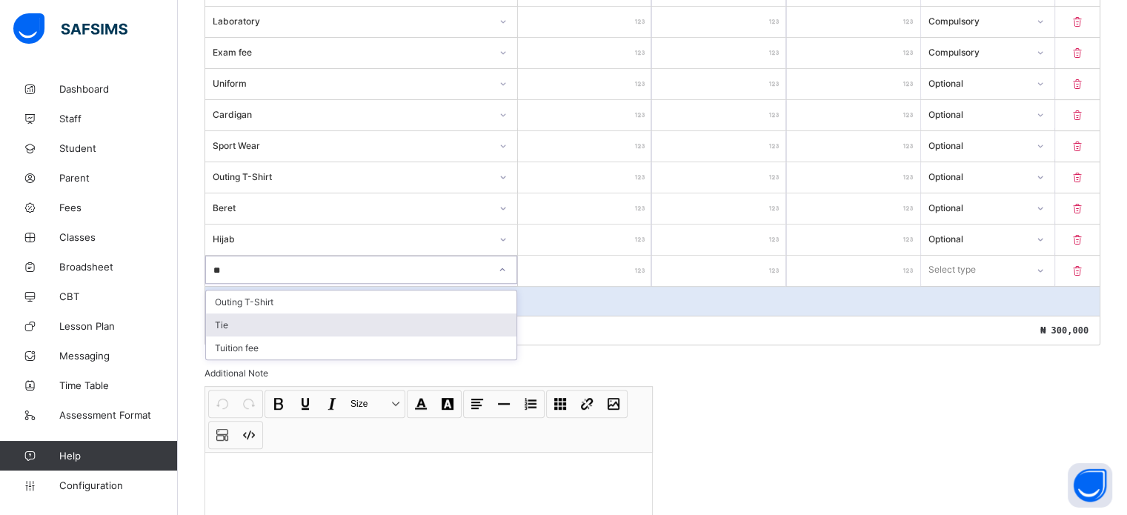
click at [239, 325] on div "Tie" at bounding box center [361, 324] width 311 height 23
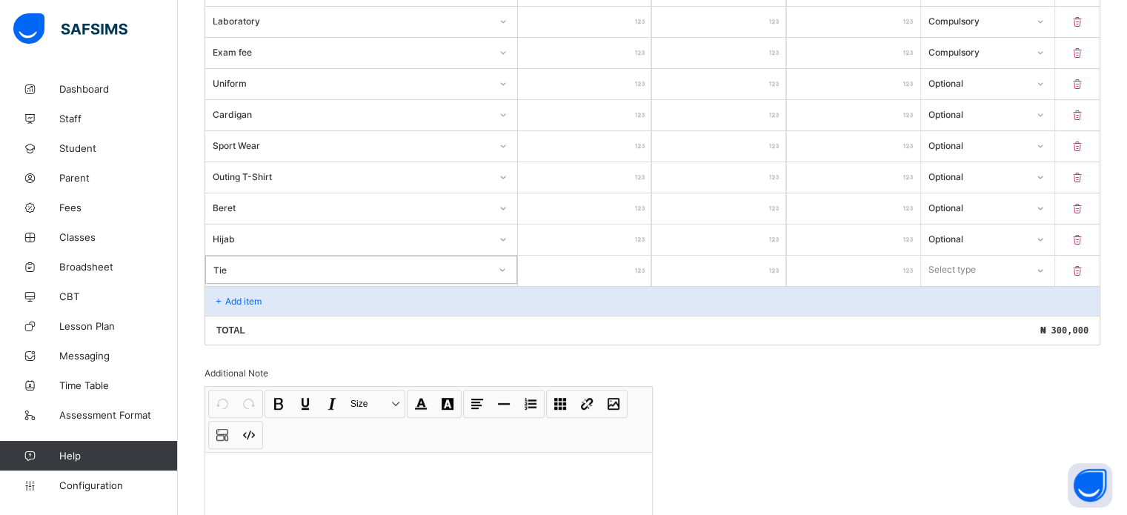
click at [628, 263] on input "number" at bounding box center [584, 271] width 133 height 30
click at [1085, 233] on icon at bounding box center [1077, 239] width 15 height 13
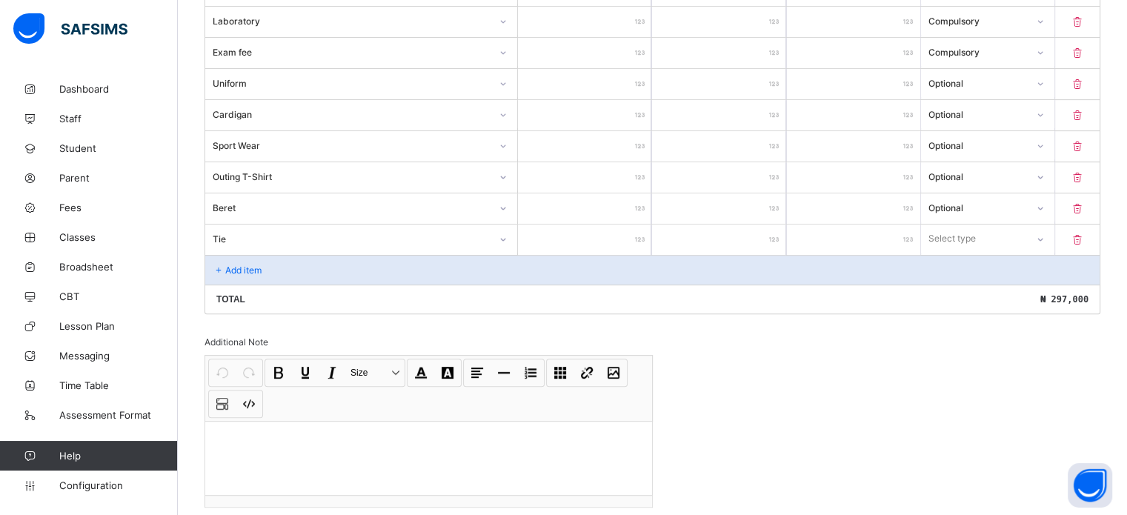
click at [1083, 236] on icon at bounding box center [1077, 239] width 15 height 13
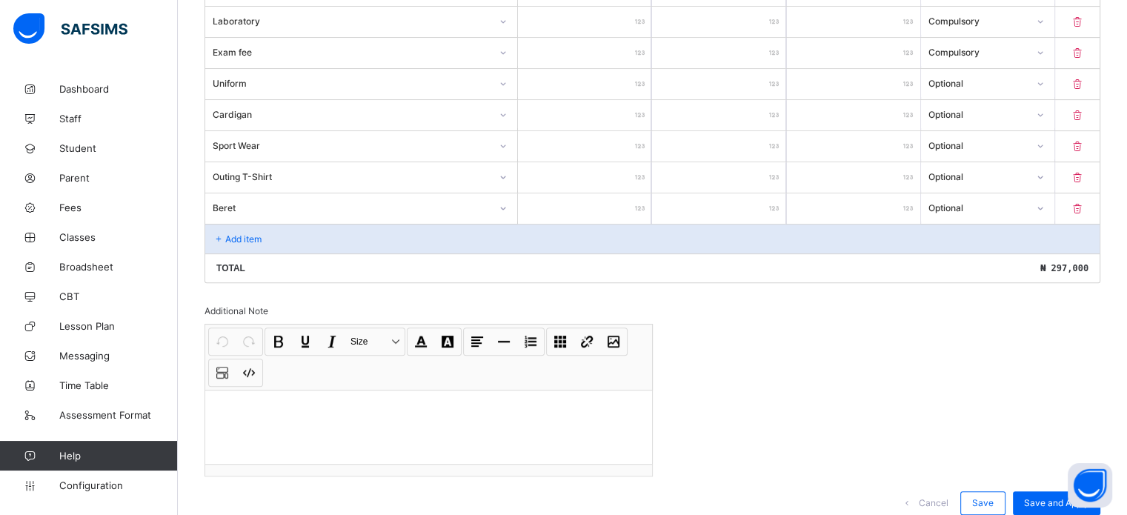
click at [245, 233] on p "Add item" at bounding box center [243, 238] width 36 height 11
click at [245, 234] on p "Add item" at bounding box center [243, 238] width 36 height 11
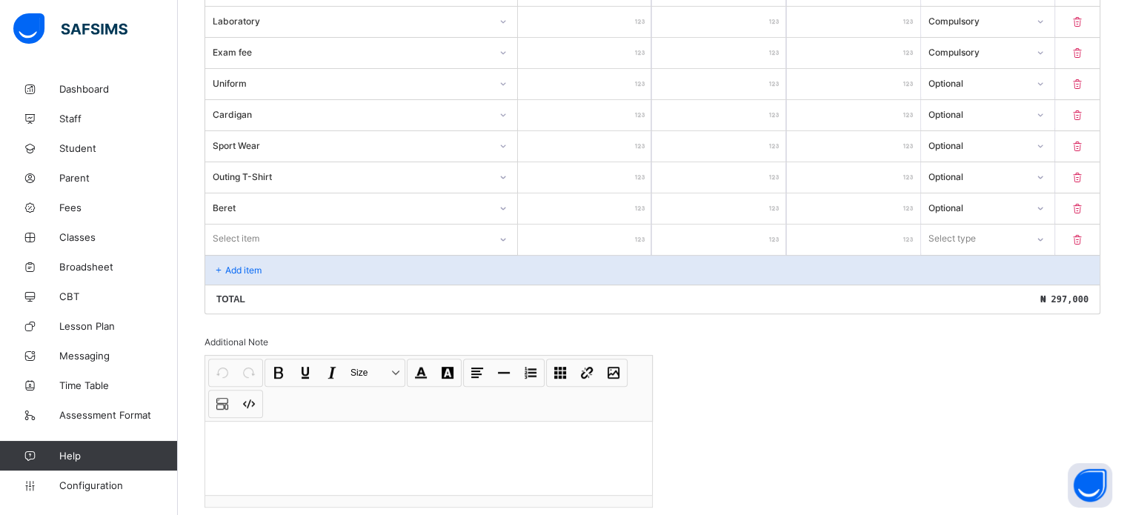
click at [293, 241] on div "Select item" at bounding box center [347, 238] width 284 height 21
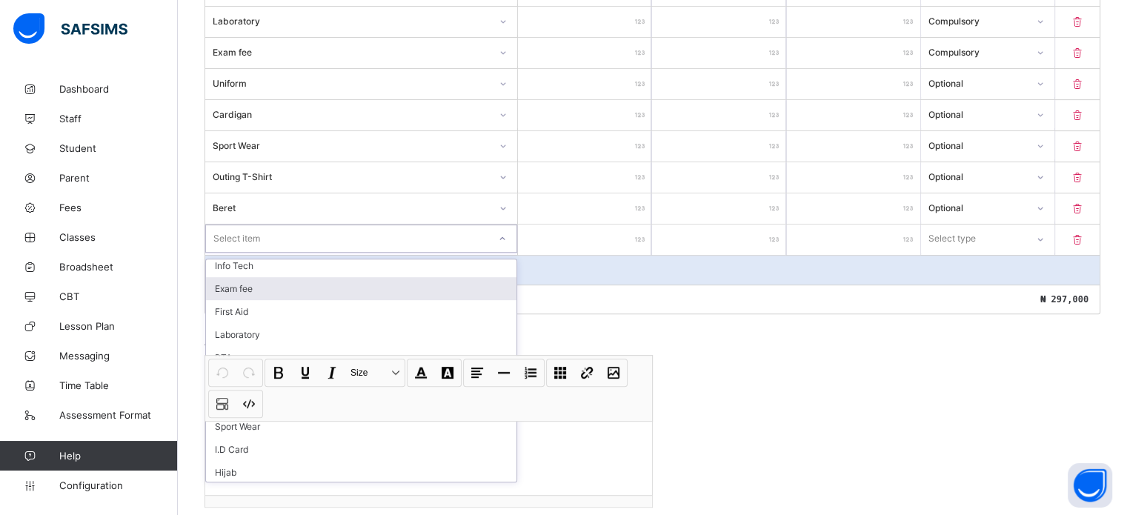
scroll to position [0, 0]
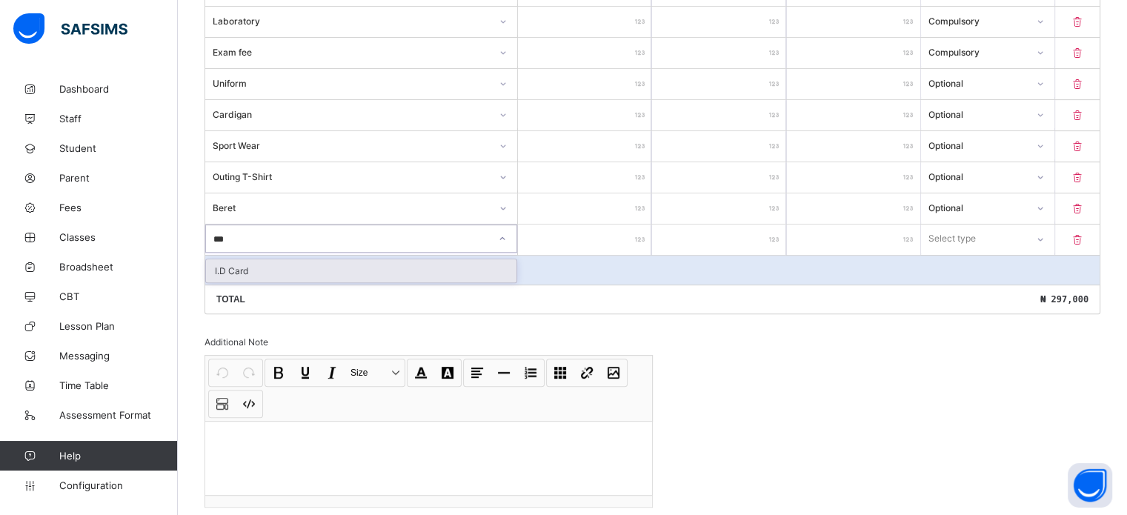
drag, startPoint x: 272, startPoint y: 260, endPoint x: 321, endPoint y: 254, distance: 49.3
click at [273, 261] on div "I.D Card" at bounding box center [361, 270] width 311 height 23
click at [557, 233] on input "number" at bounding box center [584, 240] width 133 height 30
click at [999, 233] on div "Select type" at bounding box center [974, 238] width 104 height 21
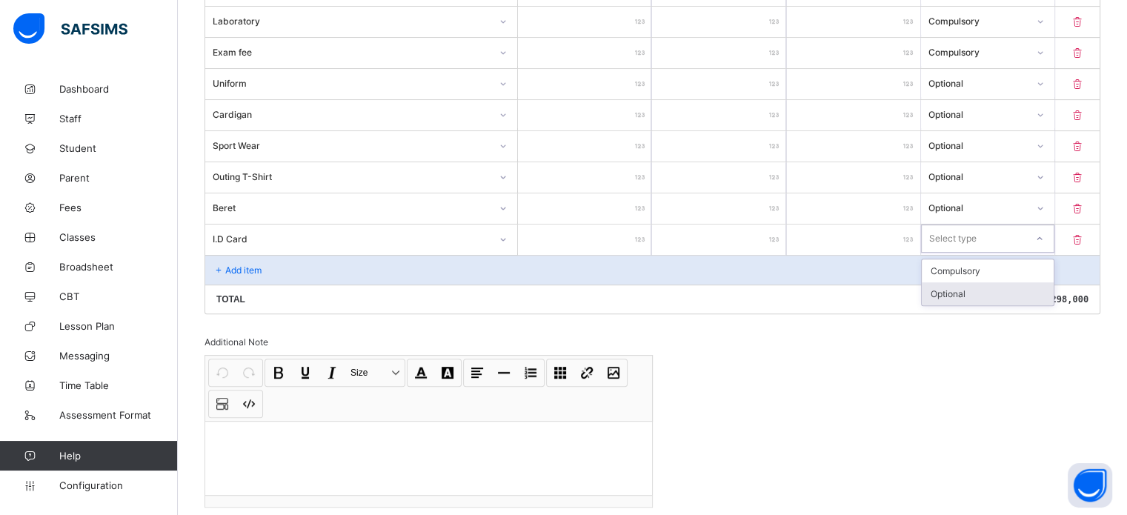
click at [966, 290] on div "Optional" at bounding box center [988, 293] width 132 height 23
click at [228, 265] on p "Add item" at bounding box center [243, 270] width 36 height 11
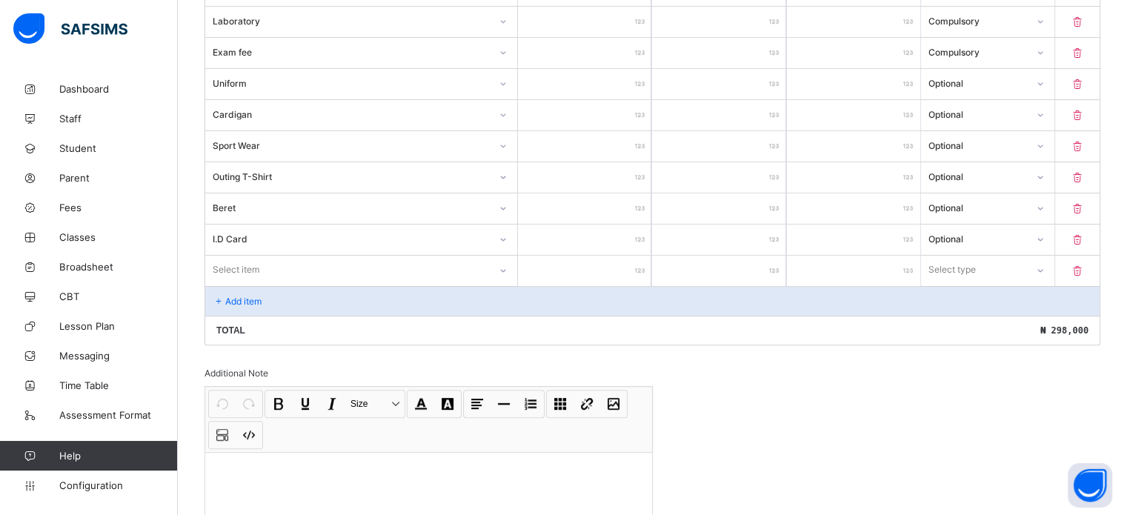
click at [503, 264] on icon at bounding box center [503, 270] width 9 height 15
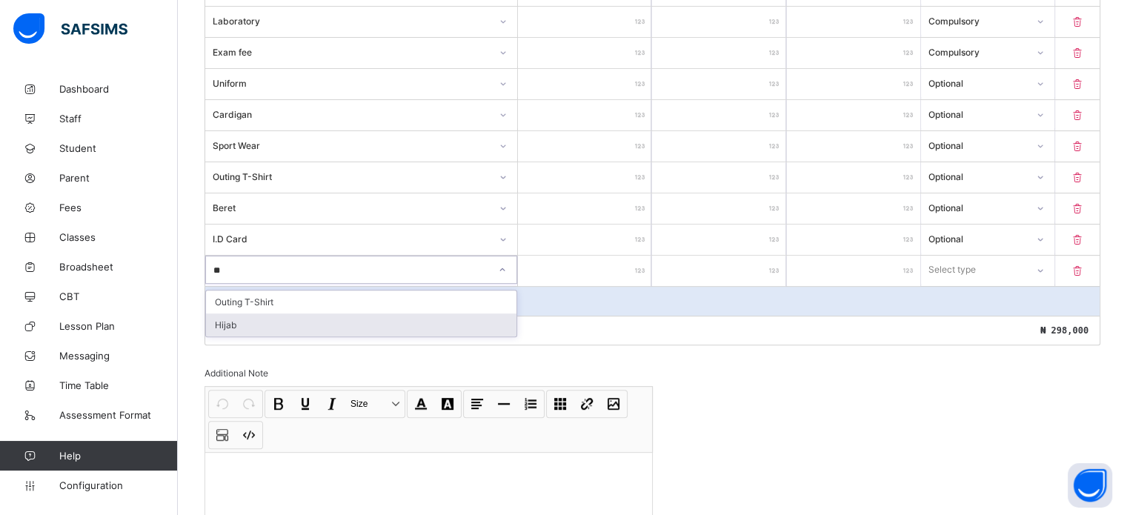
drag, startPoint x: 261, startPoint y: 321, endPoint x: 464, endPoint y: 281, distance: 207.0
click at [261, 319] on div "Hijab" at bounding box center [361, 324] width 311 height 23
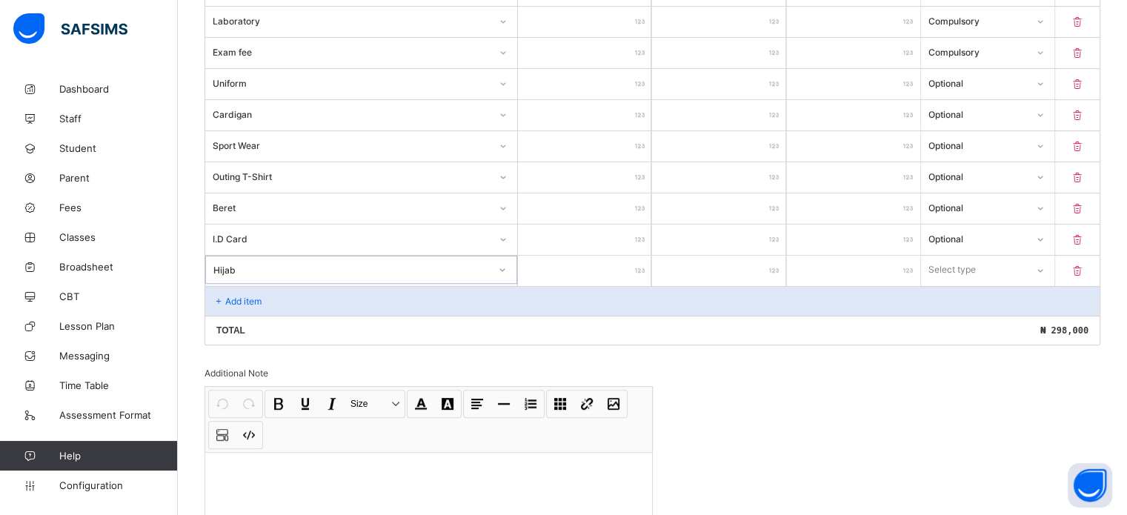
click at [625, 266] on input "number" at bounding box center [584, 271] width 133 height 30
click at [977, 262] on div "Select type" at bounding box center [952, 270] width 47 height 28
click at [975, 315] on div "Optional" at bounding box center [988, 324] width 132 height 23
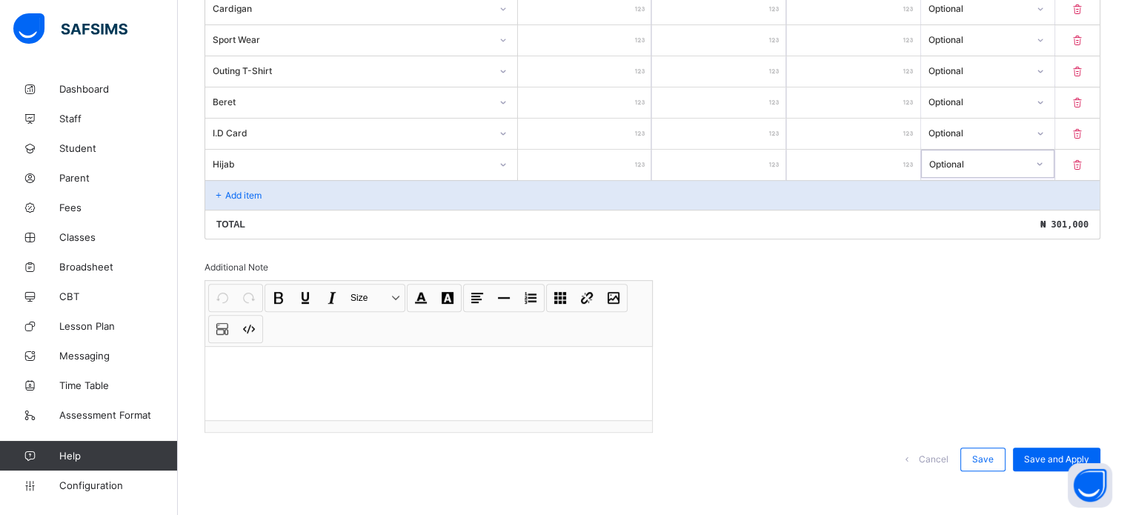
scroll to position [668, 0]
click at [238, 357] on p at bounding box center [428, 363] width 423 height 15
click at [328, 367] on div at bounding box center [428, 381] width 447 height 74
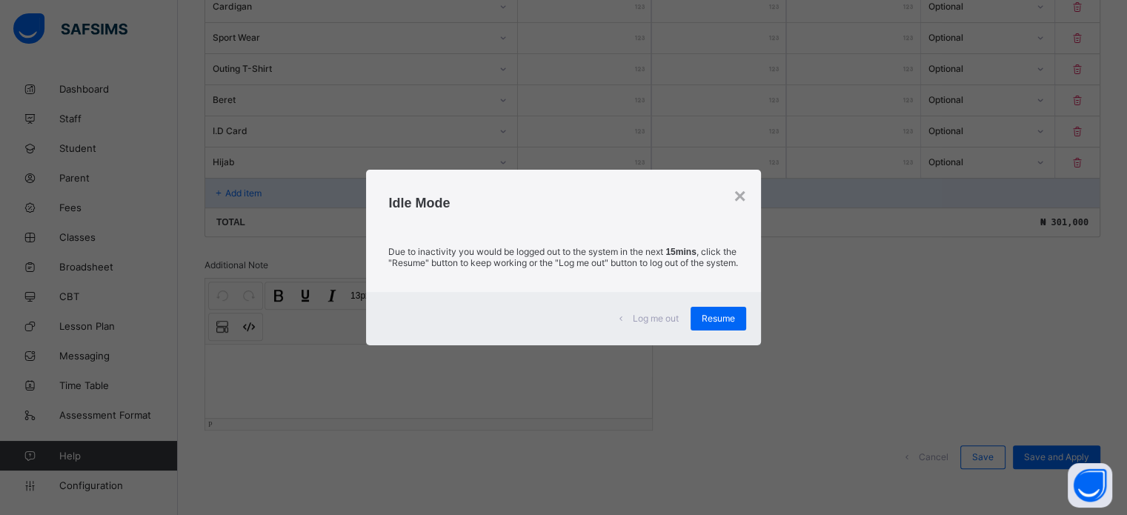
click at [717, 319] on span "Resume" at bounding box center [718, 318] width 33 height 11
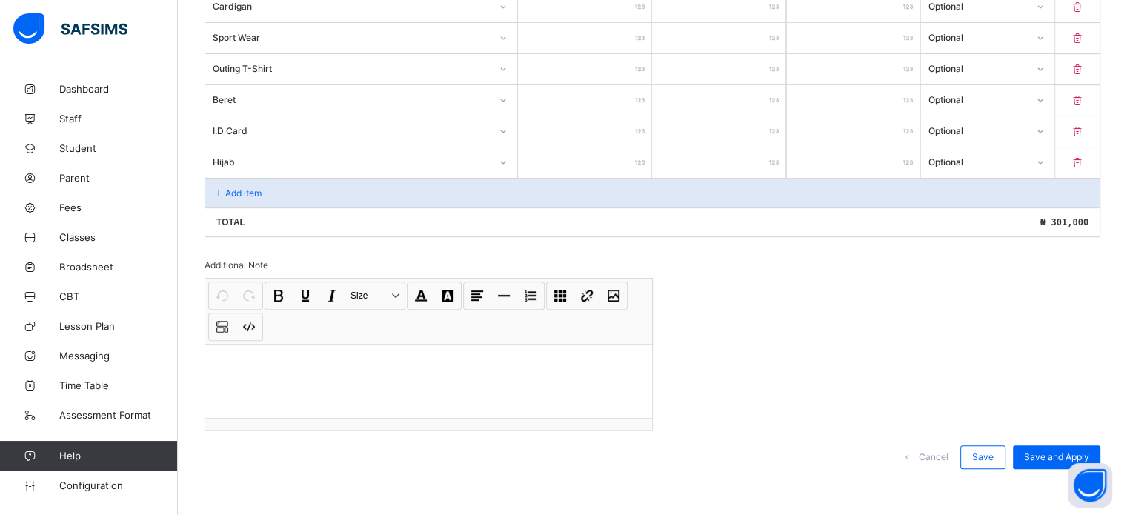
click at [730, 319] on div "Invoice template content Items that are set as compulsory will be available in …" at bounding box center [653, 39] width 896 height 889
click at [994, 451] on span "Save" at bounding box center [982, 456] width 21 height 11
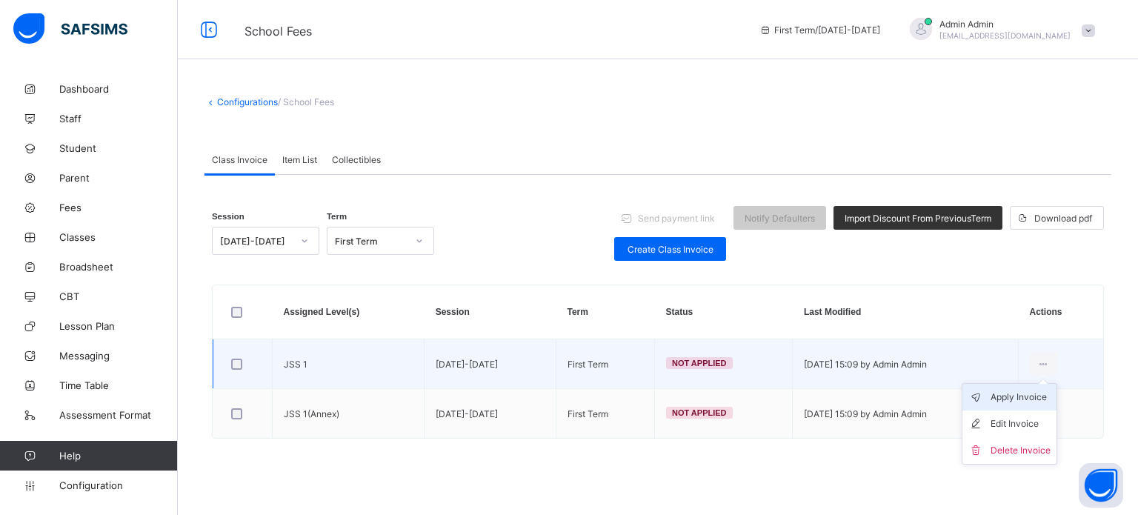
click at [1016, 398] on div "Apply Invoice" at bounding box center [1021, 397] width 60 height 15
click at [1015, 396] on div "Apply Invoice" at bounding box center [1021, 397] width 60 height 15
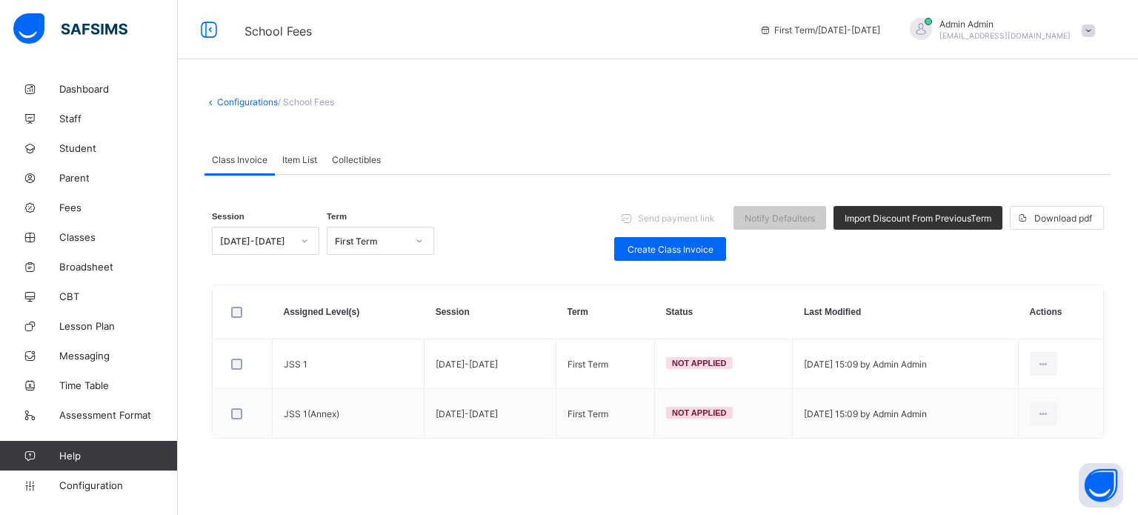
click at [300, 162] on span "Item List" at bounding box center [299, 159] width 35 height 11
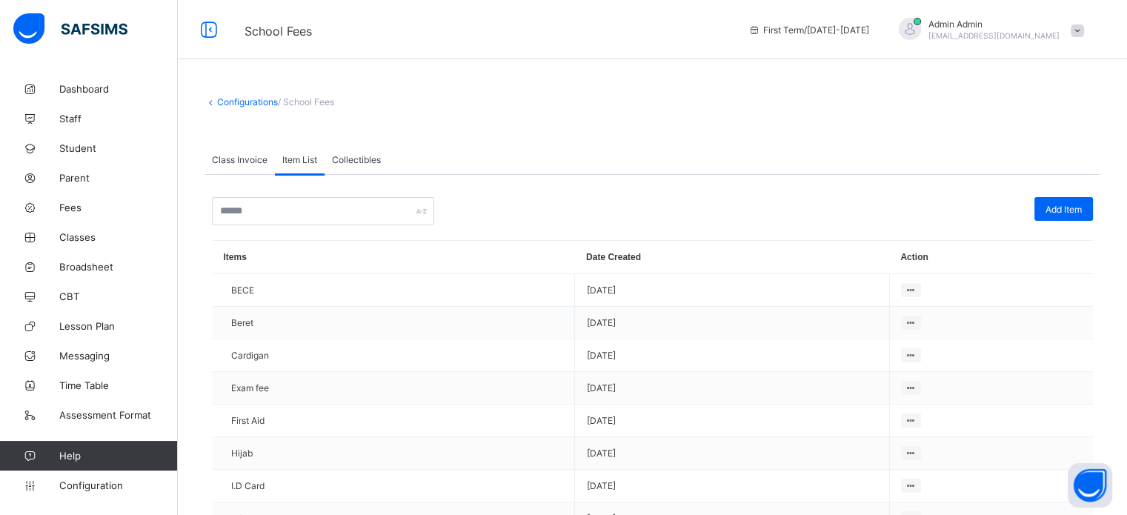
click at [245, 157] on span "Class Invoice" at bounding box center [240, 159] width 56 height 11
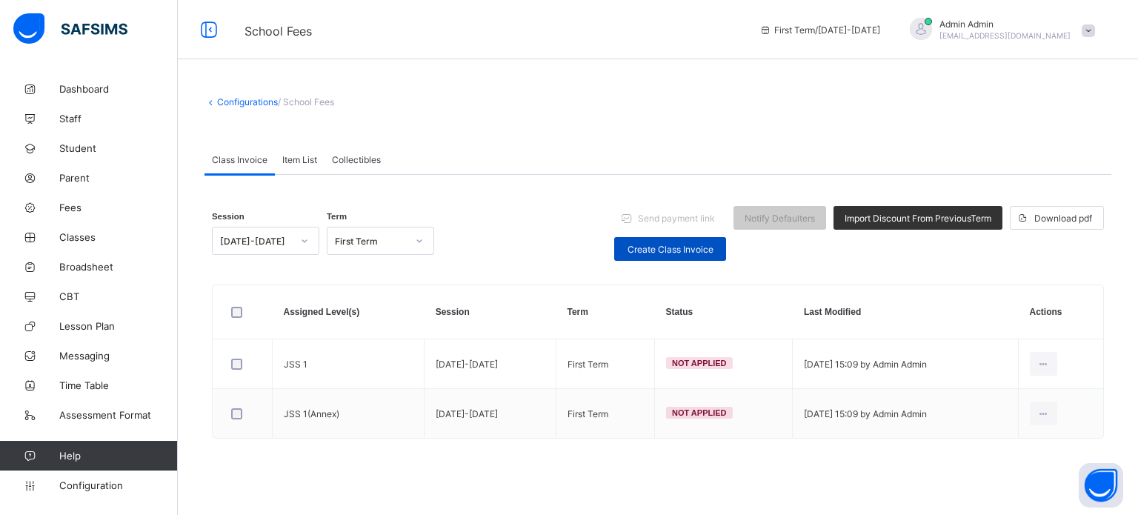
click at [671, 249] on span "Create Class Invoice" at bounding box center [670, 249] width 90 height 11
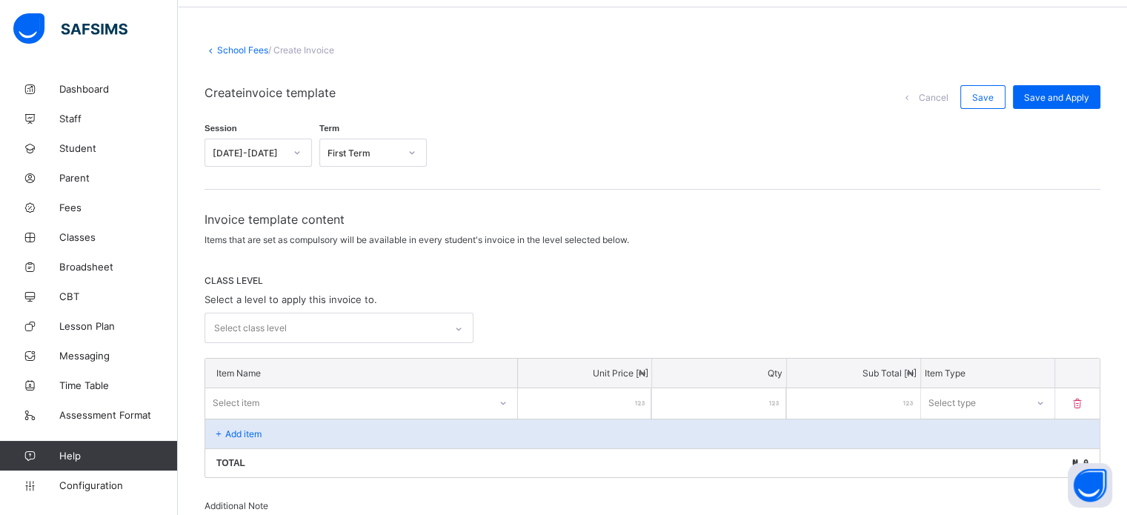
scroll to position [74, 0]
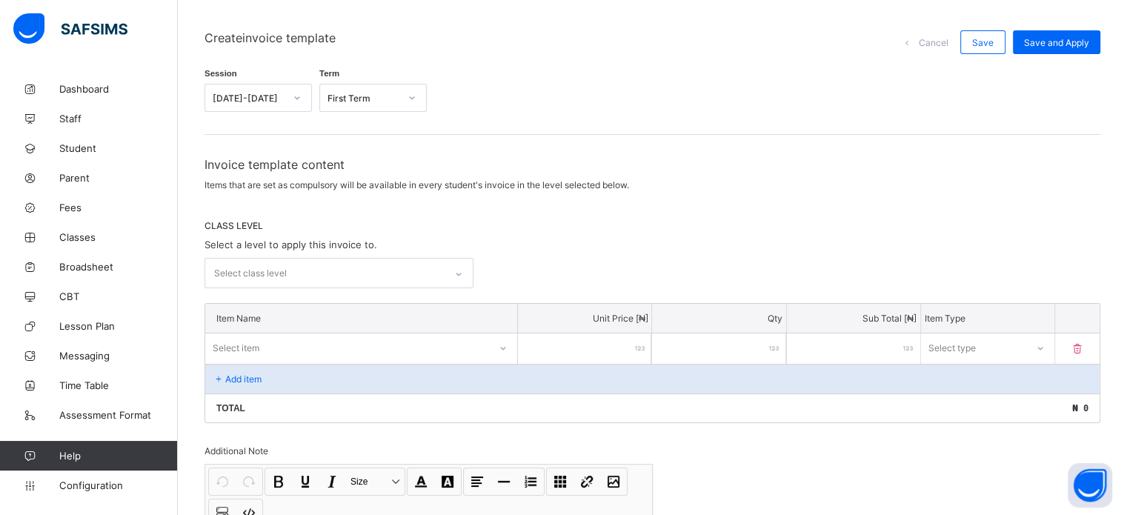
click at [407, 288] on div "Select class level" at bounding box center [339, 273] width 269 height 30
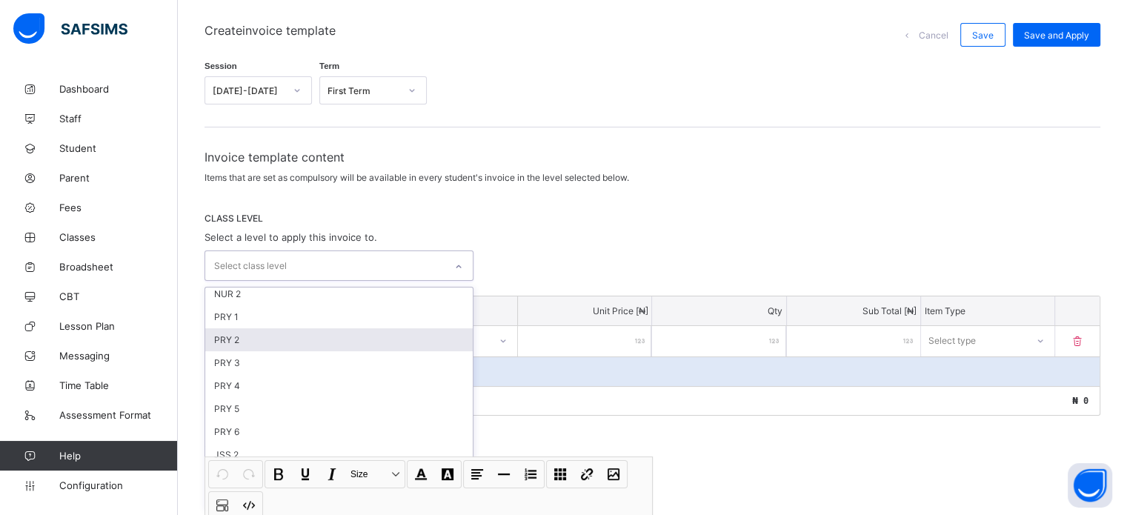
click at [282, 343] on div "PRY 2" at bounding box center [339, 339] width 268 height 23
click at [273, 344] on div "PRY 3" at bounding box center [339, 342] width 268 height 23
click at [273, 344] on div "PRY 4" at bounding box center [339, 342] width 268 height 23
click at [264, 343] on div "PRY 5" at bounding box center [339, 342] width 268 height 23
click at [262, 343] on div "PRY 6" at bounding box center [339, 342] width 268 height 23
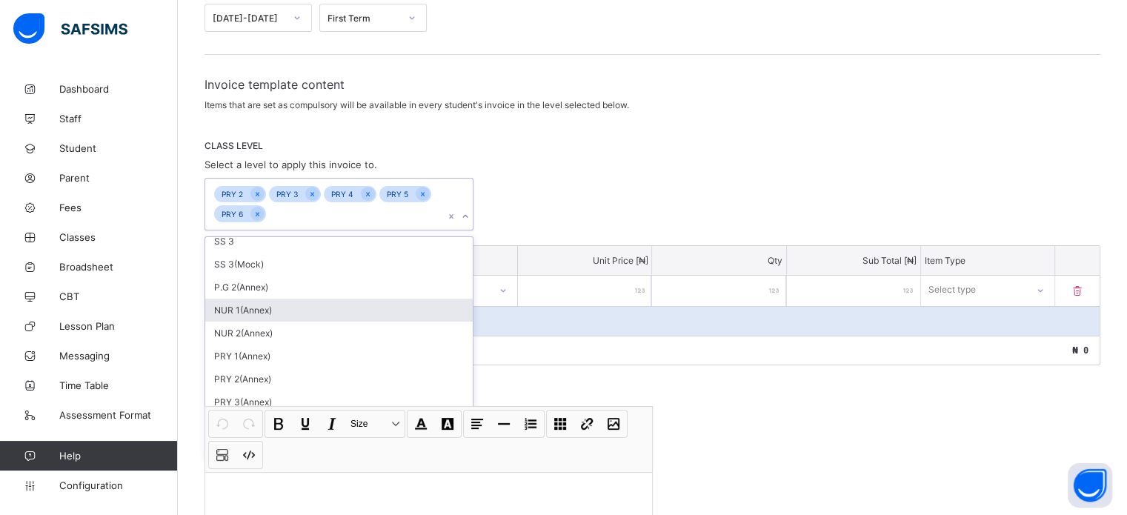
scroll to position [318, 0]
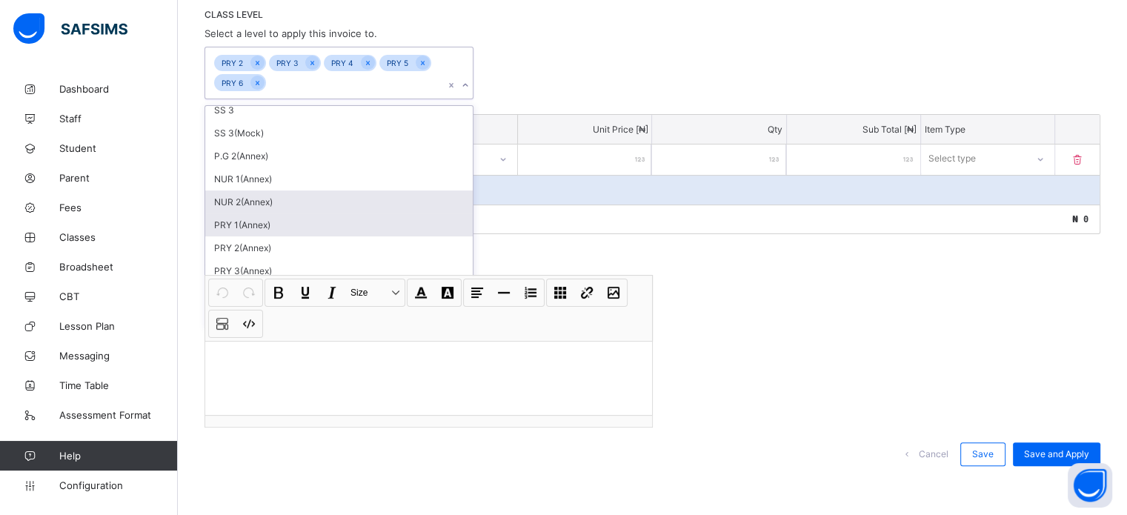
click at [274, 222] on div "PRY 1(Annex)" at bounding box center [339, 224] width 268 height 23
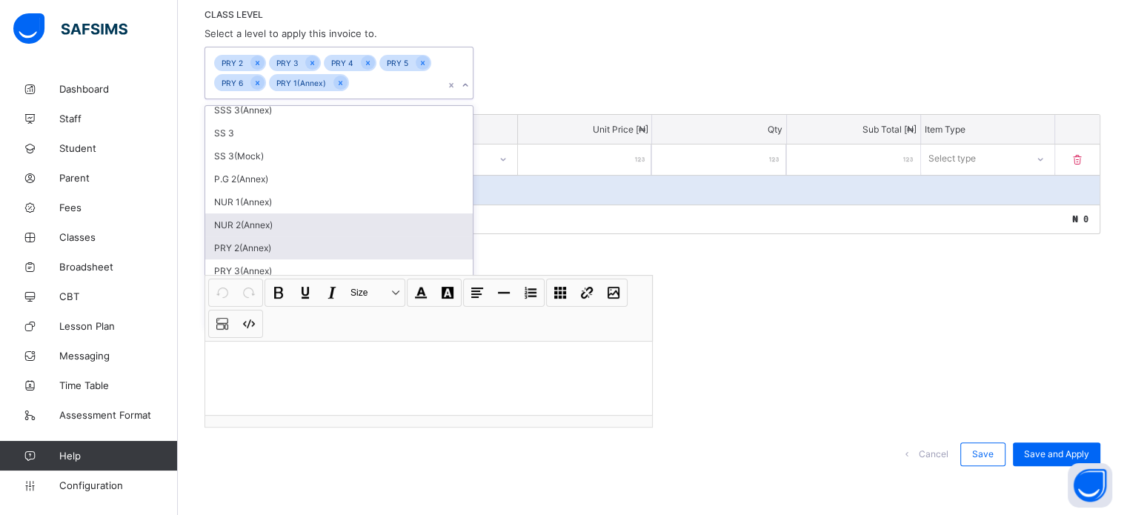
click at [266, 240] on div "PRY 2(Annex)" at bounding box center [339, 247] width 268 height 23
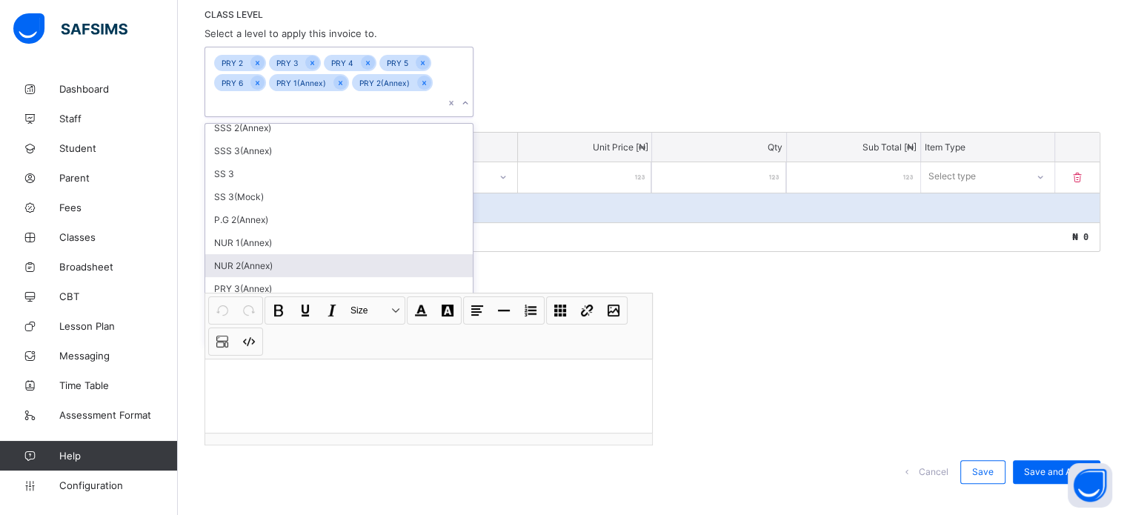
scroll to position [332, 0]
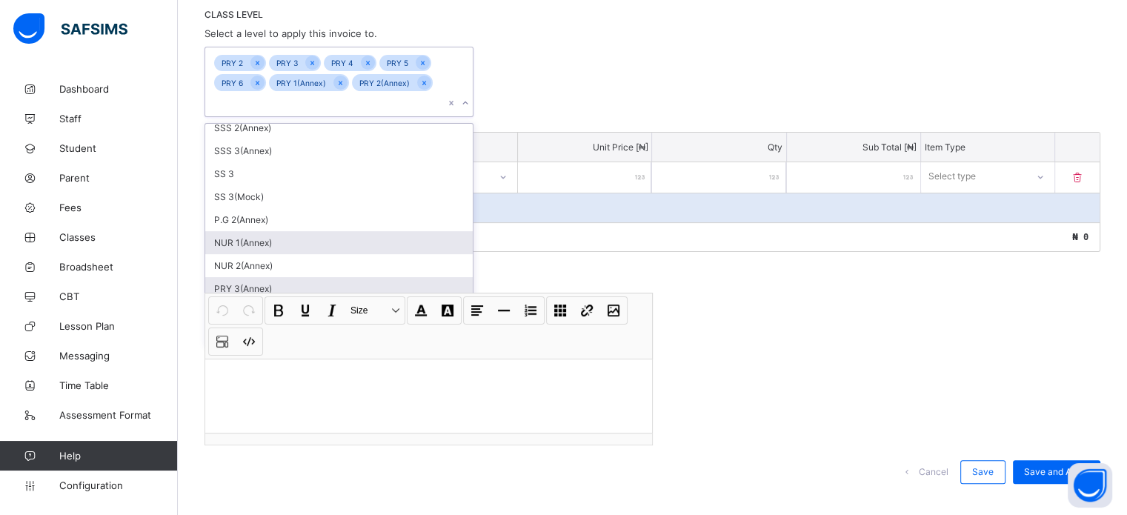
click at [279, 277] on div "PRY 3(Annex)" at bounding box center [339, 288] width 268 height 23
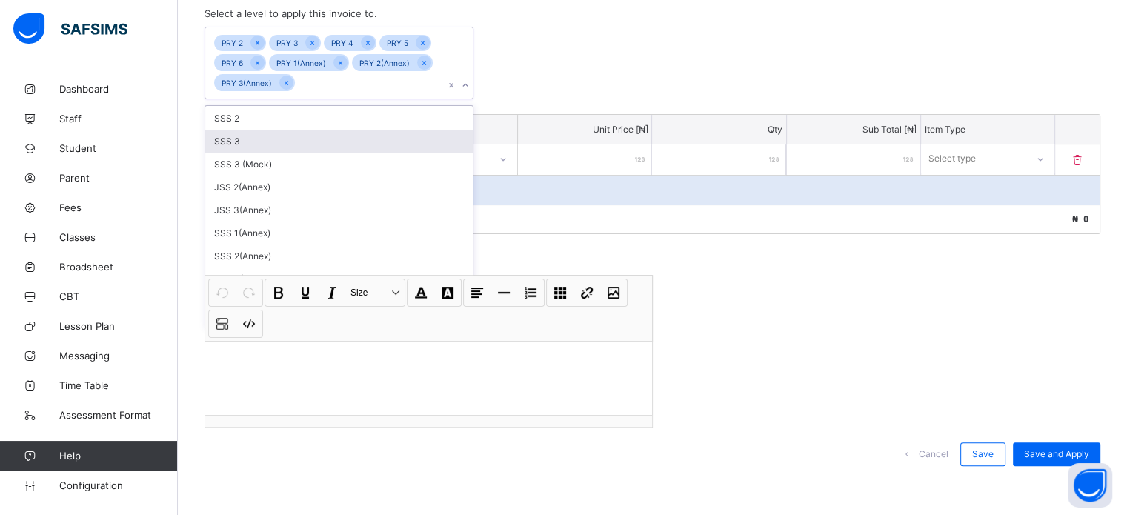
scroll to position [87, 0]
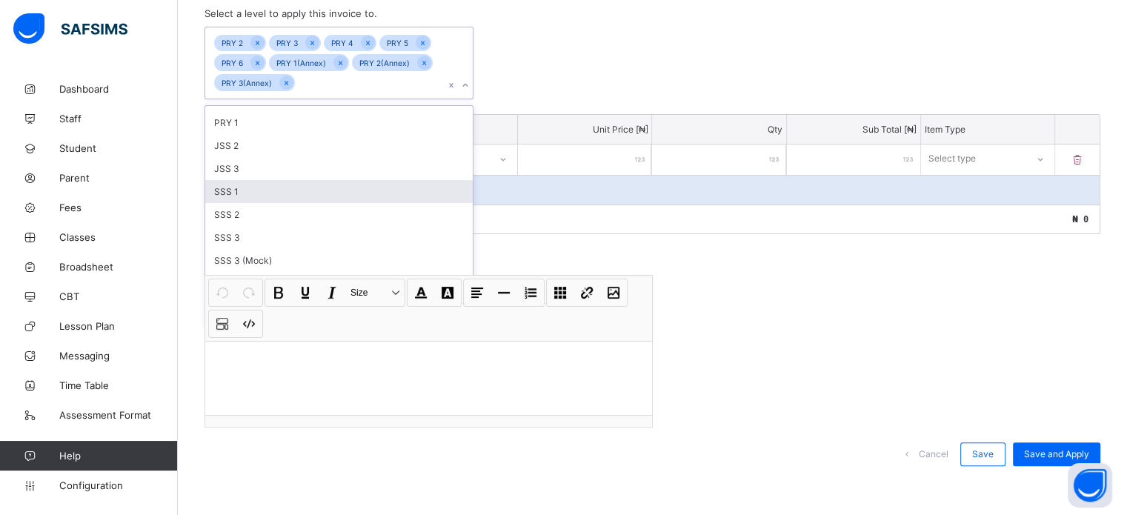
click at [584, 62] on div "option PRY 3(Annex), selected. option SSS 1 focused, 13 of 31. 23 results avail…" at bounding box center [653, 63] width 896 height 73
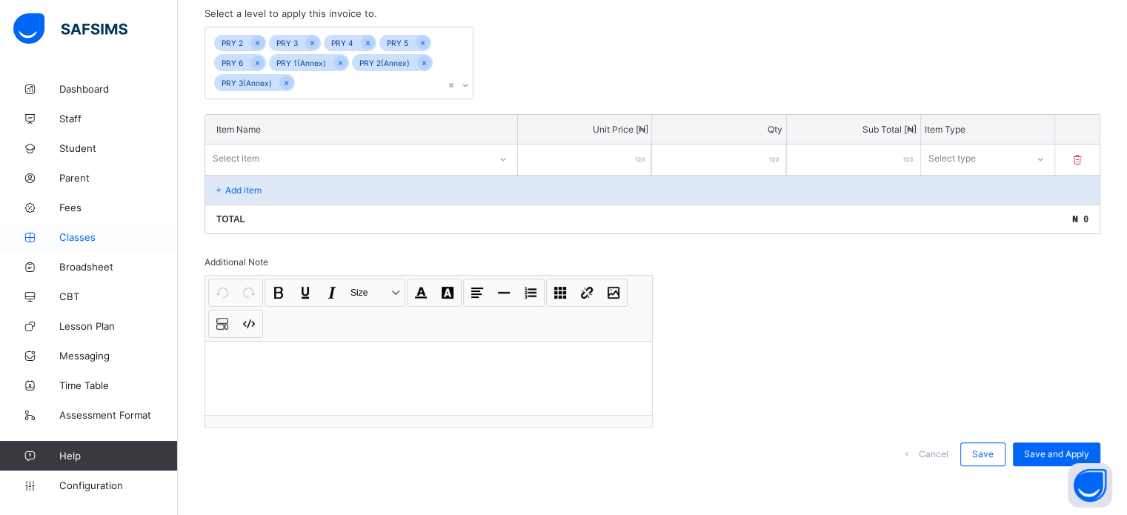
click at [87, 232] on span "Classes" at bounding box center [118, 237] width 119 height 12
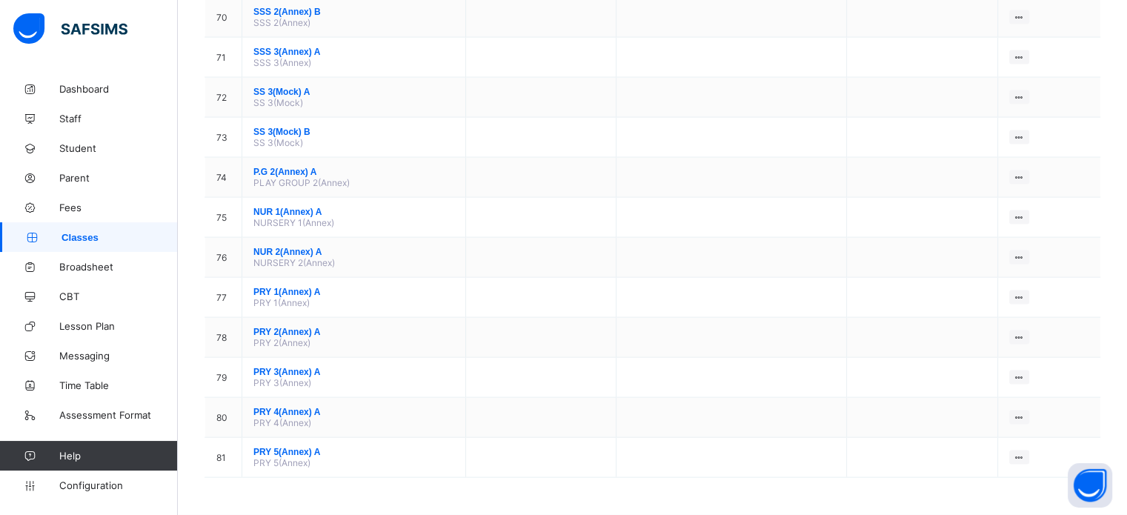
scroll to position [3009, 0]
click at [93, 482] on span "Configuration" at bounding box center [118, 485] width 118 height 12
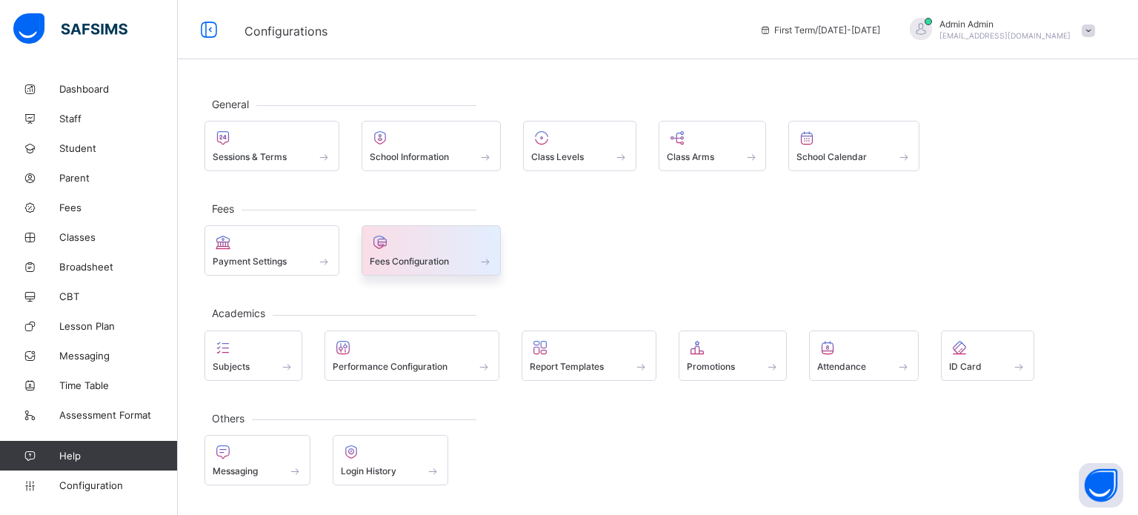
click at [404, 257] on span "Fees Configuration" at bounding box center [409, 261] width 79 height 11
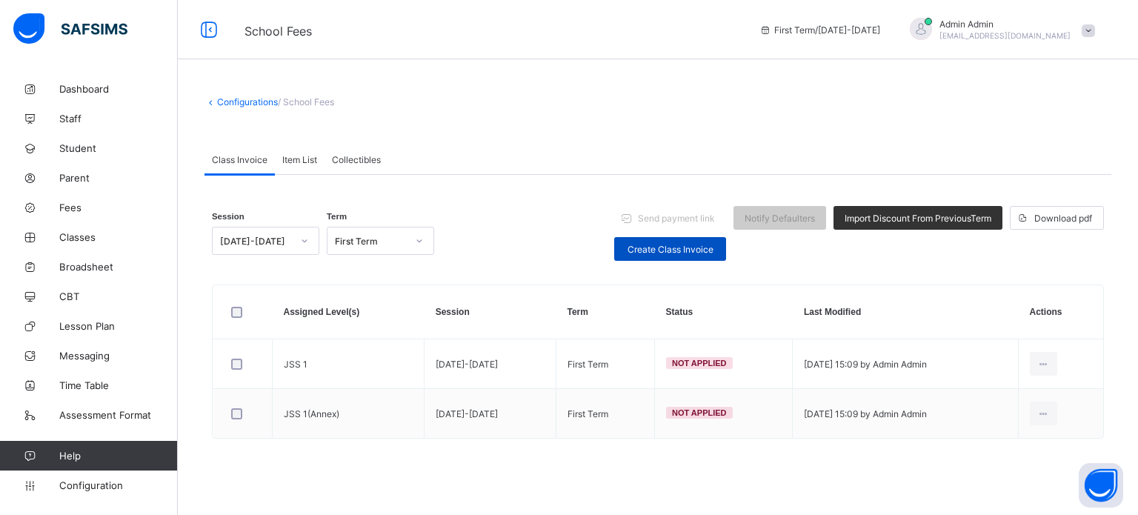
click at [638, 250] on span "Create Class Invoice" at bounding box center [670, 249] width 90 height 11
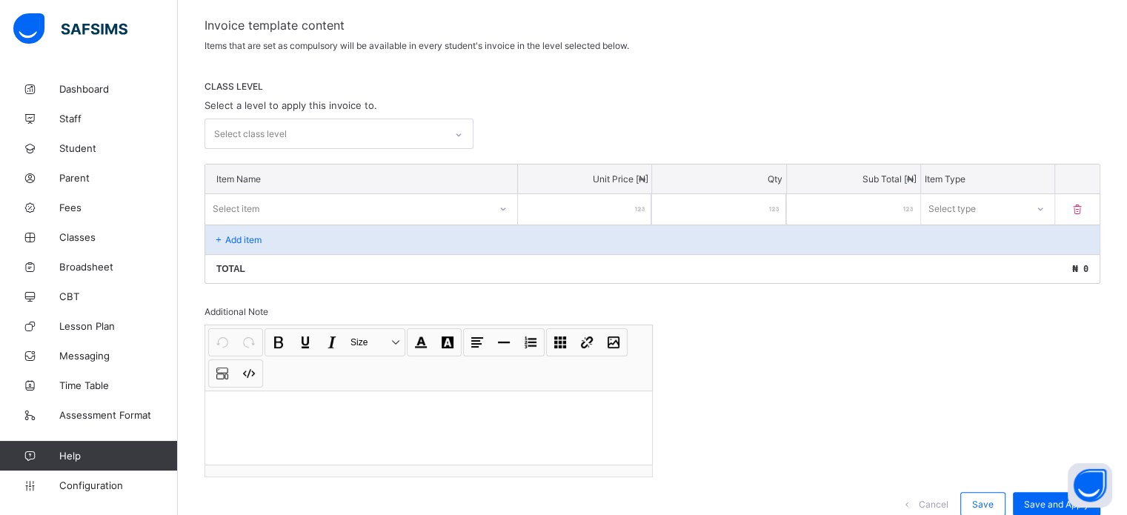
scroll to position [222, 0]
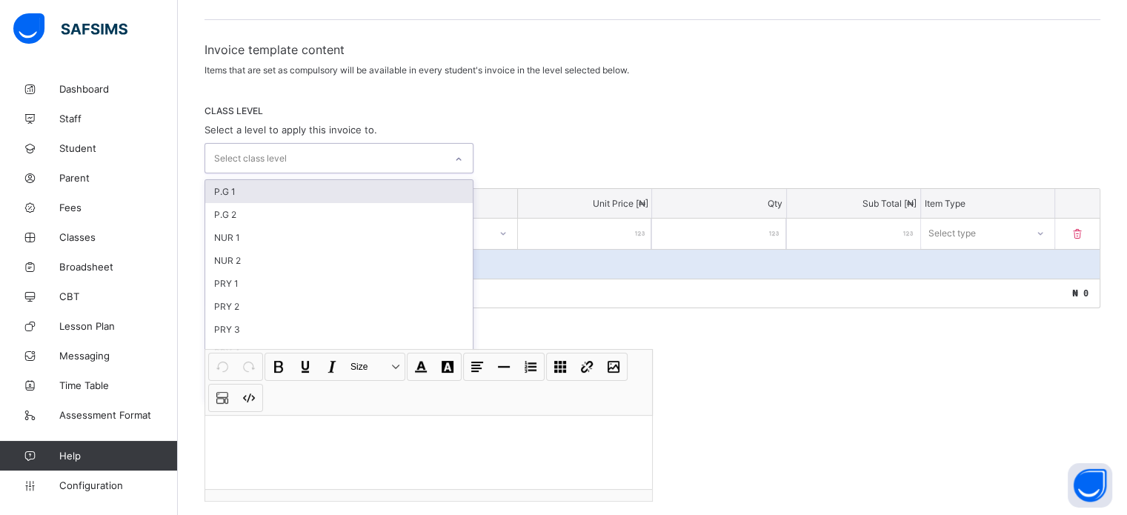
click at [369, 156] on div "Select class level" at bounding box center [324, 158] width 239 height 29
click at [273, 192] on div "P.G 1" at bounding box center [339, 191] width 268 height 23
click at [267, 201] on div "P.G 2" at bounding box center [339, 193] width 268 height 23
click at [264, 198] on div "NUR 1" at bounding box center [339, 193] width 268 height 23
click at [261, 196] on div "NUR 2" at bounding box center [339, 193] width 268 height 23
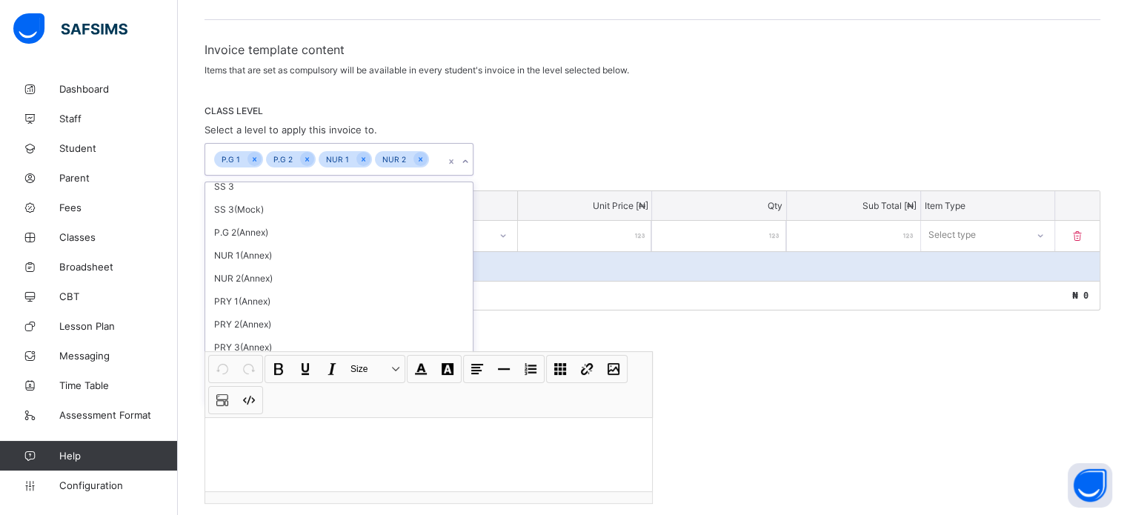
scroll to position [402, 0]
click at [271, 231] on div "P.G 2(Annex)" at bounding box center [339, 232] width 268 height 23
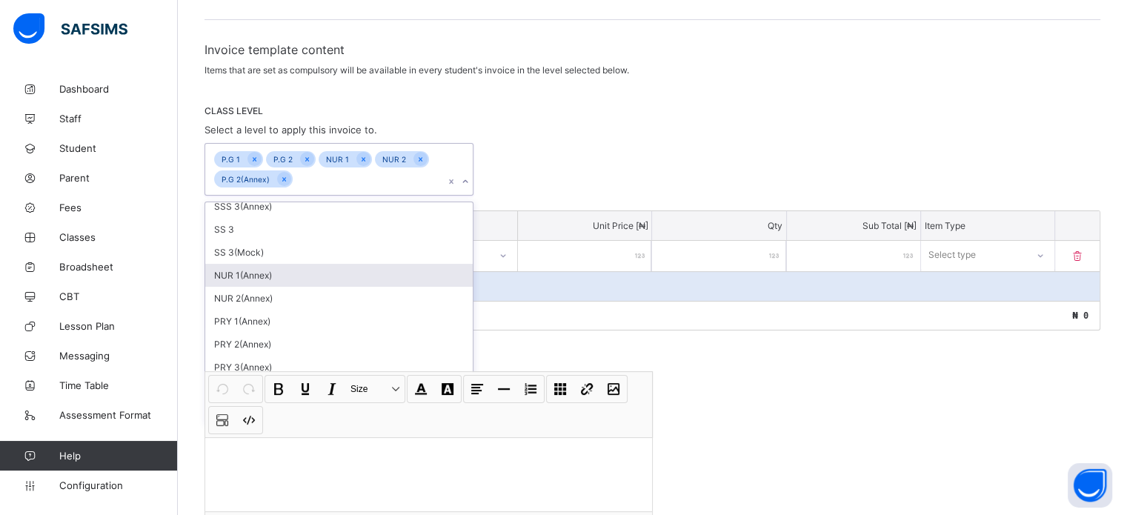
click at [262, 278] on div "NUR 1(Annex)" at bounding box center [339, 275] width 268 height 23
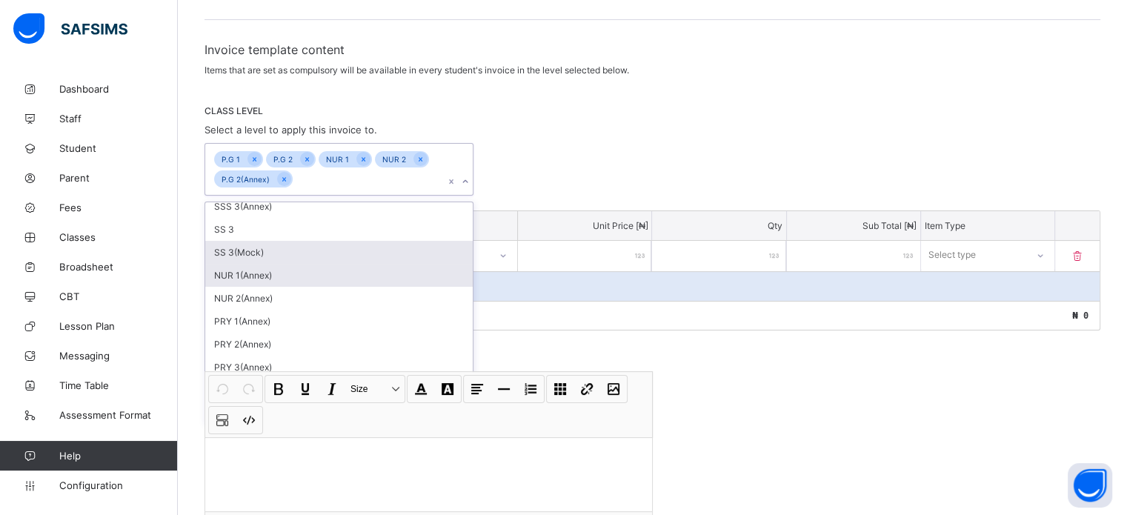
scroll to position [356, 0]
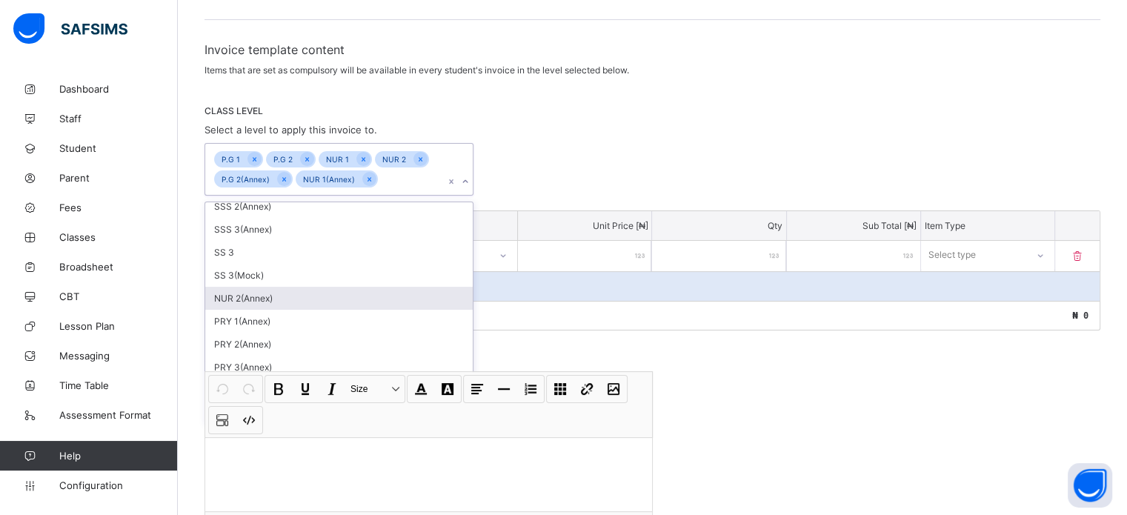
click at [268, 296] on div "NUR 2(Annex)" at bounding box center [339, 298] width 268 height 23
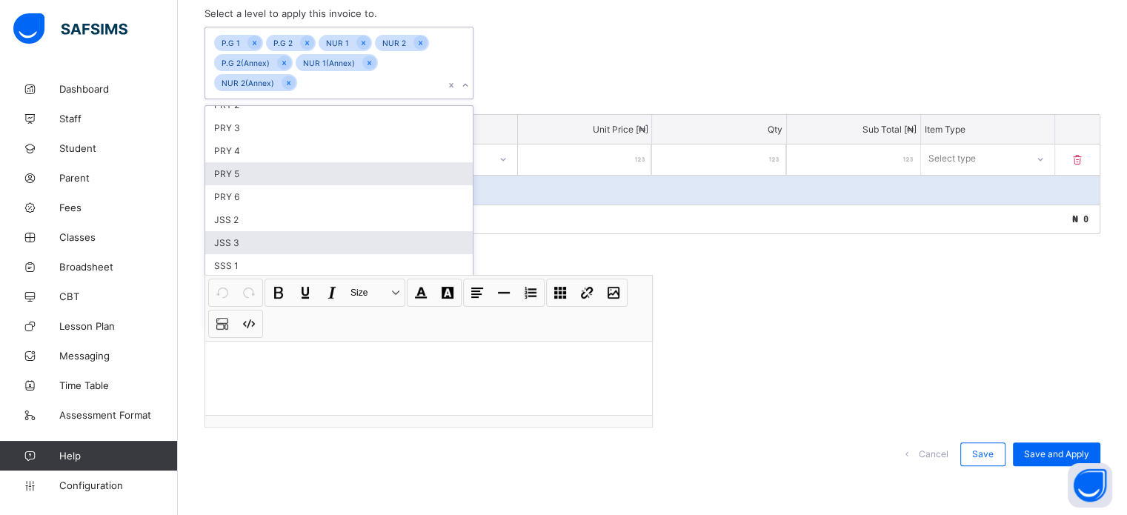
scroll to position [0, 0]
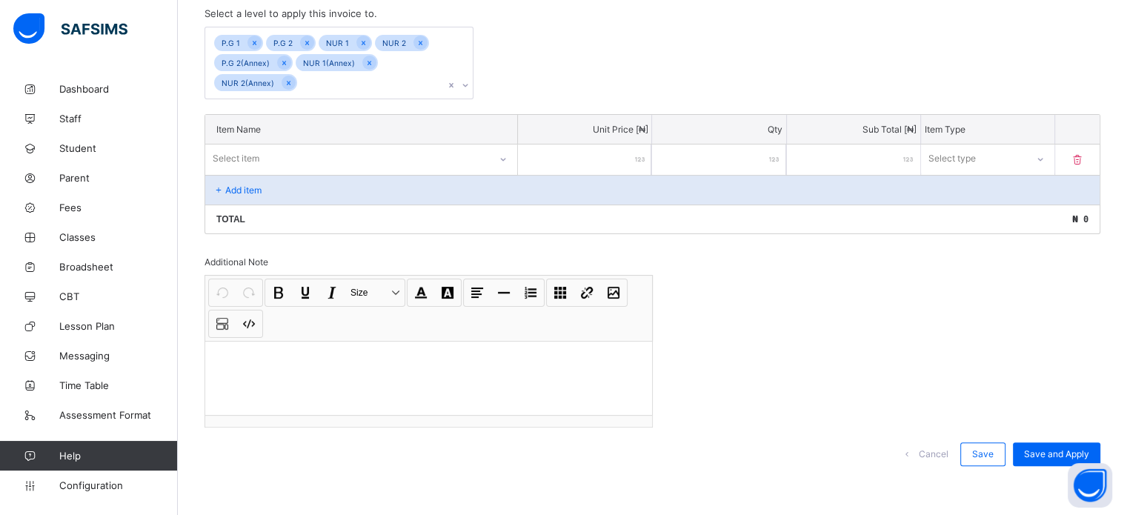
click at [559, 70] on div "P.G 1 P.G 2 NUR 1 NUR 2 P.G 2(Annex) NUR 1(Annex) NUR 2(Annex)" at bounding box center [653, 63] width 896 height 73
click at [325, 156] on div "Select item" at bounding box center [347, 158] width 284 height 21
click at [1039, 162] on div at bounding box center [1039, 159] width 25 height 24
click at [996, 187] on div "Compulsory" at bounding box center [988, 190] width 132 height 23
click at [259, 189] on p "Add item" at bounding box center [243, 190] width 36 height 11
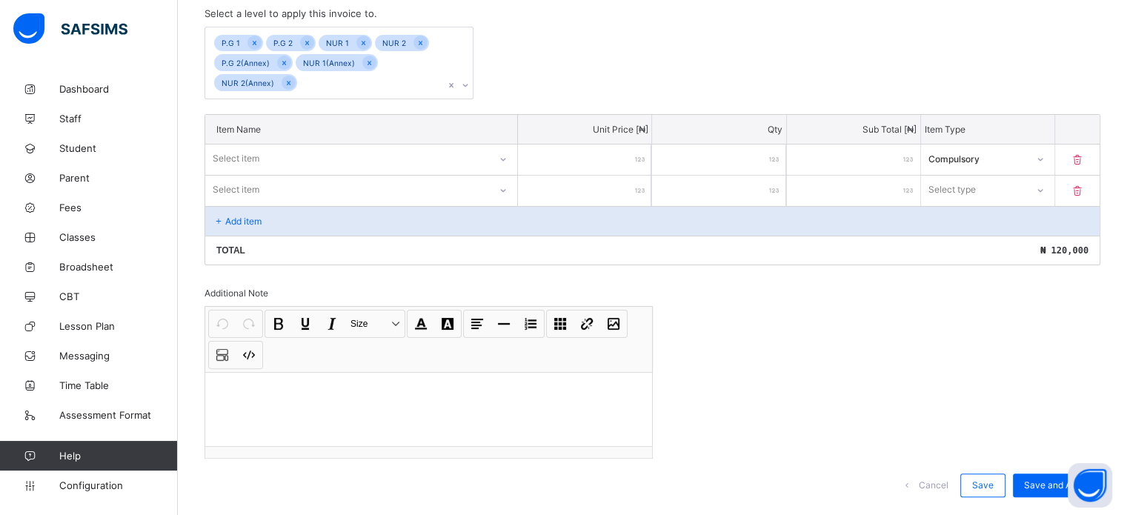
click at [302, 162] on div "Select item" at bounding box center [347, 158] width 284 height 21
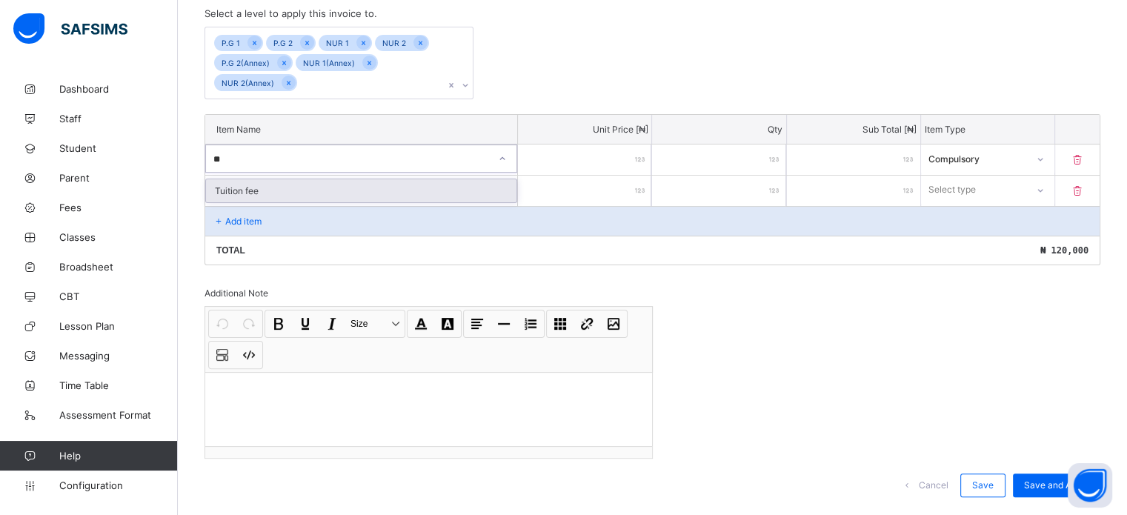
click at [339, 186] on div "Tuition fee" at bounding box center [361, 190] width 311 height 23
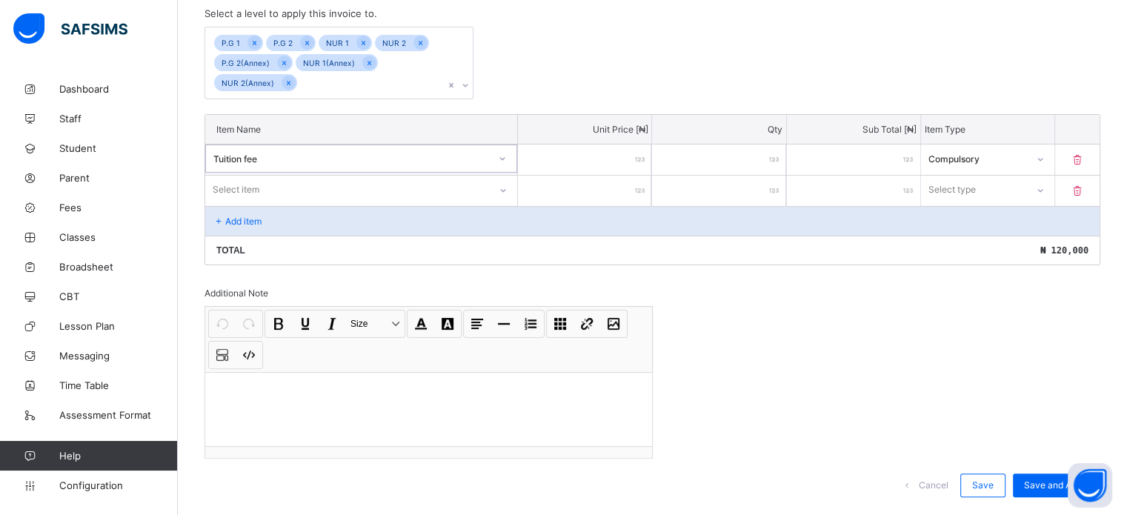
click at [296, 186] on div "Select item" at bounding box center [347, 189] width 284 height 21
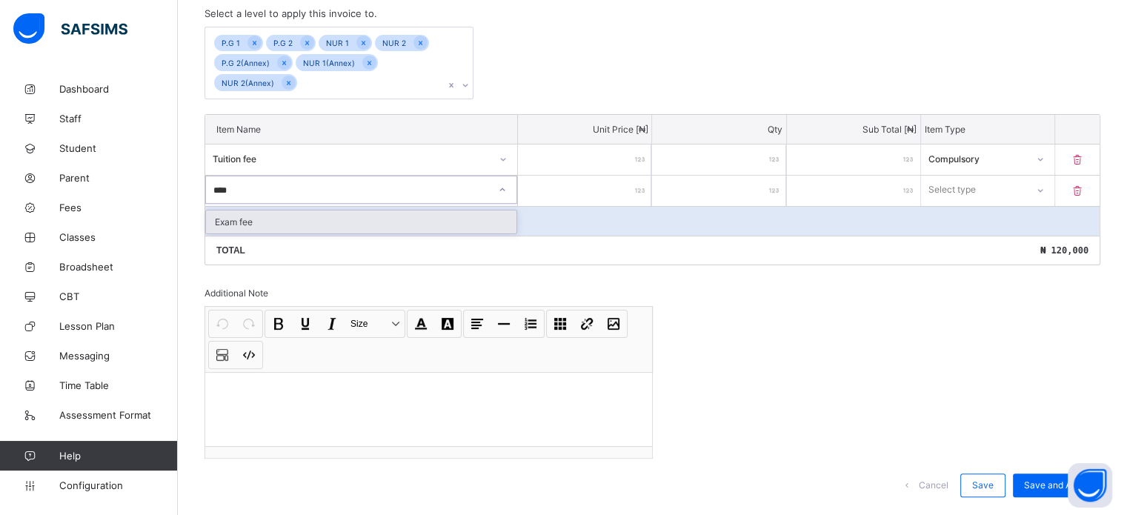
click at [314, 222] on div "Exam fee" at bounding box center [361, 221] width 311 height 23
click at [608, 187] on input "number" at bounding box center [584, 191] width 133 height 30
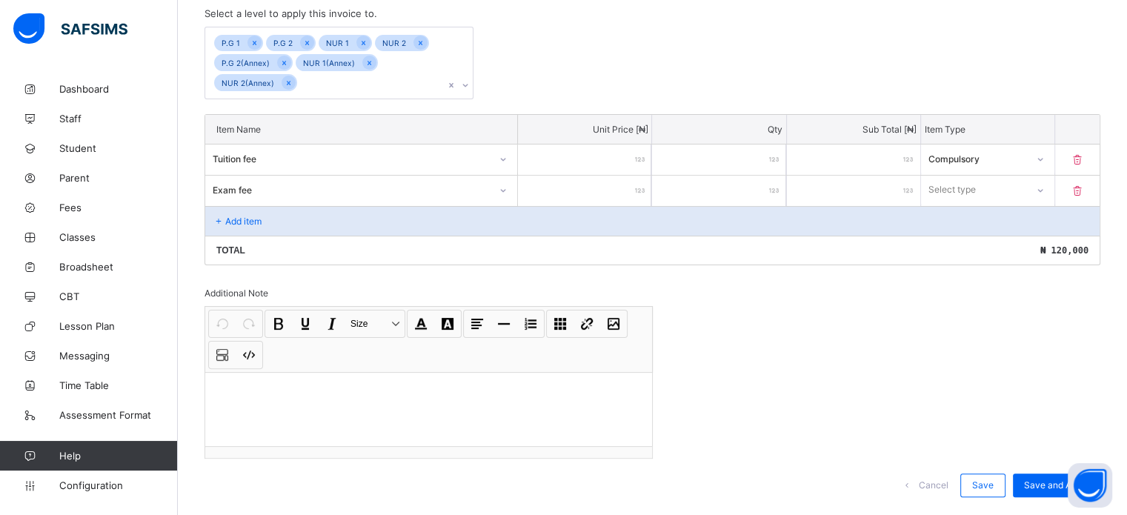
click at [604, 189] on input "number" at bounding box center [584, 191] width 133 height 30
click at [952, 185] on div "Select type" at bounding box center [952, 190] width 47 height 28
click at [969, 223] on div "Compulsory" at bounding box center [988, 221] width 132 height 23
click at [233, 218] on p "Add item" at bounding box center [243, 221] width 36 height 11
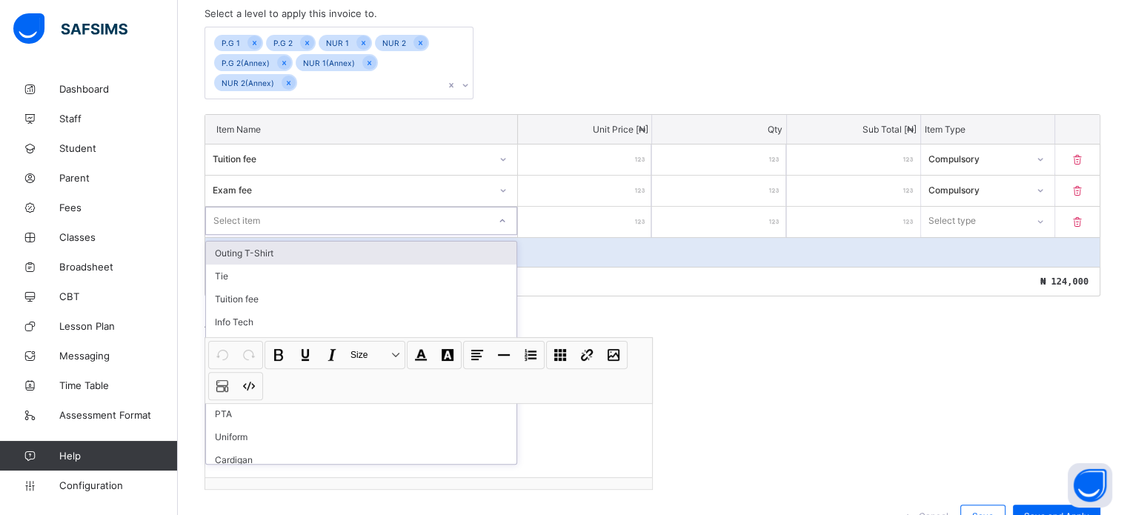
click at [257, 219] on div "Select item" at bounding box center [236, 221] width 47 height 28
click at [273, 248] on div "First Aid" at bounding box center [361, 253] width 311 height 23
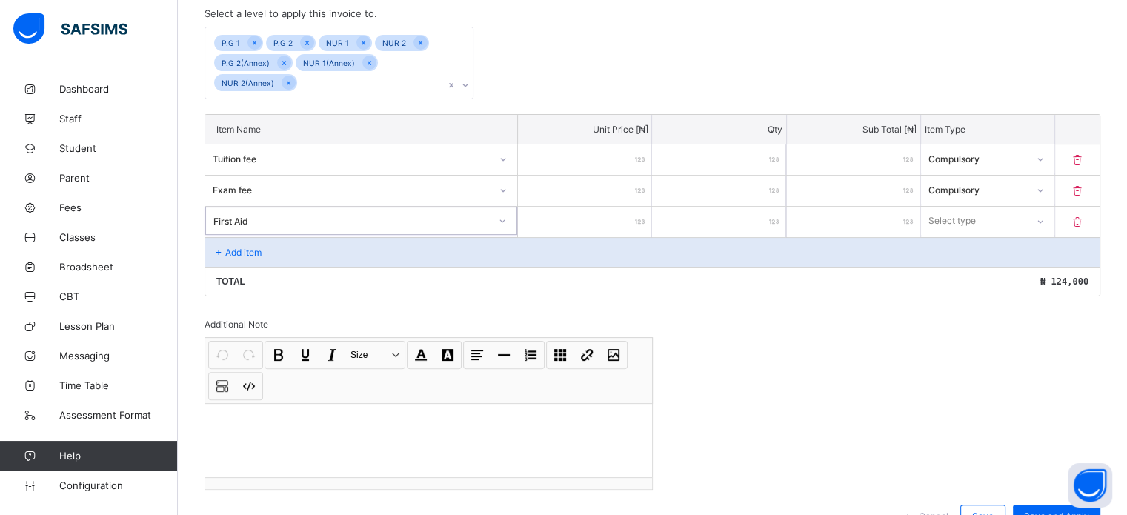
click at [605, 225] on input "number" at bounding box center [584, 222] width 133 height 30
click at [993, 216] on div "Select type" at bounding box center [973, 220] width 105 height 21
click at [984, 279] on div "Optional" at bounding box center [988, 276] width 132 height 23
click at [277, 241] on div "Add item" at bounding box center [652, 252] width 895 height 30
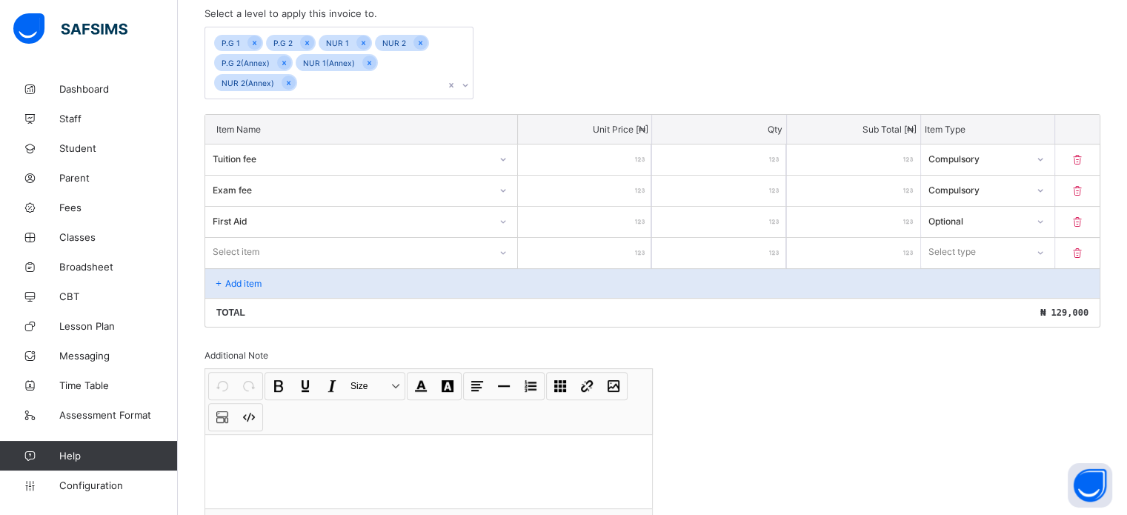
click at [282, 242] on div "Select item" at bounding box center [347, 252] width 284 height 21
click at [280, 283] on div "Info Tech" at bounding box center [361, 284] width 311 height 23
click at [635, 250] on input "number" at bounding box center [584, 253] width 133 height 30
click at [1002, 250] on div "Select type" at bounding box center [973, 252] width 105 height 21
click at [970, 305] on div "Optional" at bounding box center [988, 307] width 132 height 23
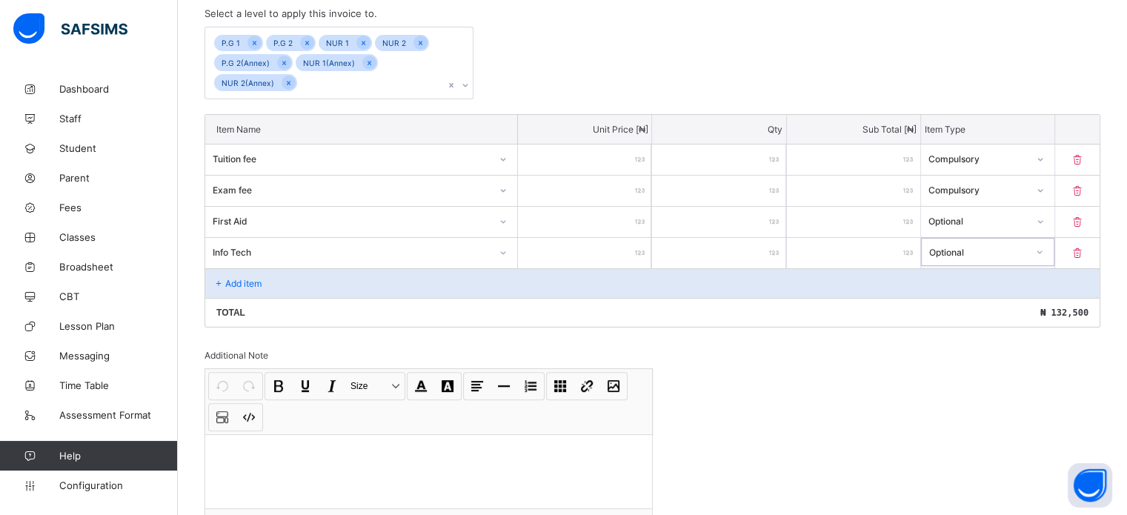
click at [243, 282] on p "Add item" at bounding box center [243, 283] width 36 height 11
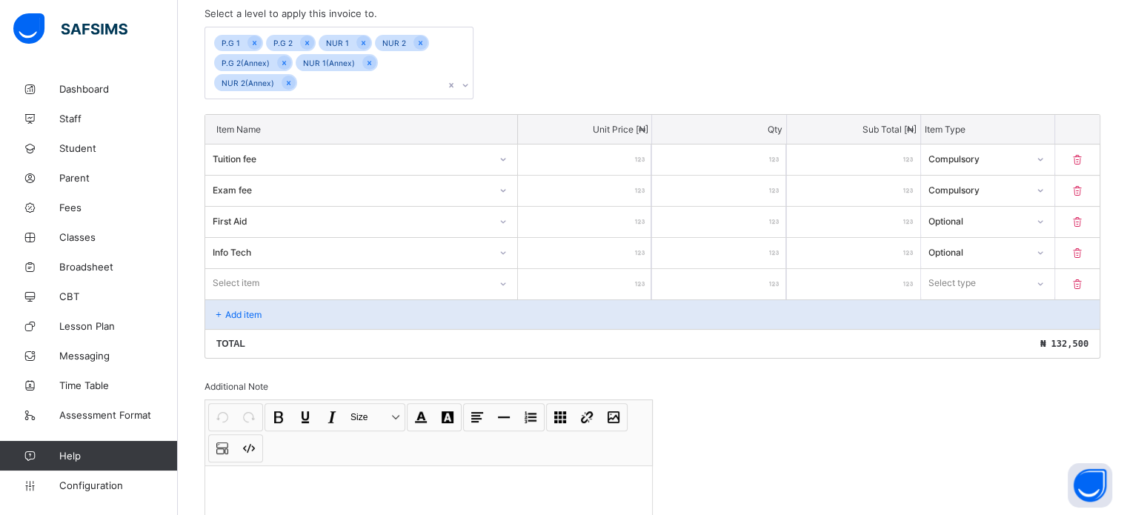
click at [267, 281] on div "Select item" at bounding box center [361, 283] width 312 height 28
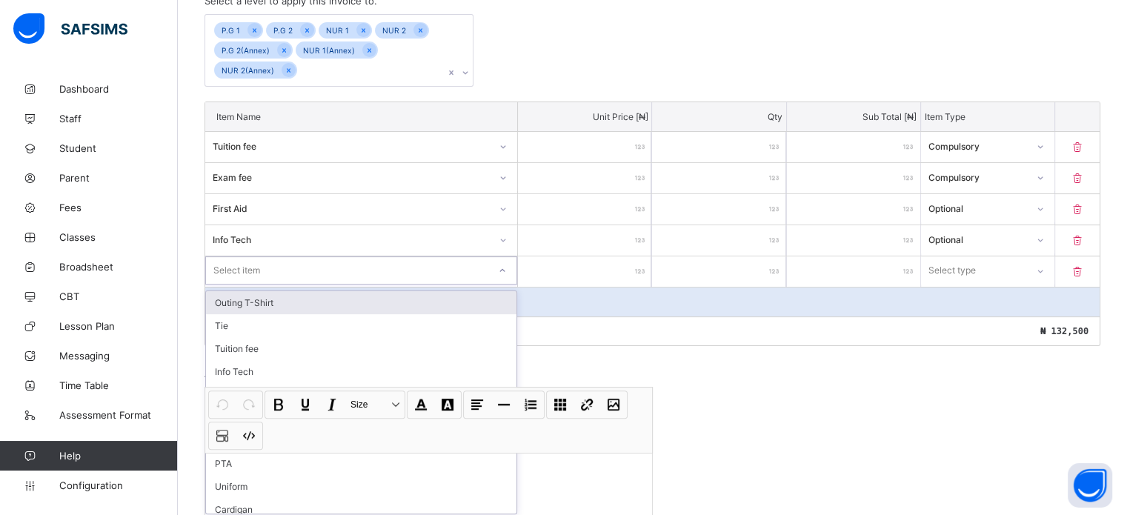
scroll to position [353, 0]
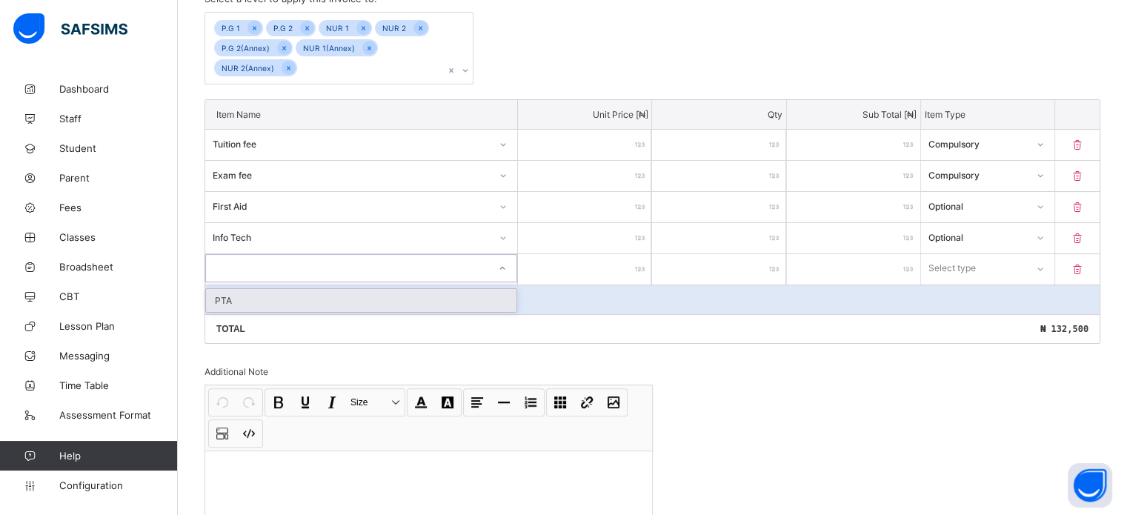
click at [632, 269] on input "number" at bounding box center [584, 269] width 133 height 30
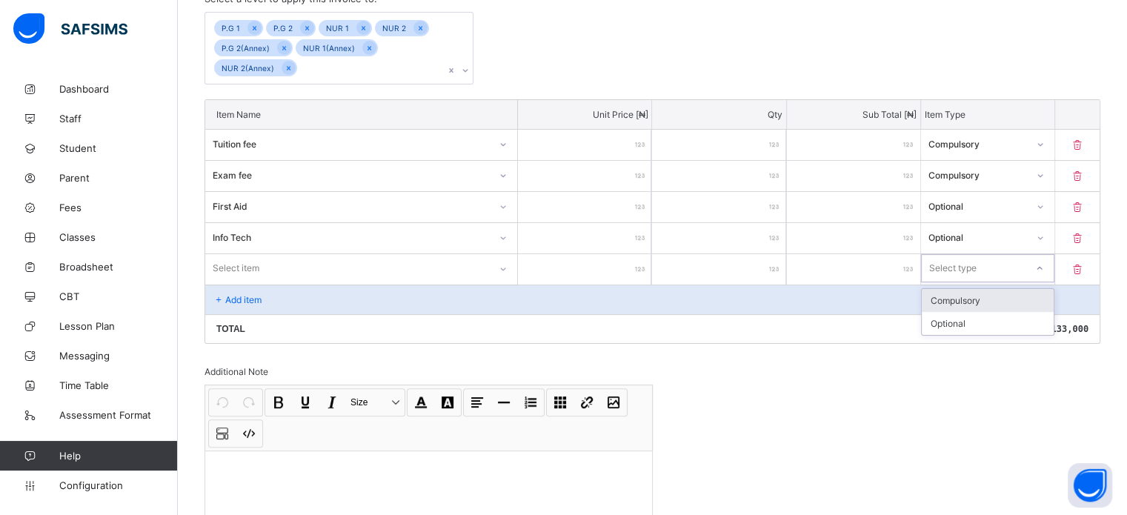
drag, startPoint x: 1014, startPoint y: 272, endPoint x: 1005, endPoint y: 284, distance: 14.8
click at [1014, 270] on div "Select type" at bounding box center [974, 268] width 104 height 21
click at [990, 326] on div "Optional" at bounding box center [988, 323] width 132 height 23
click at [249, 266] on div "Select item" at bounding box center [236, 268] width 47 height 28
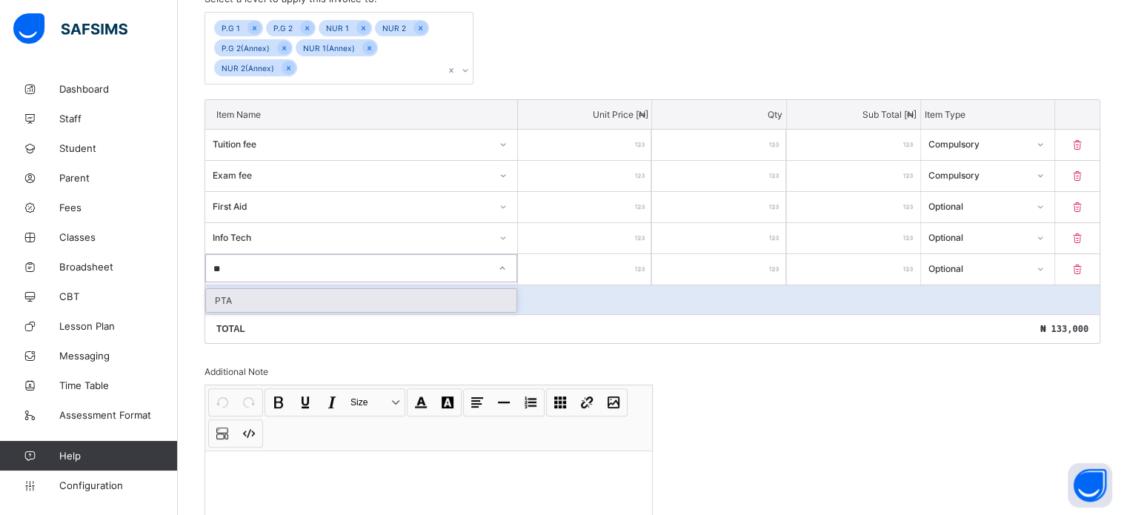
click at [333, 293] on div "PTA" at bounding box center [361, 300] width 311 height 23
click at [248, 299] on p "Add item" at bounding box center [243, 299] width 36 height 11
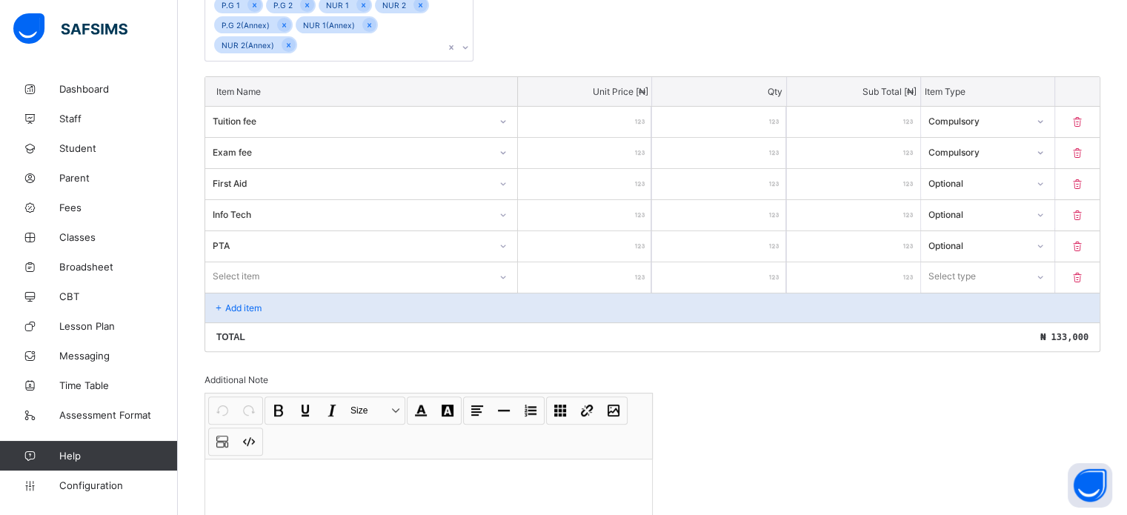
click at [275, 291] on div "Select item" at bounding box center [361, 276] width 312 height 28
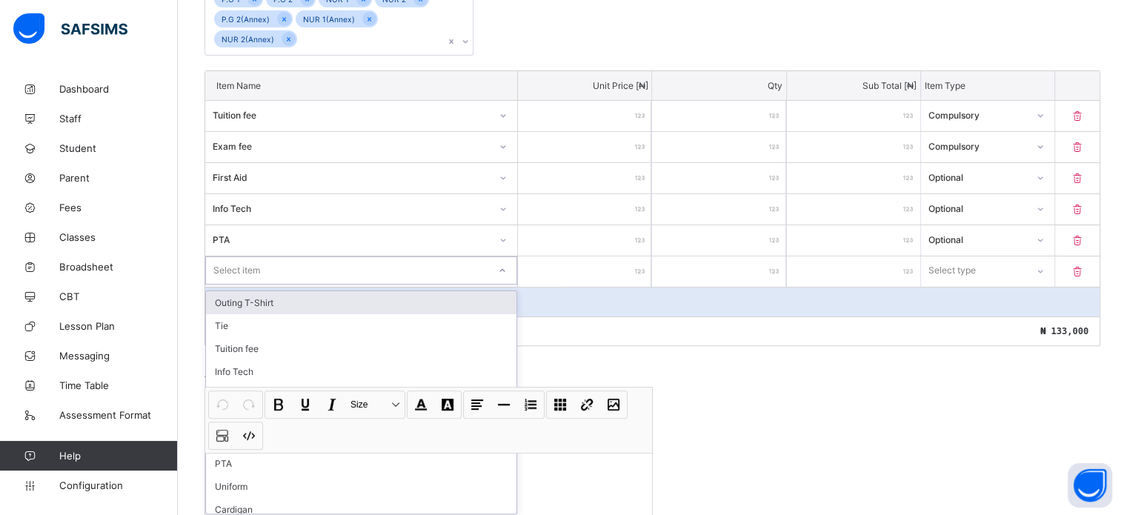
scroll to position [384, 0]
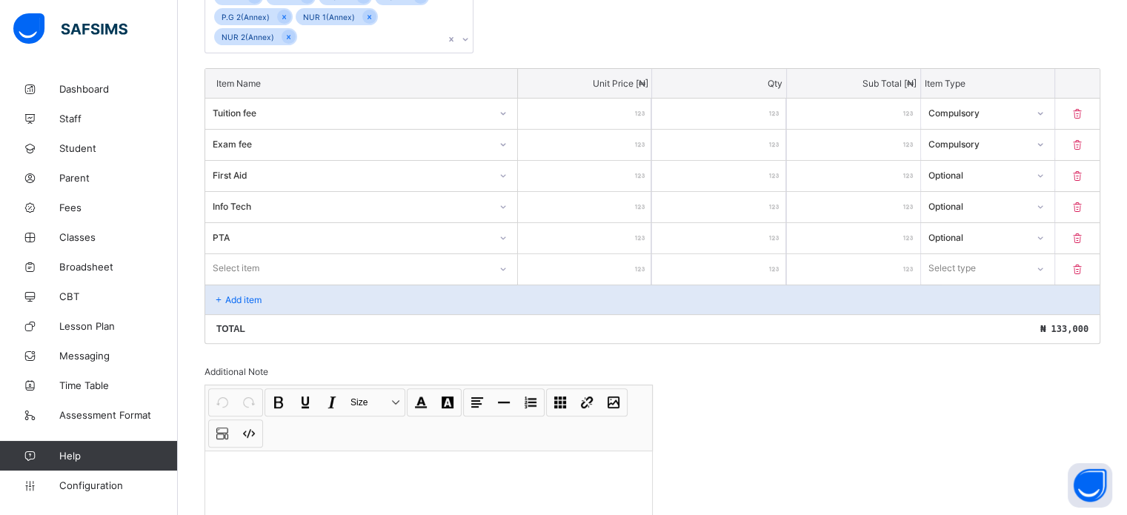
click at [639, 270] on input "number" at bounding box center [584, 269] width 133 height 30
click at [406, 264] on div "Select item" at bounding box center [347, 268] width 284 height 21
click at [323, 292] on div "Uniform" at bounding box center [361, 300] width 311 height 23
click at [611, 259] on input "number" at bounding box center [584, 269] width 133 height 30
click at [995, 264] on div "Select type" at bounding box center [973, 268] width 105 height 21
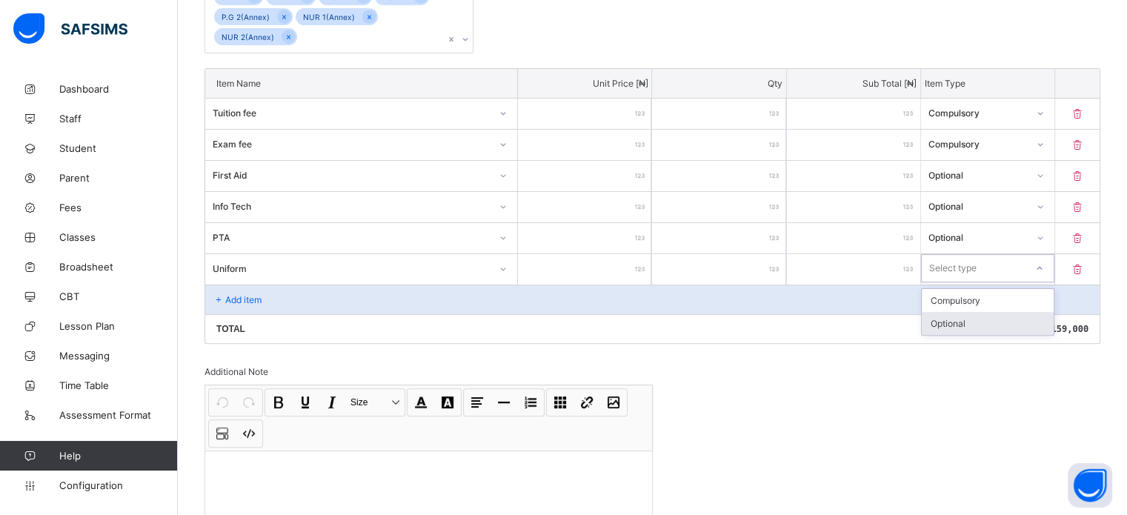
click at [969, 319] on div "Optional" at bounding box center [988, 323] width 132 height 23
click at [261, 289] on div "Add item" at bounding box center [652, 300] width 895 height 30
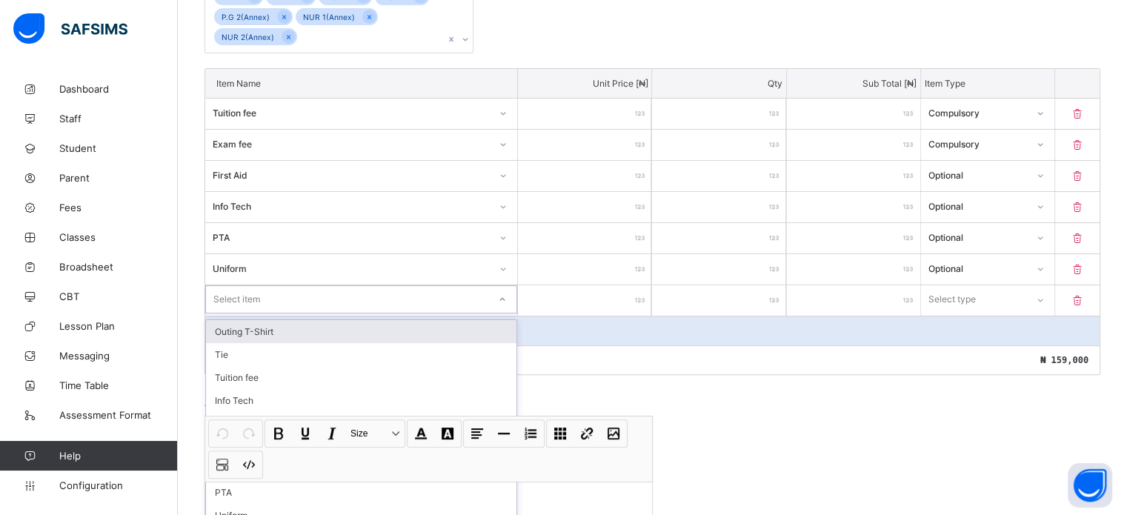
click at [282, 293] on div "Item Name Unit Price [ ₦ ] Qty Sub Total [ ₦ ] Item Type Tuition fee ****** * *…" at bounding box center [653, 221] width 896 height 307
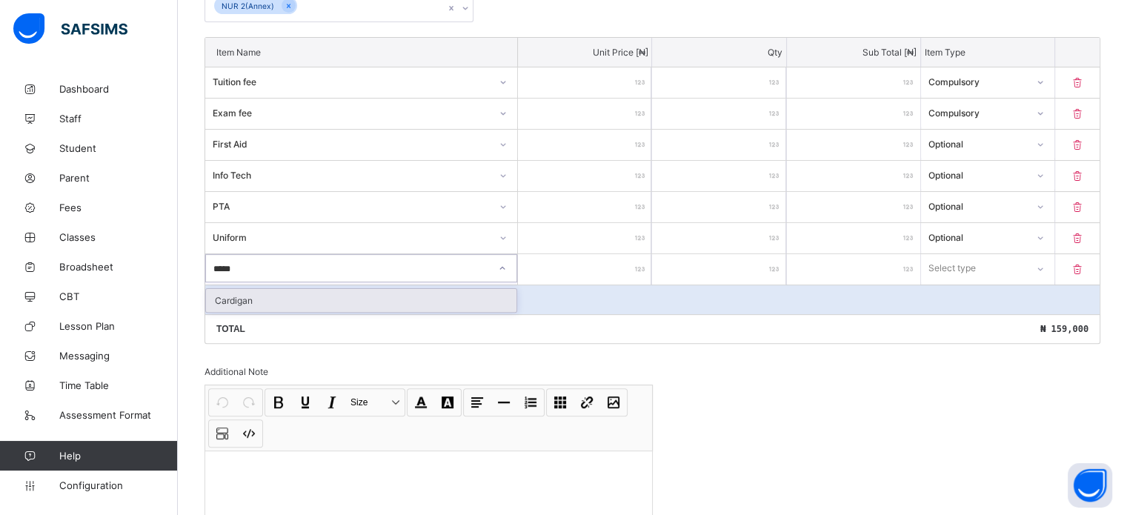
click at [298, 299] on div "Cardigan" at bounding box center [361, 300] width 311 height 23
click at [604, 265] on input "number" at bounding box center [584, 269] width 133 height 30
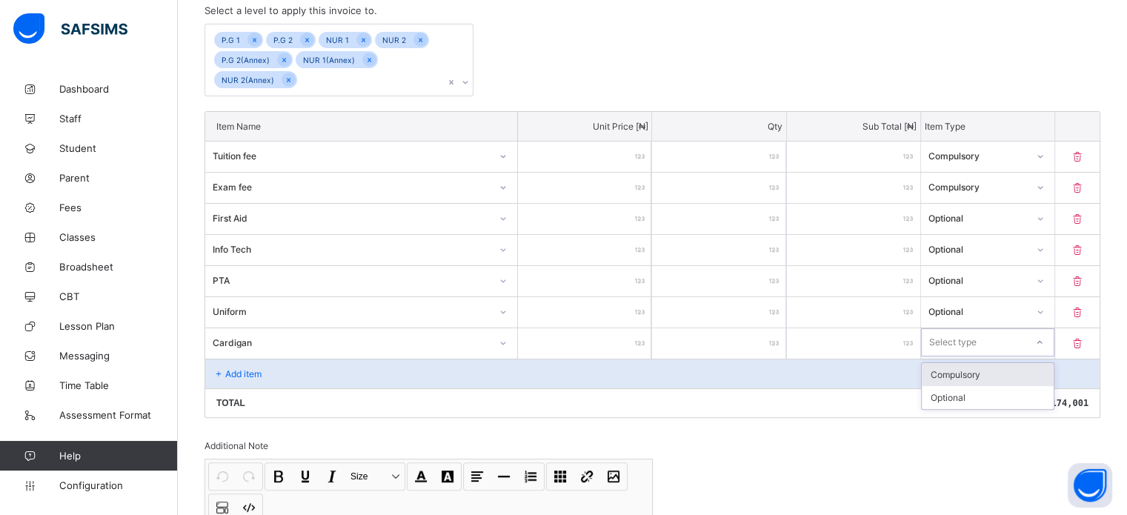
click at [1023, 336] on div "Select type" at bounding box center [974, 342] width 104 height 21
click at [978, 390] on div "Optional" at bounding box center [988, 397] width 132 height 23
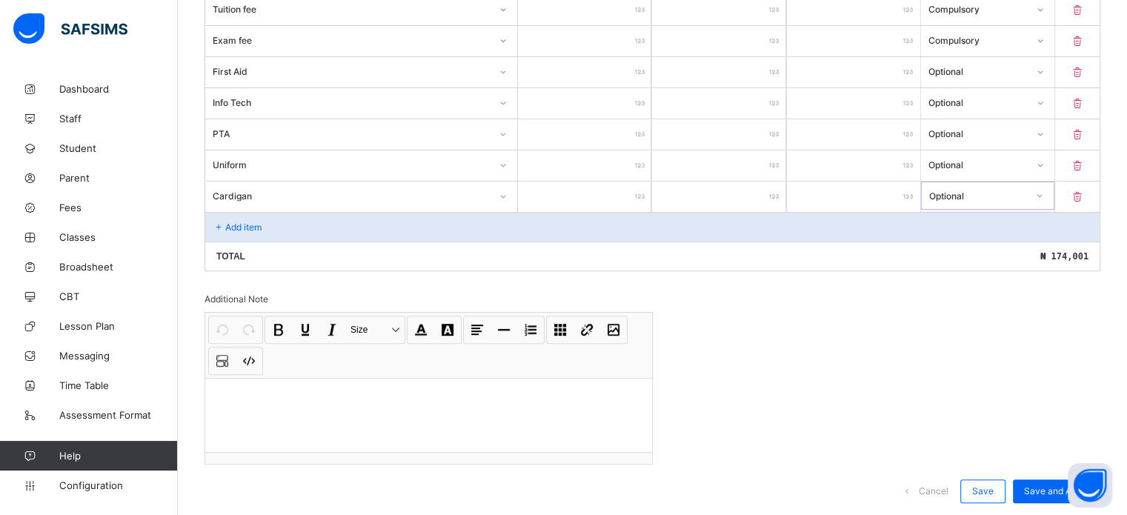
scroll to position [489, 0]
click at [649, 195] on div "*****" at bounding box center [584, 195] width 133 height 30
click at [643, 189] on div "*****" at bounding box center [584, 195] width 133 height 30
click at [248, 220] on p "Add item" at bounding box center [243, 225] width 36 height 11
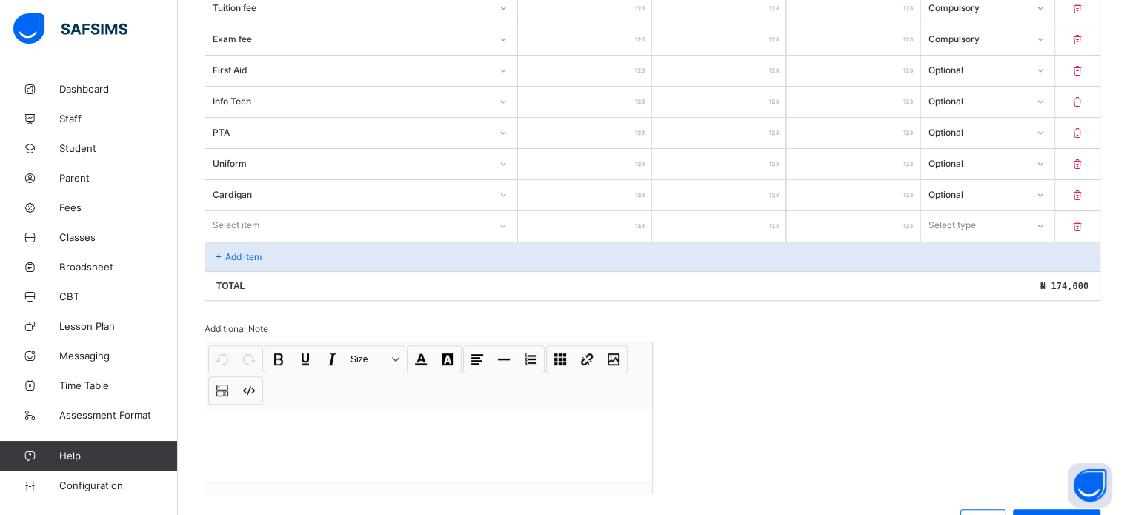
click at [286, 216] on div "Select item" at bounding box center [347, 225] width 284 height 21
click at [353, 258] on div "Sport Wear" at bounding box center [361, 257] width 311 height 23
click at [353, 258] on div "Add item" at bounding box center [652, 257] width 895 height 30
click at [598, 222] on input "number" at bounding box center [584, 226] width 133 height 30
click at [973, 222] on div "Select type" at bounding box center [952, 225] width 47 height 28
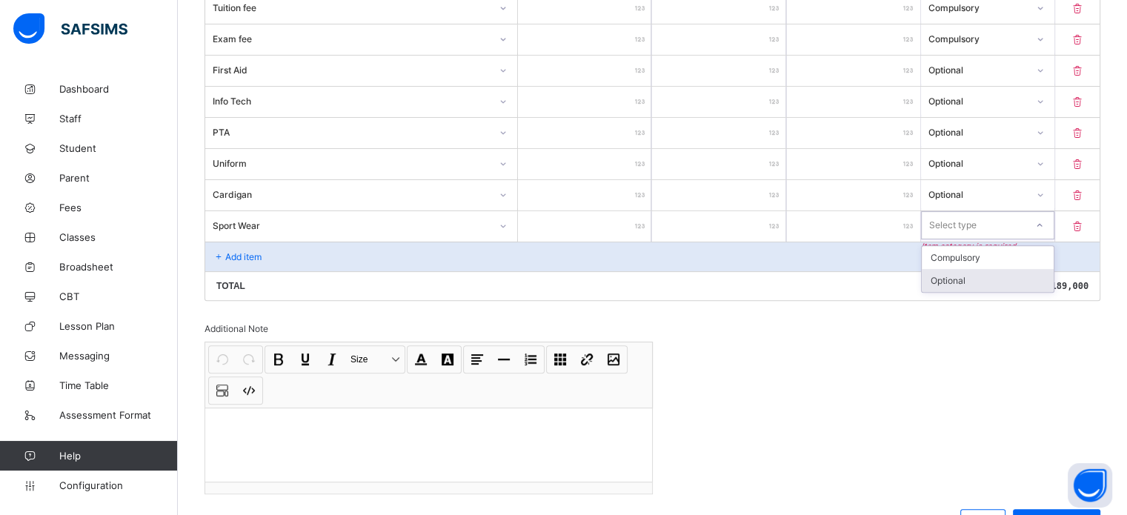
click at [964, 281] on div "Optional" at bounding box center [988, 280] width 132 height 23
click at [235, 251] on p "Add item" at bounding box center [243, 256] width 36 height 11
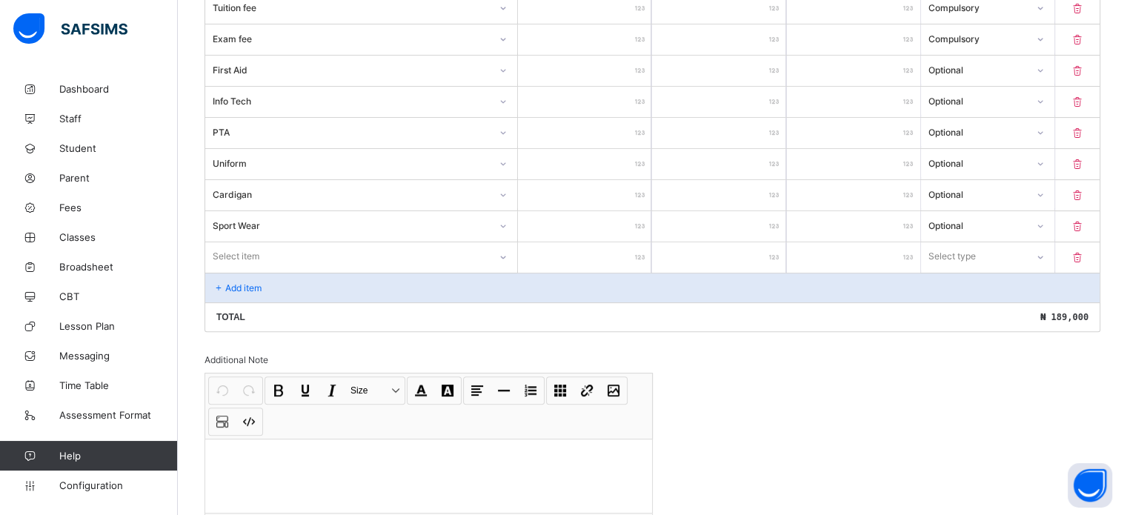
click at [276, 250] on div "Select item" at bounding box center [347, 256] width 284 height 21
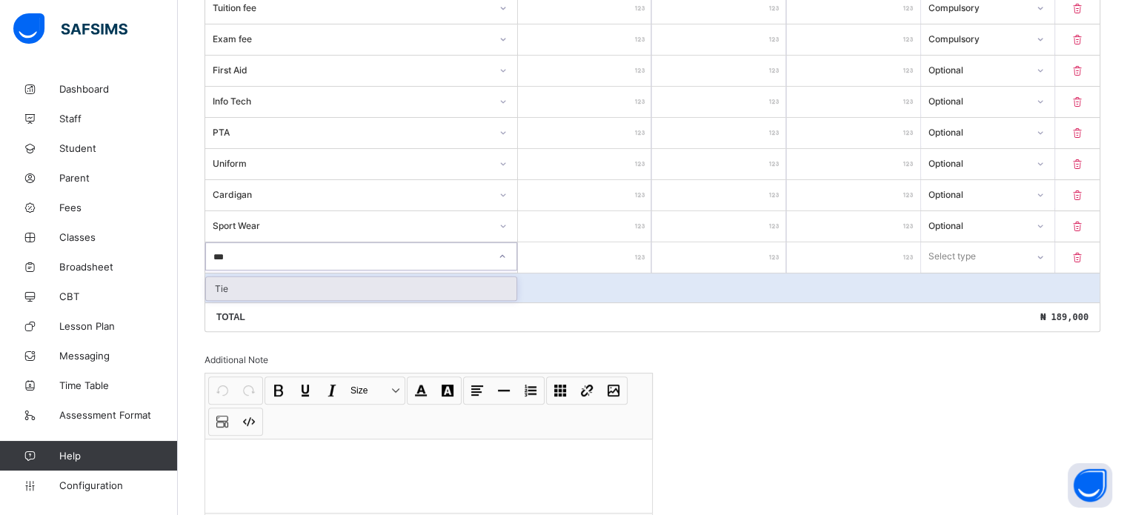
click at [290, 291] on div "Tie" at bounding box center [361, 288] width 311 height 23
click at [641, 251] on div at bounding box center [584, 257] width 133 height 30
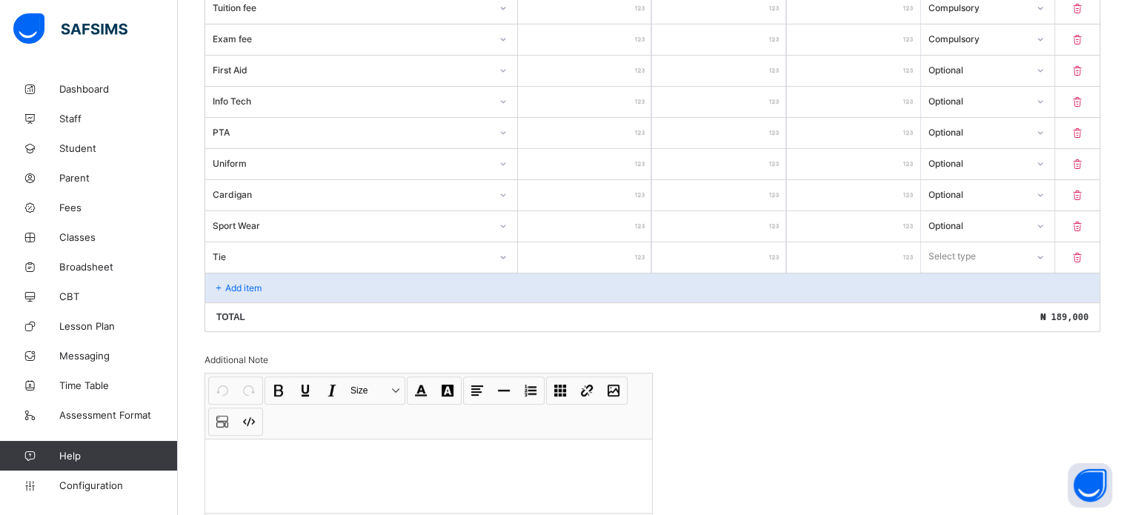
click at [634, 252] on input "number" at bounding box center [584, 257] width 133 height 30
click at [977, 253] on div "Select type" at bounding box center [952, 256] width 47 height 28
click at [970, 313] on div "Optional" at bounding box center [988, 311] width 132 height 23
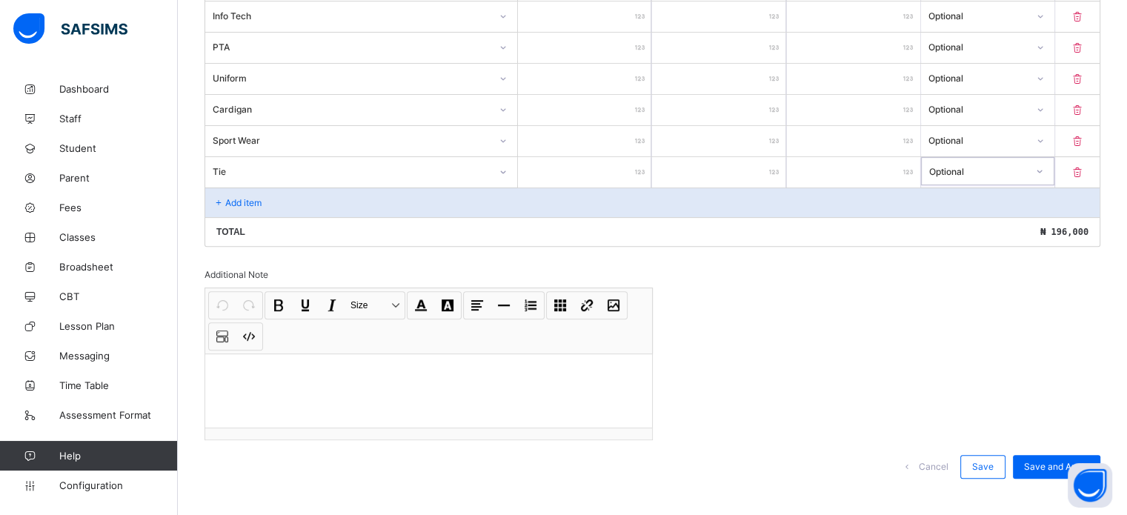
scroll to position [585, 0]
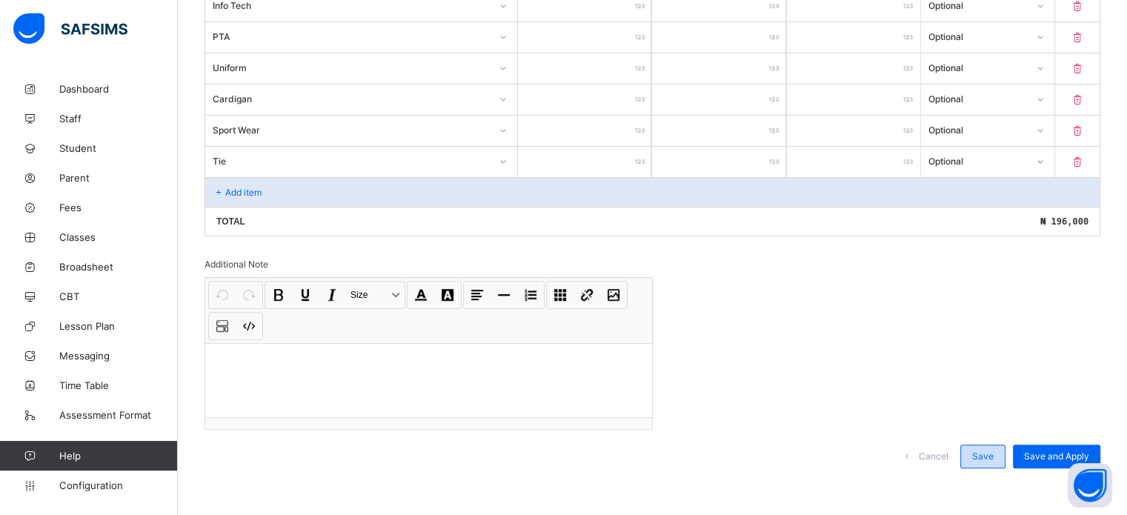
click at [994, 452] on span "Save" at bounding box center [982, 456] width 21 height 11
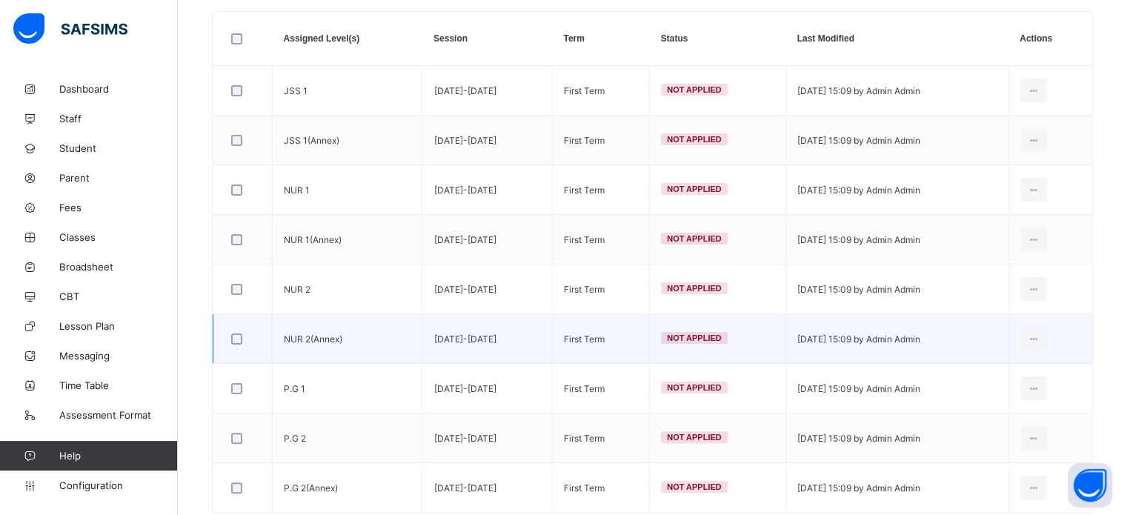
scroll to position [314, 0]
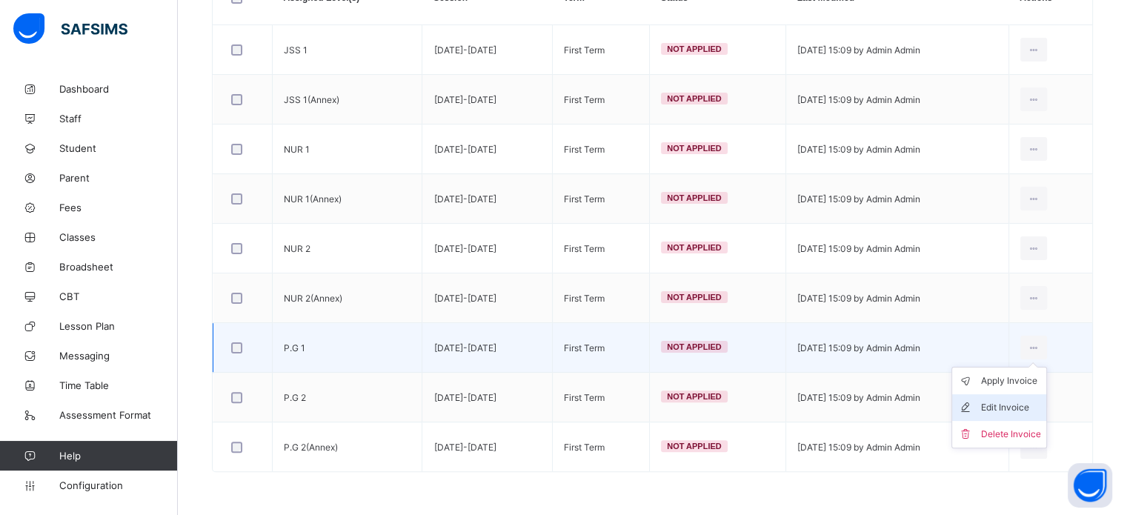
click at [1018, 403] on div "Edit Invoice" at bounding box center [1010, 407] width 60 height 15
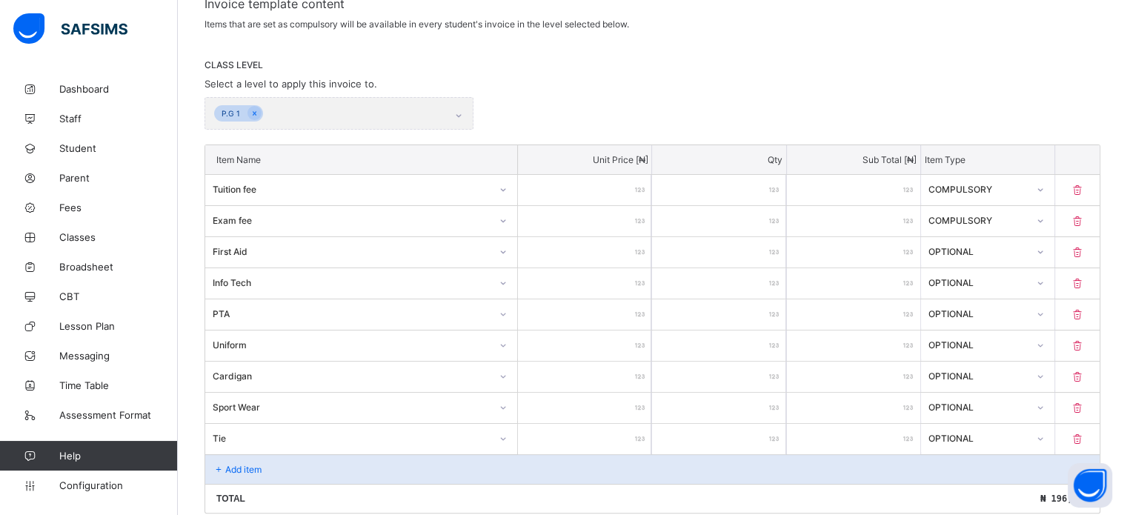
scroll to position [314, 0]
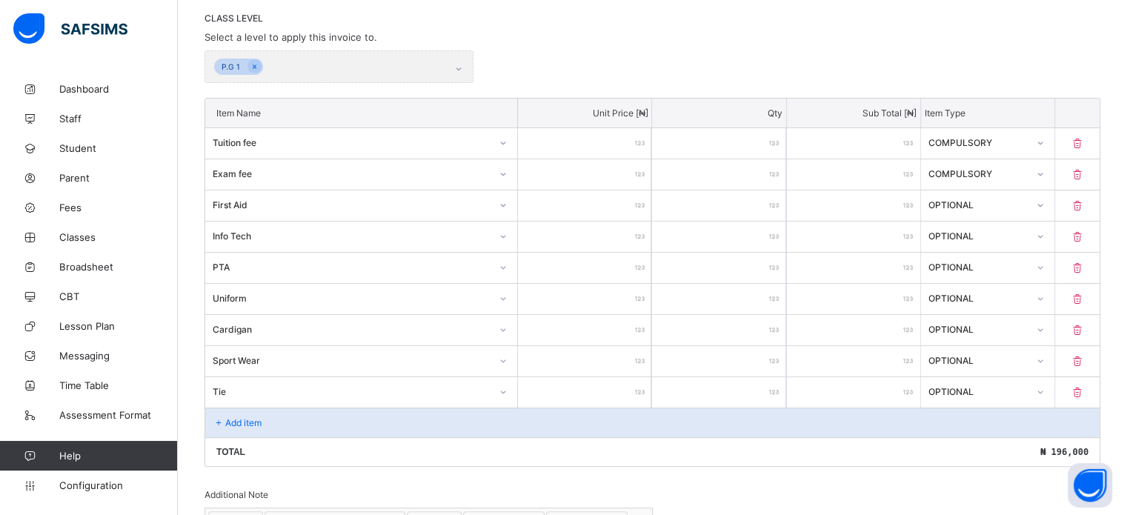
click at [1085, 390] on icon at bounding box center [1077, 392] width 15 height 13
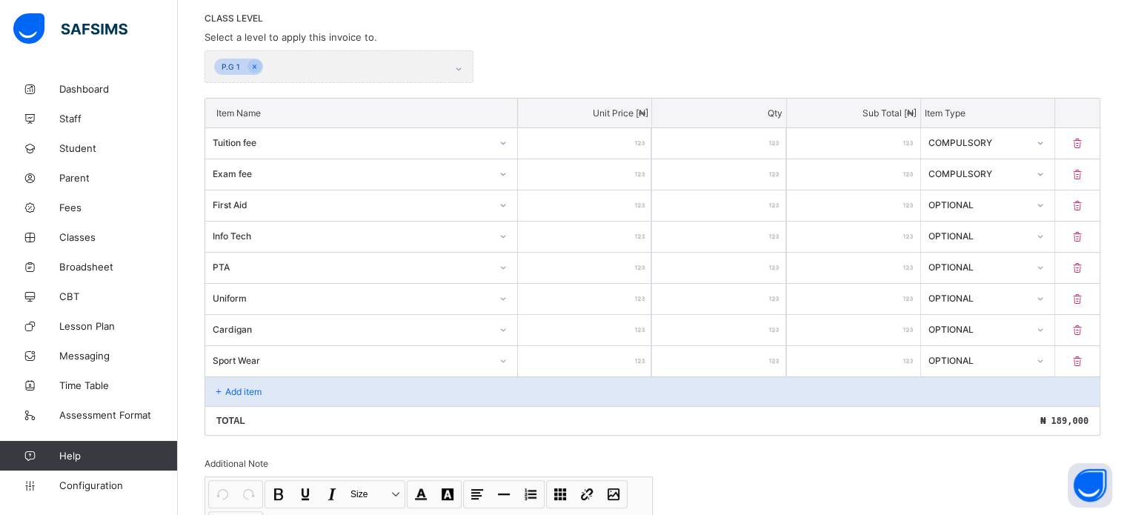
click at [1085, 360] on icon at bounding box center [1077, 361] width 15 height 13
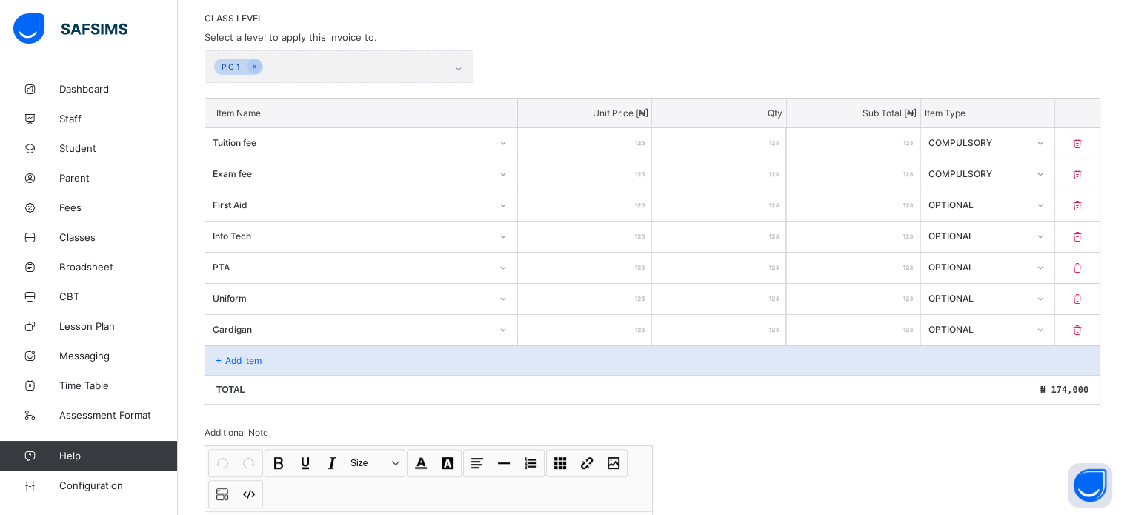
click at [1085, 324] on icon at bounding box center [1077, 330] width 15 height 13
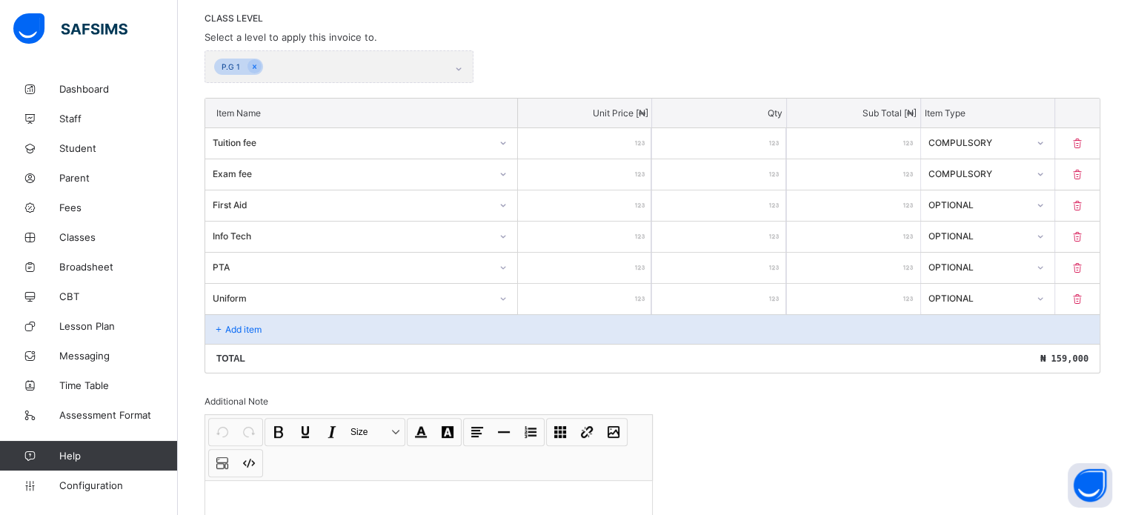
click at [1085, 296] on icon at bounding box center [1077, 299] width 15 height 13
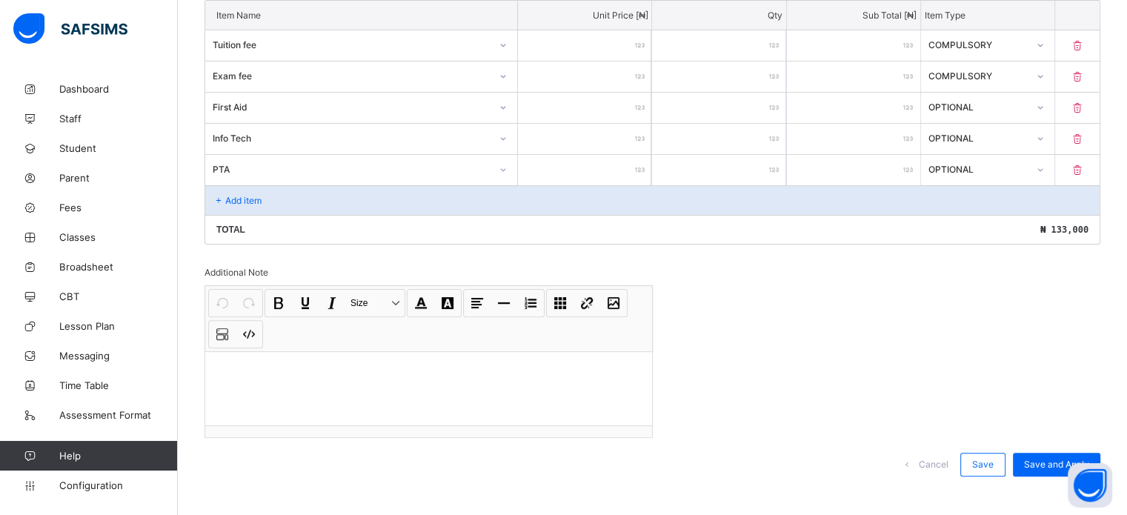
scroll to position [422, 0]
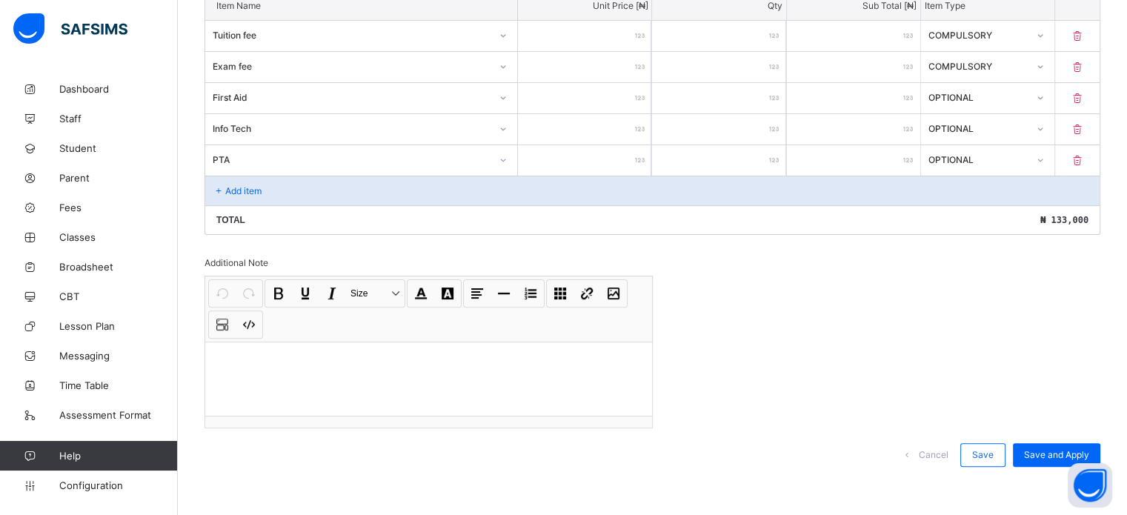
click at [919, 443] on span at bounding box center [907, 455] width 24 height 24
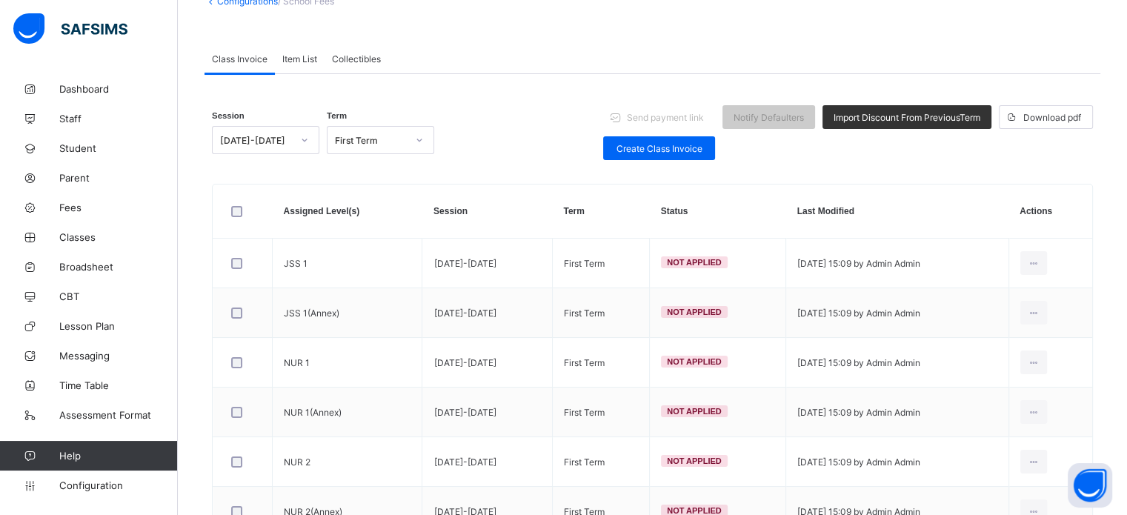
scroll to position [92, 0]
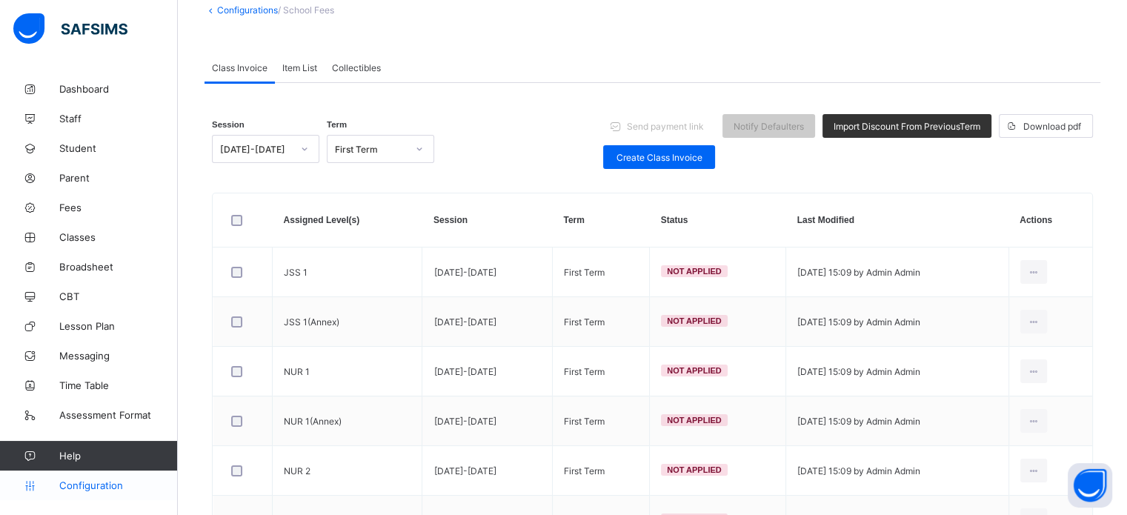
click at [87, 483] on span "Configuration" at bounding box center [118, 485] width 118 height 12
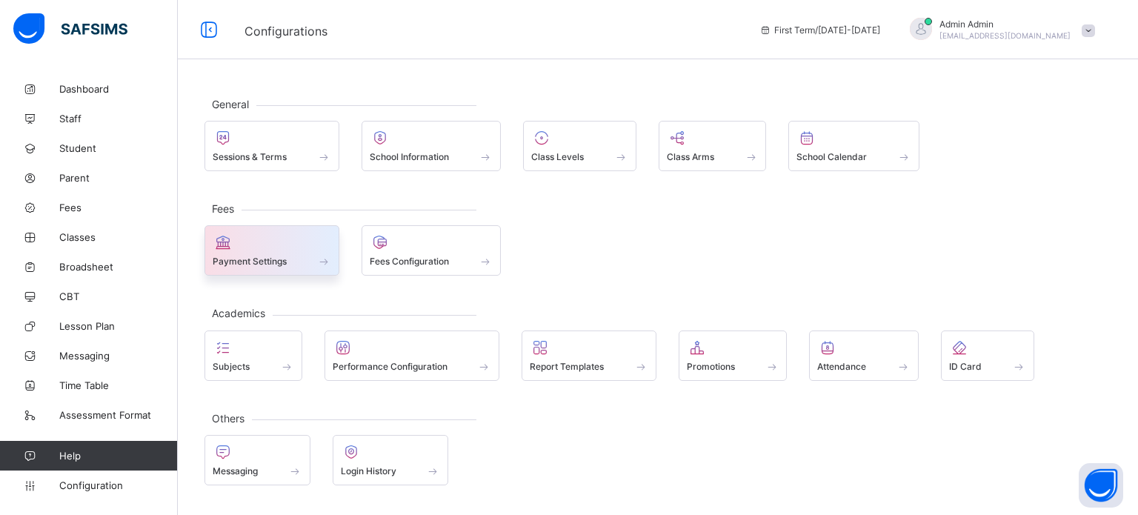
click at [248, 257] on span "Payment Settings" at bounding box center [250, 261] width 74 height 11
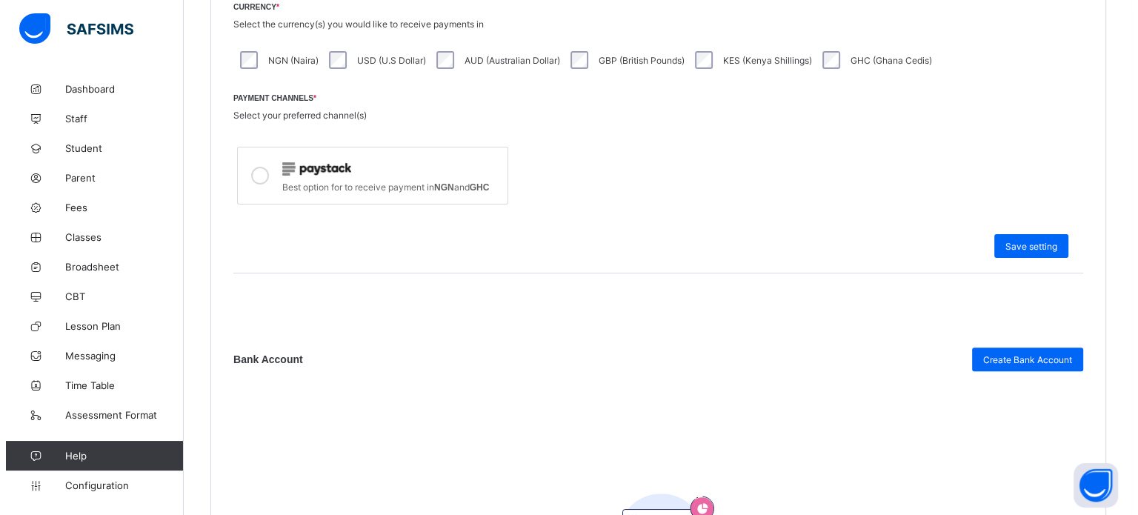
scroll to position [445, 0]
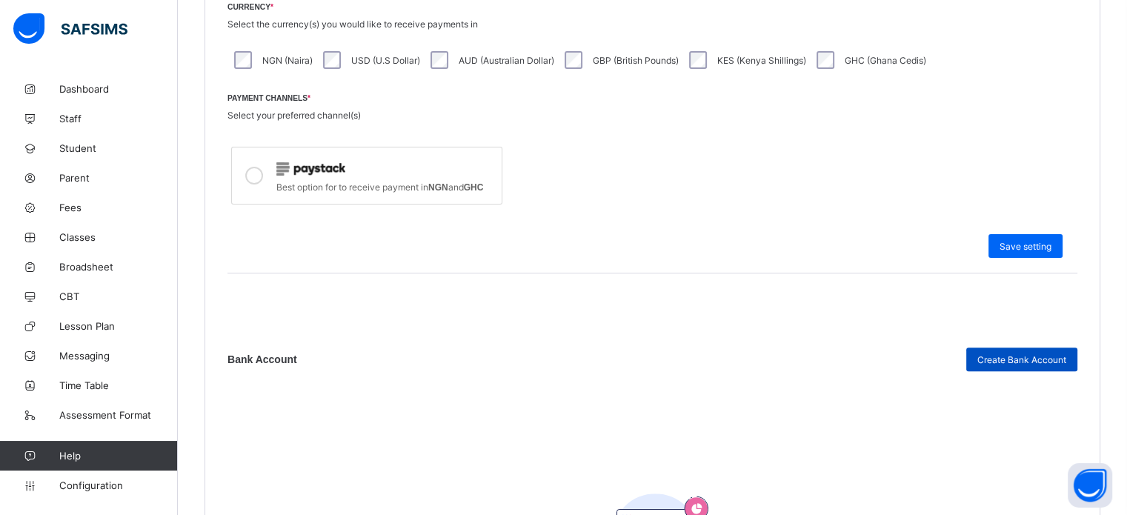
click at [1016, 358] on span "Create Bank Account" at bounding box center [1022, 359] width 89 height 11
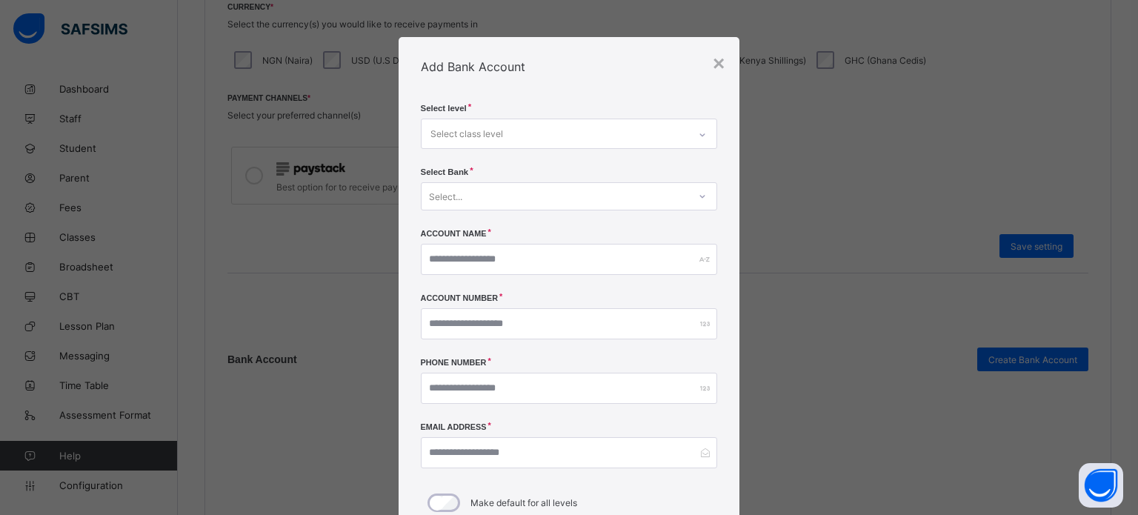
click at [470, 125] on div "Select class level" at bounding box center [467, 134] width 73 height 28
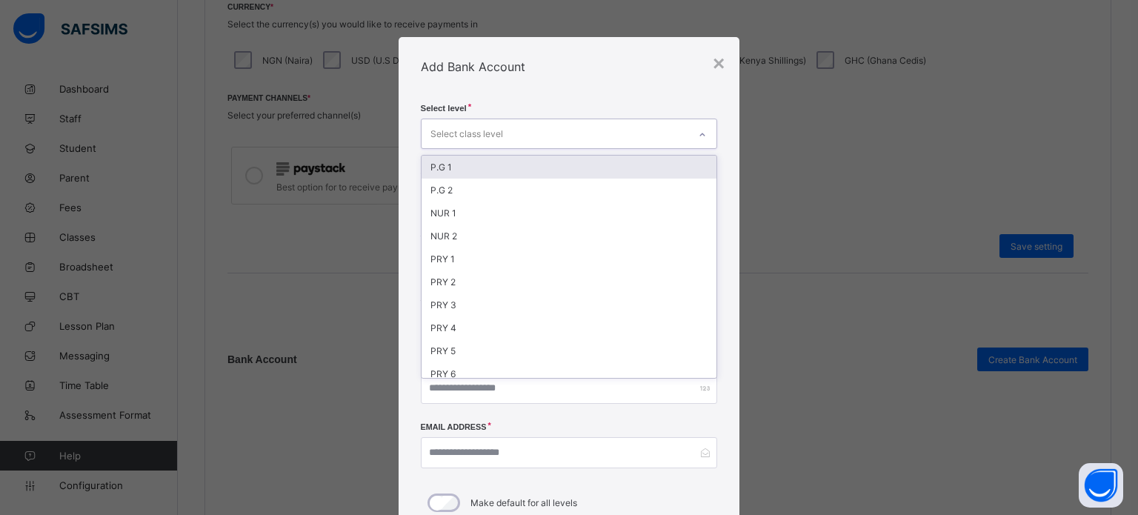
click at [475, 162] on div "P.G 1" at bounding box center [570, 167] width 296 height 23
click at [469, 134] on icon at bounding box center [471, 135] width 4 height 4
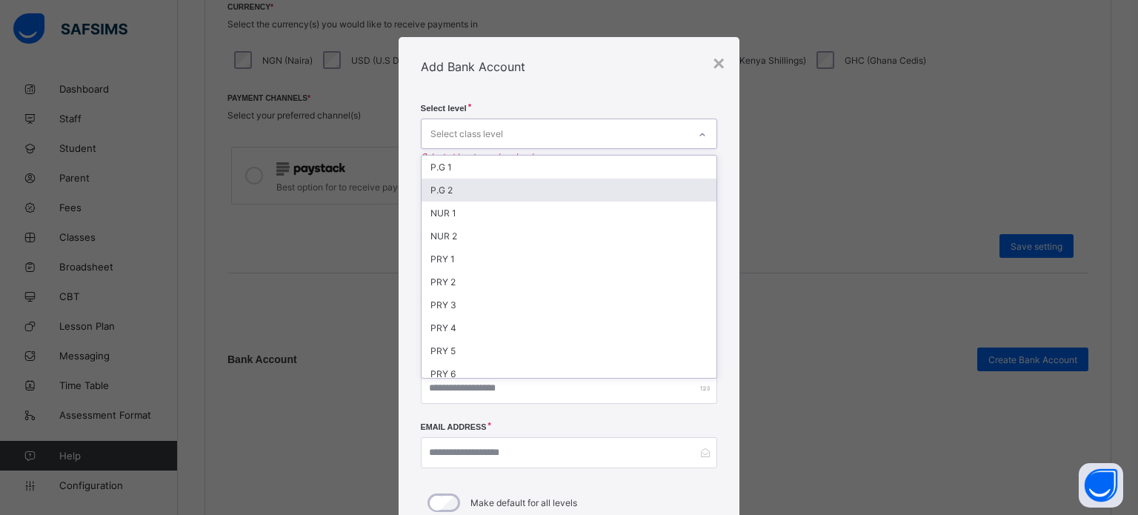
click at [454, 193] on div "P.G 2" at bounding box center [570, 190] width 296 height 23
click at [471, 170] on div "P.G 1" at bounding box center [570, 169] width 296 height 23
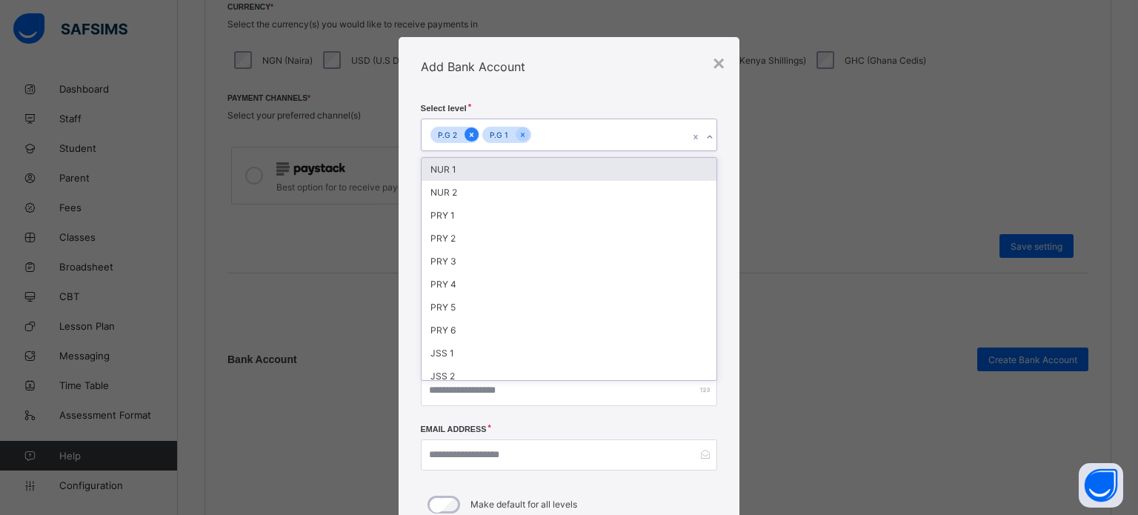
click at [470, 133] on icon at bounding box center [472, 135] width 4 height 4
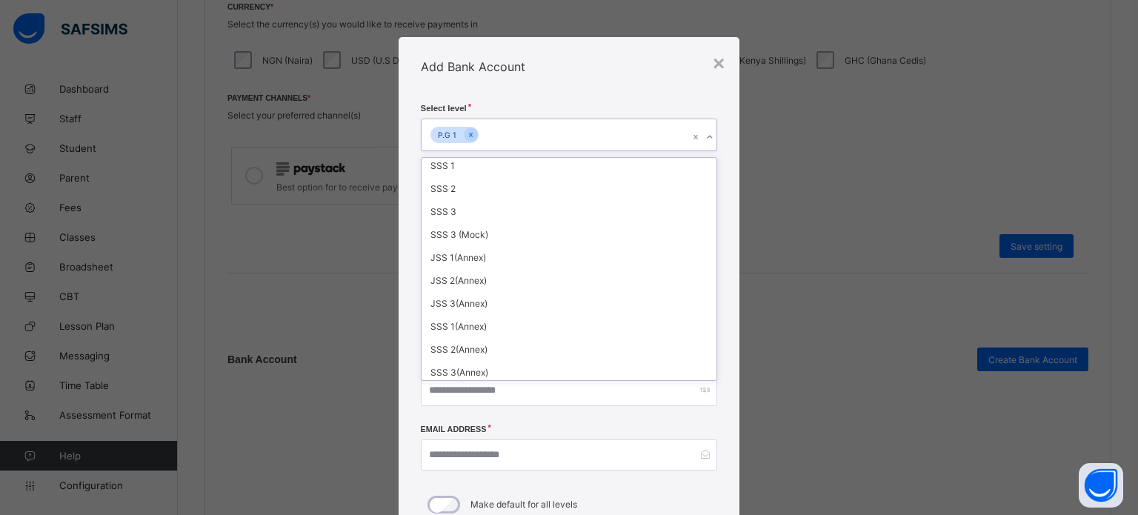
scroll to position [147, 0]
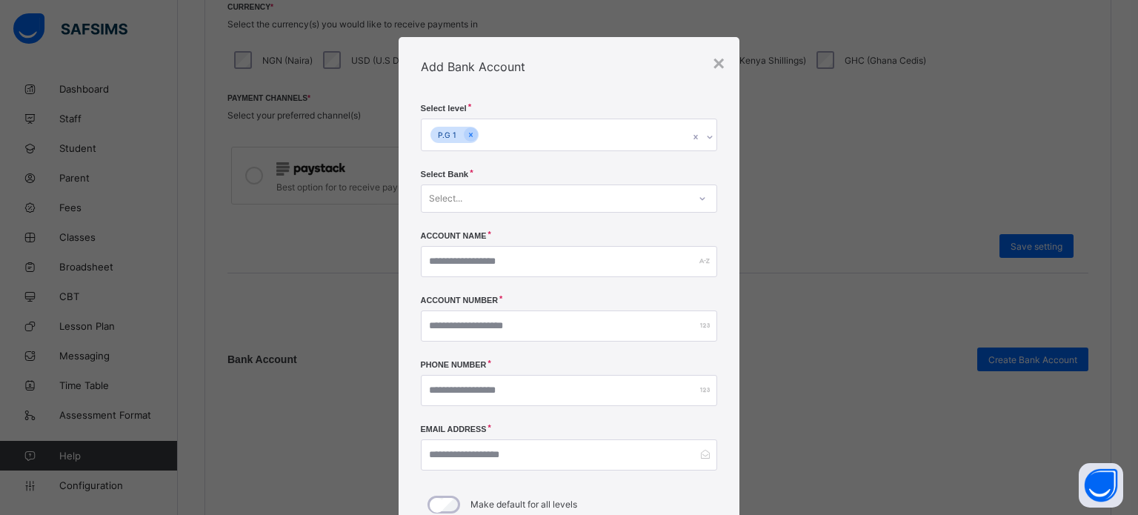
click at [498, 88] on div "Add Bank Account" at bounding box center [570, 66] width 342 height 59
click at [486, 204] on div "Select..." at bounding box center [556, 198] width 268 height 21
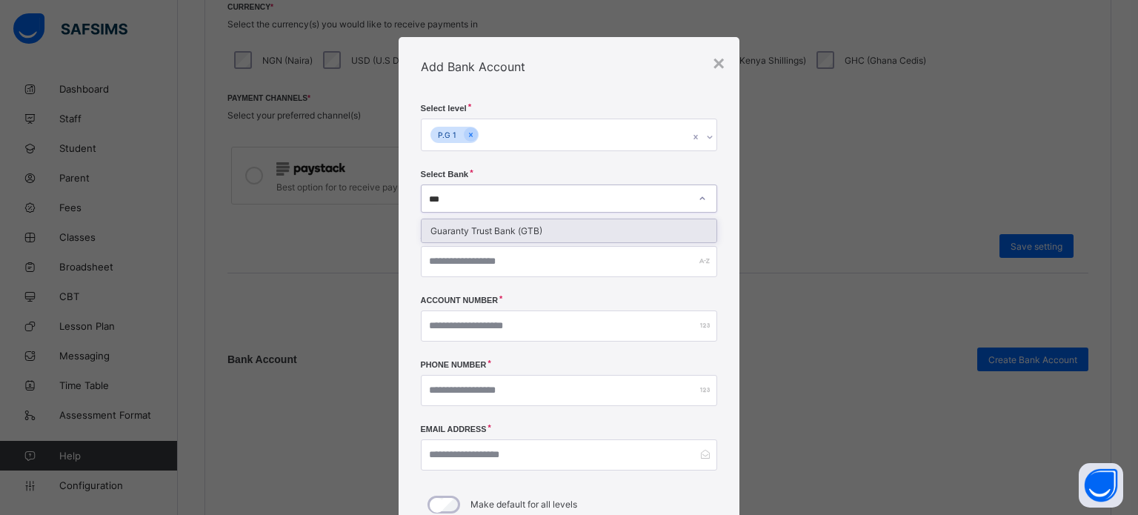
click at [501, 224] on div "Guaranty Trust Bank (GTB)" at bounding box center [570, 230] width 296 height 23
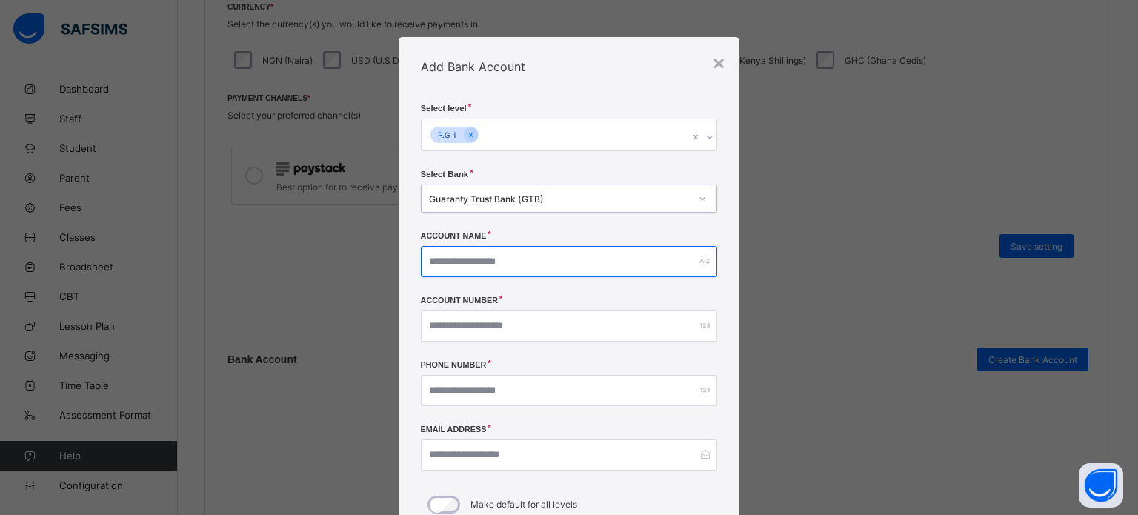
click at [492, 264] on input "text" at bounding box center [569, 261] width 297 height 31
click at [537, 255] on input "**********" at bounding box center [569, 261] width 297 height 31
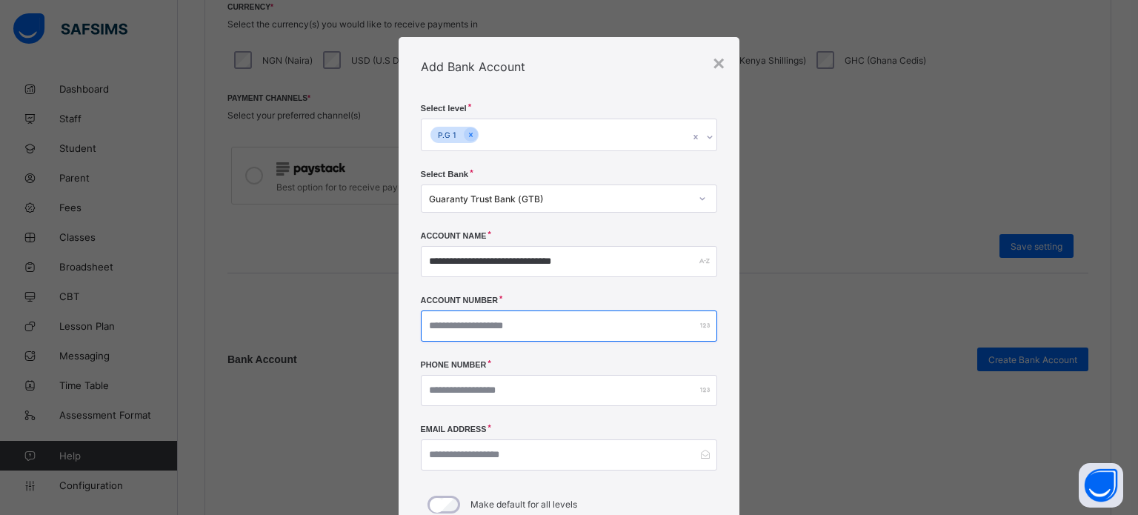
click at [518, 320] on input "number" at bounding box center [569, 326] width 297 height 31
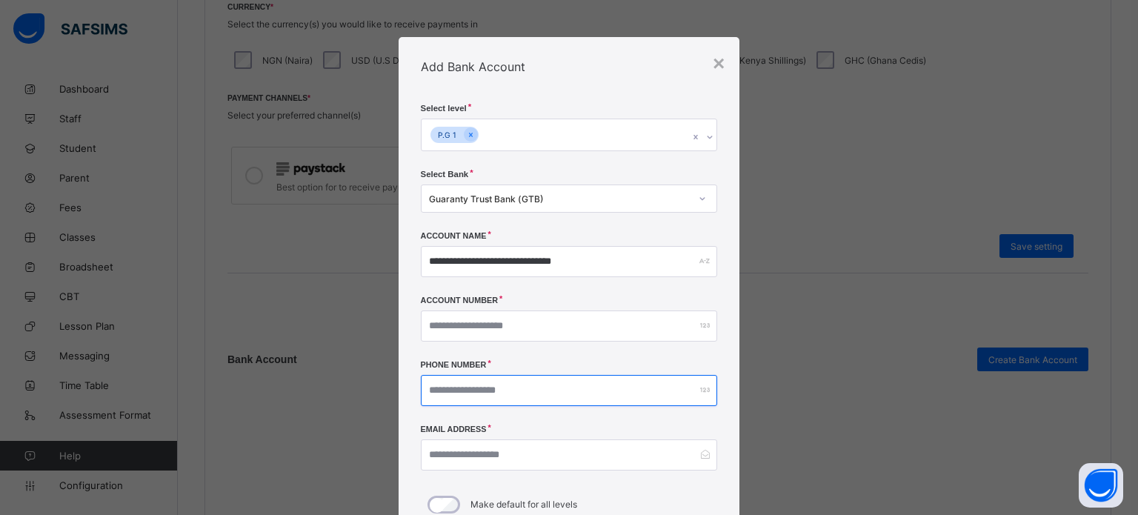
click at [474, 399] on input "number" at bounding box center [569, 390] width 297 height 31
paste input "**********"
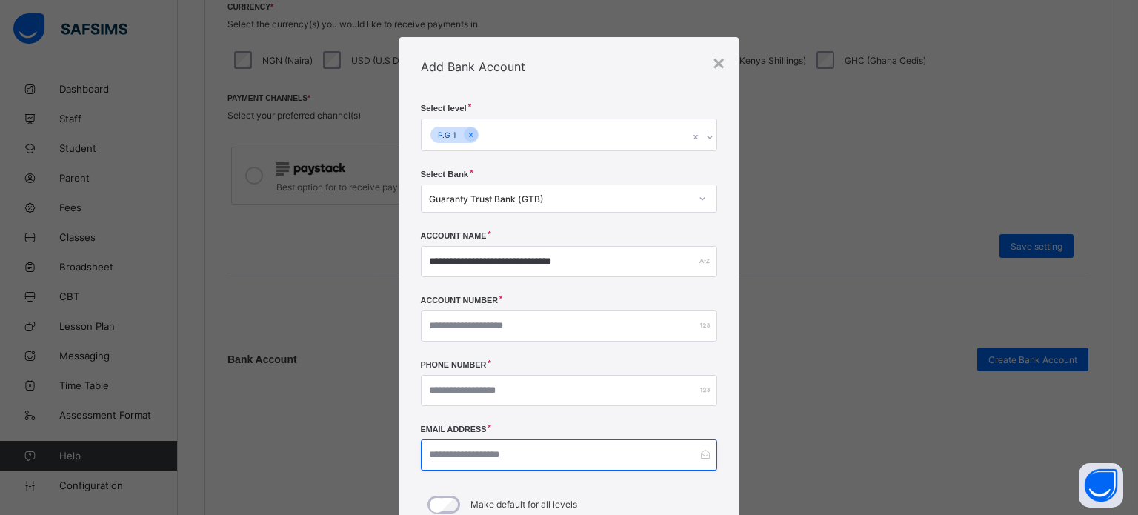
click at [481, 454] on input "email" at bounding box center [569, 454] width 297 height 31
paste input "**********"
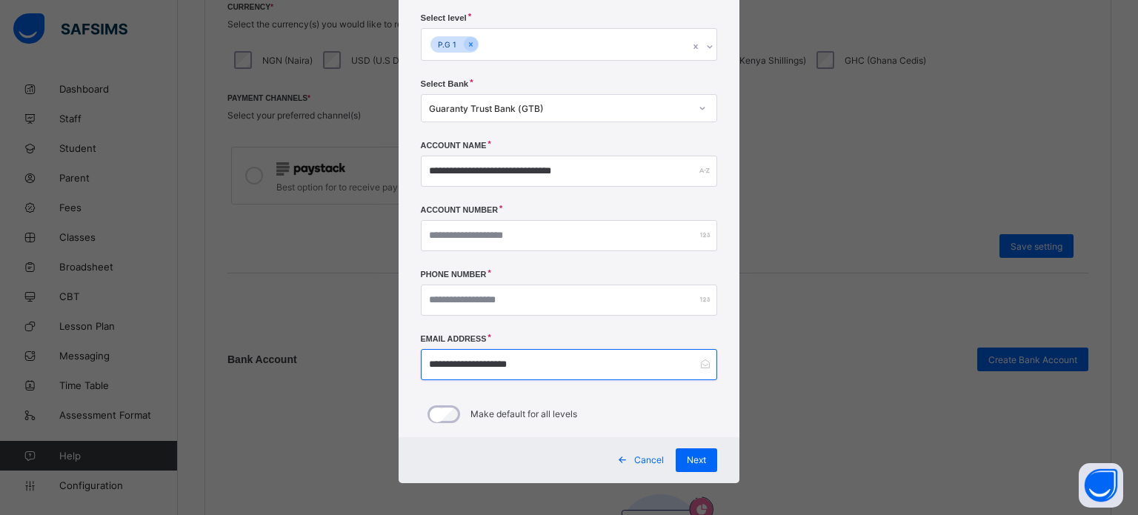
scroll to position [95, 0]
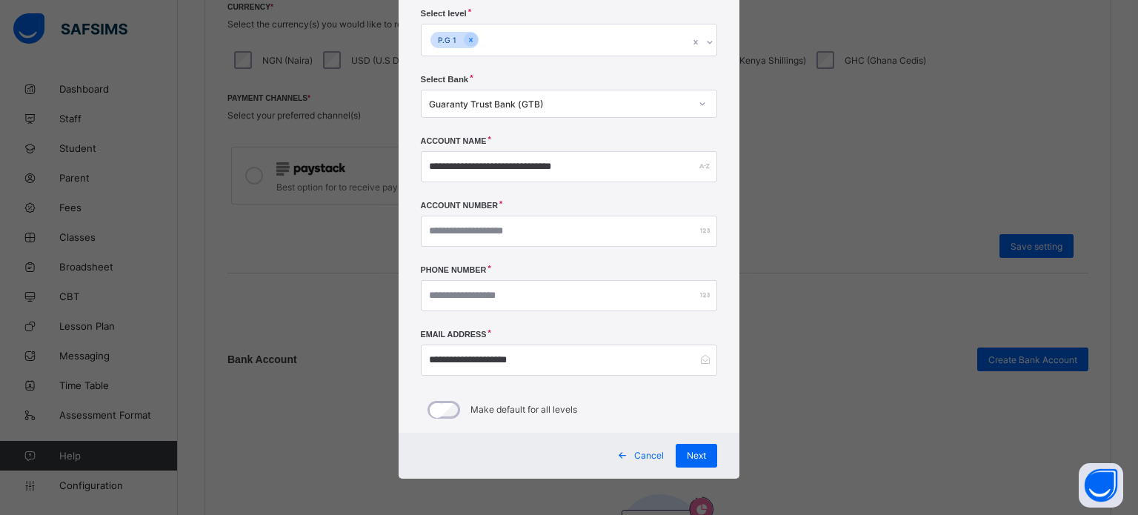
click at [545, 46] on div "P.G 1" at bounding box center [556, 39] width 268 height 31
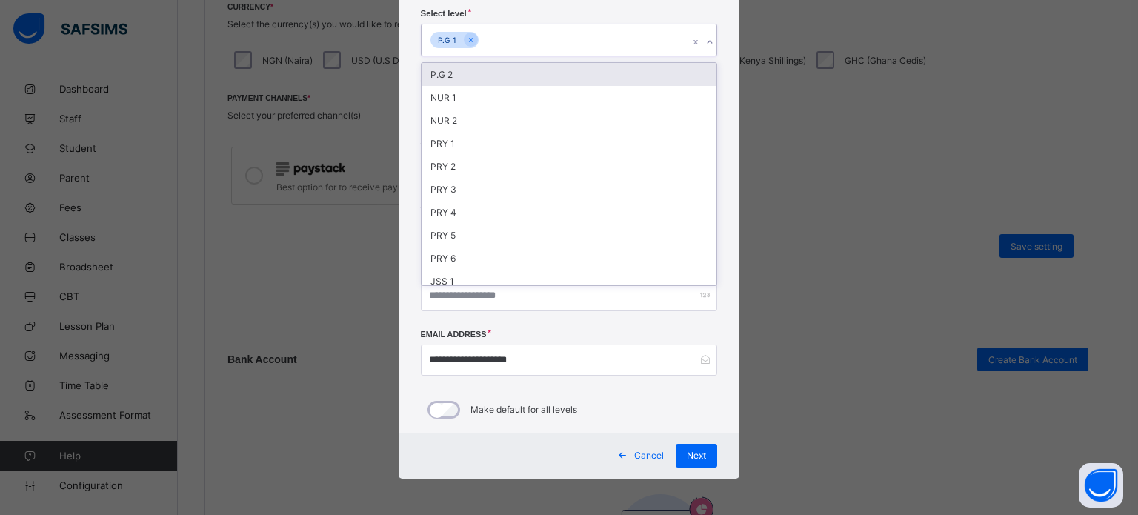
click at [475, 76] on div "P.G 2" at bounding box center [570, 74] width 296 height 23
click at [475, 76] on div "NUR 1" at bounding box center [570, 74] width 296 height 23
click at [475, 76] on div "NUR 2" at bounding box center [570, 74] width 296 height 23
click at [457, 79] on div "PRY 1" at bounding box center [570, 74] width 296 height 23
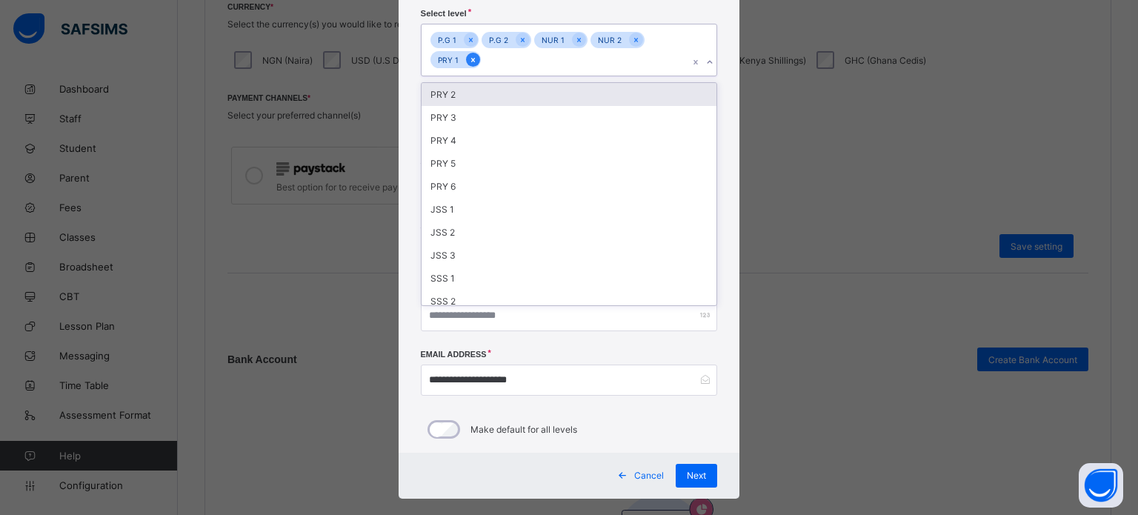
click at [469, 64] on icon at bounding box center [473, 60] width 8 height 10
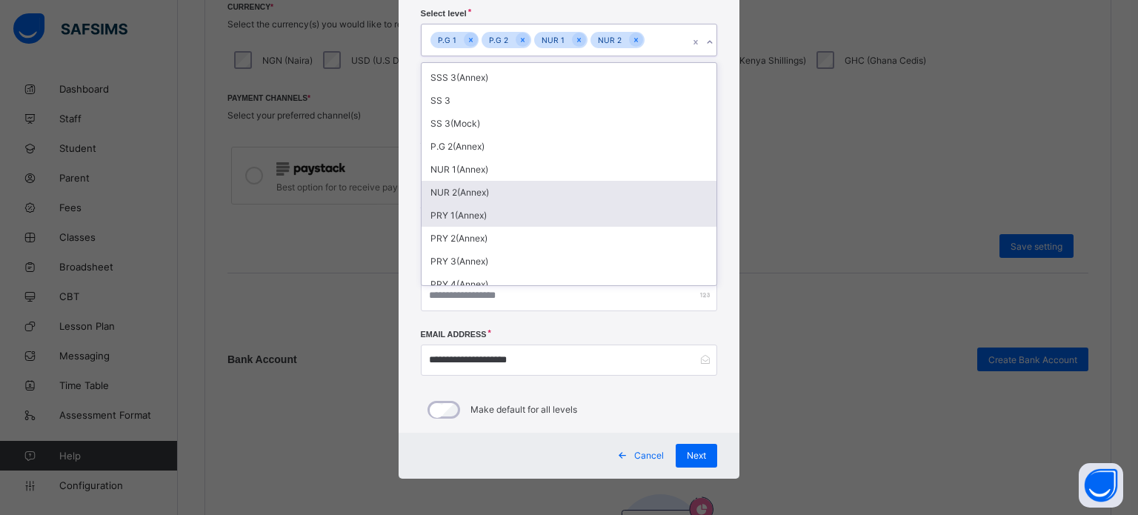
scroll to position [445, 0]
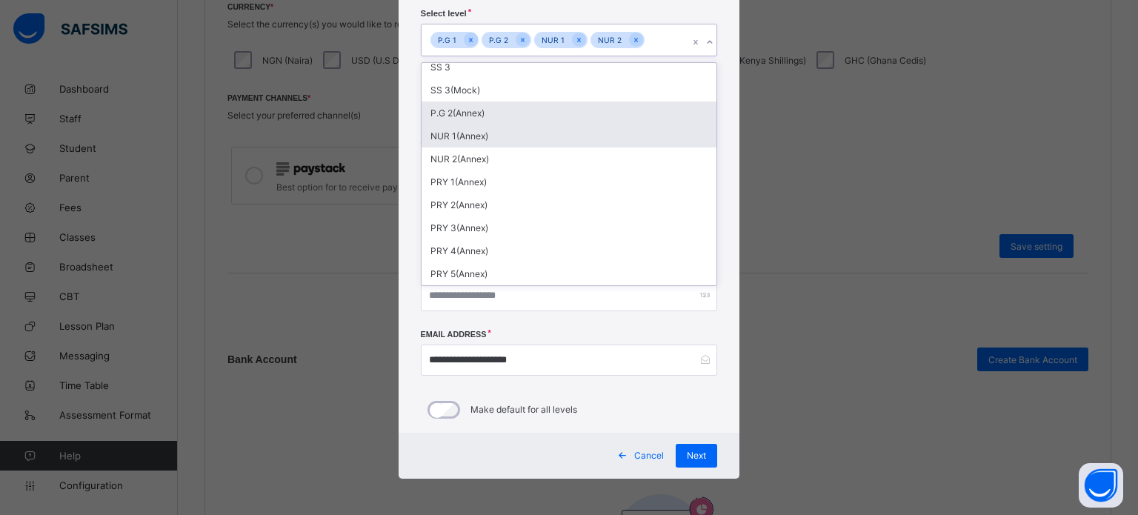
click at [502, 142] on div "NUR 1(Annex)" at bounding box center [570, 136] width 296 height 23
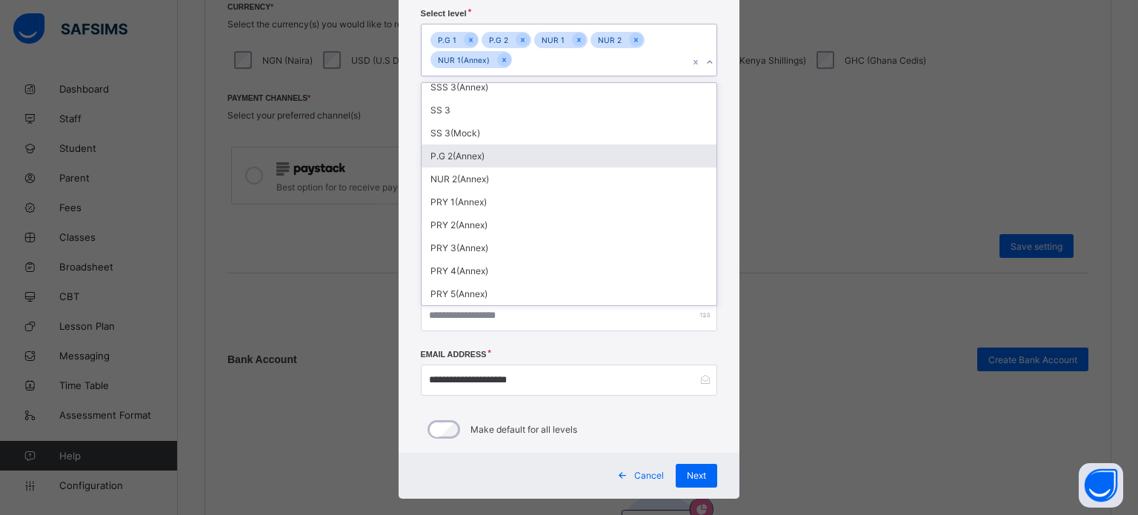
scroll to position [425, 0]
click at [492, 154] on div "P.G 2(Annex)" at bounding box center [570, 156] width 296 height 23
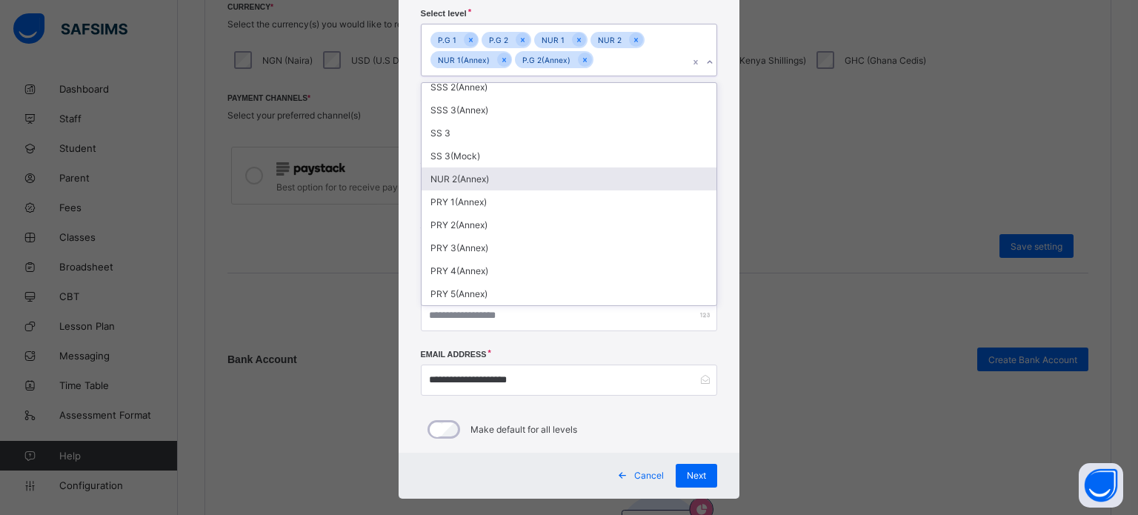
click at [488, 180] on div "NUR 2(Annex)" at bounding box center [570, 178] width 296 height 23
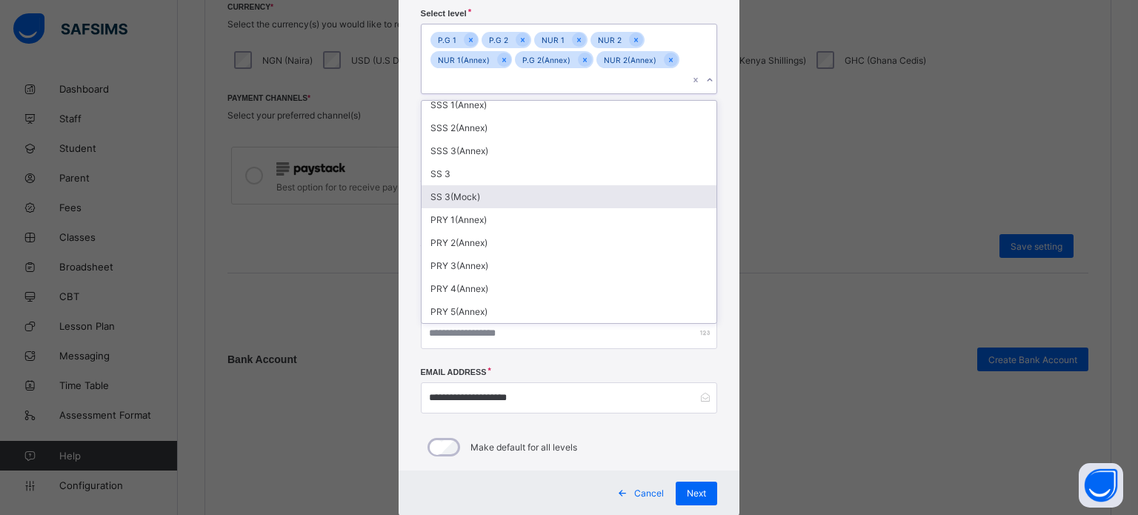
scroll to position [379, 0]
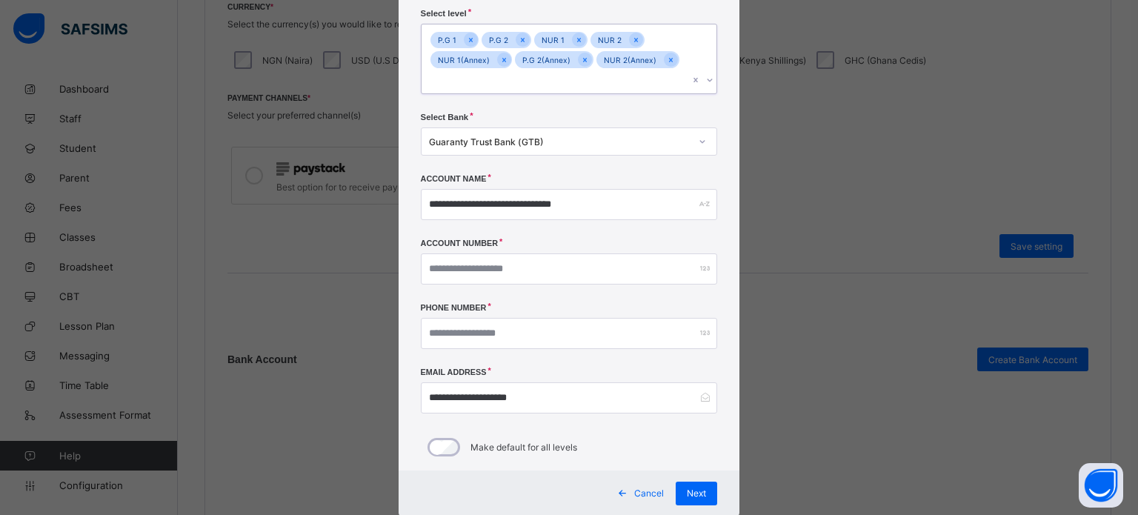
click at [679, 29] on div "P.G 1 P.G 2 NUR 1 NUR 2 NUR 1(Annex) P.G 2(Annex) NUR 2(Annex)" at bounding box center [556, 58] width 268 height 69
click at [690, 488] on span "Next" at bounding box center [696, 493] width 19 height 11
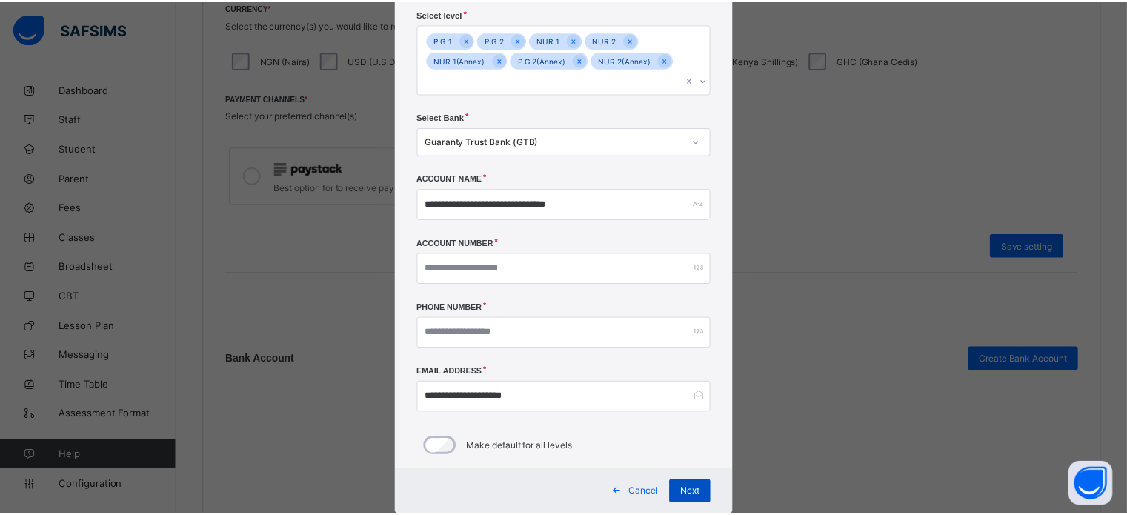
scroll to position [0, 0]
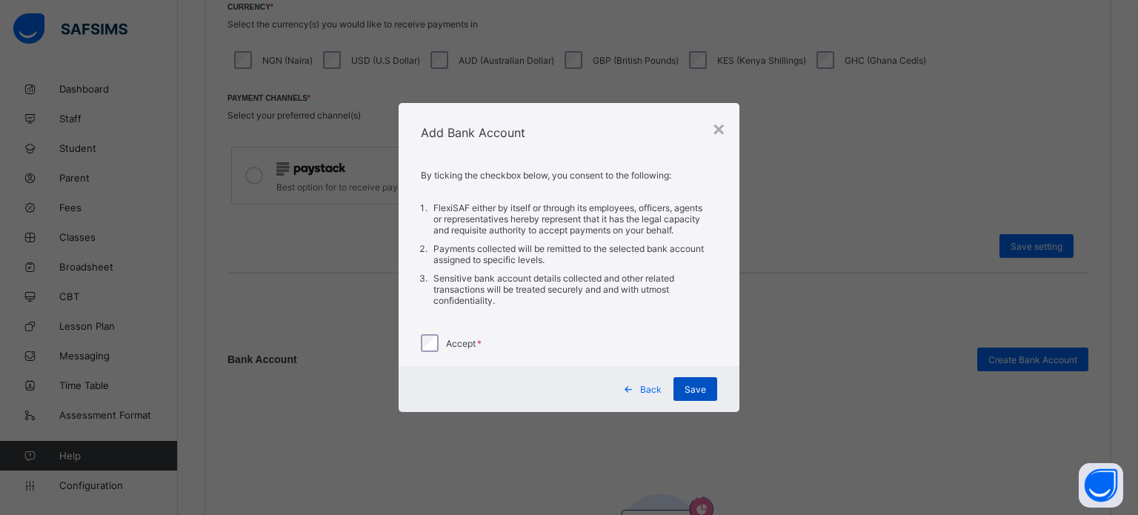
click at [694, 390] on span "Save" at bounding box center [695, 389] width 21 height 11
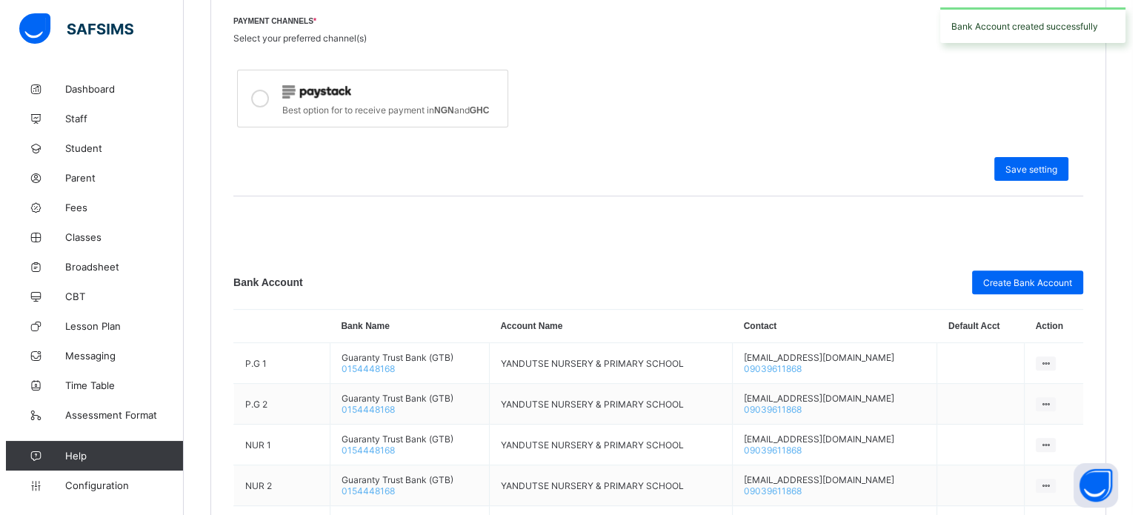
scroll to position [514, 0]
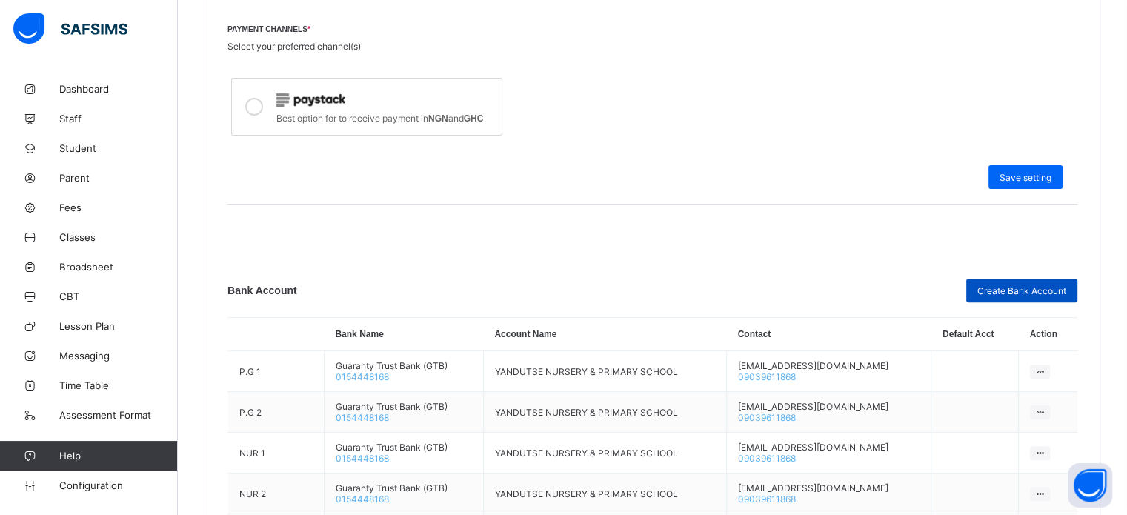
click at [1012, 291] on span "Create Bank Account" at bounding box center [1022, 290] width 89 height 11
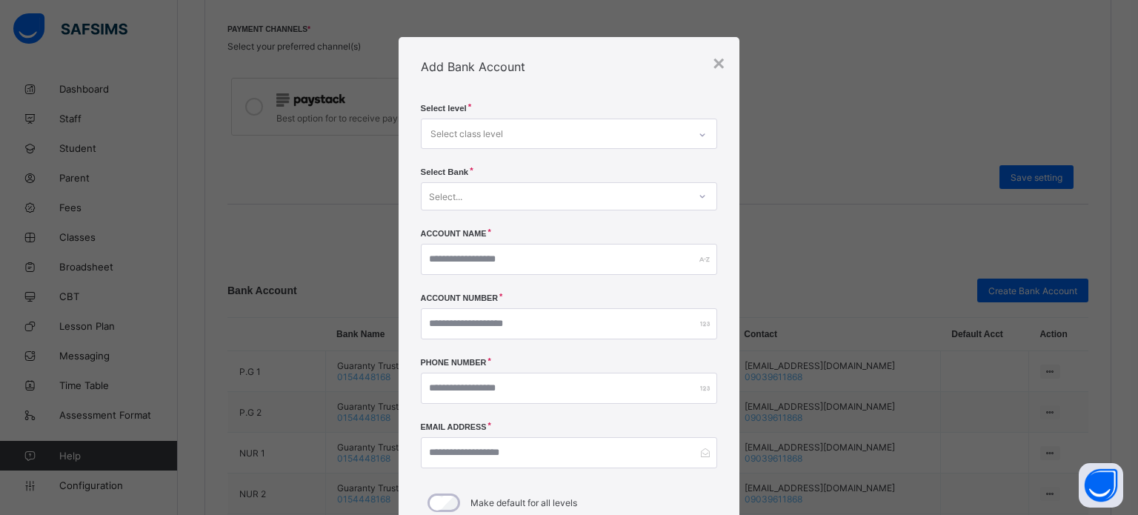
click at [560, 117] on div "Select level Select class level" at bounding box center [569, 136] width 297 height 64
click at [560, 127] on div "Select class level" at bounding box center [556, 133] width 268 height 29
click at [560, 124] on div "Select class level" at bounding box center [556, 133] width 268 height 29
click at [549, 136] on div "Select class level" at bounding box center [556, 133] width 268 height 29
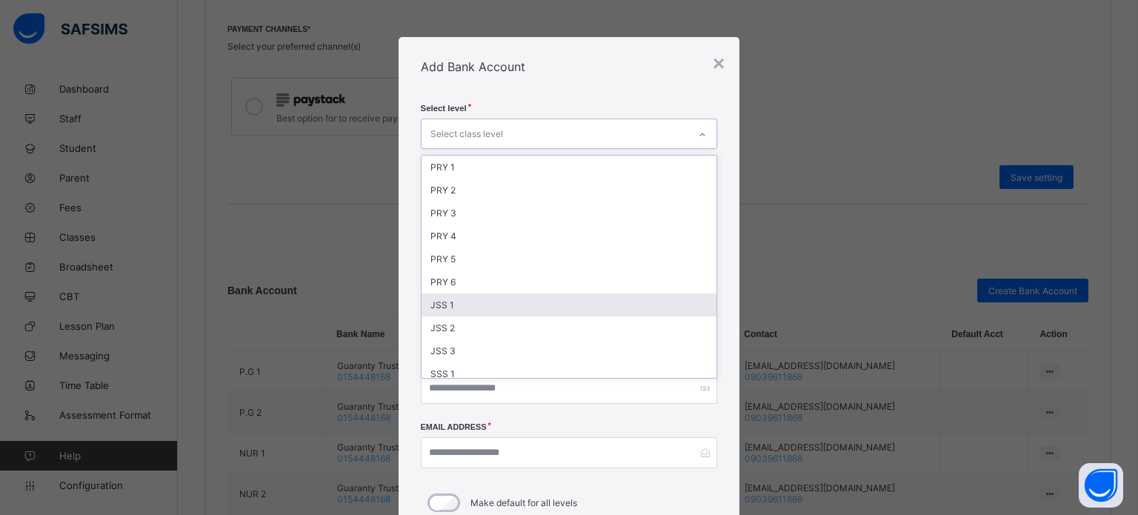
click at [499, 297] on div "JSS 1" at bounding box center [570, 304] width 296 height 23
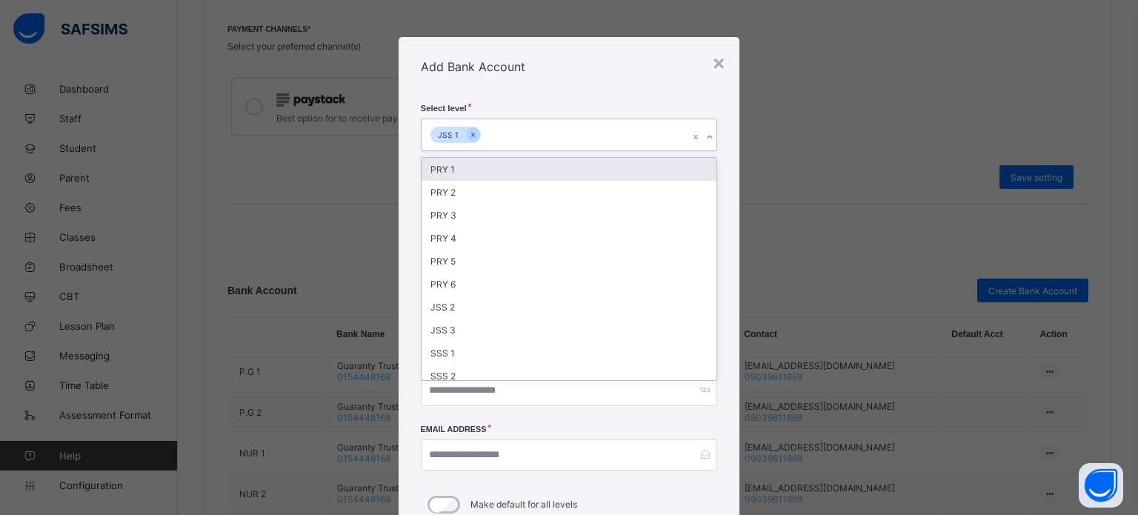
click at [572, 94] on div "Add Bank Account" at bounding box center [570, 66] width 342 height 59
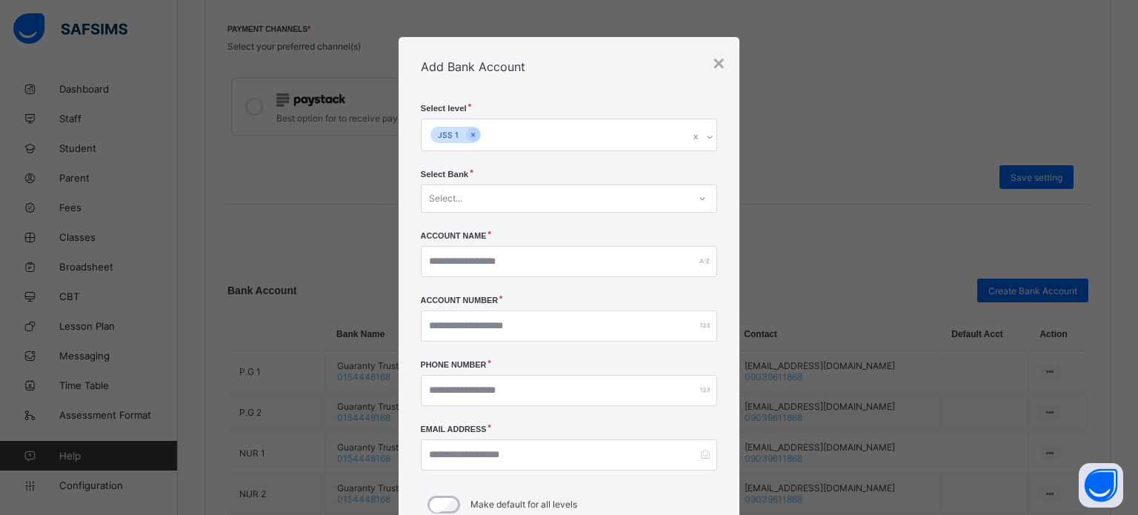
click at [522, 132] on div "JSS 1" at bounding box center [556, 134] width 268 height 31
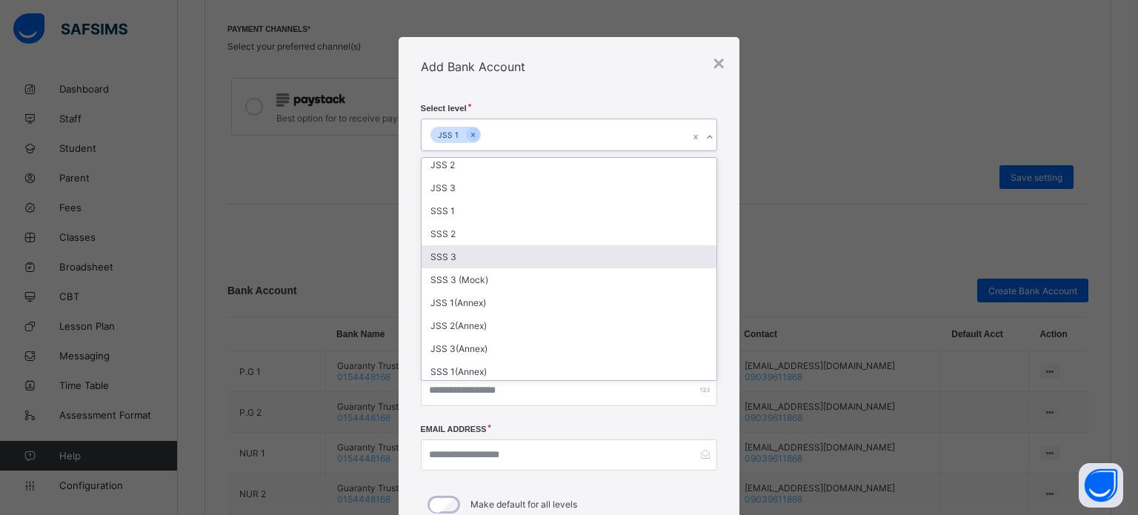
scroll to position [148, 0]
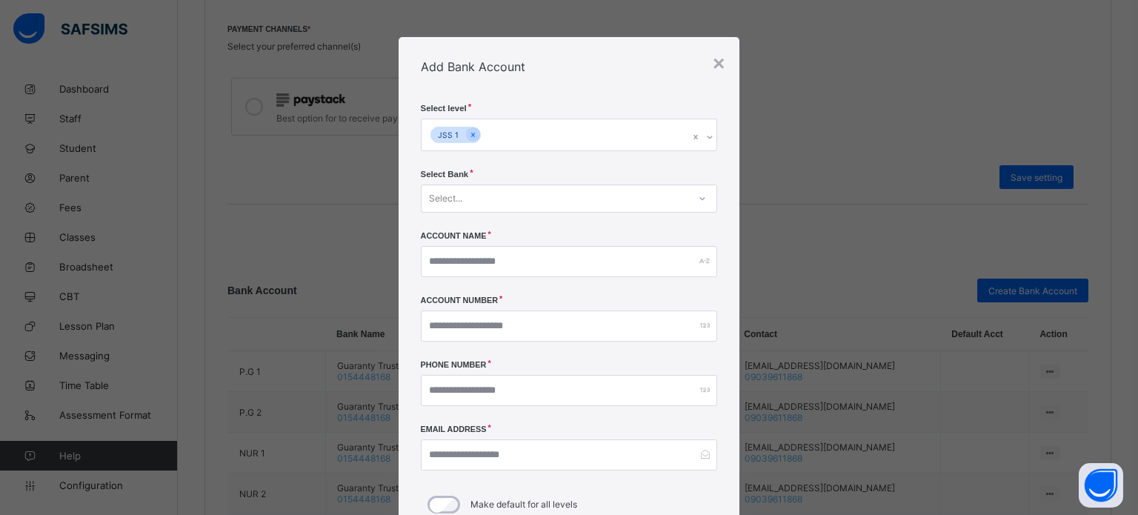
click at [563, 86] on div "Add Bank Account" at bounding box center [570, 66] width 342 height 59
click at [488, 139] on div "JSS 1" at bounding box center [556, 134] width 268 height 31
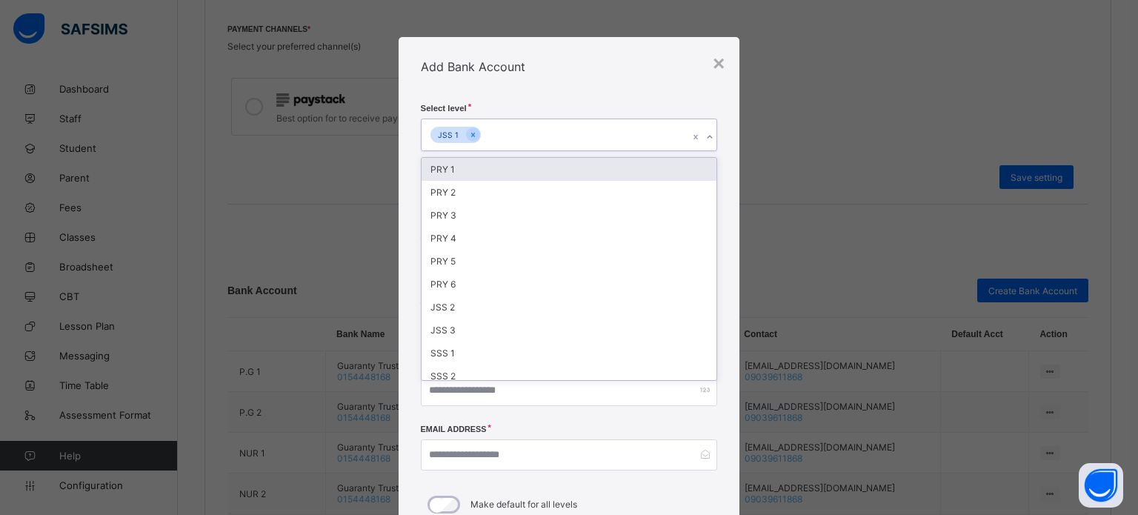
click at [505, 139] on div "JSS 1" at bounding box center [556, 134] width 268 height 31
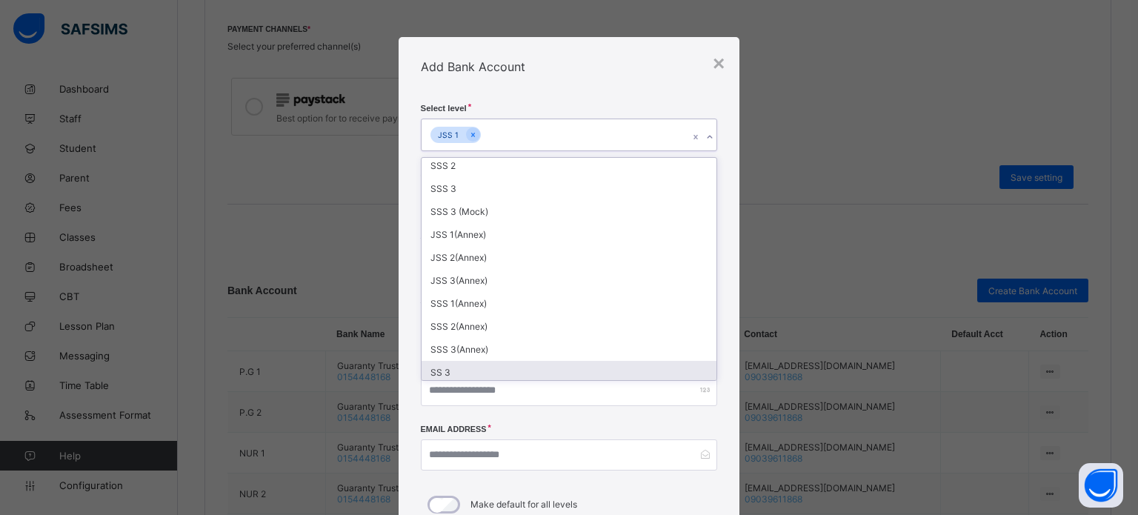
scroll to position [208, 0]
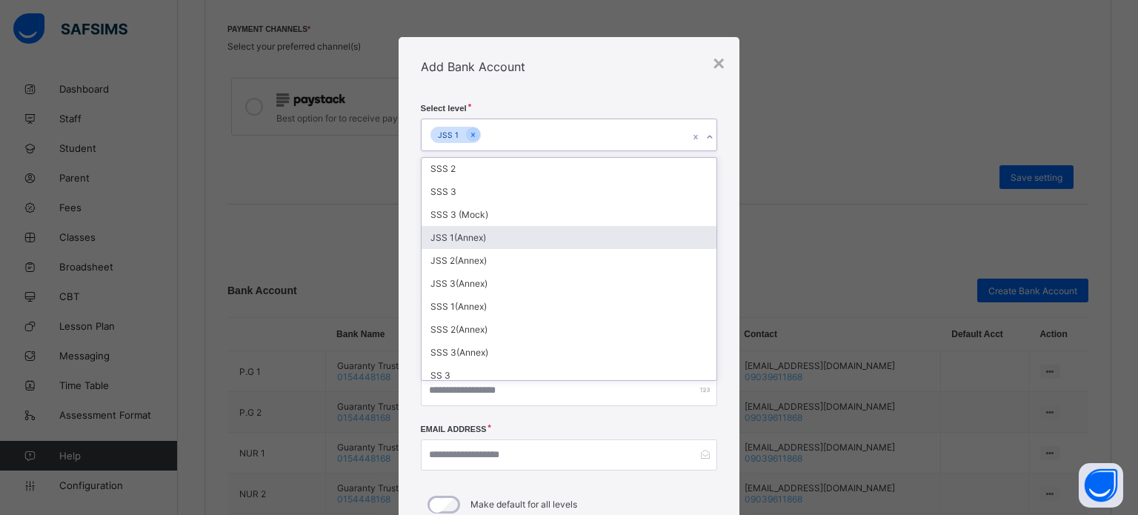
click at [459, 239] on div "JSS 1(Annex)" at bounding box center [570, 237] width 296 height 23
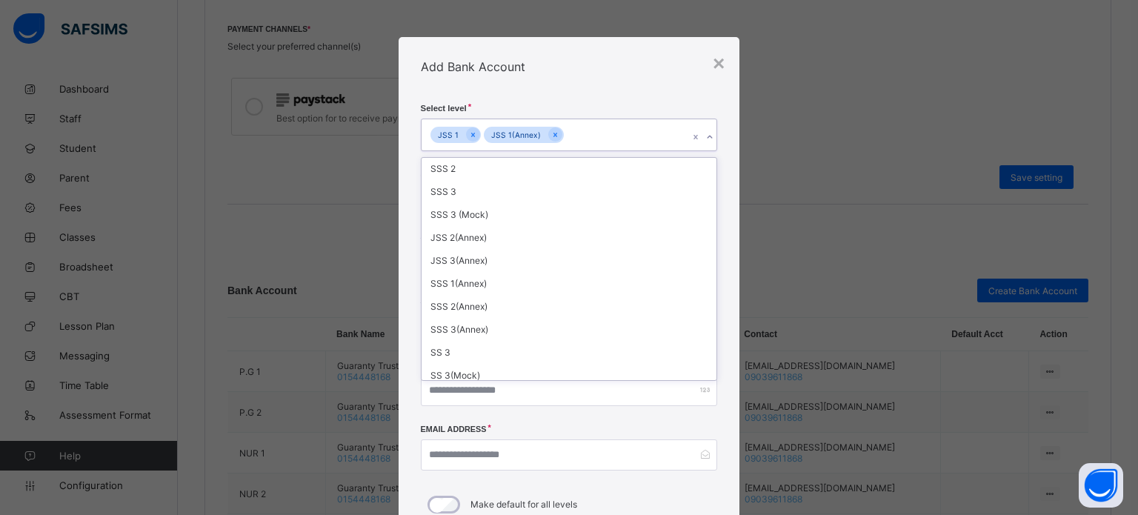
click at [596, 93] on div "Add Bank Account" at bounding box center [570, 66] width 342 height 59
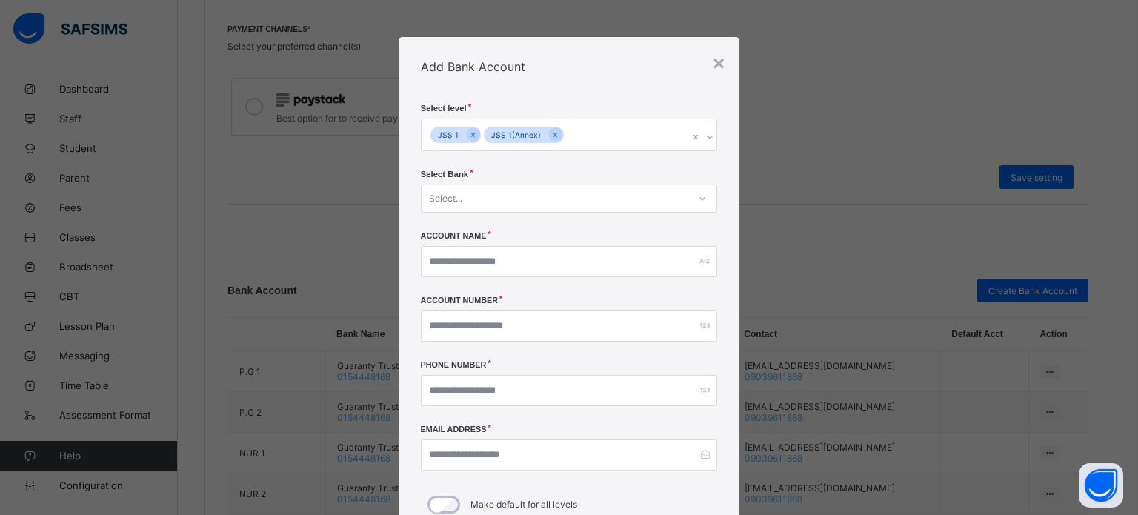
click at [490, 200] on div "Select..." at bounding box center [556, 198] width 268 height 21
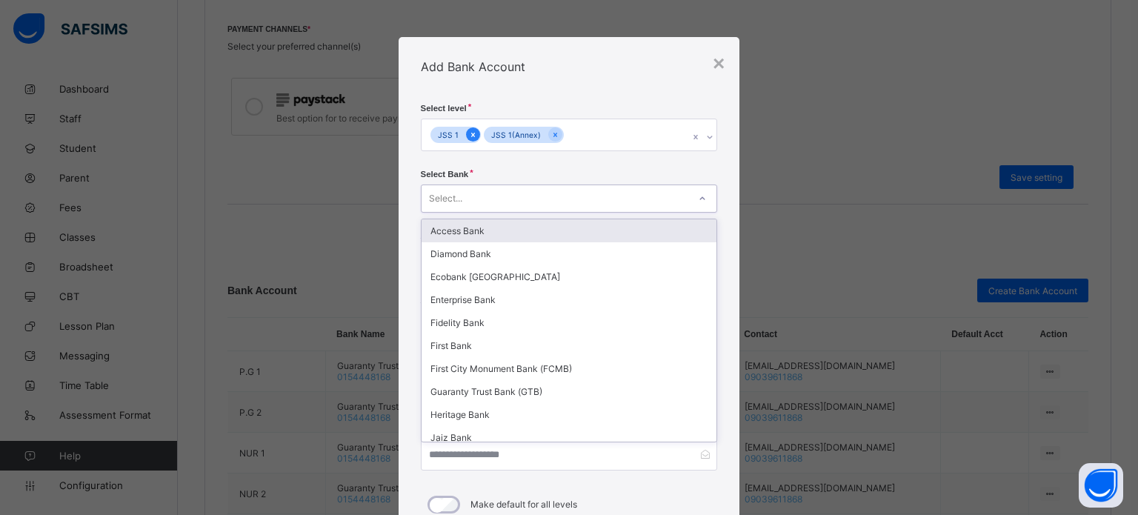
click at [471, 136] on icon at bounding box center [473, 135] width 8 height 10
click at [522, 188] on div "Select..." at bounding box center [556, 198] width 268 height 21
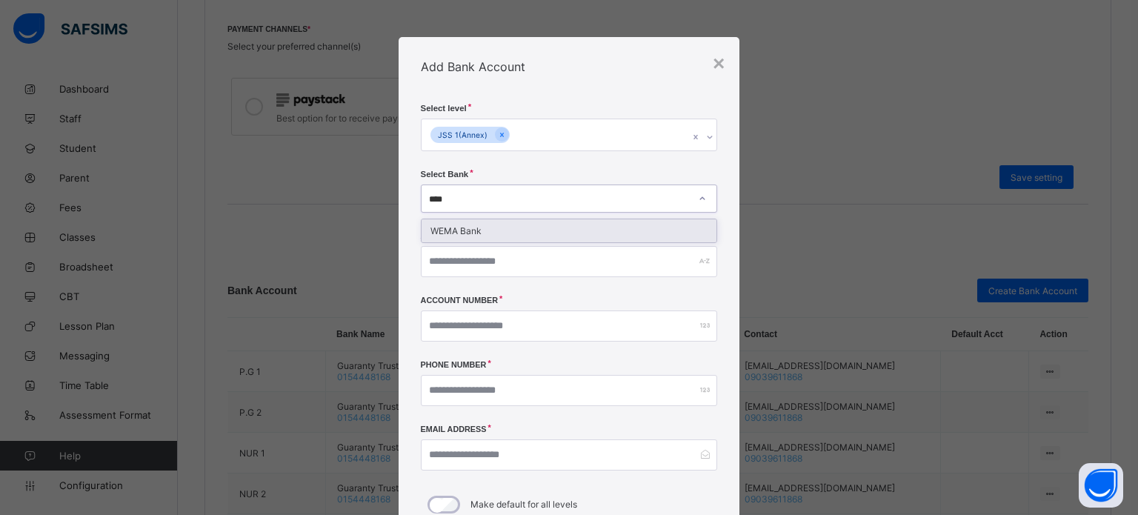
click at [488, 230] on div "WEMA Bank" at bounding box center [570, 230] width 296 height 23
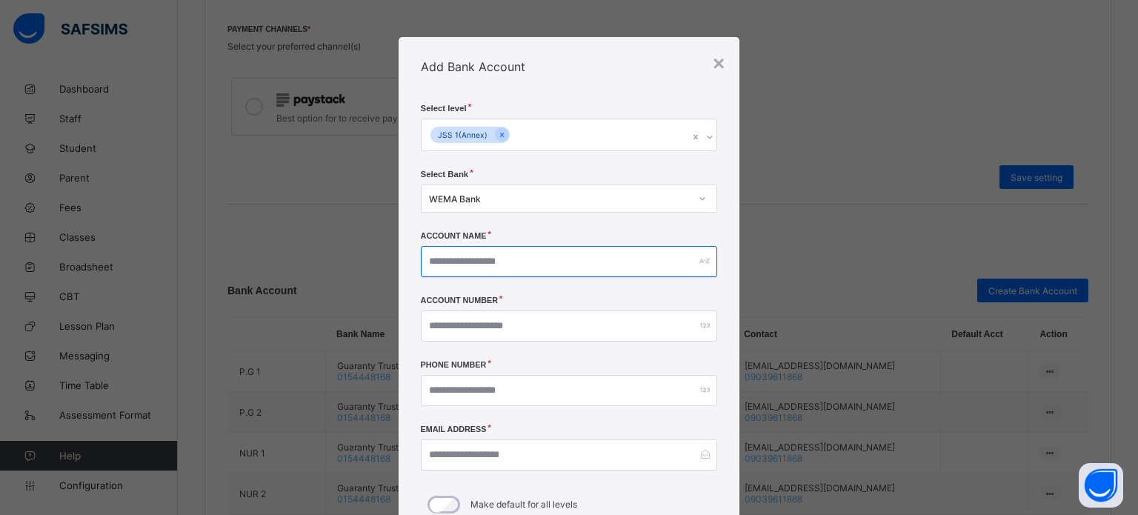
click at [516, 268] on input "text" at bounding box center [569, 261] width 297 height 31
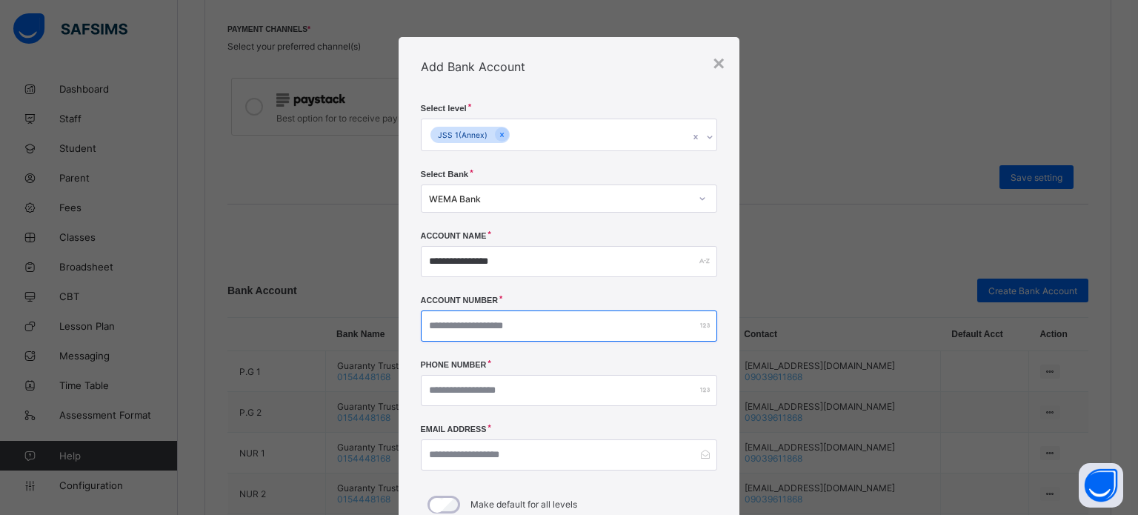
click at [517, 317] on input "number" at bounding box center [569, 326] width 297 height 31
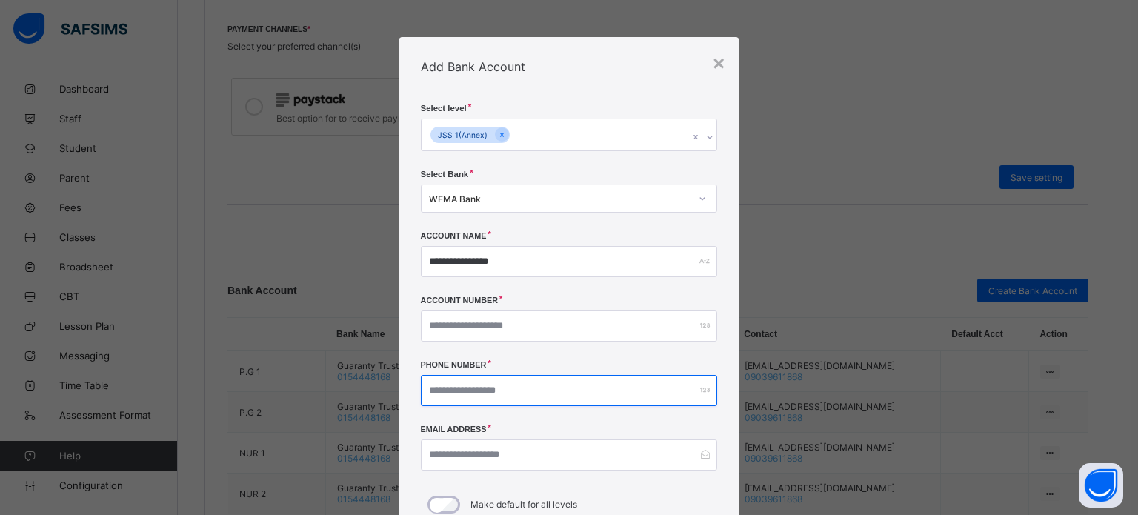
click at [605, 385] on input "number" at bounding box center [569, 390] width 297 height 31
paste input "**********"
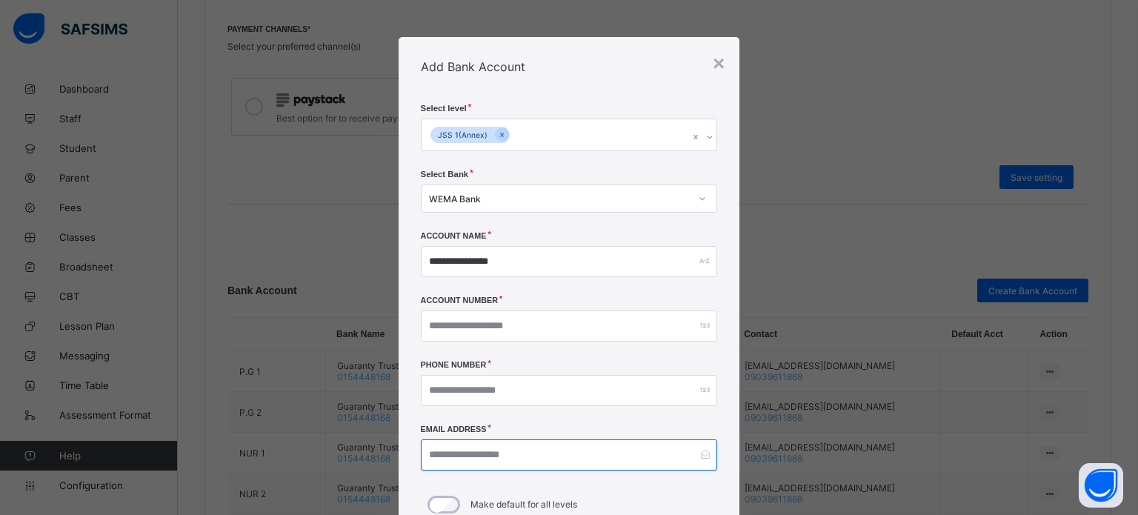
drag, startPoint x: 468, startPoint y: 455, endPoint x: 479, endPoint y: 448, distance: 12.3
click at [468, 454] on input "email" at bounding box center [569, 454] width 297 height 31
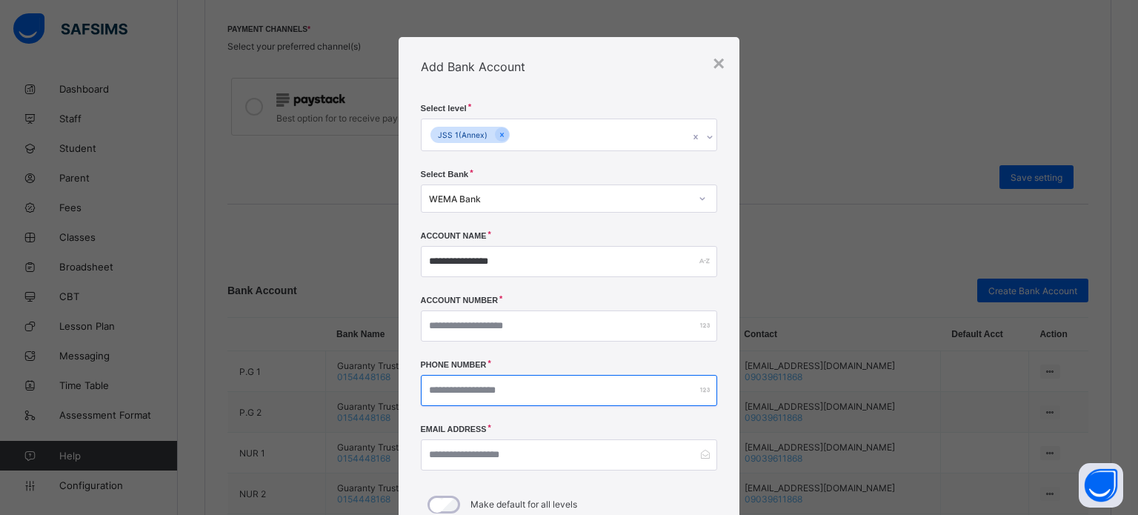
click at [448, 394] on input "**********" at bounding box center [569, 390] width 297 height 31
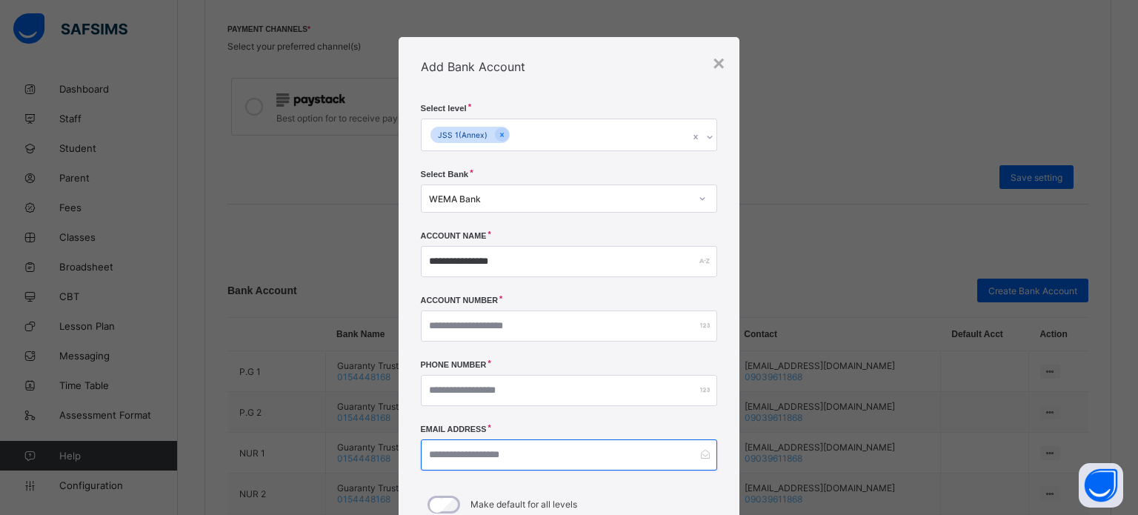
click at [485, 461] on input "email" at bounding box center [569, 454] width 297 height 31
paste input "**********"
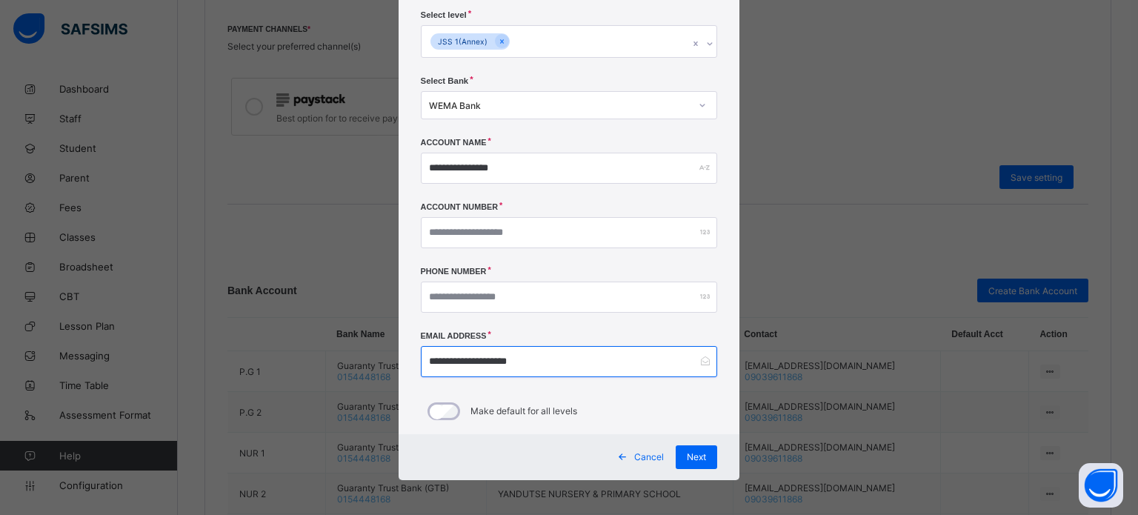
scroll to position [95, 0]
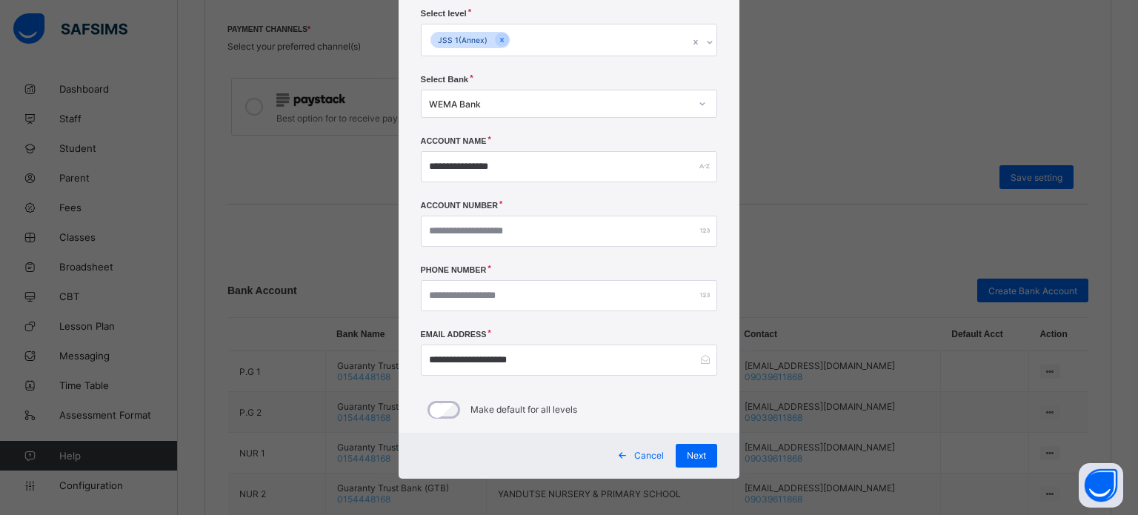
click at [545, 44] on div "JSS 1(Annex)" at bounding box center [556, 39] width 268 height 31
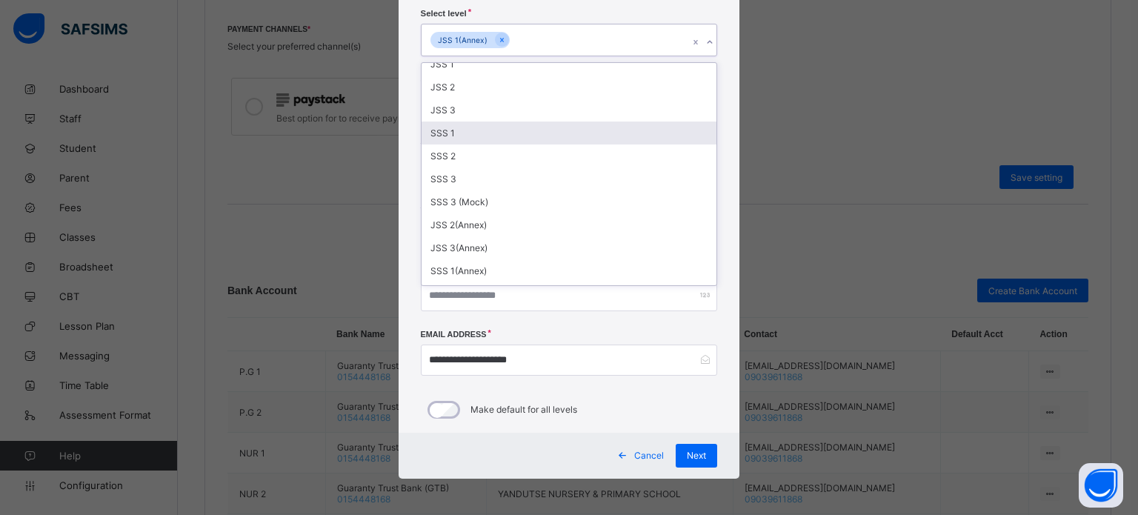
scroll to position [74, 0]
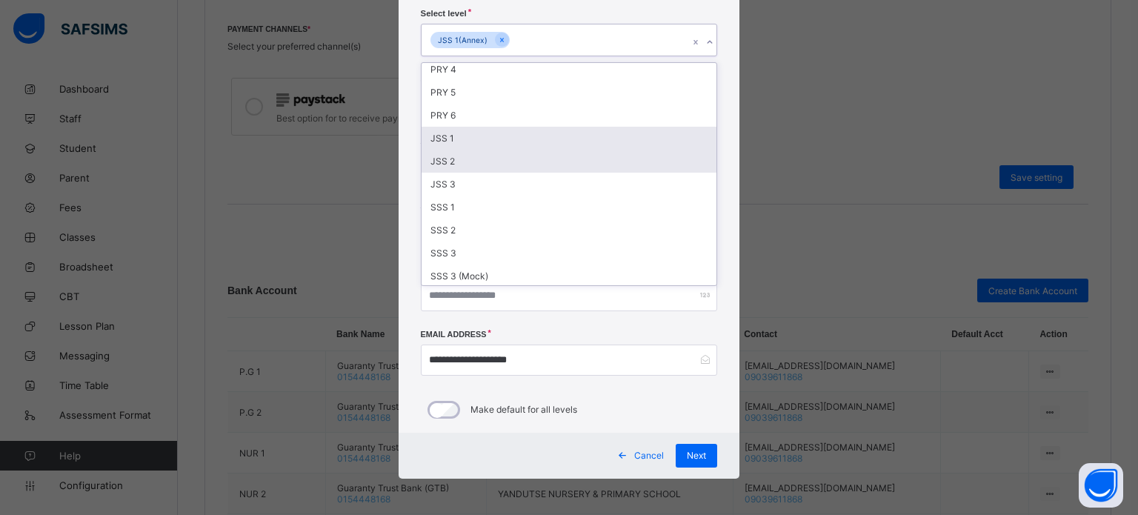
click at [441, 136] on div "JSS 1" at bounding box center [570, 138] width 296 height 23
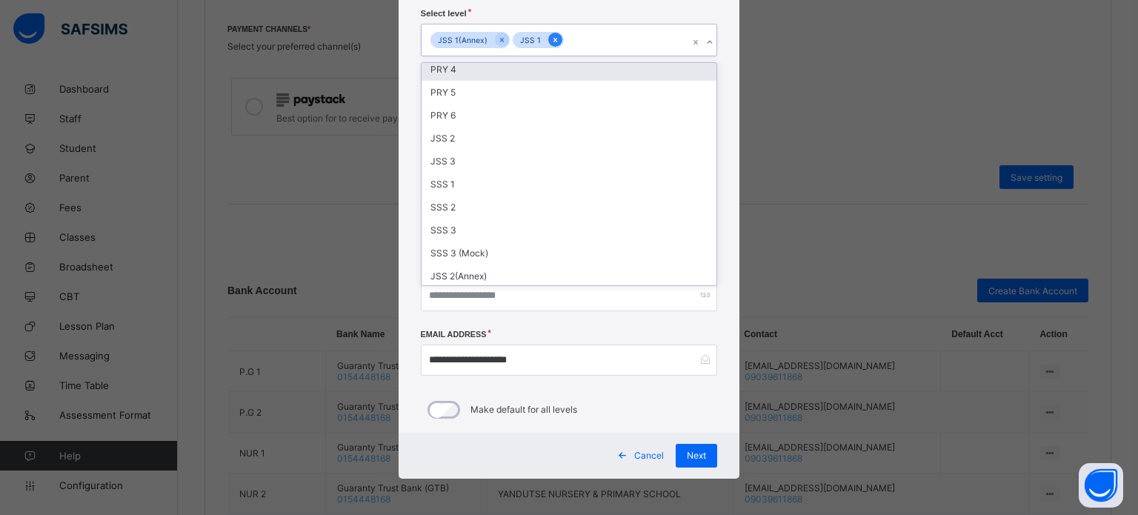
click at [551, 39] on icon at bounding box center [555, 40] width 8 height 10
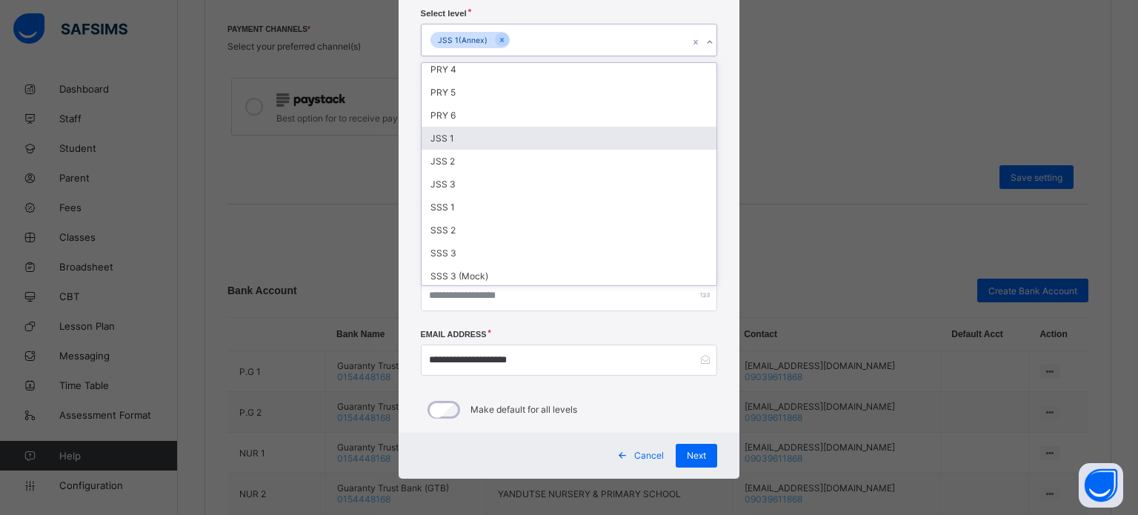
click at [791, 100] on div "**********" at bounding box center [569, 257] width 1138 height 515
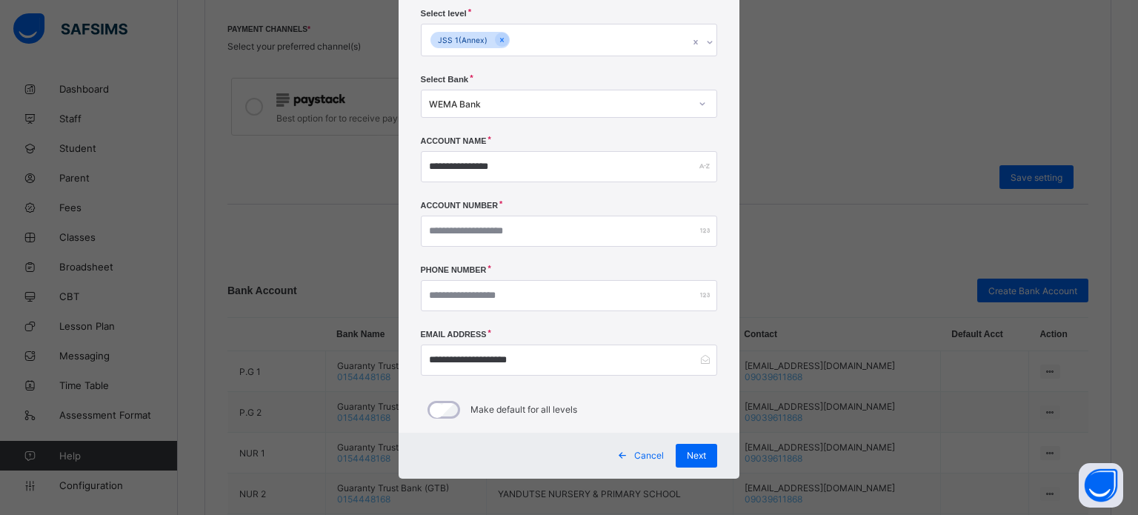
click at [514, 42] on div "JSS 1(Annex)" at bounding box center [556, 39] width 268 height 31
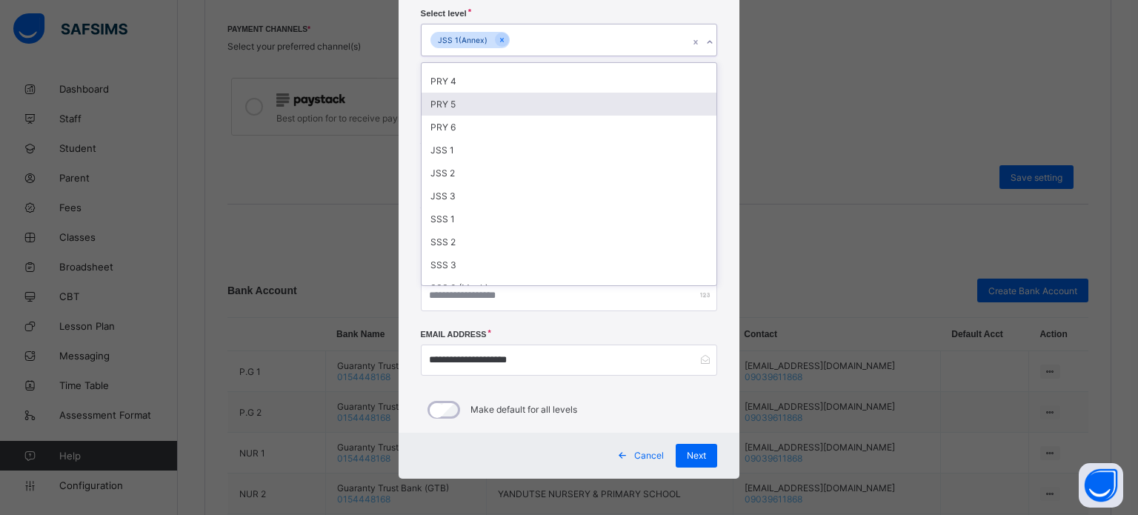
scroll to position [222, 0]
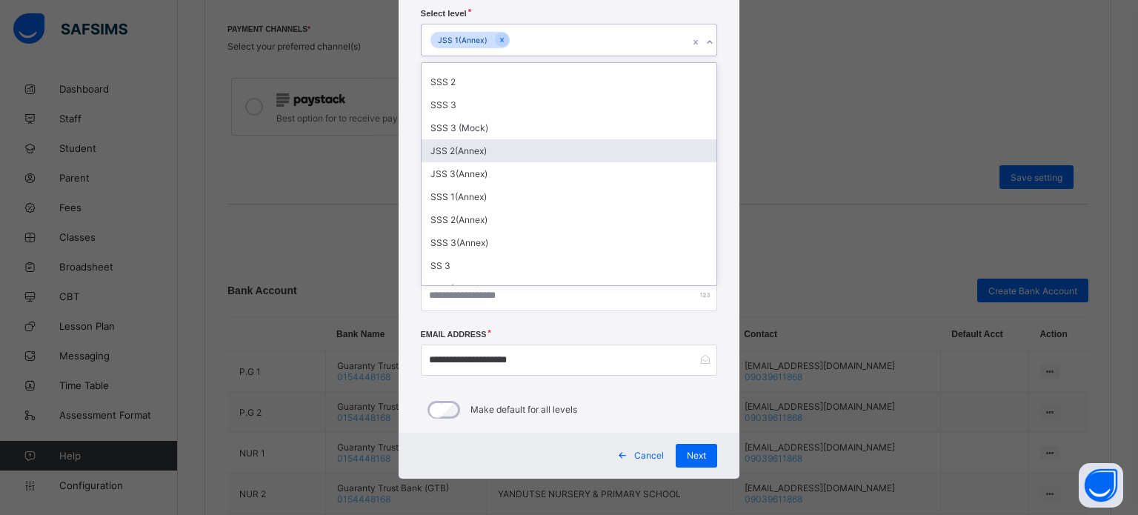
click at [469, 156] on div "JSS 2(Annex)" at bounding box center [570, 150] width 296 height 23
click at [471, 153] on div "JSS 3(Annex)" at bounding box center [570, 150] width 296 height 23
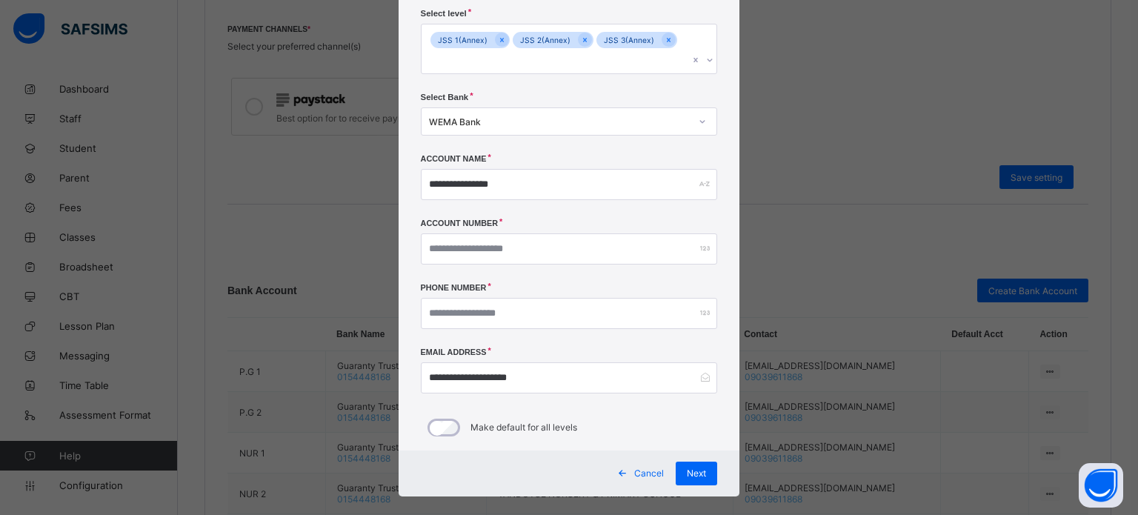
click at [637, 13] on div "Select level JSS 1(Annex) JSS 2(Annex) JSS 3(Annex)" at bounding box center [569, 51] width 297 height 84
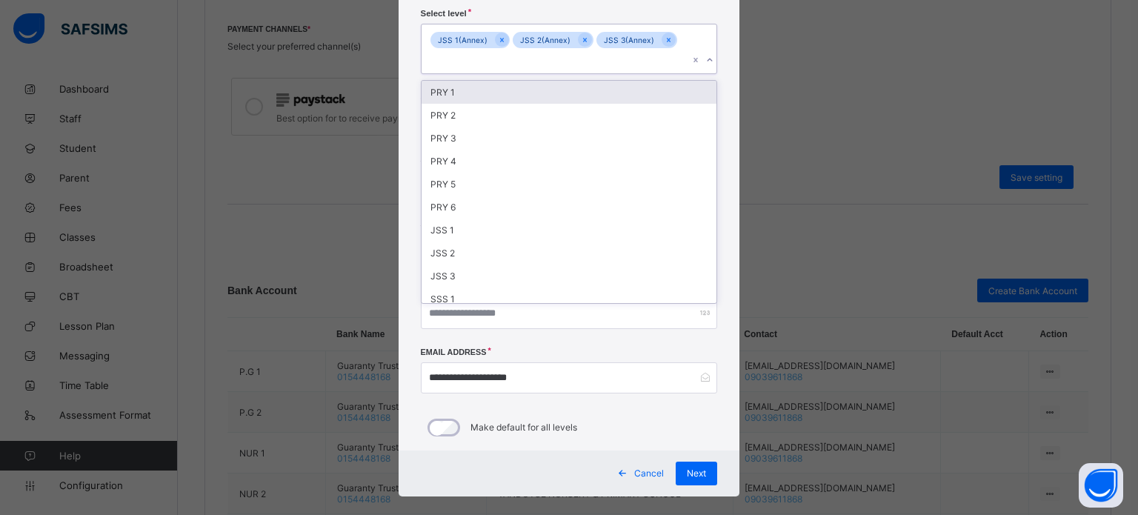
click at [672, 39] on div "JSS 1(Annex) JSS 2(Annex) JSS 3(Annex)" at bounding box center [556, 48] width 268 height 49
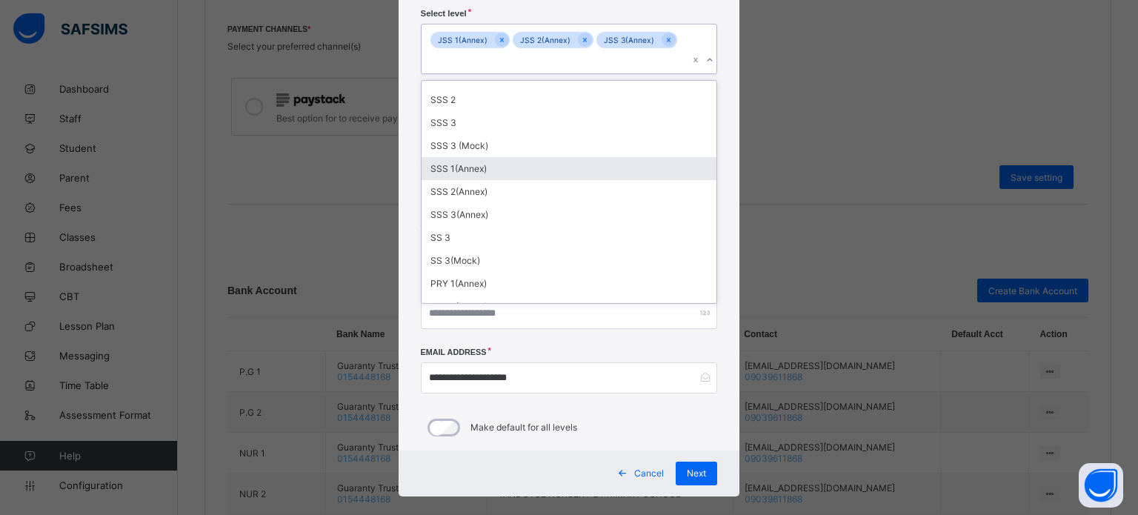
click at [459, 157] on div "SSS 1(Annex)" at bounding box center [570, 168] width 296 height 23
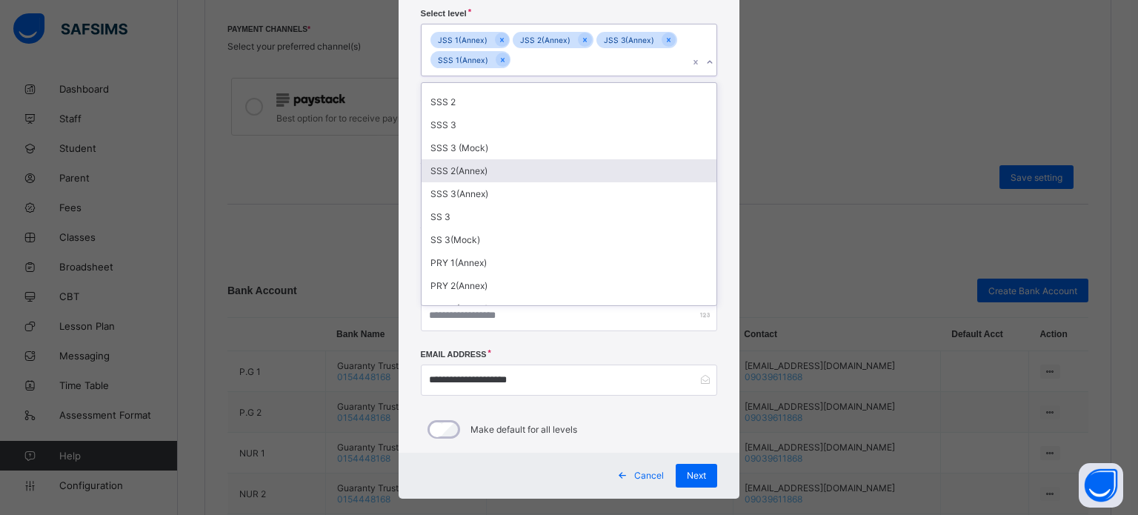
click at [468, 174] on div "SSS 2(Annex)" at bounding box center [570, 170] width 296 height 23
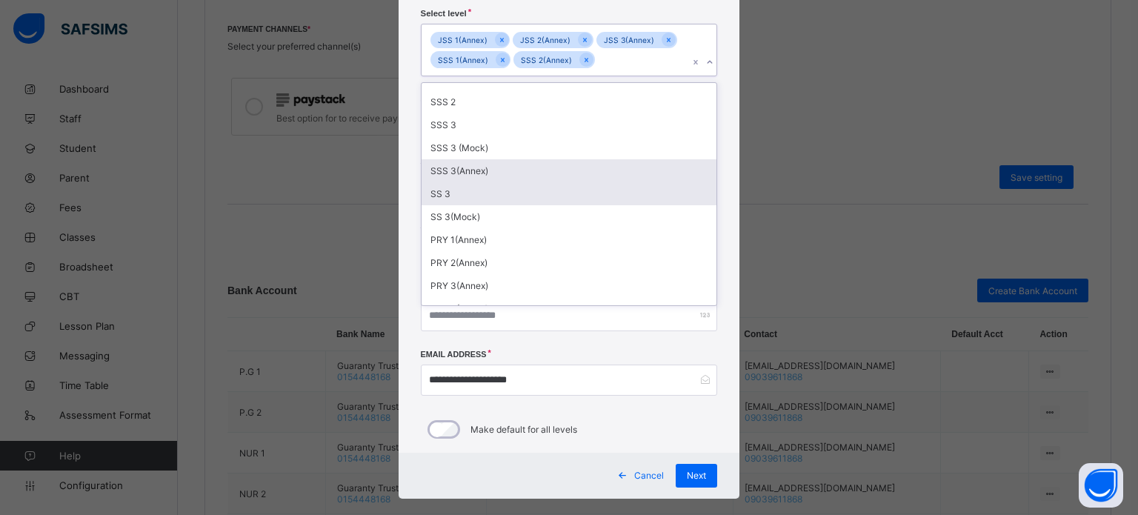
click at [464, 170] on div "SSS 3(Annex)" at bounding box center [570, 170] width 296 height 23
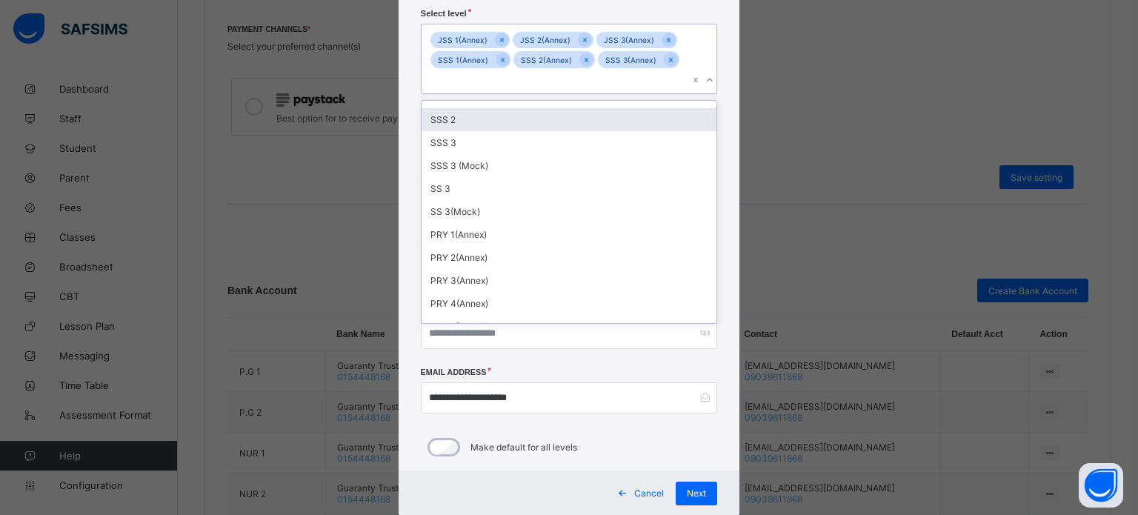
click at [884, 62] on div "**********" at bounding box center [569, 257] width 1138 height 515
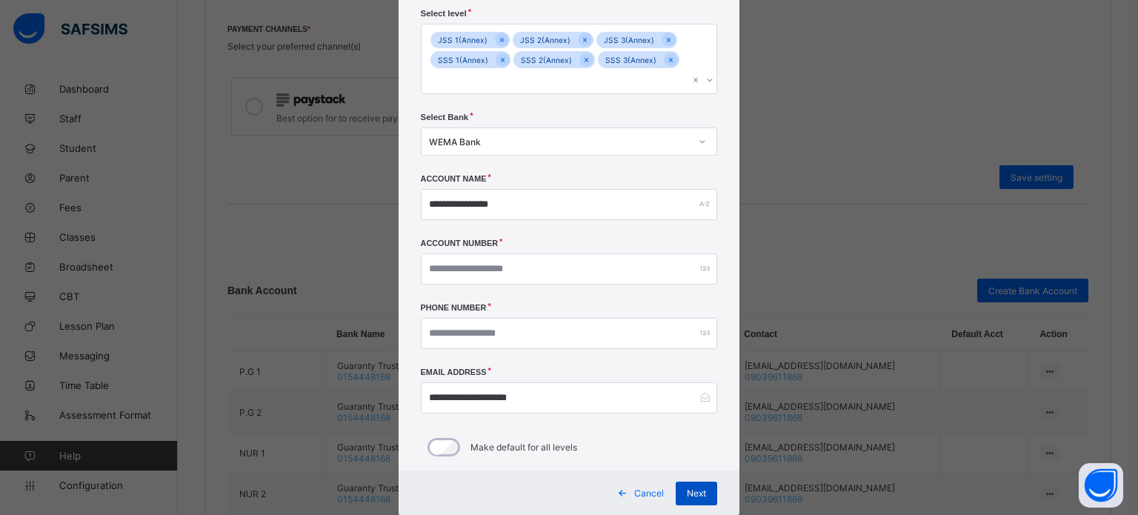
click at [694, 488] on span "Next" at bounding box center [696, 493] width 19 height 11
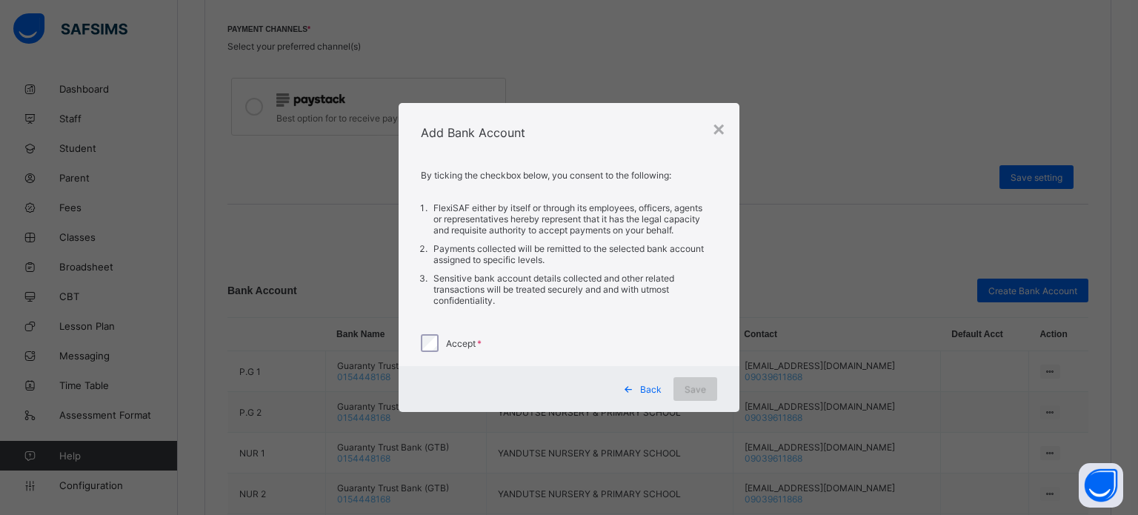
scroll to position [0, 0]
click at [654, 394] on span "Back" at bounding box center [650, 389] width 21 height 11
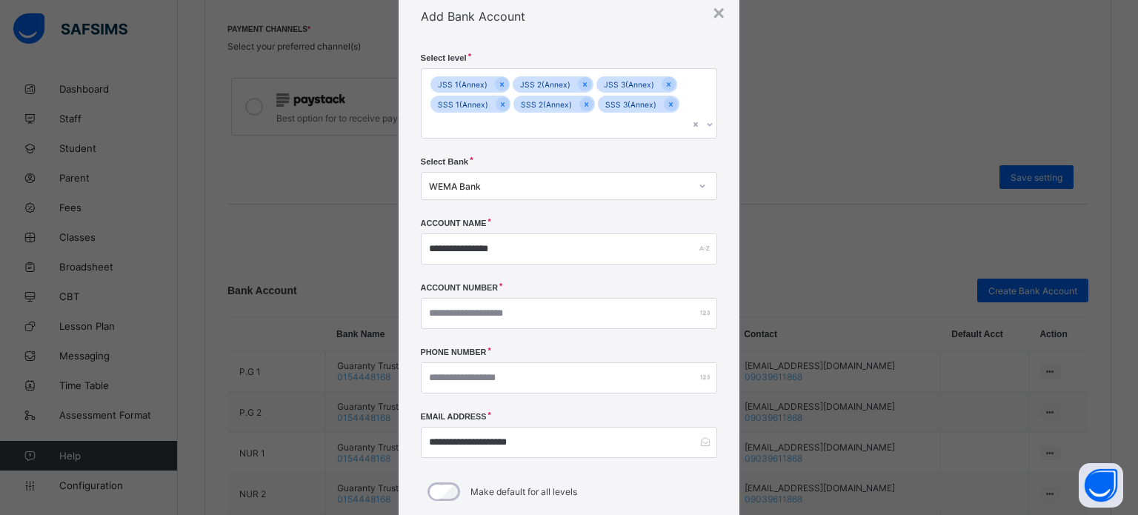
scroll to position [114, 0]
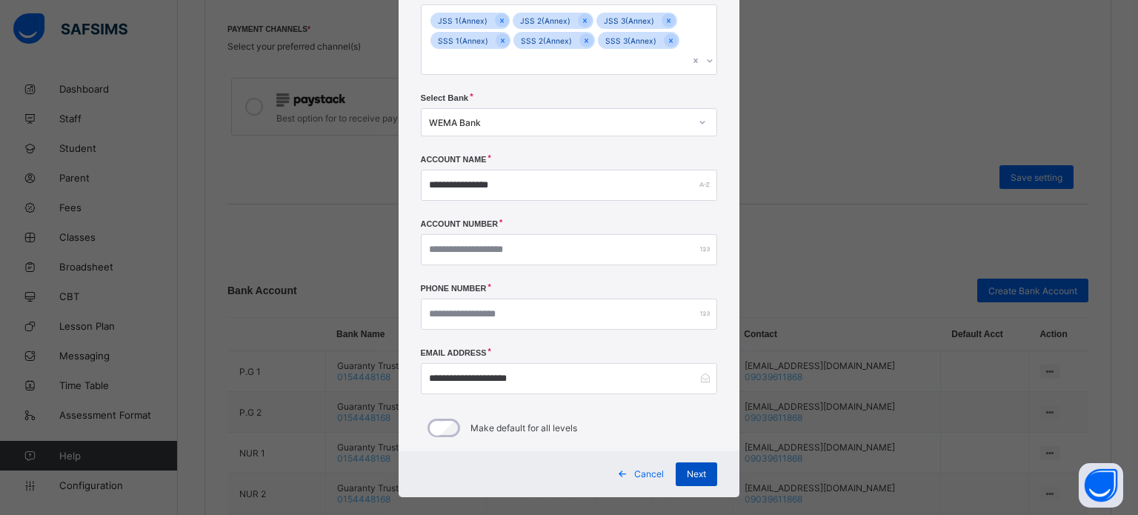
click at [688, 462] on div "Next" at bounding box center [697, 474] width 42 height 24
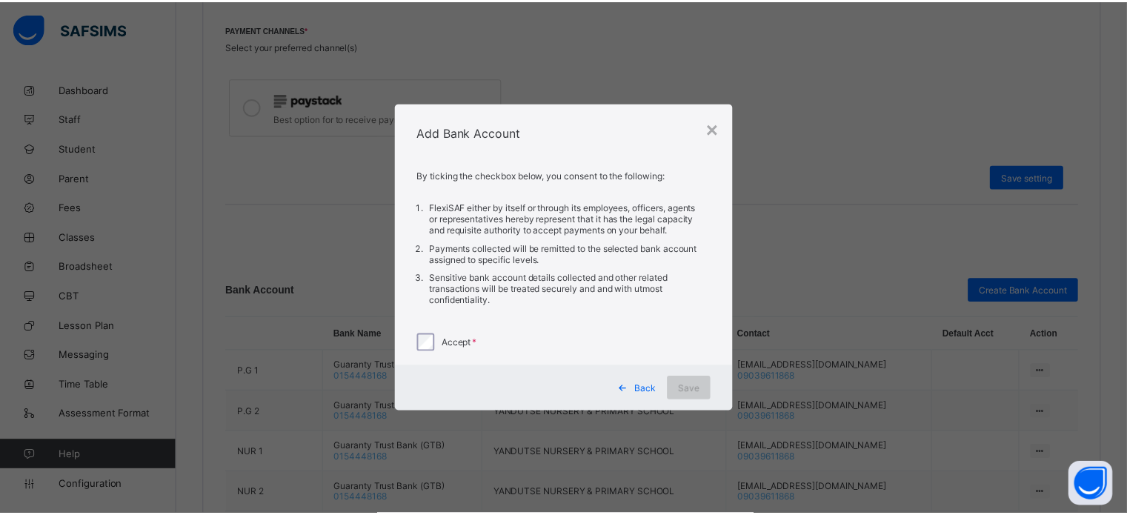
scroll to position [0, 0]
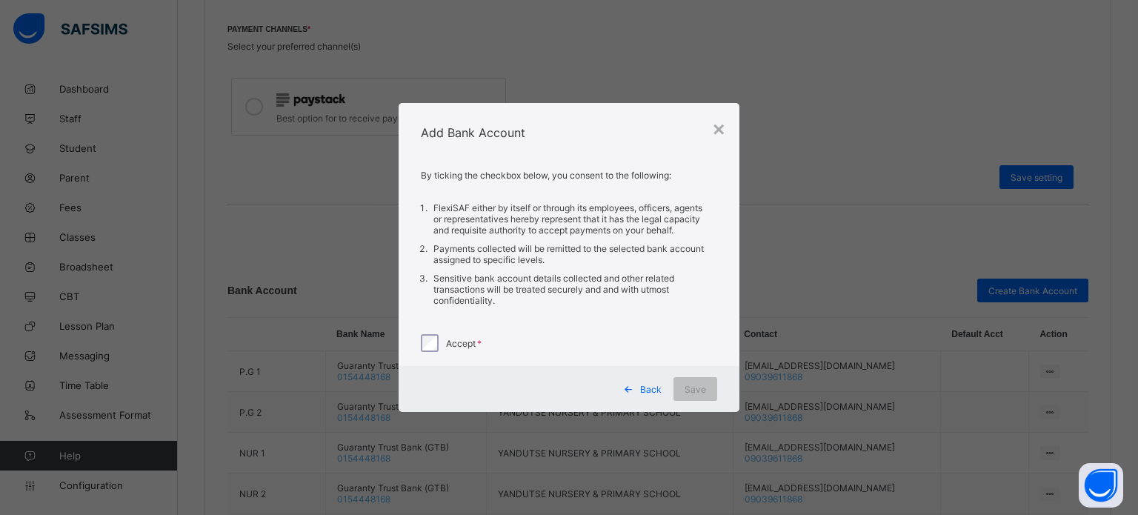
click at [418, 343] on div "By ticking the checkbox below, you consent to the following: FlexiSAF either by…" at bounding box center [570, 264] width 342 height 204
click at [703, 395] on span "Save" at bounding box center [695, 389] width 21 height 11
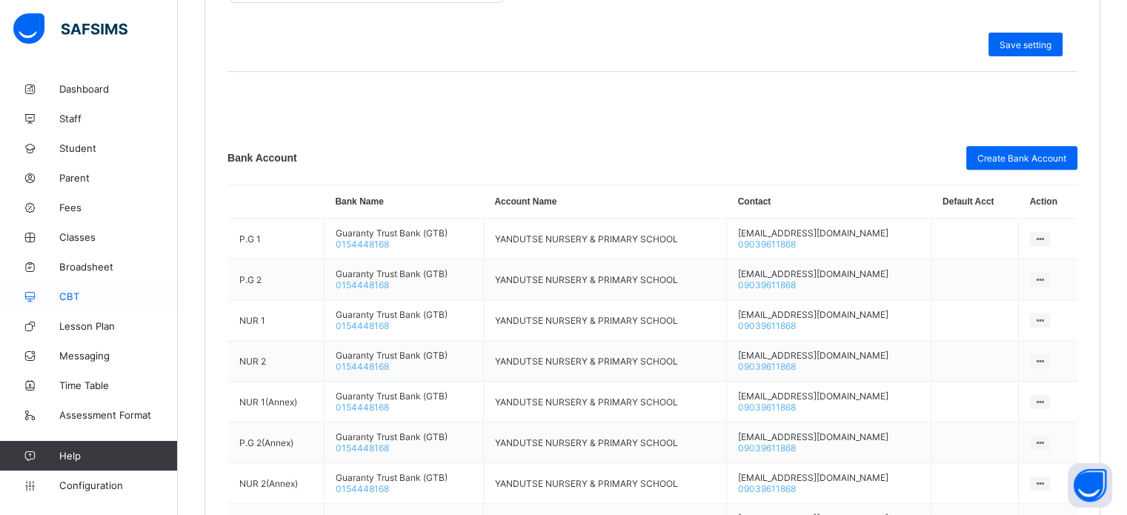
scroll to position [611, 0]
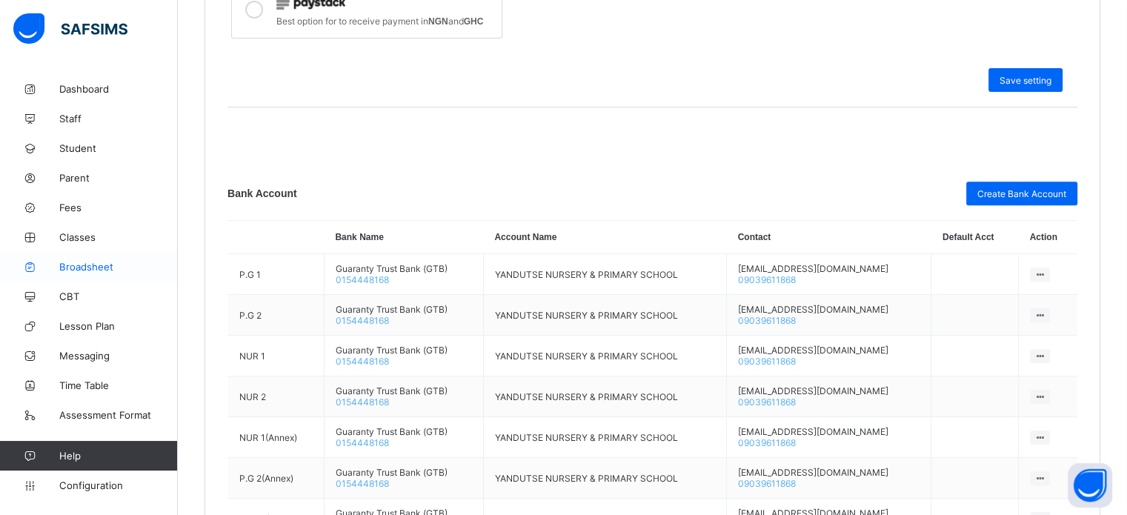
drag, startPoint x: 77, startPoint y: 242, endPoint x: 80, endPoint y: 253, distance: 11.5
click at [77, 242] on span "Classes" at bounding box center [118, 237] width 119 height 12
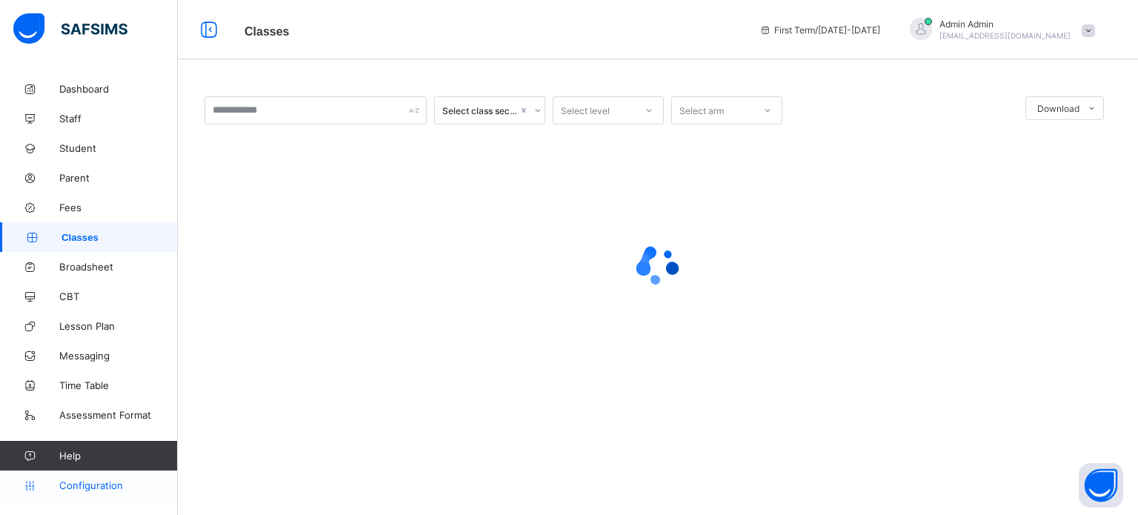
click at [99, 476] on link "Configuration" at bounding box center [88, 486] width 177 height 30
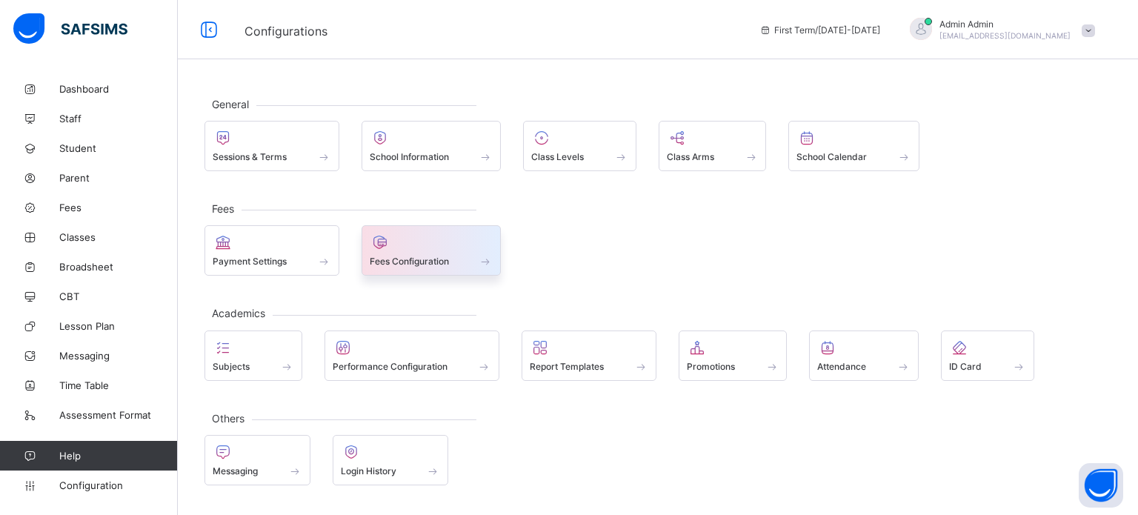
click at [425, 263] on span "Fees Configuration" at bounding box center [409, 261] width 79 height 11
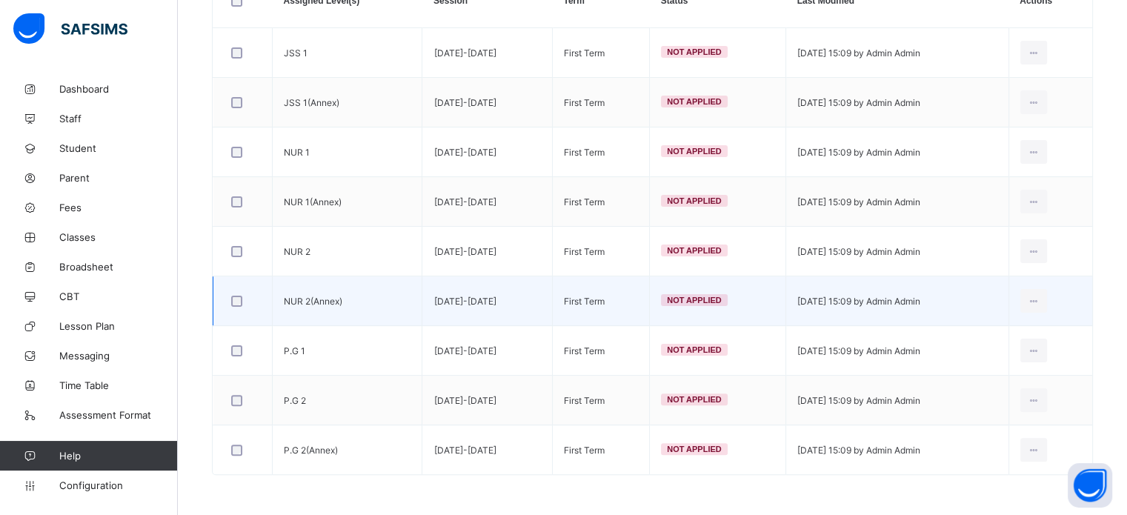
scroll to position [314, 0]
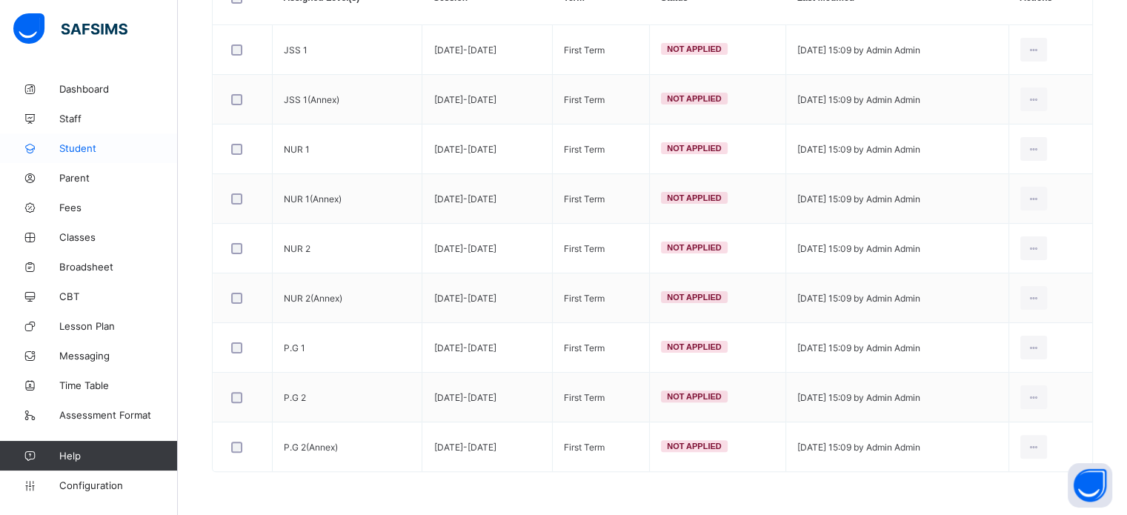
click at [71, 159] on link "Student" at bounding box center [89, 148] width 178 height 30
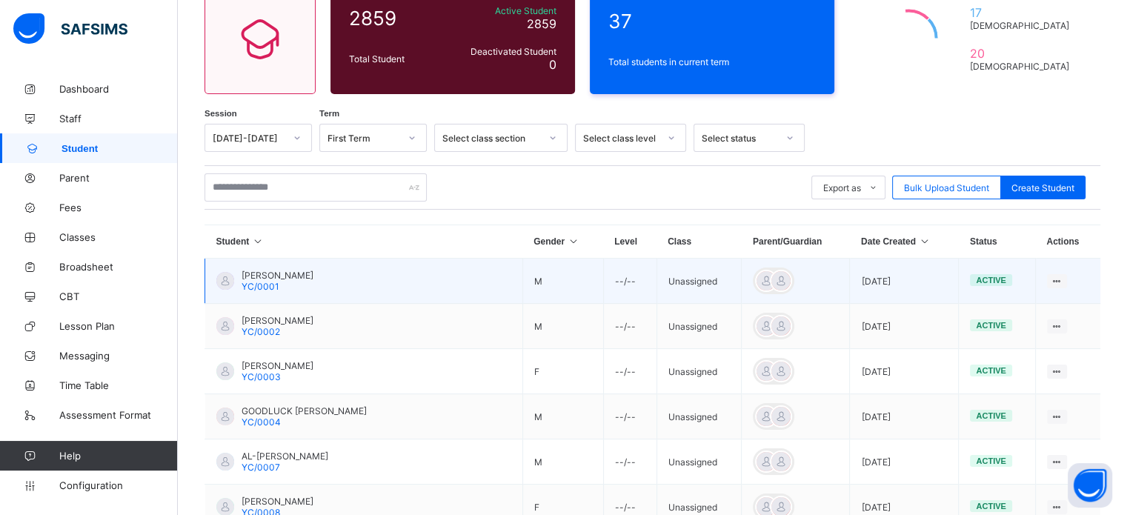
scroll to position [18, 0]
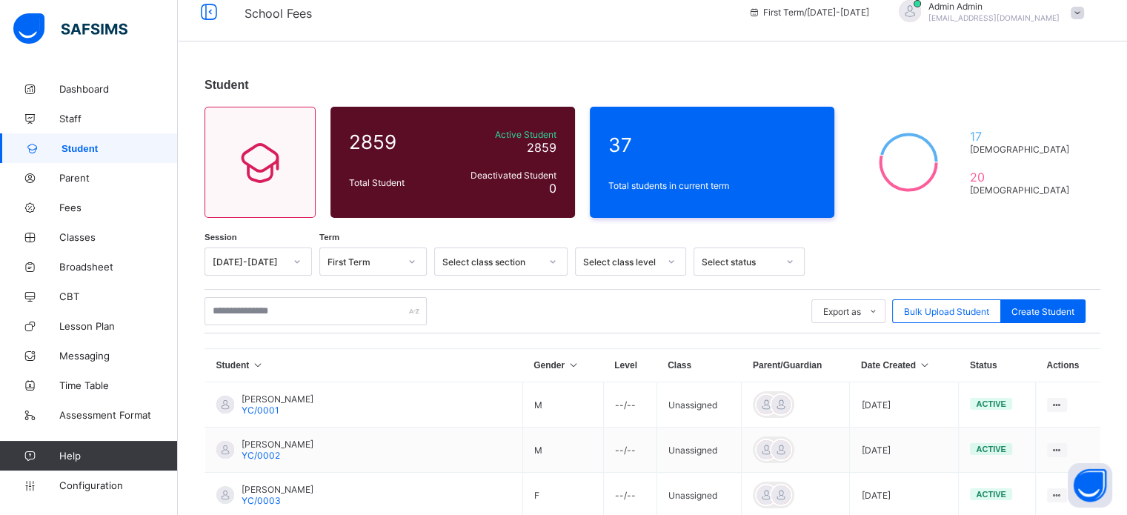
click at [620, 256] on div "Select class level" at bounding box center [617, 261] width 82 height 21
click at [603, 350] on div "JSS 2" at bounding box center [631, 347] width 110 height 23
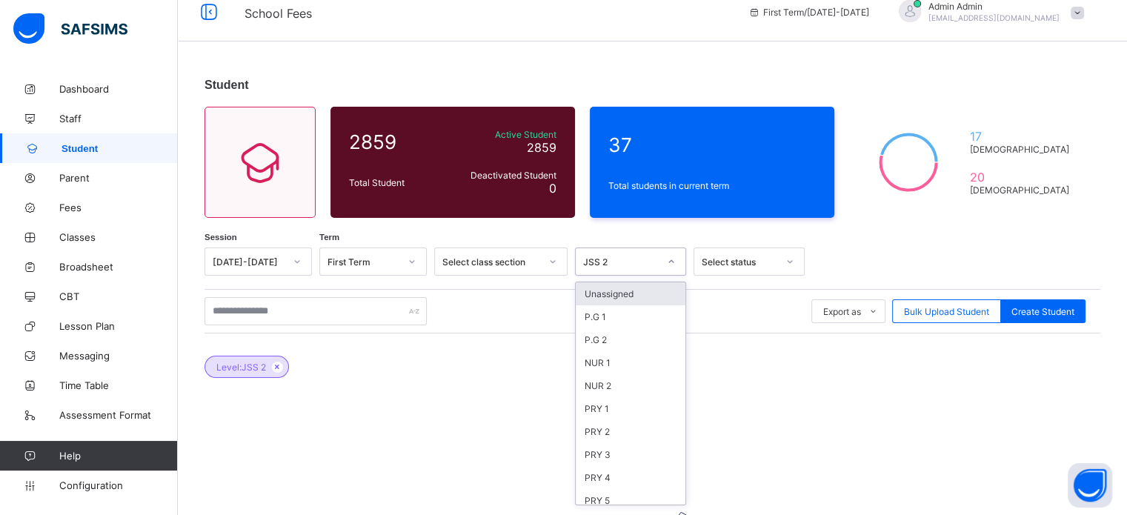
click at [628, 266] on div "JSS 2" at bounding box center [621, 261] width 76 height 11
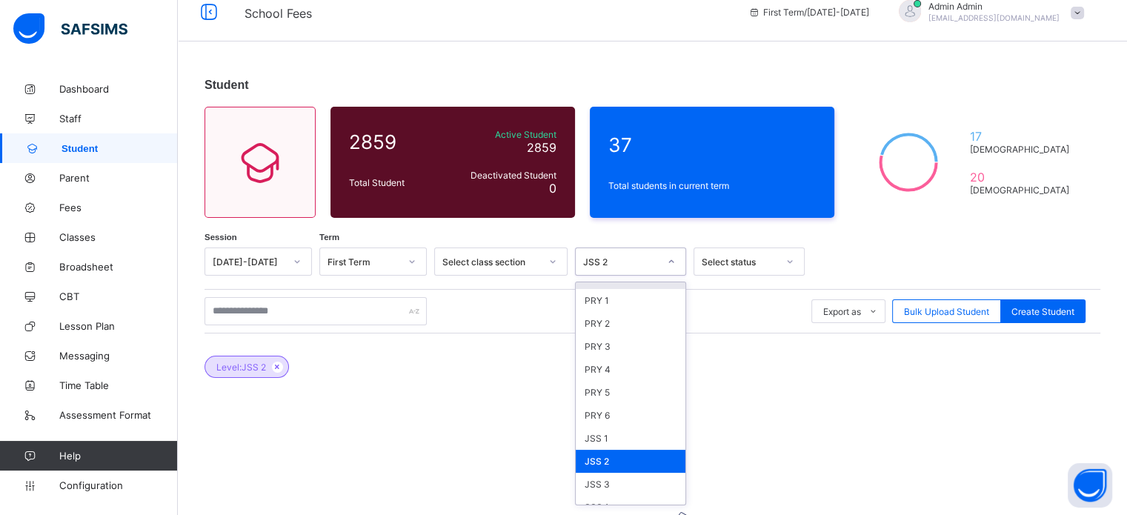
scroll to position [371, 0]
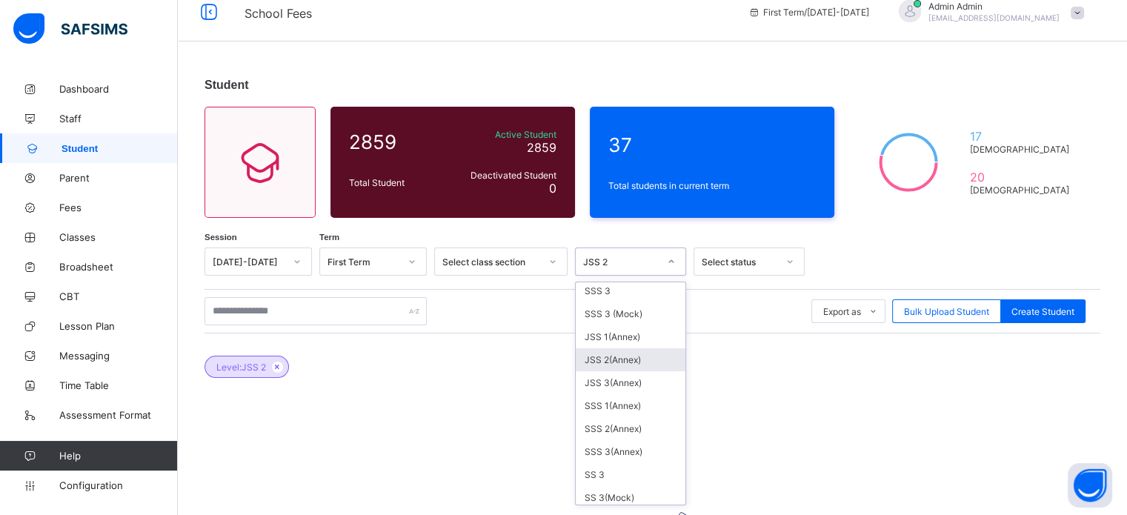
click at [624, 362] on div "JSS 2(Annex)" at bounding box center [631, 359] width 110 height 23
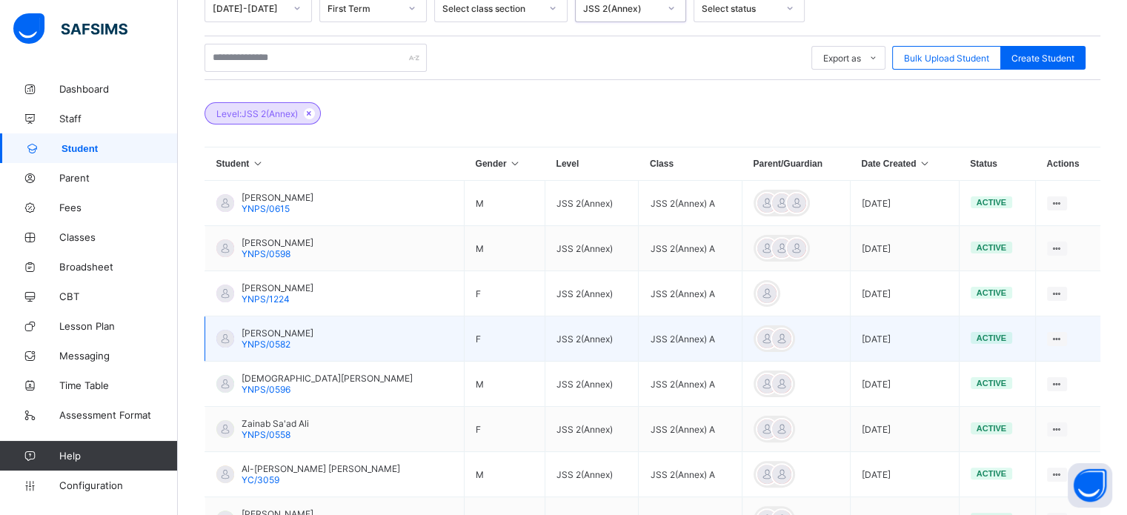
scroll to position [256, 0]
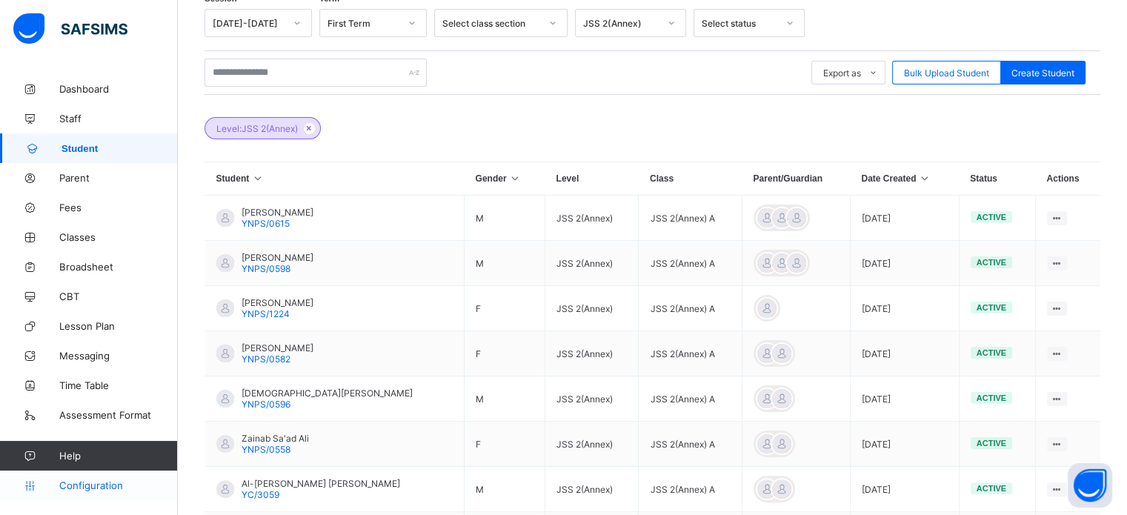
click at [112, 494] on link "Configuration" at bounding box center [88, 486] width 177 height 30
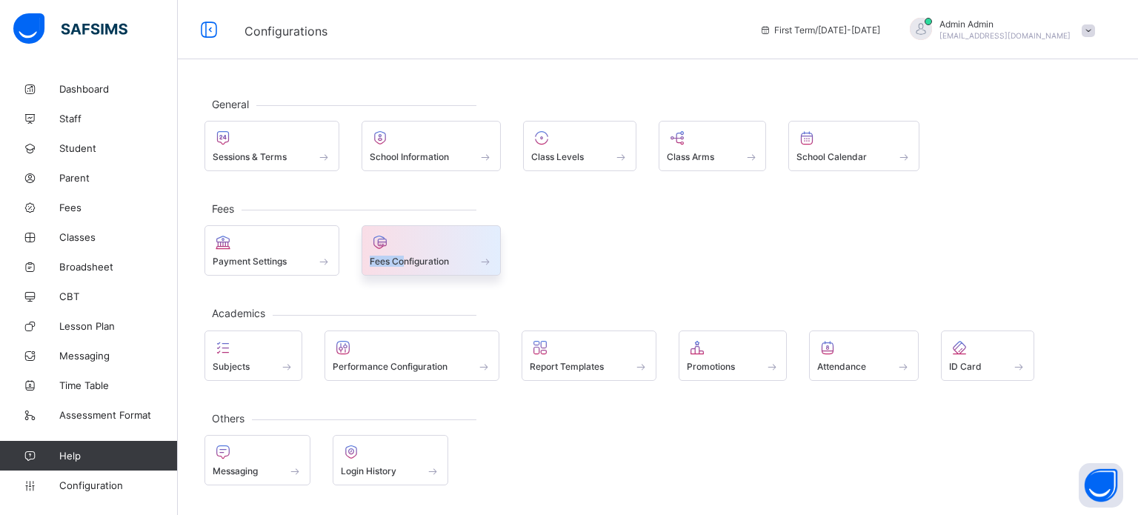
click at [404, 252] on div "Fees Configuration" at bounding box center [432, 250] width 140 height 50
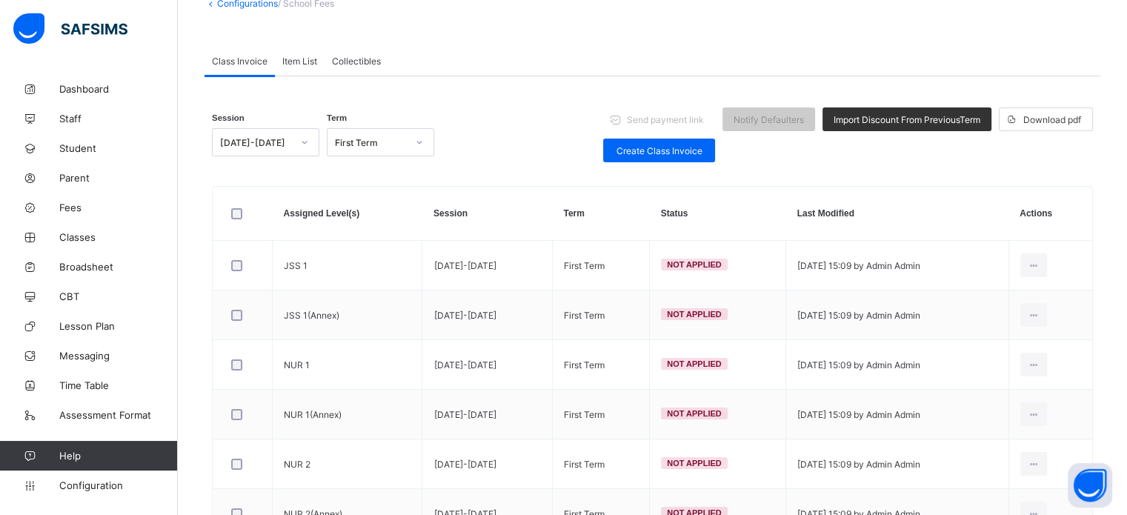
scroll to position [92, 0]
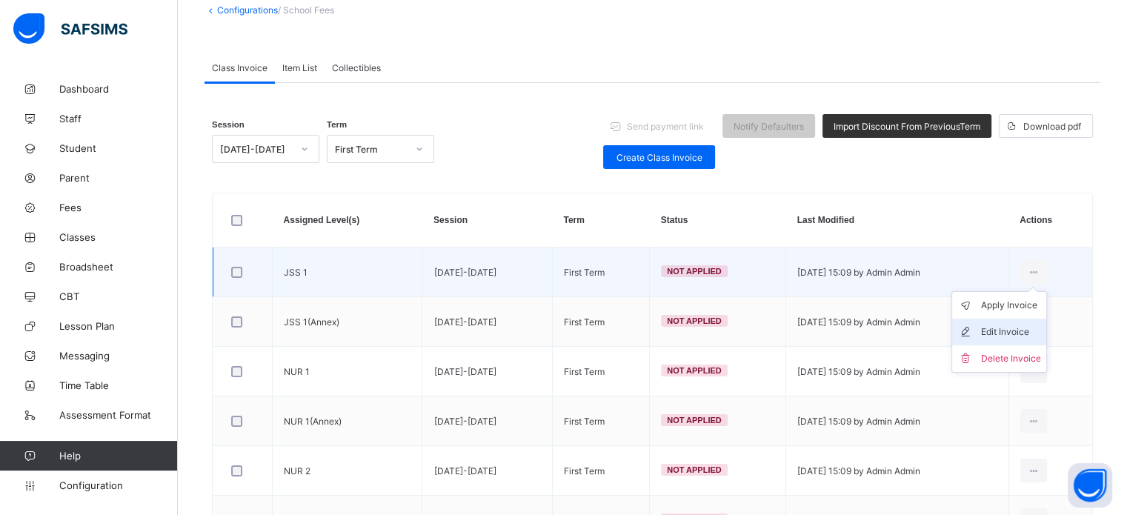
click at [1011, 329] on div "Edit Invoice" at bounding box center [1010, 332] width 60 height 15
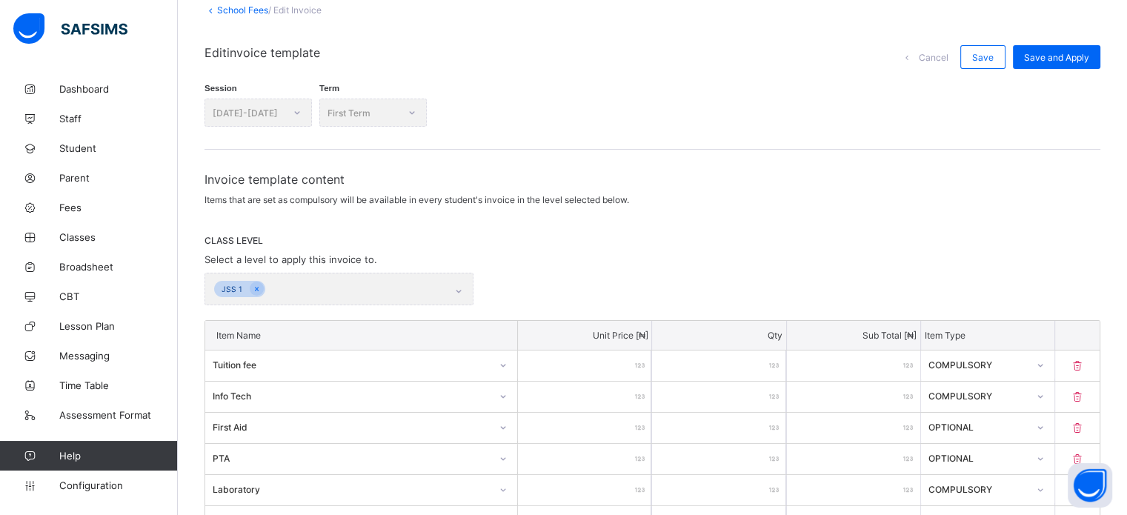
click at [369, 291] on div "JSS 1" at bounding box center [339, 289] width 269 height 33
click at [369, 287] on div "JSS 1" at bounding box center [339, 289] width 269 height 33
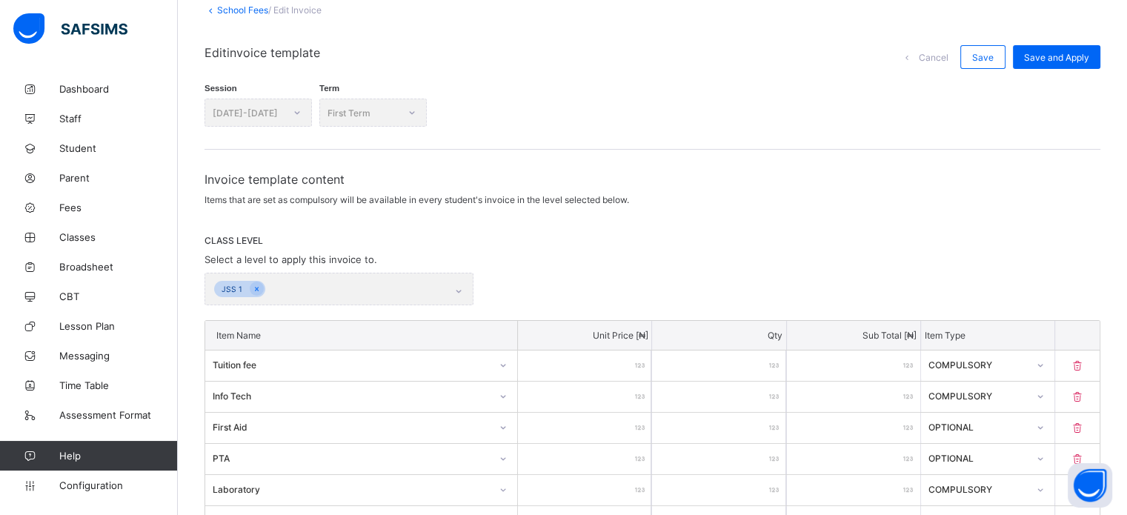
click at [369, 284] on div "JSS 1" at bounding box center [339, 289] width 269 height 33
click at [370, 284] on div "JSS 1" at bounding box center [339, 289] width 269 height 33
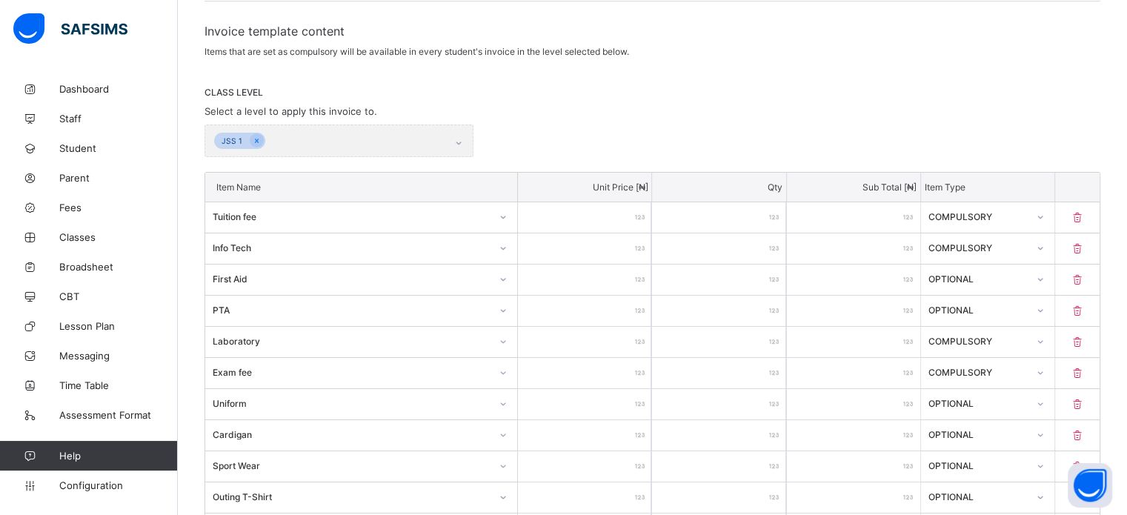
scroll to position [18, 0]
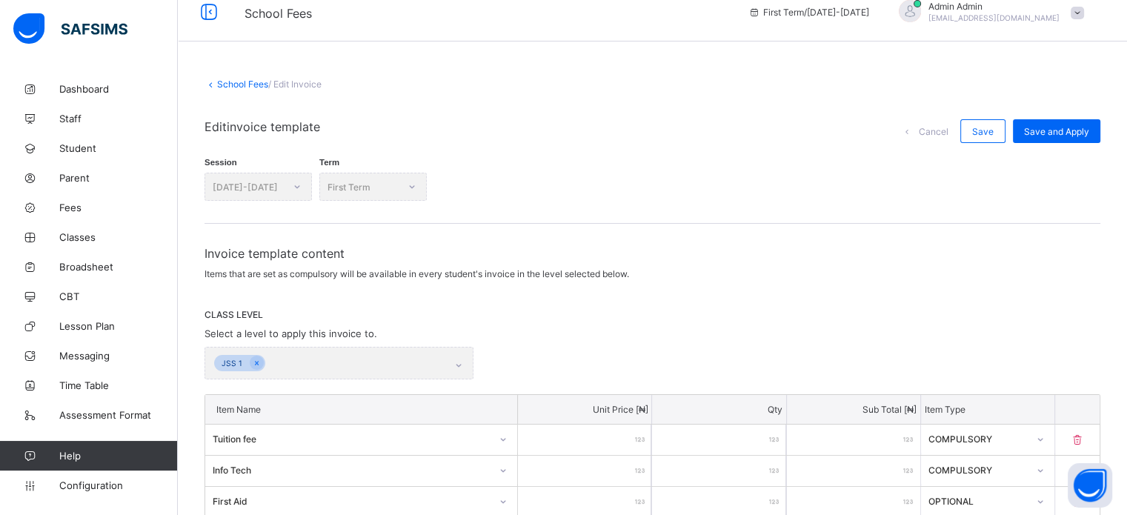
click at [949, 134] on span "Cancel" at bounding box center [934, 131] width 30 height 11
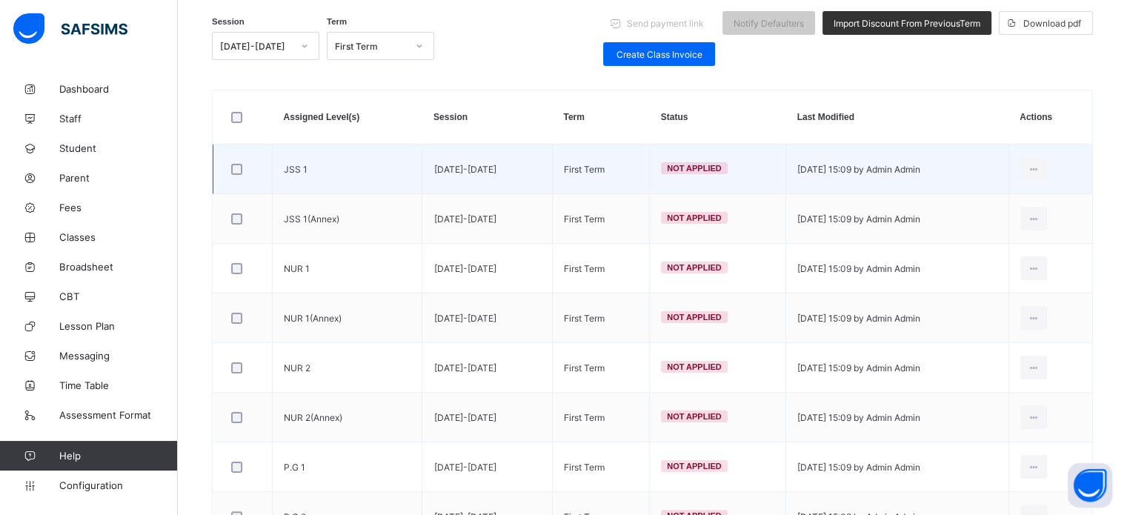
scroll to position [240, 0]
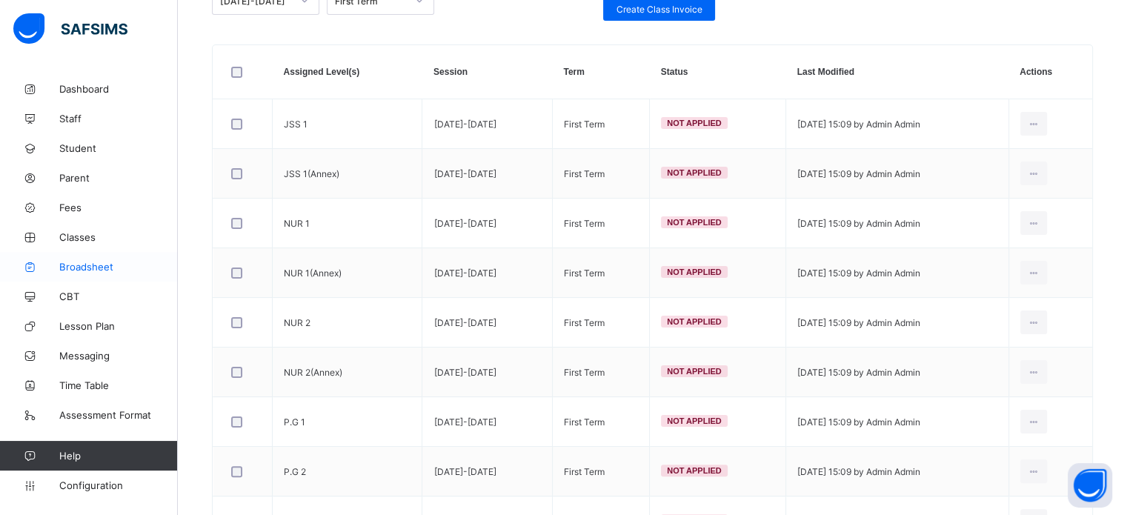
drag, startPoint x: 89, startPoint y: 237, endPoint x: 85, endPoint y: 266, distance: 29.1
click at [89, 237] on span "Classes" at bounding box center [118, 237] width 119 height 12
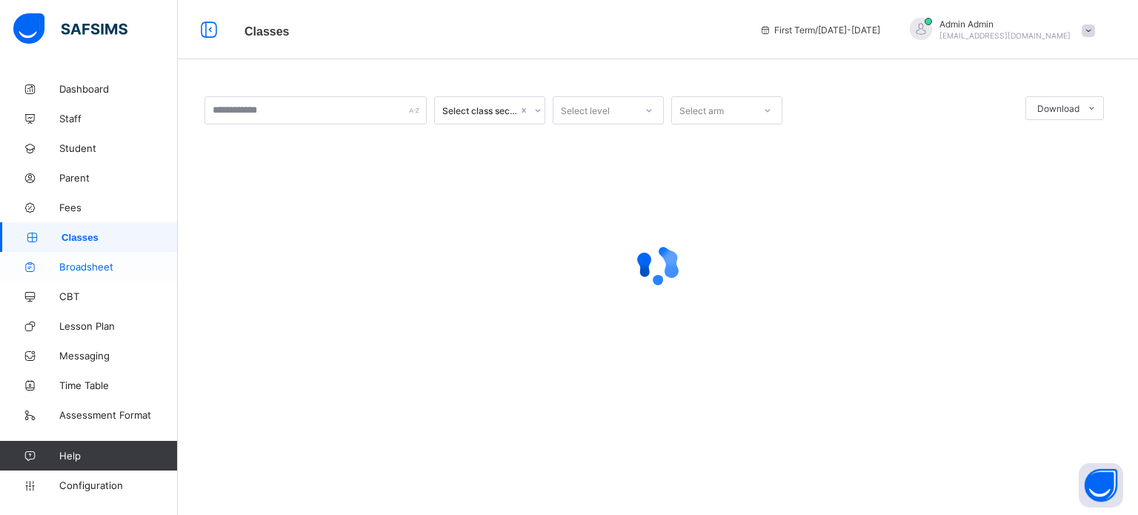
click at [88, 266] on span "Broadsheet" at bounding box center [118, 267] width 119 height 12
click at [87, 265] on span "Broadsheet" at bounding box center [118, 267] width 119 height 12
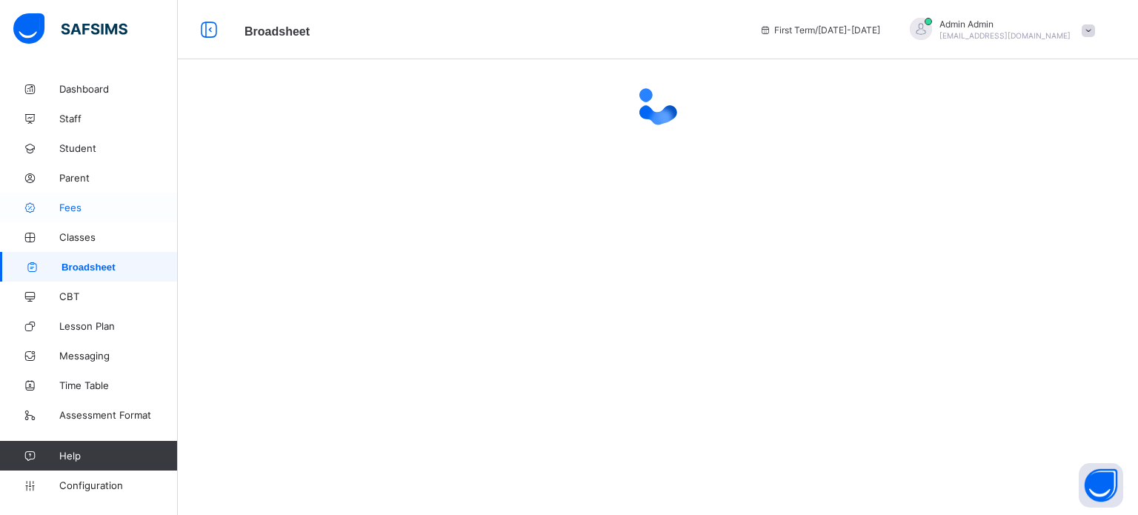
click at [74, 207] on span "Fees" at bounding box center [118, 208] width 119 height 12
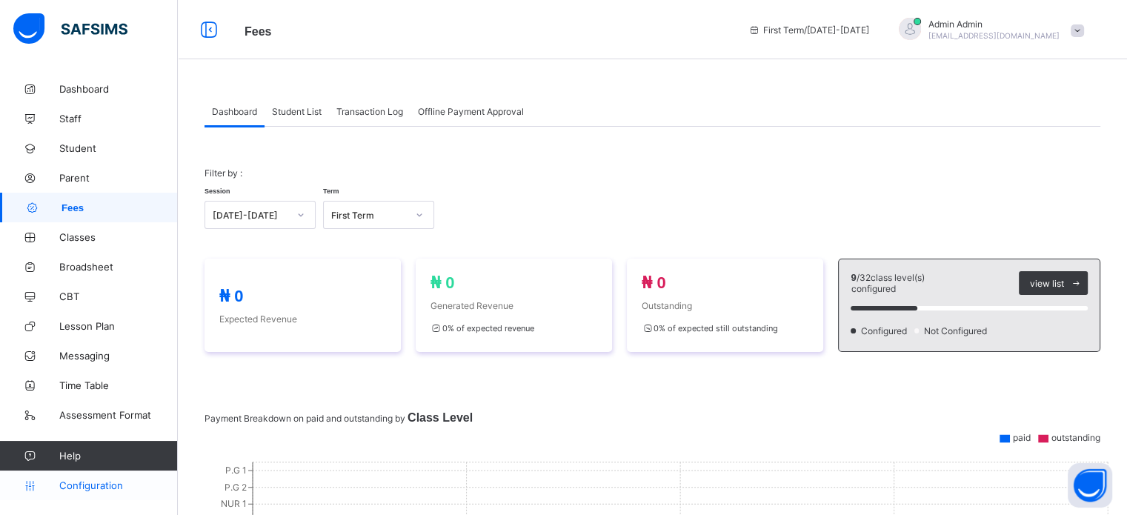
click at [110, 488] on span "Configuration" at bounding box center [118, 485] width 118 height 12
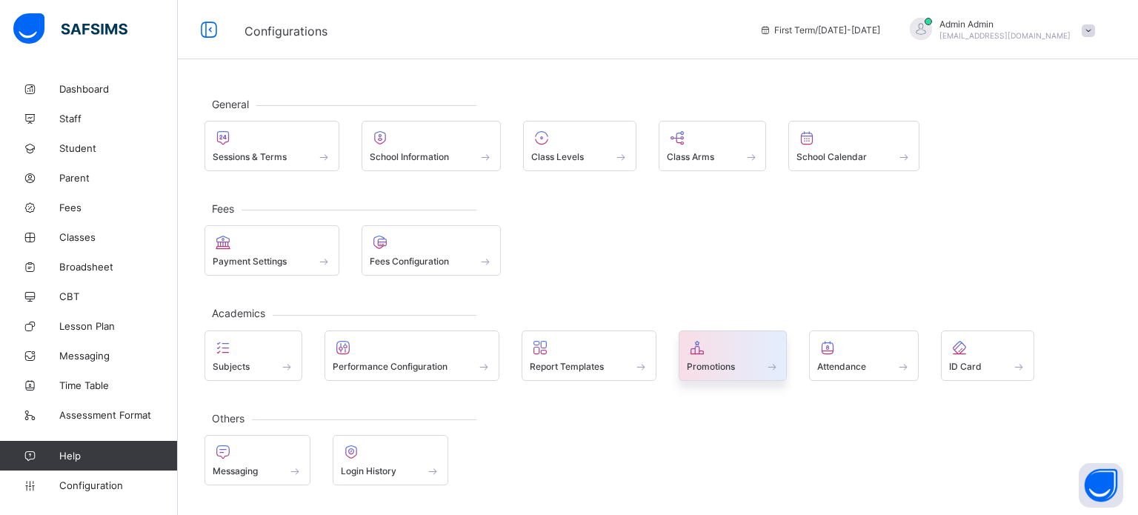
click at [742, 360] on div "Promotions" at bounding box center [733, 366] width 93 height 13
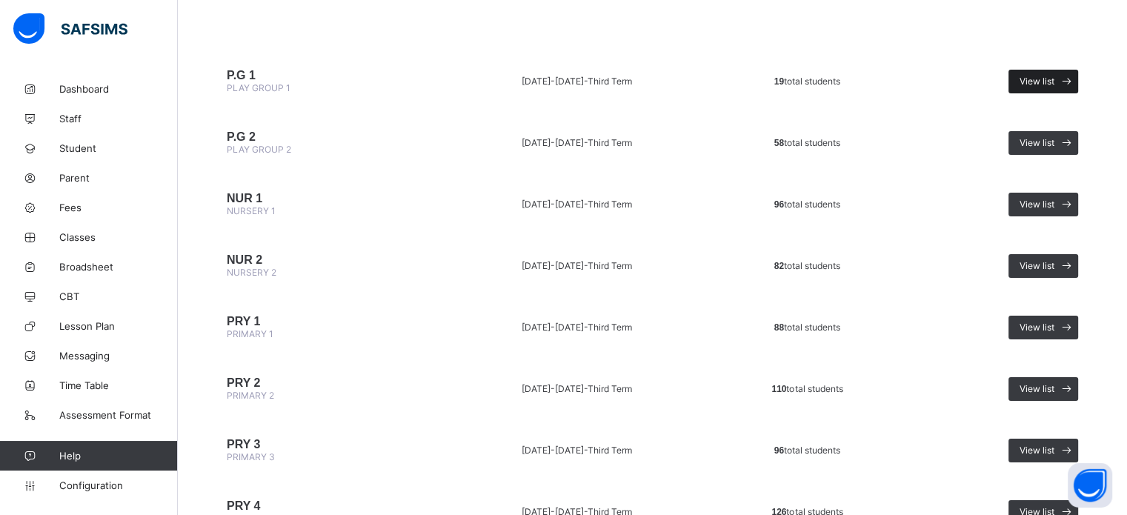
scroll to position [148, 0]
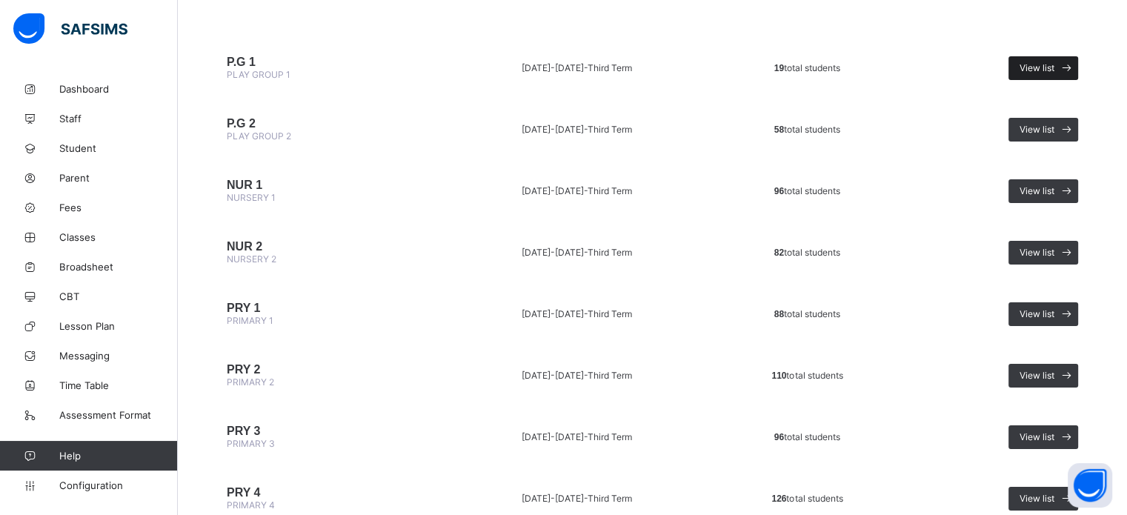
click at [1055, 67] on span "View list" at bounding box center [1037, 67] width 35 height 11
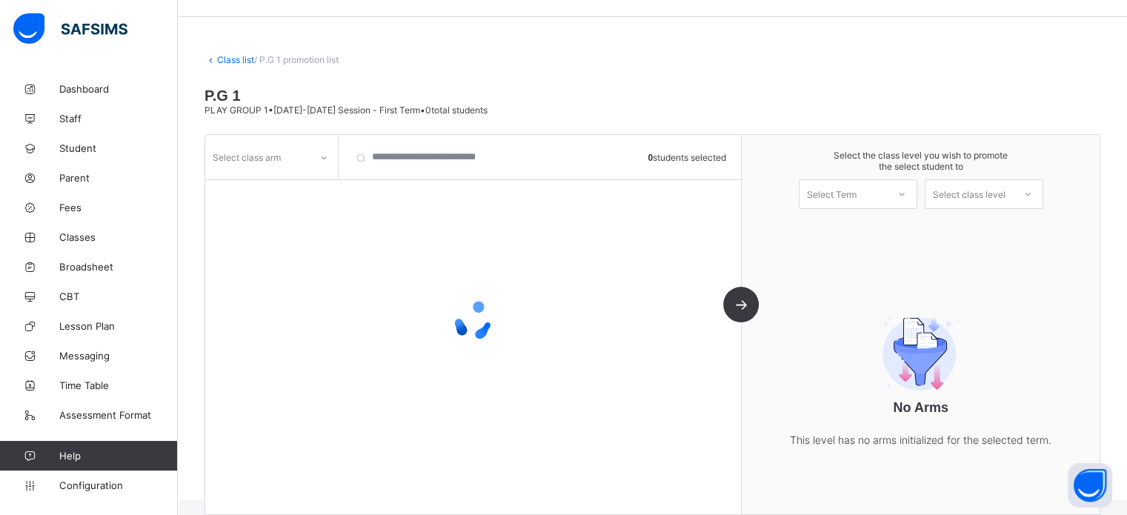
scroll to position [60, 0]
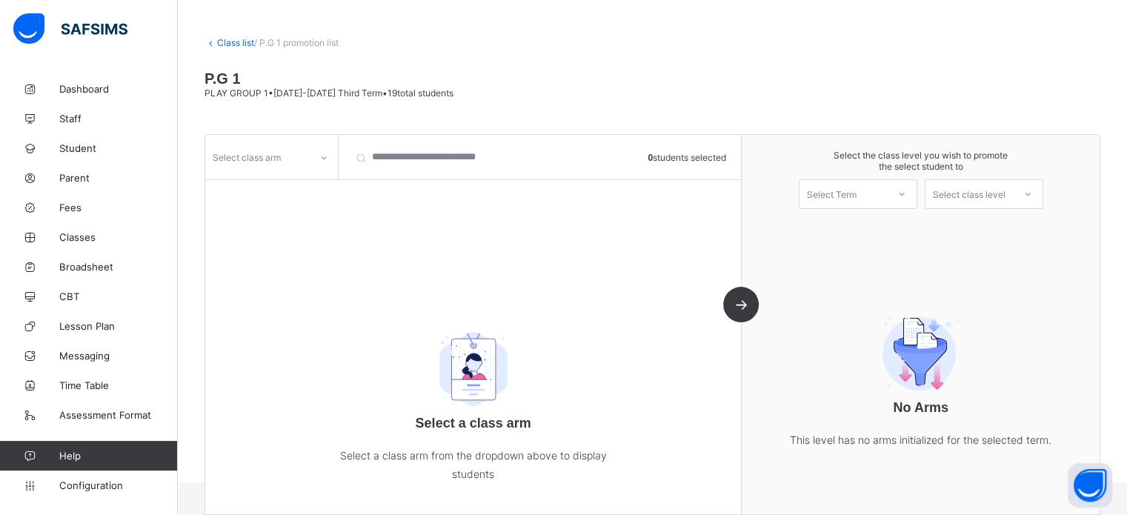
click at [294, 161] on div "Select class arm" at bounding box center [257, 157] width 104 height 21
click at [270, 190] on div at bounding box center [271, 189] width 131 height 22
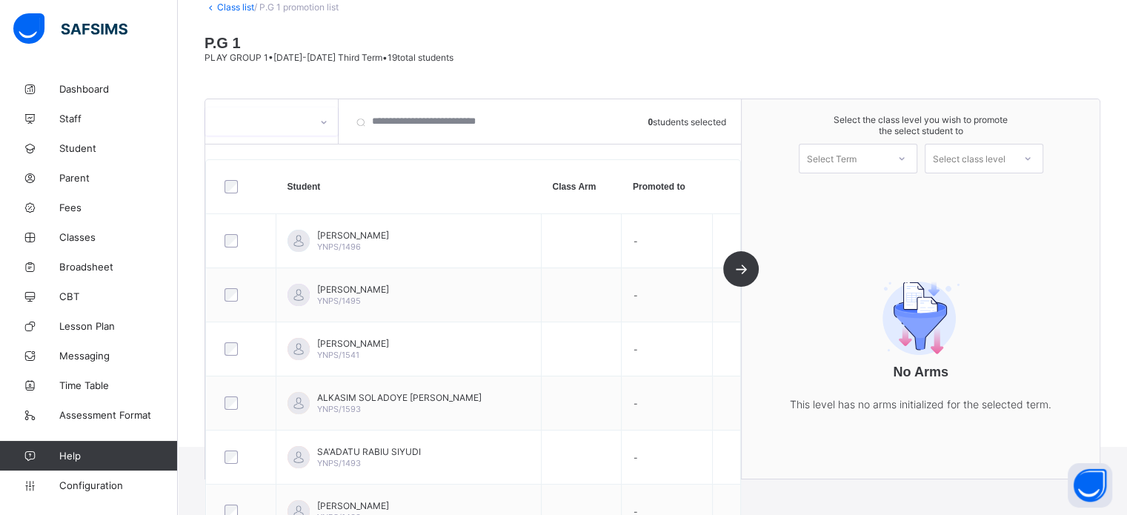
scroll to position [0, 0]
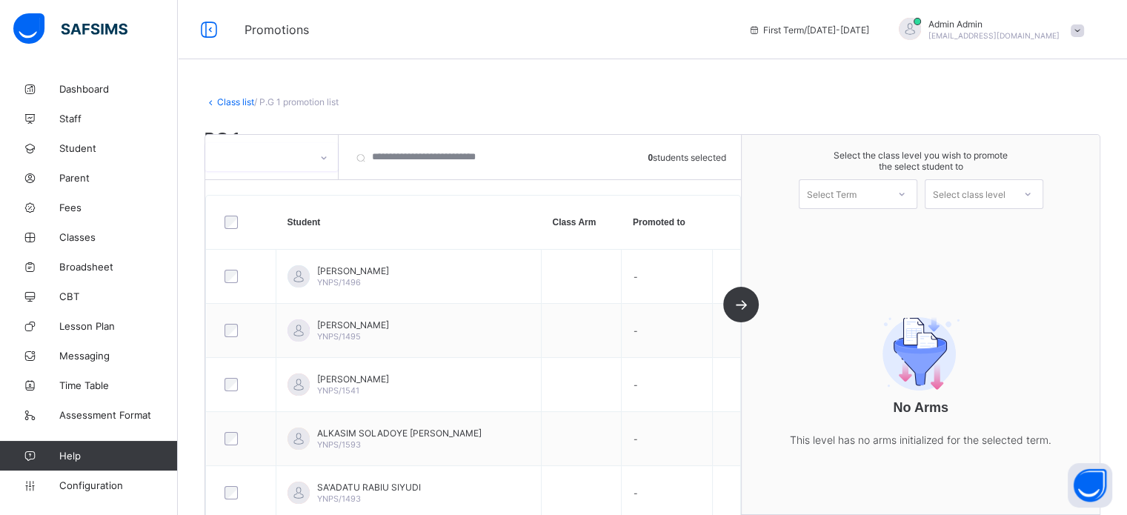
click at [227, 101] on link "Class list" at bounding box center [235, 101] width 37 height 11
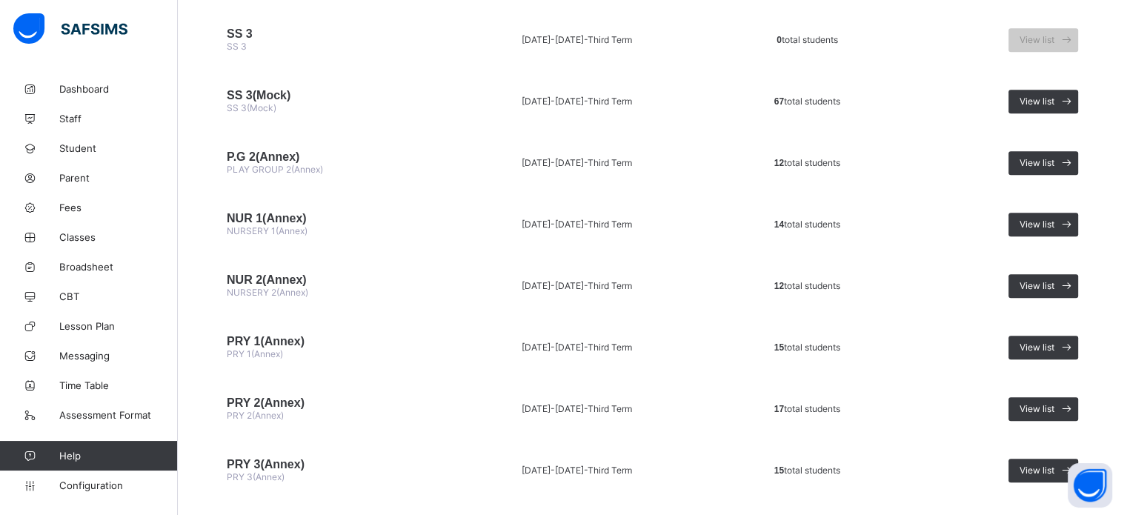
scroll to position [1556, 0]
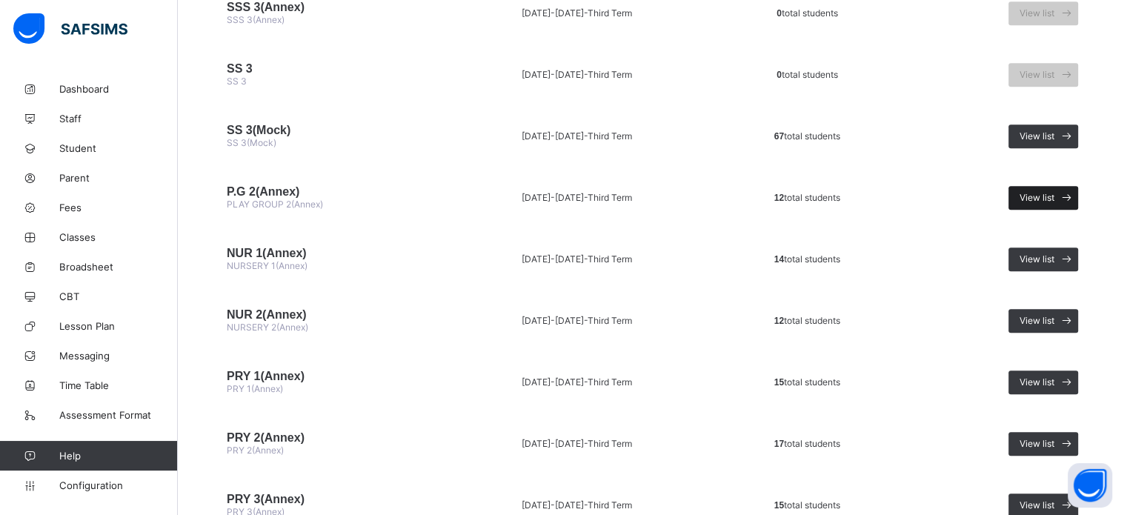
click at [1055, 203] on span "View list" at bounding box center [1037, 197] width 35 height 11
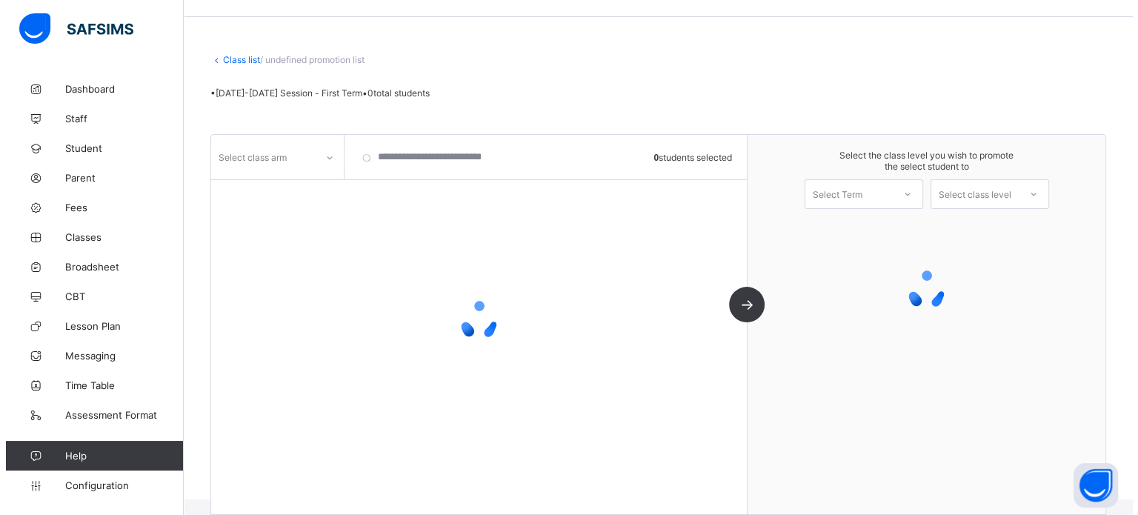
scroll to position [60, 0]
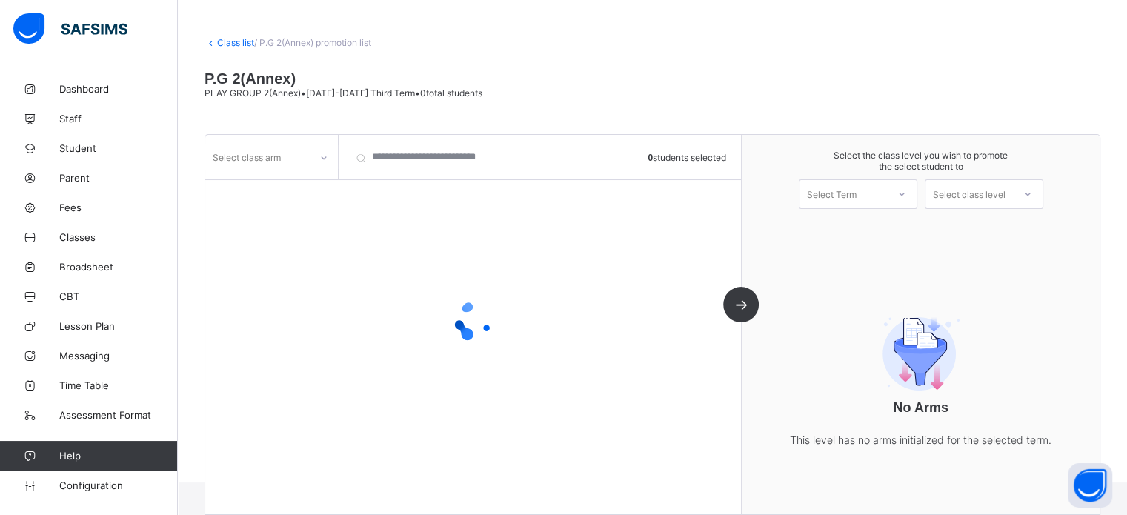
click at [311, 162] on div at bounding box center [323, 158] width 25 height 24
click at [282, 200] on div "No options" at bounding box center [271, 189] width 131 height 23
click at [283, 188] on div "A" at bounding box center [271, 189] width 131 height 23
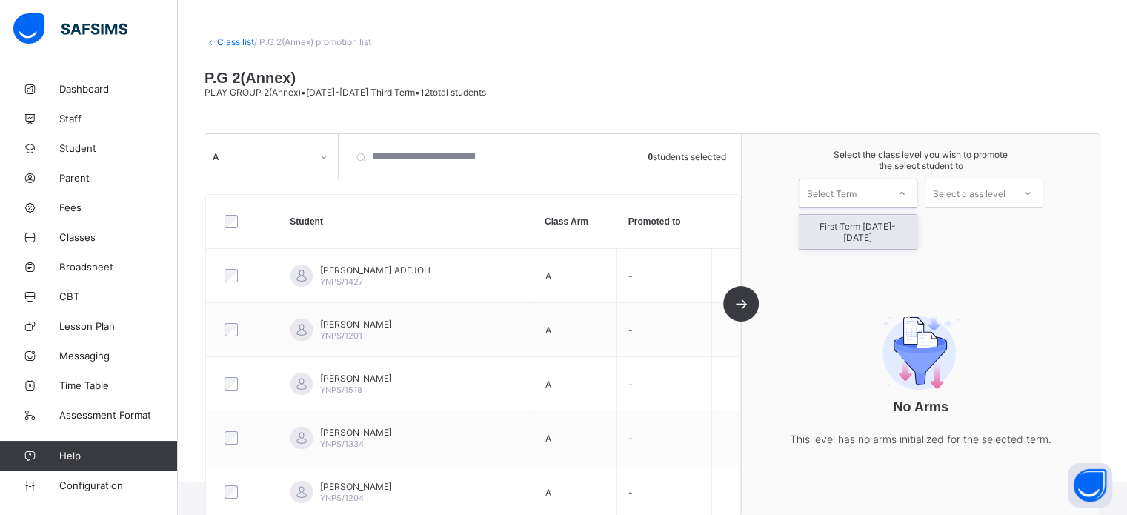
drag, startPoint x: 850, startPoint y: 201, endPoint x: 858, endPoint y: 216, distance: 16.9
click at [852, 201] on div "Select Term" at bounding box center [832, 194] width 50 height 30
click at [857, 226] on div "First Term 2025-2026" at bounding box center [858, 232] width 117 height 34
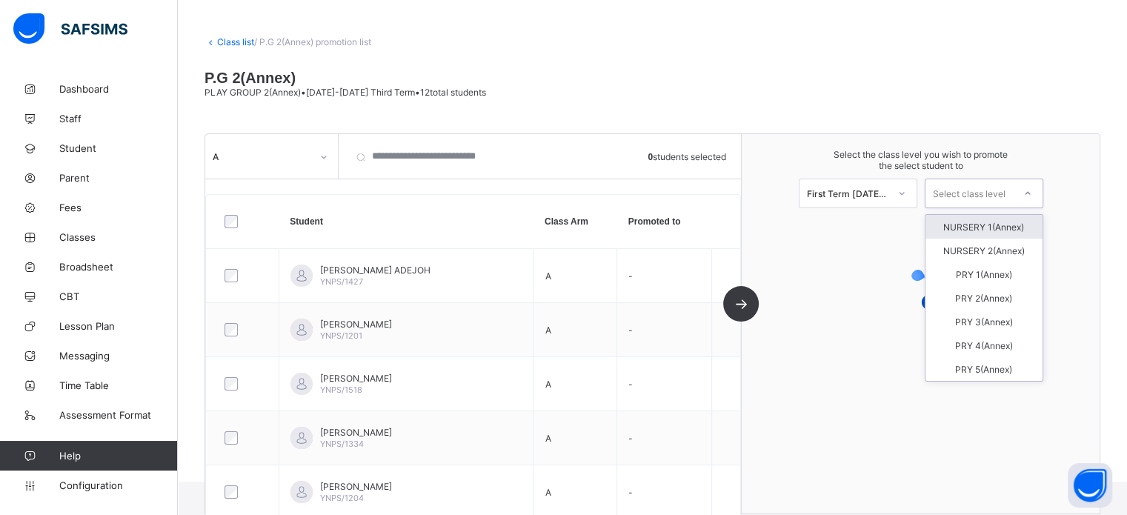
click at [975, 189] on div "Select class level" at bounding box center [969, 194] width 73 height 30
click at [976, 228] on div "NURSERY 1(Annex)" at bounding box center [984, 227] width 117 height 24
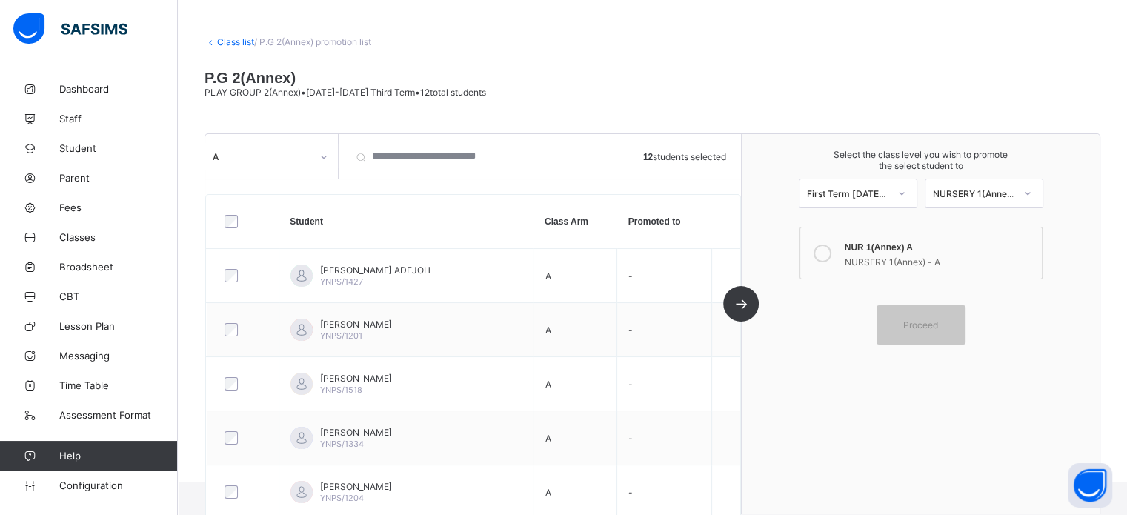
click at [822, 251] on icon at bounding box center [823, 254] width 18 height 18
click at [926, 325] on span "Proceed" at bounding box center [920, 324] width 35 height 11
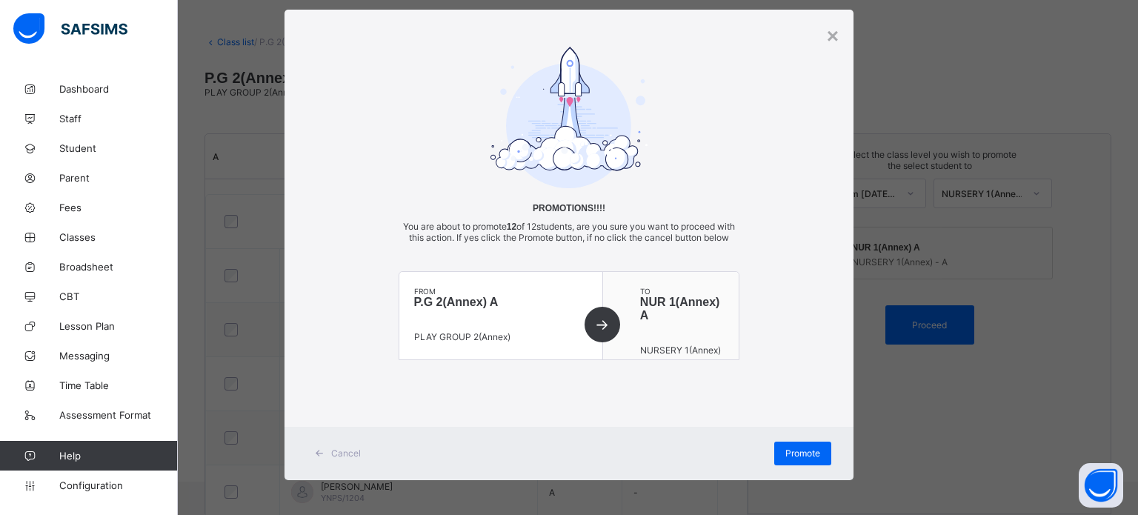
scroll to position [42, 0]
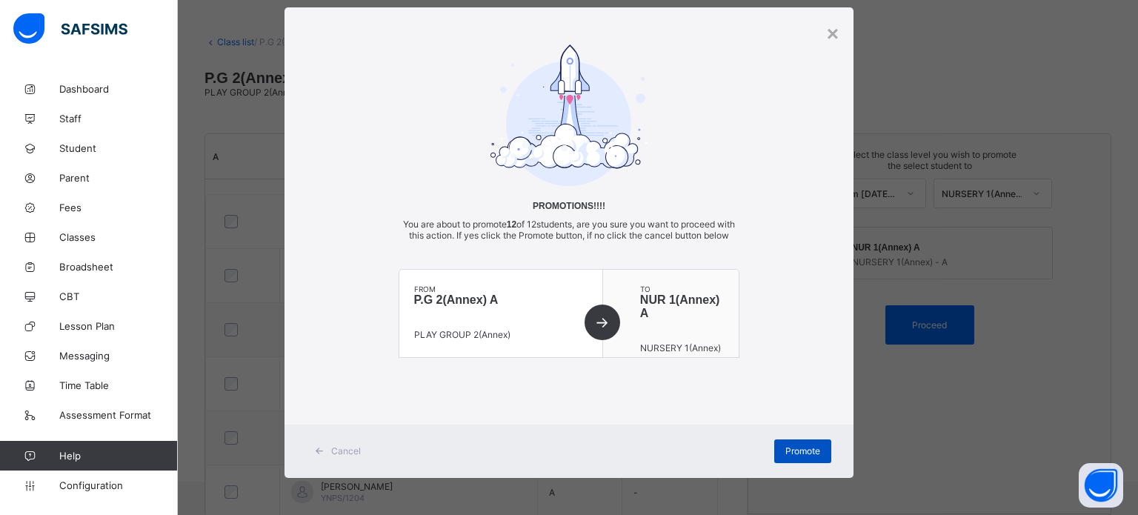
click at [803, 451] on span "Promote" at bounding box center [803, 450] width 35 height 11
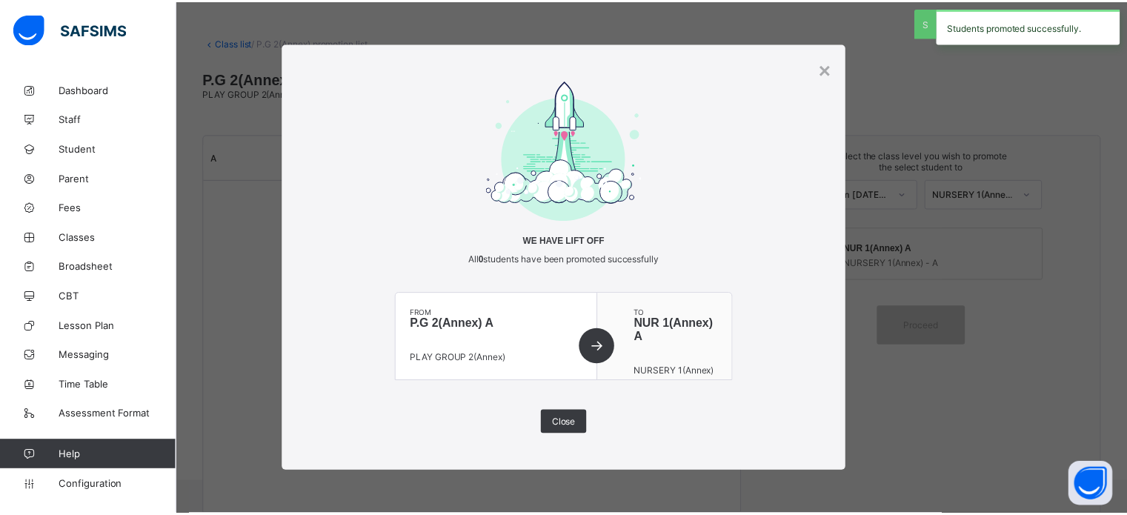
scroll to position [0, 0]
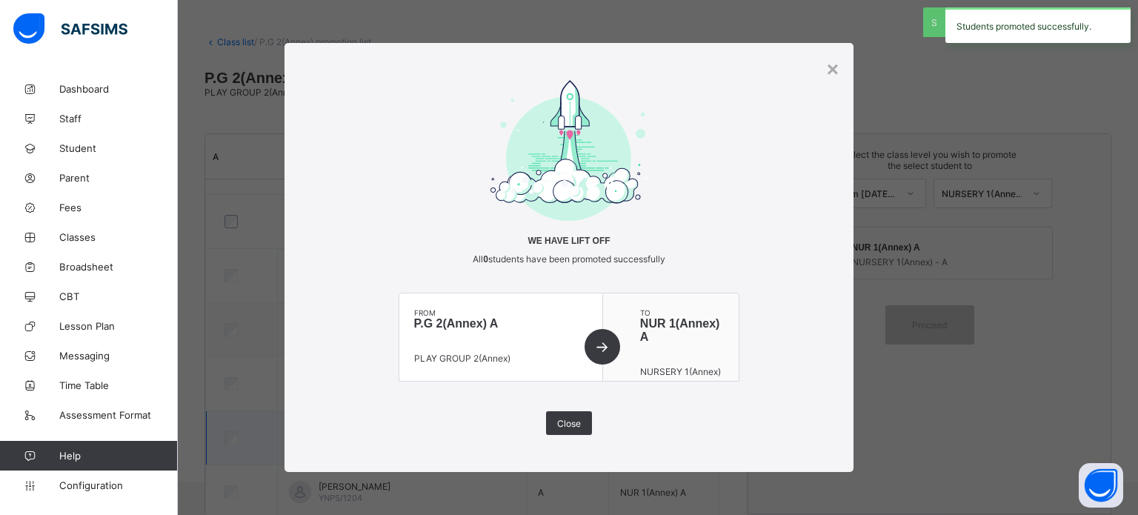
click at [567, 426] on span "Close" at bounding box center [569, 423] width 24 height 11
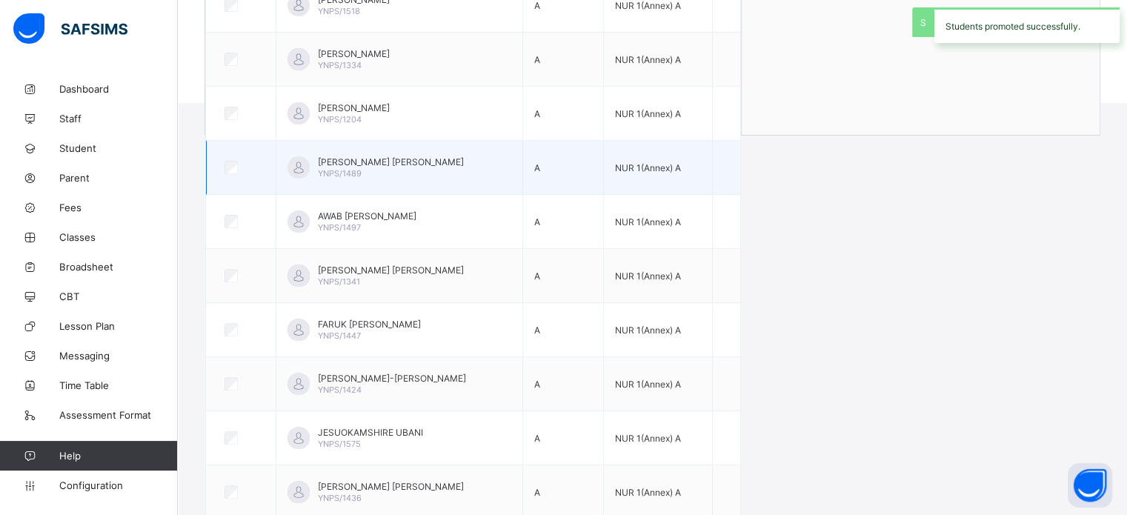
scroll to position [442, 0]
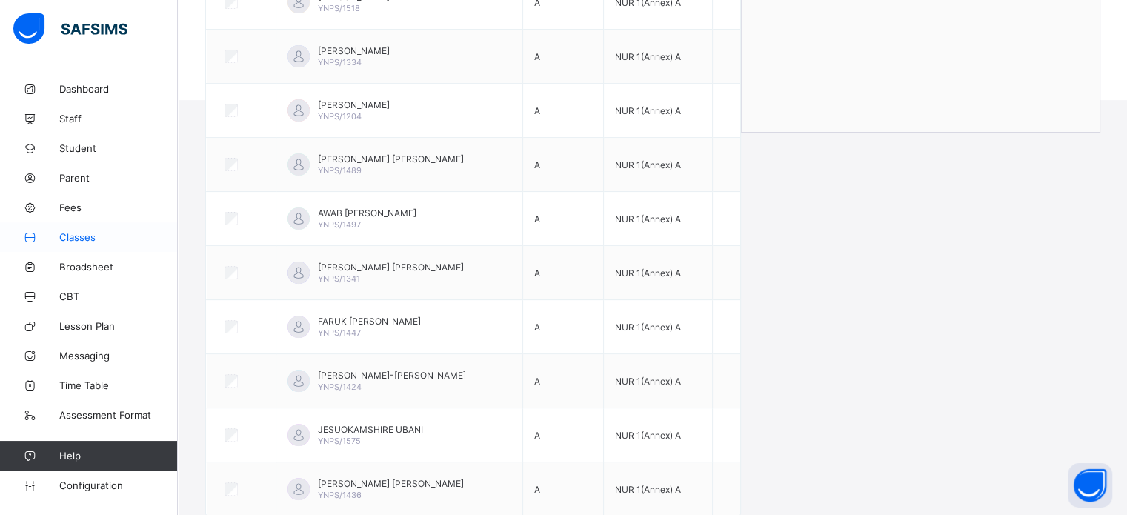
drag, startPoint x: 86, startPoint y: 234, endPoint x: 167, endPoint y: 244, distance: 82.1
click at [86, 234] on span "Classes" at bounding box center [118, 237] width 119 height 12
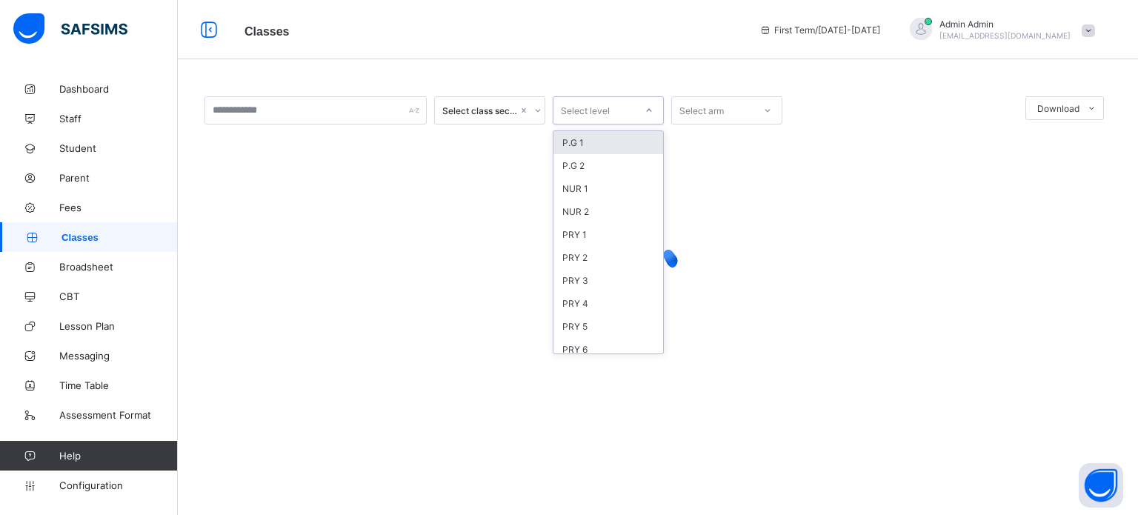
click at [577, 112] on div "Select level" at bounding box center [585, 110] width 49 height 28
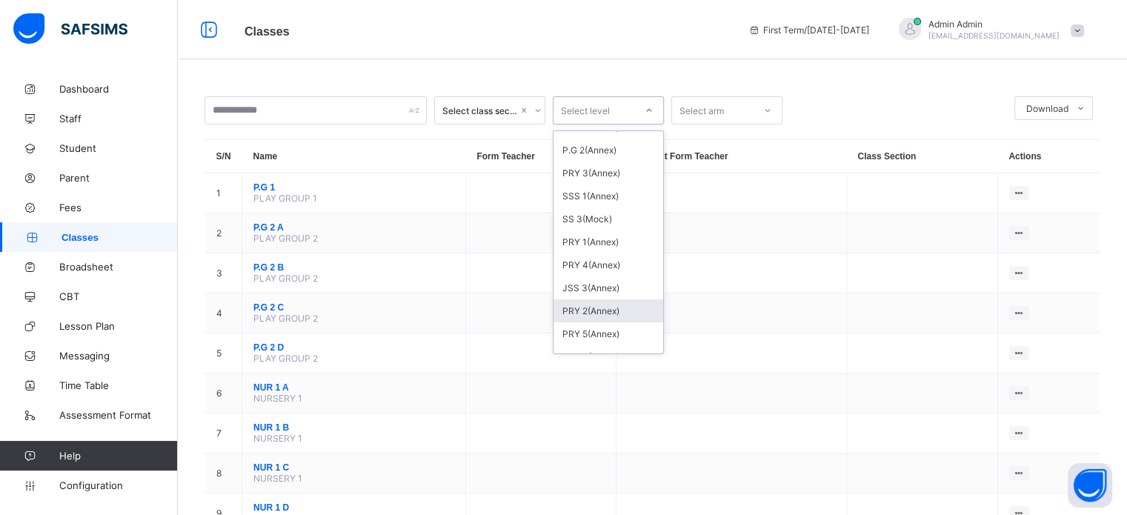
scroll to position [371, 0]
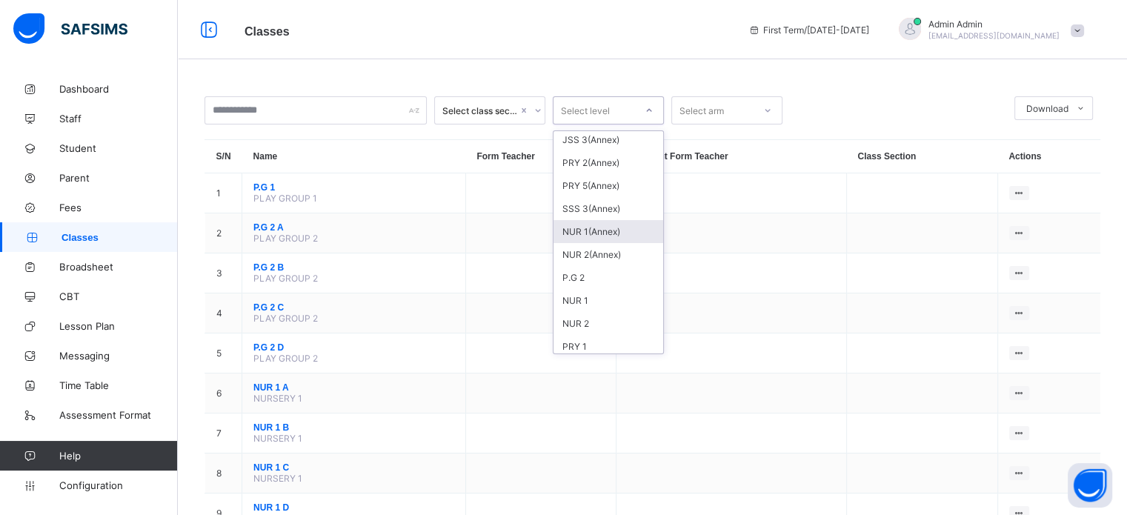
click at [595, 233] on div "NUR 1(Annex)" at bounding box center [609, 231] width 110 height 23
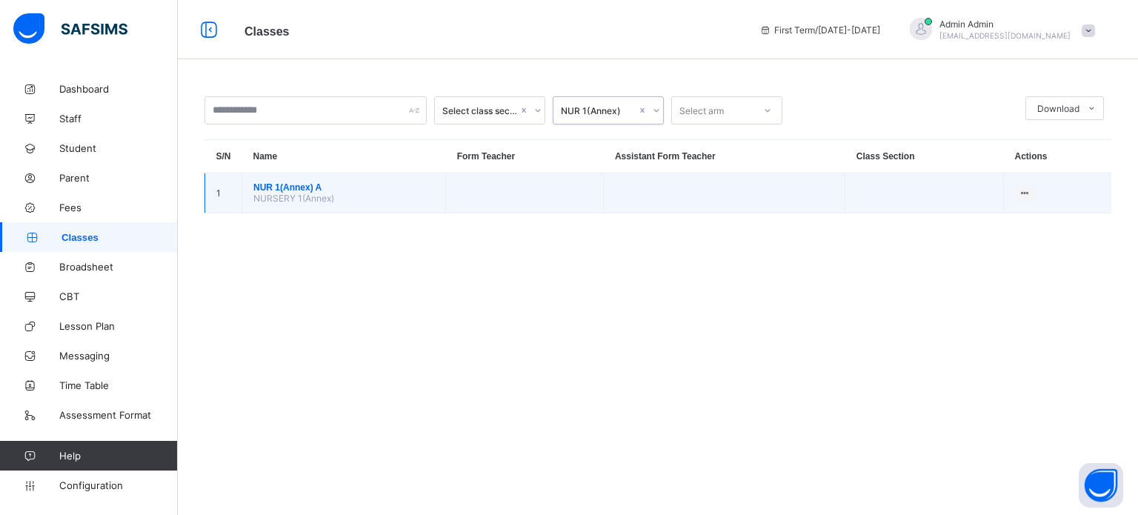
click at [302, 193] on span "NURSERY 1(Annex)" at bounding box center [293, 198] width 81 height 11
click at [300, 191] on span "NUR 1(Annex) A" at bounding box center [343, 187] width 181 height 10
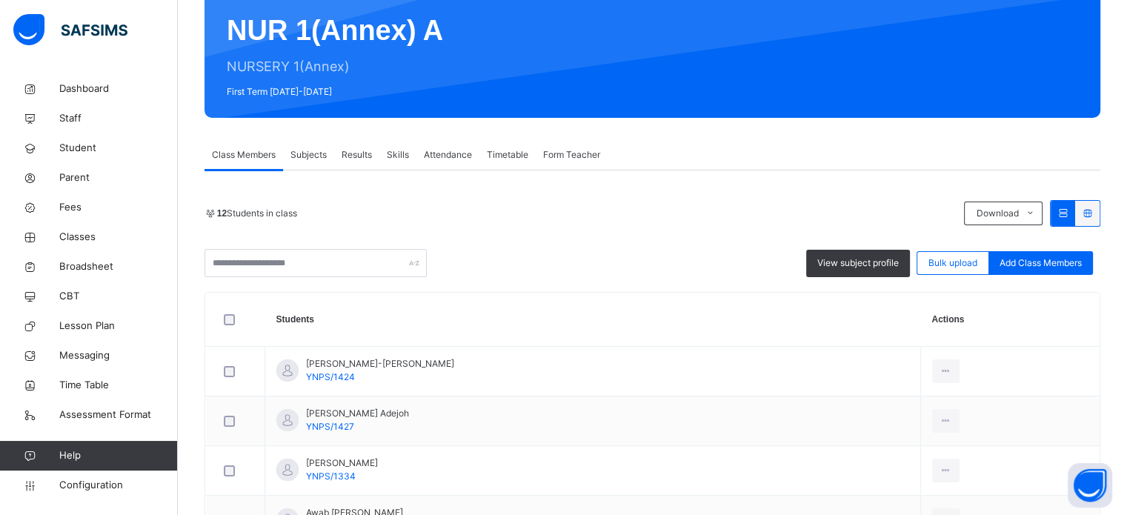
scroll to position [52, 0]
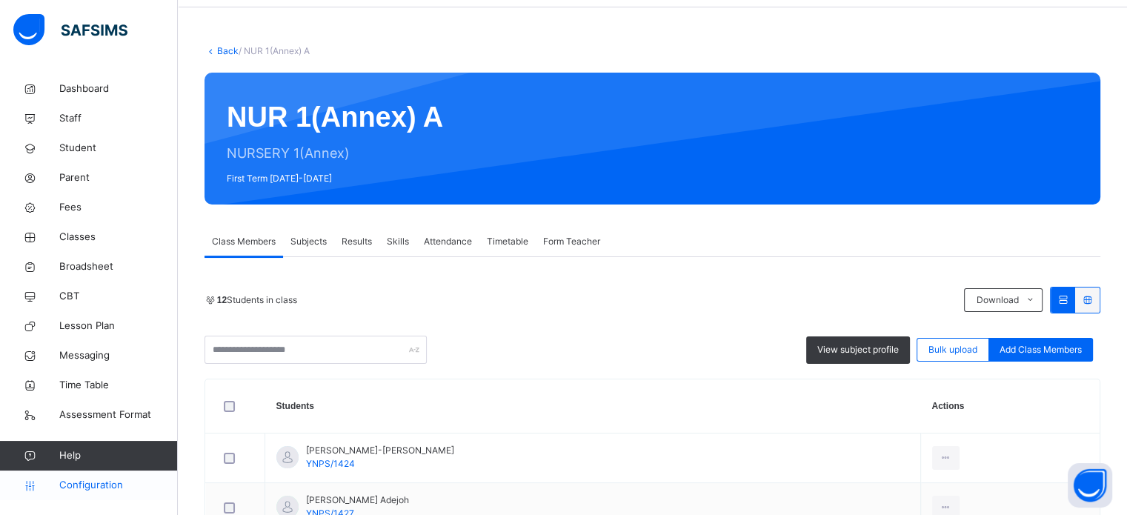
click at [110, 488] on span "Configuration" at bounding box center [118, 485] width 118 height 15
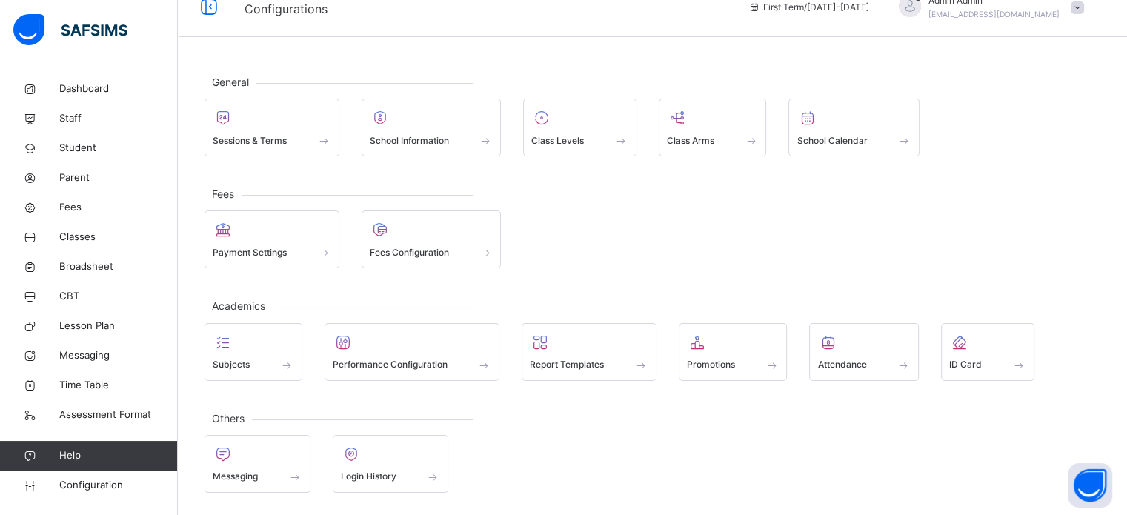
scroll to position [19, 0]
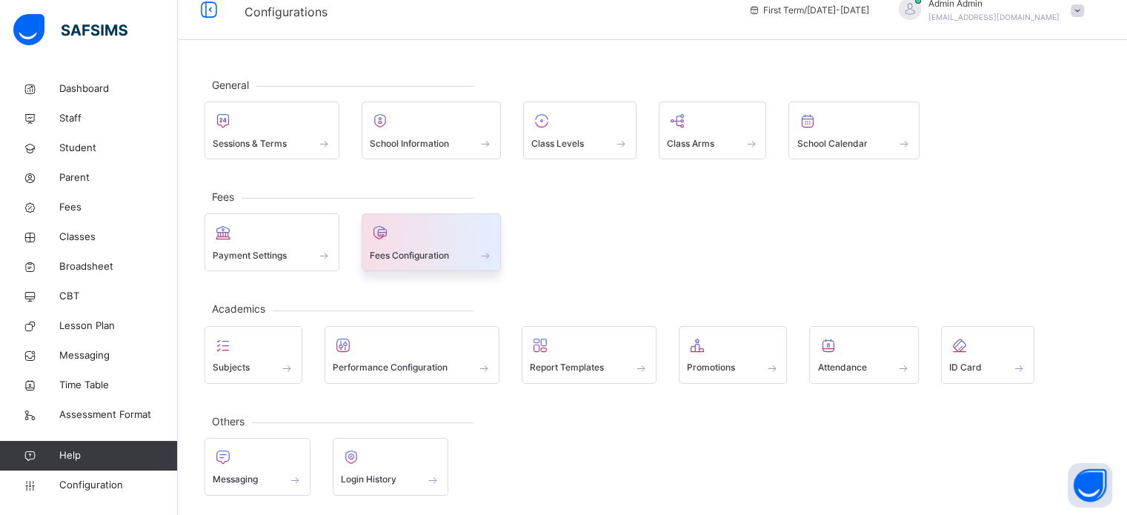
click at [409, 259] on span "Fees Configuration" at bounding box center [409, 255] width 79 height 13
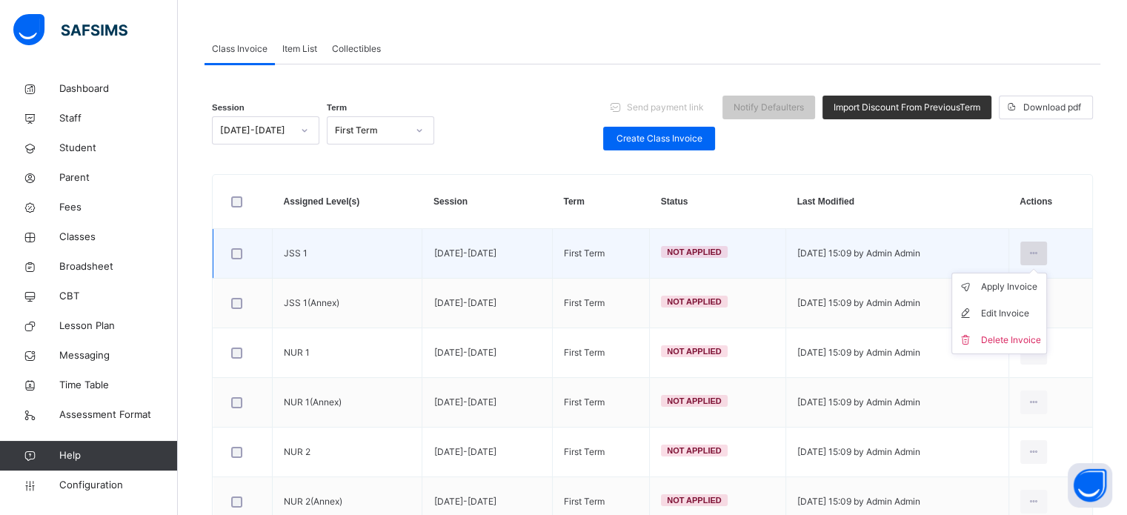
scroll to position [200, 0]
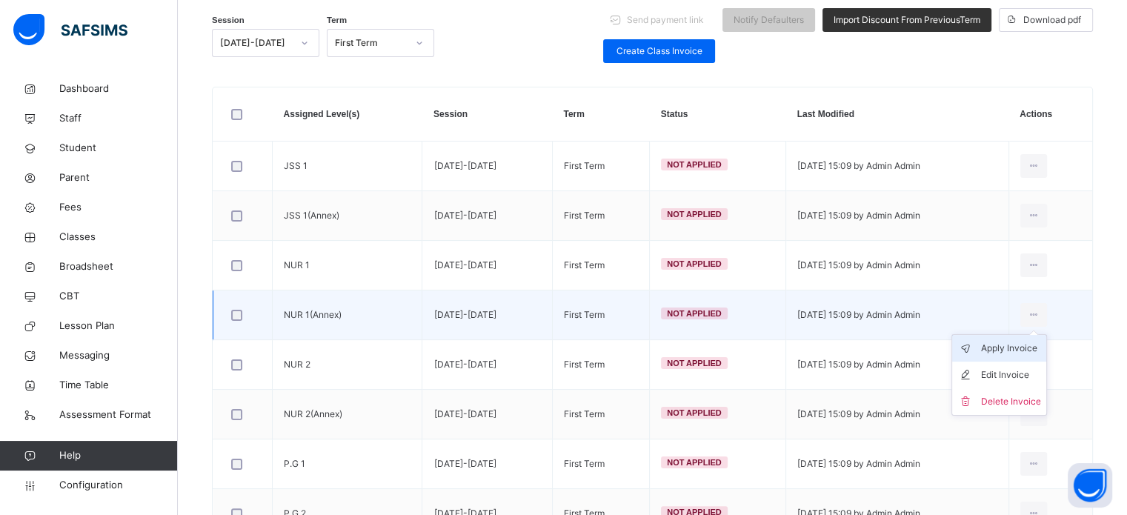
click at [1013, 351] on div "Apply Invoice" at bounding box center [1010, 348] width 60 height 15
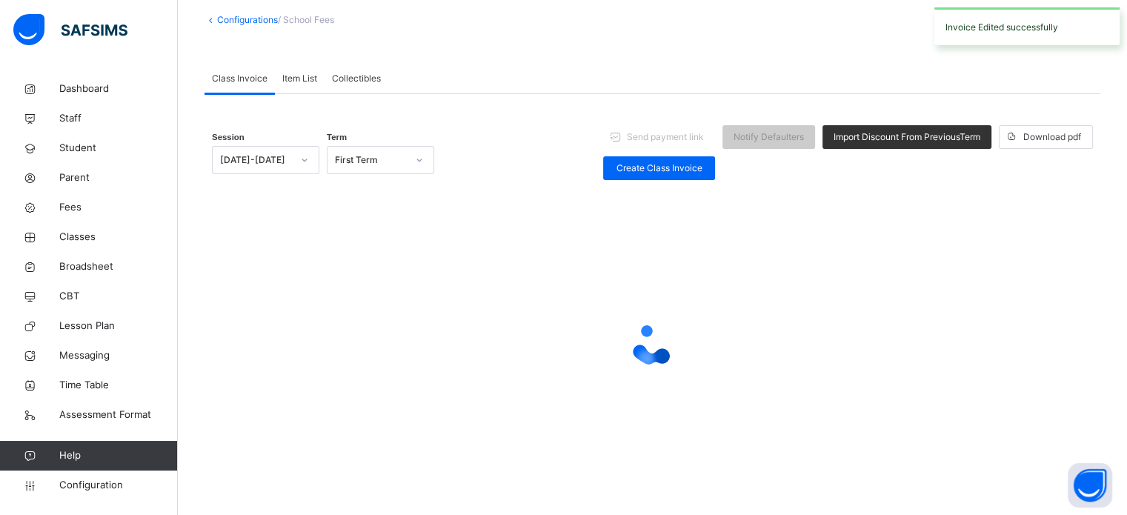
click at [1010, 343] on div at bounding box center [652, 344] width 881 height 59
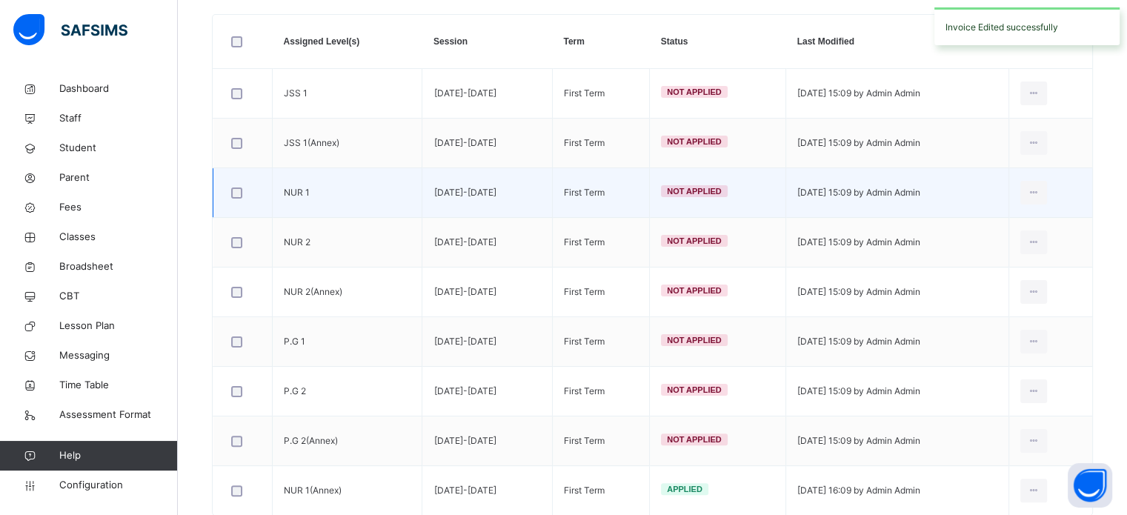
scroll to position [316, 0]
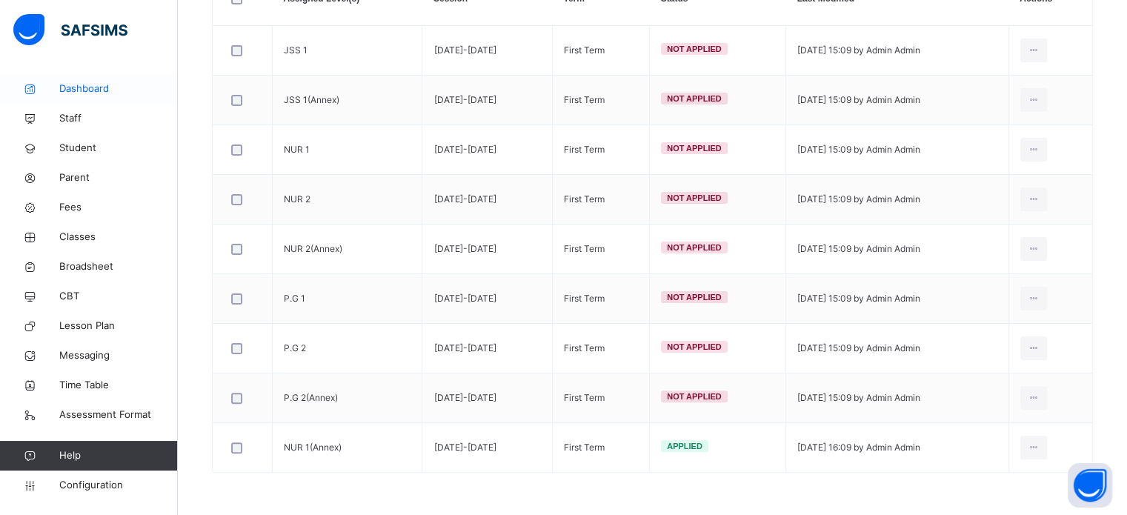
click at [86, 91] on span "Dashboard" at bounding box center [118, 89] width 119 height 15
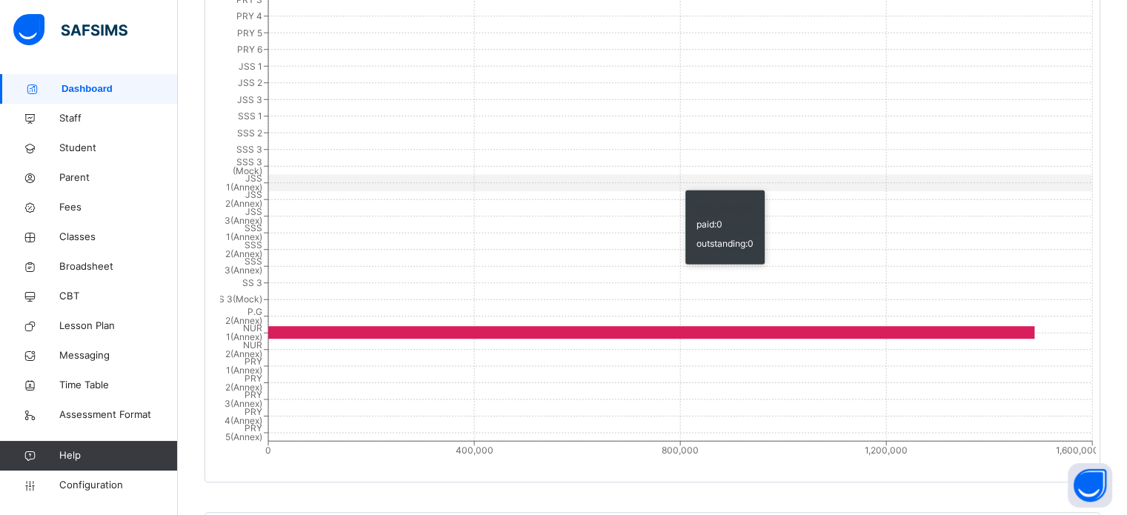
scroll to position [1408, 0]
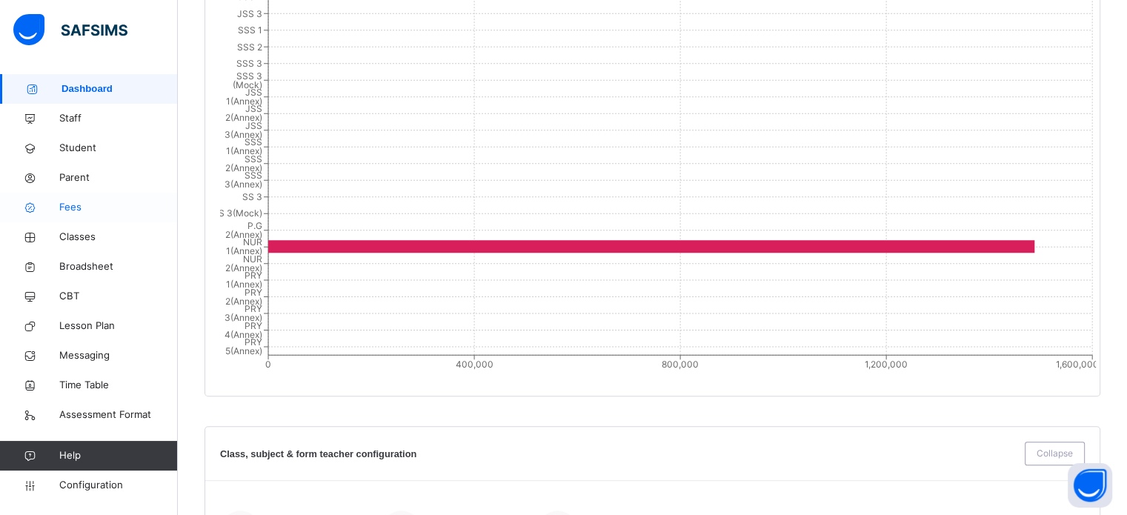
click at [77, 202] on span "Fees" at bounding box center [118, 207] width 119 height 15
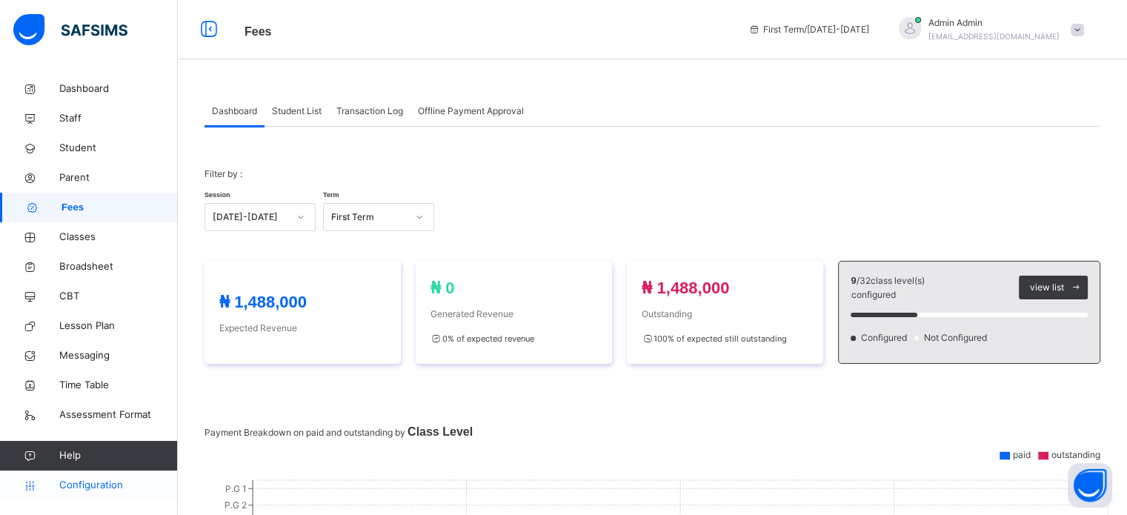
click at [88, 485] on span "Configuration" at bounding box center [118, 485] width 118 height 15
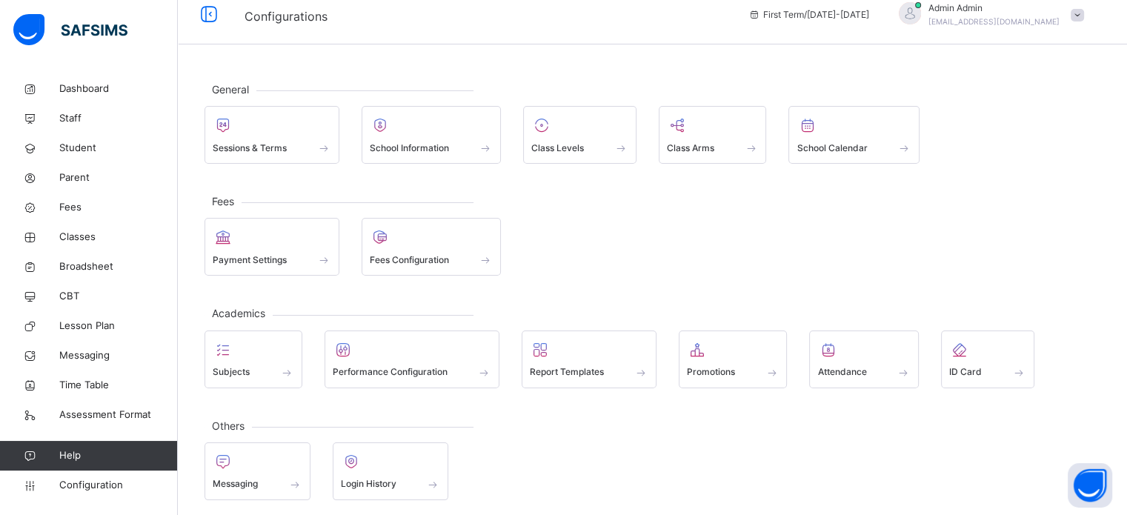
scroll to position [19, 0]
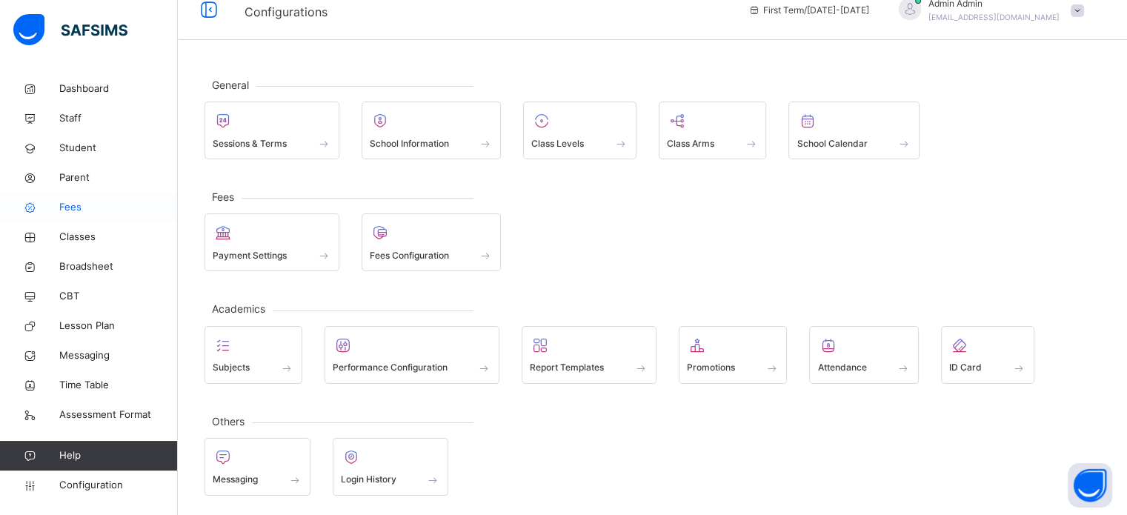
click at [73, 213] on span "Fees" at bounding box center [118, 207] width 119 height 15
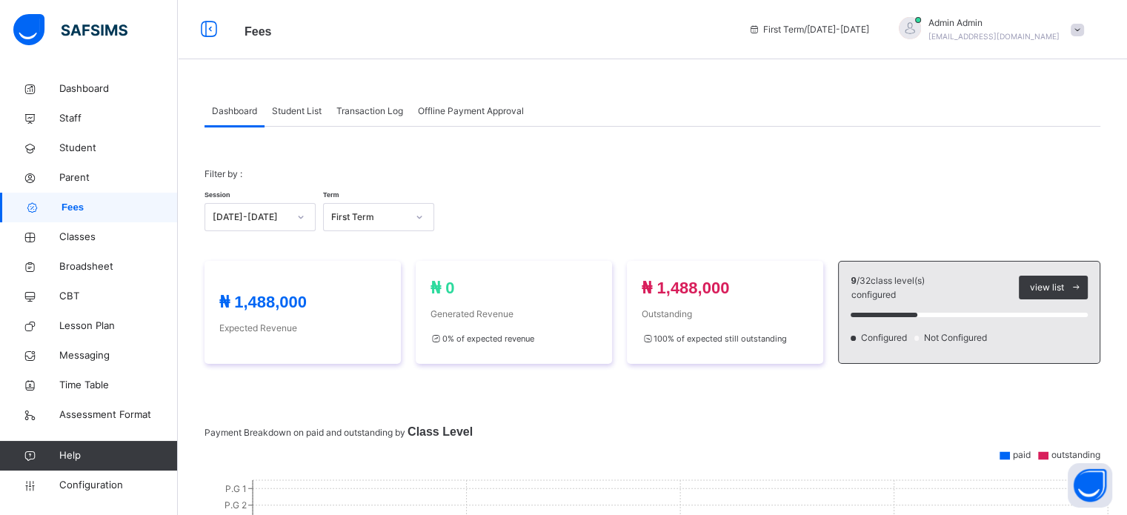
click at [292, 103] on div "Student List" at bounding box center [297, 111] width 64 height 30
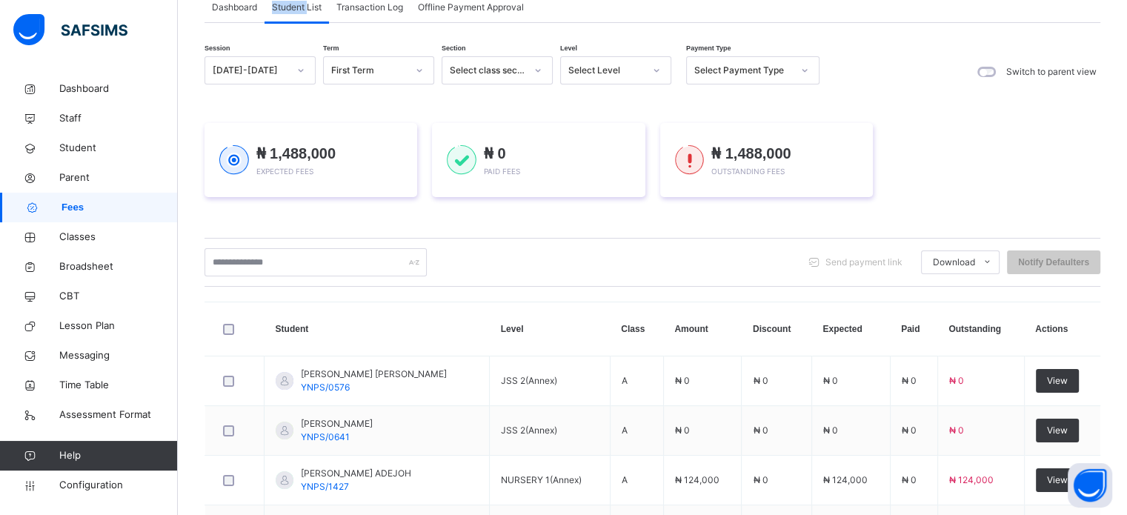
scroll to position [148, 0]
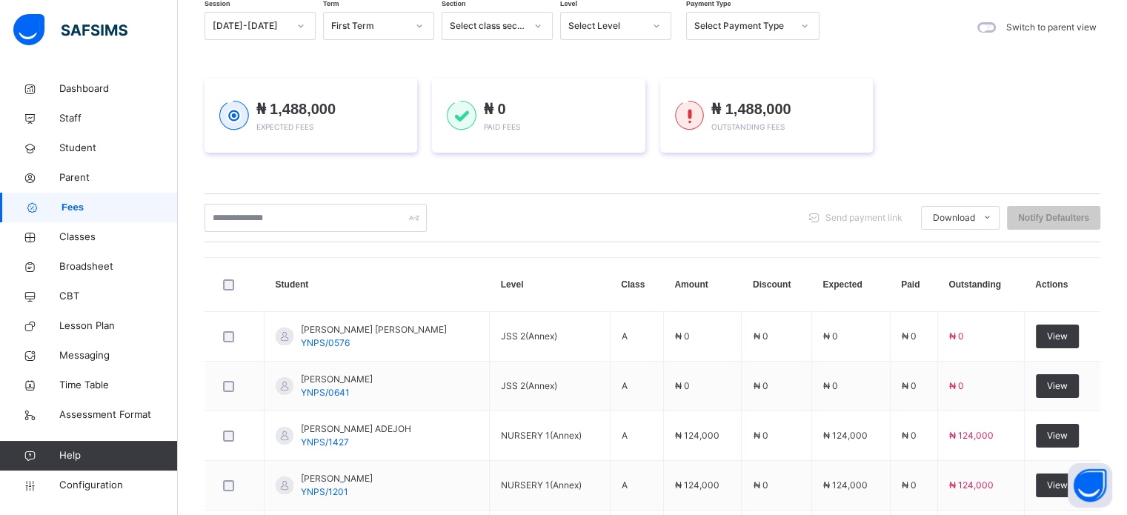
click at [606, 22] on div "Select Level" at bounding box center [606, 25] width 76 height 13
click at [602, 26] on div "Select Level" at bounding box center [606, 25] width 76 height 13
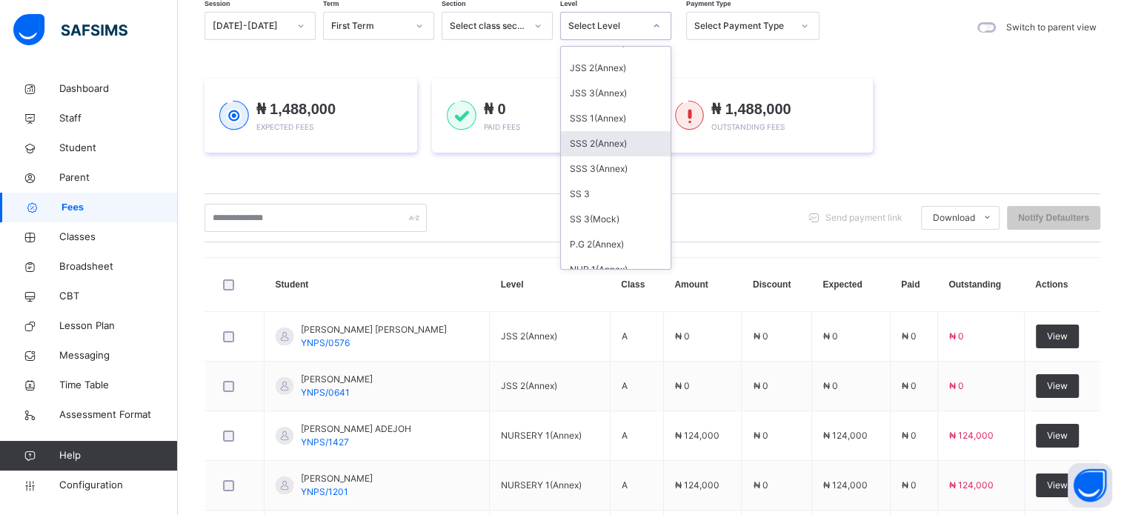
scroll to position [519, 0]
click at [602, 193] on div "NUR 1(Annex)" at bounding box center [616, 195] width 110 height 25
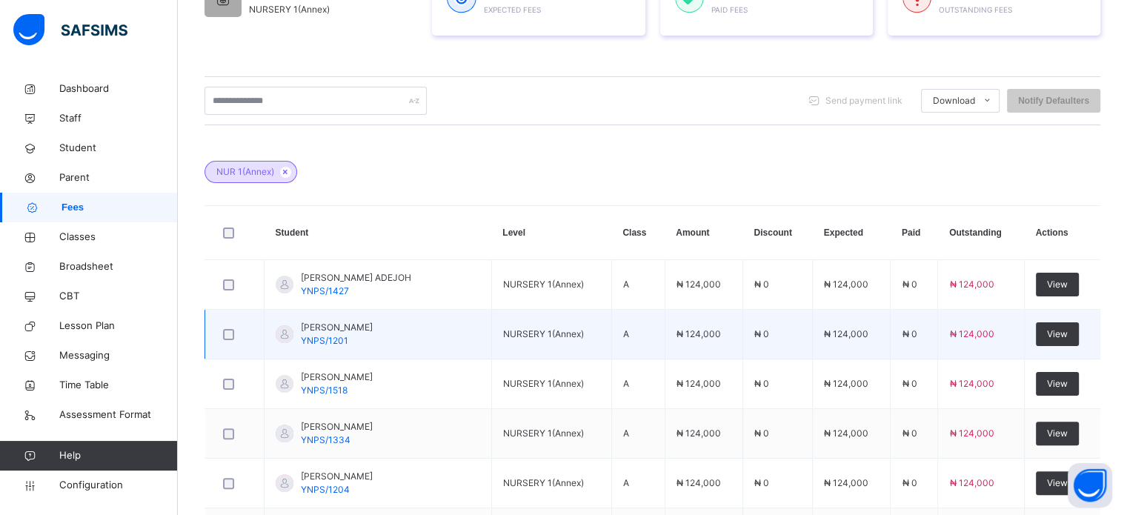
scroll to position [371, 0]
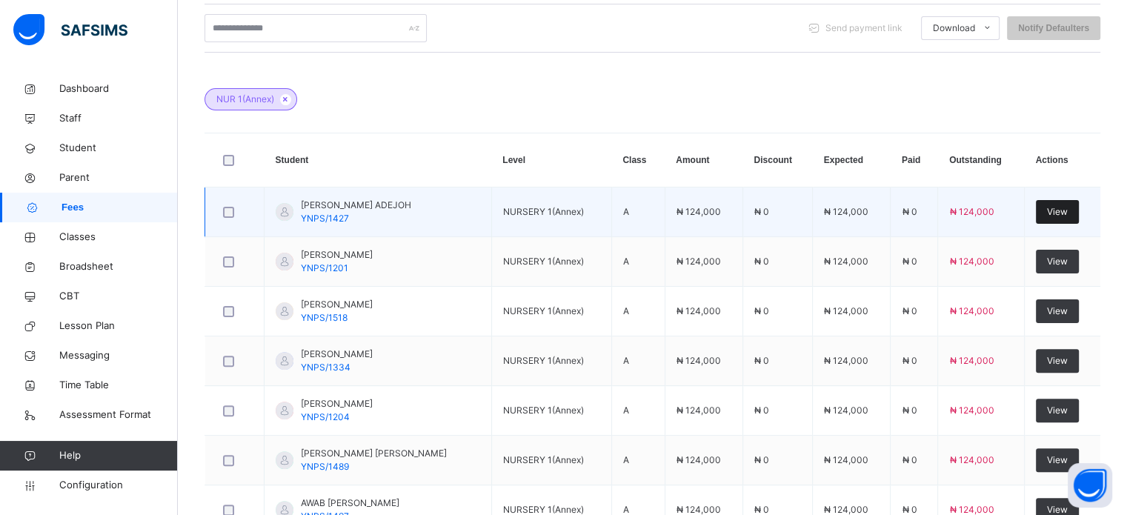
click at [1068, 210] on span "View" at bounding box center [1057, 211] width 21 height 13
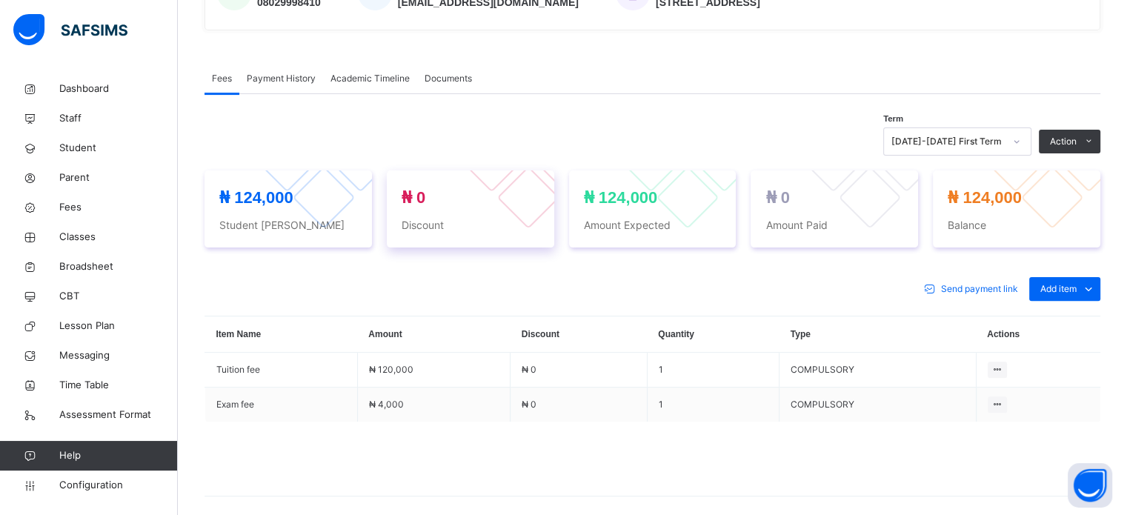
scroll to position [484, 0]
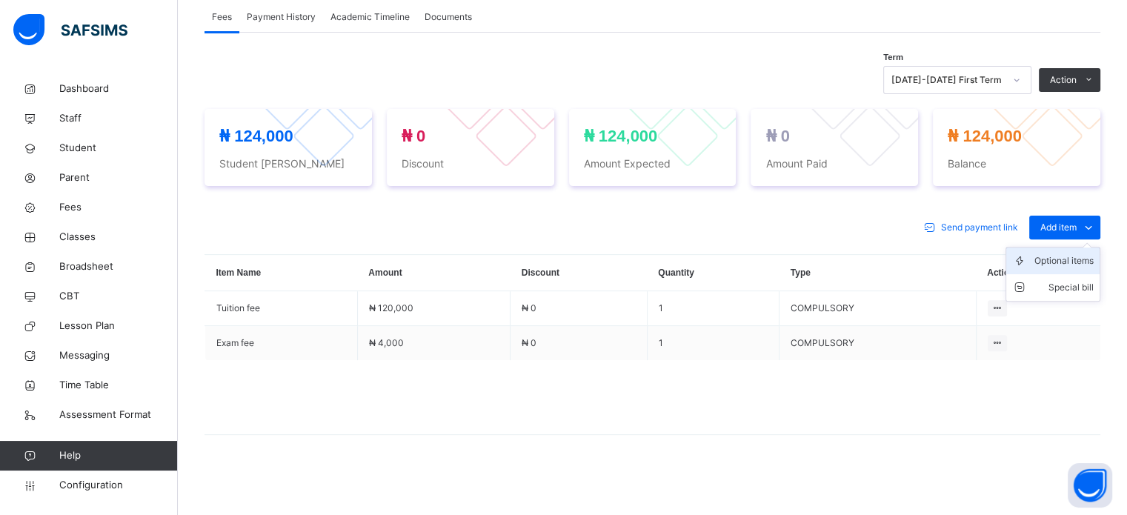
click at [1074, 256] on div "Optional items" at bounding box center [1064, 260] width 59 height 15
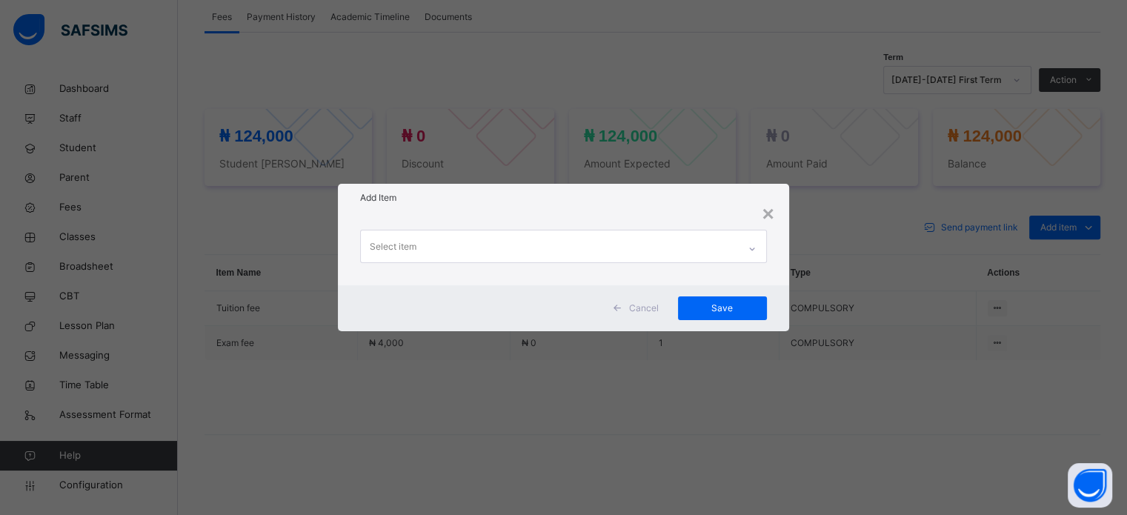
click at [711, 244] on div "Select item" at bounding box center [549, 245] width 376 height 31
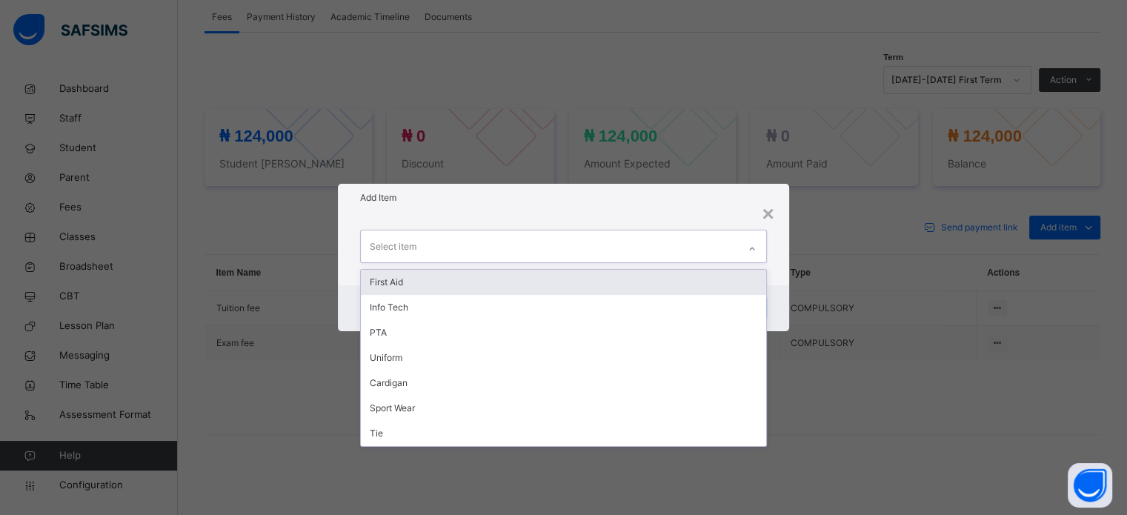
click at [653, 70] on div "× Add Item option First Aid focused, 1 of 7. 7 results available. Use Up and Do…" at bounding box center [563, 257] width 1127 height 515
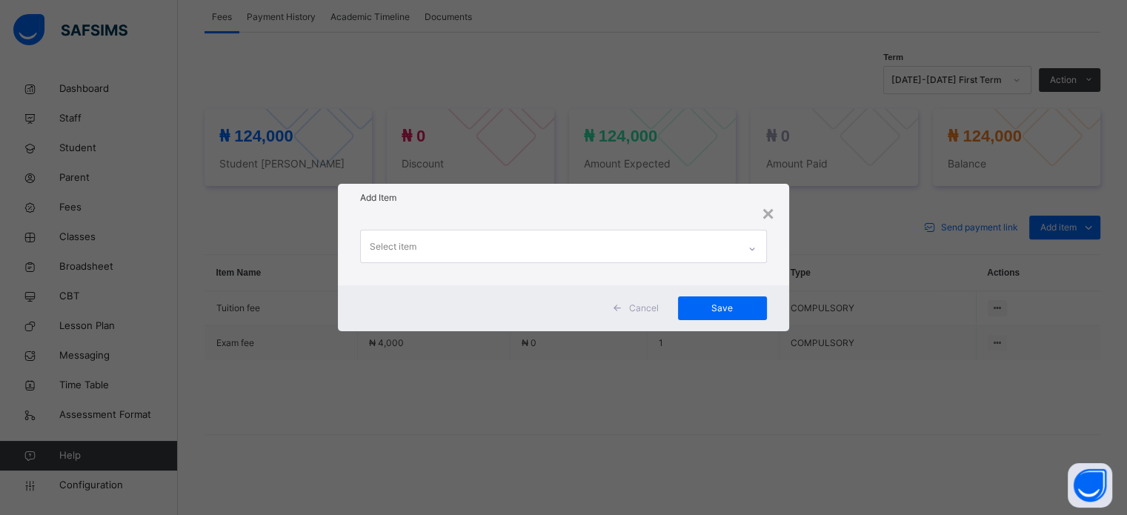
click at [771, 216] on div "×" at bounding box center [768, 214] width 12 height 31
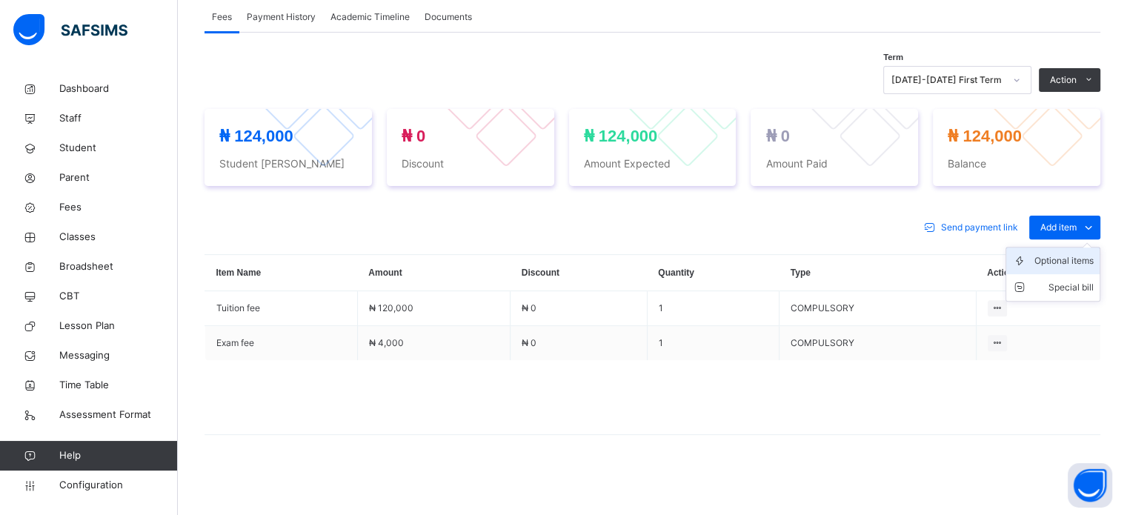
click at [1078, 261] on div "Optional items" at bounding box center [1064, 260] width 59 height 15
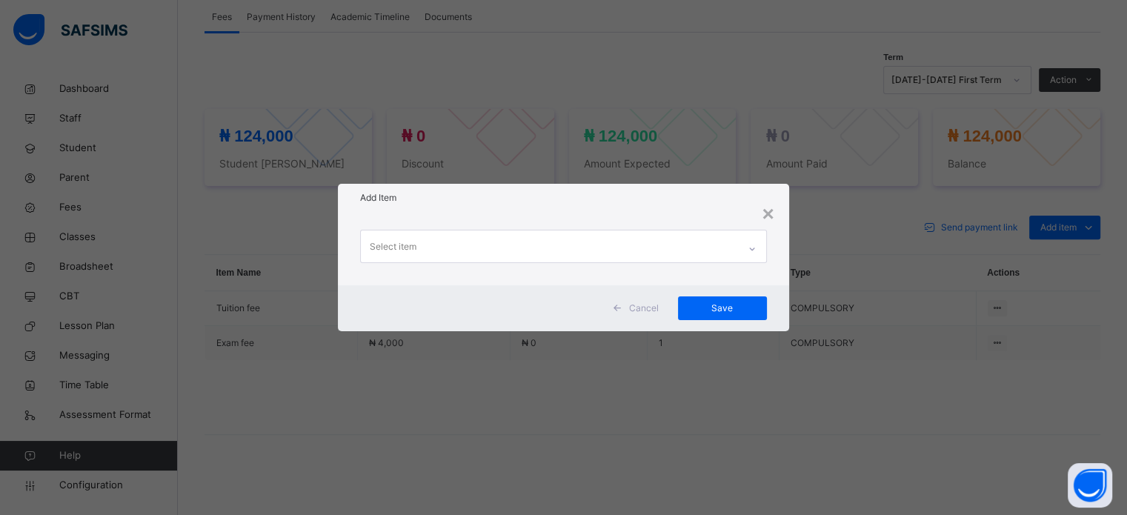
click at [709, 238] on div "Select item" at bounding box center [549, 245] width 376 height 31
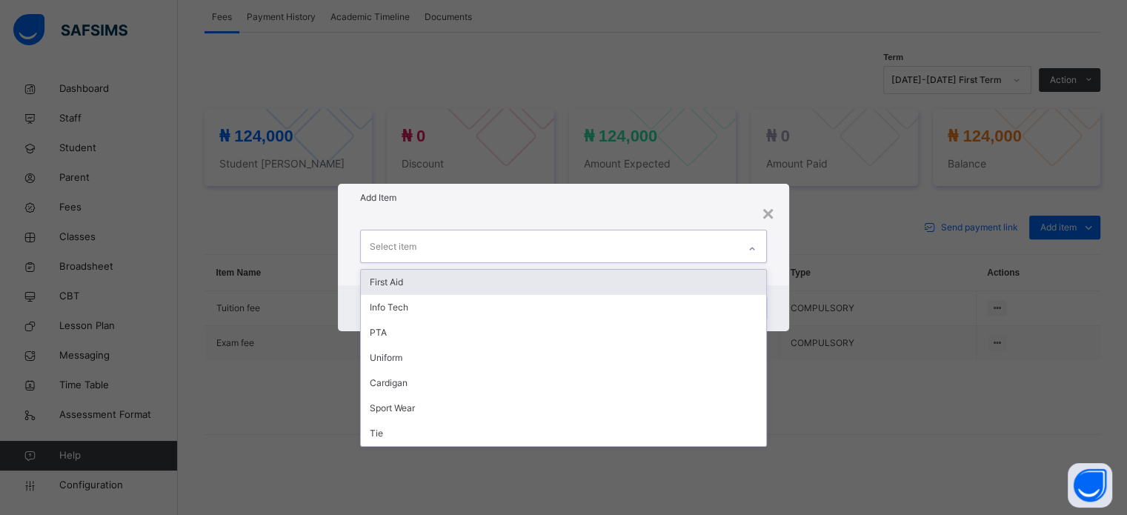
click at [708, 238] on div "Select item" at bounding box center [549, 245] width 376 height 31
click at [708, 242] on div "Select item" at bounding box center [549, 245] width 376 height 31
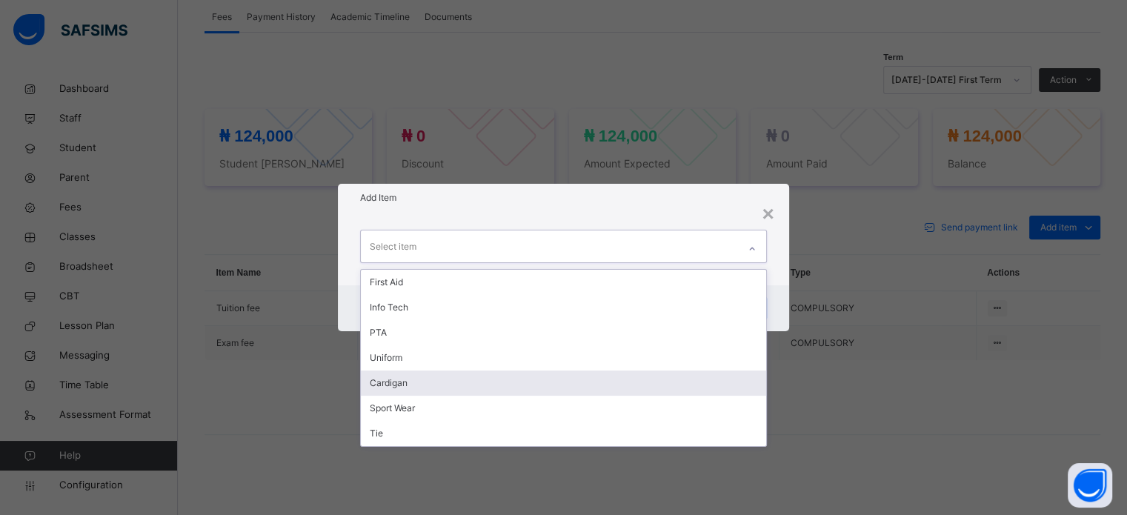
click at [966, 422] on div "× Add Item option Cardigan focused, 5 of 7. 7 results available. Use Up and Dow…" at bounding box center [563, 257] width 1127 height 515
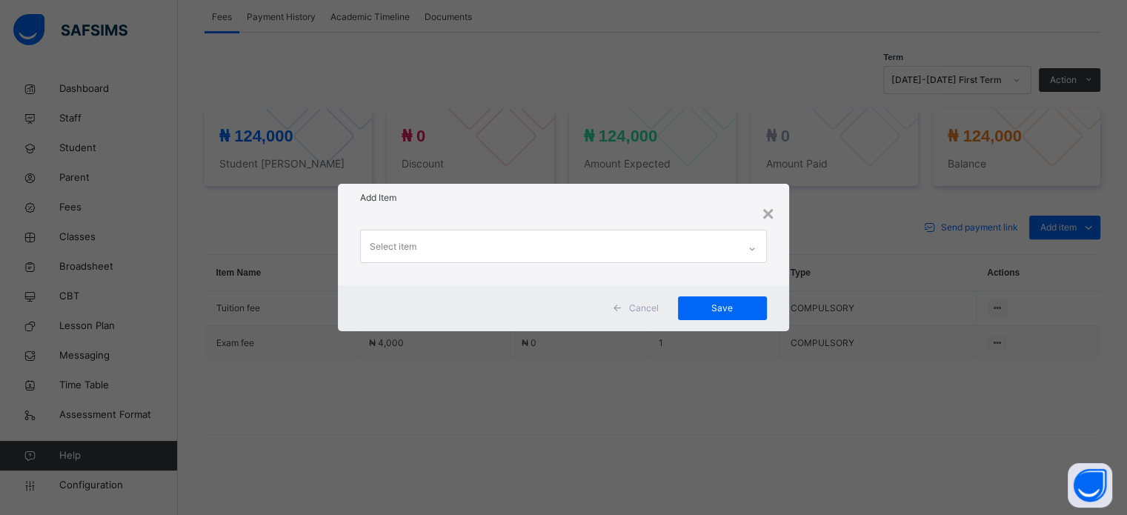
click at [768, 216] on div "×" at bounding box center [768, 214] width 12 height 31
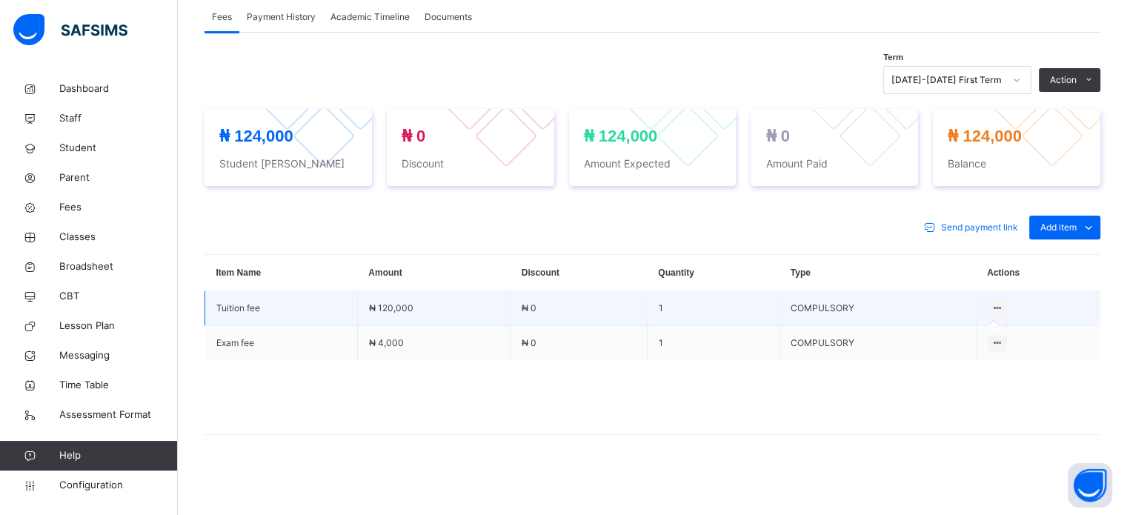
click at [1002, 302] on icon at bounding box center [998, 307] width 13 height 11
click at [996, 305] on div at bounding box center [998, 308] width 20 height 16
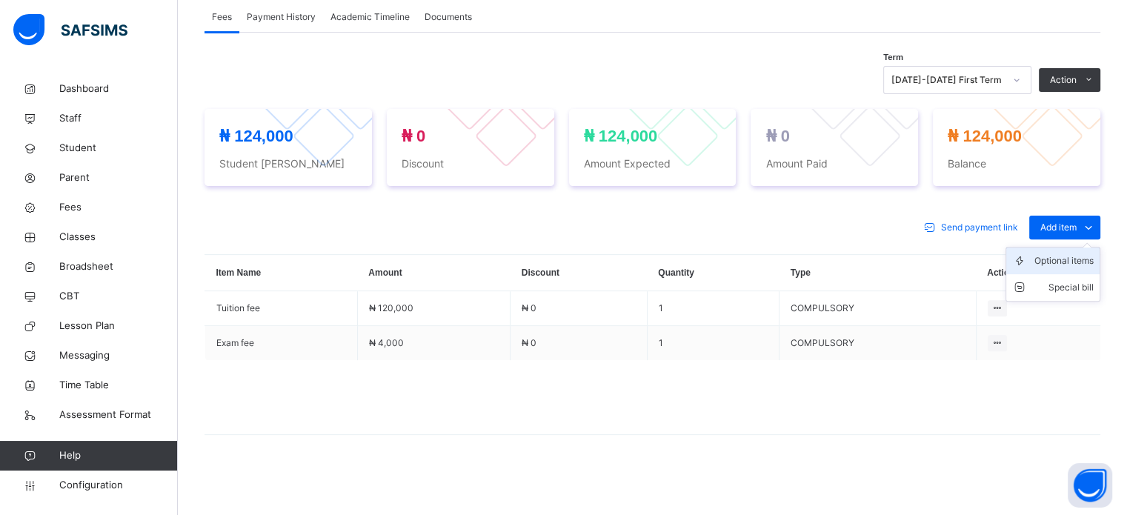
click at [1068, 263] on div "Optional items" at bounding box center [1064, 260] width 59 height 15
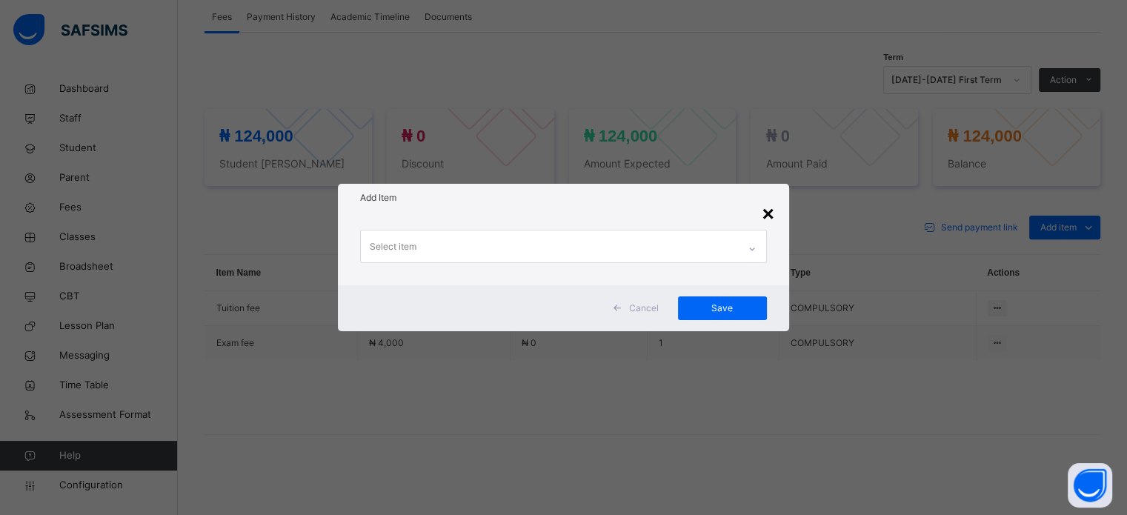
click at [763, 213] on div "×" at bounding box center [768, 214] width 12 height 31
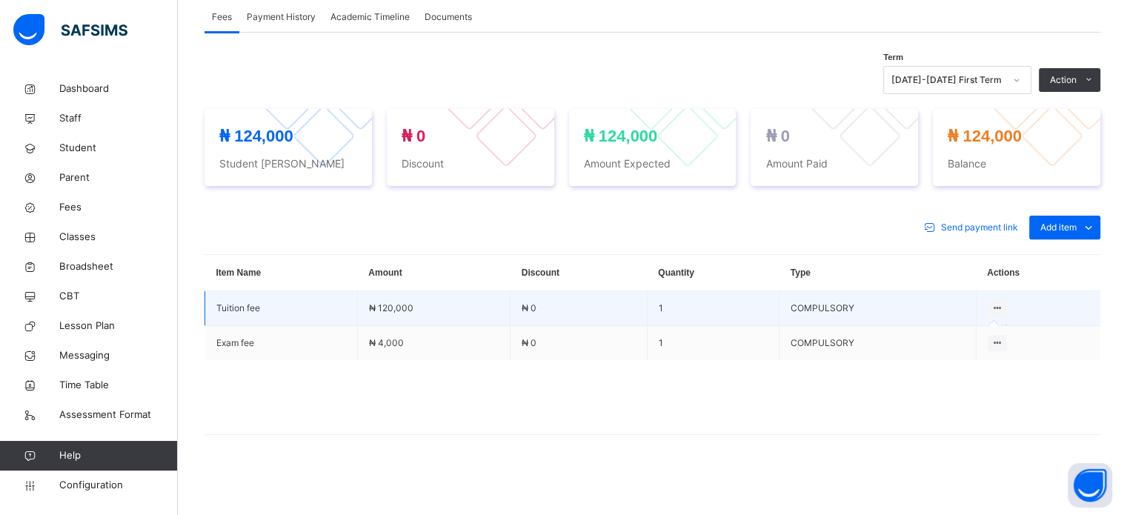
click at [1012, 313] on td at bounding box center [1038, 308] width 125 height 35
click at [1002, 309] on icon at bounding box center [998, 307] width 13 height 11
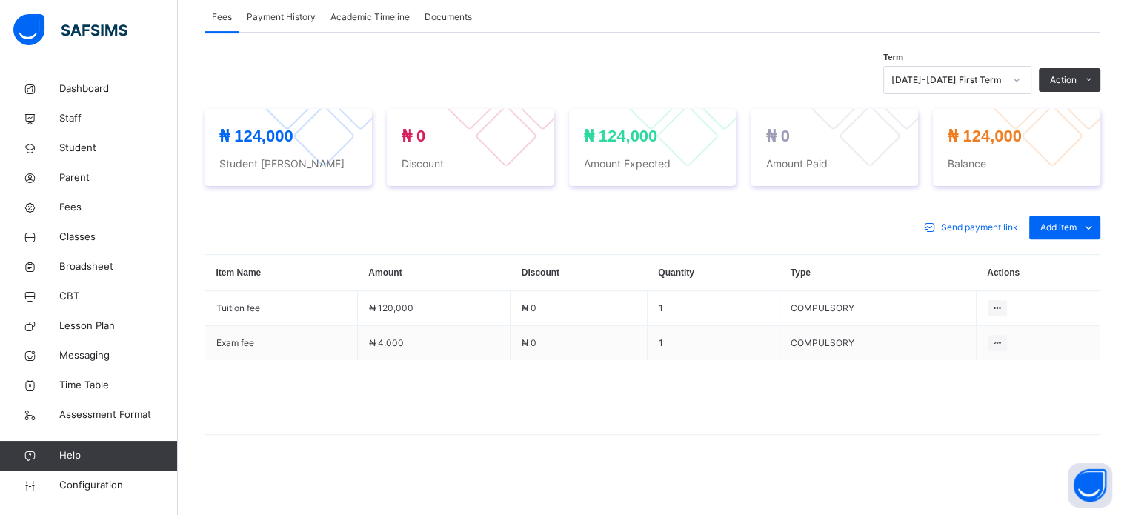
click at [1014, 366] on span at bounding box center [653, 397] width 896 height 74
click at [999, 340] on icon at bounding box center [998, 342] width 13 height 11
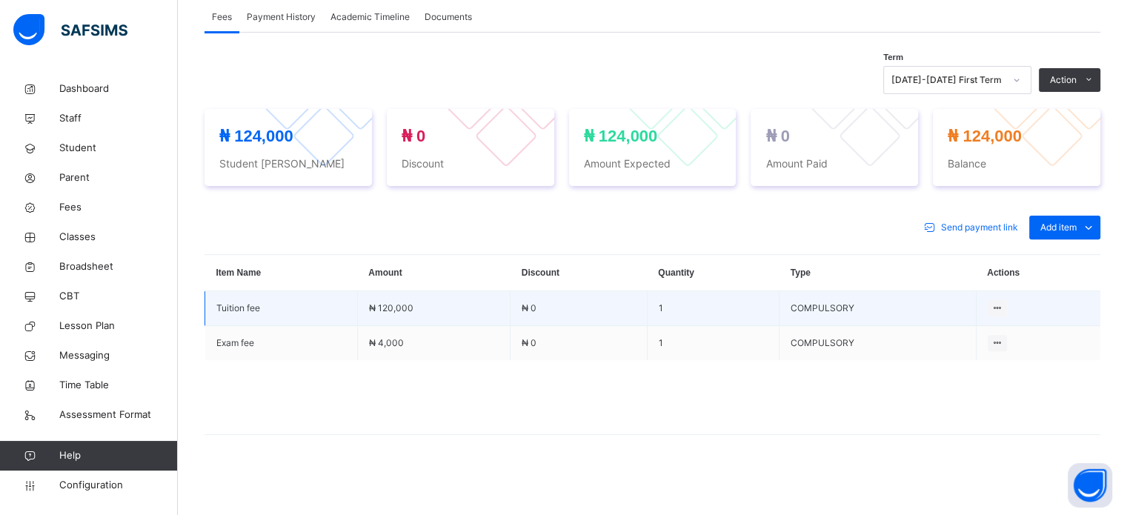
drag, startPoint x: 1006, startPoint y: 294, endPoint x: 999, endPoint y: 373, distance: 78.9
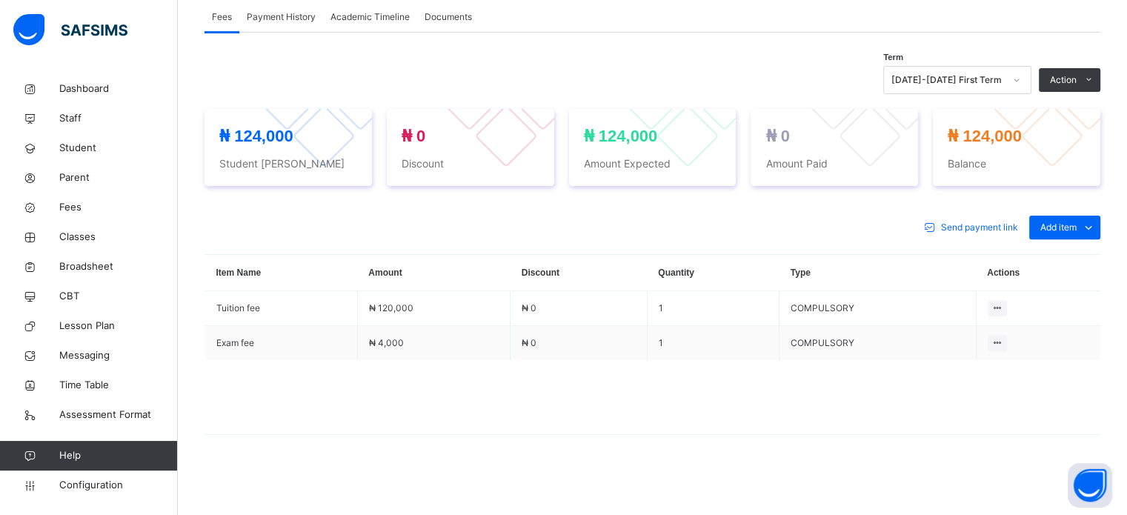
click at [1006, 296] on td at bounding box center [1038, 308] width 125 height 35
click at [997, 366] on span at bounding box center [653, 397] width 896 height 74
click at [1004, 338] on icon at bounding box center [998, 342] width 13 height 11
click at [1069, 256] on div "Optional items" at bounding box center [1064, 260] width 59 height 15
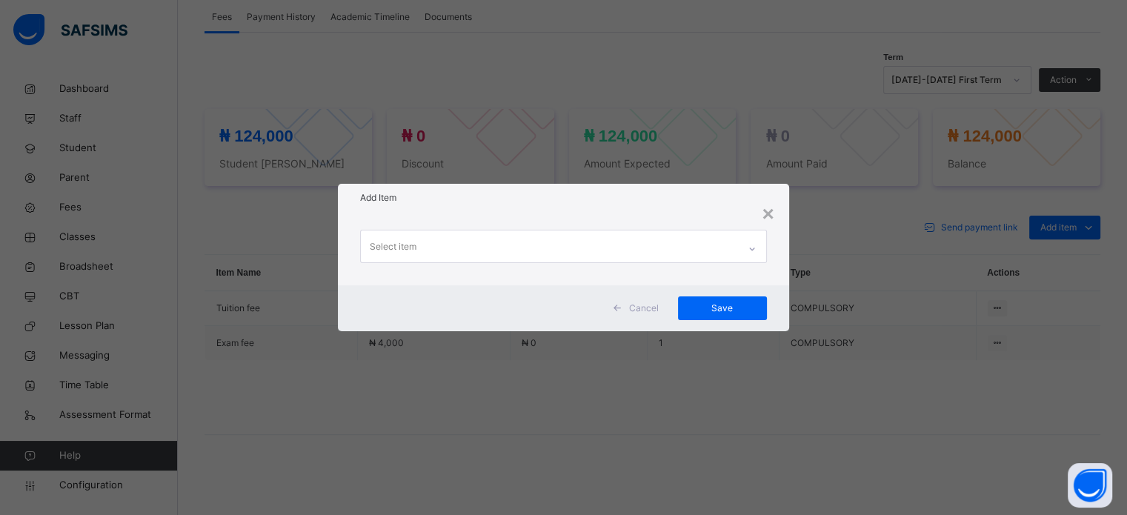
click at [675, 241] on div "Select item" at bounding box center [549, 245] width 376 height 31
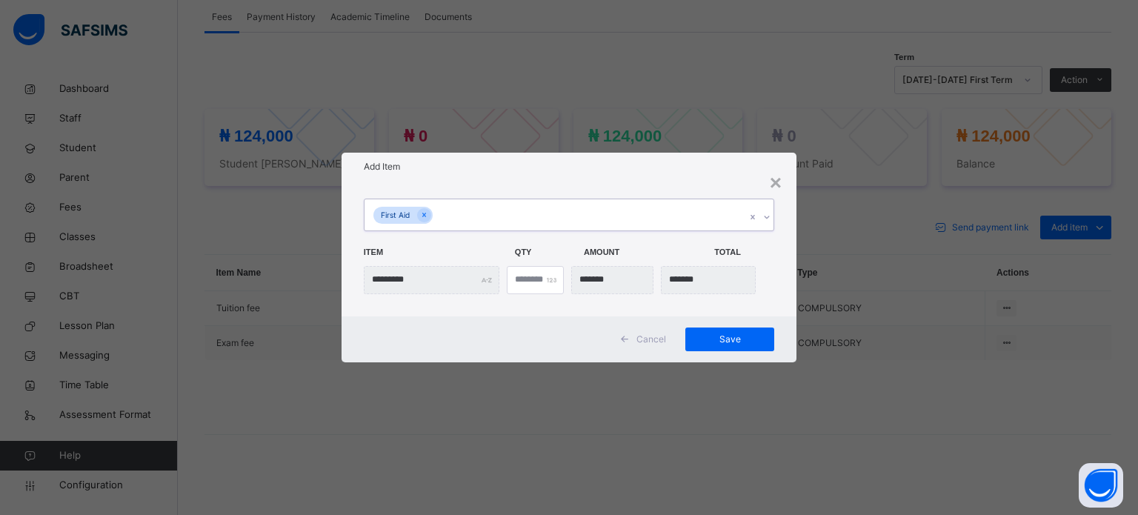
click at [529, 219] on div "First Aid" at bounding box center [555, 214] width 381 height 31
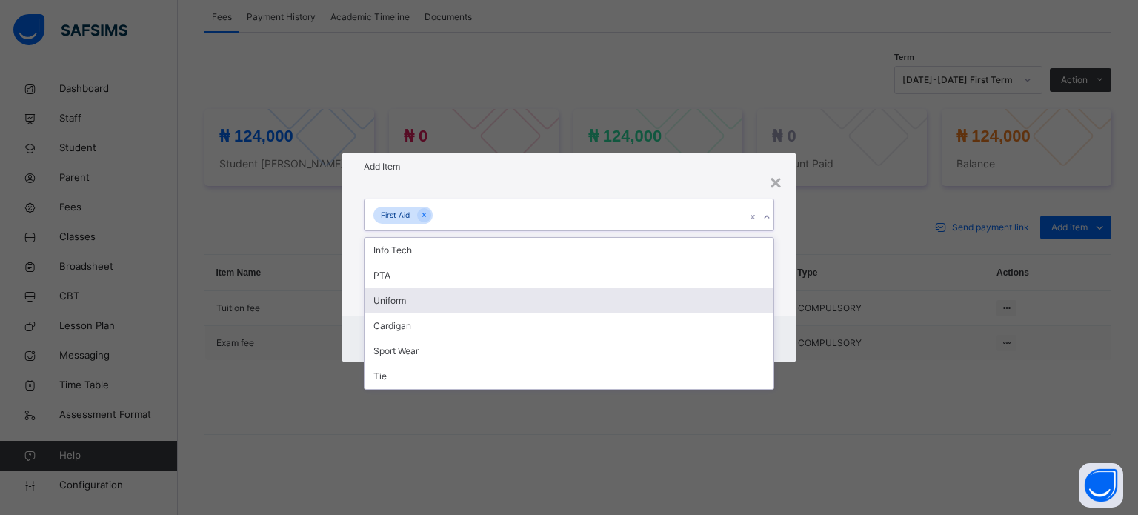
click at [422, 296] on div "Uniform" at bounding box center [569, 300] width 409 height 25
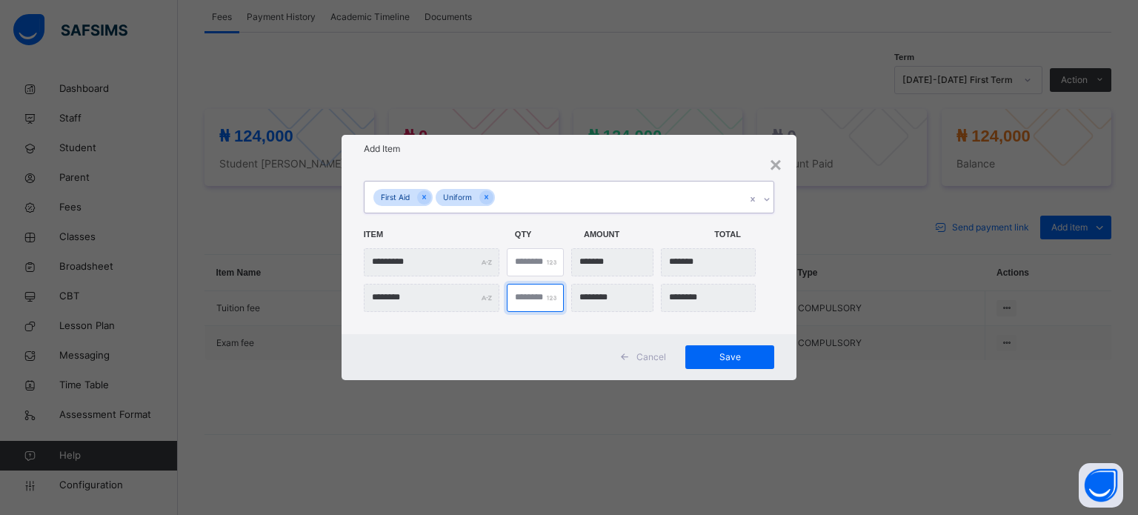
click at [524, 296] on input "*" at bounding box center [536, 298] width 58 height 28
click at [495, 296] on div "******* *" at bounding box center [569, 298] width 411 height 28
click at [572, 326] on div "First Aid Uniform Item Qty Amount Total ********* * ******* *" at bounding box center [569, 248] width 455 height 171
click at [510, 197] on div "First Aid Uniform" at bounding box center [555, 197] width 381 height 31
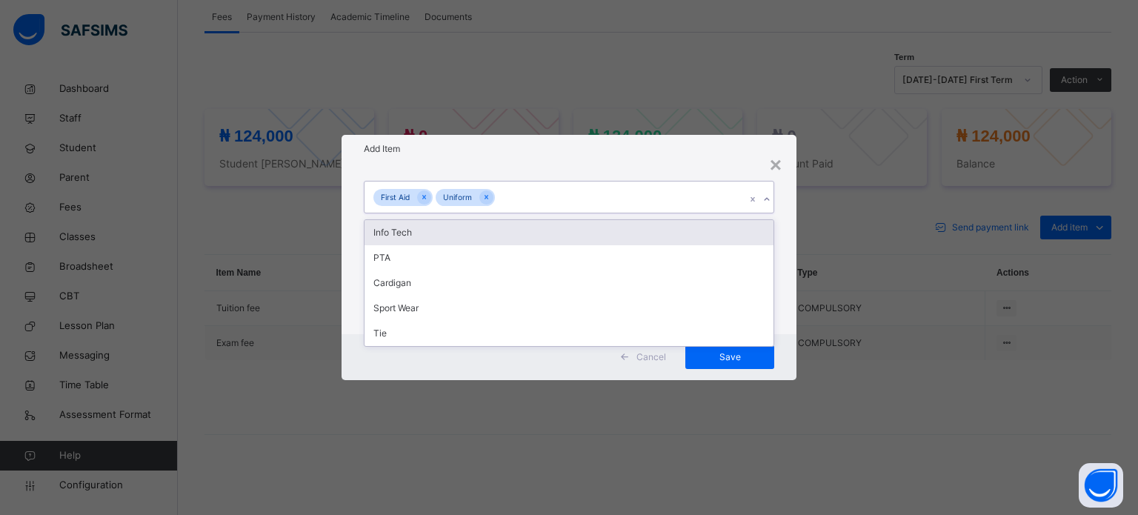
click at [422, 237] on div "Info Tech" at bounding box center [569, 232] width 409 height 25
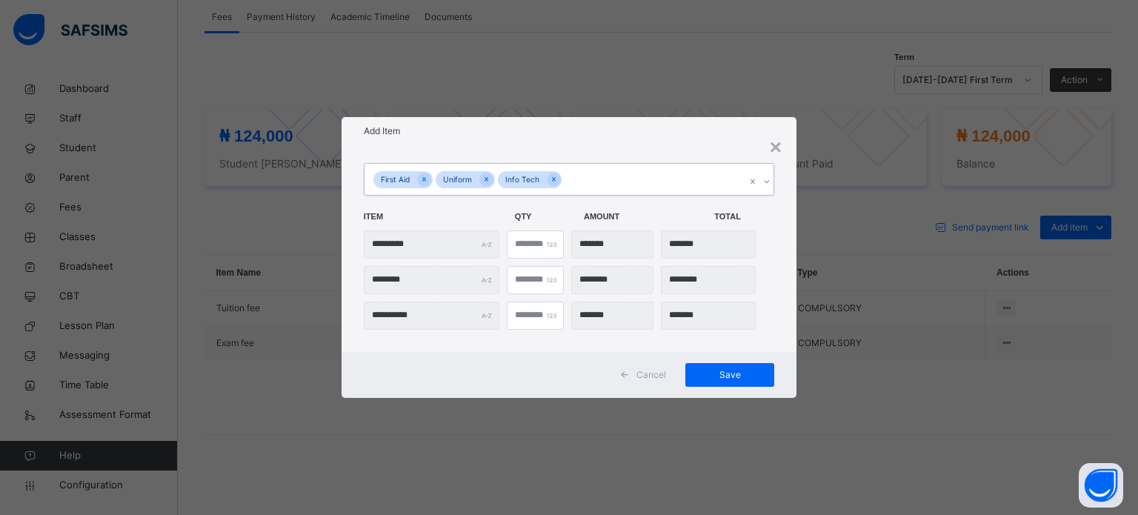
click at [588, 181] on div "First Aid Uniform Info Tech" at bounding box center [555, 179] width 381 height 31
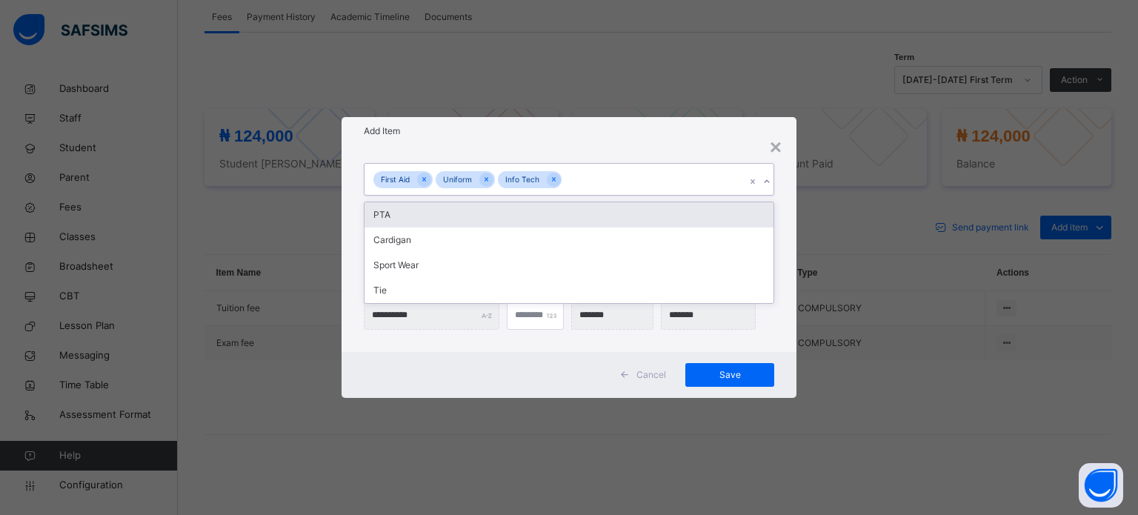
click at [462, 219] on div "PTA" at bounding box center [569, 214] width 409 height 25
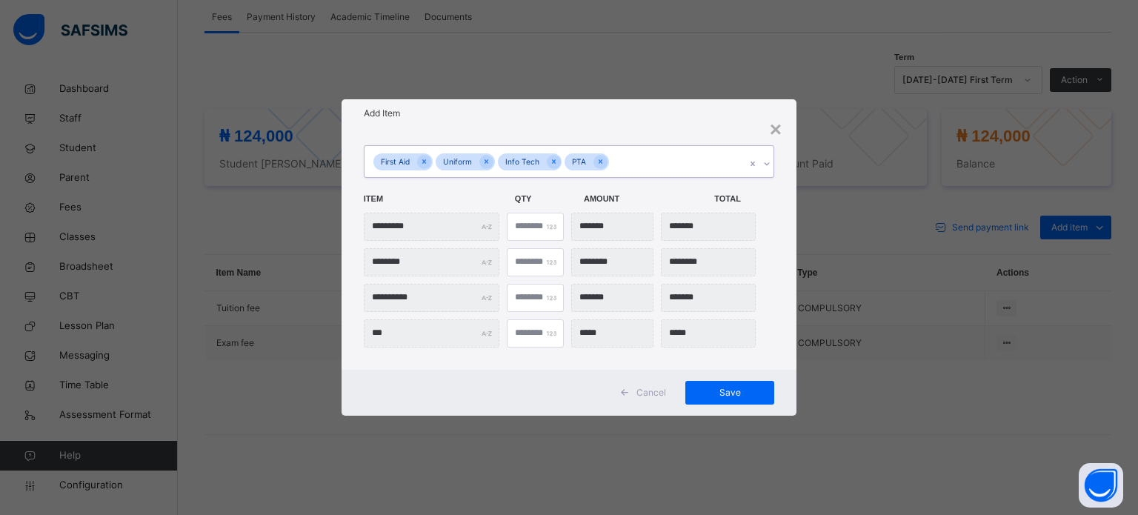
click at [623, 165] on div "First Aid Uniform Info Tech PTA" at bounding box center [555, 161] width 381 height 31
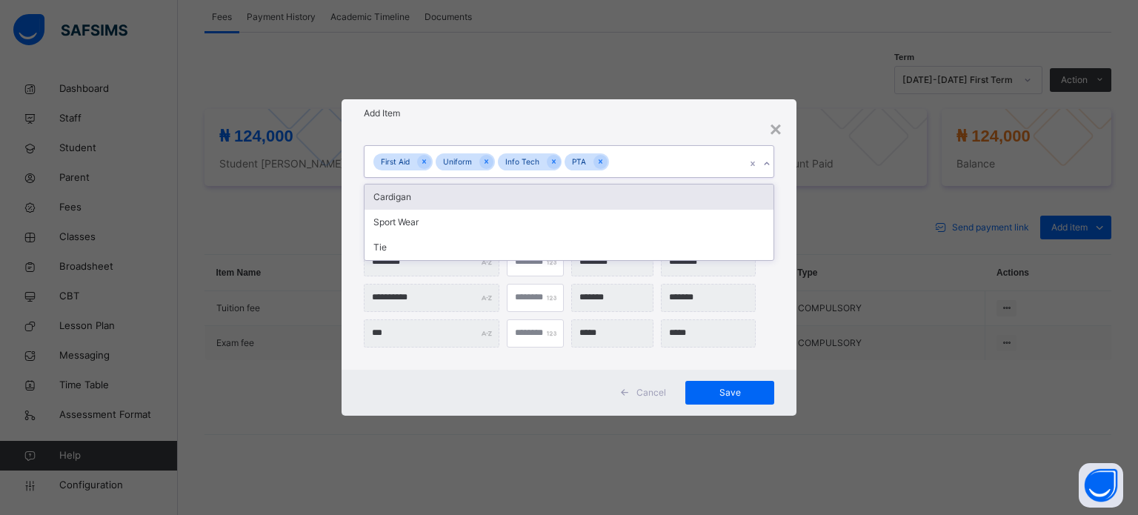
drag, startPoint x: 446, startPoint y: 198, endPoint x: 485, endPoint y: 191, distance: 39.8
click at [445, 197] on div "Cardigan" at bounding box center [569, 197] width 409 height 25
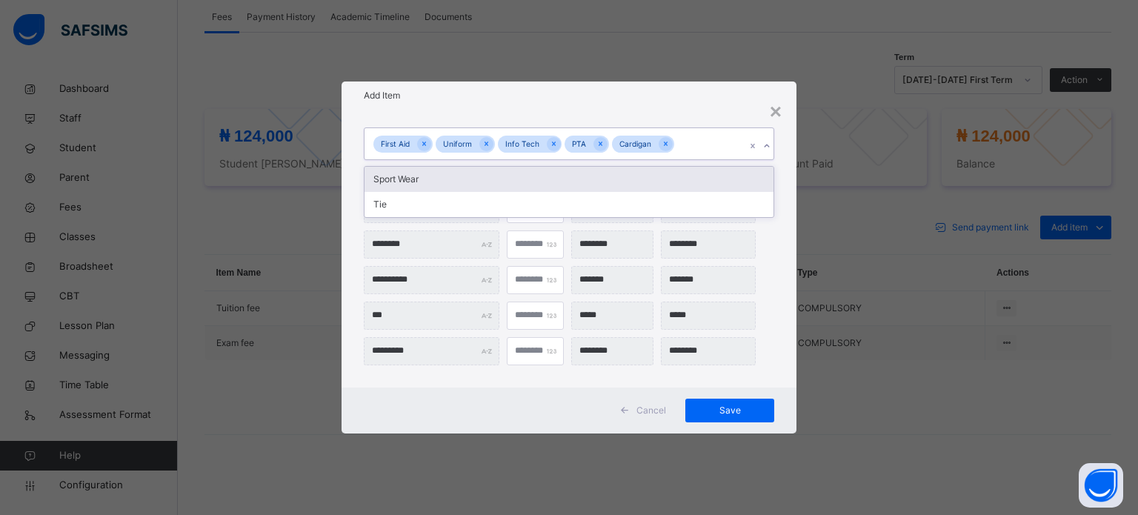
drag, startPoint x: 694, startPoint y: 147, endPoint x: 647, endPoint y: 187, distance: 62.0
click at [694, 145] on div "First Aid Uniform Info Tech PTA Cardigan" at bounding box center [555, 143] width 381 height 31
click at [451, 179] on div "Sport Wear" at bounding box center [569, 179] width 409 height 25
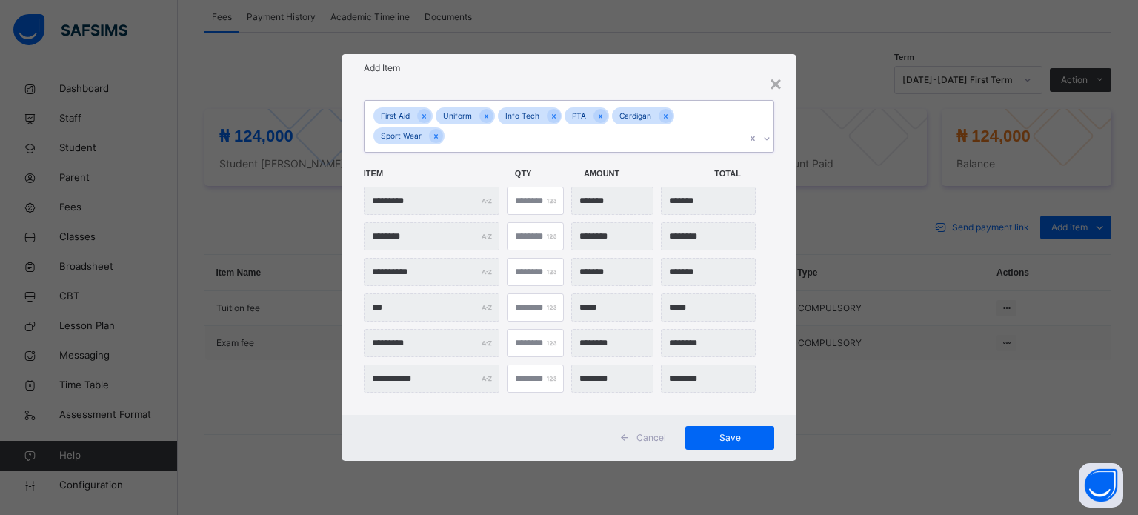
click at [722, 117] on div "First Aid Uniform Info Tech PTA Cardigan Sport Wear" at bounding box center [555, 126] width 381 height 51
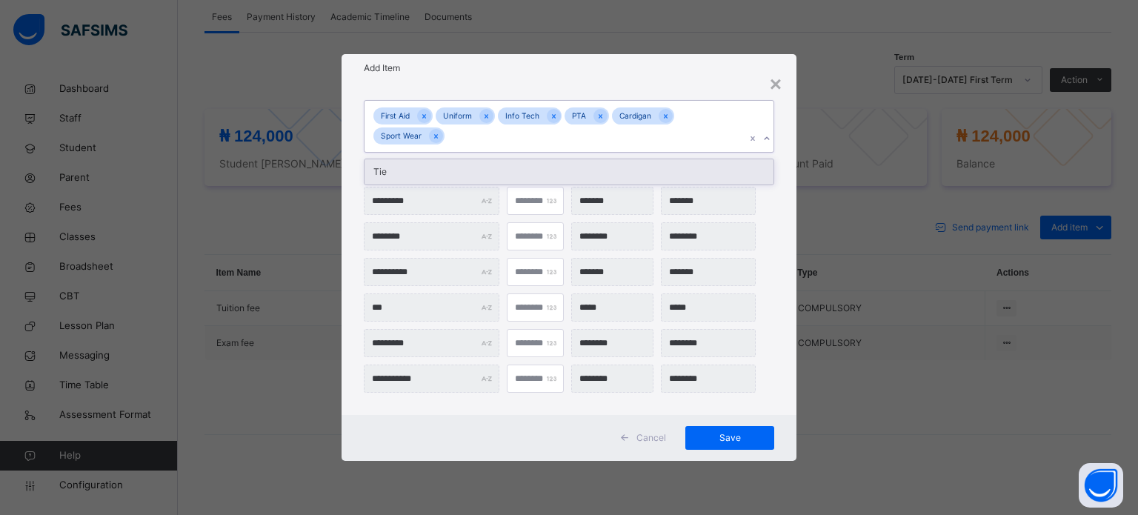
click at [378, 176] on div "Tie" at bounding box center [569, 171] width 409 height 25
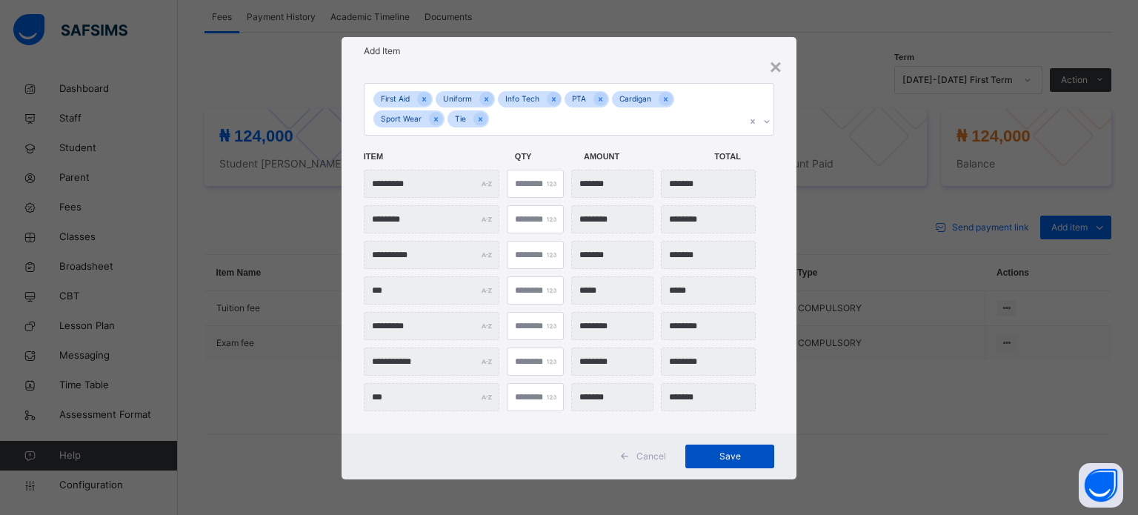
click at [733, 458] on span "Save" at bounding box center [730, 456] width 67 height 13
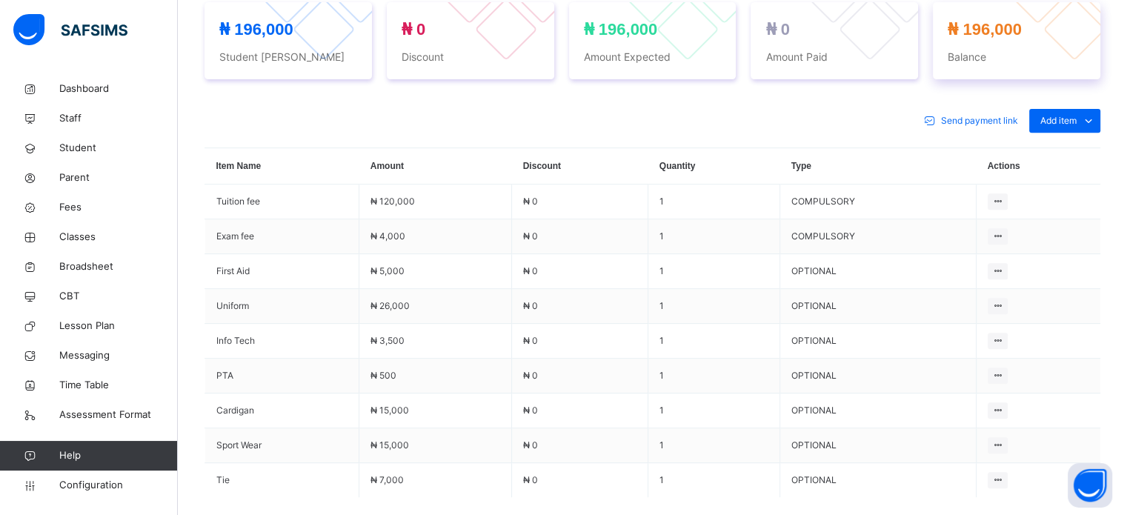
scroll to position [504, 0]
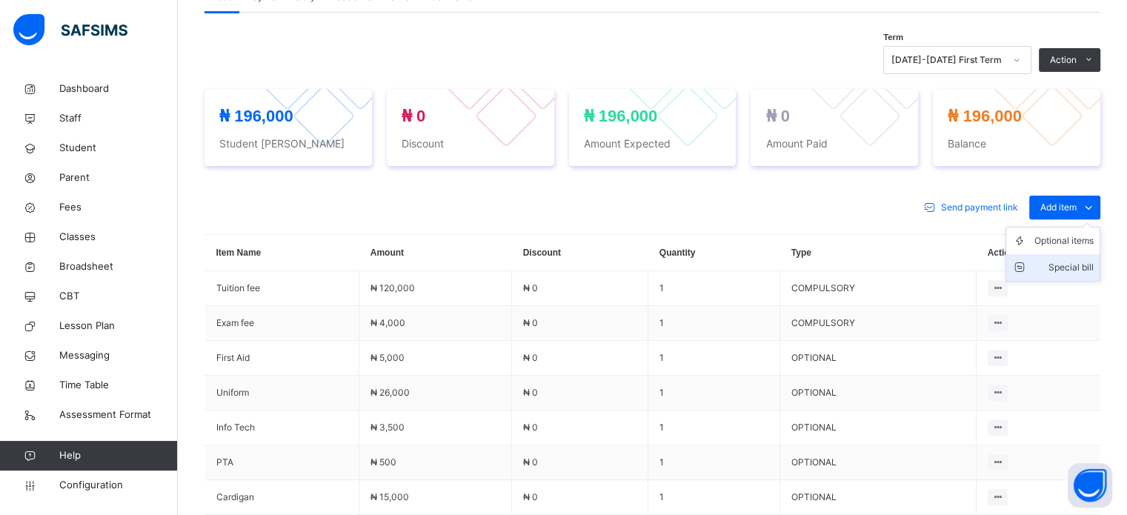
click at [1082, 260] on div "Special bill" at bounding box center [1064, 267] width 59 height 15
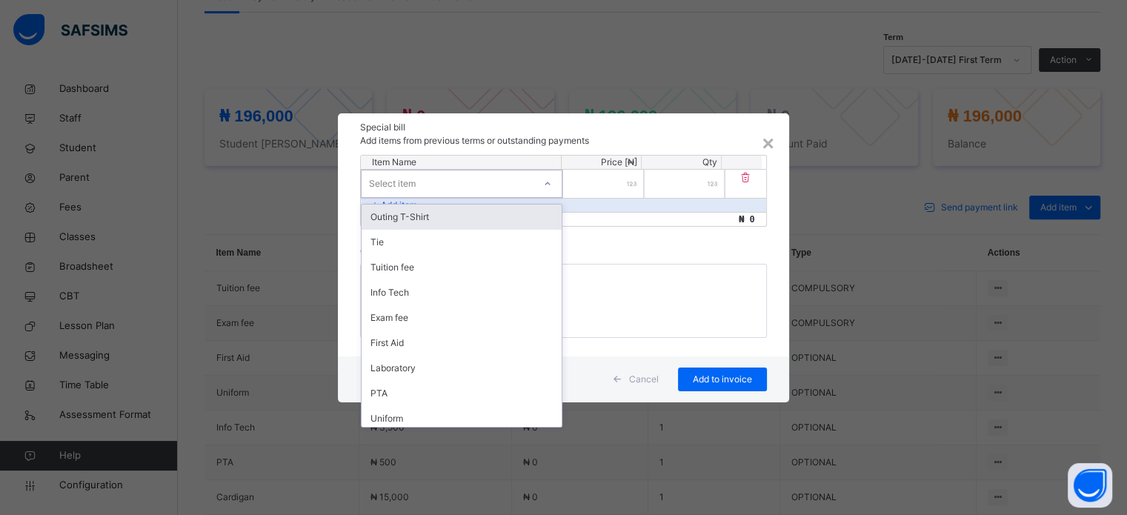
click at [480, 178] on div "Select item" at bounding box center [448, 183] width 172 height 23
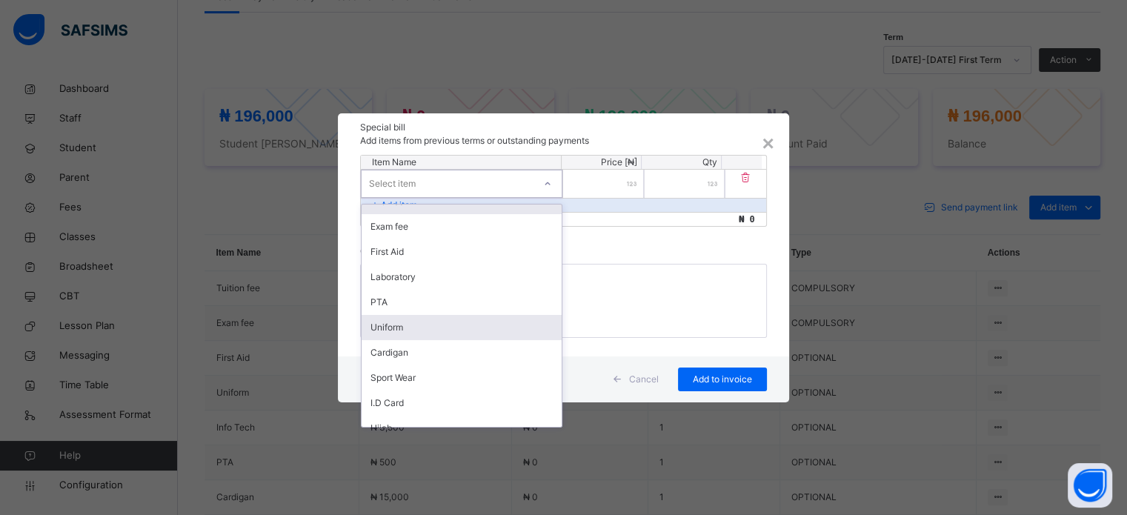
scroll to position [206, 0]
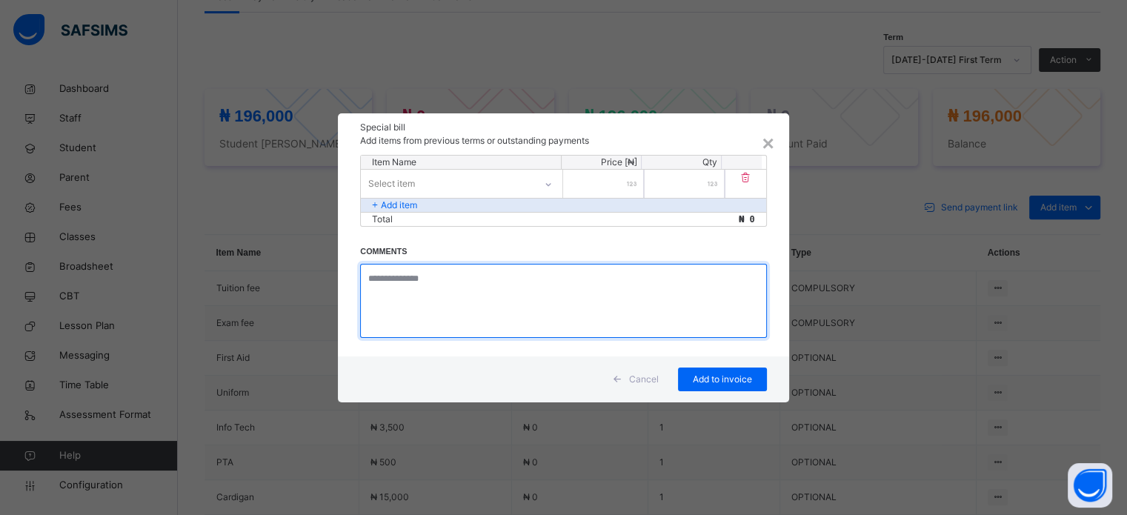
click at [657, 277] on textarea at bounding box center [563, 301] width 406 height 74
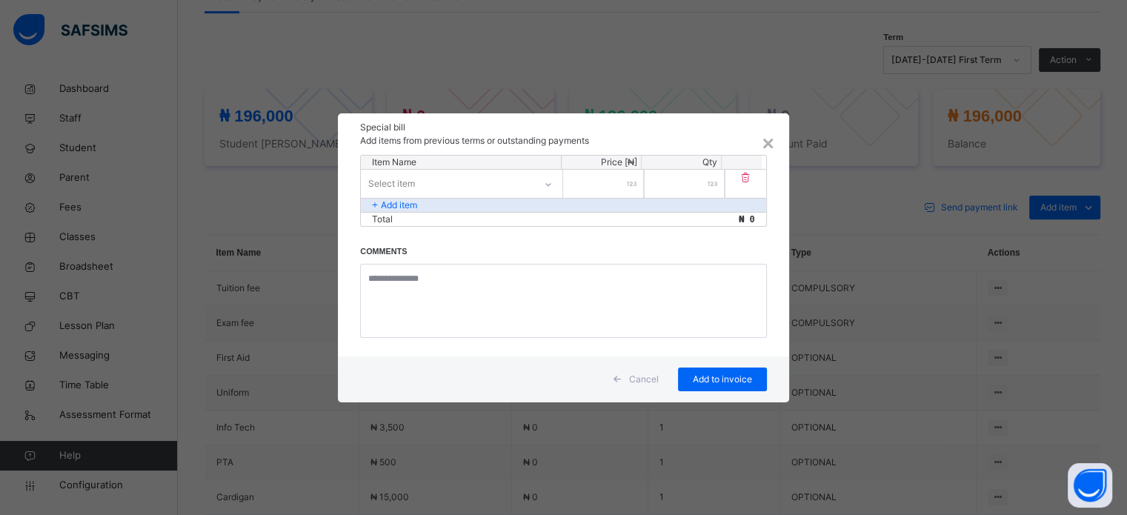
click at [654, 379] on span "Cancel" at bounding box center [644, 379] width 30 height 13
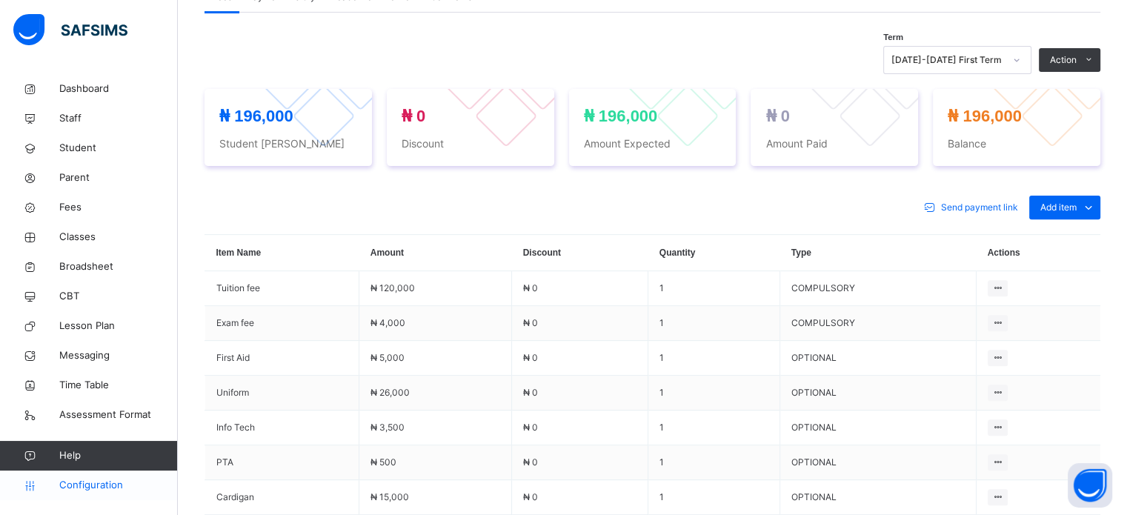
click at [73, 479] on span "Configuration" at bounding box center [118, 485] width 118 height 15
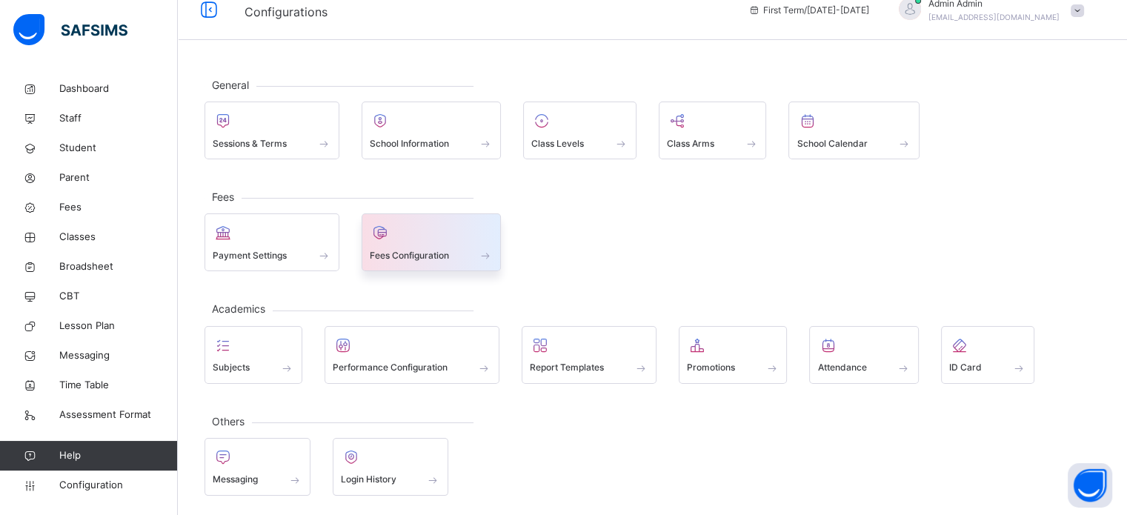
click at [416, 239] on div at bounding box center [432, 233] width 124 height 22
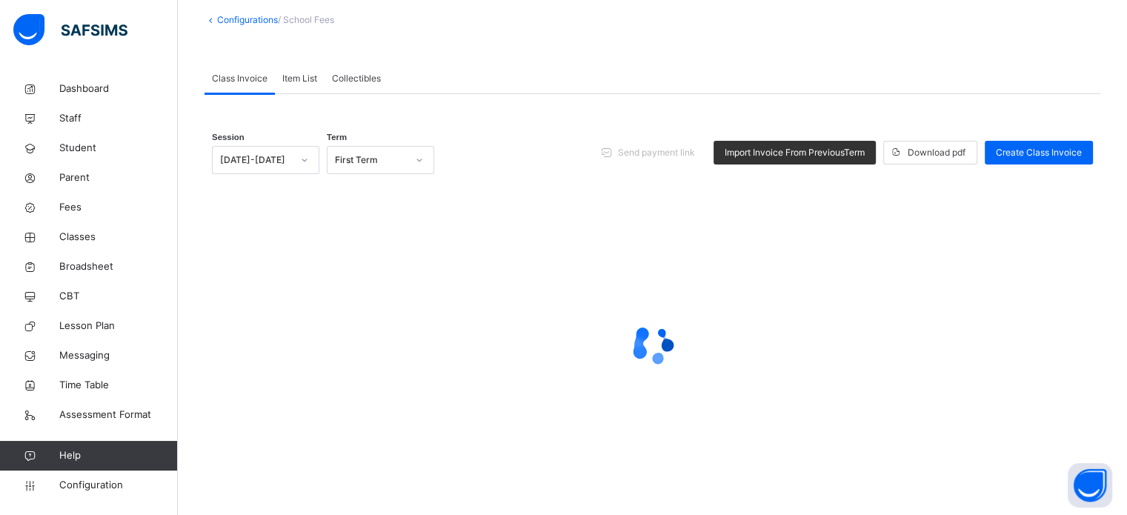
click at [288, 82] on span "Item List" at bounding box center [299, 78] width 35 height 13
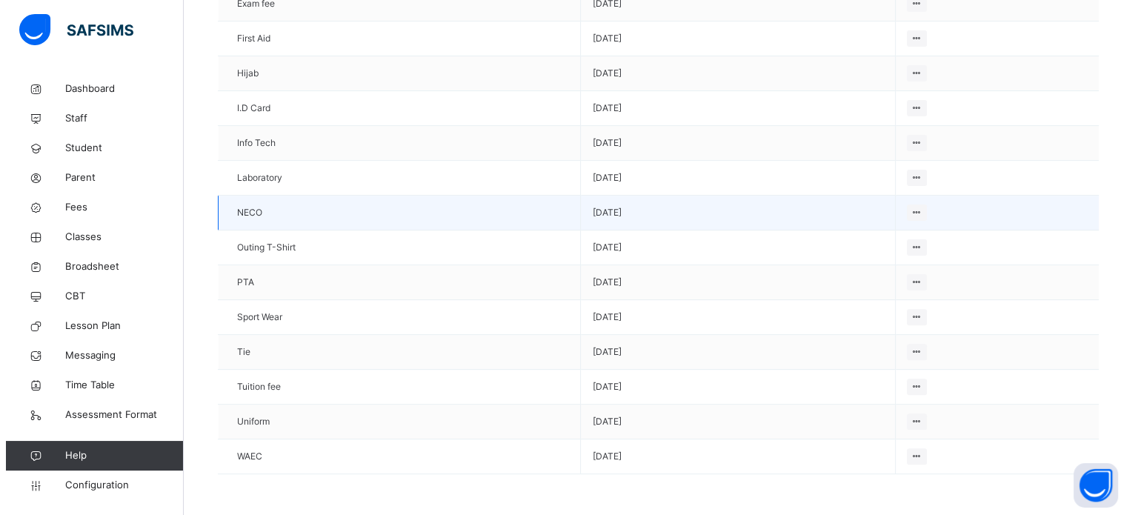
scroll to position [0, 0]
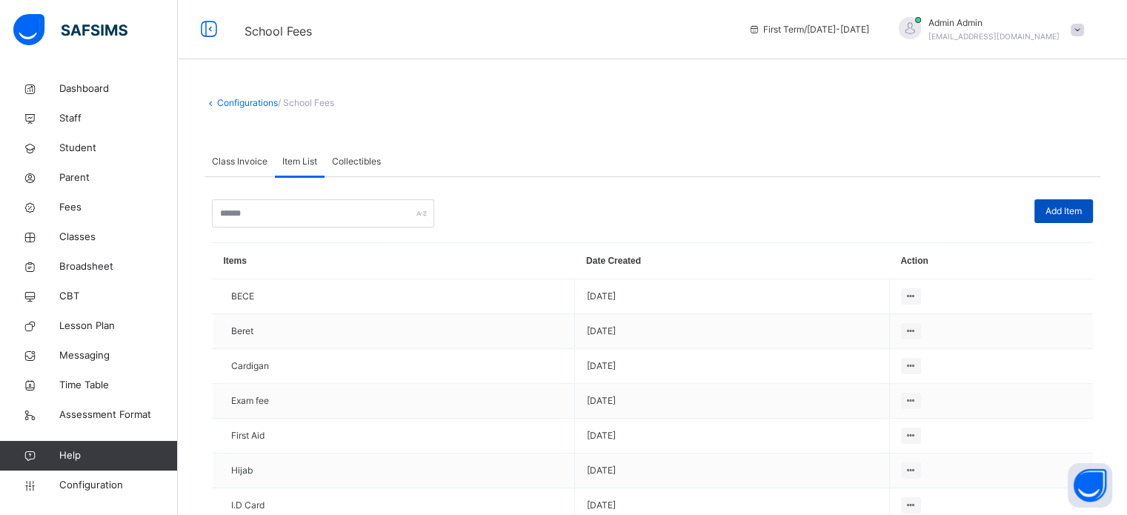
click at [1067, 211] on span "Add Item" at bounding box center [1064, 211] width 36 height 13
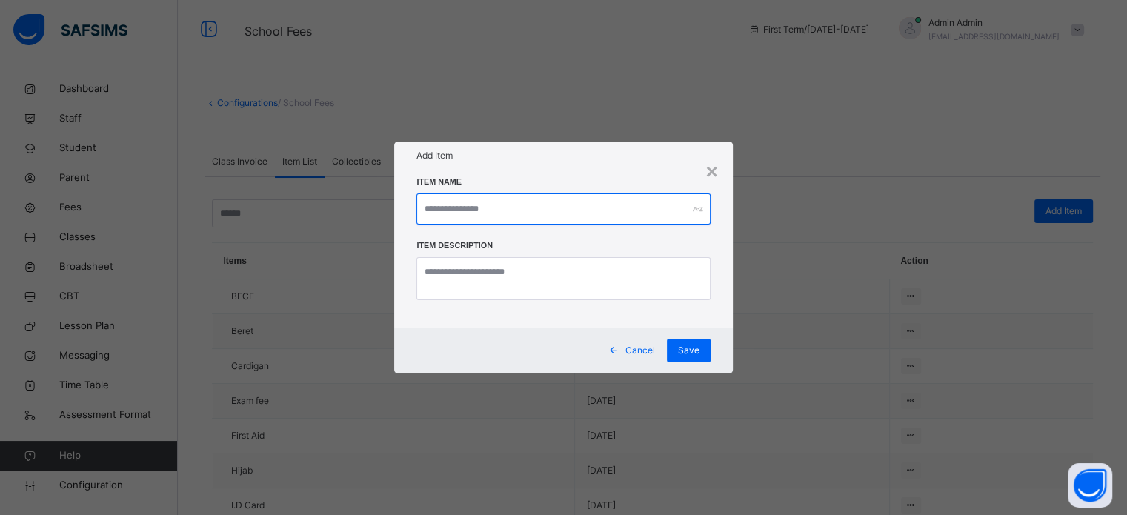
click at [506, 213] on input "text" at bounding box center [562, 208] width 293 height 31
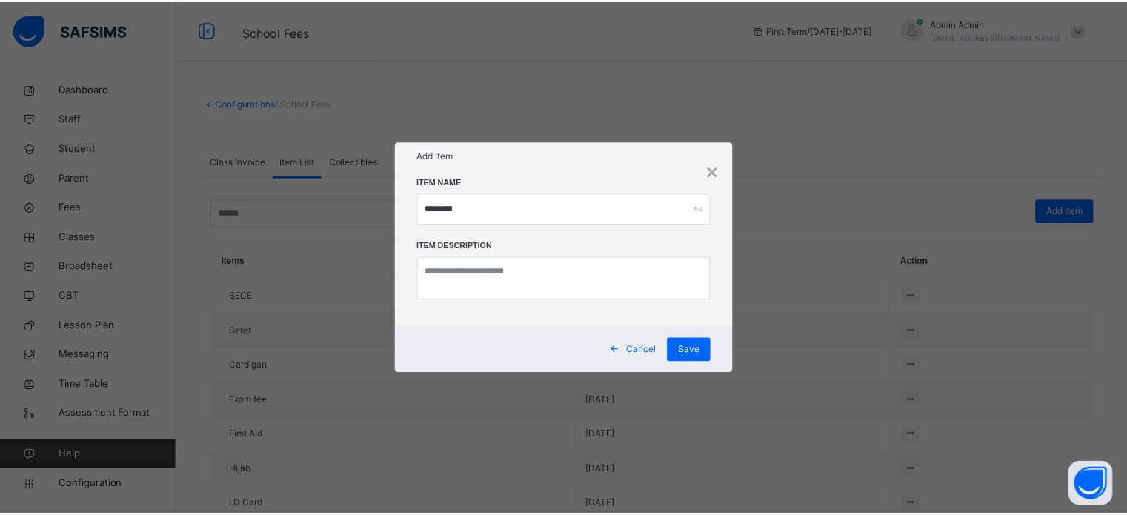
scroll to position [397, 0]
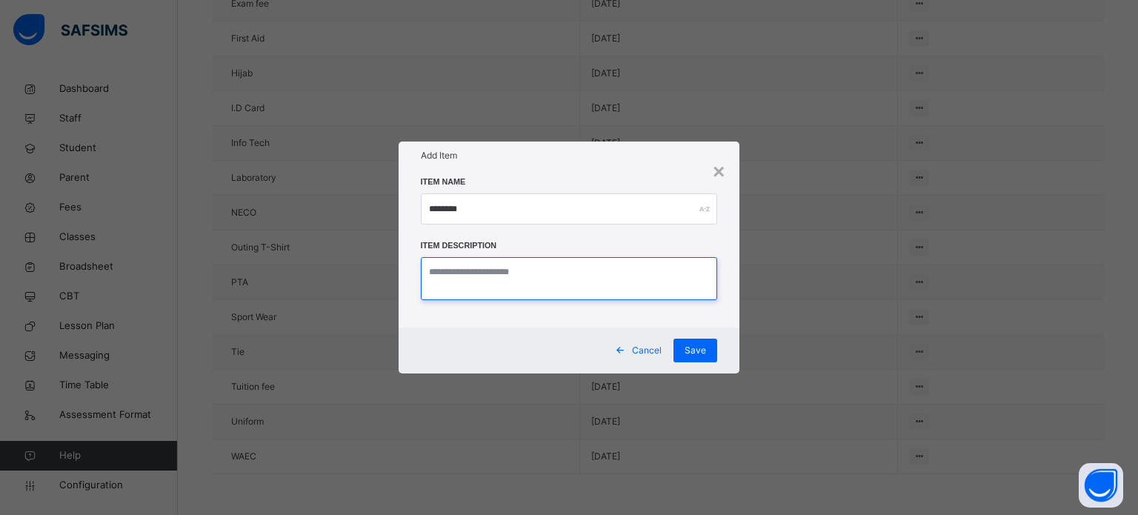
click at [482, 276] on textarea at bounding box center [569, 278] width 297 height 43
paste textarea "*******"
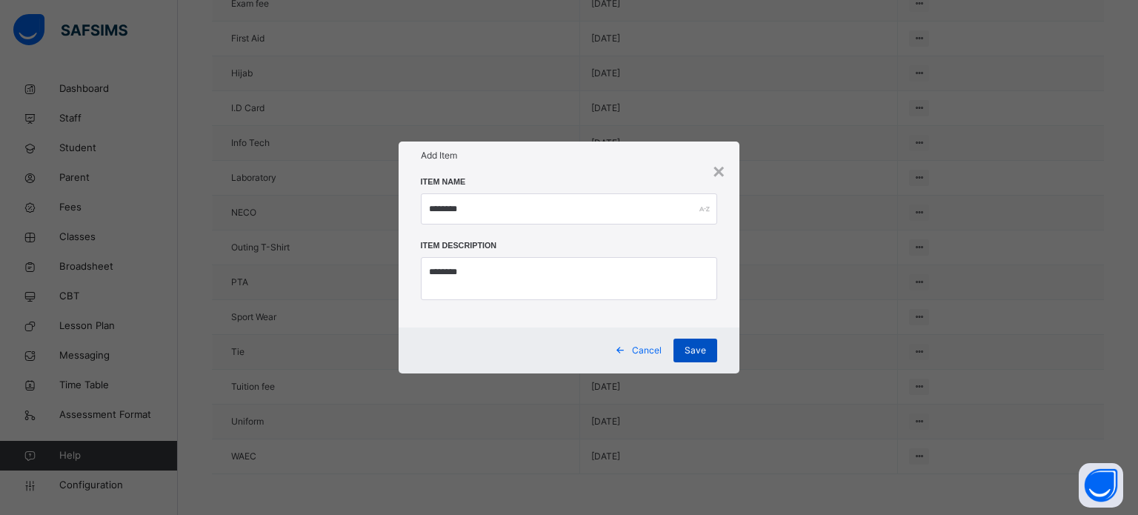
click at [694, 341] on div "Save" at bounding box center [696, 351] width 44 height 24
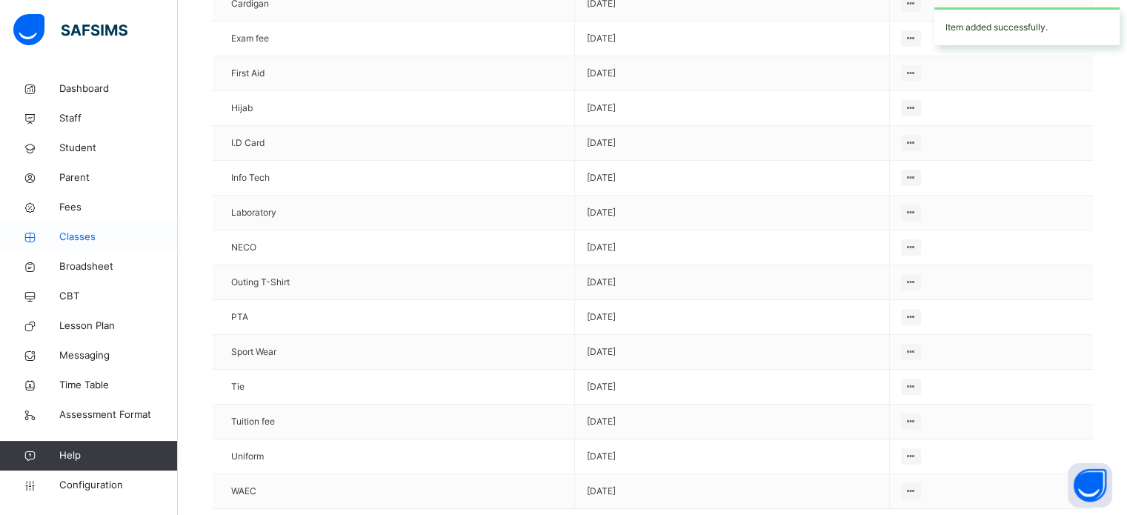
drag, startPoint x: 74, startPoint y: 240, endPoint x: 87, endPoint y: 244, distance: 13.8
click at [74, 239] on span "Classes" at bounding box center [118, 237] width 119 height 15
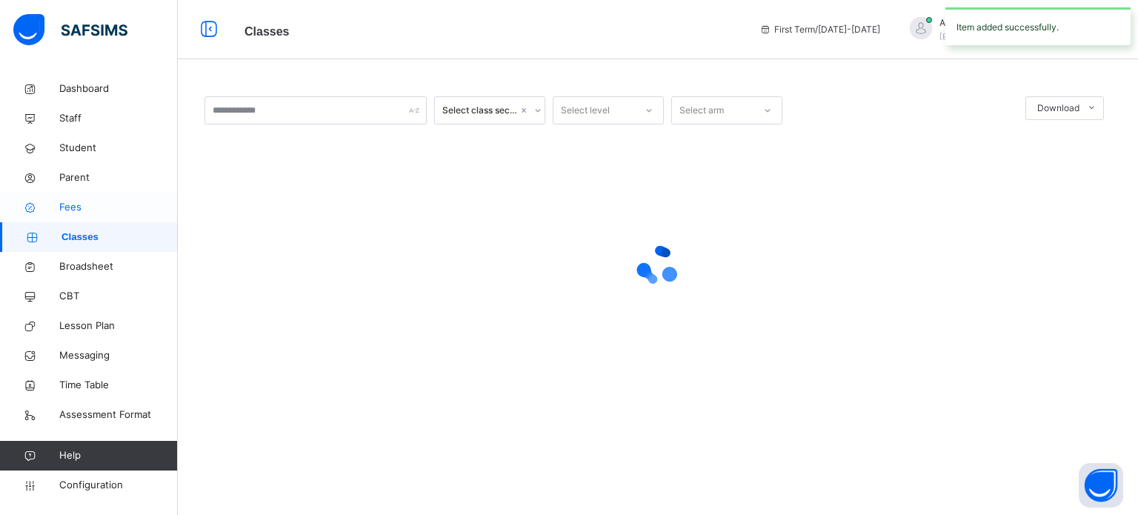
click at [68, 197] on link "Fees" at bounding box center [89, 208] width 178 height 30
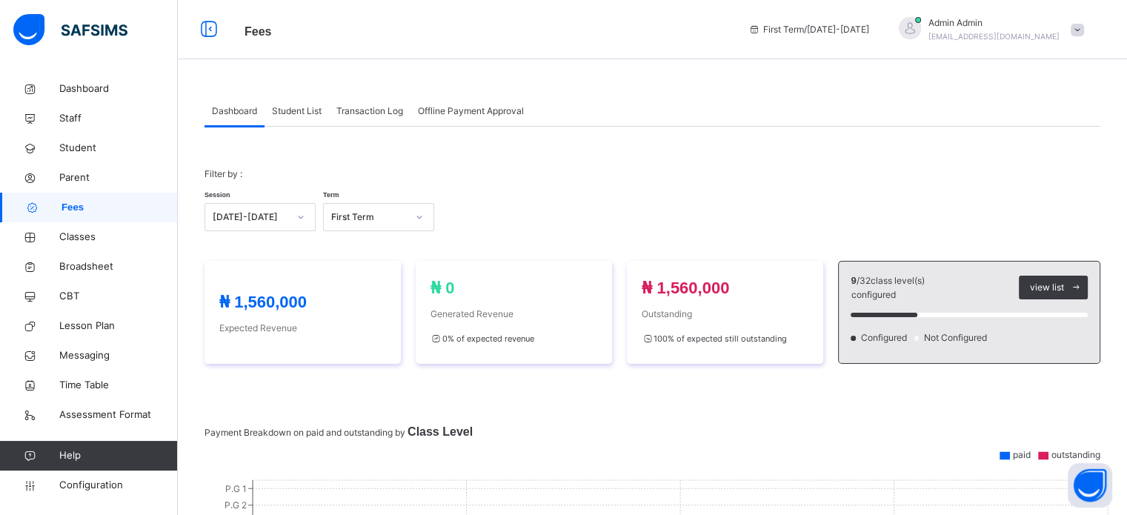
click at [305, 109] on span "Student List" at bounding box center [297, 110] width 50 height 13
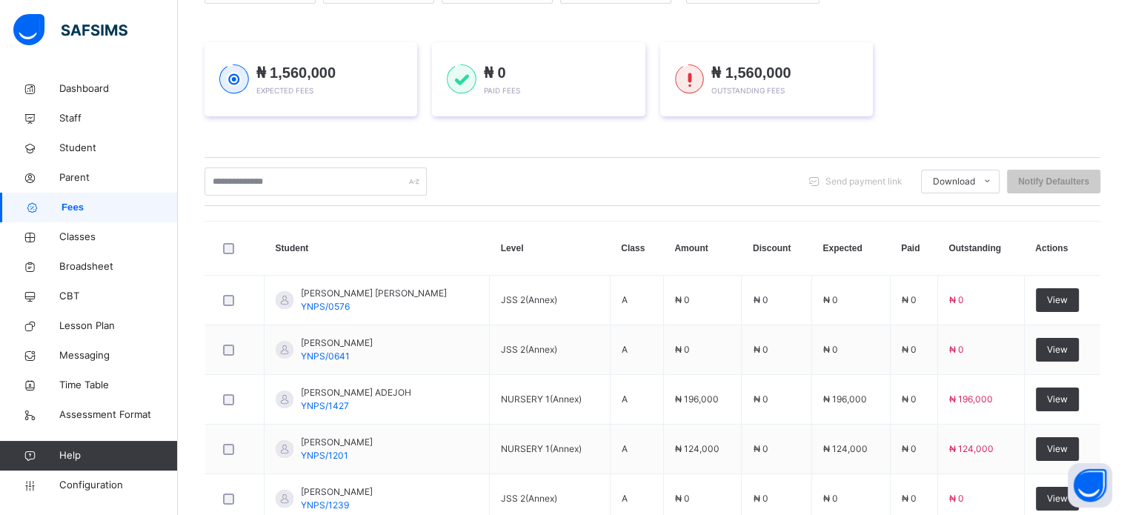
scroll to position [222, 0]
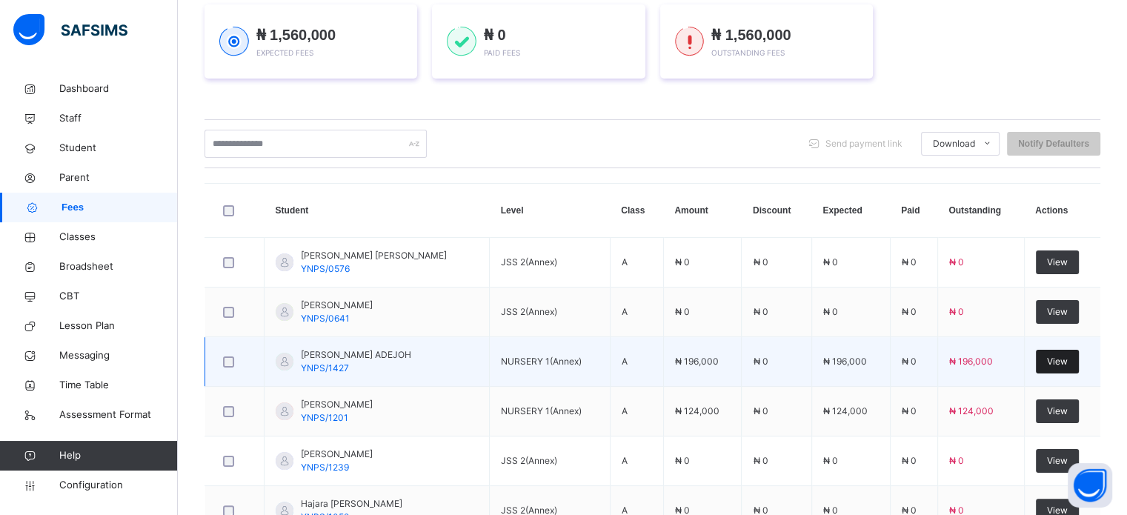
click at [1068, 355] on span "View" at bounding box center [1057, 361] width 21 height 13
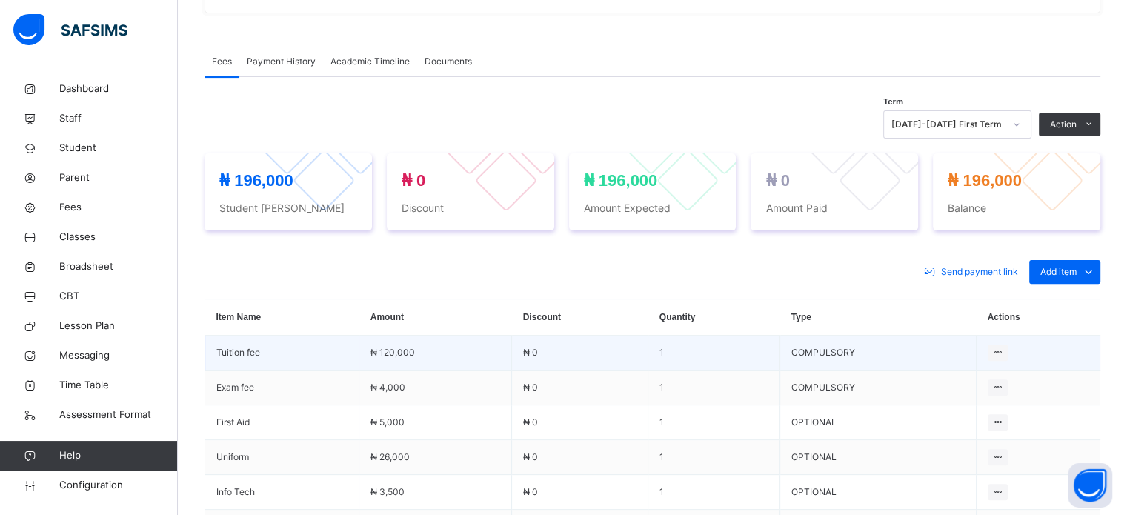
scroll to position [445, 0]
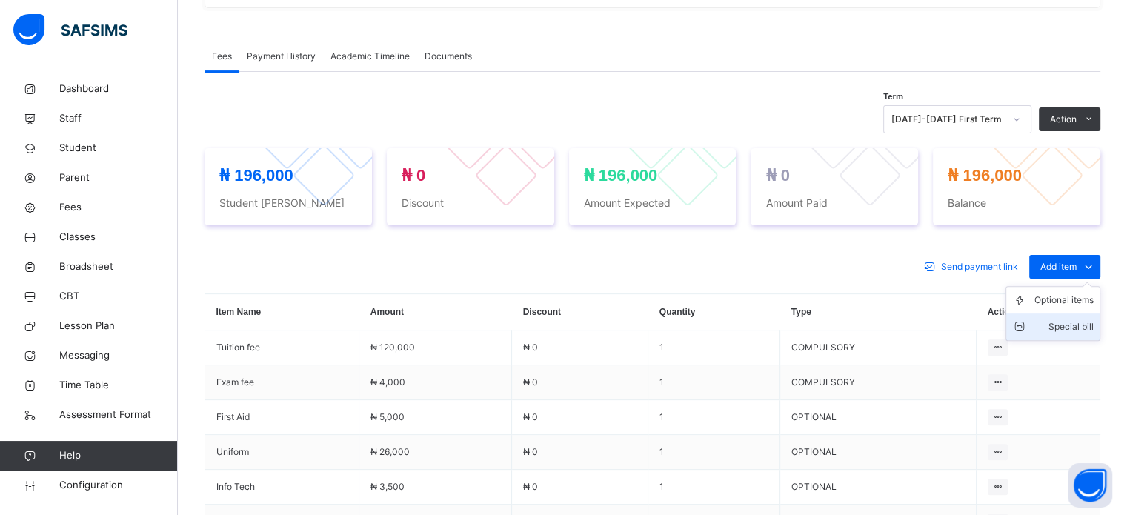
click at [1067, 322] on div "Special bill" at bounding box center [1064, 326] width 59 height 15
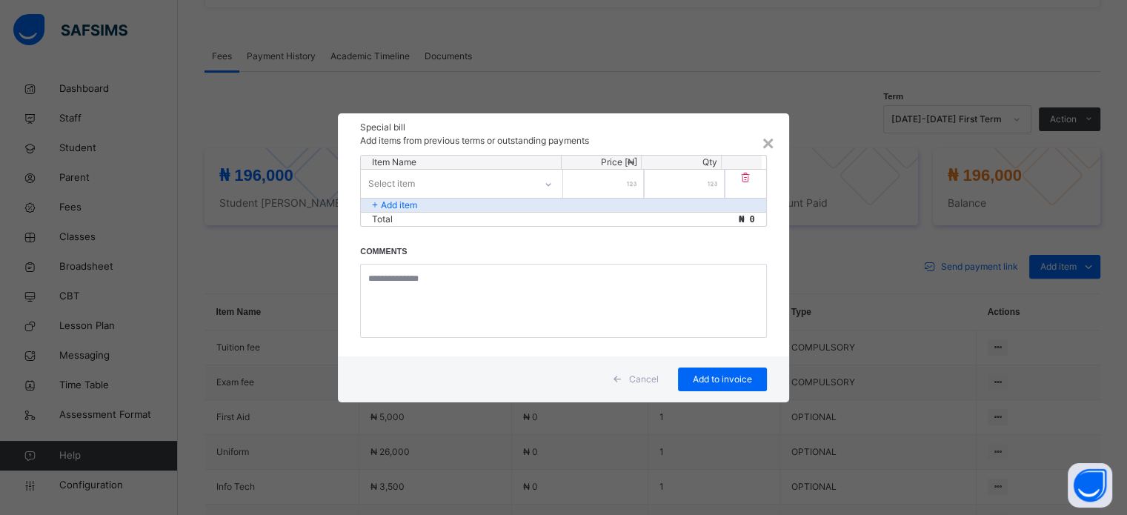
click at [450, 183] on div "Select item" at bounding box center [447, 183] width 173 height 23
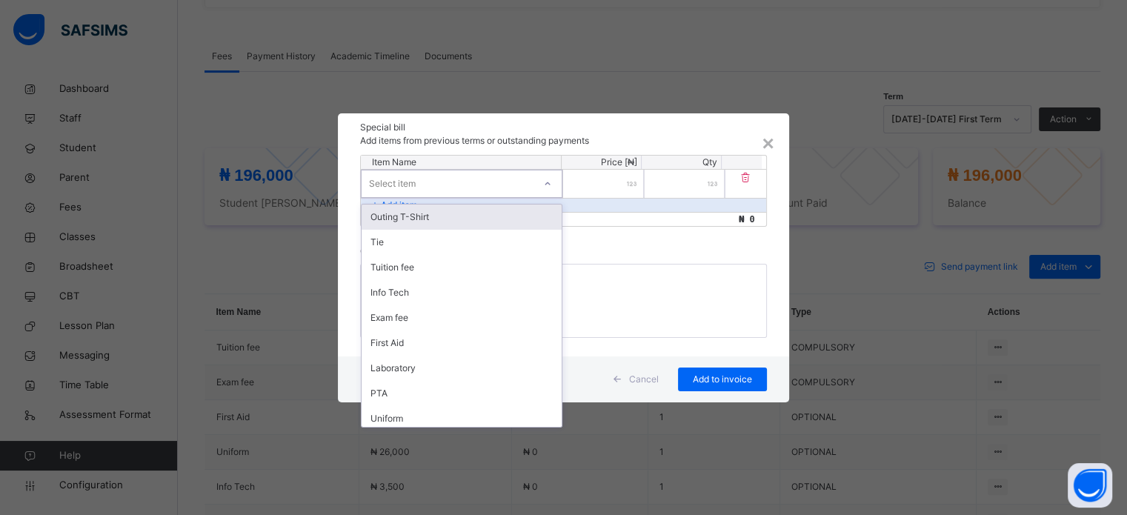
click at [430, 174] on div "Select item" at bounding box center [448, 183] width 172 height 23
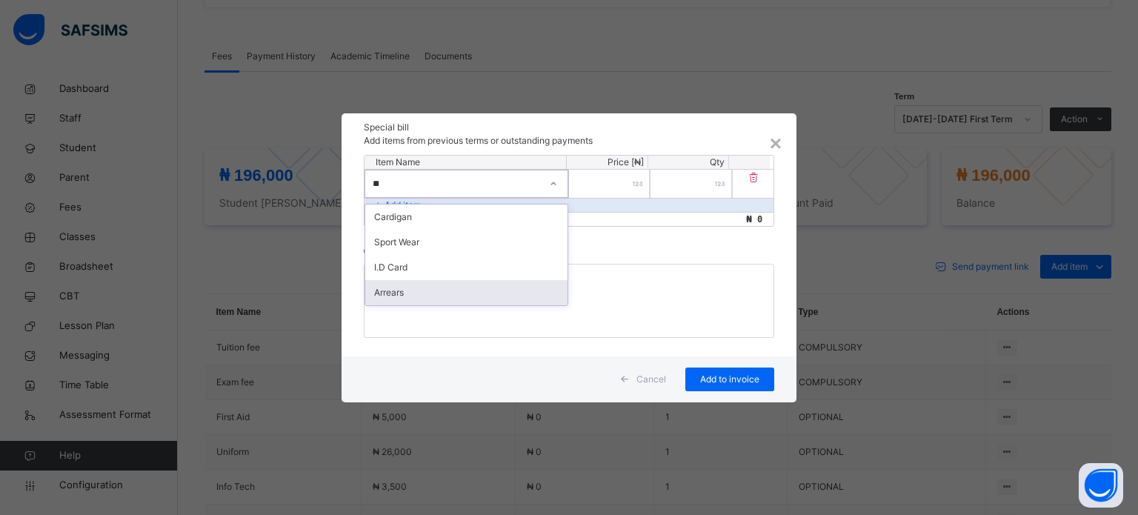
click at [412, 290] on div "Arrears" at bounding box center [466, 292] width 202 height 25
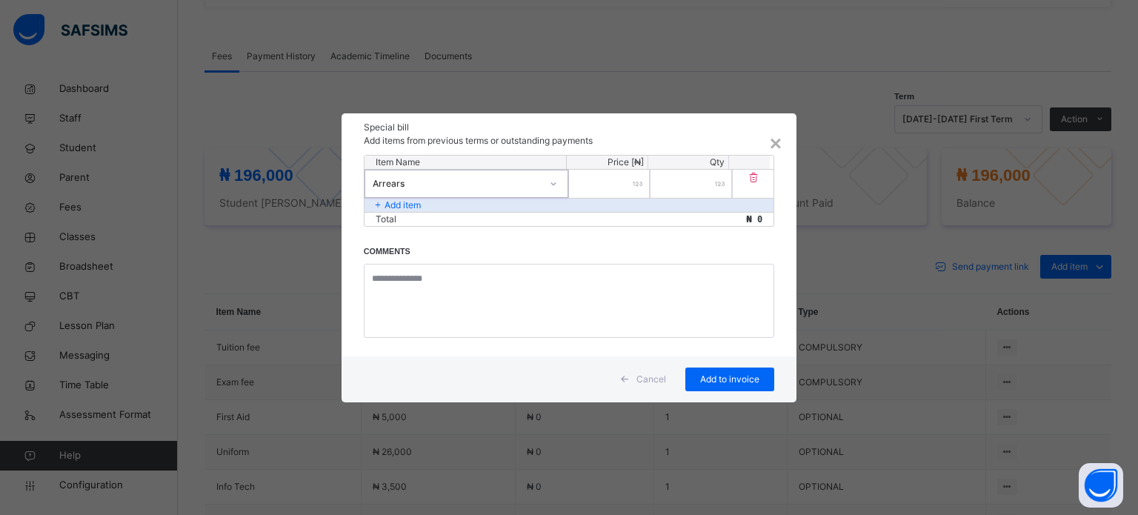
click at [606, 185] on input "number" at bounding box center [609, 184] width 81 height 28
click at [771, 142] on div "×" at bounding box center [776, 143] width 12 height 31
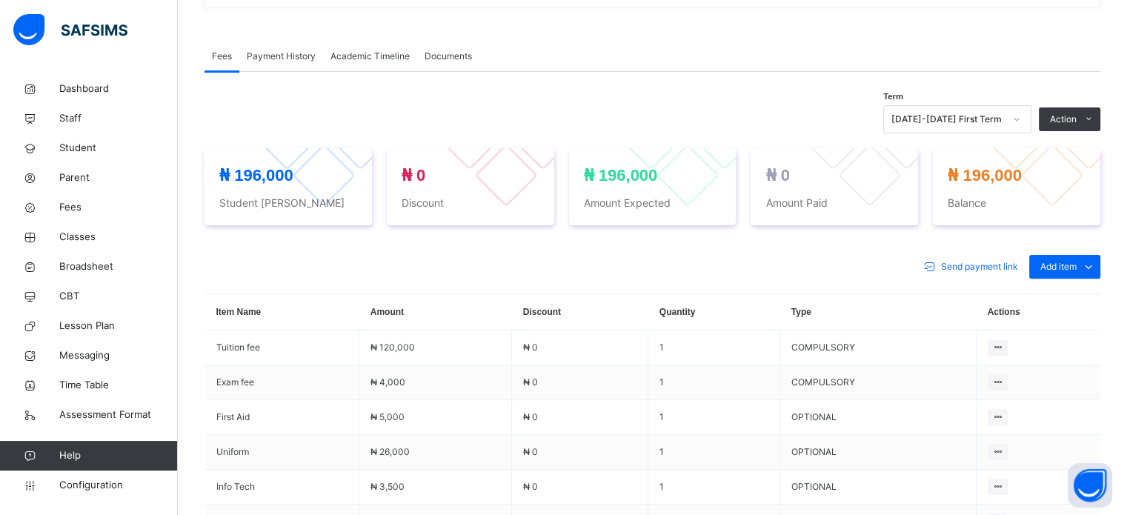
click at [293, 60] on span "Payment History" at bounding box center [281, 56] width 69 height 13
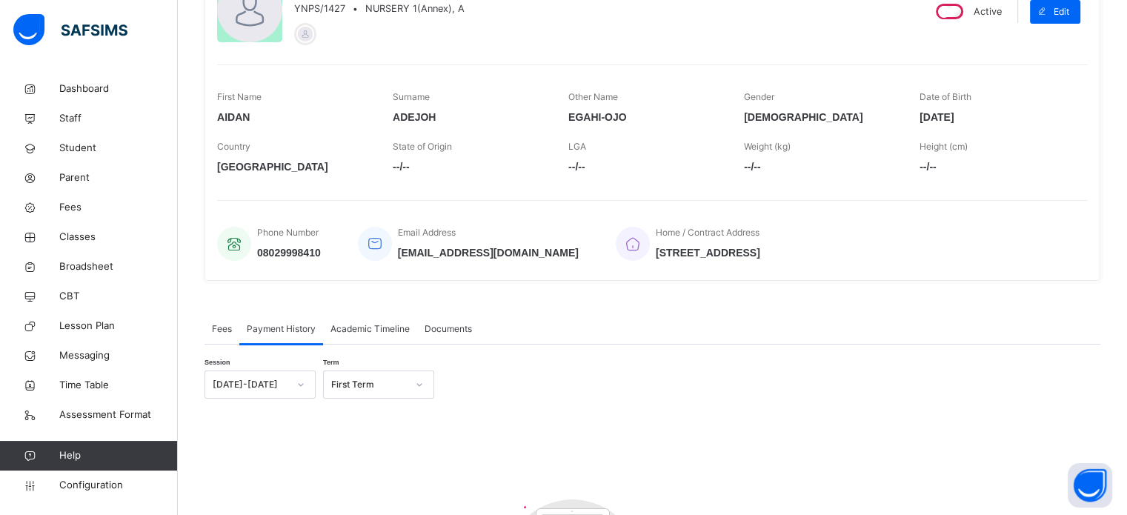
scroll to position [374, 0]
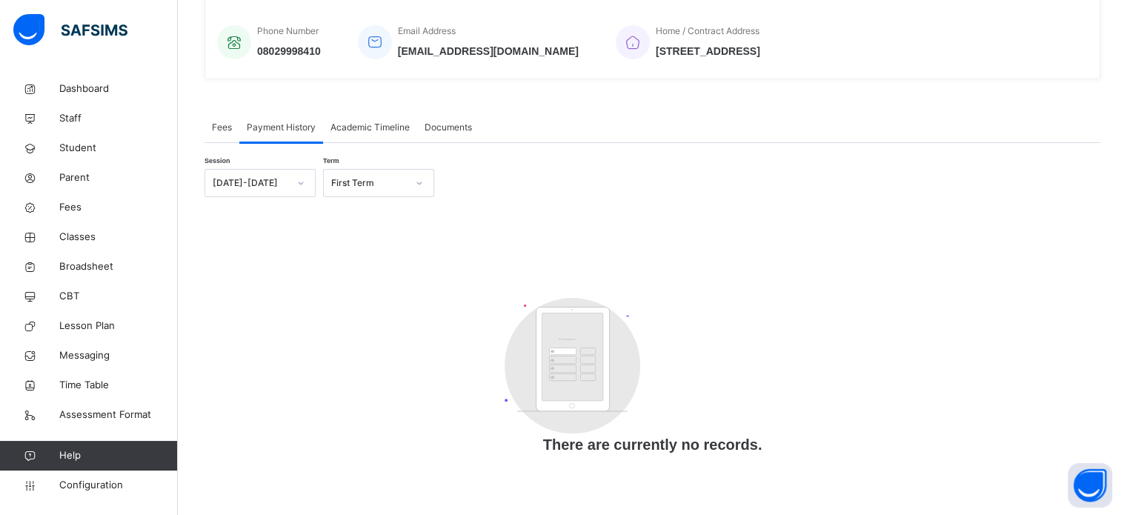
click at [212, 130] on span "Fees" at bounding box center [222, 127] width 20 height 13
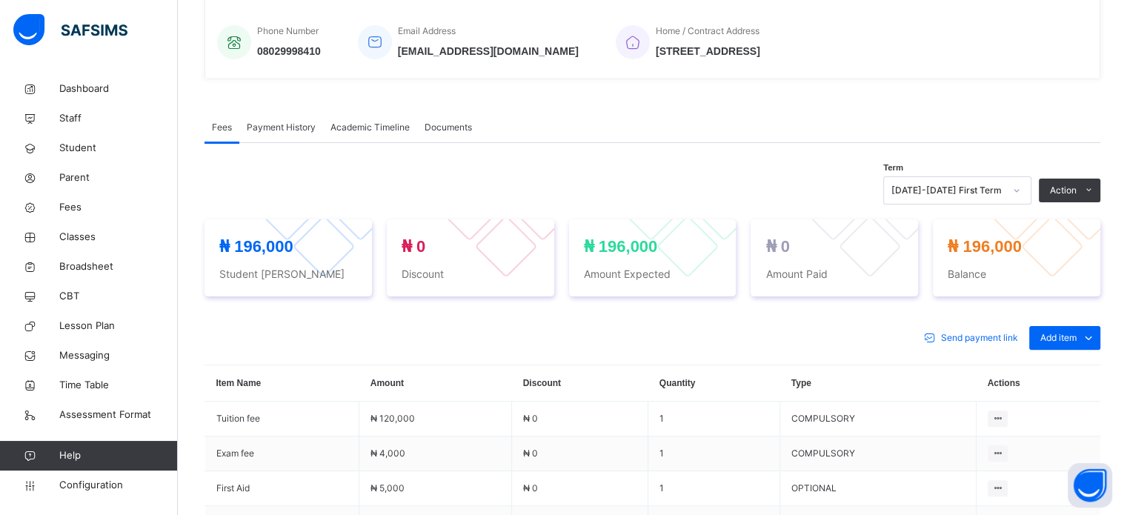
click at [359, 127] on span "Academic Timeline" at bounding box center [370, 127] width 79 height 13
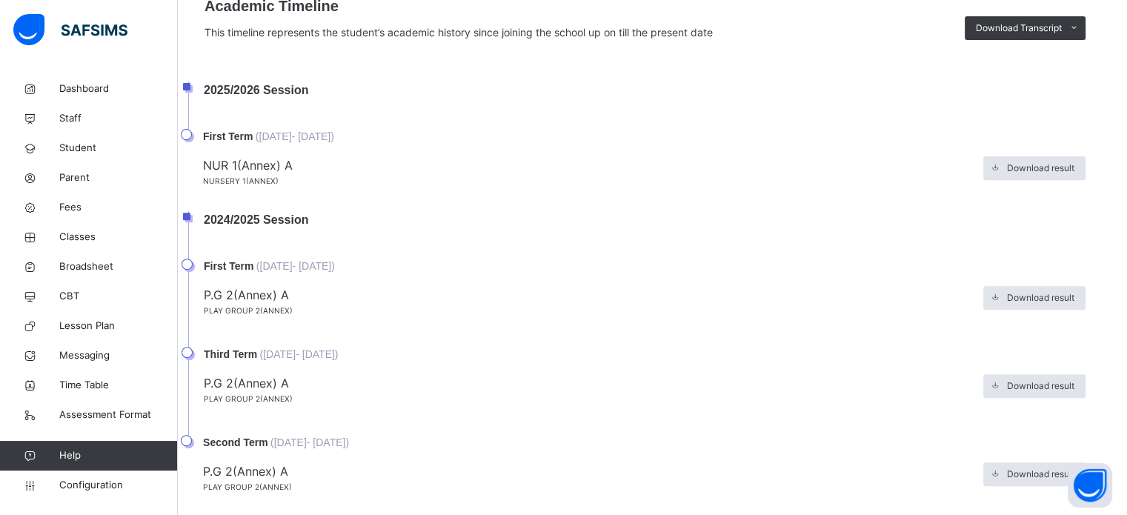
scroll to position [570, 0]
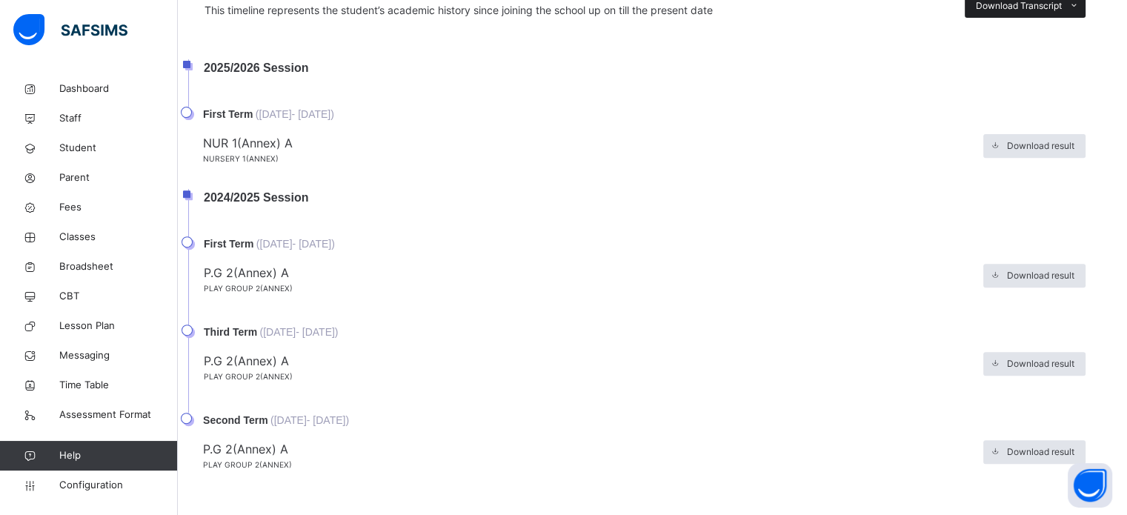
click at [1029, 7] on span "Download Transcript" at bounding box center [1019, 5] width 86 height 13
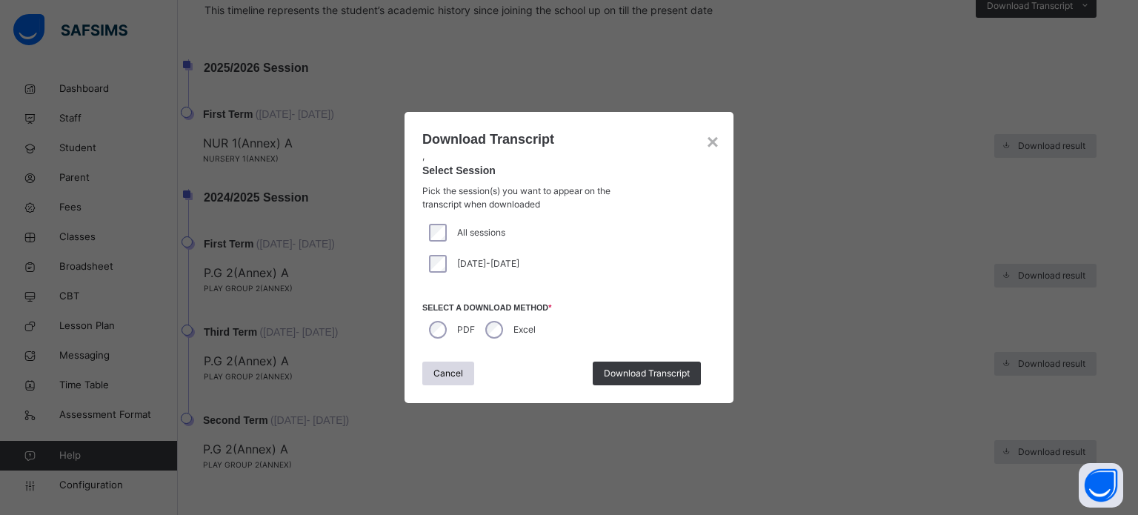
drag, startPoint x: 648, startPoint y: 373, endPoint x: 757, endPoint y: 145, distance: 252.9
click at [648, 373] on span "Download Transcript" at bounding box center [647, 373] width 86 height 13
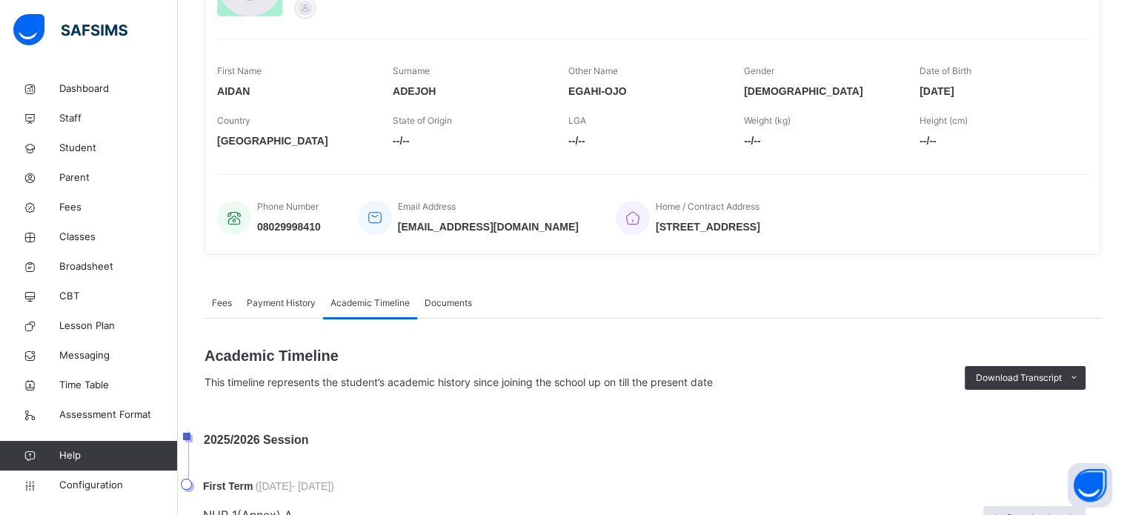
scroll to position [199, 0]
click at [267, 303] on span "Payment History" at bounding box center [281, 301] width 69 height 13
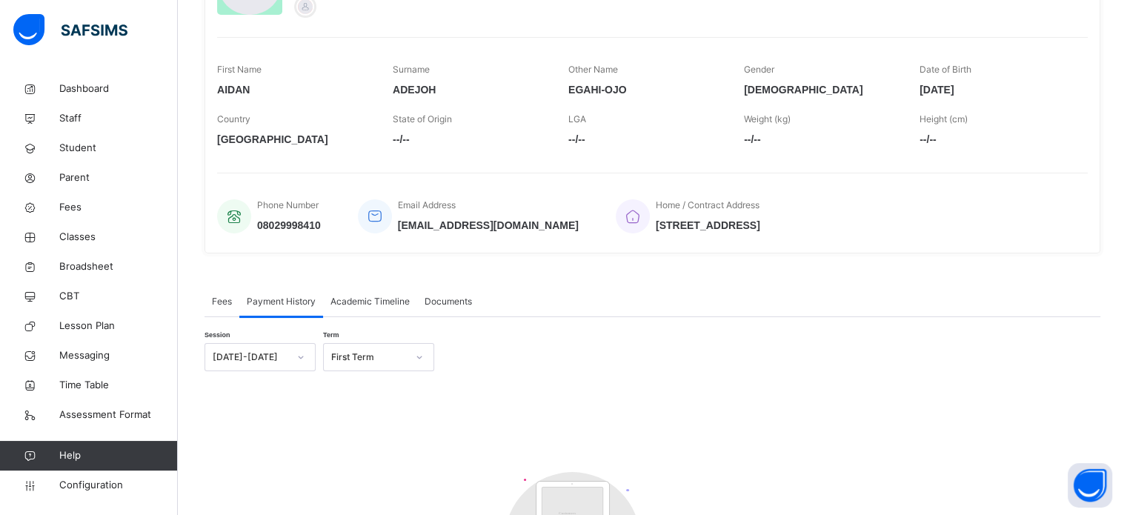
click at [218, 299] on span "Fees" at bounding box center [222, 301] width 20 height 13
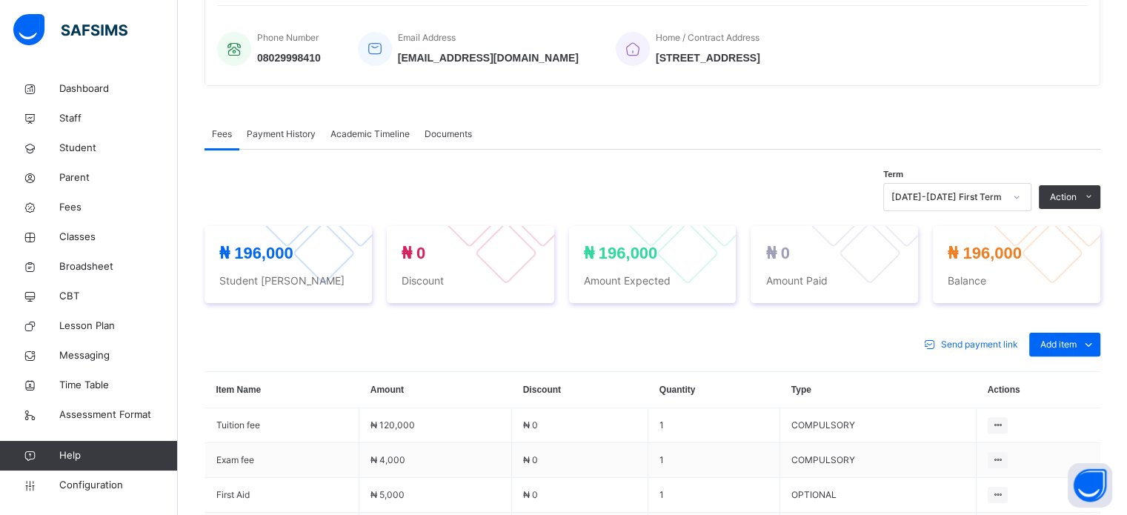
scroll to position [430, 0]
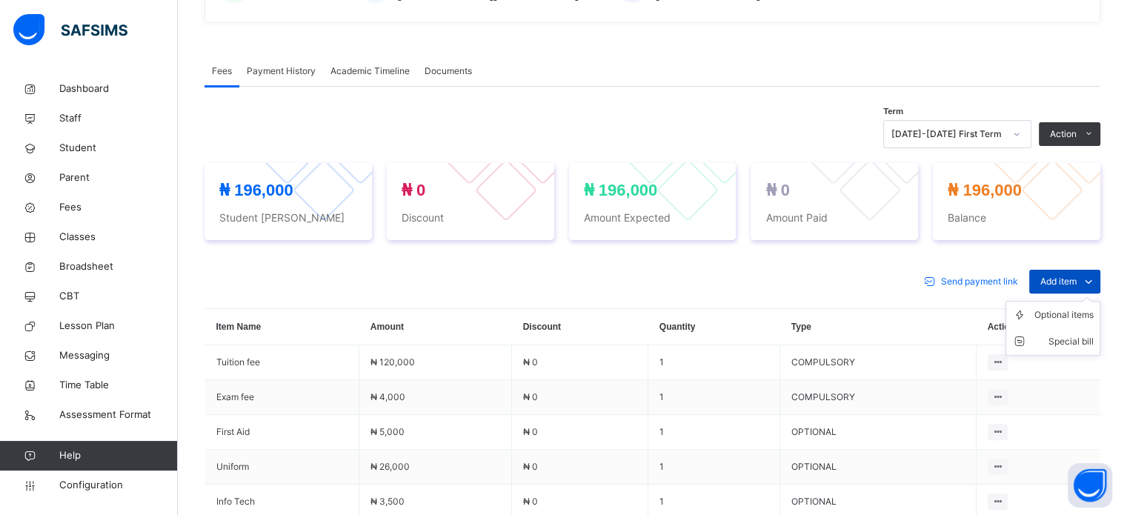
click at [1077, 282] on span "Add item" at bounding box center [1058, 281] width 36 height 13
click at [110, 487] on span "Configuration" at bounding box center [118, 485] width 118 height 15
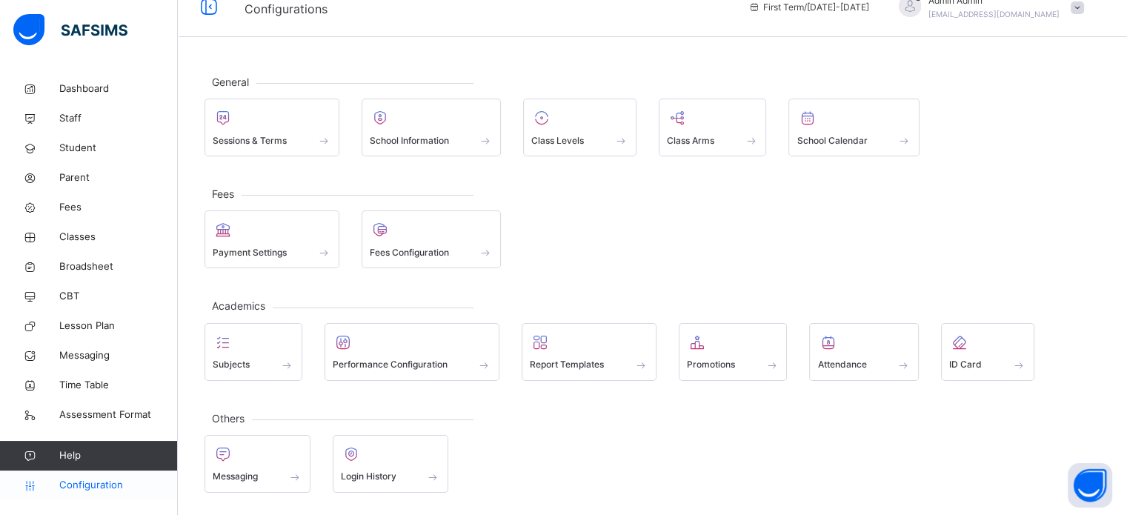
scroll to position [19, 0]
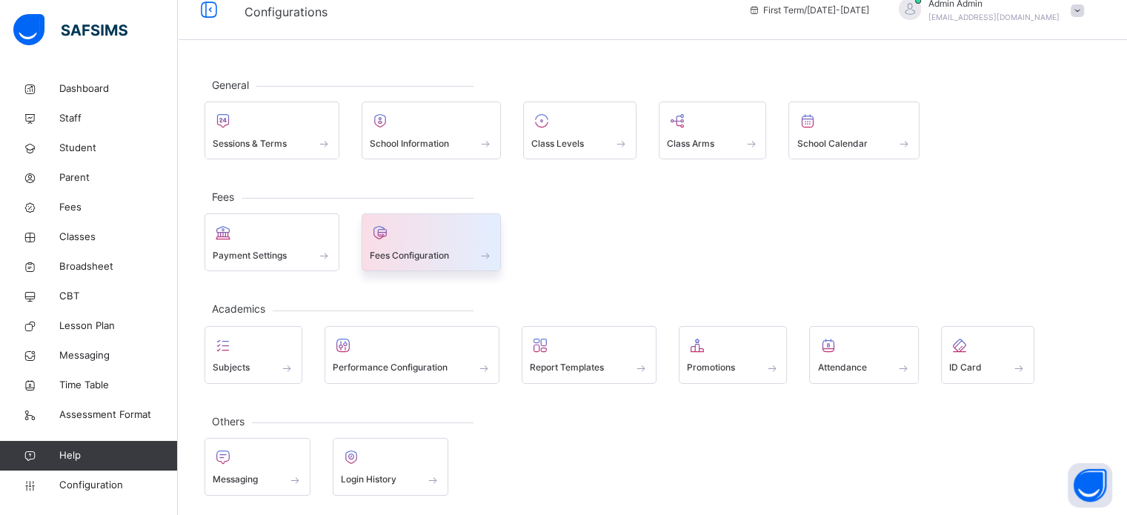
click at [424, 249] on span "Fees Configuration" at bounding box center [409, 255] width 79 height 13
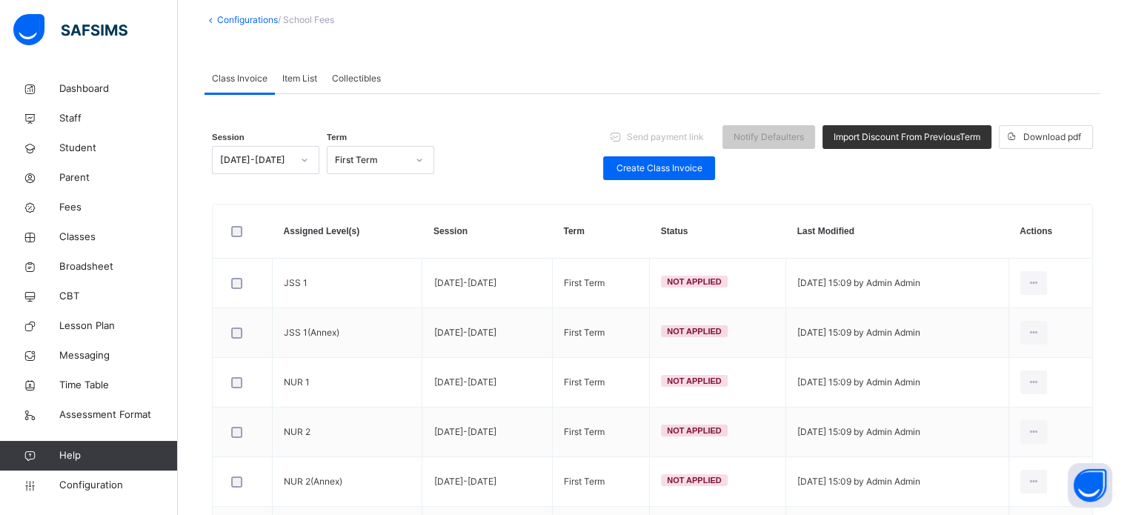
click at [291, 259] on td "JSS 1" at bounding box center [348, 284] width 150 height 50
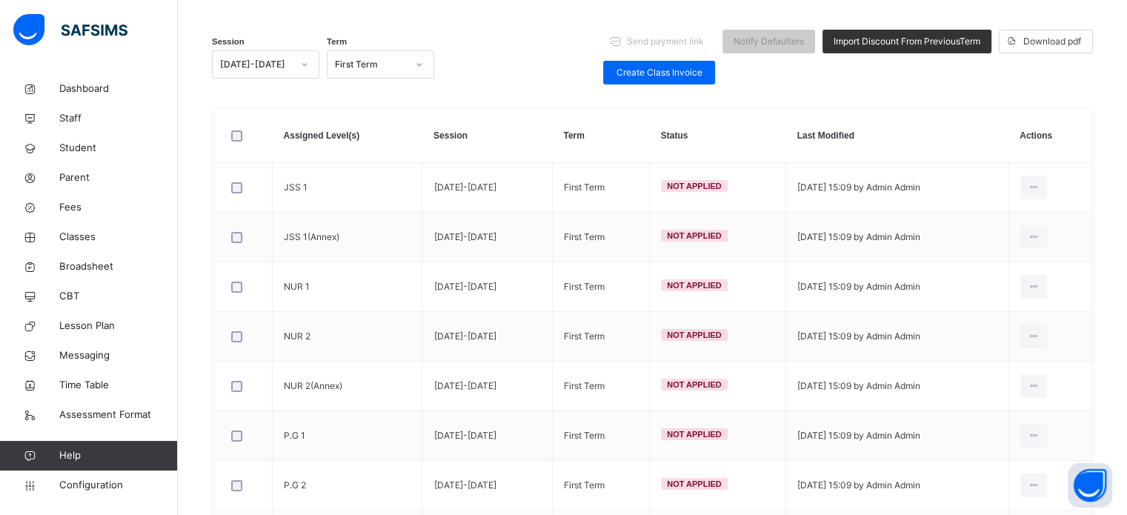
scroll to position [19, 0]
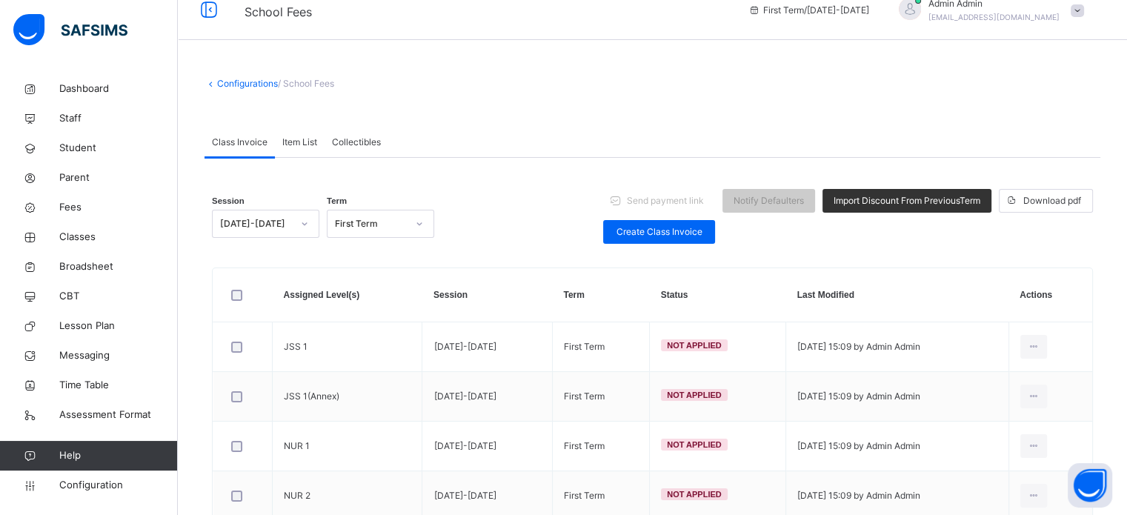
click at [305, 132] on div "Item List" at bounding box center [300, 142] width 50 height 30
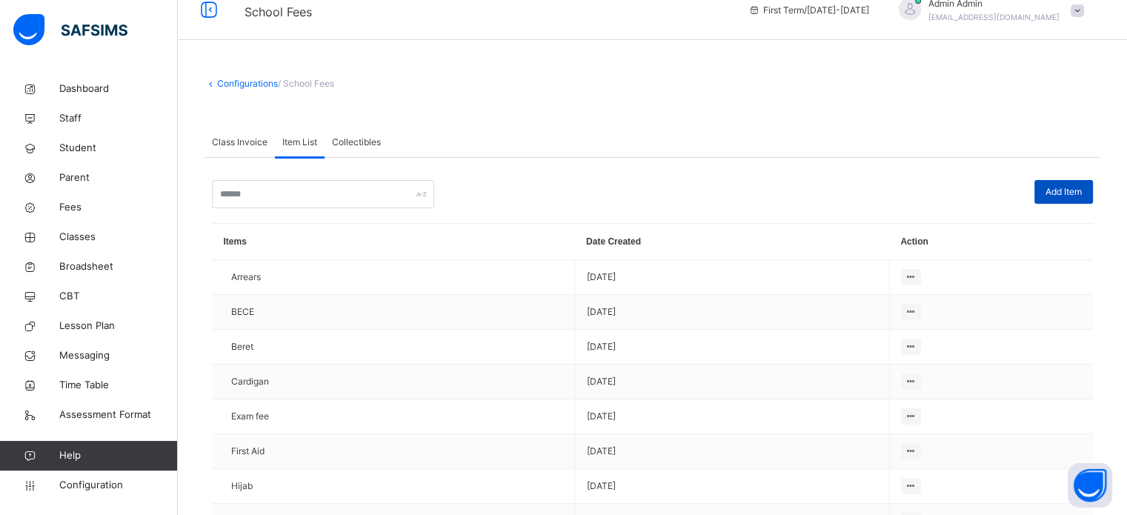
click at [1082, 192] on span "Add Item" at bounding box center [1064, 191] width 36 height 13
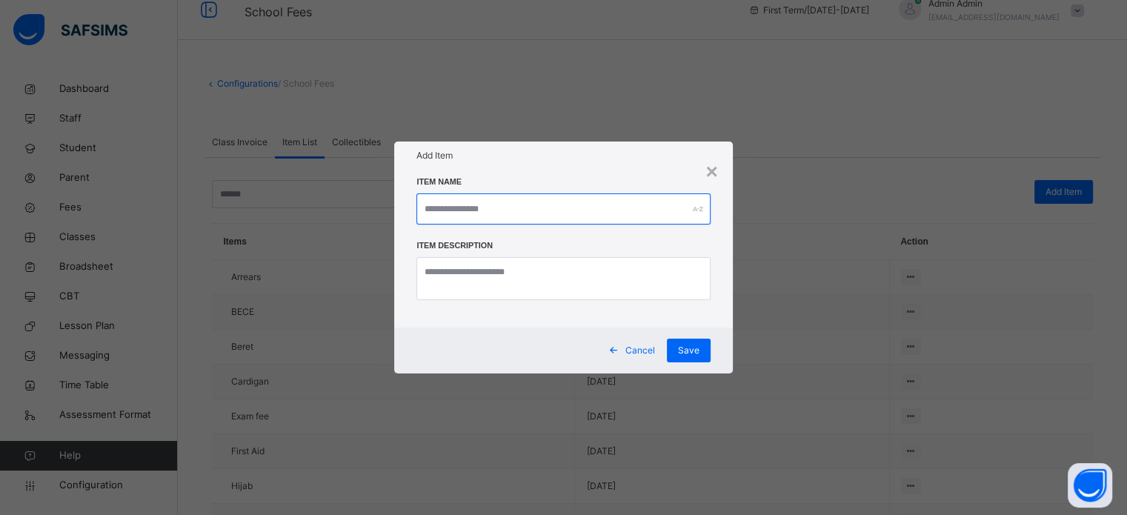
click at [597, 207] on input "text" at bounding box center [562, 208] width 293 height 31
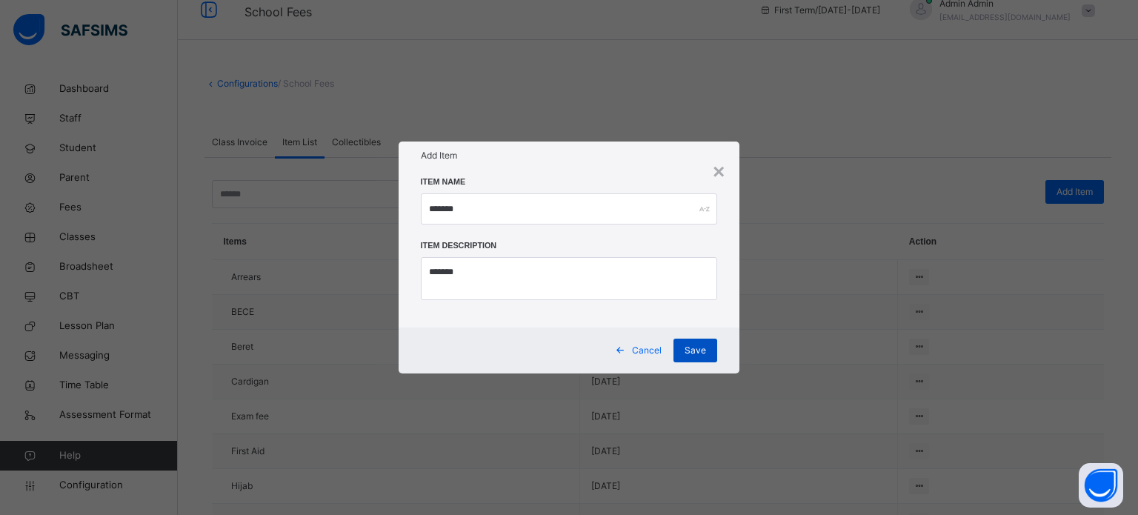
click at [713, 354] on div "Save" at bounding box center [696, 351] width 44 height 24
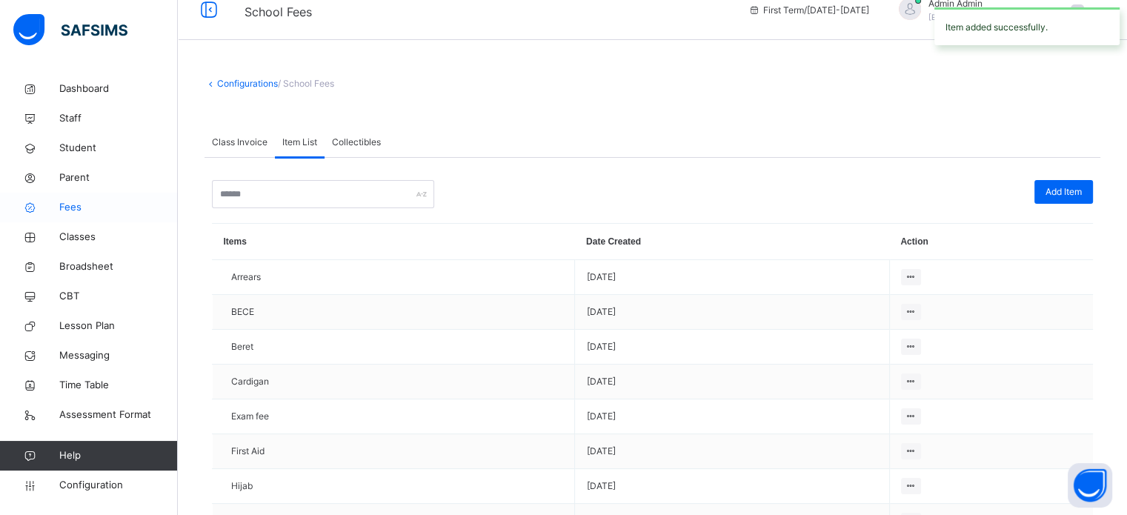
click at [62, 210] on span "Fees" at bounding box center [118, 207] width 119 height 15
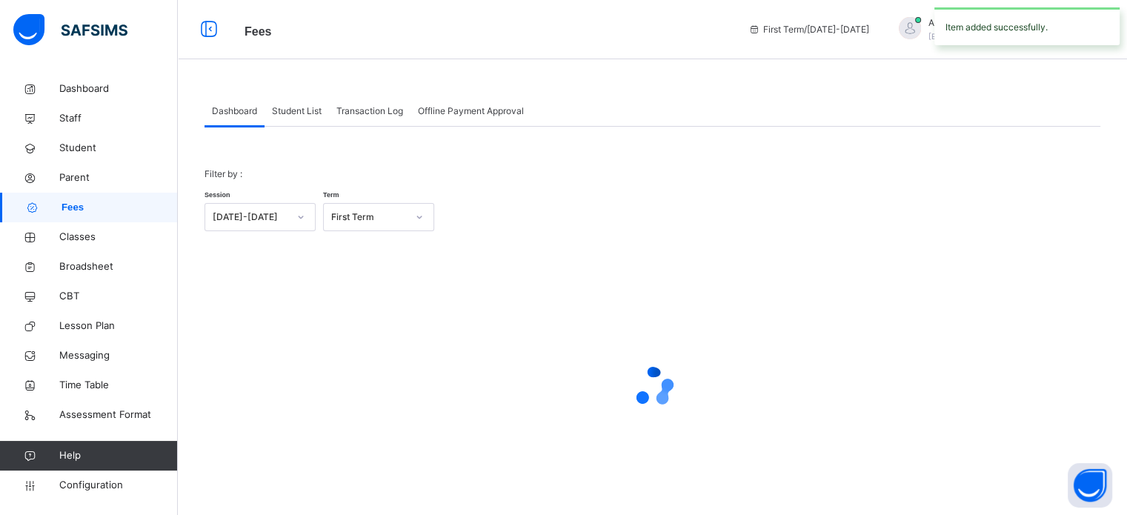
click at [296, 108] on span "Student List" at bounding box center [297, 110] width 50 height 13
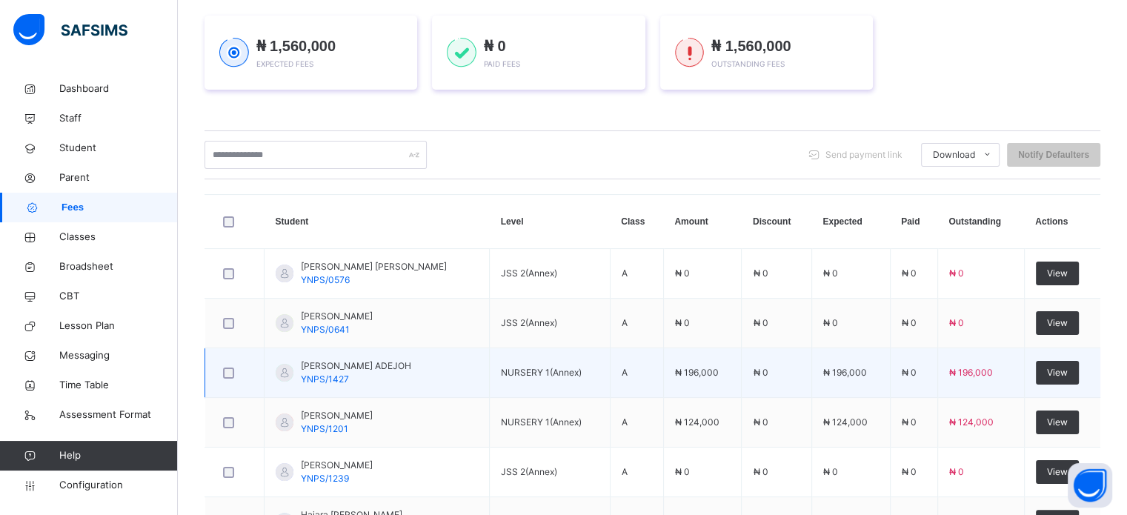
scroll to position [222, 0]
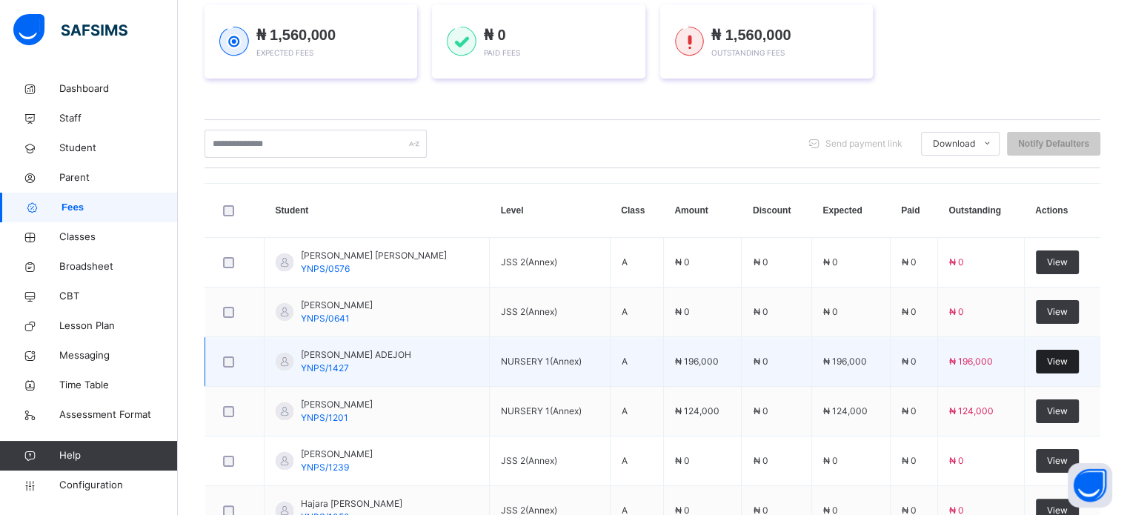
click at [1061, 363] on span "View" at bounding box center [1057, 361] width 21 height 13
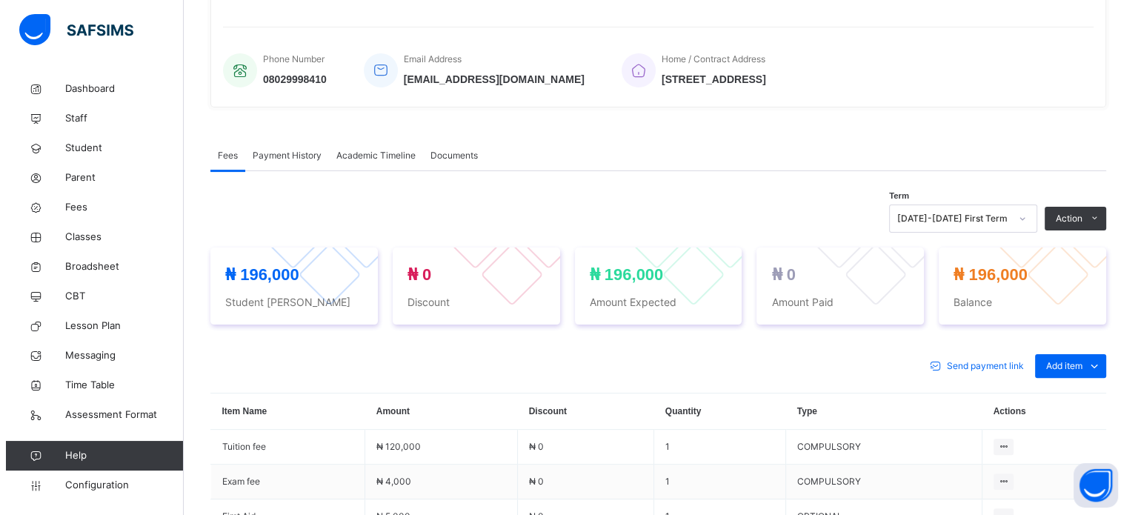
scroll to position [371, 0]
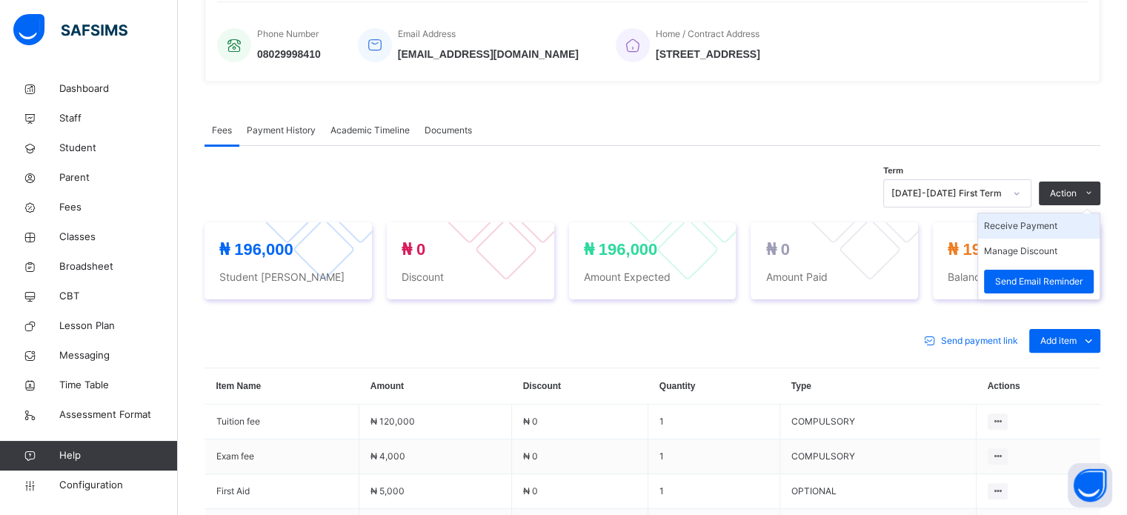
click at [1076, 222] on li "Receive Payment" at bounding box center [1039, 225] width 122 height 25
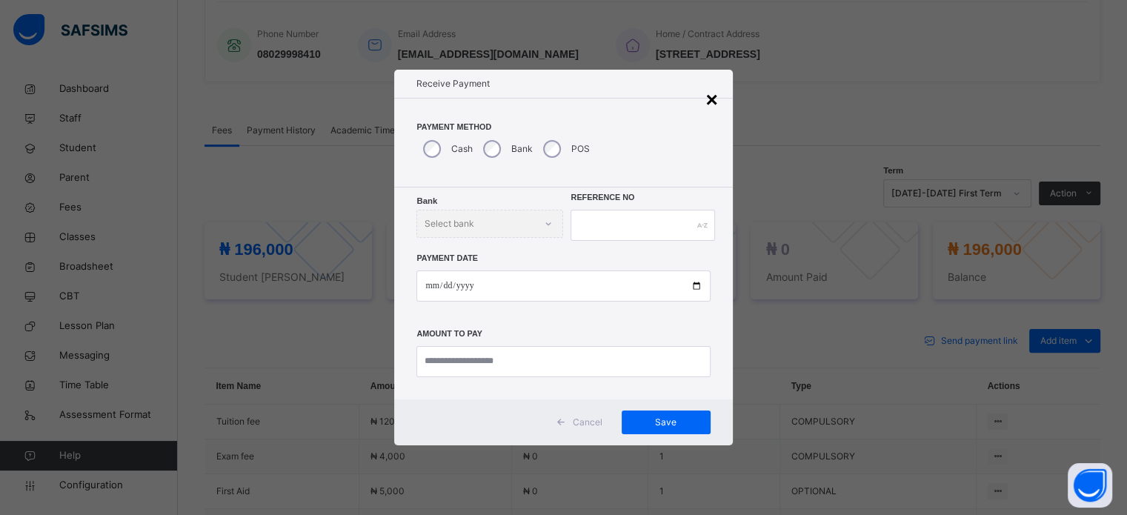
click at [711, 106] on div "×" at bounding box center [712, 99] width 12 height 31
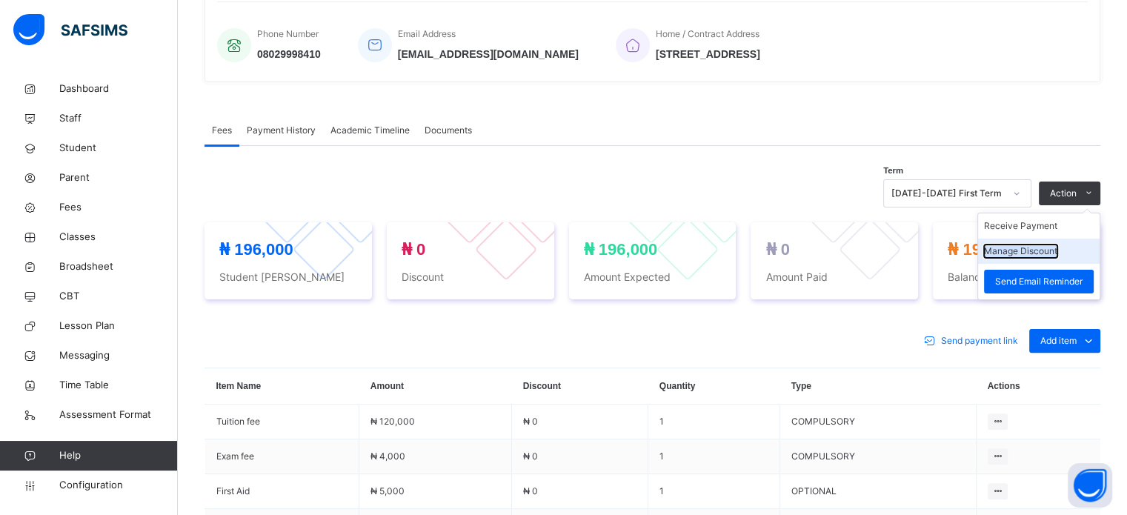
click at [1043, 250] on button "Manage Discount" at bounding box center [1020, 251] width 73 height 13
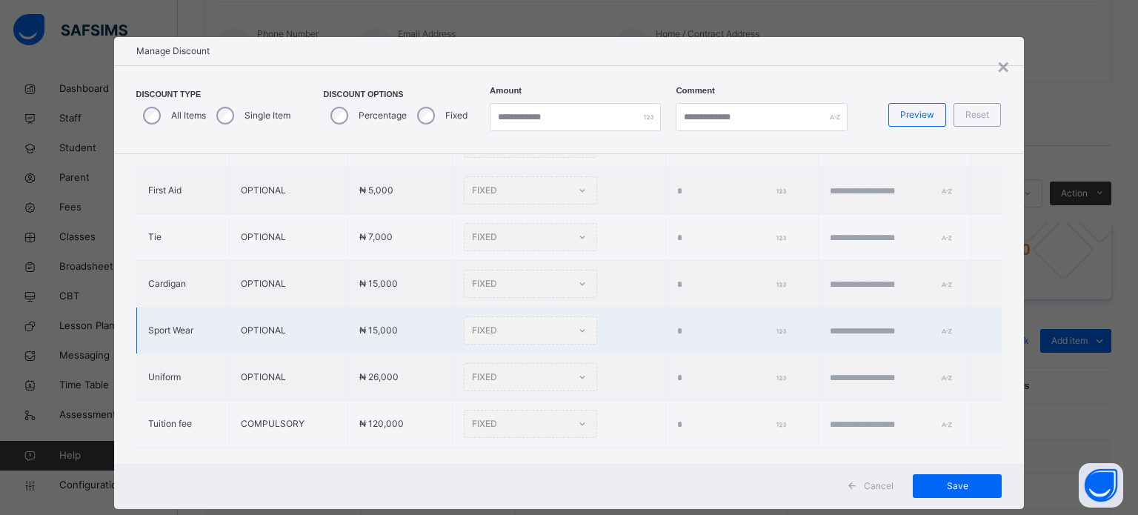
scroll to position [222, 0]
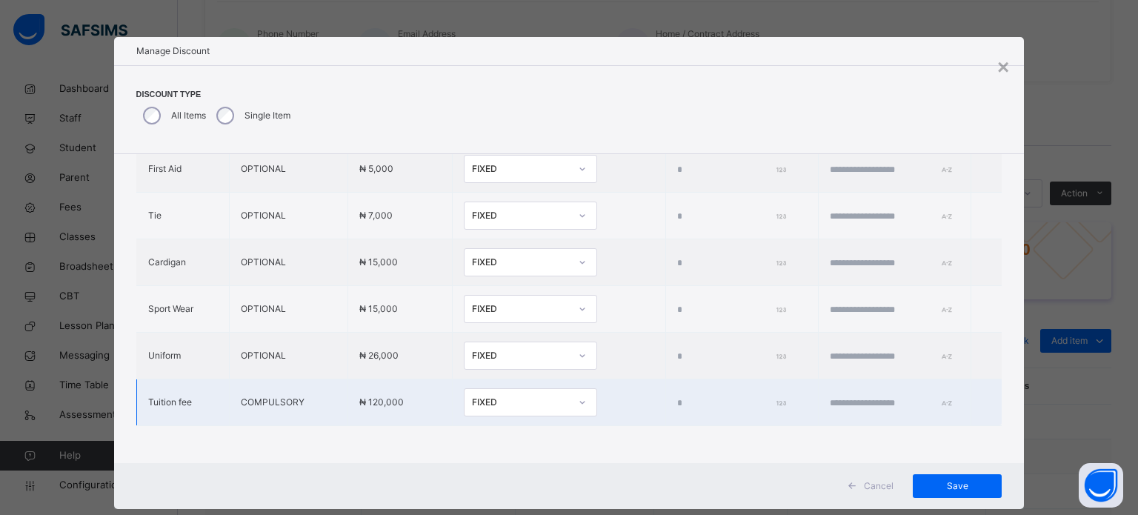
drag, startPoint x: 637, startPoint y: 396, endPoint x: 583, endPoint y: 399, distance: 54.2
click at [585, 397] on tr "Tuition fee COMPULSORY ₦ 120,000 FIXED *" at bounding box center [569, 402] width 866 height 47
drag, startPoint x: 654, startPoint y: 402, endPoint x: 543, endPoint y: 402, distance: 111.2
click at [543, 402] on tr "Tuition fee COMPULSORY ₦ 120,000 FIXED *****" at bounding box center [569, 402] width 866 height 47
click at [521, 396] on div "FIXED" at bounding box center [521, 402] width 98 height 13
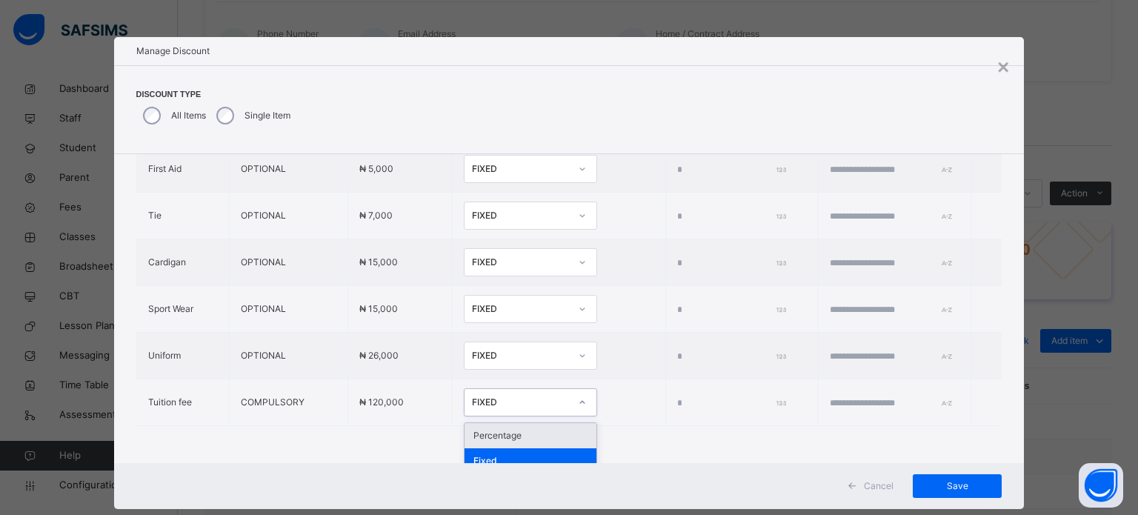
click at [491, 437] on div "Percentage" at bounding box center [531, 435] width 132 height 25
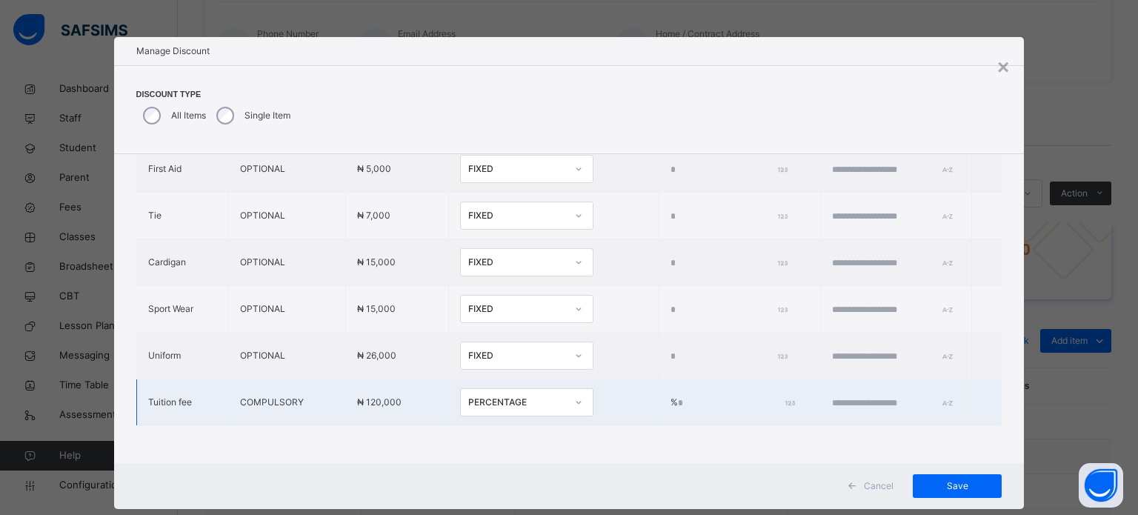
drag, startPoint x: 679, startPoint y: 394, endPoint x: 590, endPoint y: 396, distance: 89.0
click at [592, 395] on tr "Tuition fee COMPULSORY ₦ 120,000 PERCENTAGE % ***" at bounding box center [569, 402] width 866 height 47
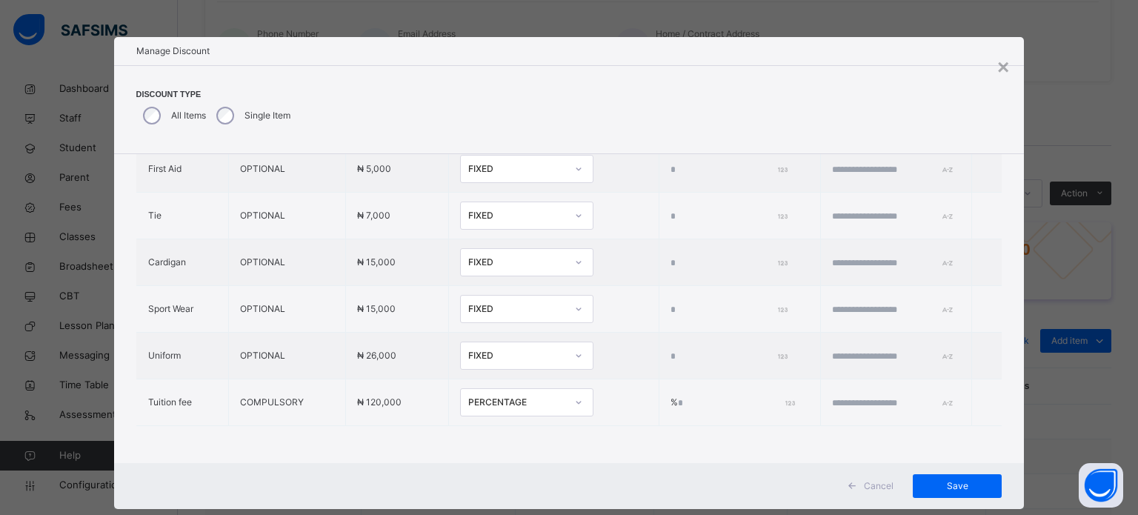
click at [661, 464] on div "Cancel Save" at bounding box center [569, 486] width 911 height 46
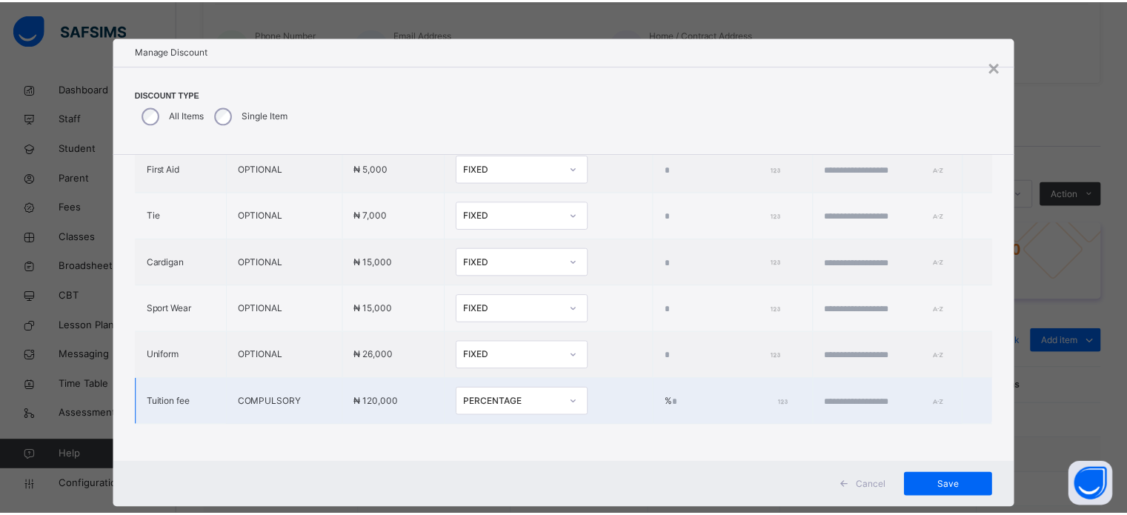
scroll to position [231, 0]
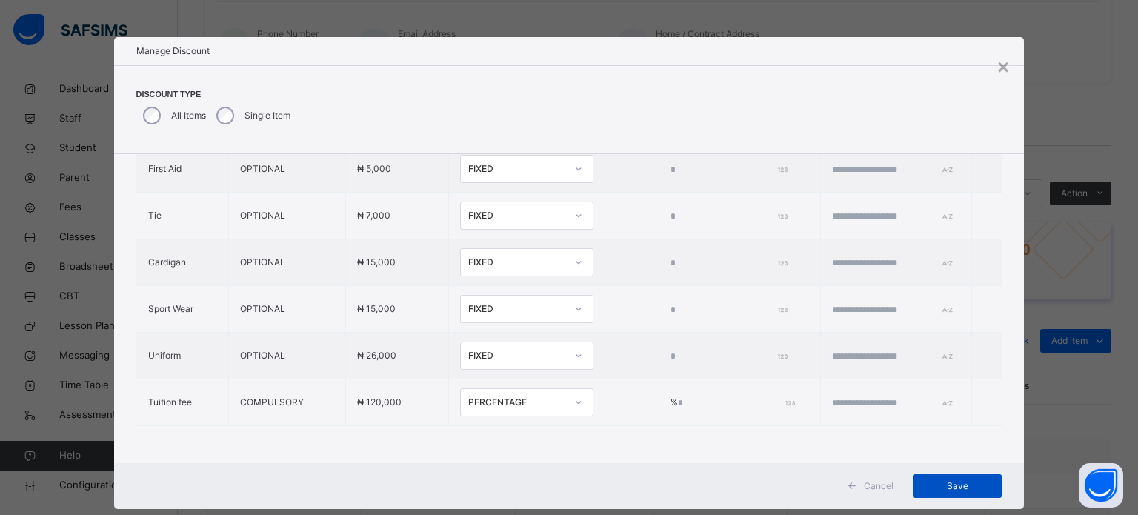
click at [949, 481] on span "Save" at bounding box center [957, 485] width 67 height 13
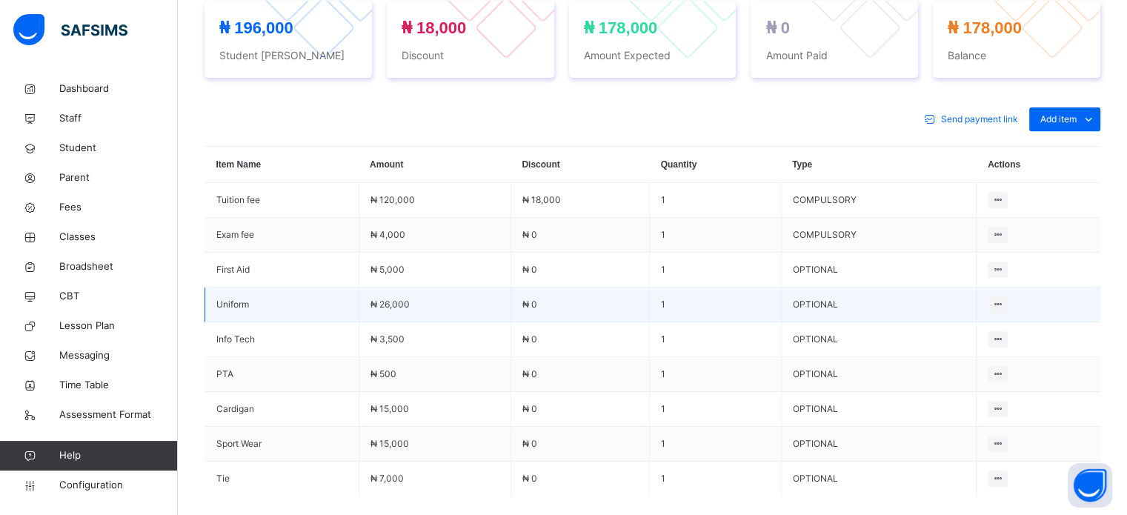
scroll to position [593, 0]
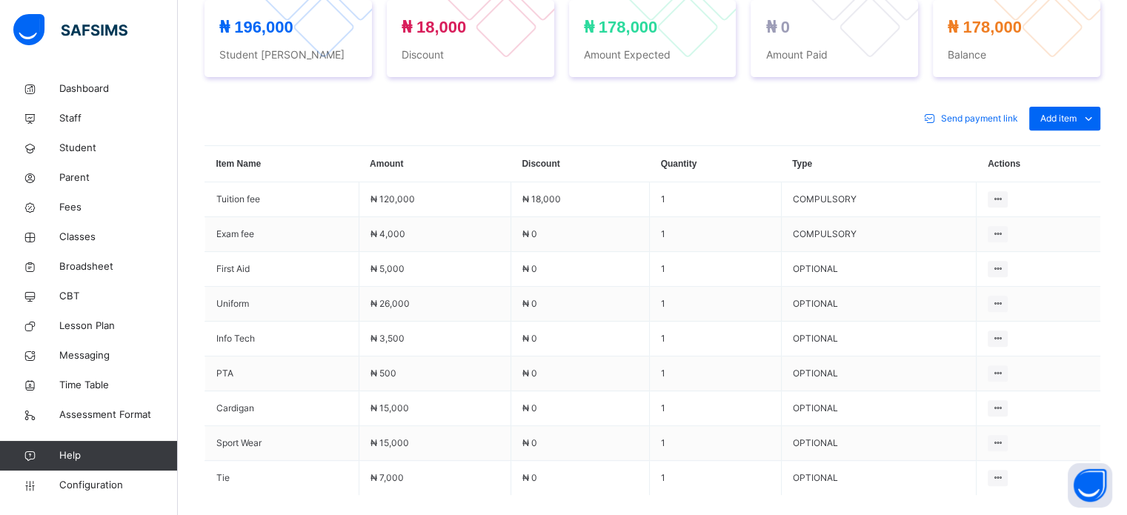
click at [973, 138] on div "Send payment link Add item Optional items Special bill Item Name Amount Discoun…" at bounding box center [653, 346] width 896 height 508
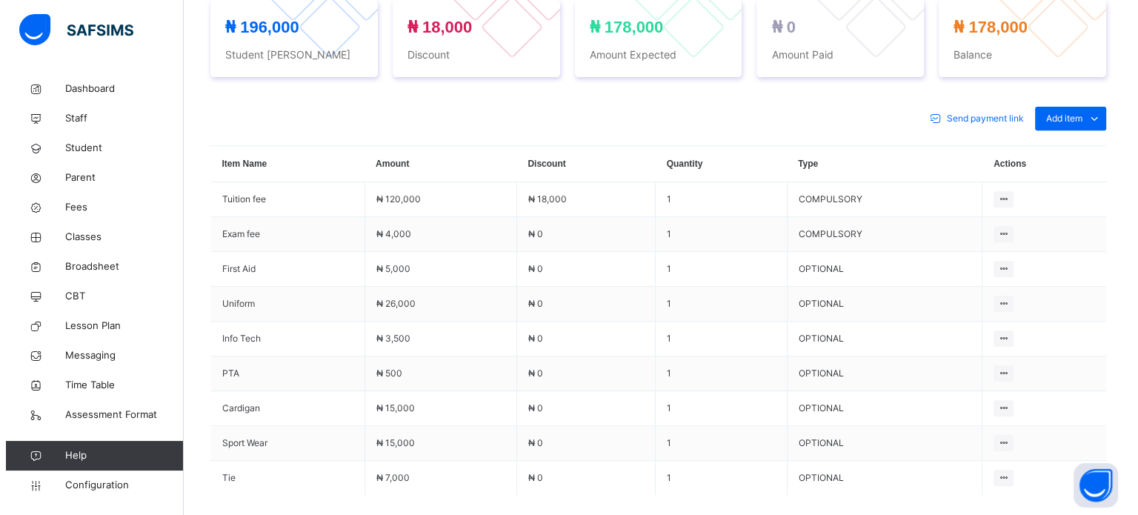
scroll to position [296, 0]
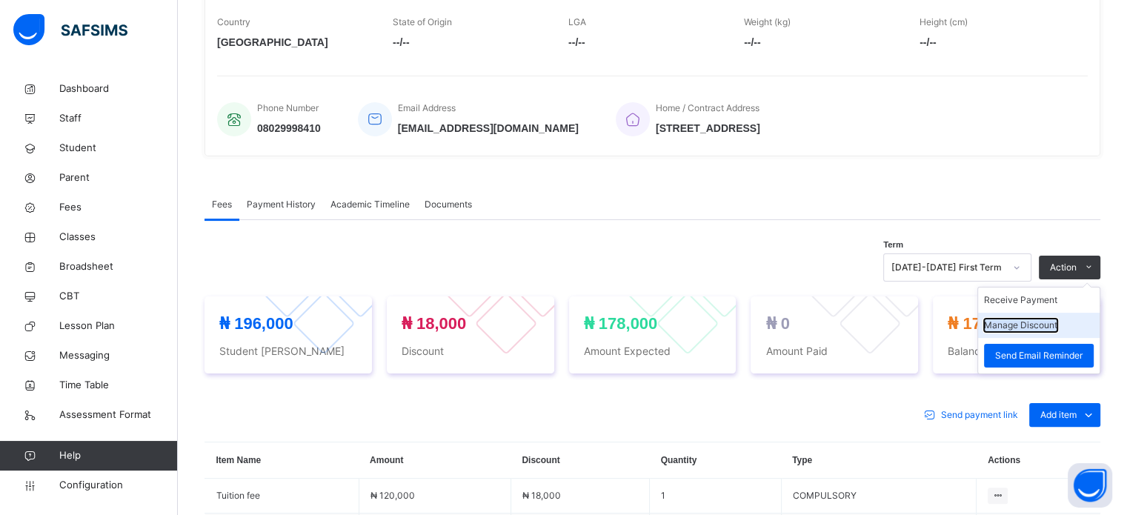
click at [1058, 323] on button "Manage Discount" at bounding box center [1020, 325] width 73 height 13
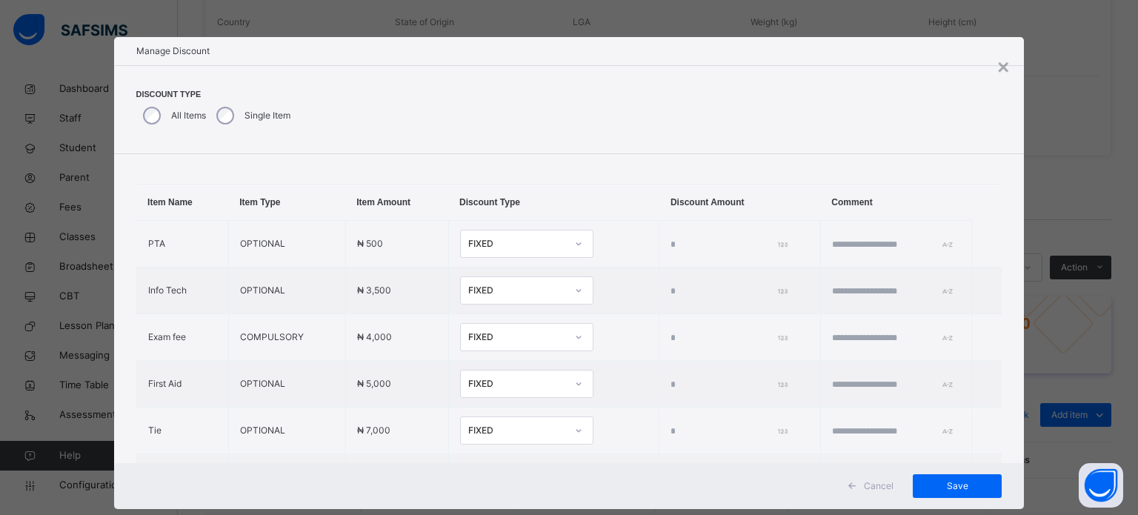
scroll to position [0, 0]
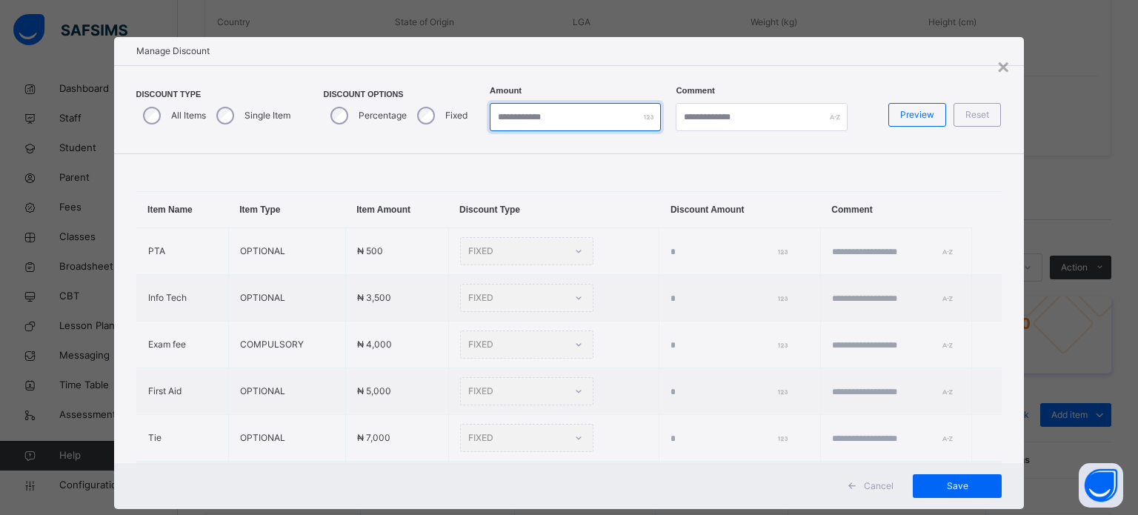
drag, startPoint x: 530, startPoint y: 122, endPoint x: 486, endPoint y: 122, distance: 43.7
click at [490, 122] on input "*" at bounding box center [575, 117] width 171 height 28
click at [348, 119] on div "Percentage" at bounding box center [367, 115] width 87 height 31
drag, startPoint x: 538, startPoint y: 116, endPoint x: 411, endPoint y: 115, distance: 126.7
click at [414, 116] on div "Discount Type All Items Single Item Discount Options Percentage Fixed Percentag…" at bounding box center [569, 109] width 866 height 43
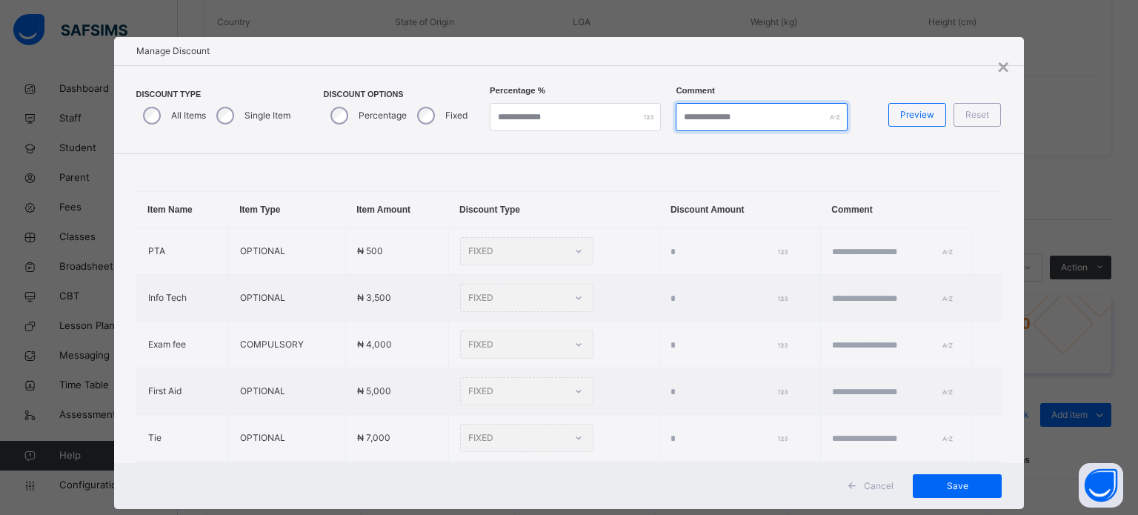
click at [712, 116] on input "text" at bounding box center [761, 117] width 171 height 28
click at [998, 73] on div "×" at bounding box center [1004, 67] width 12 height 31
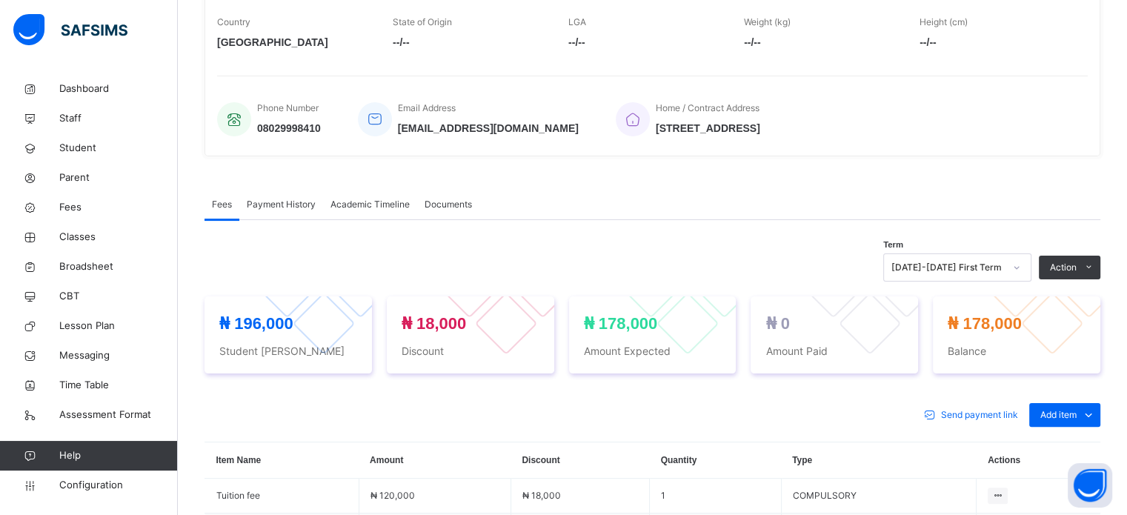
click at [0, 0] on li "Receive Payment" at bounding box center [0, 0] width 0 height 0
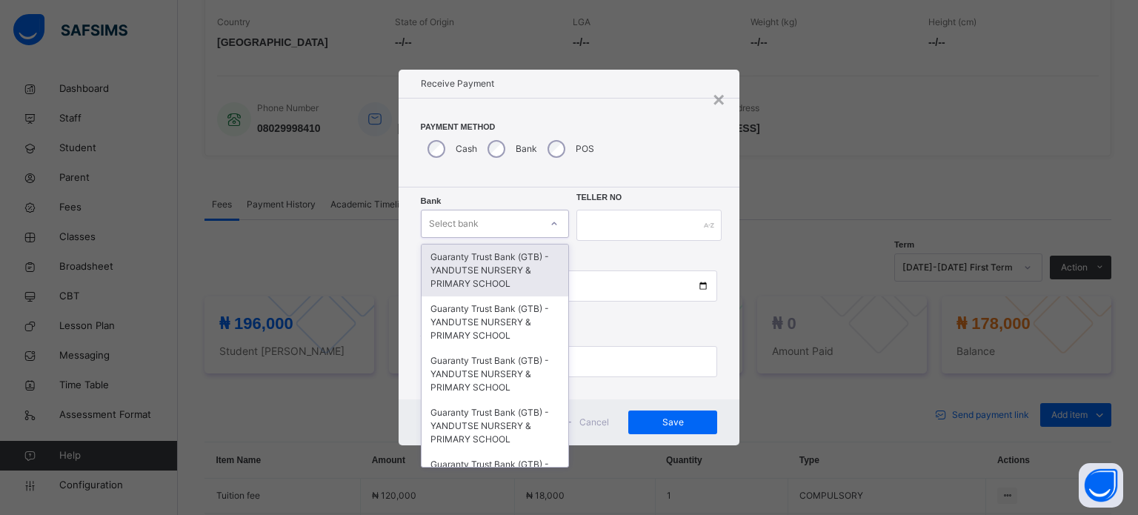
click at [507, 219] on div "Select bank" at bounding box center [481, 223] width 119 height 23
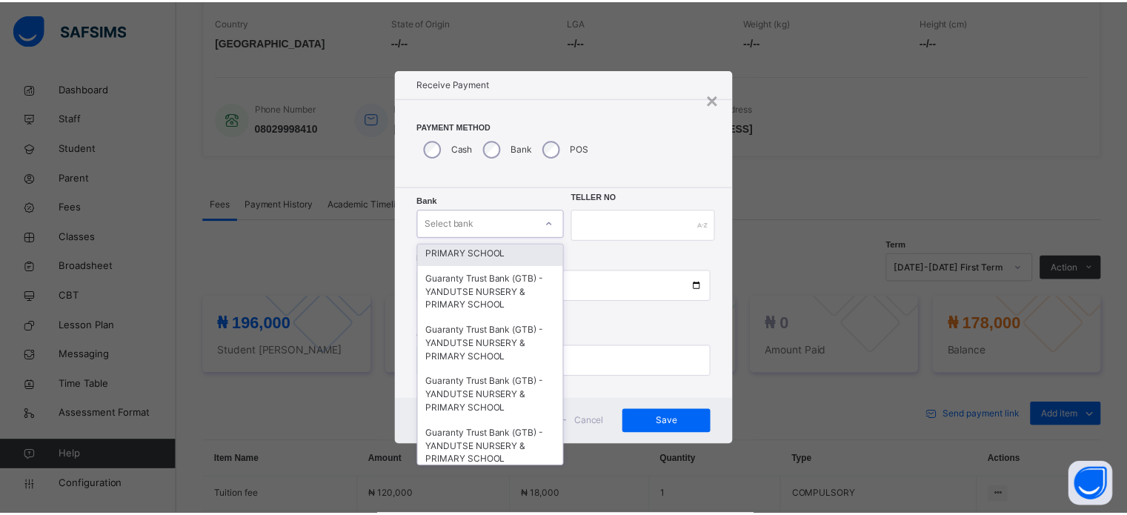
scroll to position [149, 0]
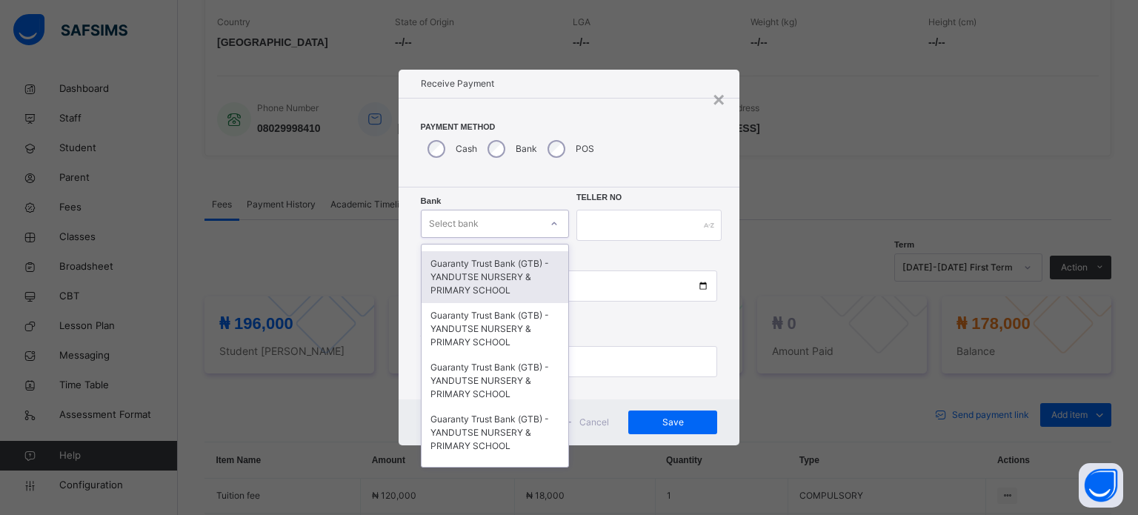
click at [491, 275] on div "Guaranty Trust Bank (GTB) - YANDUTSE NURSERY & PRIMARY SCHOOL" at bounding box center [495, 277] width 147 height 52
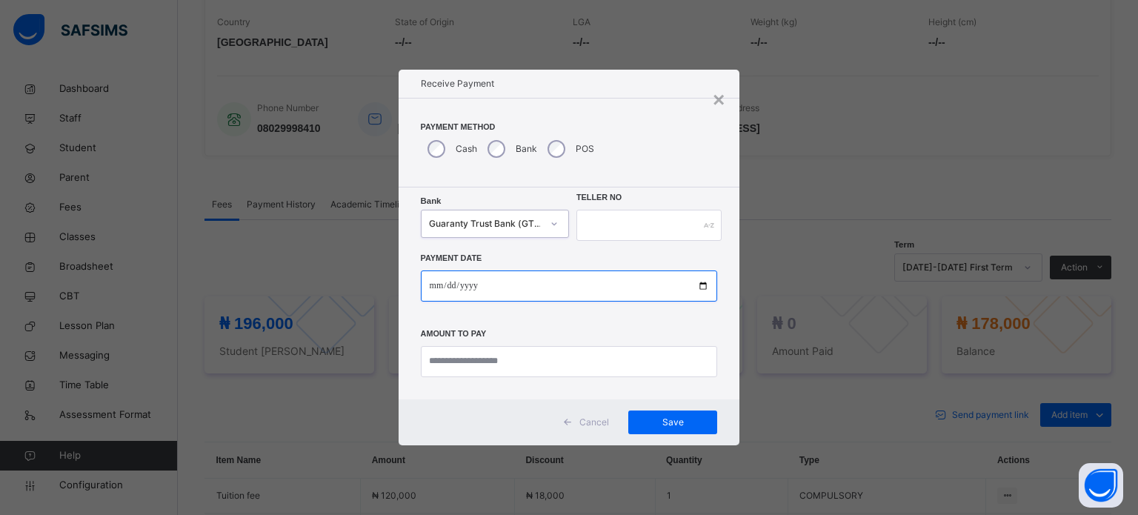
click at [491, 275] on input "date" at bounding box center [569, 285] width 297 height 31
click at [610, 207] on div "Bank Guaranty Trust Bank (GTB) - YANDUTSE NURSERY & PRIMARY SCHOOL Teller No Pa…" at bounding box center [570, 293] width 342 height 212
click at [608, 227] on input "text" at bounding box center [649, 225] width 145 height 31
click at [708, 103] on div "Payment Method Cash Bank POS" at bounding box center [570, 142] width 342 height 89
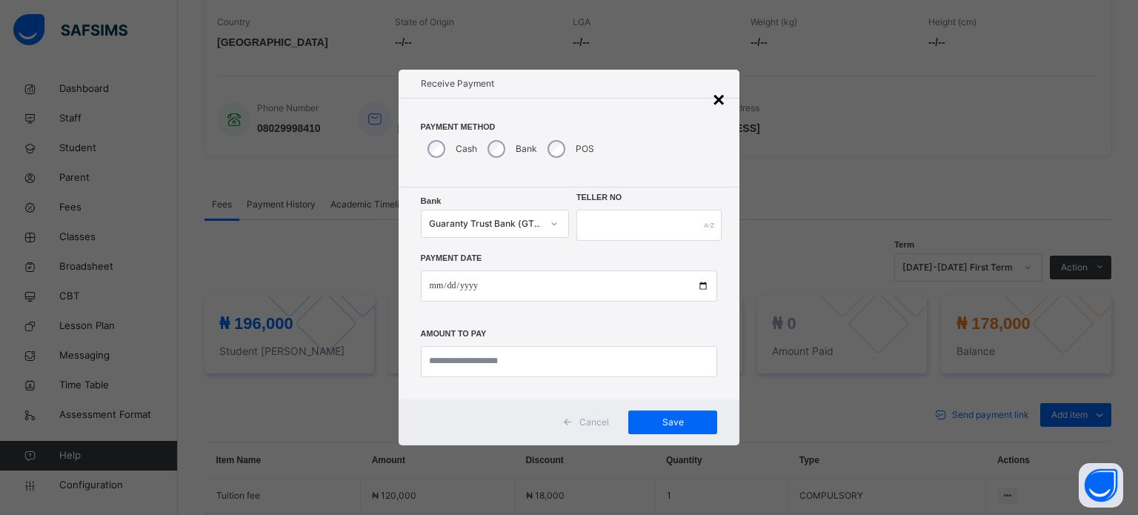
click at [720, 96] on div "×" at bounding box center [719, 99] width 12 height 31
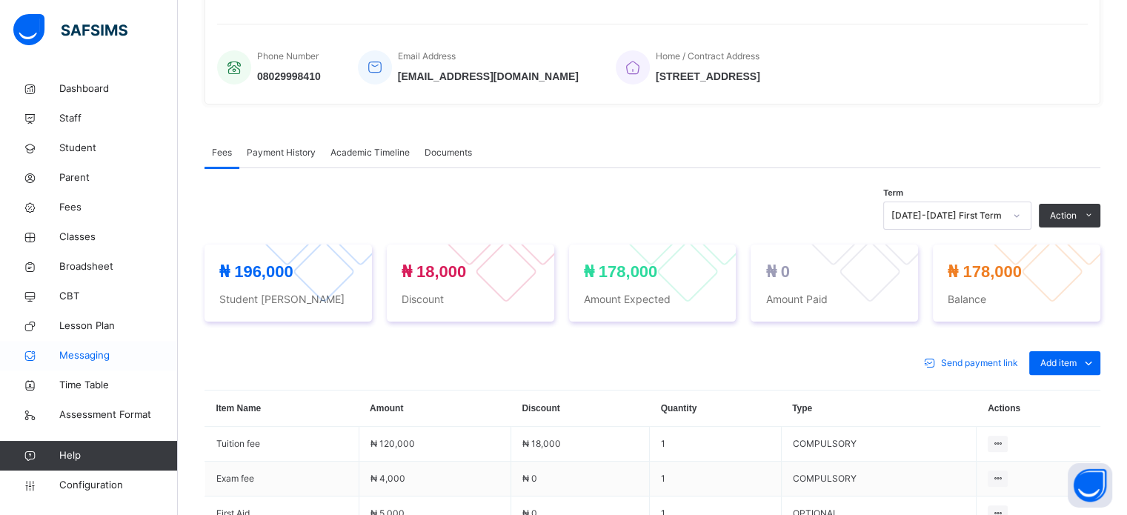
scroll to position [371, 0]
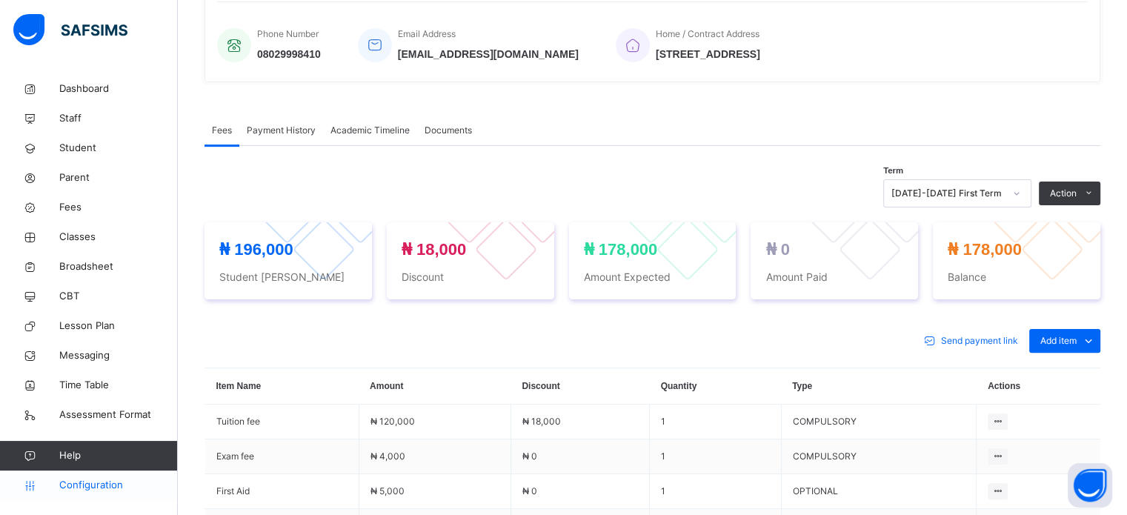
click at [115, 490] on span "Configuration" at bounding box center [118, 485] width 118 height 15
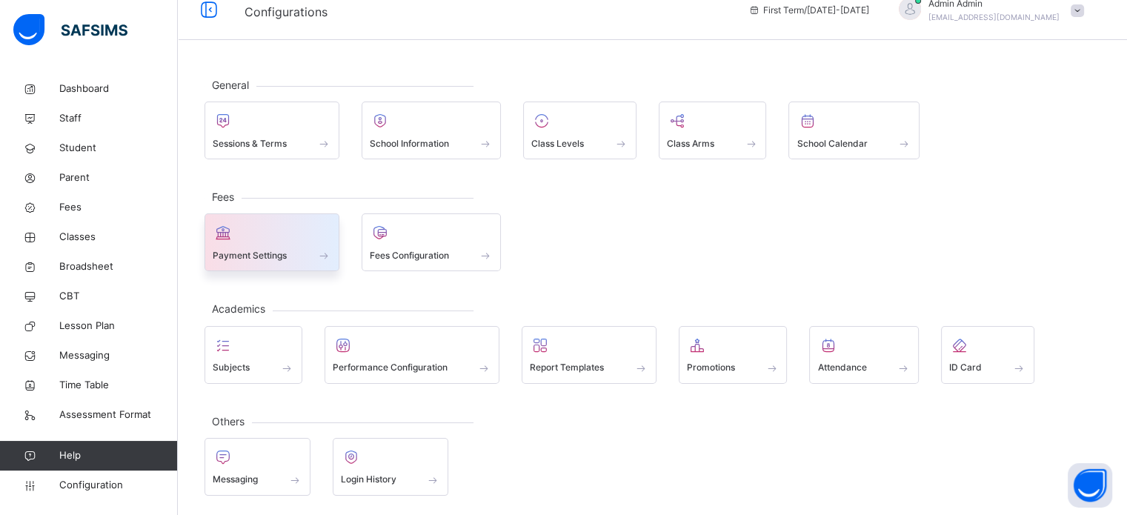
click at [296, 245] on span at bounding box center [272, 246] width 119 height 4
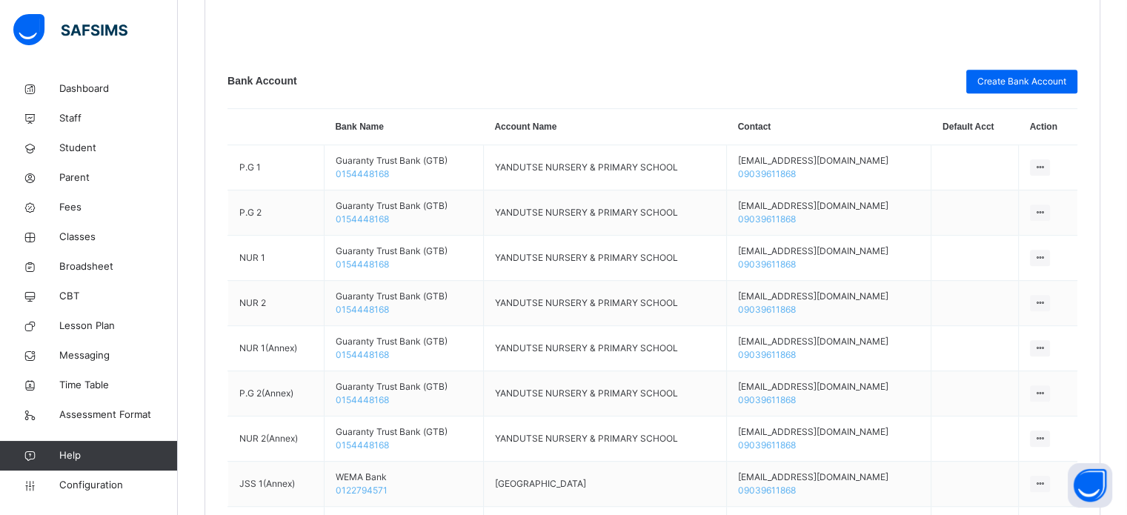
scroll to position [815, 0]
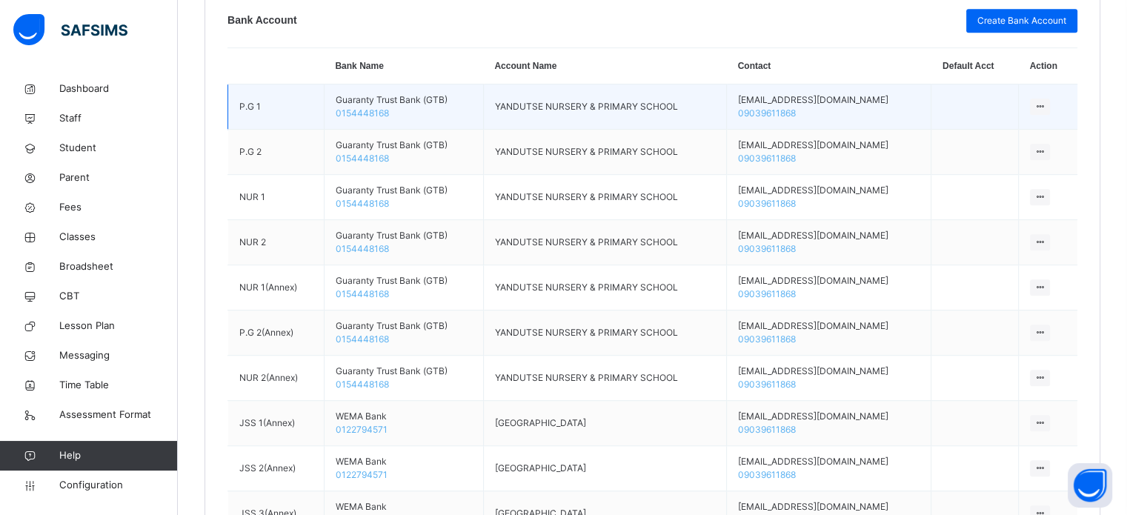
click at [1040, 105] on icon at bounding box center [1040, 106] width 13 height 11
click at [874, 126] on td "yandutse.ed@gmail.com 09039611868" at bounding box center [829, 106] width 205 height 45
click at [427, 96] on td "Guaranty Trust Bank (GTB) 0154448168" at bounding box center [403, 106] width 159 height 45
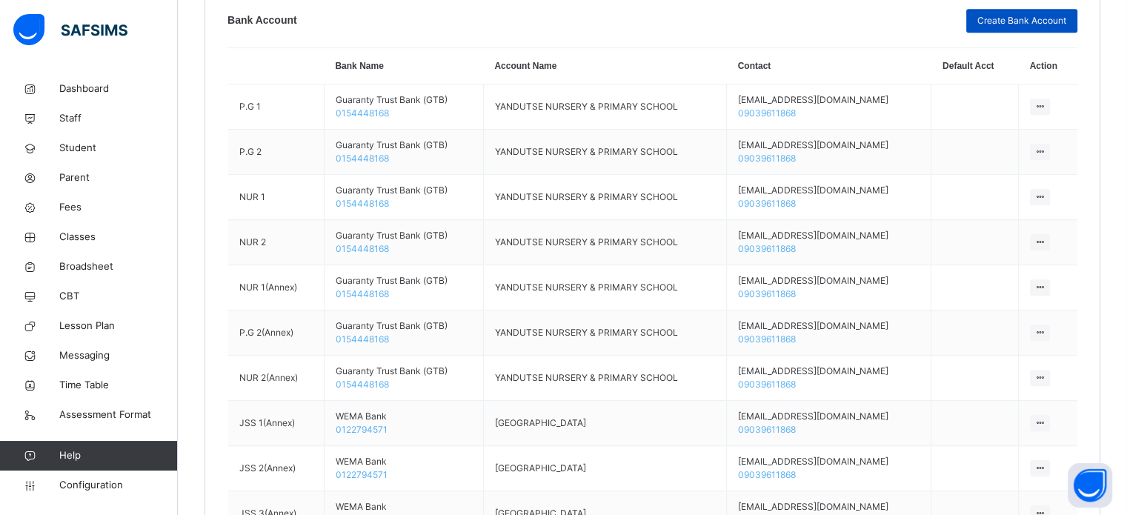
click at [1024, 25] on span "Create Bank Account" at bounding box center [1022, 20] width 89 height 13
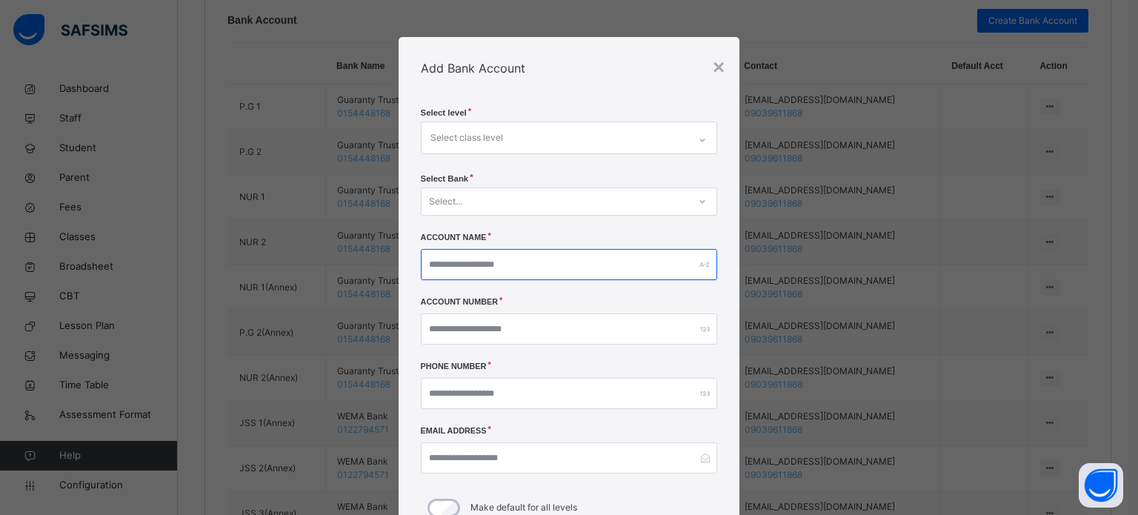
click at [587, 269] on input "text" at bounding box center [569, 264] width 297 height 31
click at [566, 202] on div "Select..." at bounding box center [556, 201] width 268 height 23
click at [869, 213] on div "× Add Bank Account Select level Select class level Select Bank Select... Accoun…" at bounding box center [569, 257] width 1138 height 515
click at [706, 67] on div "Add Bank Account" at bounding box center [570, 68] width 342 height 62
click at [714, 70] on div "×" at bounding box center [719, 67] width 12 height 31
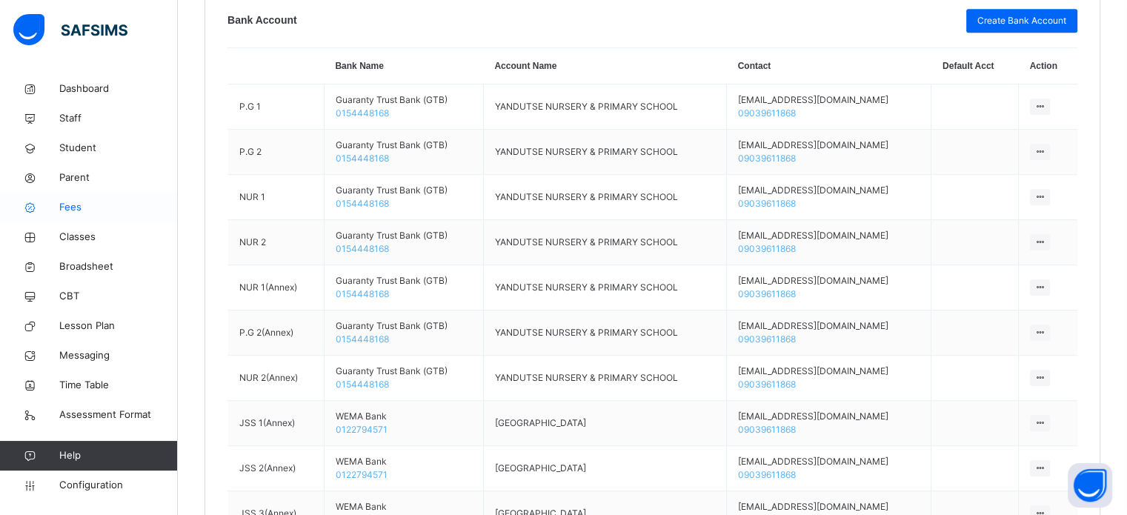
click at [73, 210] on span "Fees" at bounding box center [118, 207] width 119 height 15
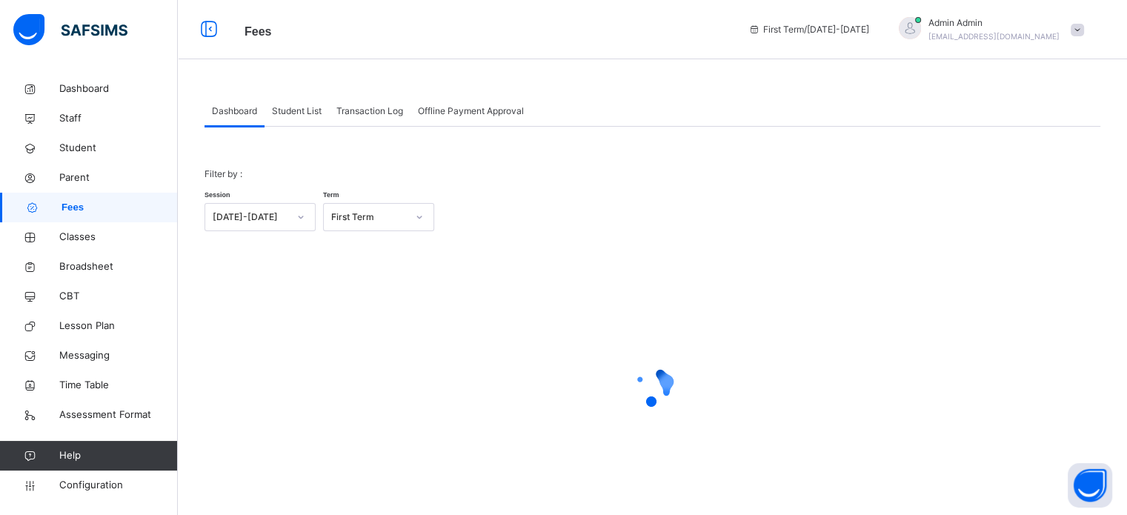
click at [306, 110] on span "Student List" at bounding box center [297, 110] width 50 height 13
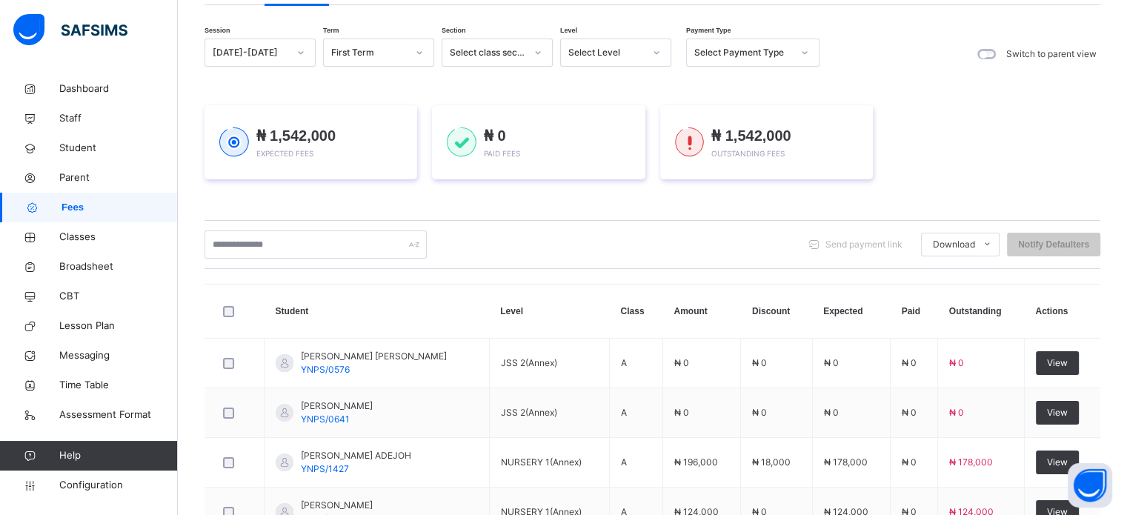
scroll to position [445, 0]
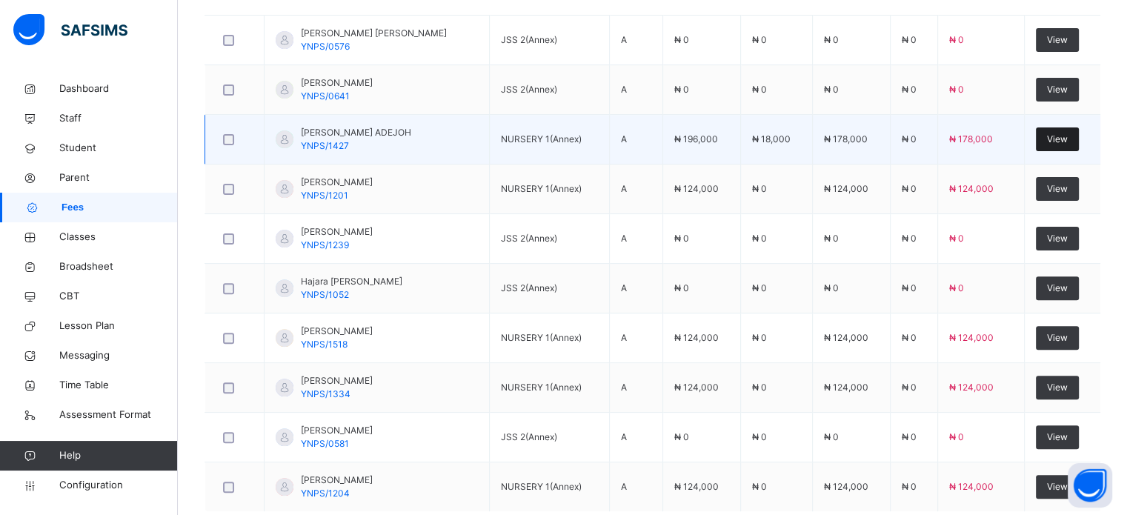
click at [1067, 134] on span "View" at bounding box center [1057, 139] width 21 height 13
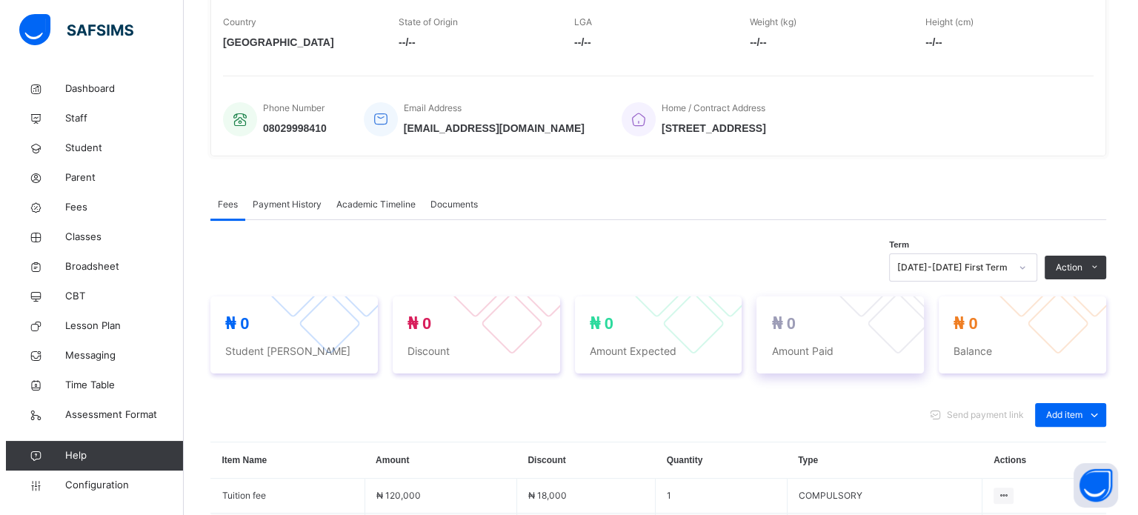
scroll to position [445, 0]
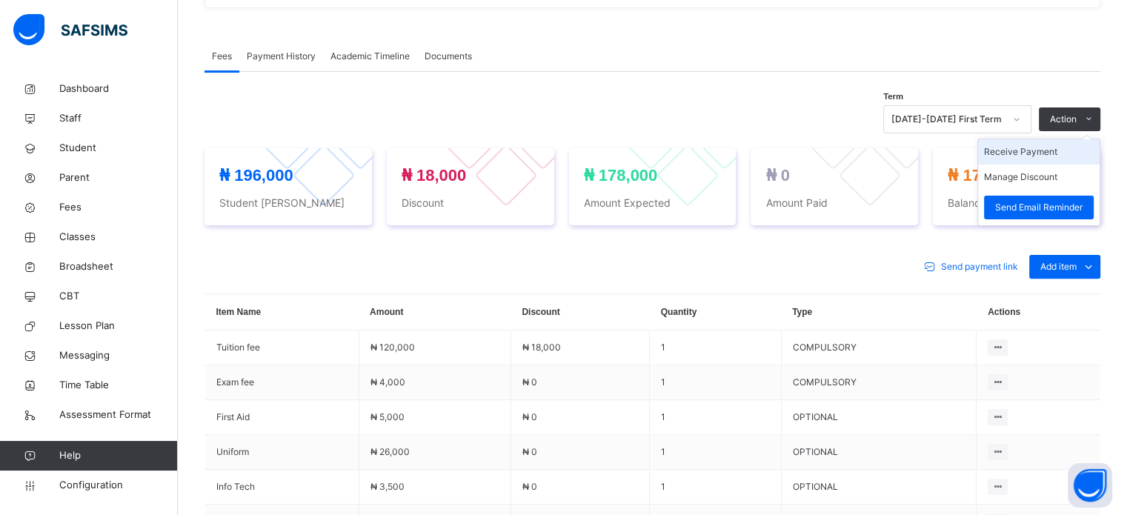
click at [1035, 153] on li "Receive Payment" at bounding box center [1039, 151] width 122 height 25
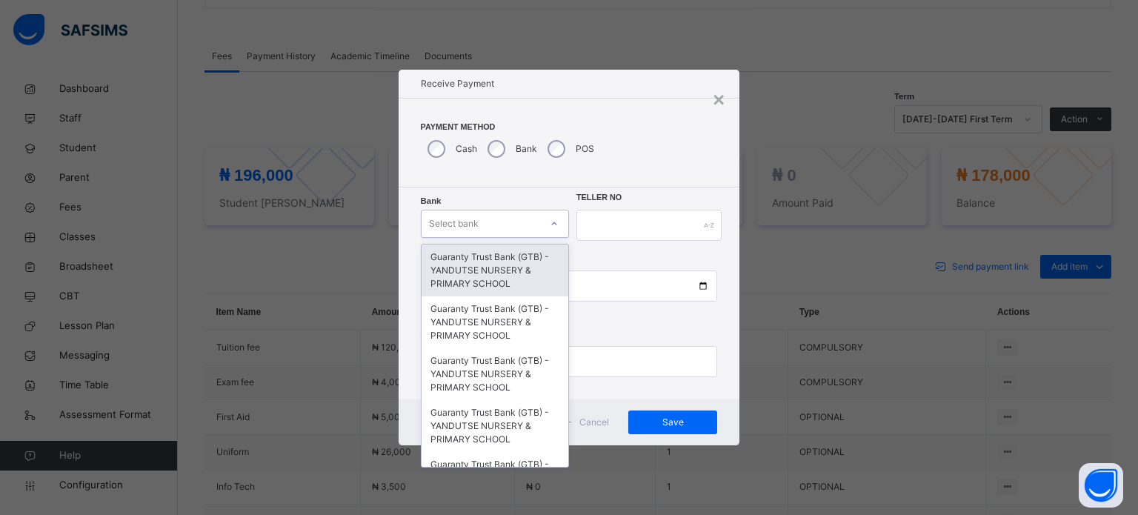
click at [530, 223] on div "Select bank" at bounding box center [481, 223] width 119 height 23
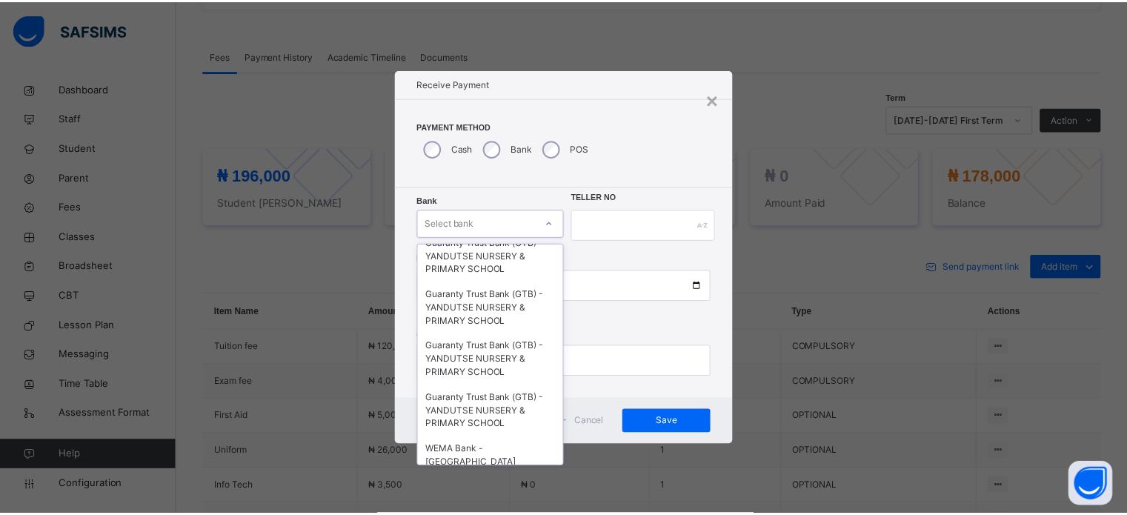
scroll to position [222, 0]
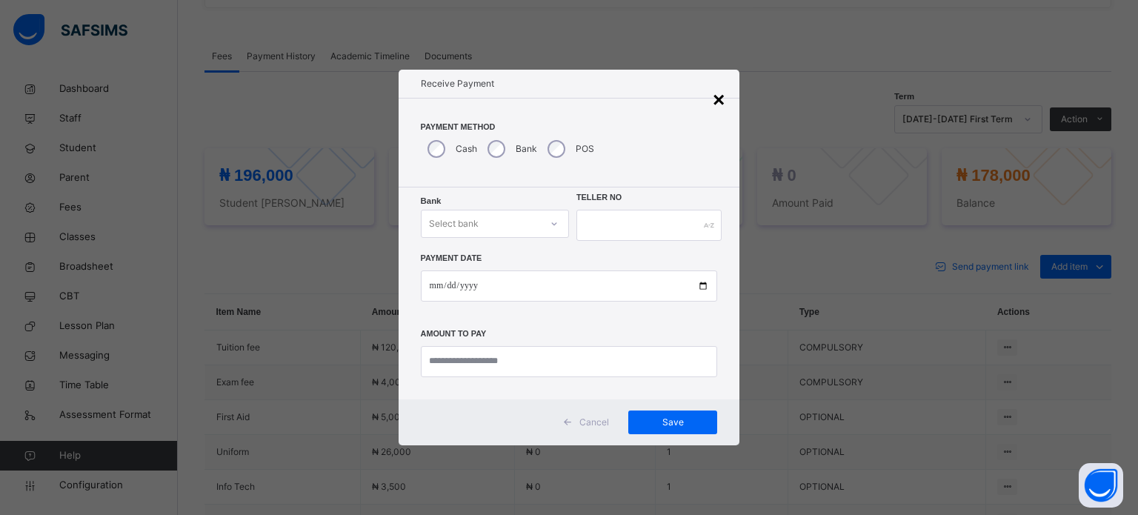
click at [716, 97] on div "×" at bounding box center [719, 99] width 12 height 31
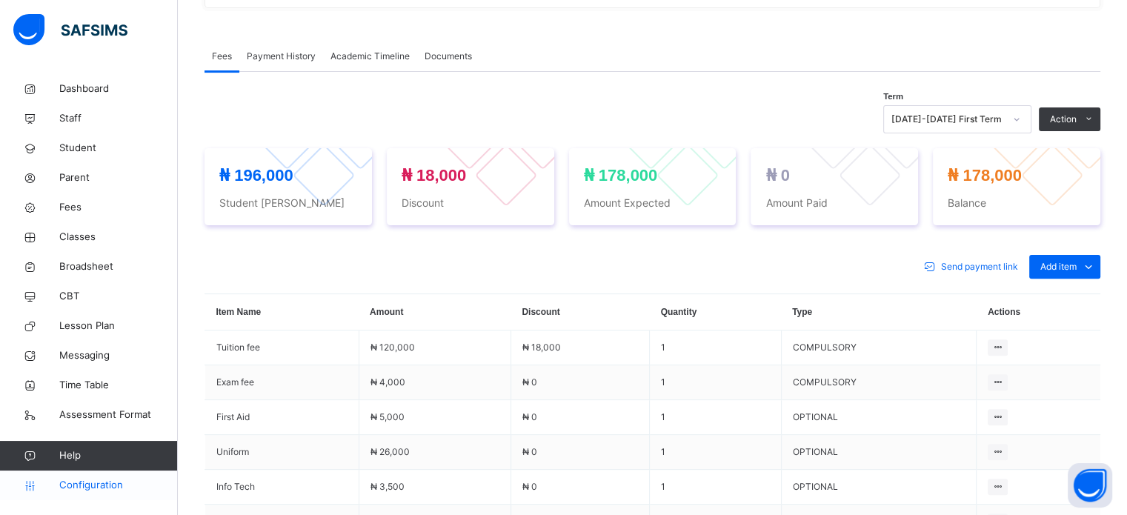
click at [102, 484] on span "Configuration" at bounding box center [118, 485] width 118 height 15
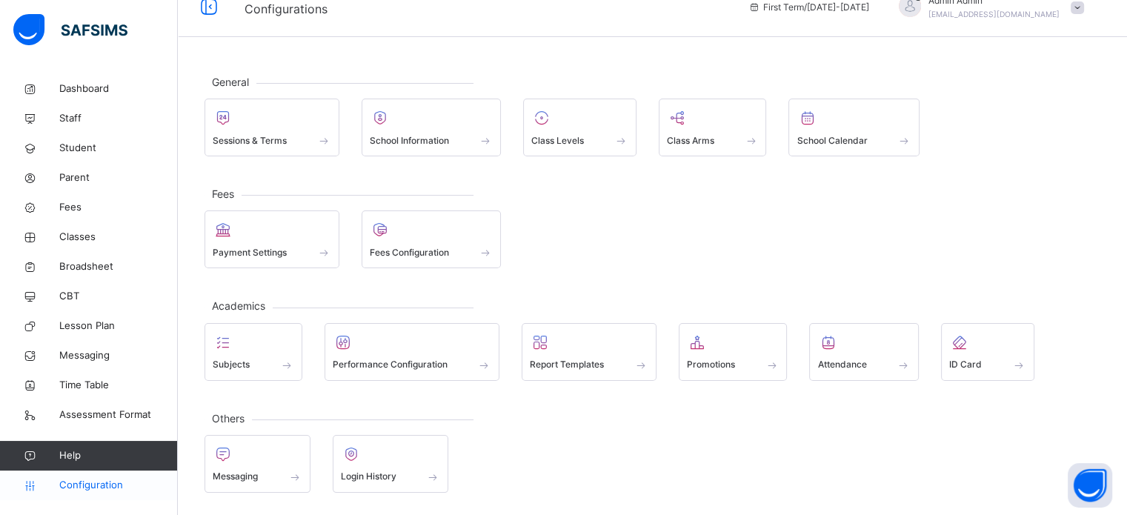
scroll to position [19, 0]
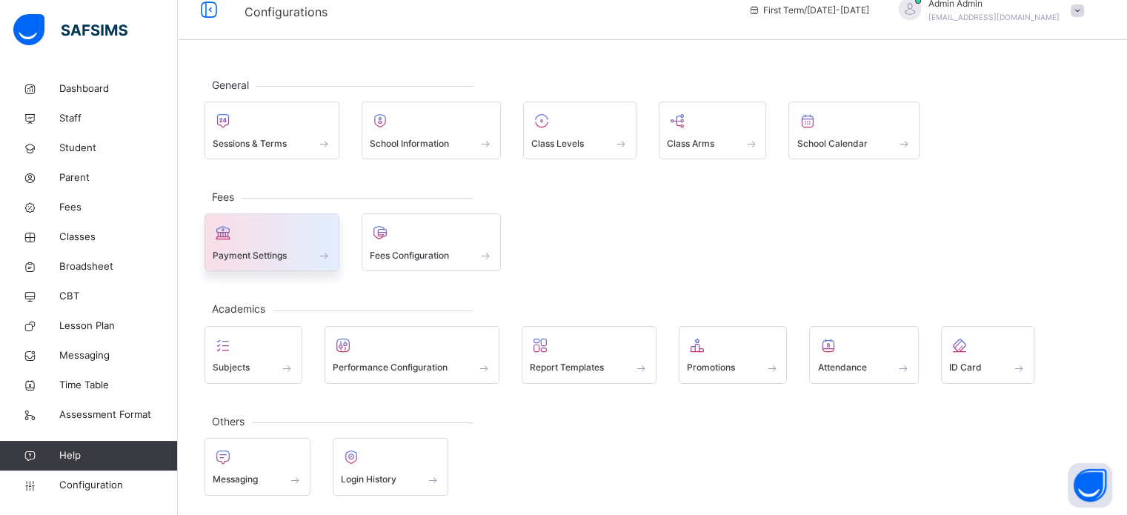
click at [241, 240] on div at bounding box center [272, 233] width 119 height 22
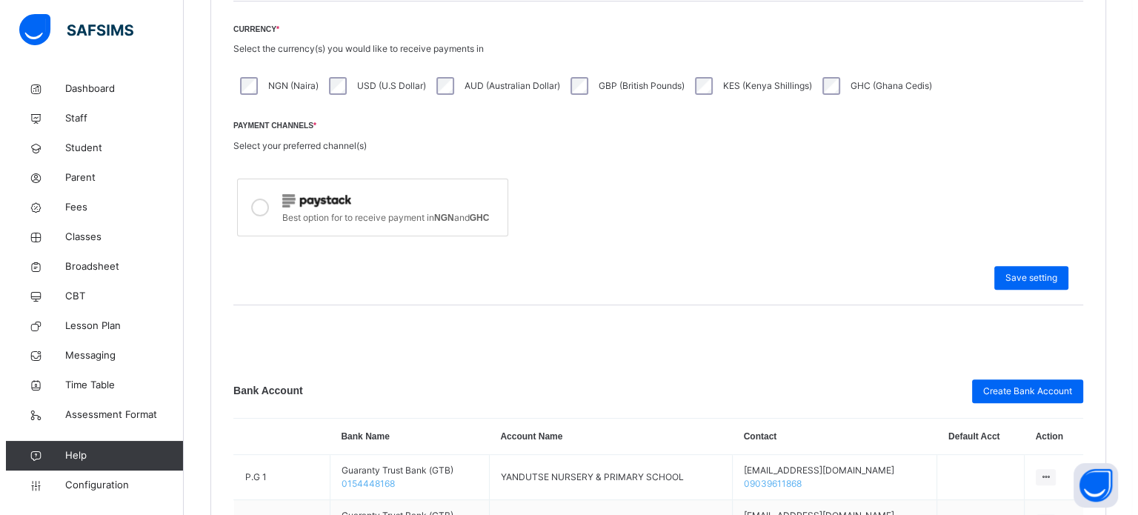
scroll to position [519, 0]
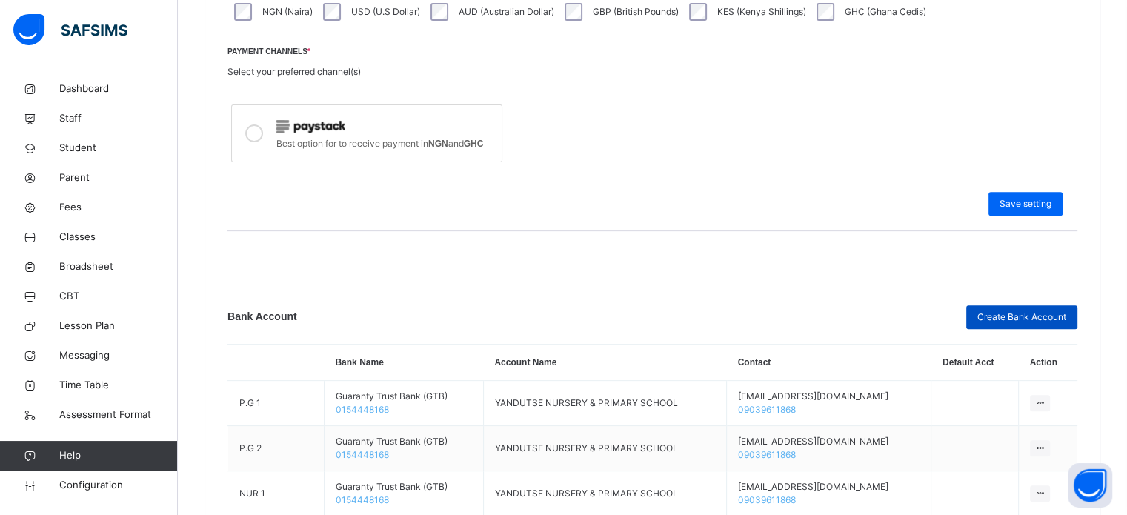
click at [1056, 316] on span "Create Bank Account" at bounding box center [1022, 317] width 89 height 13
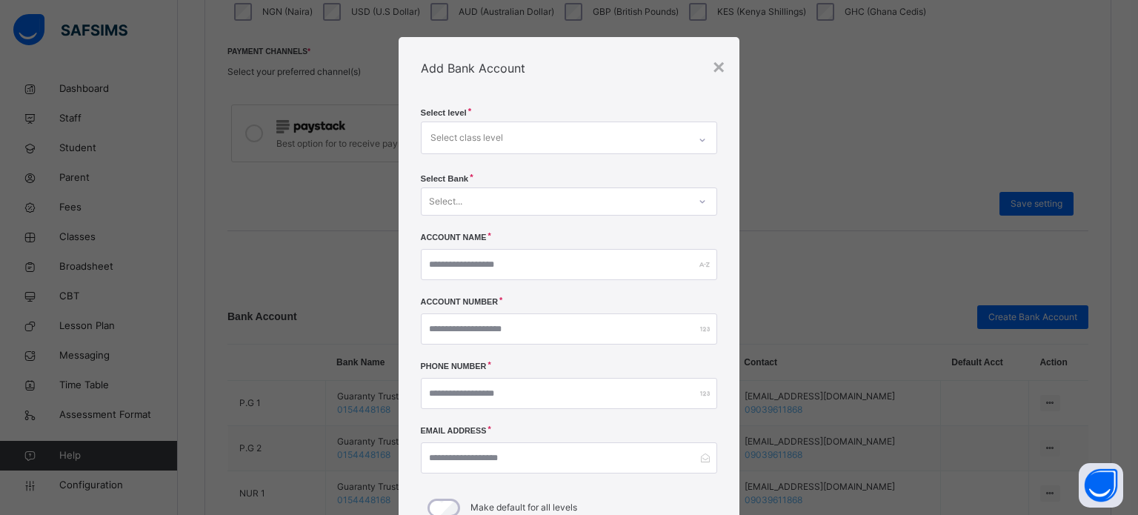
click at [572, 127] on div "Select class level" at bounding box center [556, 137] width 268 height 31
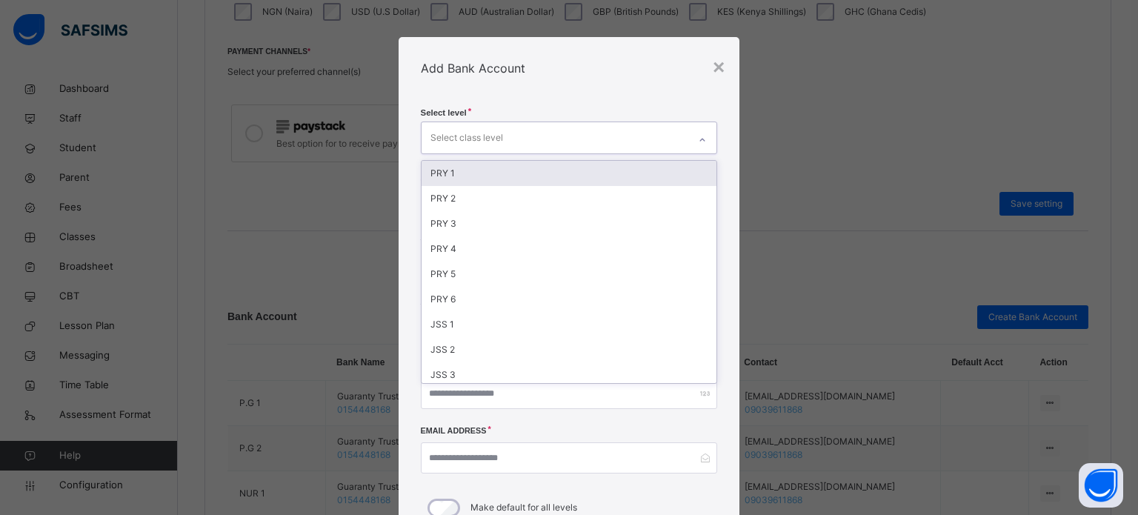
click at [460, 174] on div "PRY 1" at bounding box center [570, 173] width 296 height 25
click at [557, 104] on div "Select level option PRY 1, selected. option PRY 2 focused, 2 of 20. 19 results …" at bounding box center [570, 314] width 342 height 431
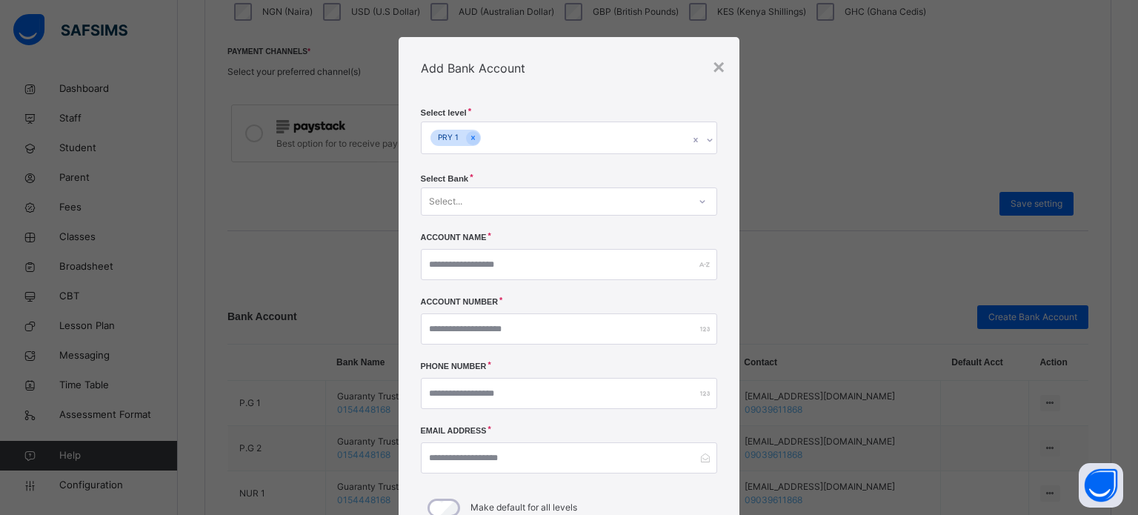
click at [514, 200] on div "Select..." at bounding box center [556, 201] width 268 height 23
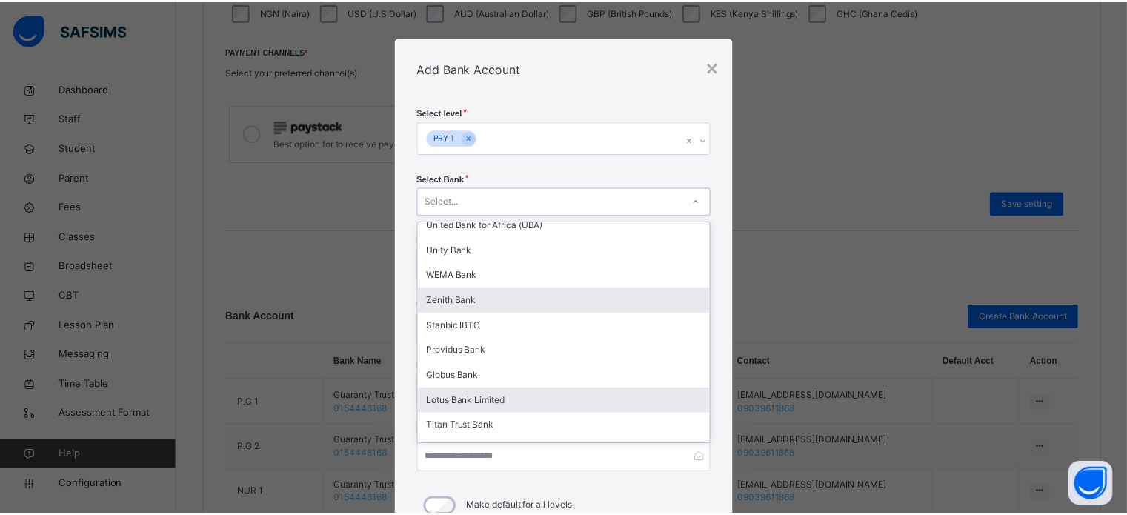
scroll to position [436, 0]
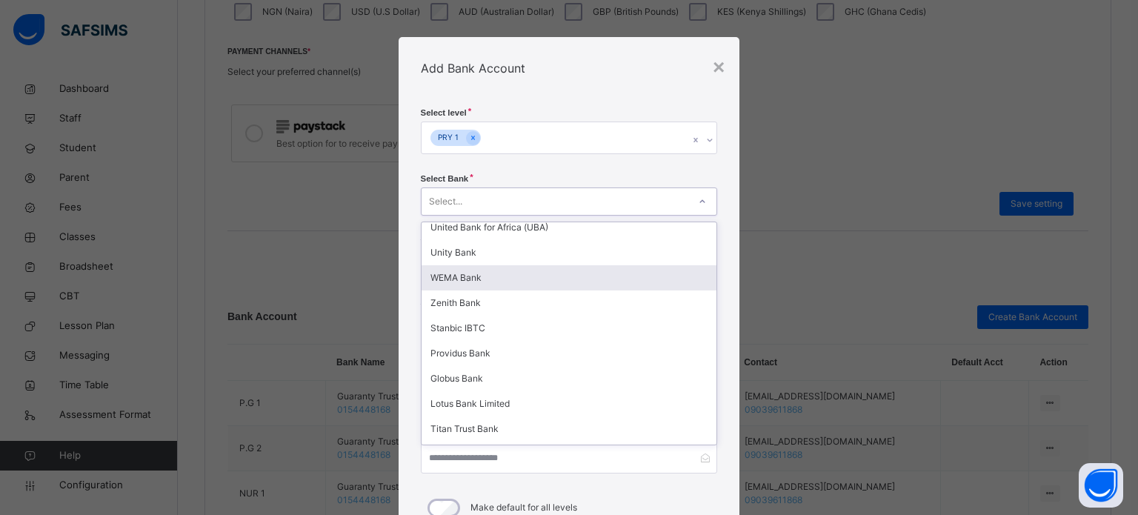
click at [498, 279] on div "WEMA Bank" at bounding box center [570, 277] width 296 height 25
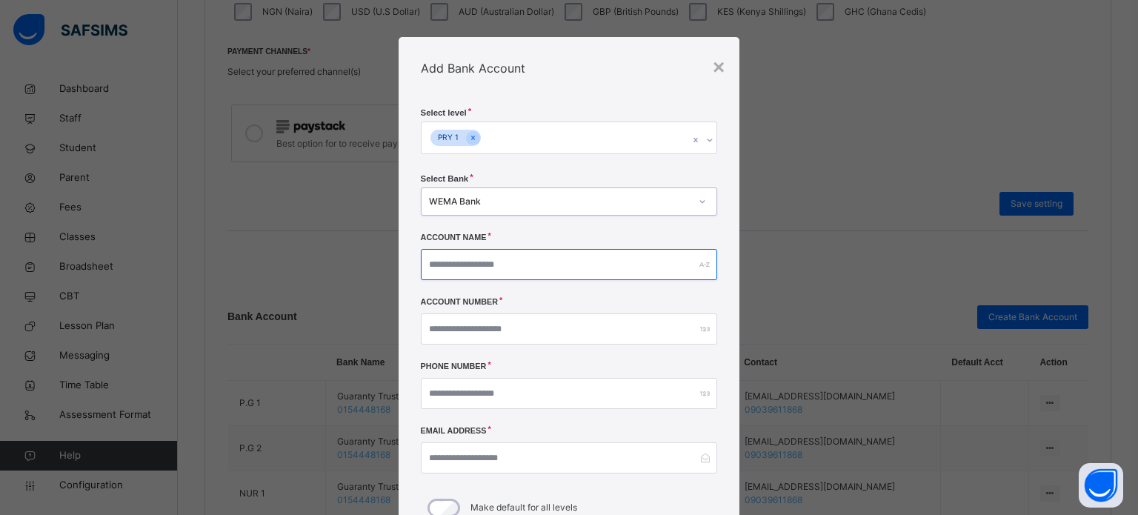
click at [513, 265] on input "text" at bounding box center [569, 264] width 297 height 31
click at [554, 265] on input "text" at bounding box center [569, 264] width 297 height 31
click at [717, 69] on div "×" at bounding box center [719, 67] width 12 height 31
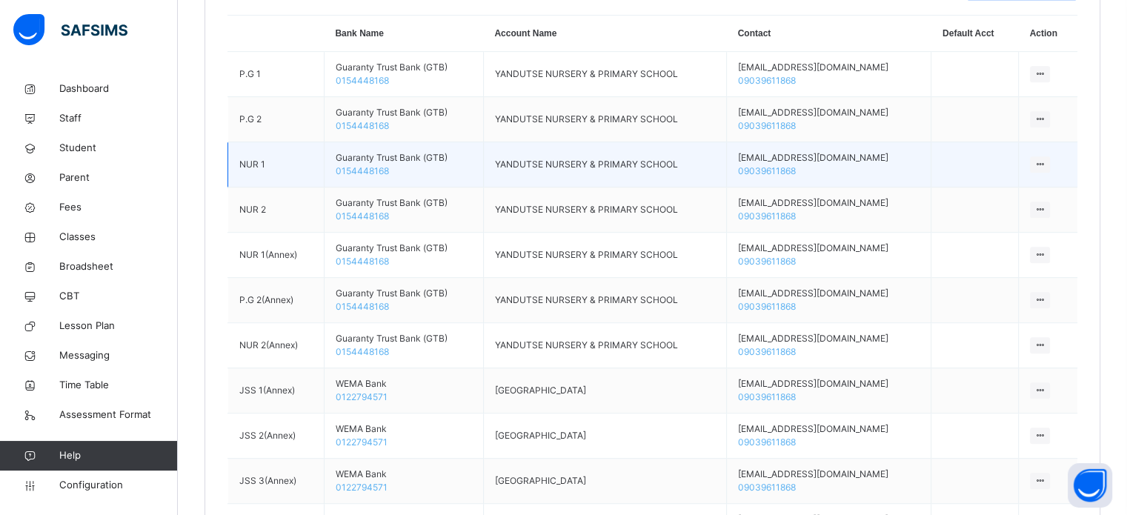
scroll to position [843, 0]
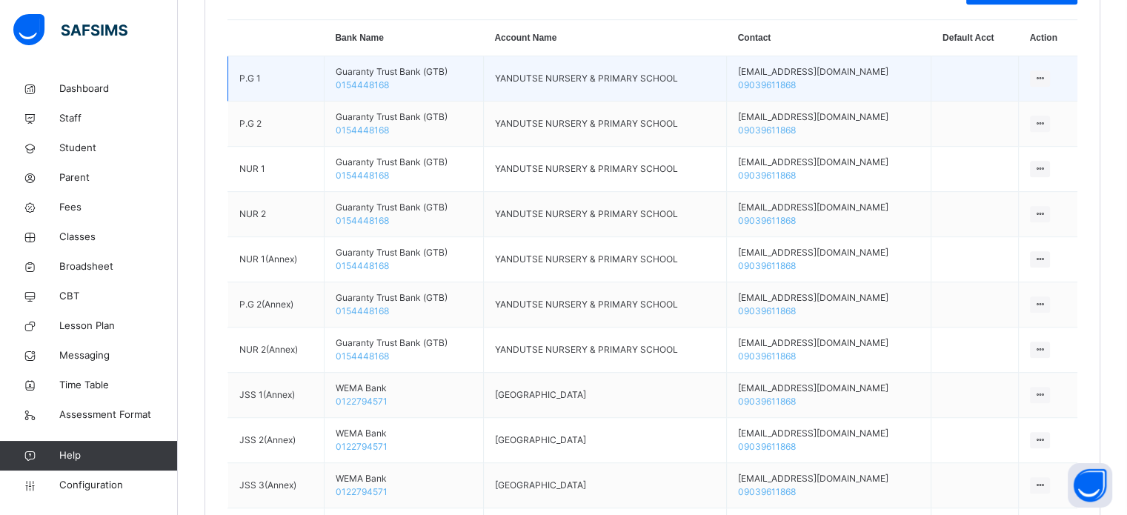
click at [1046, 74] on icon at bounding box center [1040, 78] width 13 height 11
click at [986, 162] on div "Reassign Bank Account" at bounding box center [994, 161] width 99 height 15
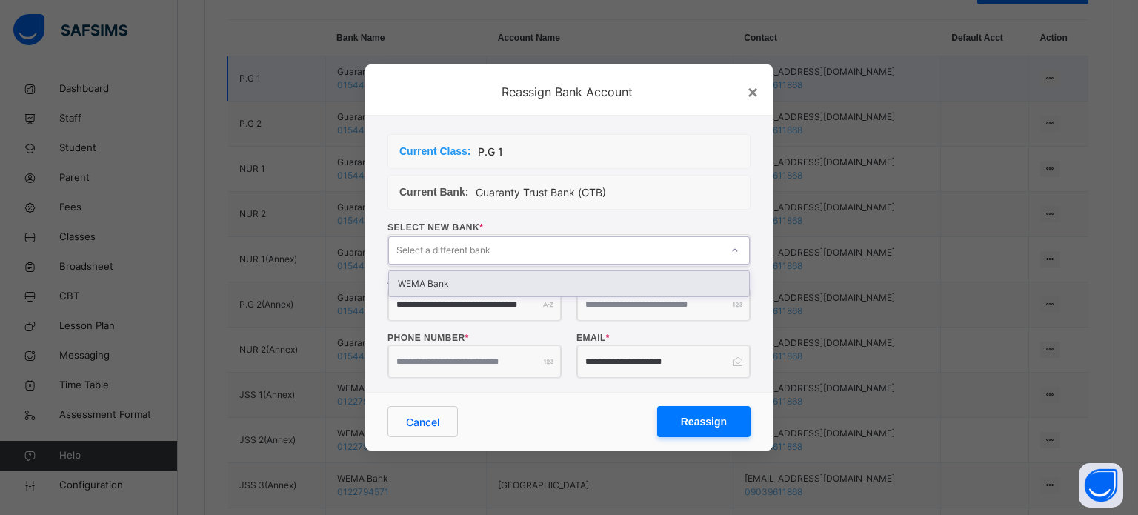
click at [697, 248] on div "Select a different bank" at bounding box center [555, 250] width 332 height 23
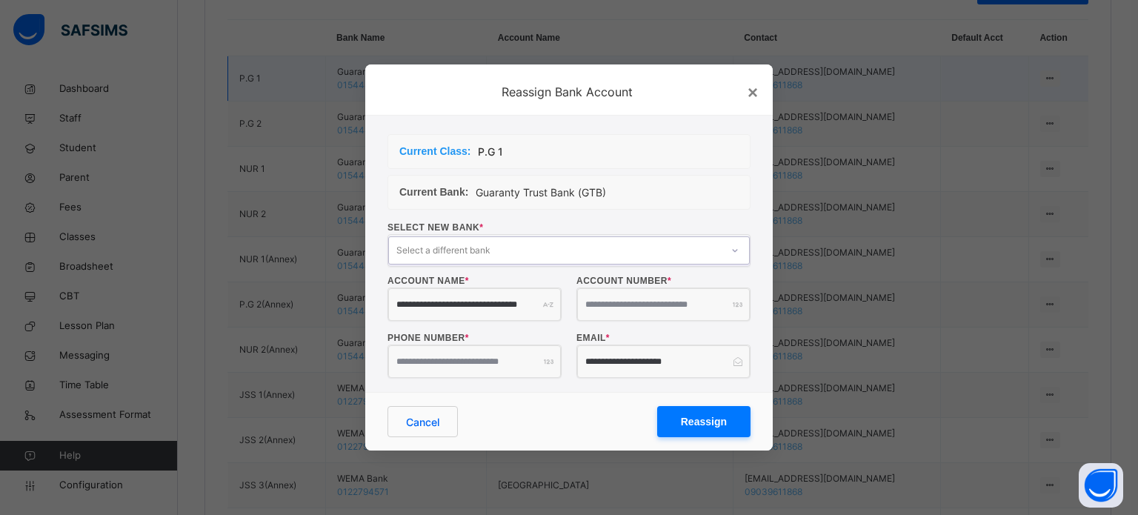
click at [697, 248] on div "Select a different bank" at bounding box center [555, 250] width 332 height 23
click at [671, 302] on input "**********" at bounding box center [663, 304] width 173 height 33
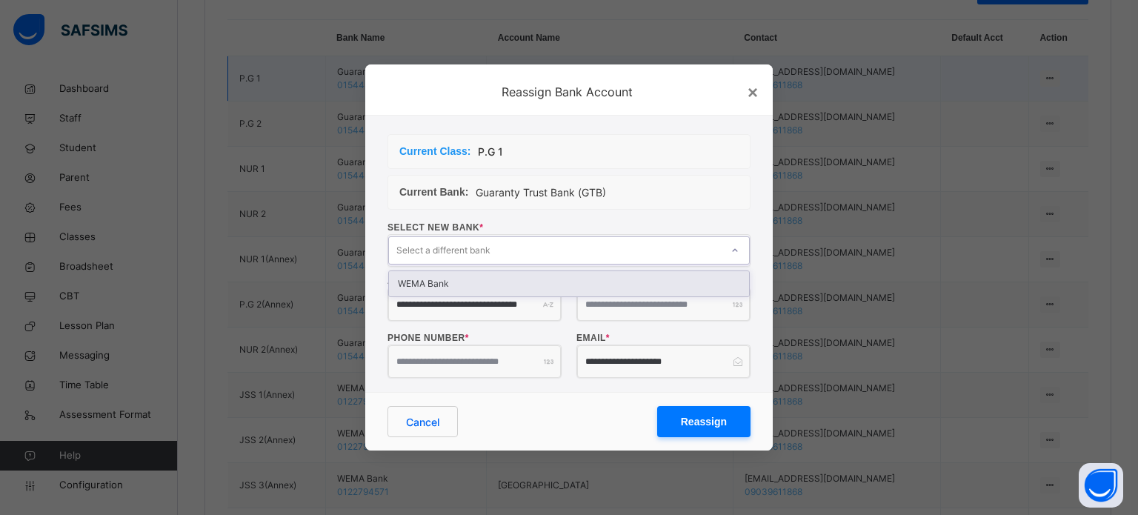
click at [601, 251] on div "Select a different bank" at bounding box center [555, 250] width 332 height 23
click at [546, 287] on div "WEMA Bank" at bounding box center [569, 283] width 360 height 25
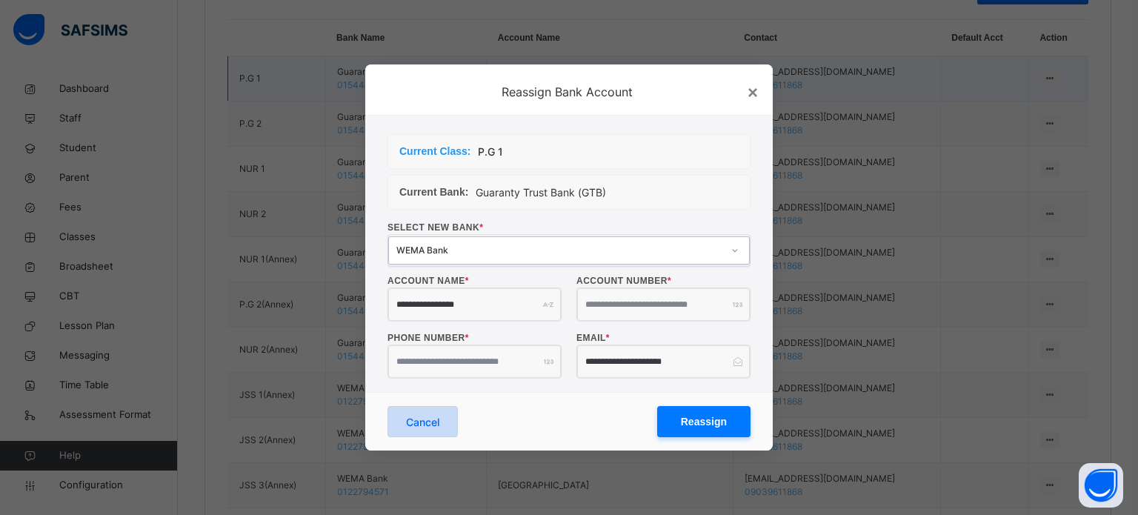
click at [439, 420] on span "Cancel" at bounding box center [422, 422] width 33 height 16
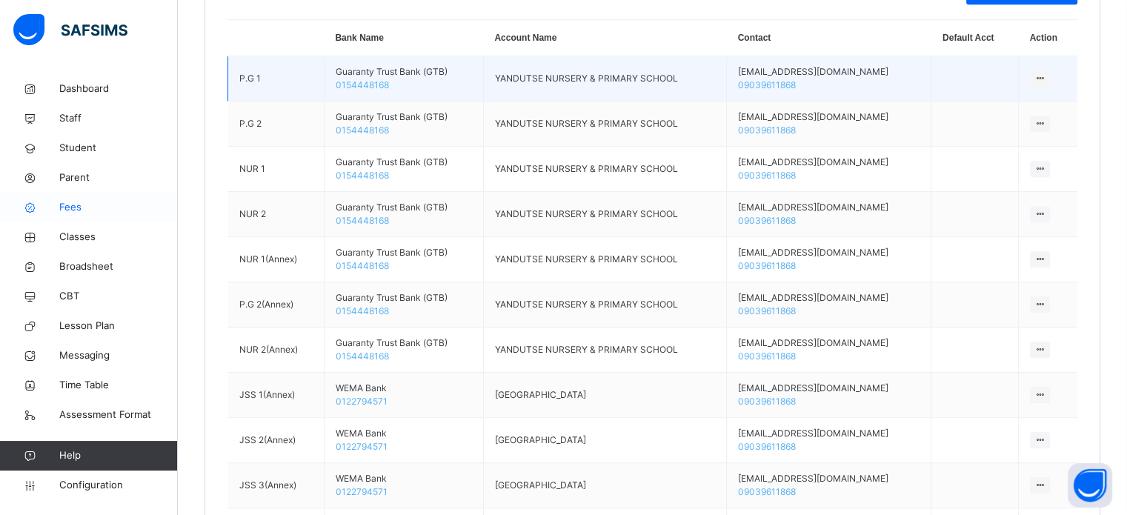
click at [56, 208] on icon at bounding box center [29, 207] width 59 height 11
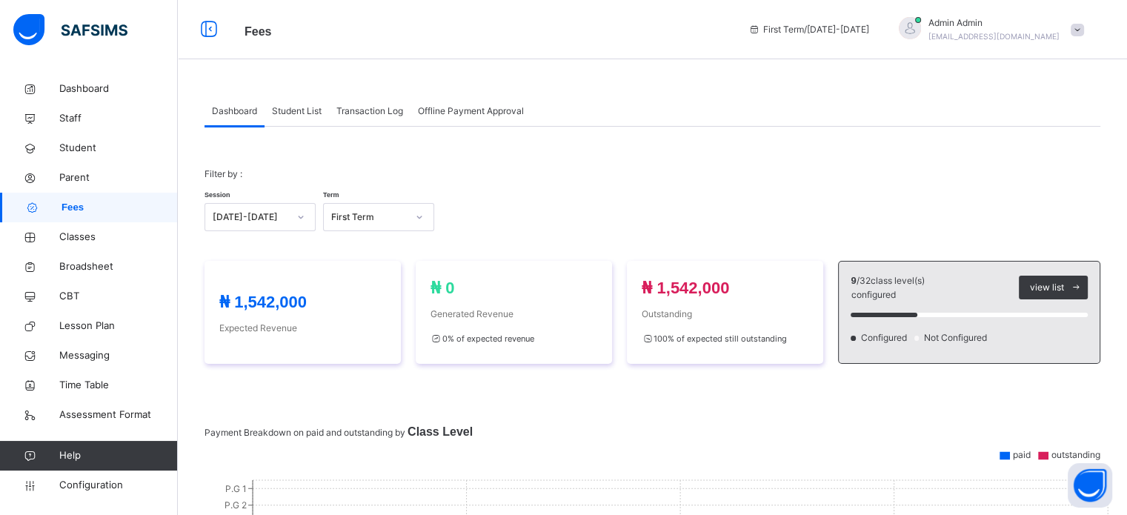
click at [310, 115] on span "Student List" at bounding box center [297, 110] width 50 height 13
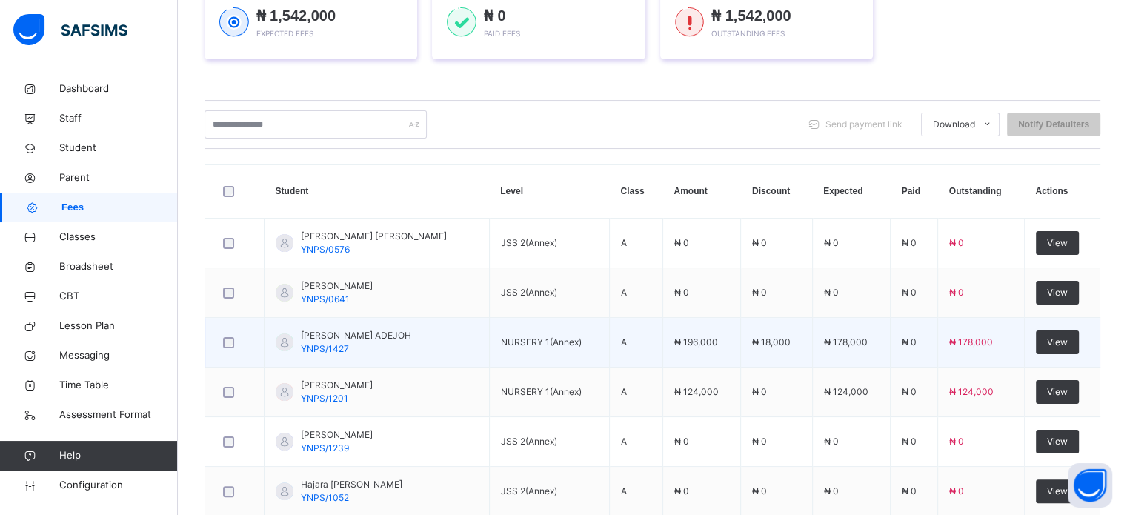
scroll to position [296, 0]
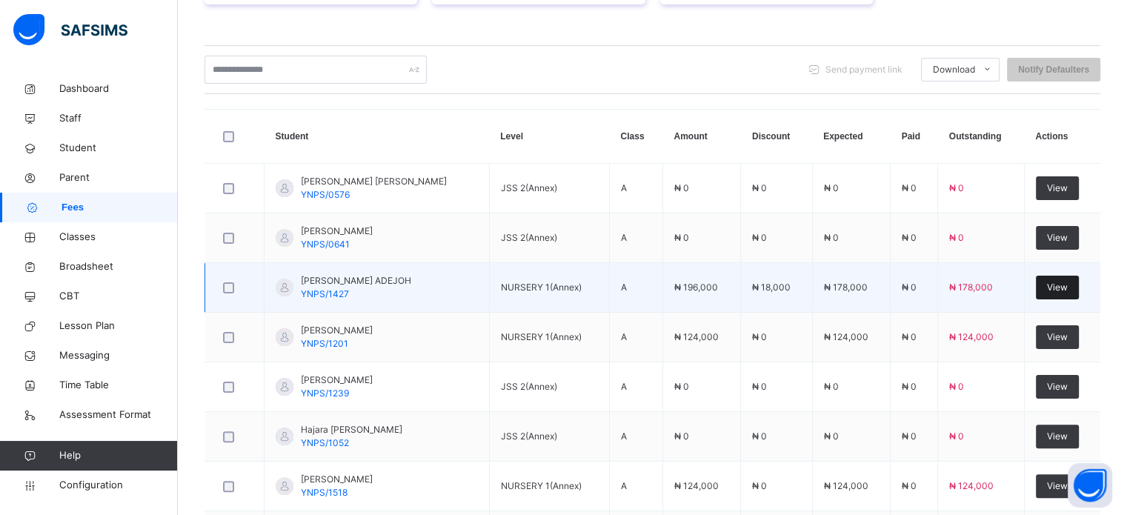
click at [1064, 281] on span "View" at bounding box center [1057, 287] width 21 height 13
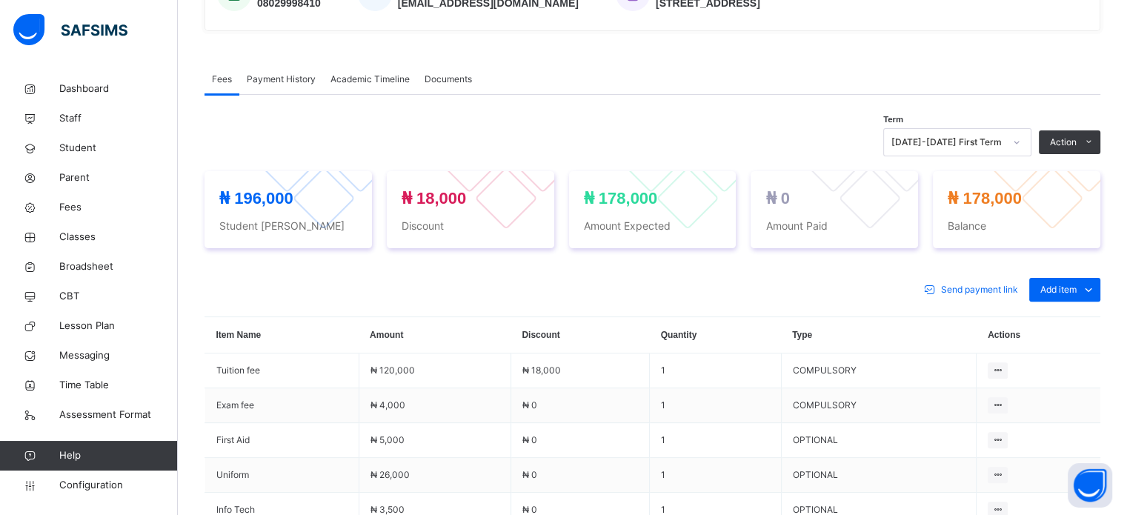
scroll to position [371, 0]
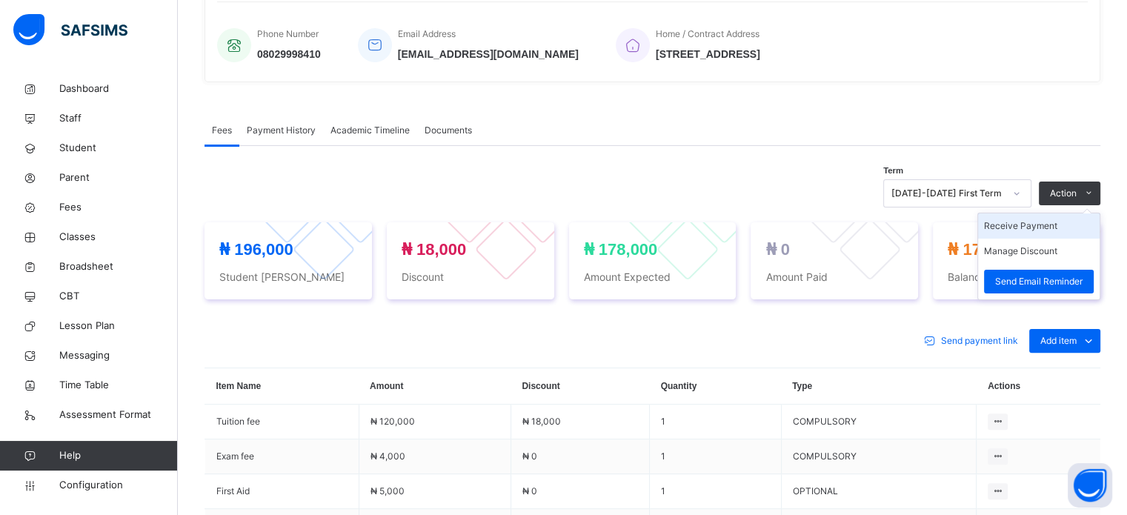
click at [1031, 225] on li "Receive Payment" at bounding box center [1039, 225] width 122 height 25
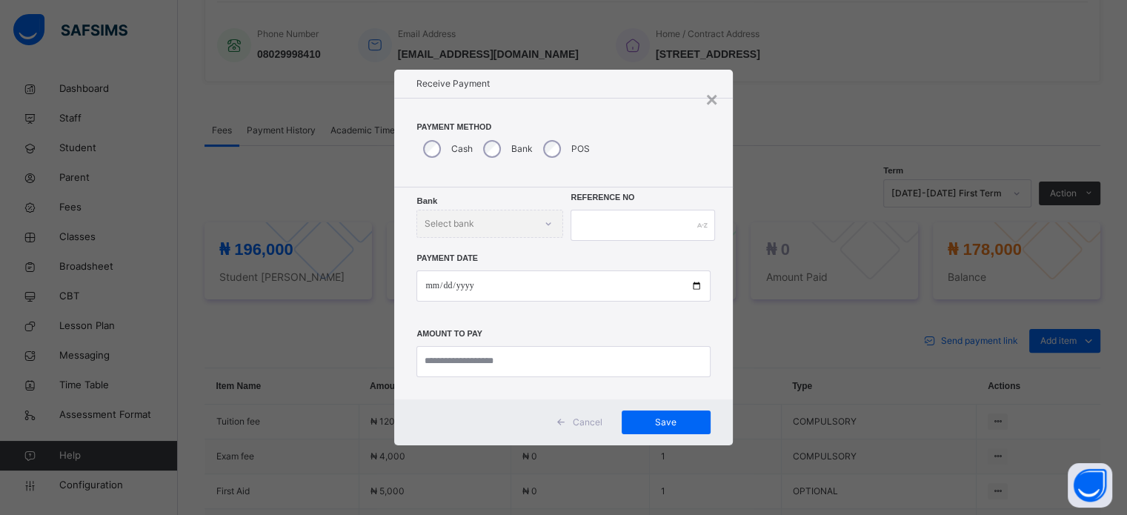
click at [466, 147] on label "Cash" at bounding box center [461, 148] width 21 height 13
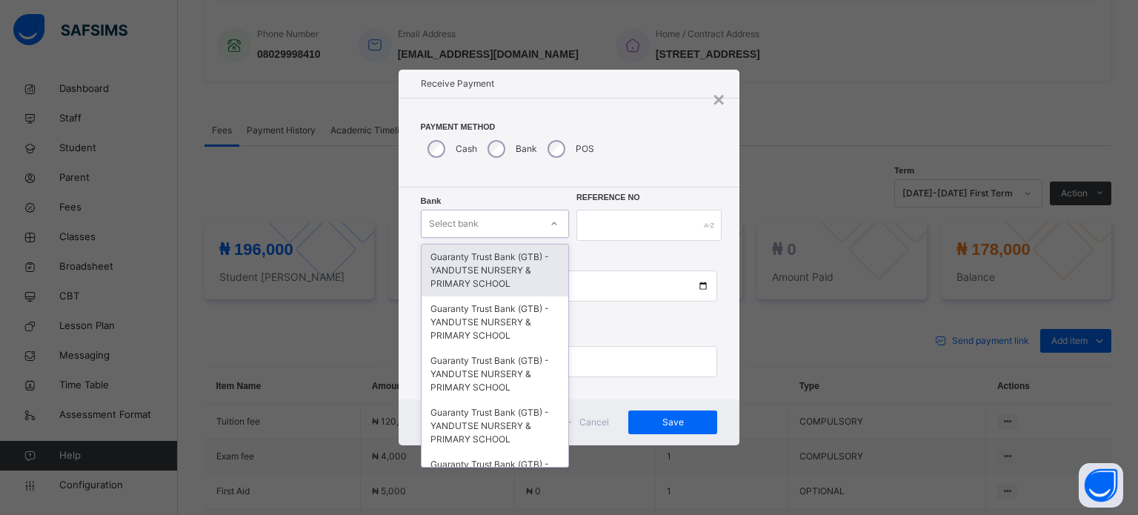
click at [504, 222] on div "Select bank" at bounding box center [481, 223] width 119 height 23
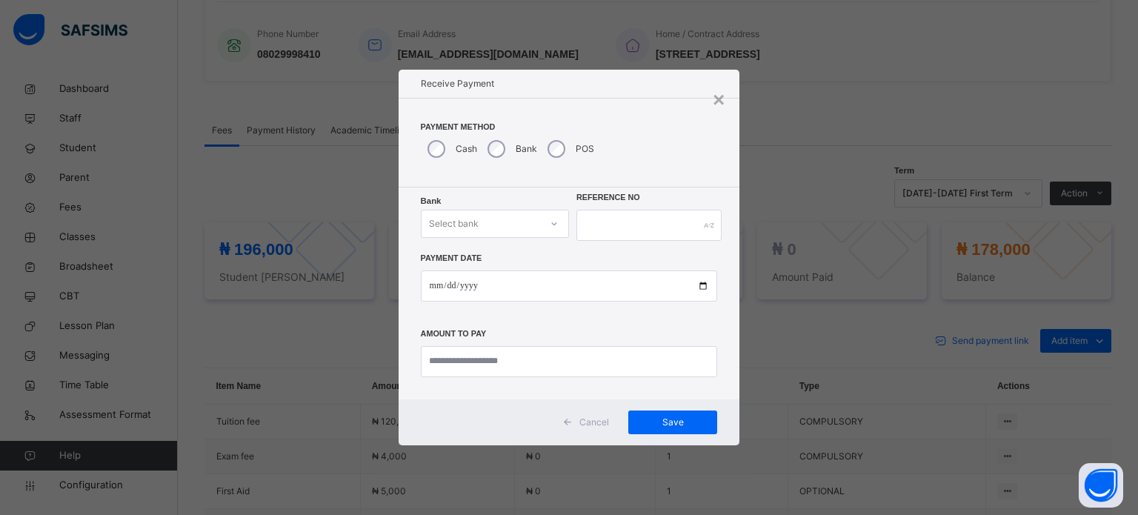
click at [617, 206] on div "Bank Select bank Reference No Payment Date Amount to pay" at bounding box center [570, 293] width 342 height 212
click at [621, 221] on input "text" at bounding box center [649, 225] width 145 height 31
click at [651, 218] on input "text" at bounding box center [649, 225] width 145 height 31
click at [532, 286] on input "date" at bounding box center [569, 285] width 297 height 31
click at [516, 289] on input "date" at bounding box center [569, 285] width 297 height 31
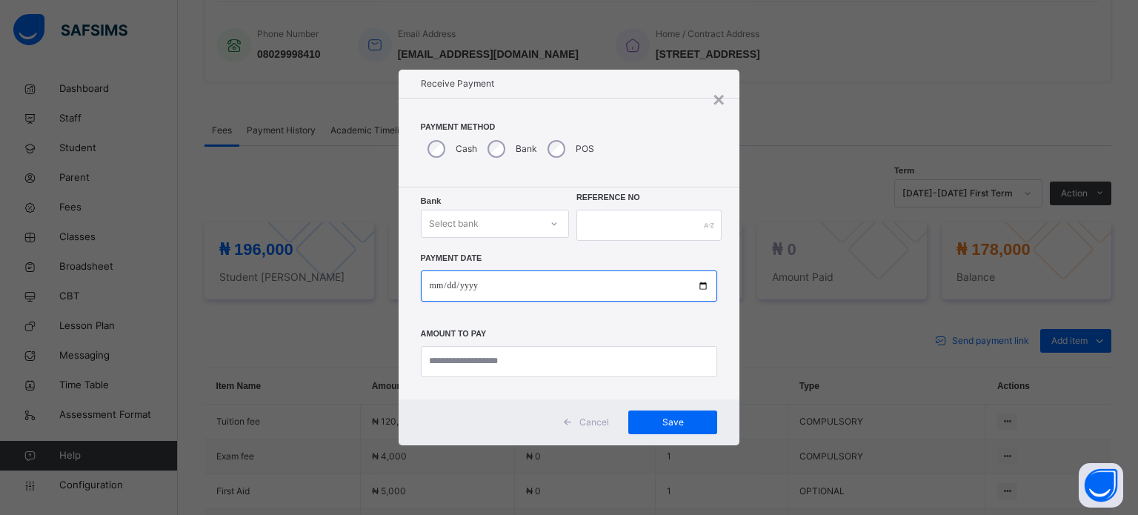
click at [702, 283] on input "date" at bounding box center [569, 285] width 297 height 31
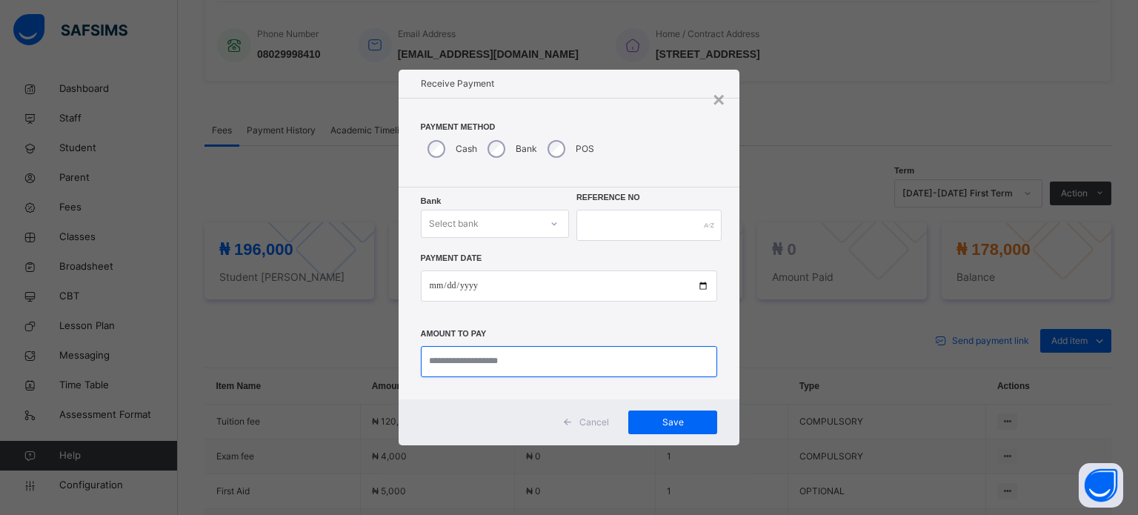
click at [476, 358] on input "currency" at bounding box center [569, 361] width 297 height 31
click at [720, 100] on div "×" at bounding box center [719, 99] width 12 height 31
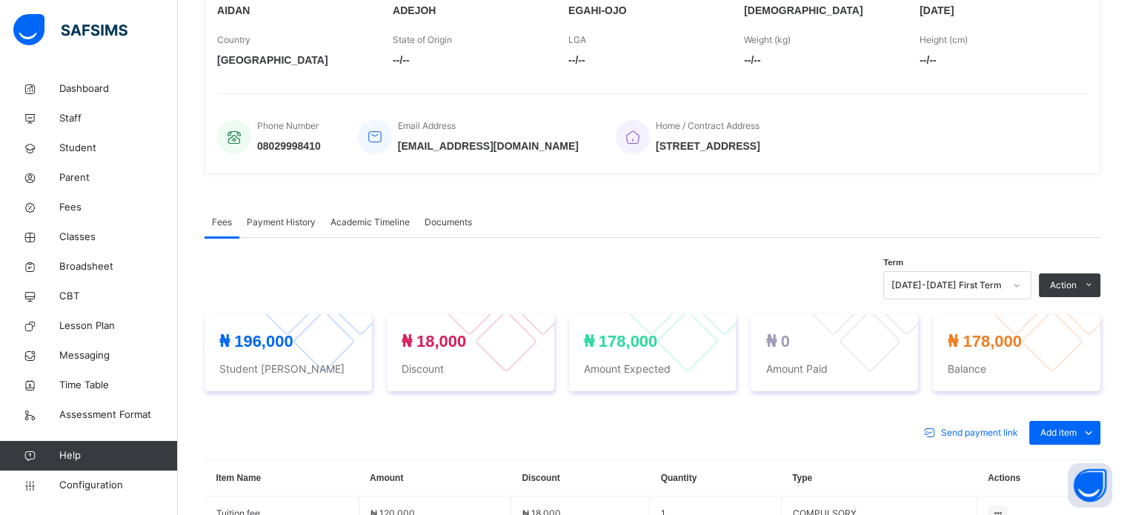
scroll to position [222, 0]
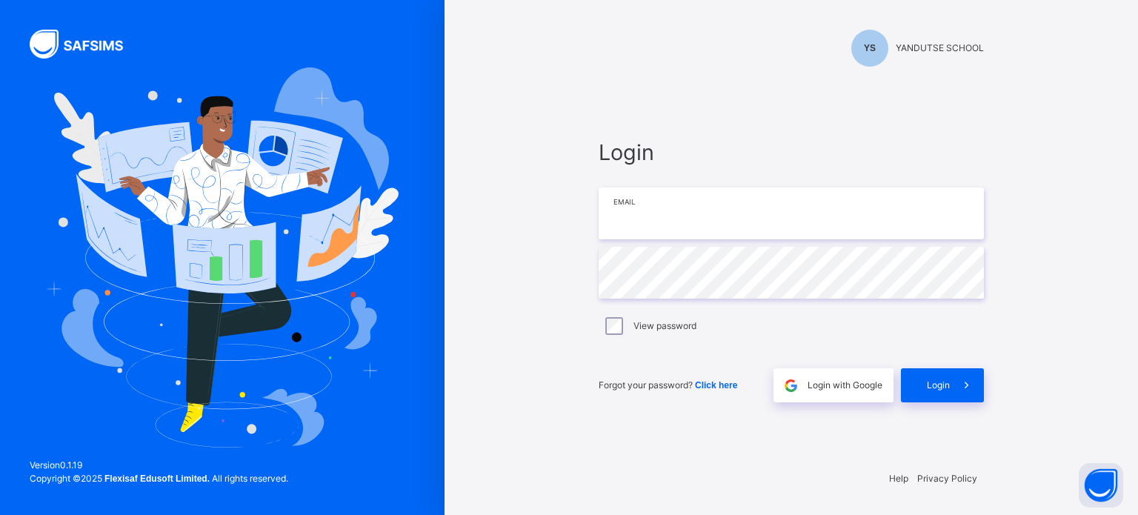
click at [655, 214] on input "email" at bounding box center [791, 213] width 385 height 52
click at [946, 385] on span "Login" at bounding box center [938, 385] width 23 height 13
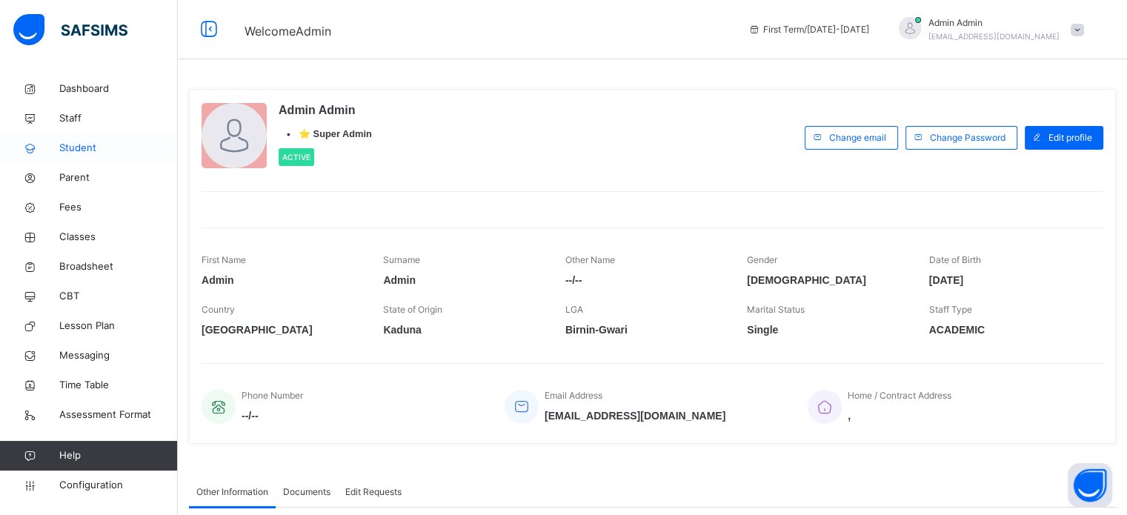
click at [73, 147] on span "Student" at bounding box center [118, 148] width 119 height 15
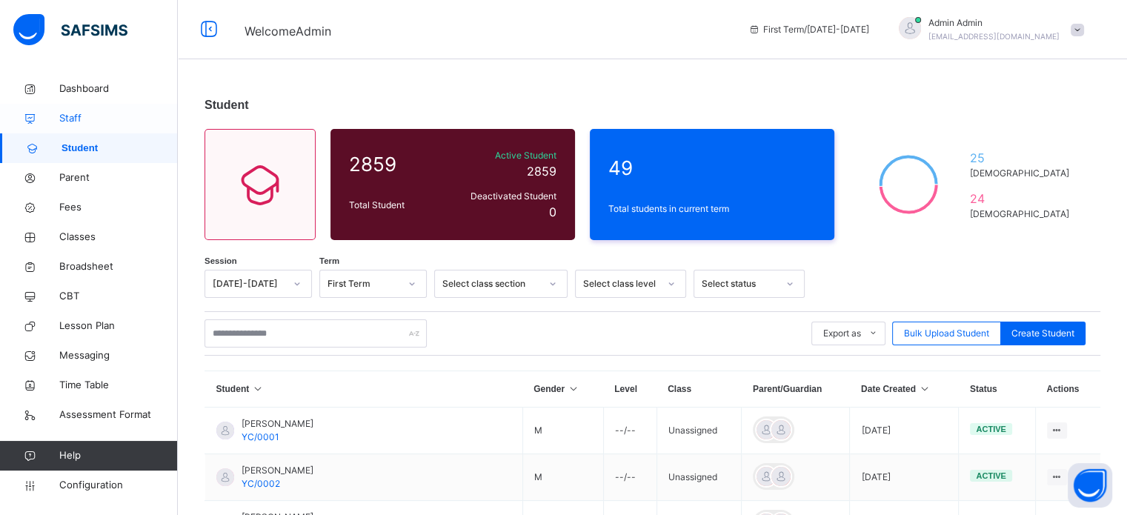
click at [77, 117] on span "Staff" at bounding box center [118, 118] width 119 height 15
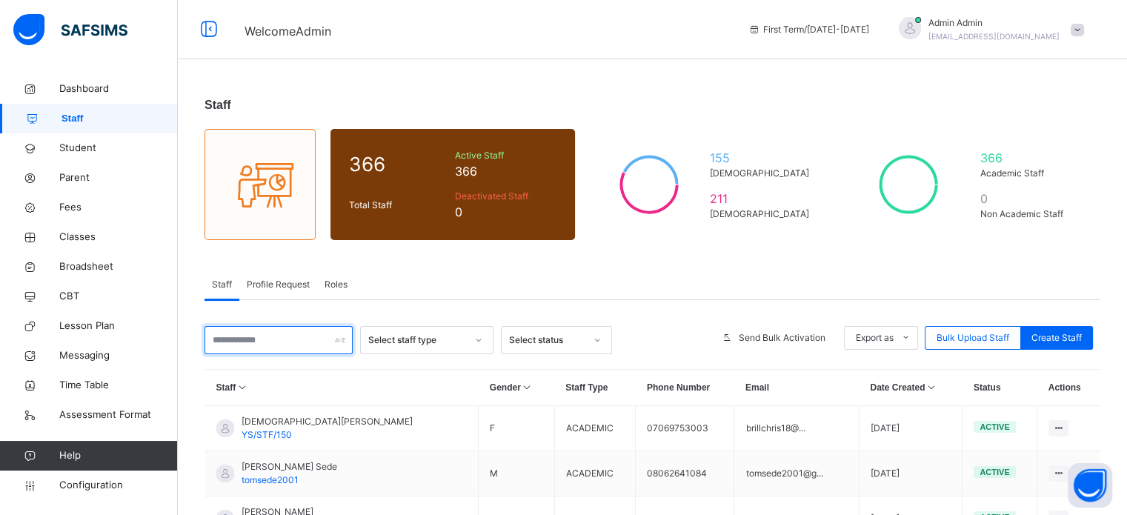
click at [286, 331] on input "text" at bounding box center [279, 340] width 148 height 28
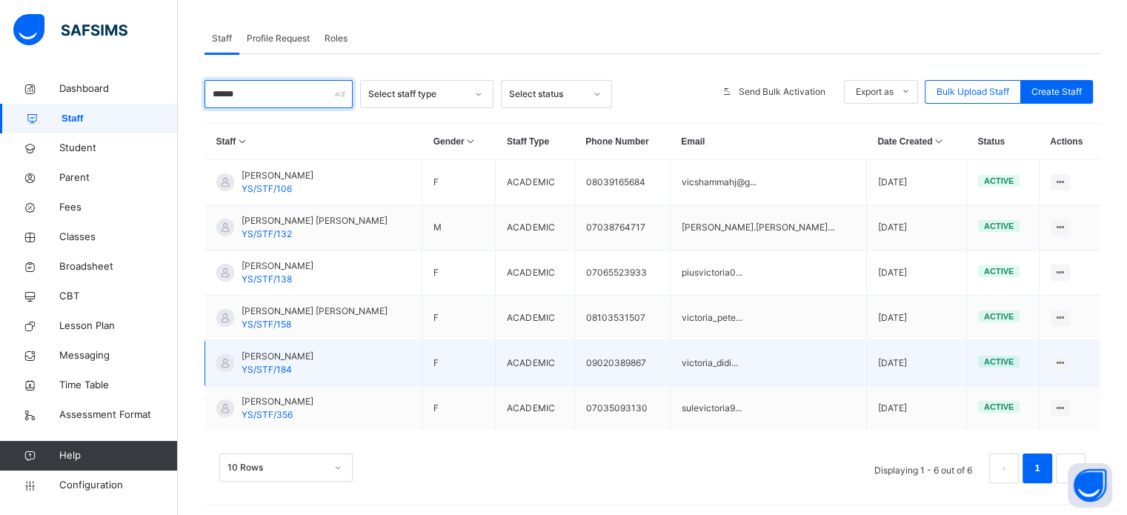
scroll to position [249, 0]
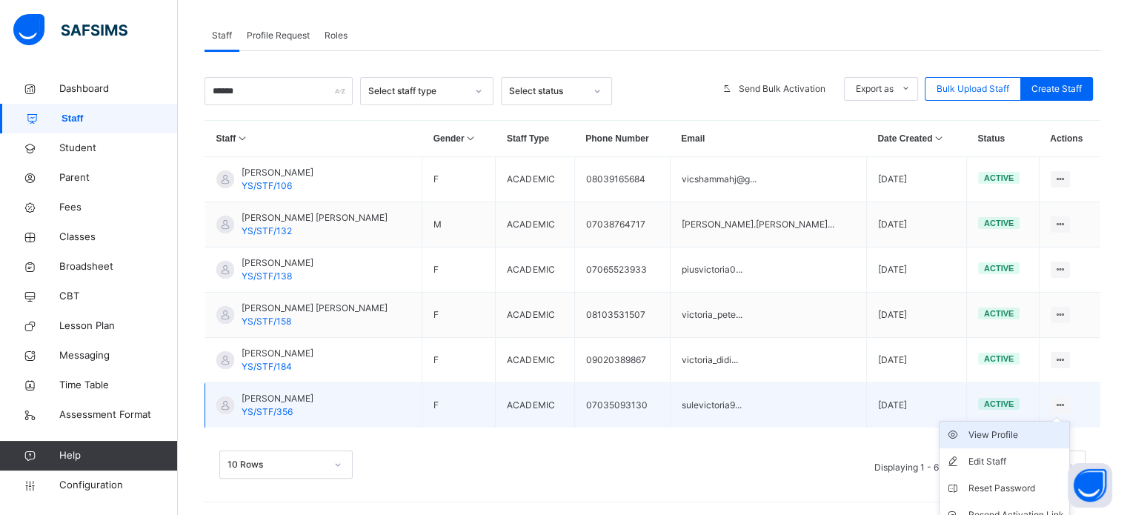
click at [1009, 432] on div "View Profile" at bounding box center [1016, 435] width 96 height 15
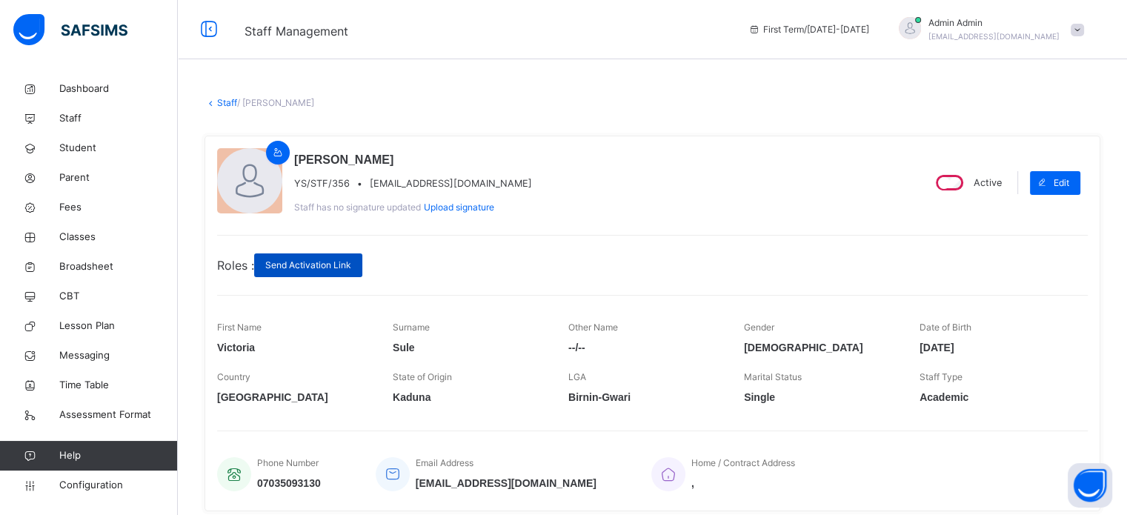
click at [342, 265] on span "Send Activation Link" at bounding box center [308, 265] width 86 height 13
click at [115, 487] on span "Configuration" at bounding box center [118, 485] width 118 height 15
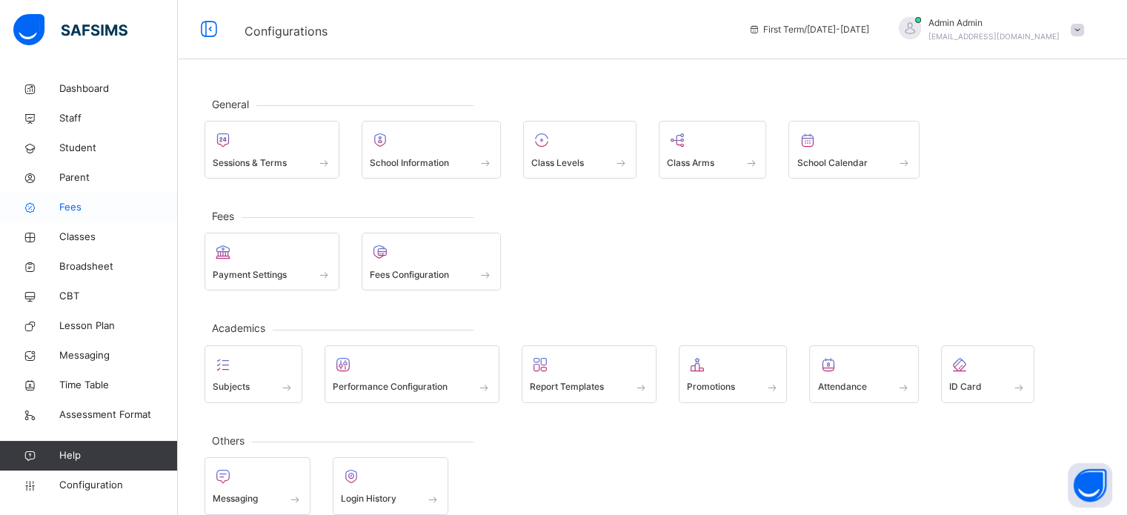
drag, startPoint x: 77, startPoint y: 208, endPoint x: 111, endPoint y: 207, distance: 34.1
click at [77, 208] on span "Fees" at bounding box center [118, 207] width 119 height 15
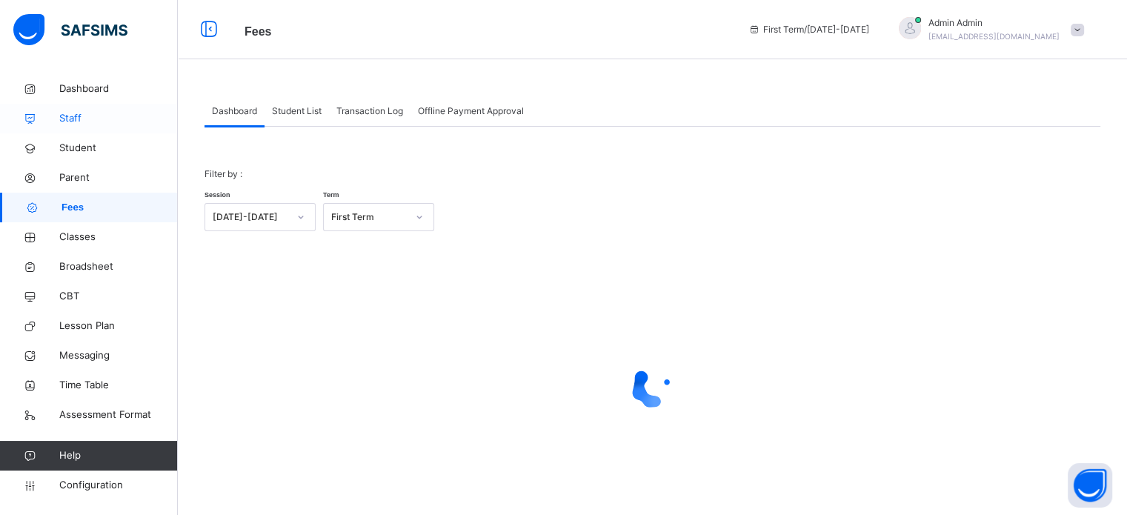
click at [75, 113] on span "Staff" at bounding box center [118, 118] width 119 height 15
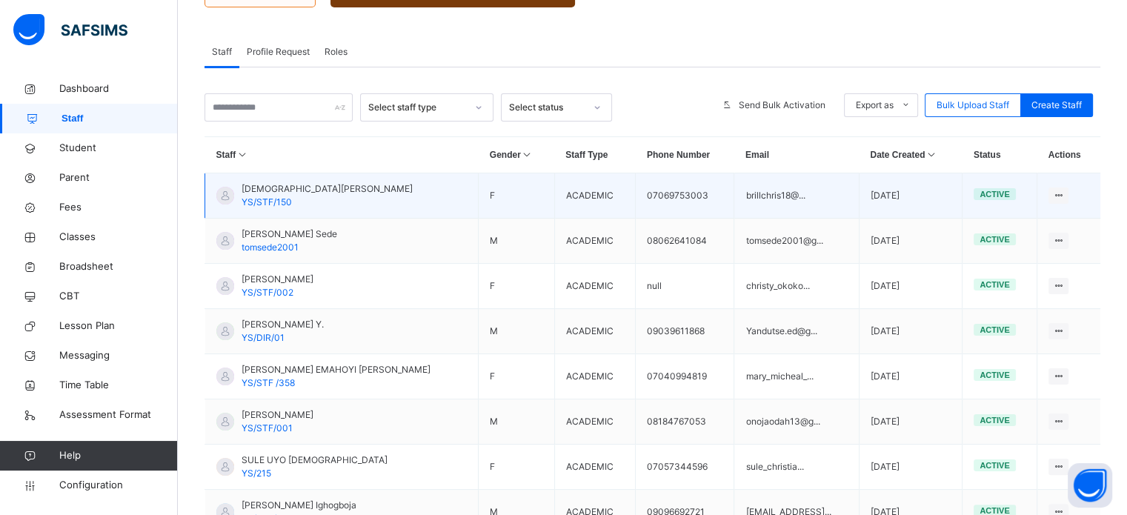
scroll to position [133, 0]
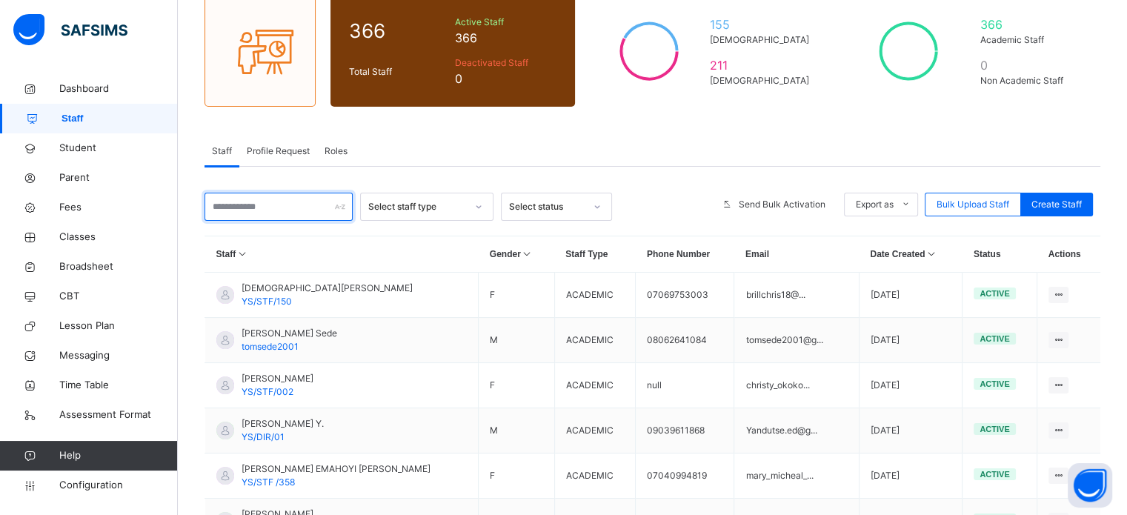
click at [271, 210] on input "text" at bounding box center [279, 207] width 148 height 28
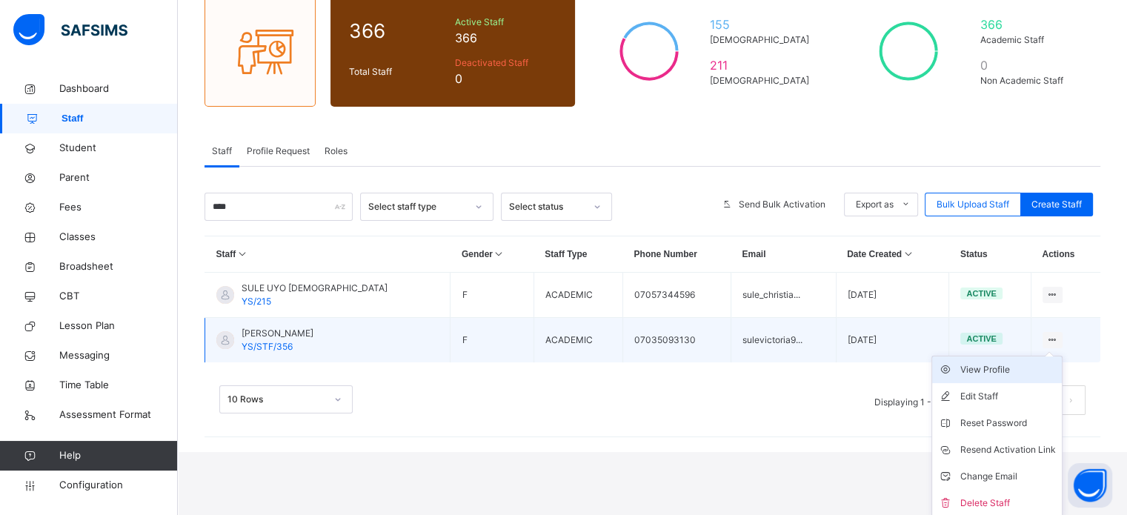
click at [986, 372] on div "View Profile" at bounding box center [1008, 369] width 96 height 15
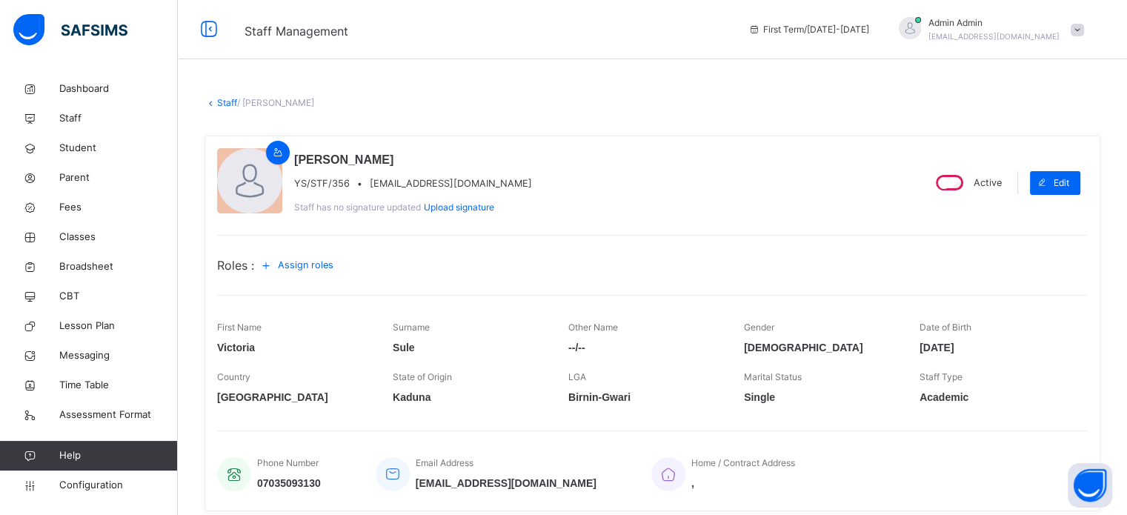
click at [332, 260] on span "Assign roles" at bounding box center [306, 265] width 56 height 14
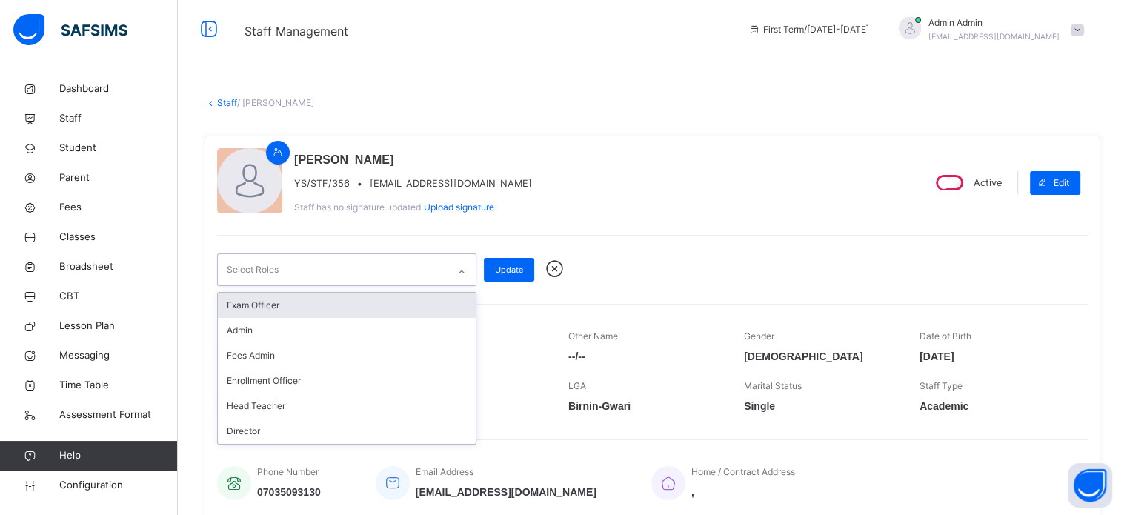
click at [399, 272] on div "Select Roles" at bounding box center [333, 269] width 230 height 31
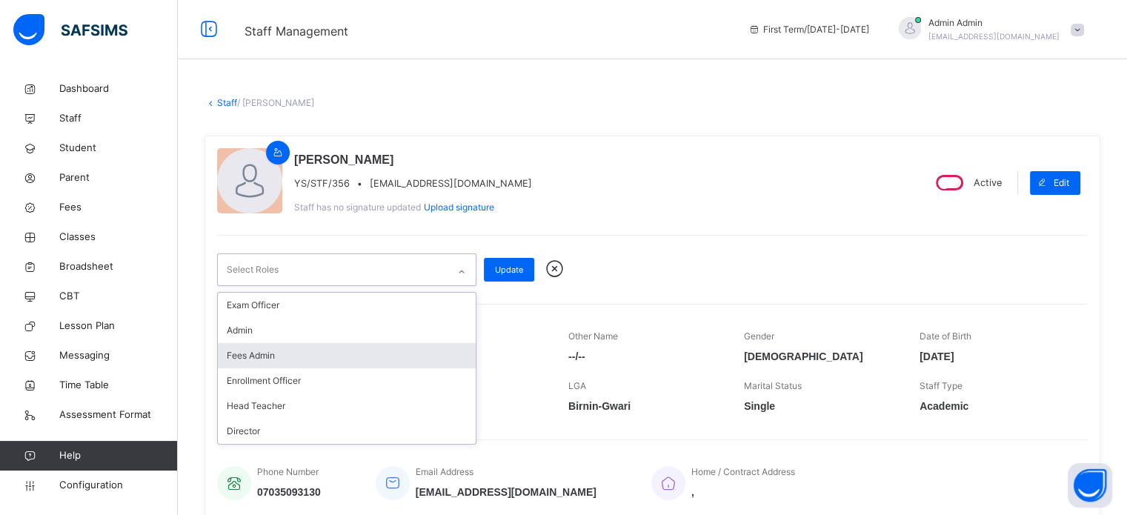
click at [285, 356] on div "Fees Admin" at bounding box center [347, 355] width 258 height 25
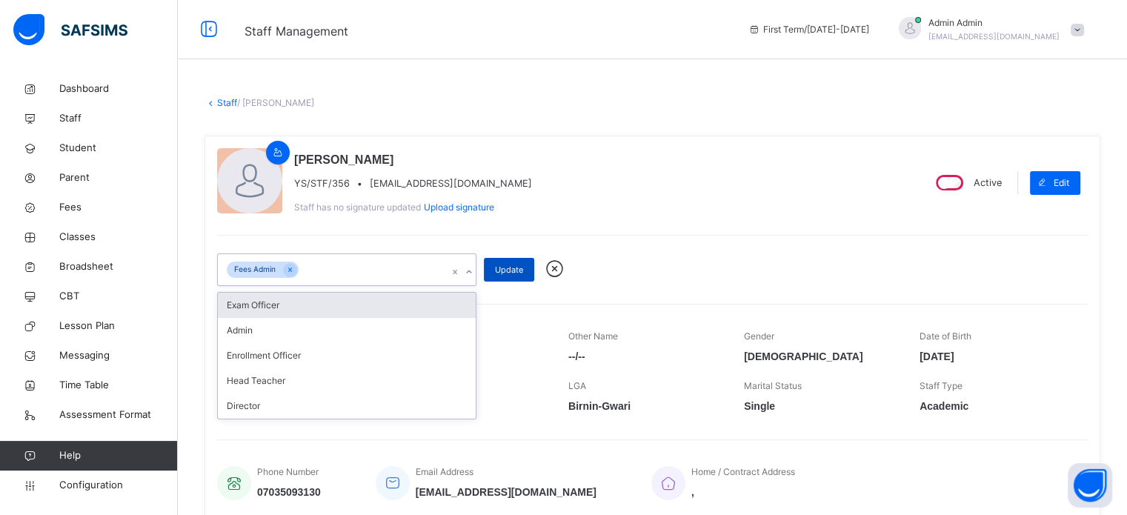
click at [507, 260] on div "Update" at bounding box center [509, 270] width 50 height 24
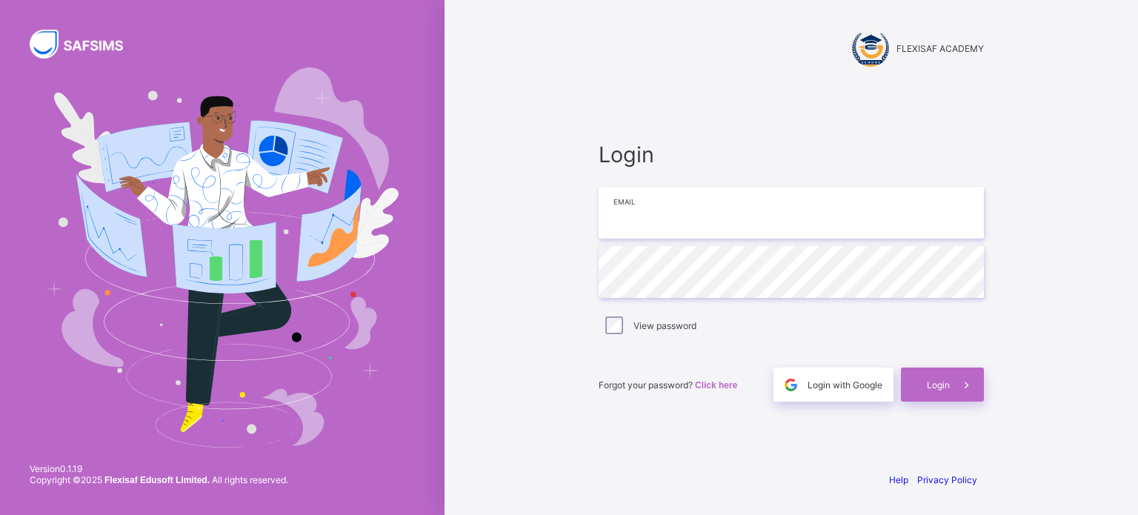
click at [641, 216] on input "email" at bounding box center [791, 213] width 385 height 52
type input "**********"
click at [935, 385] on span "Login" at bounding box center [938, 384] width 23 height 11
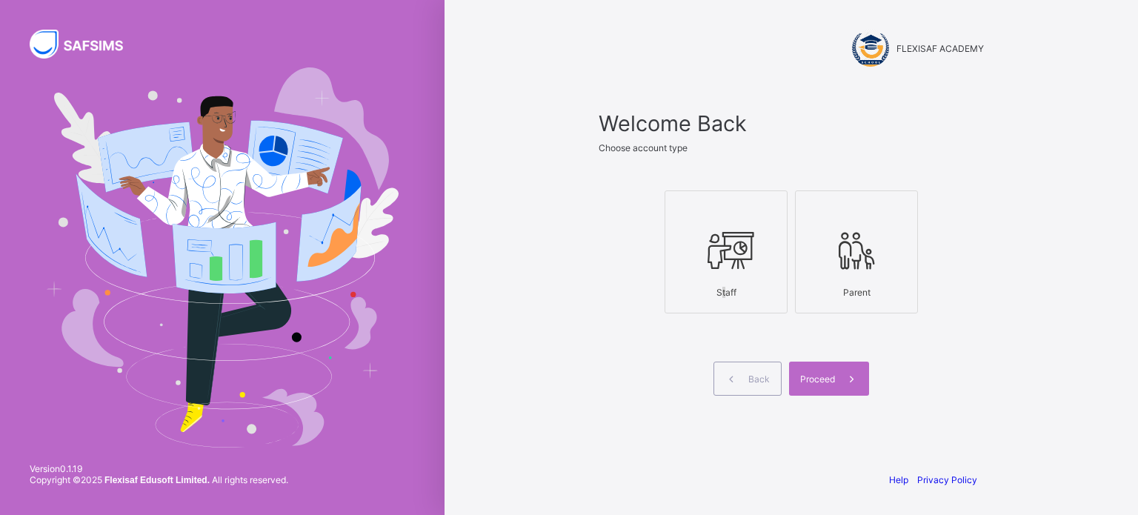
click at [719, 284] on div "Staff" at bounding box center [726, 292] width 107 height 26
click at [730, 257] on icon at bounding box center [726, 250] width 52 height 44
click at [831, 375] on span "Proceed" at bounding box center [817, 379] width 35 height 11
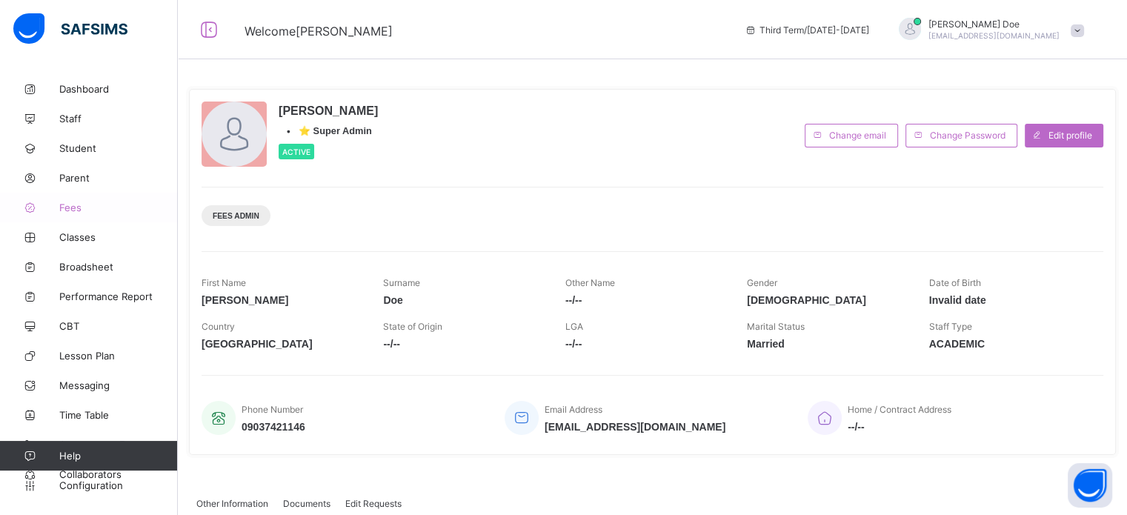
click at [72, 206] on span "Fees" at bounding box center [118, 208] width 119 height 12
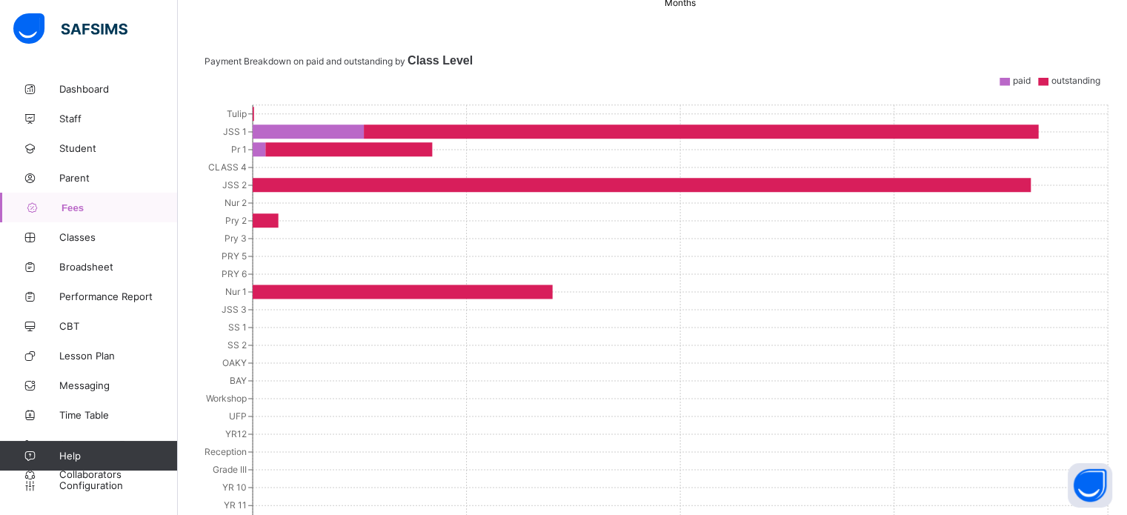
scroll to position [667, 0]
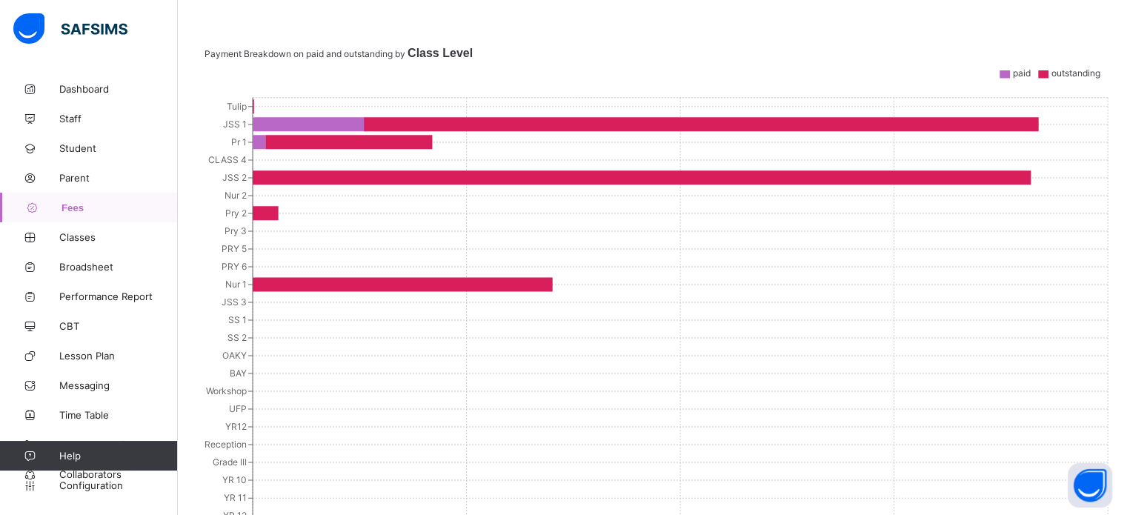
click at [78, 201] on link "Fees" at bounding box center [89, 208] width 178 height 30
click at [77, 201] on link "Fees" at bounding box center [89, 208] width 178 height 30
click at [64, 216] on link "Fees" at bounding box center [89, 208] width 178 height 30
click at [71, 219] on link "Fees" at bounding box center [89, 208] width 178 height 30
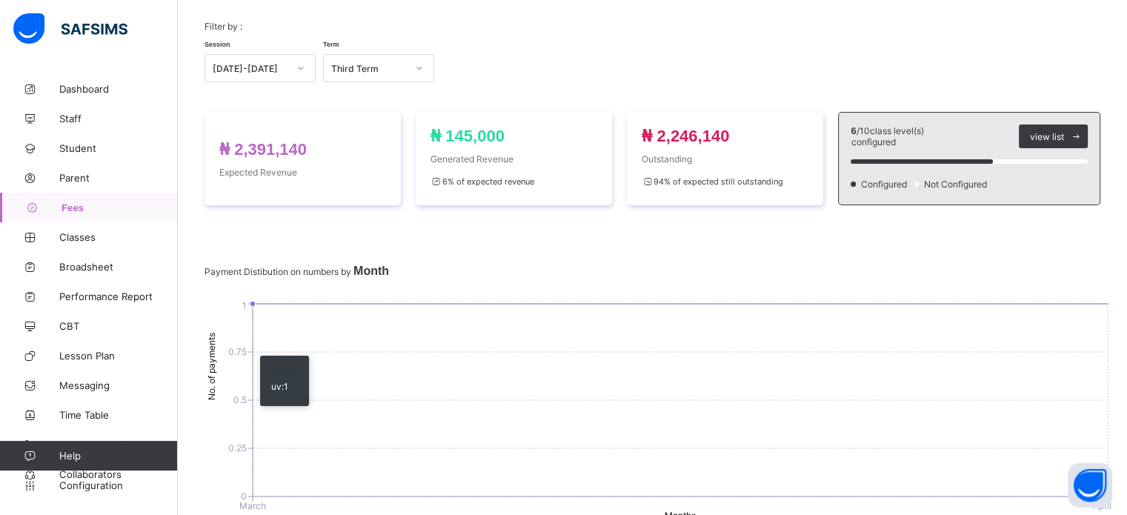
scroll to position [0, 0]
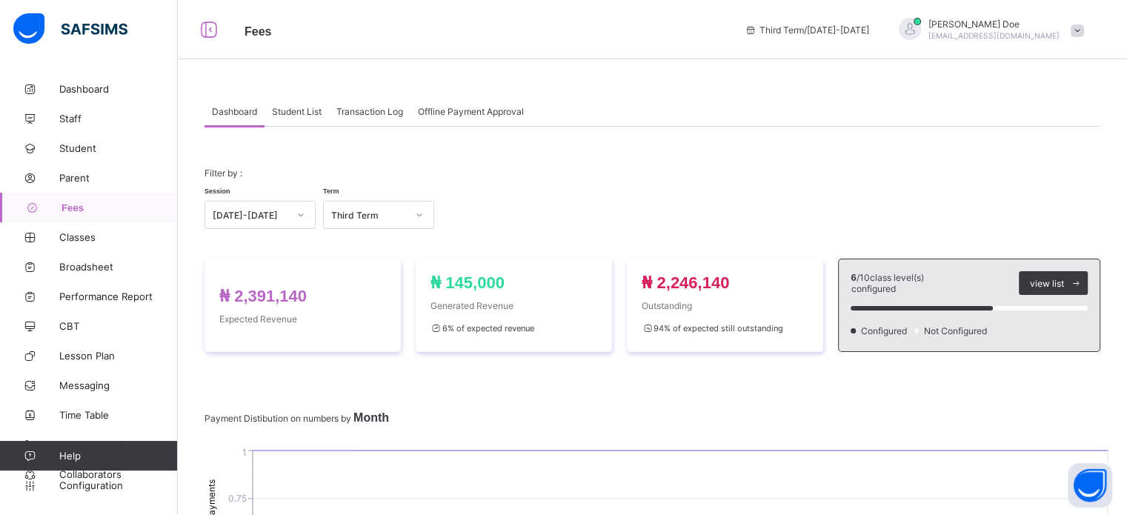
click at [288, 108] on span "Student List" at bounding box center [297, 111] width 50 height 11
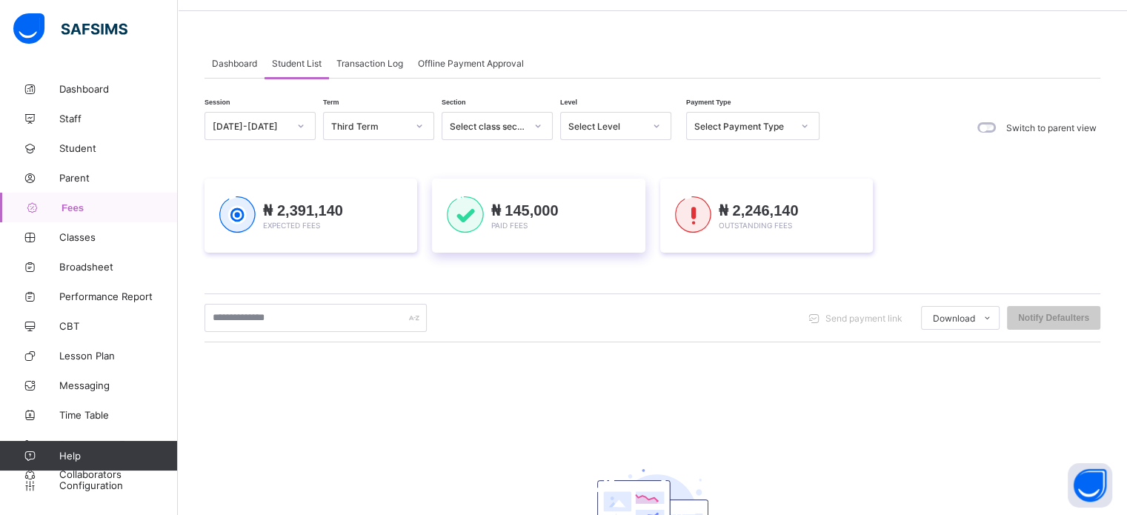
scroll to position [74, 0]
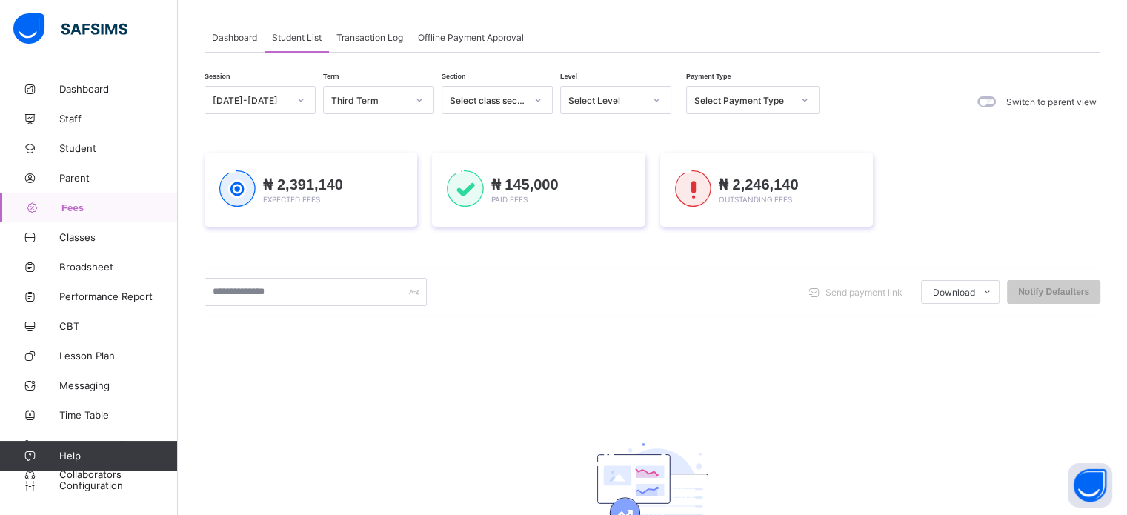
click at [567, 108] on div "Select Level" at bounding box center [602, 100] width 82 height 21
click at [585, 195] on div "JSS 1" at bounding box center [616, 201] width 110 height 23
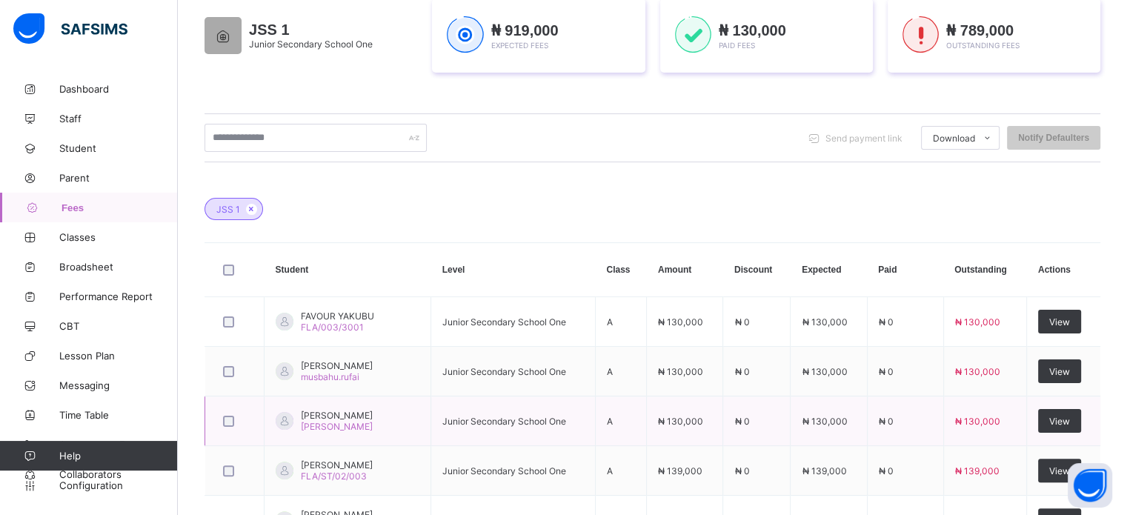
scroll to position [477, 0]
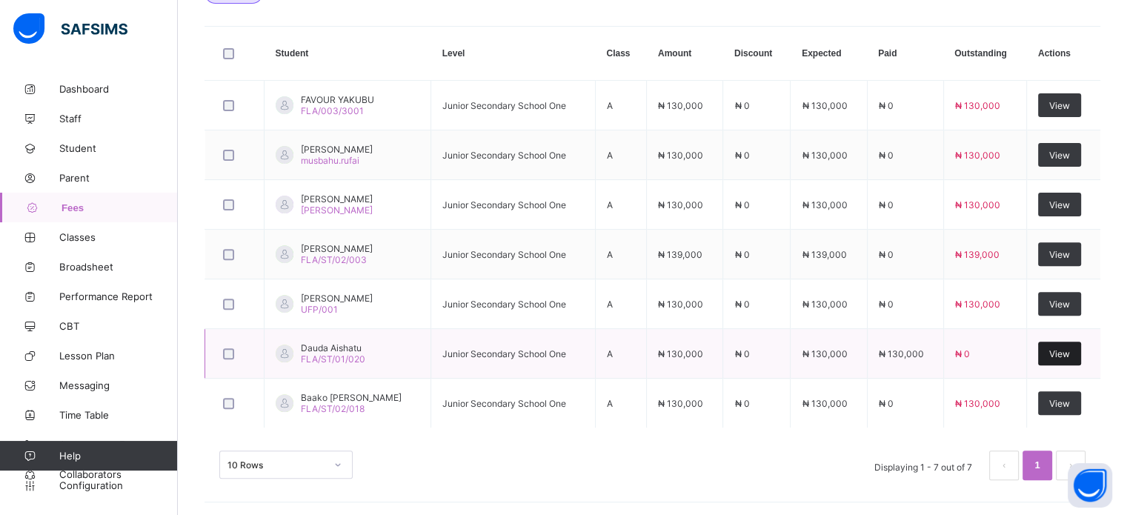
click at [1070, 349] on span "View" at bounding box center [1059, 353] width 21 height 11
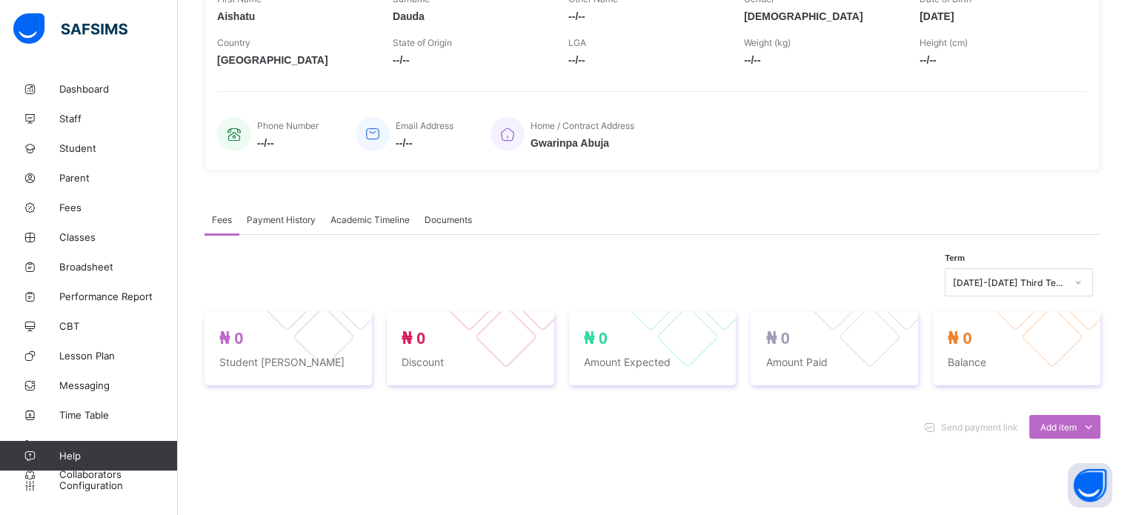
scroll to position [255, 0]
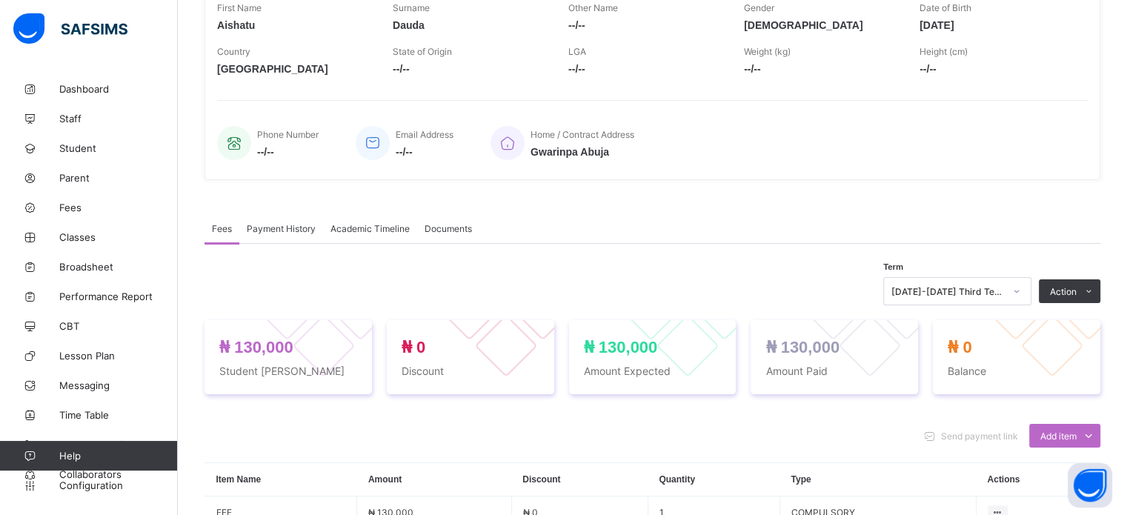
click at [279, 223] on span "Payment History" at bounding box center [281, 228] width 69 height 11
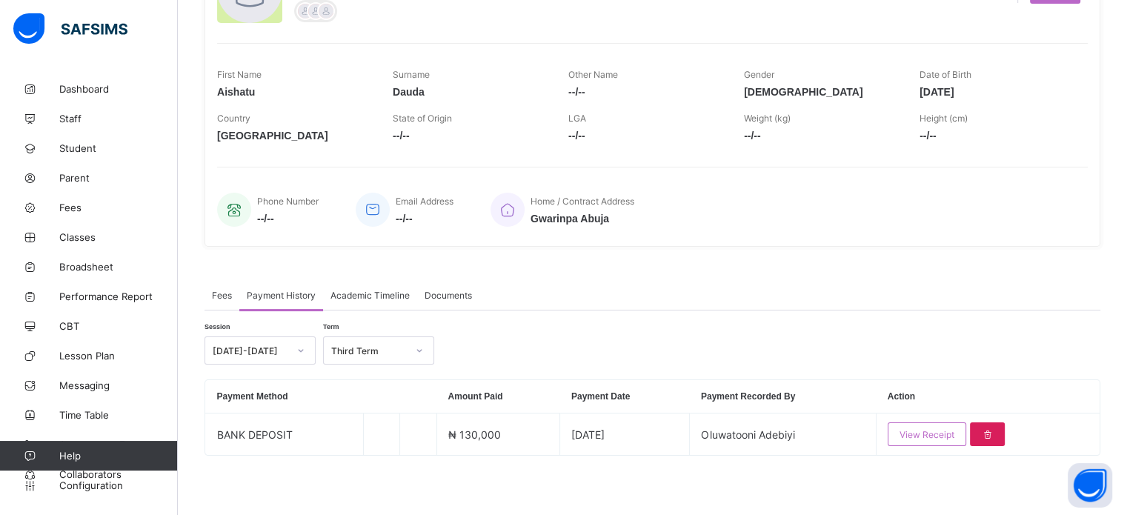
scroll to position [190, 0]
click at [279, 223] on span "--/--" at bounding box center [288, 219] width 62 height 12
click at [217, 292] on span "Fees" at bounding box center [222, 295] width 20 height 11
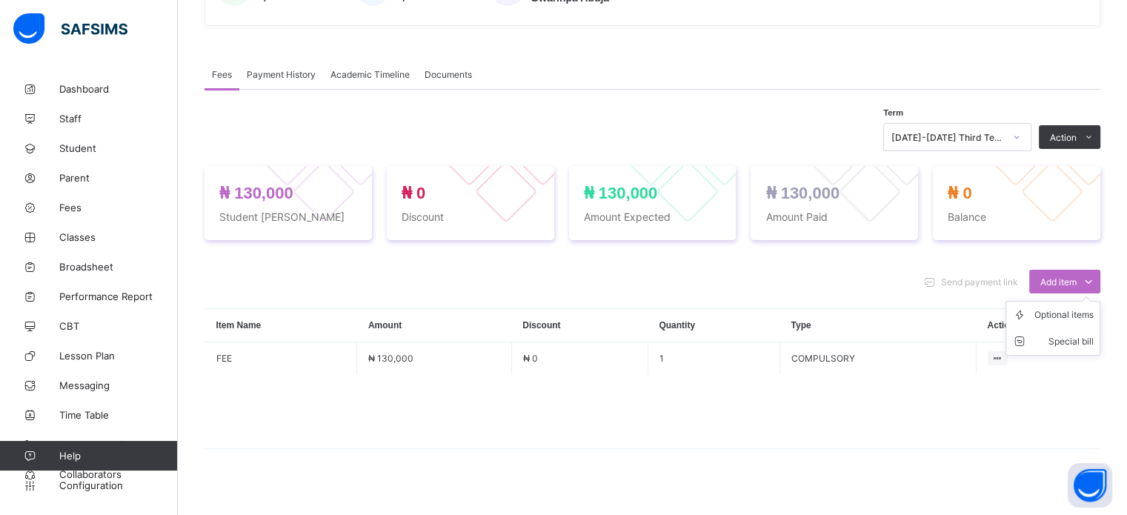
scroll to position [426, 0]
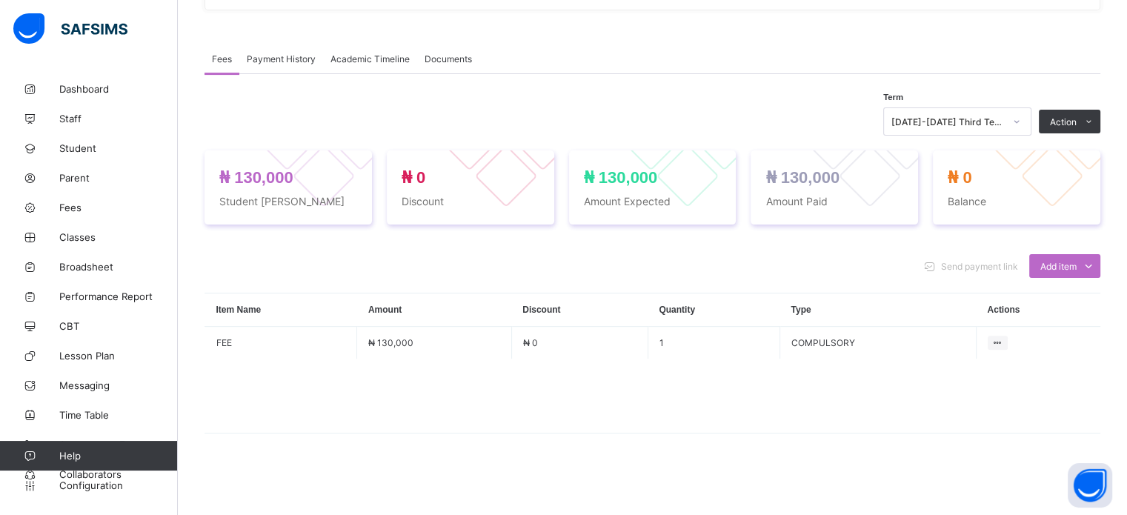
click at [274, 53] on span "Payment History" at bounding box center [281, 58] width 69 height 11
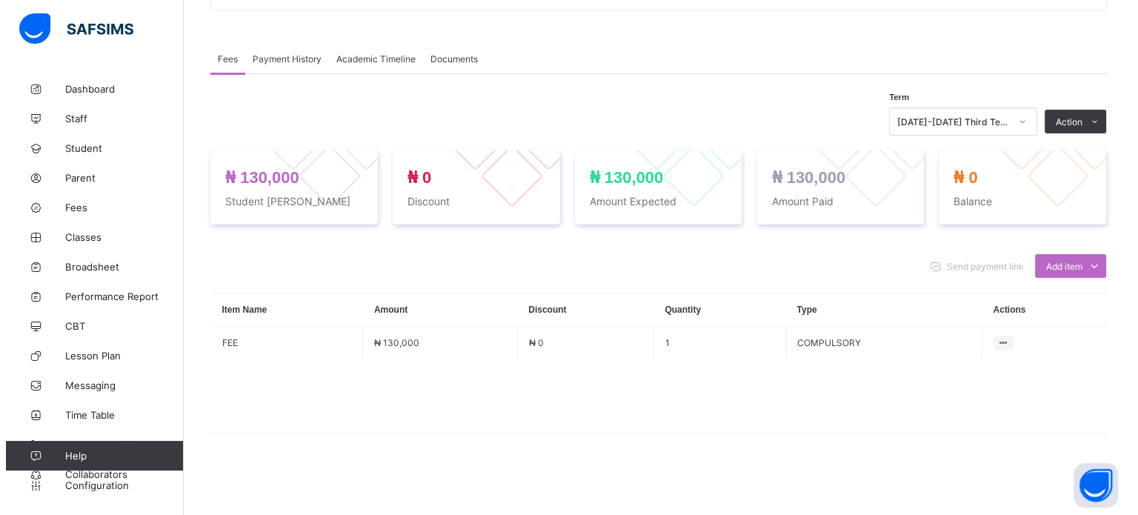
scroll to position [190, 0]
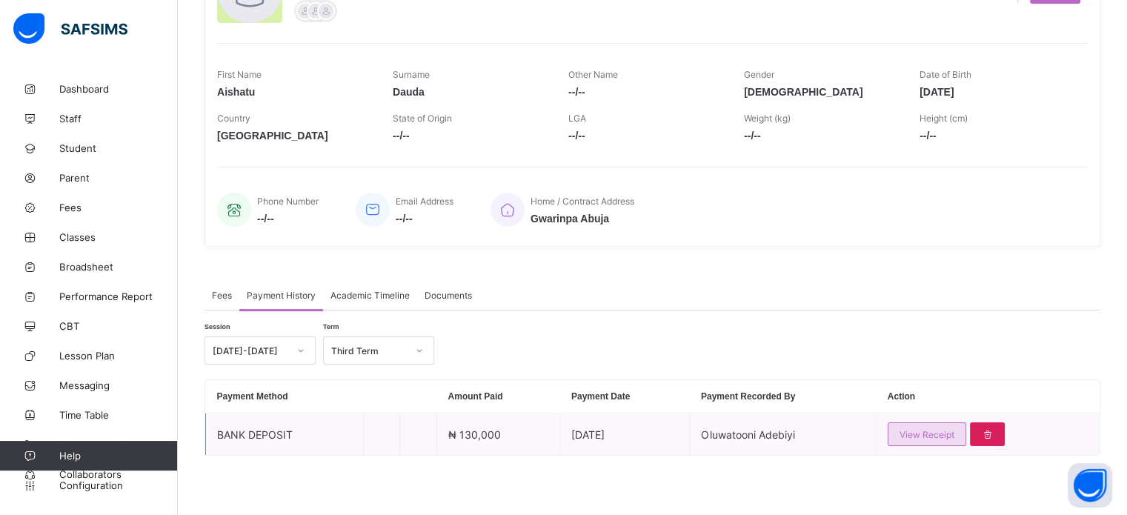
click at [920, 438] on span "View Receipt" at bounding box center [927, 434] width 55 height 11
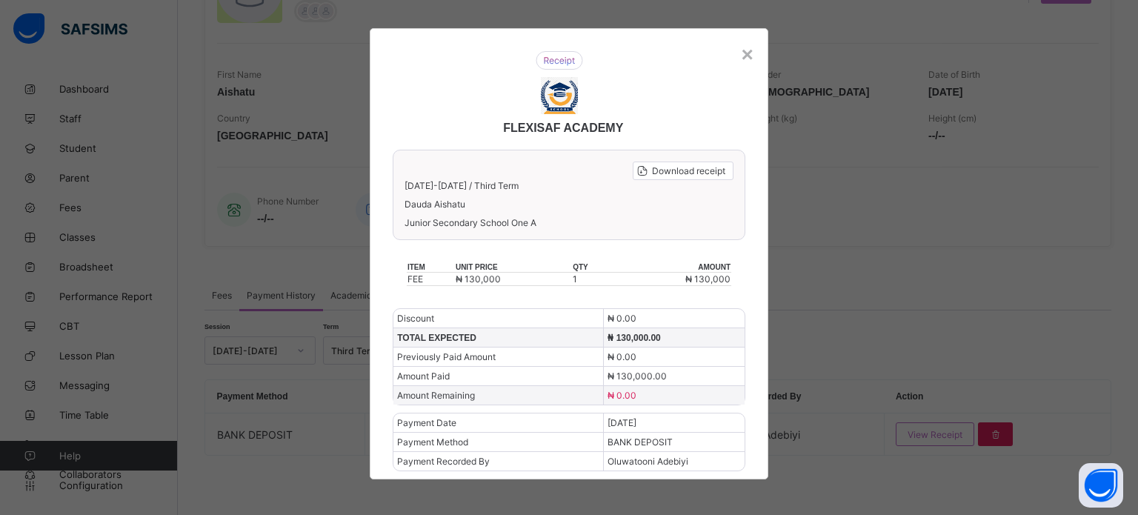
scroll to position [11, 0]
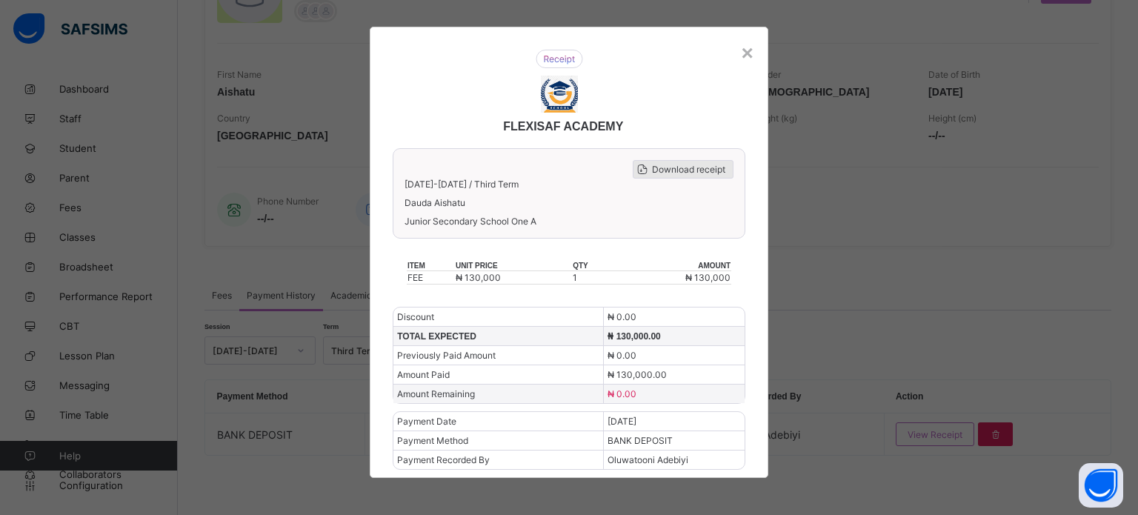
click at [688, 167] on span "Download receipt" at bounding box center [688, 169] width 73 height 11
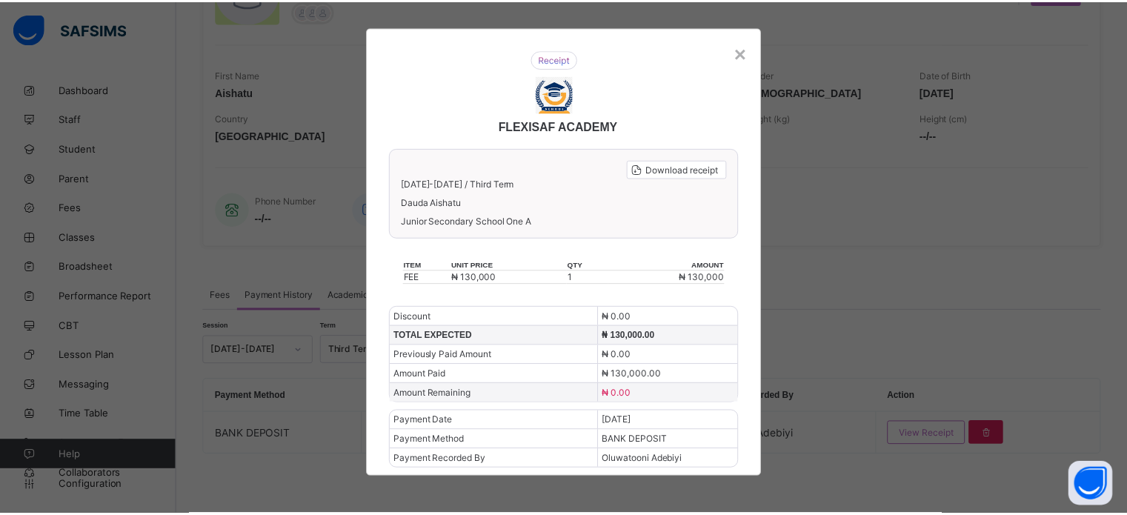
scroll to position [0, 0]
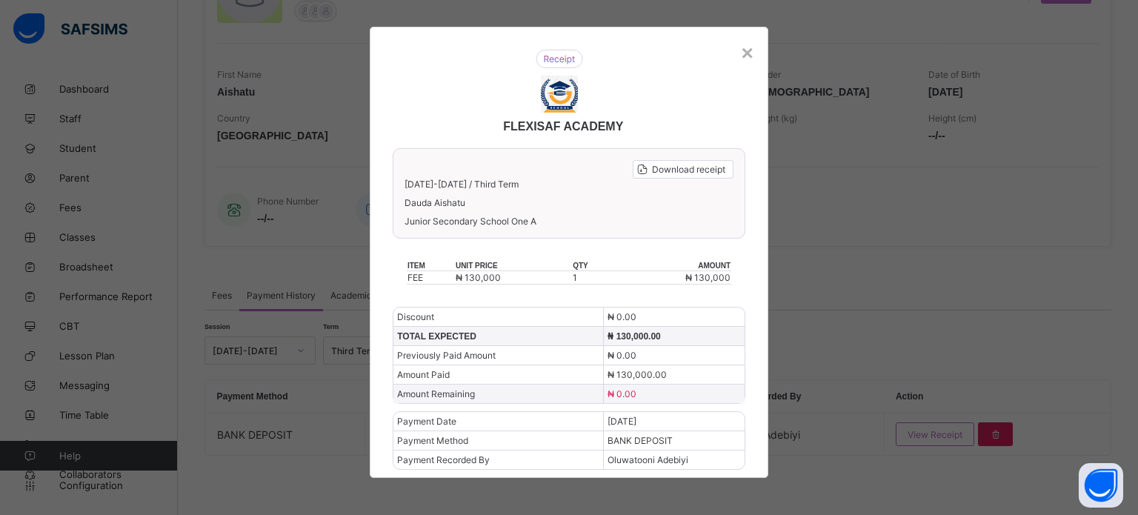
drag, startPoint x: 857, startPoint y: 66, endPoint x: 674, endPoint y: 58, distance: 183.2
click at [674, 58] on div "× FLEXISAF ACADEMY Download receipt [DATE]-[DATE] / Third Term Dauda [GEOGRAPHI…" at bounding box center [569, 257] width 1138 height 515
click at [741, 59] on div "×" at bounding box center [747, 54] width 12 height 24
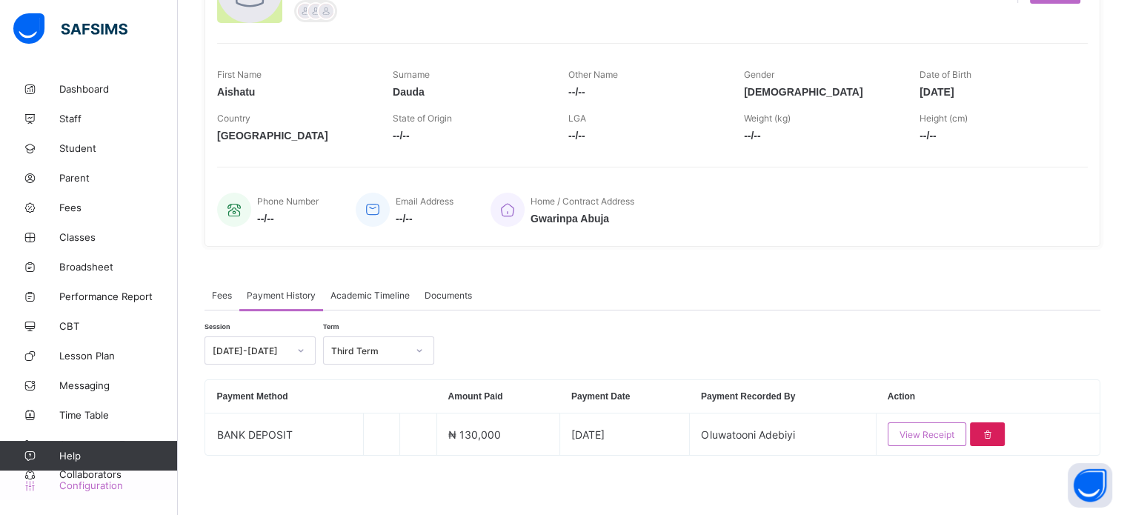
click at [91, 483] on span "Configuration" at bounding box center [118, 485] width 118 height 12
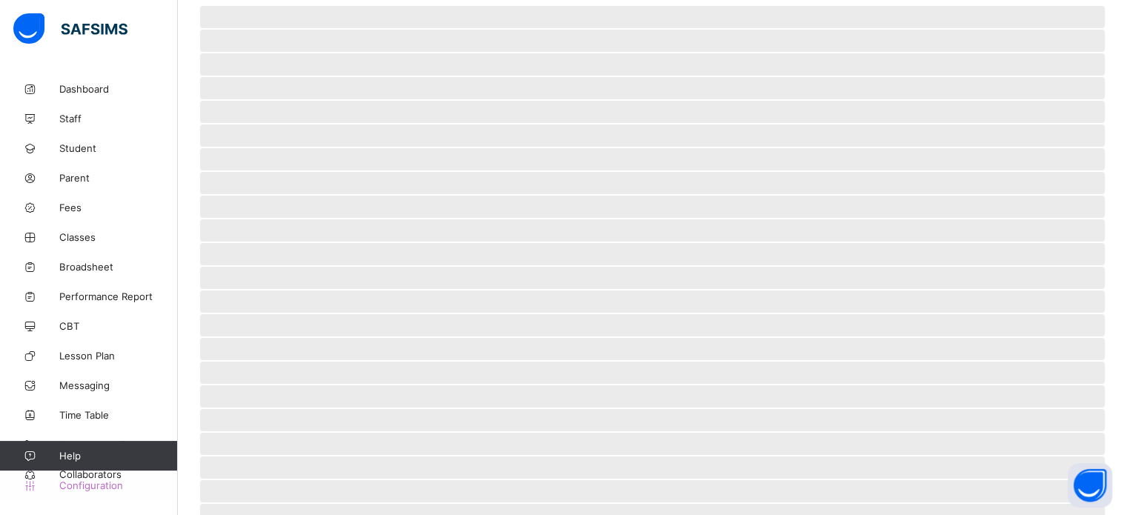
click at [91, 483] on span "Configuration" at bounding box center [118, 485] width 118 height 12
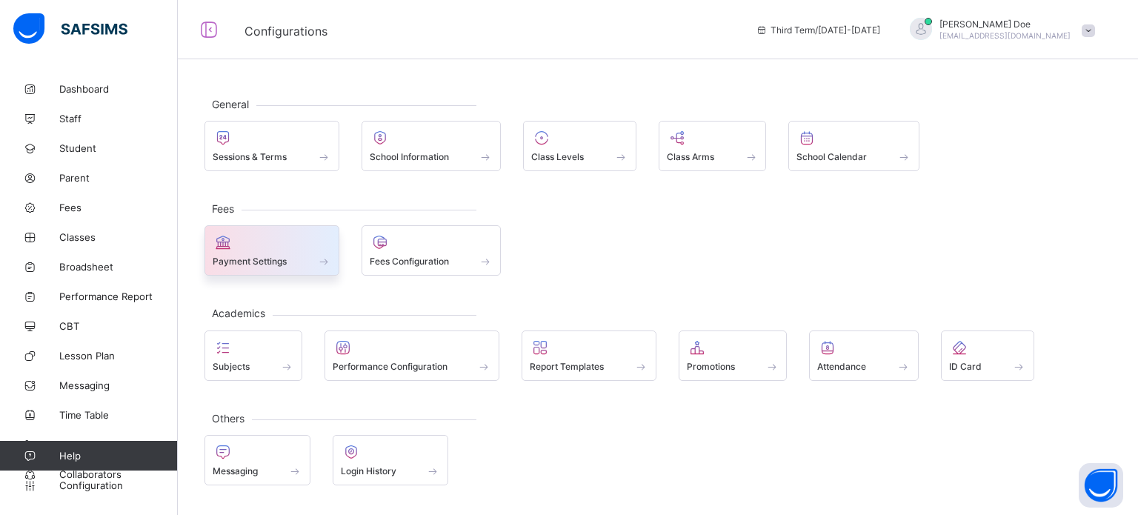
click at [250, 238] on div at bounding box center [272, 242] width 119 height 18
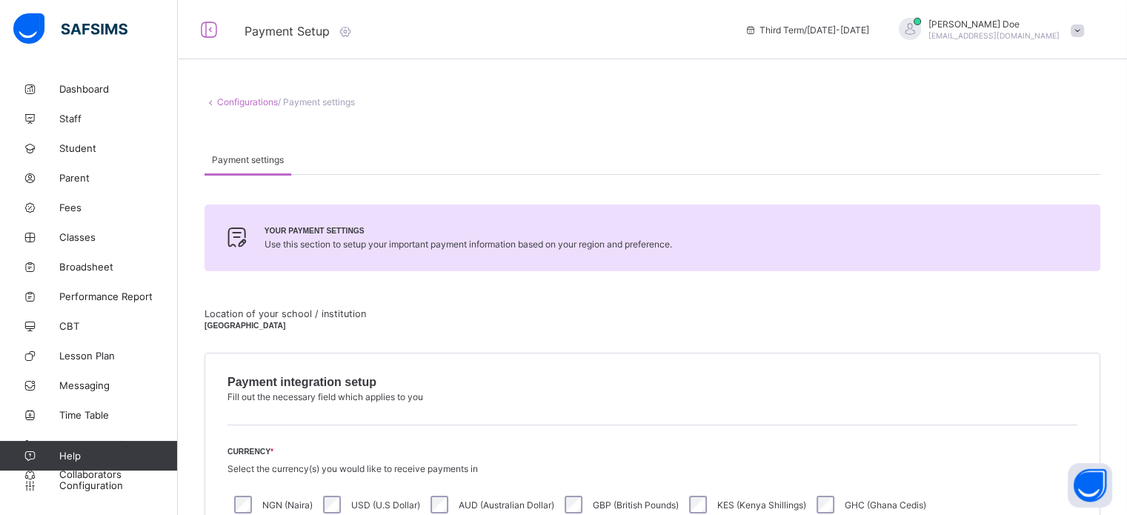
click at [349, 25] on icon at bounding box center [345, 31] width 16 height 15
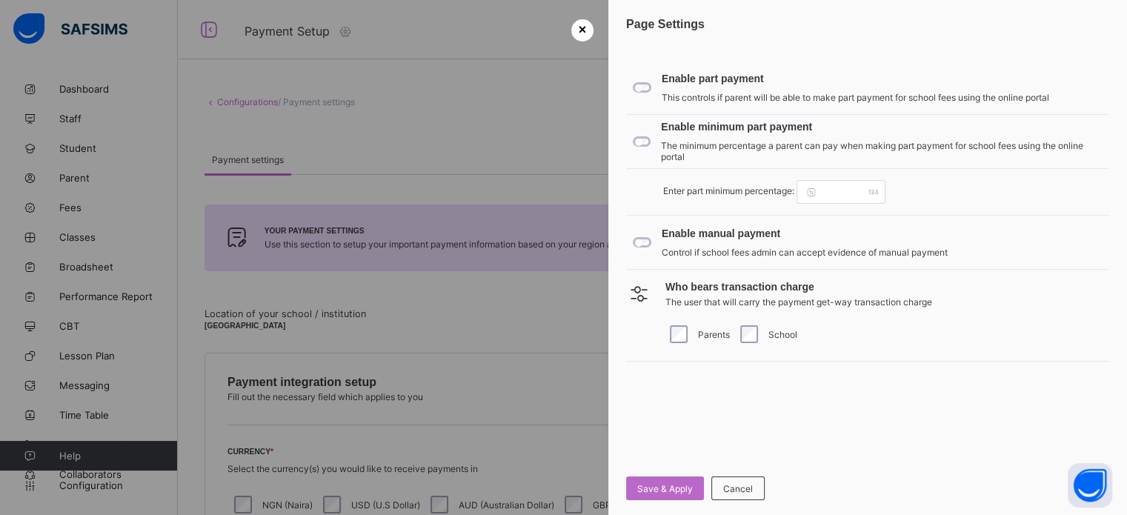
click at [587, 27] on div "×" at bounding box center [582, 30] width 22 height 22
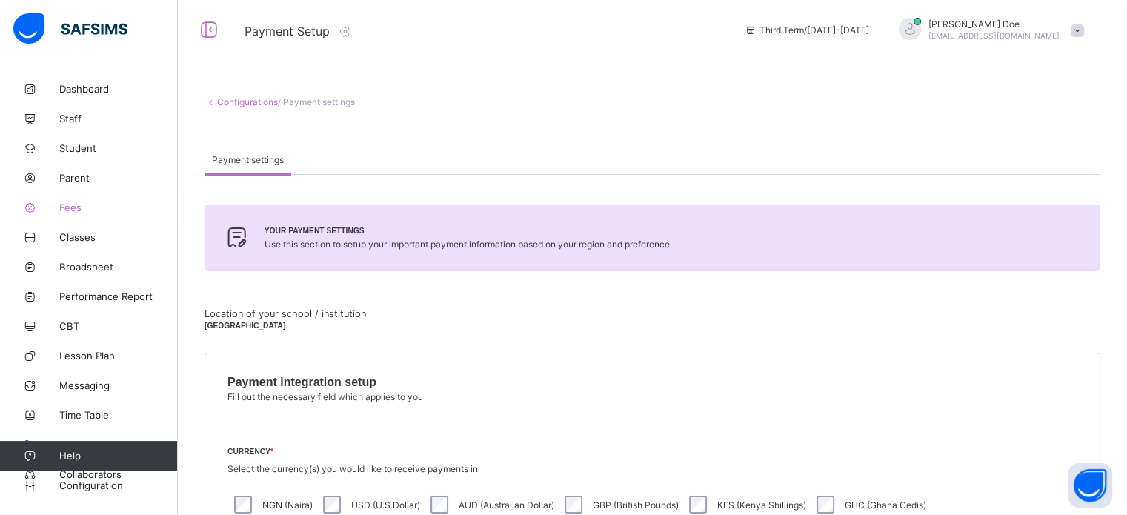
click at [71, 202] on span "Fees" at bounding box center [118, 208] width 119 height 12
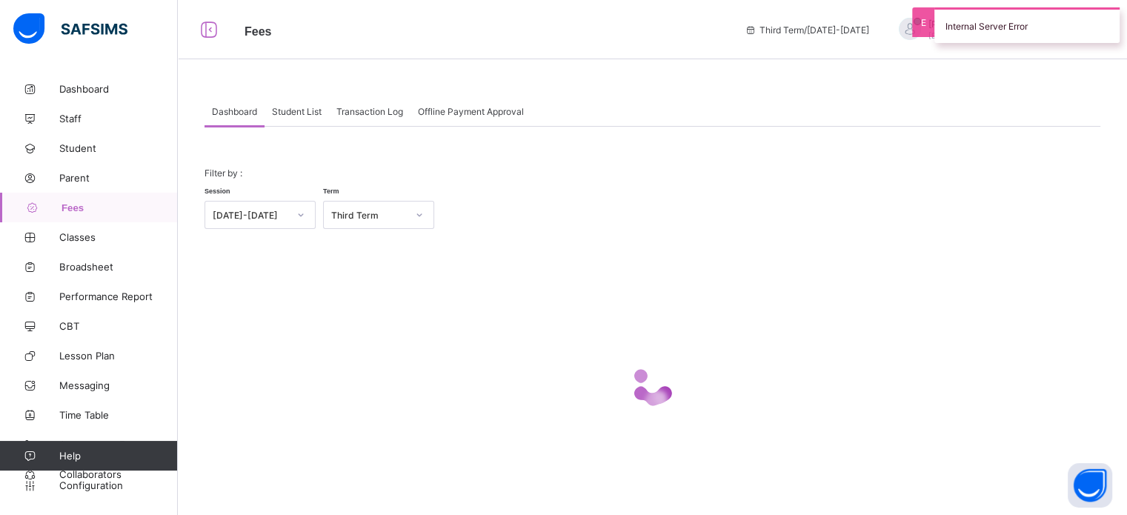
click at [281, 114] on span "Student List" at bounding box center [297, 111] width 50 height 11
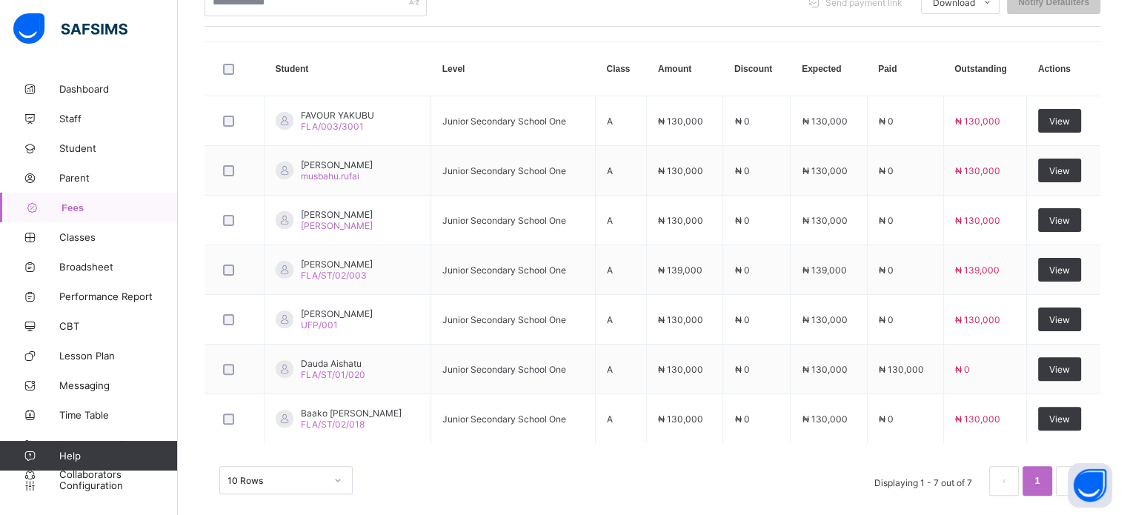
scroll to position [374, 0]
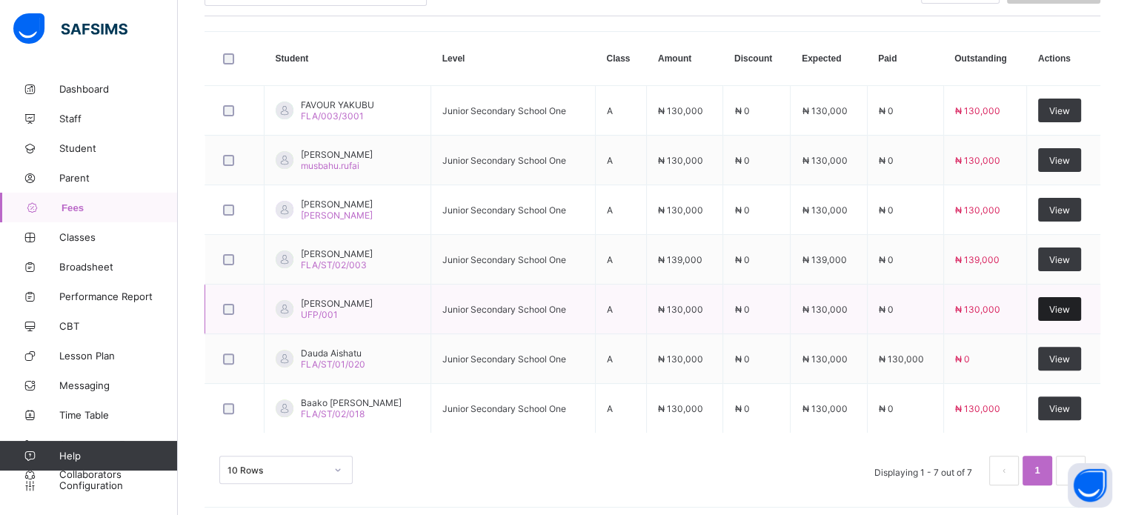
click at [1068, 317] on div "View" at bounding box center [1059, 309] width 43 height 24
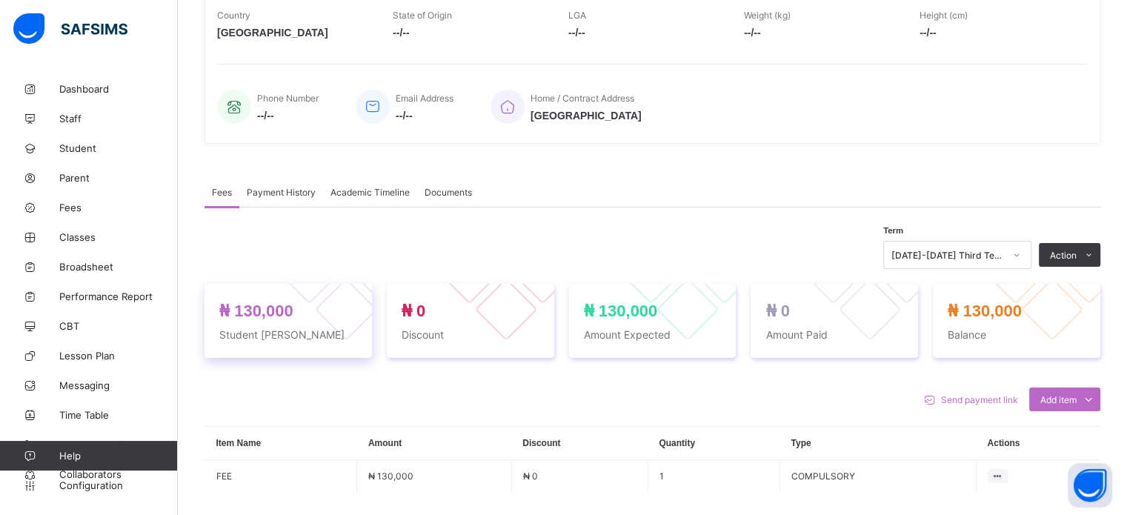
scroll to position [374, 0]
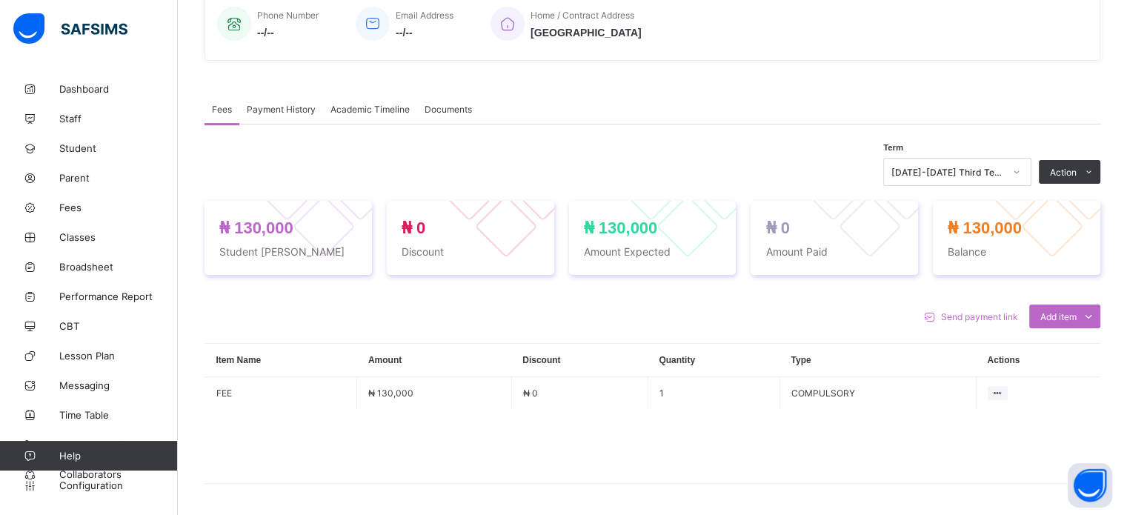
click at [267, 110] on span "Payment History" at bounding box center [281, 109] width 69 height 11
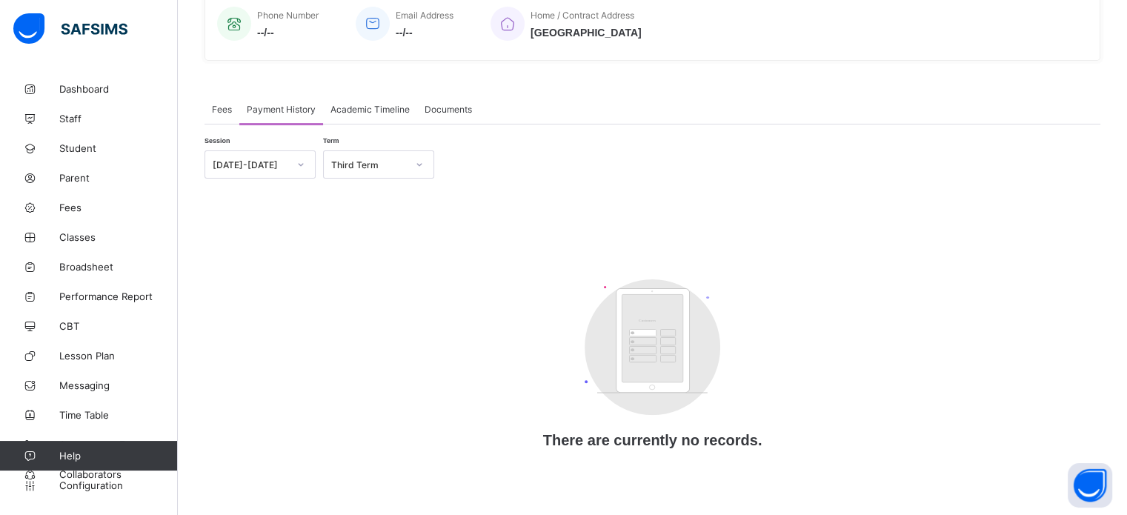
click at [210, 106] on div "Fees" at bounding box center [222, 109] width 35 height 30
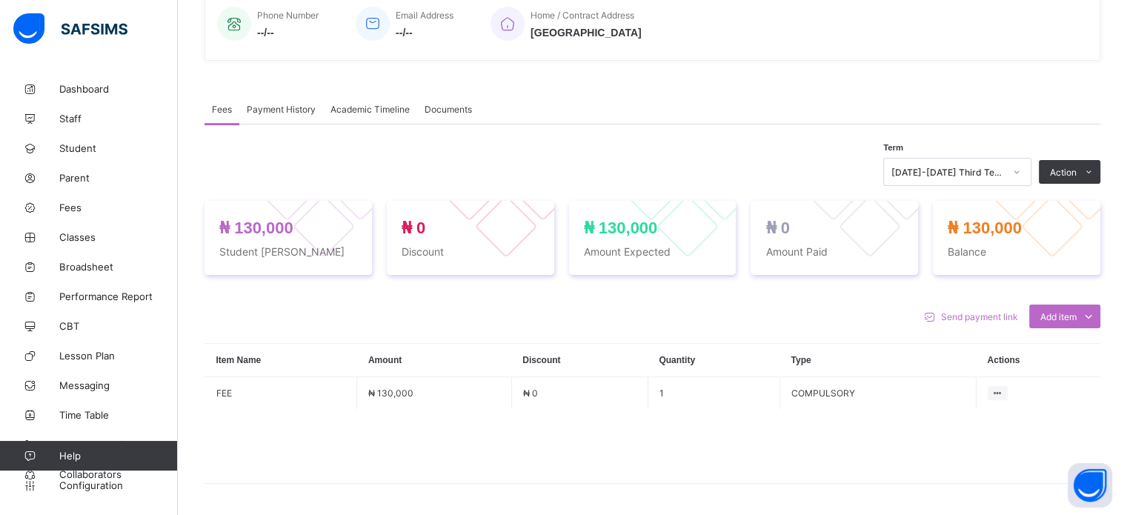
scroll to position [0, 0]
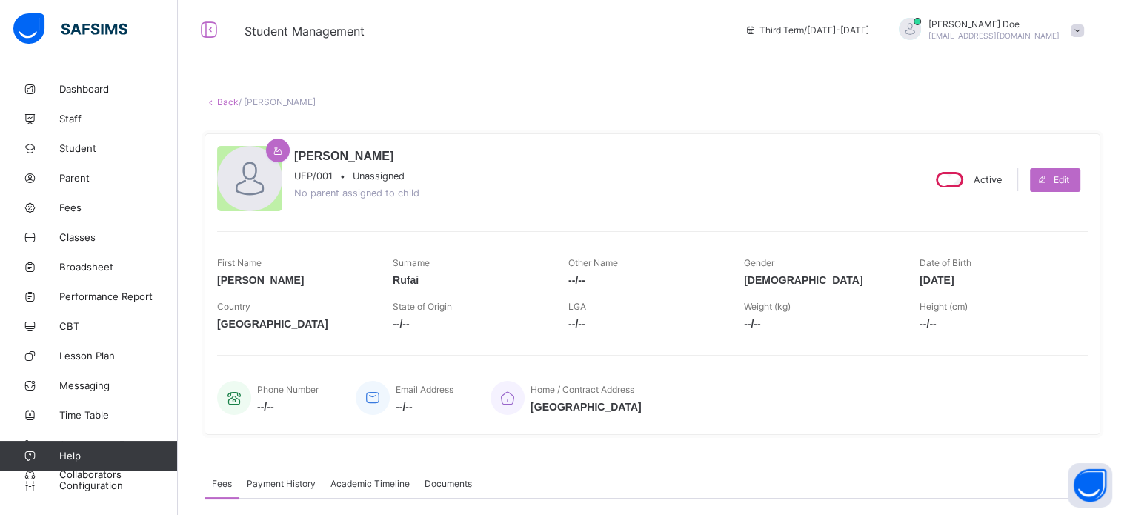
click at [228, 100] on link "Back" at bounding box center [227, 101] width 21 height 11
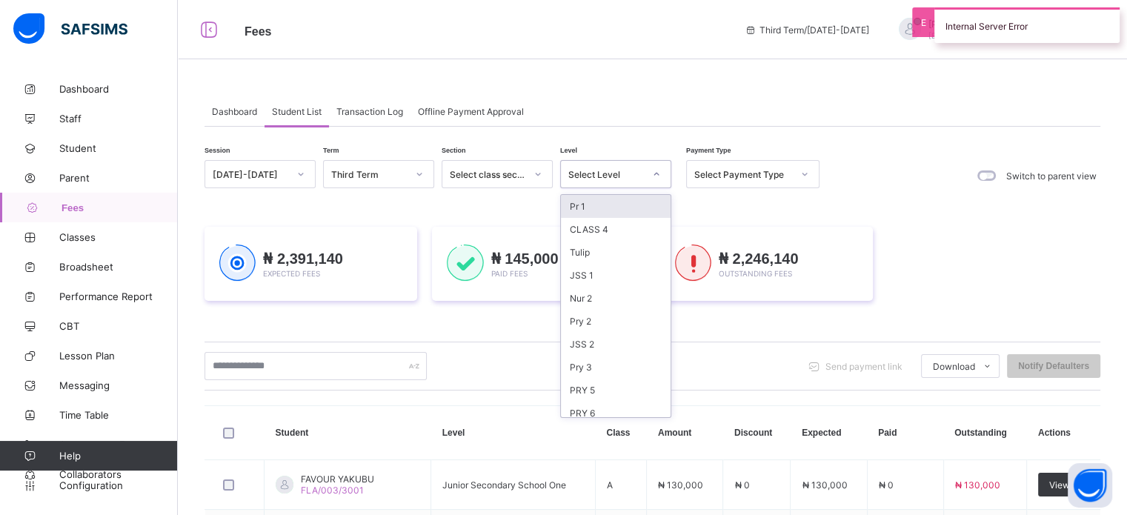
click at [584, 171] on div "Select Level" at bounding box center [606, 174] width 76 height 11
click at [599, 272] on div "JSS 1" at bounding box center [616, 275] width 110 height 23
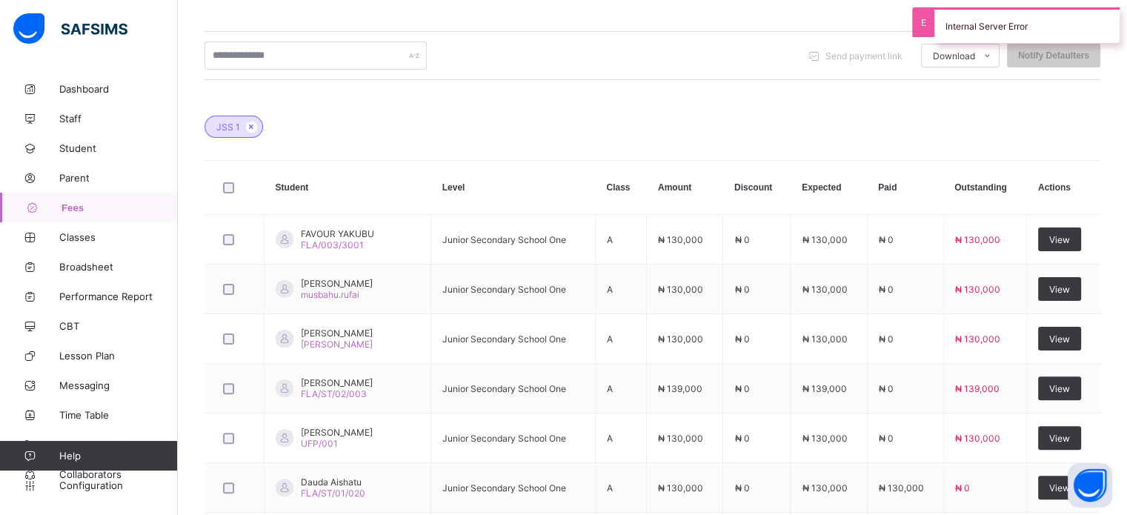
scroll to position [477, 0]
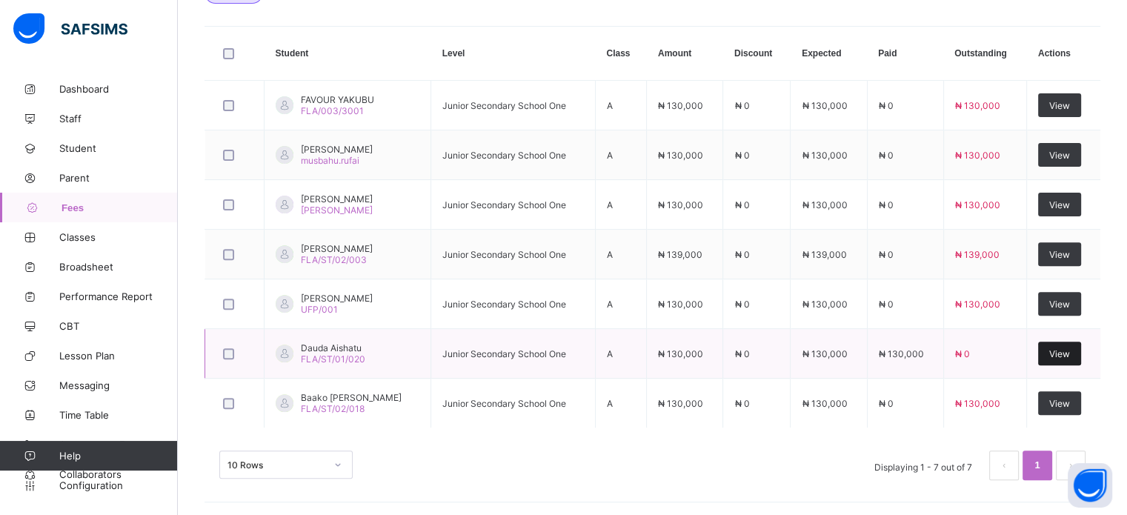
click at [1058, 360] on div "View" at bounding box center [1059, 354] width 43 height 24
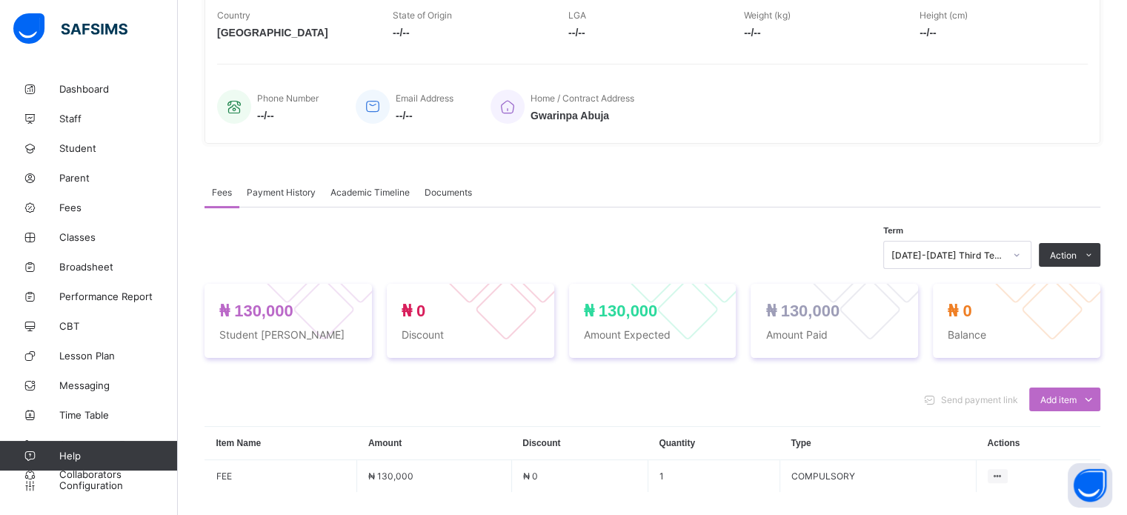
scroll to position [426, 0]
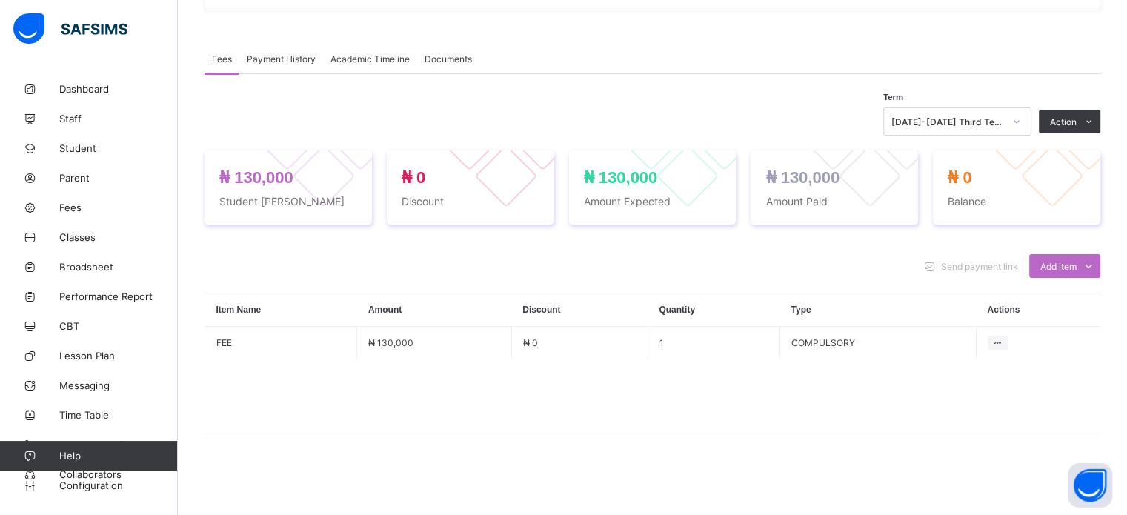
click at [277, 50] on div "Payment History" at bounding box center [281, 59] width 84 height 30
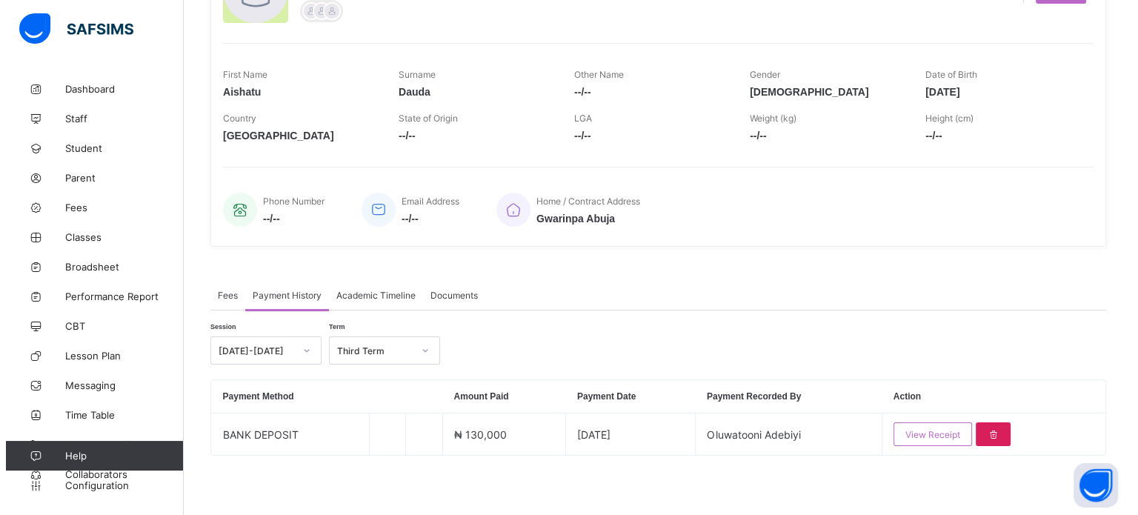
scroll to position [190, 0]
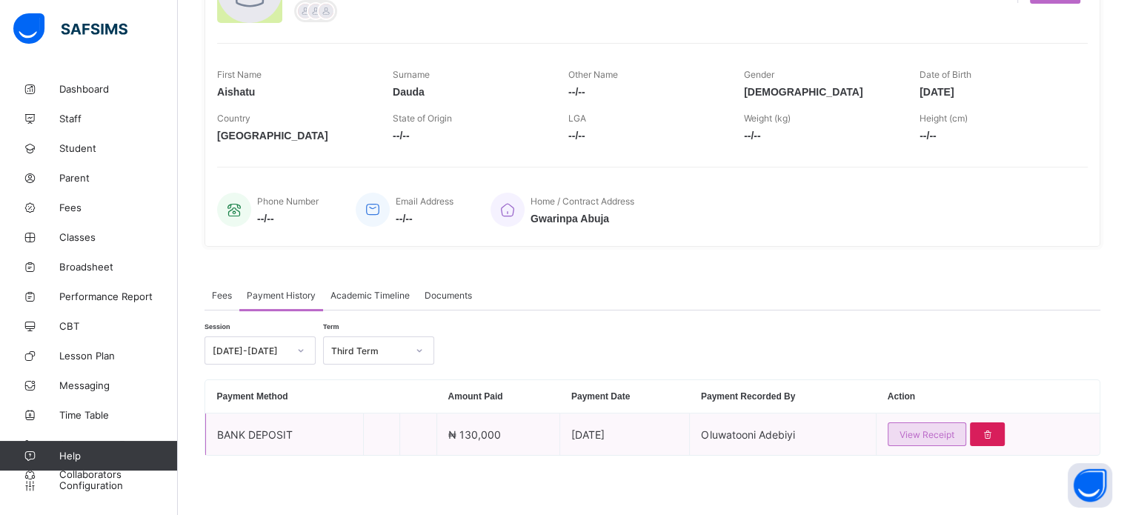
click at [925, 431] on span "View Receipt" at bounding box center [927, 434] width 55 height 11
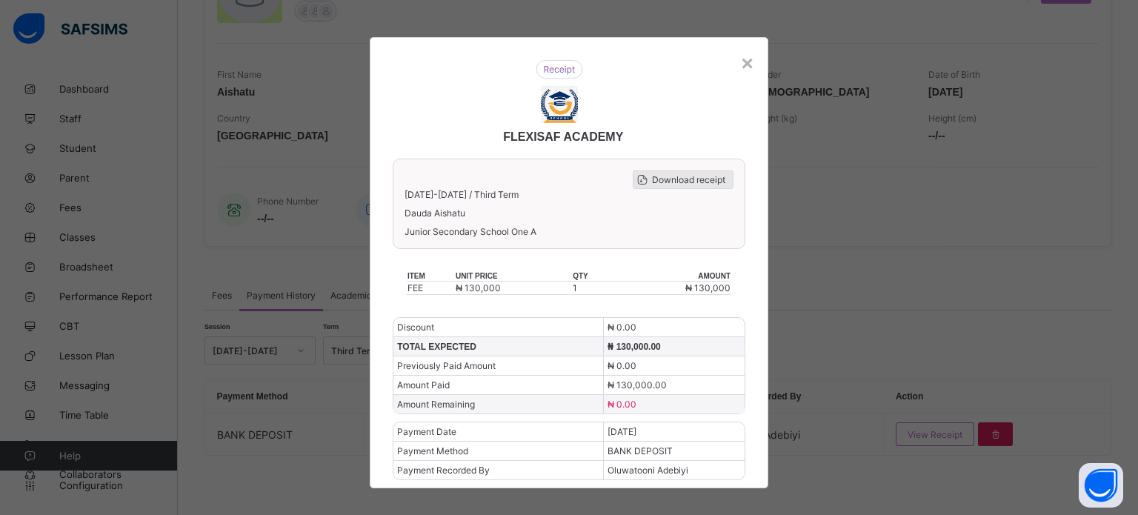
click at [663, 182] on span "Download receipt" at bounding box center [688, 179] width 73 height 11
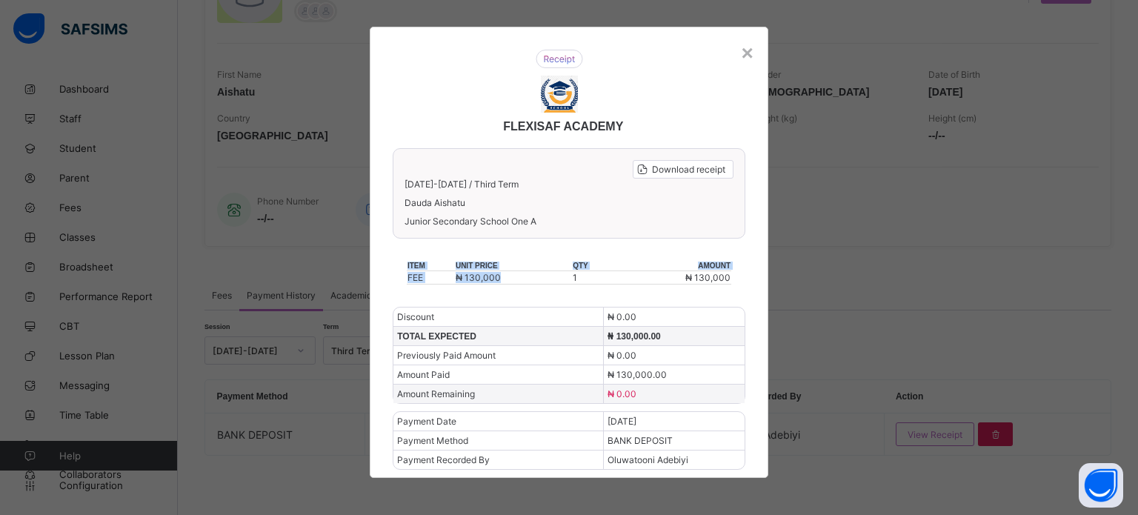
click at [534, 296] on div "FLEXISAF ACADEMY Download receipt [DATE]-[DATE] / Third Term Dauda Aishatu Juni…" at bounding box center [569, 252] width 399 height 451
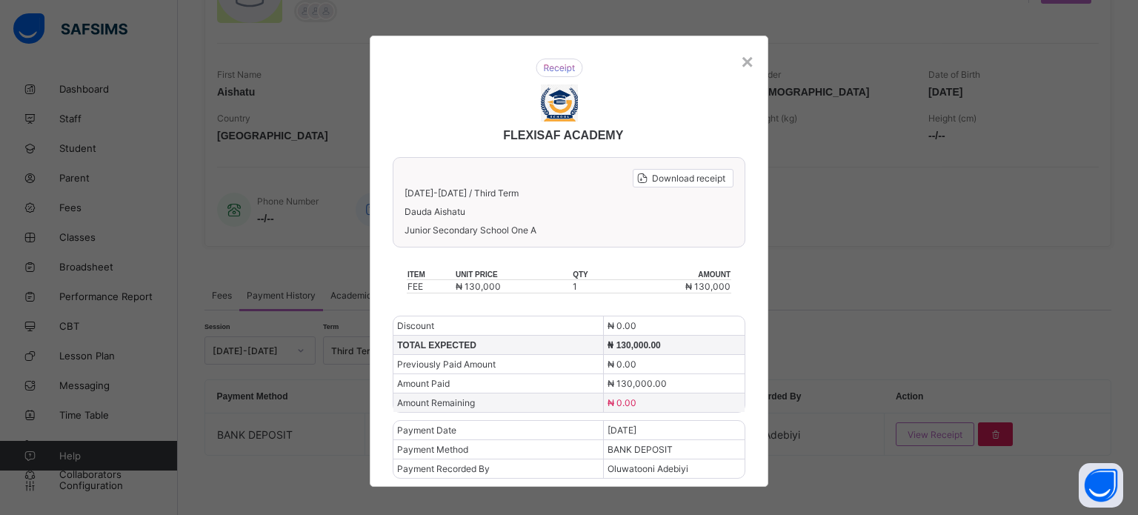
scroll to position [0, 0]
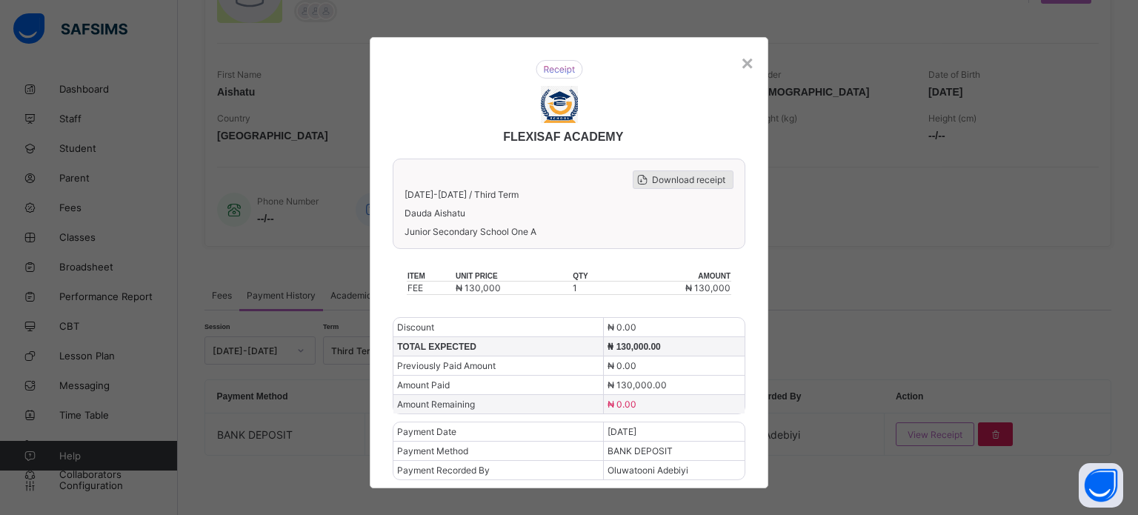
click at [712, 180] on span "Download receipt" at bounding box center [688, 179] width 73 height 11
click at [553, 110] on img at bounding box center [559, 104] width 37 height 37
drag, startPoint x: 512, startPoint y: 137, endPoint x: 623, endPoint y: 138, distance: 110.4
click at [623, 138] on div "FLEXISAF ACADEMY" at bounding box center [559, 101] width 363 height 113
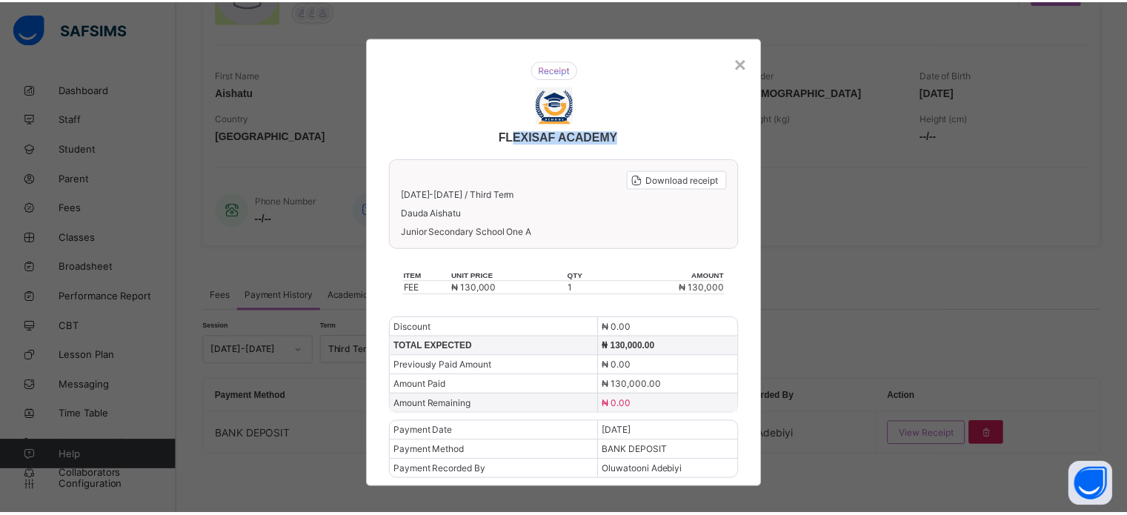
scroll to position [11, 0]
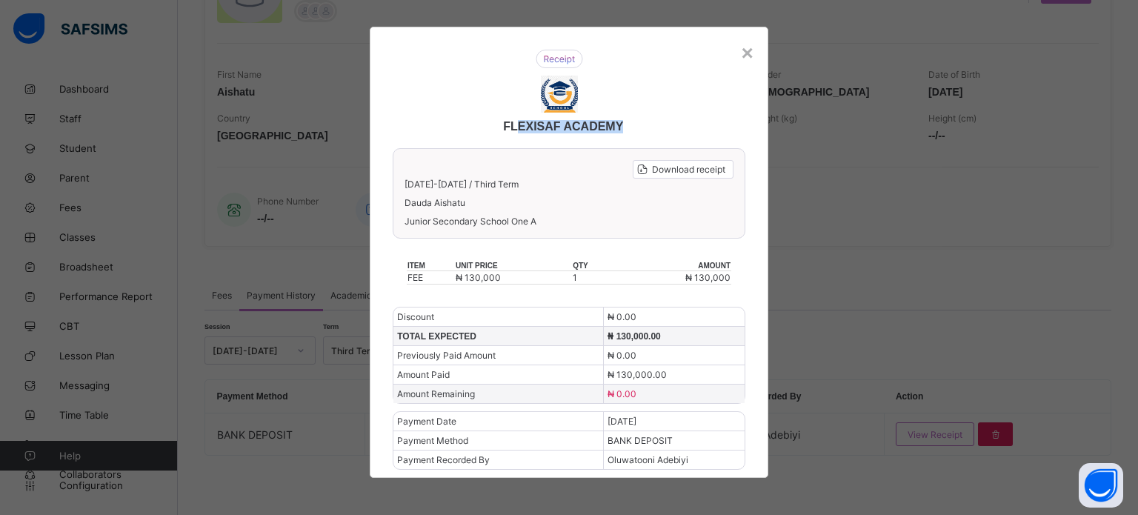
click at [627, 109] on div "FLEXISAF ACADEMY" at bounding box center [559, 91] width 363 height 113
drag, startPoint x: 586, startPoint y: 147, endPoint x: 580, endPoint y: 141, distance: 9.4
click at [585, 146] on div "FLEXISAF ACADEMY" at bounding box center [559, 91] width 363 height 113
click at [572, 122] on span "FLEXISAF ACADEMY" at bounding box center [563, 126] width 120 height 13
click at [741, 53] on div "×" at bounding box center [747, 54] width 12 height 24
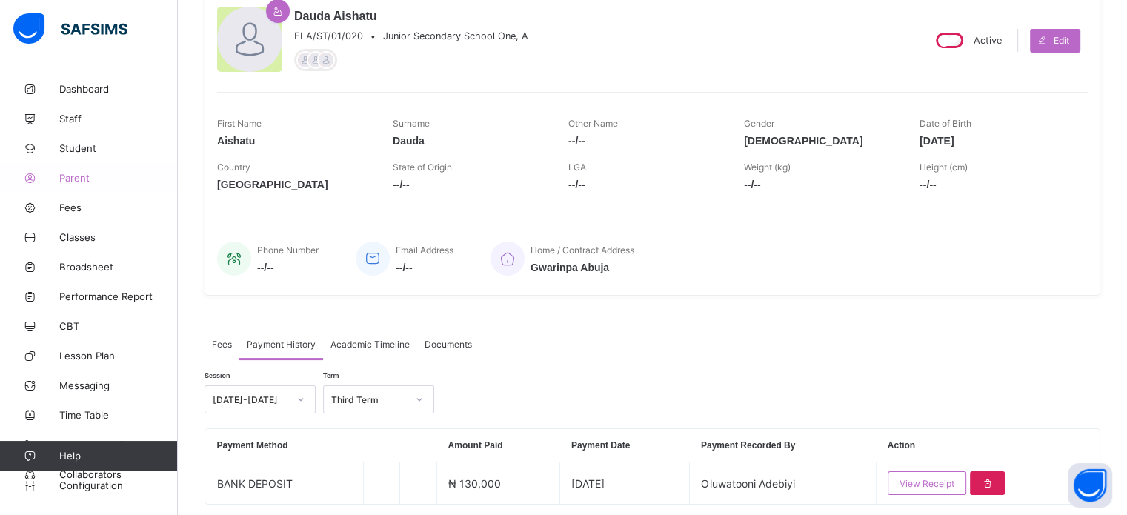
scroll to position [116, 0]
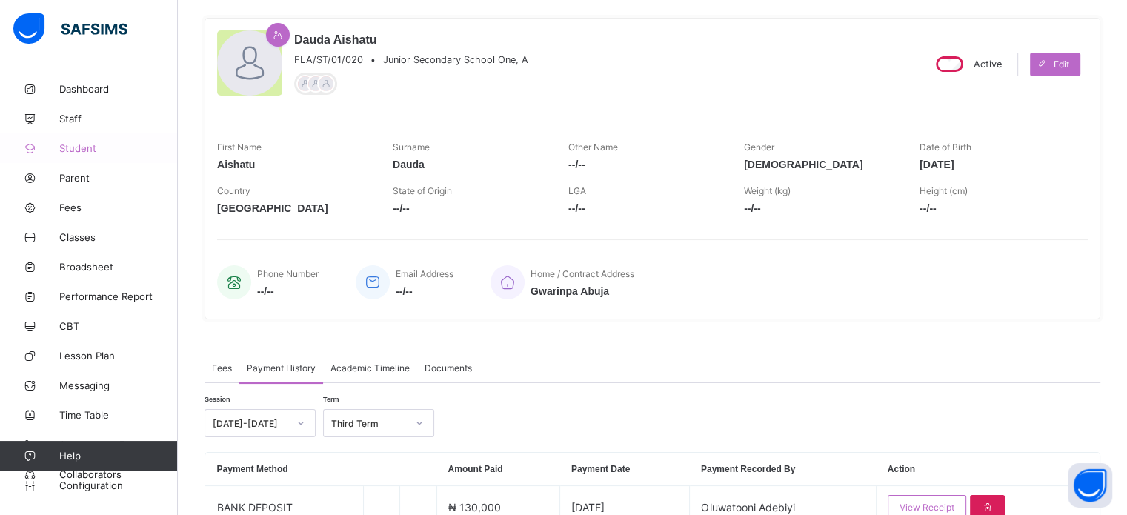
click at [79, 145] on span "Student" at bounding box center [118, 148] width 119 height 12
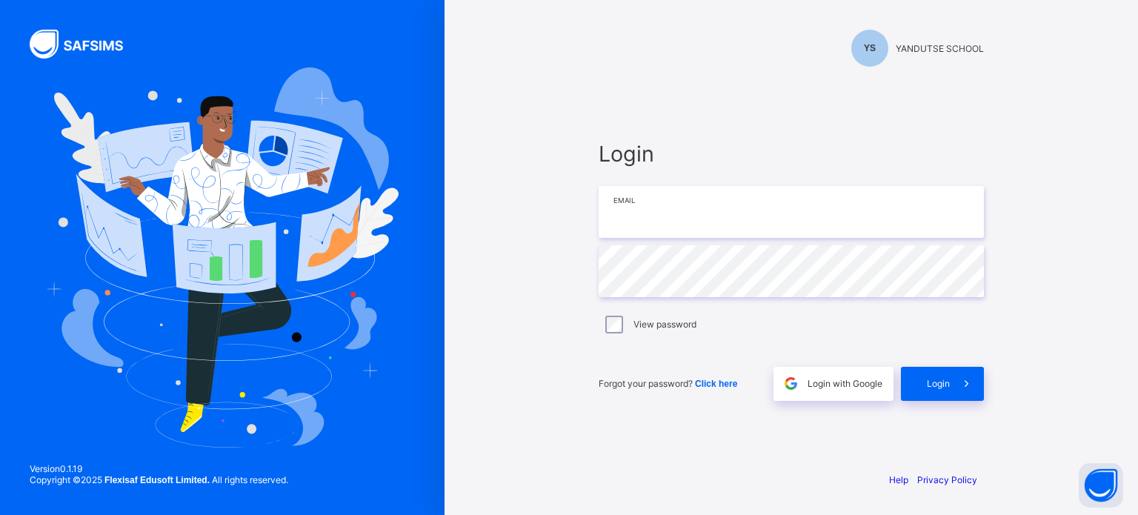
click at [727, 199] on input "email" at bounding box center [791, 212] width 385 height 52
type input "**********"
click at [940, 389] on div "Login" at bounding box center [942, 384] width 83 height 34
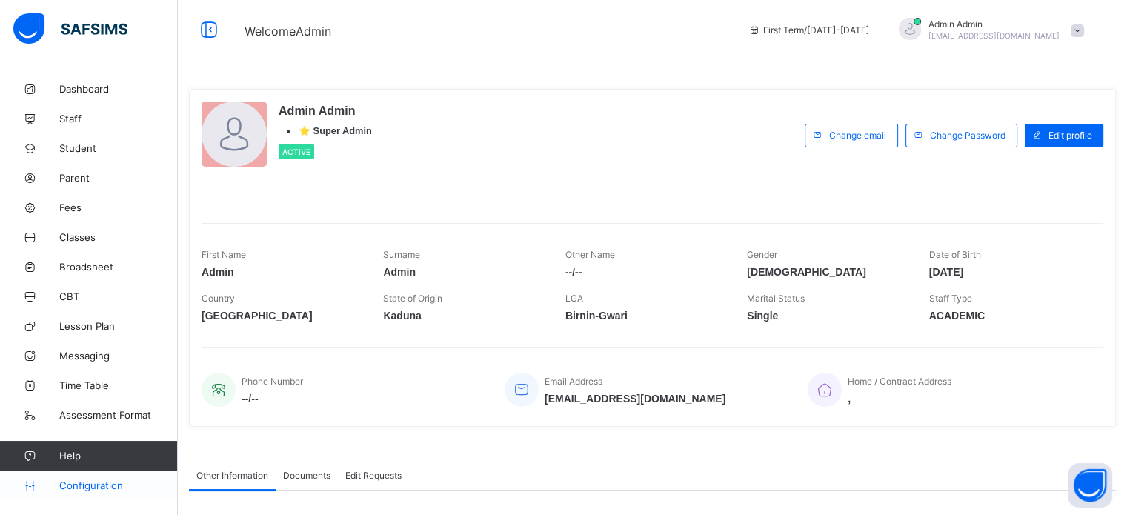
click at [101, 479] on link "Configuration" at bounding box center [88, 486] width 177 height 30
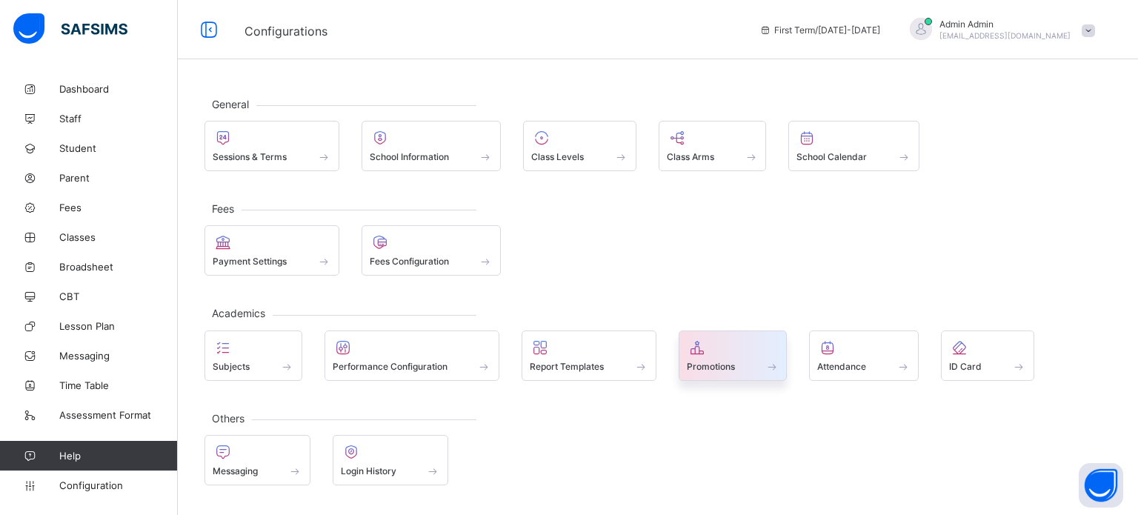
click at [718, 373] on div "Promotions" at bounding box center [733, 356] width 109 height 50
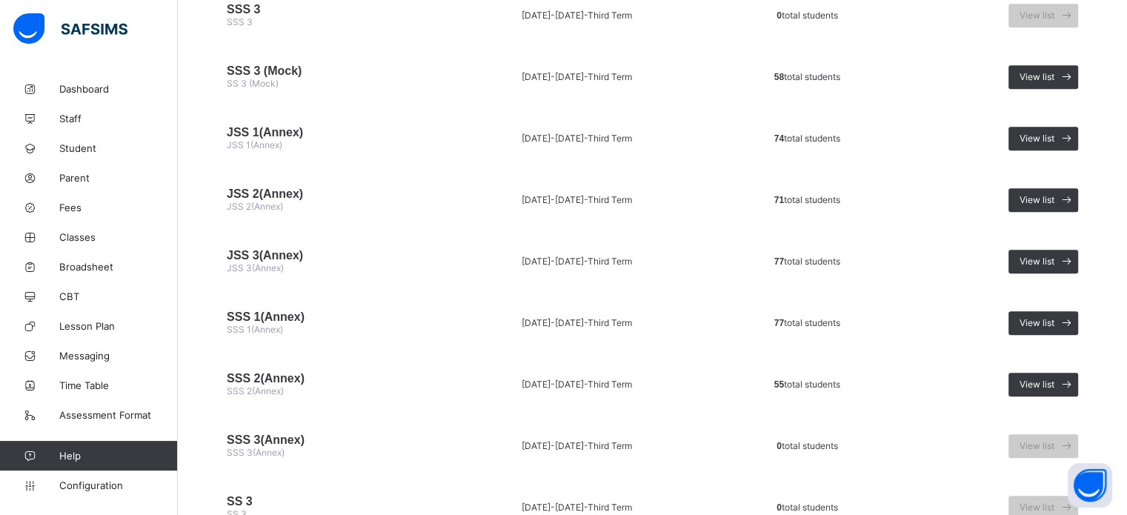
scroll to position [1129, 0]
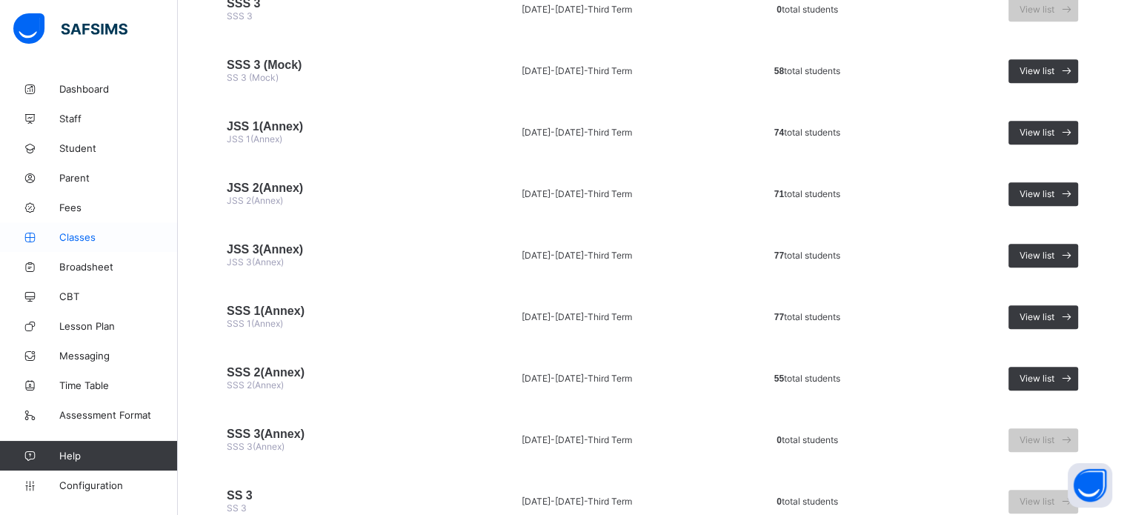
click at [83, 238] on span "Classes" at bounding box center [118, 237] width 119 height 12
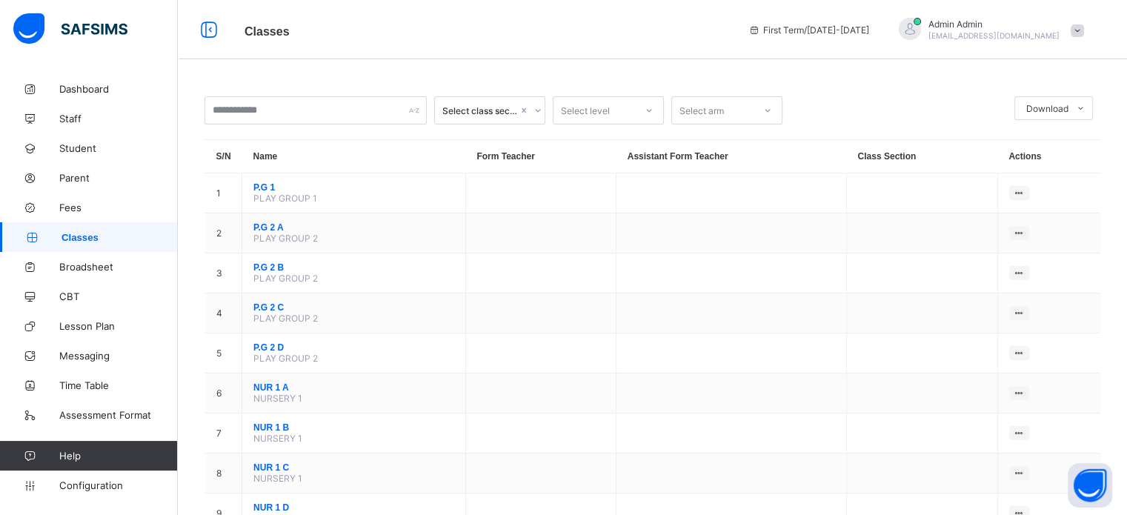
click at [636, 107] on div at bounding box center [649, 110] width 28 height 27
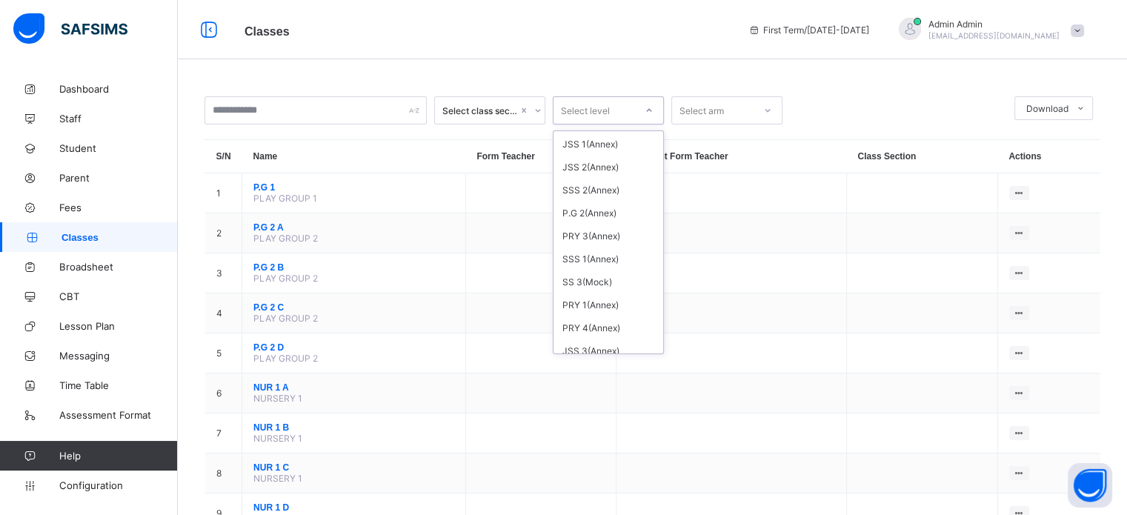
scroll to position [299, 0]
click at [609, 183] on div "SSS 2(Annex)" at bounding box center [609, 187] width 110 height 23
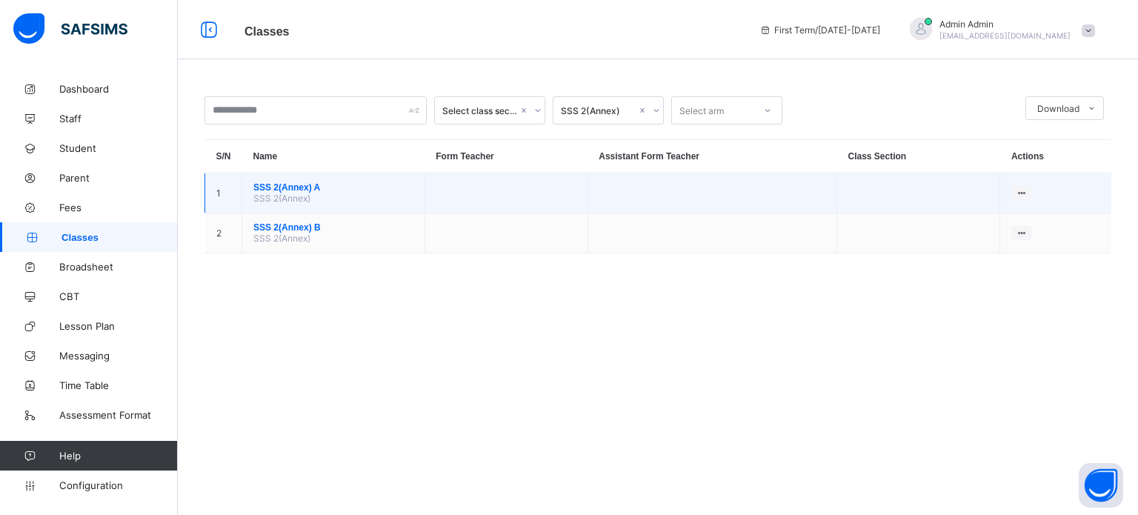
click at [282, 193] on span "SSS 2(Annex) A" at bounding box center [333, 187] width 160 height 10
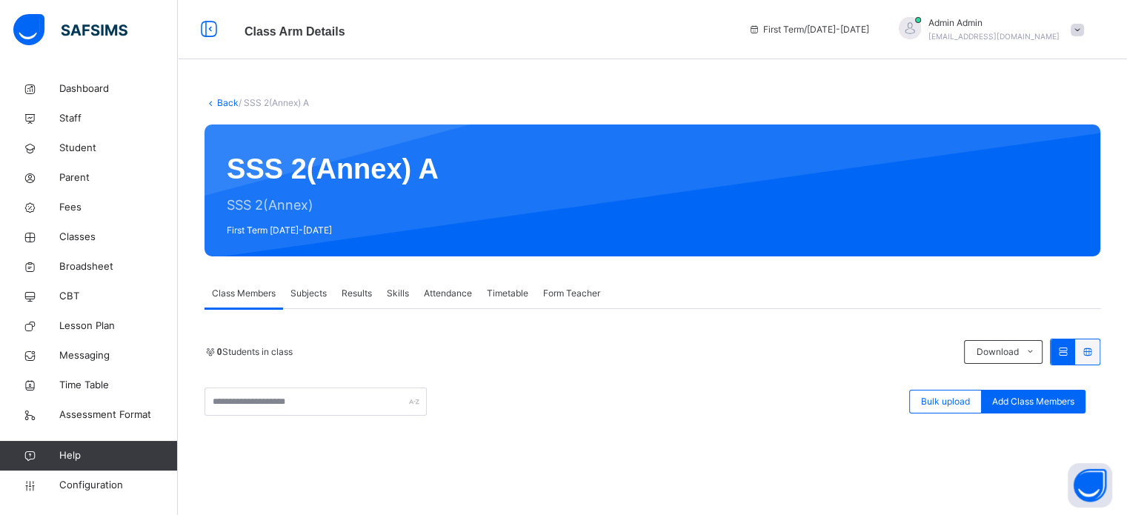
click at [221, 104] on link "Back" at bounding box center [227, 102] width 21 height 11
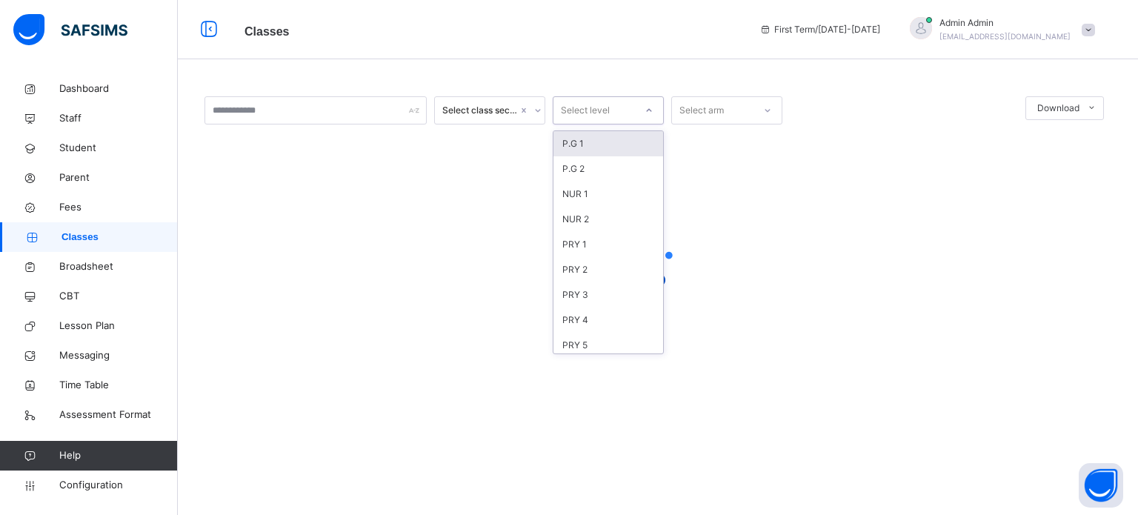
click at [589, 115] on div "Select level" at bounding box center [585, 110] width 49 height 28
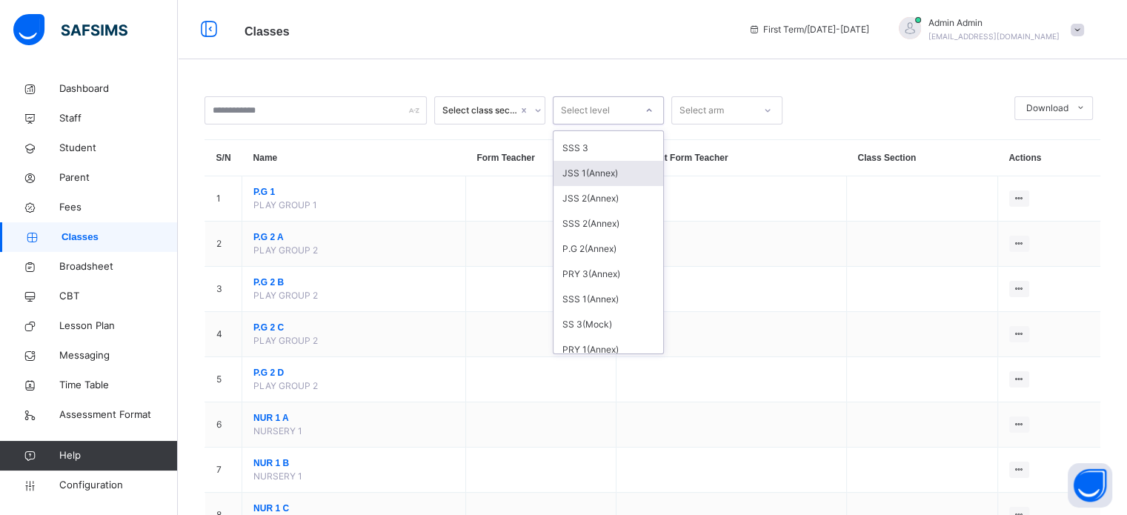
scroll to position [145, 0]
